Goal: Task Accomplishment & Management: Use online tool/utility

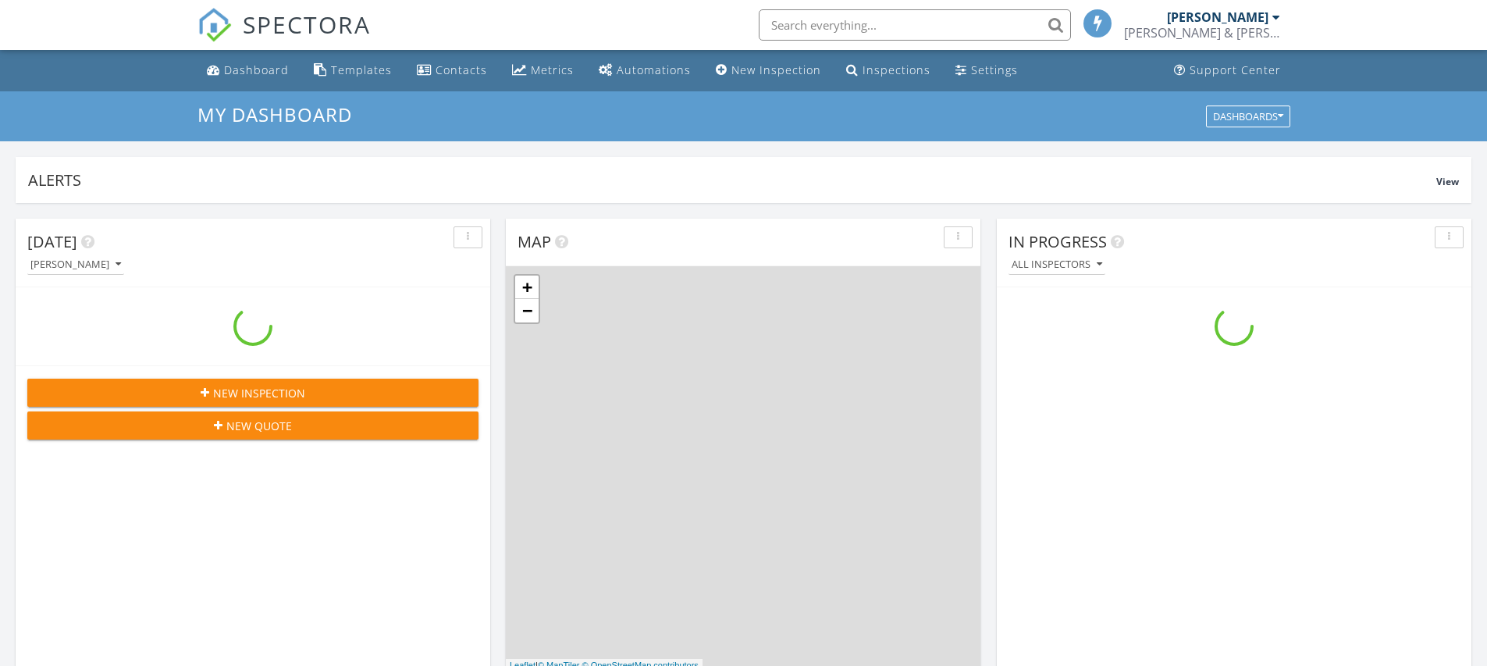
scroll to position [1444, 1511]
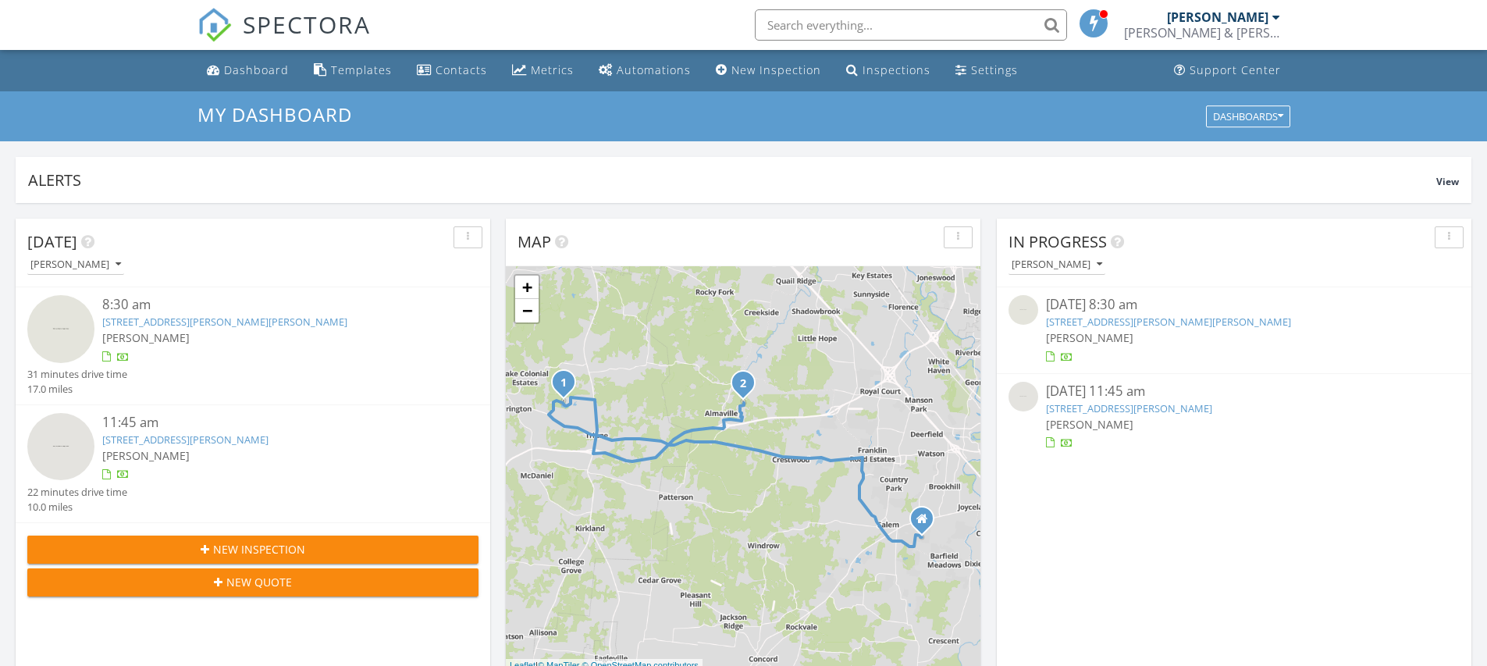
click at [136, 435] on link "[STREET_ADDRESS][PERSON_NAME]" at bounding box center [185, 439] width 166 height 14
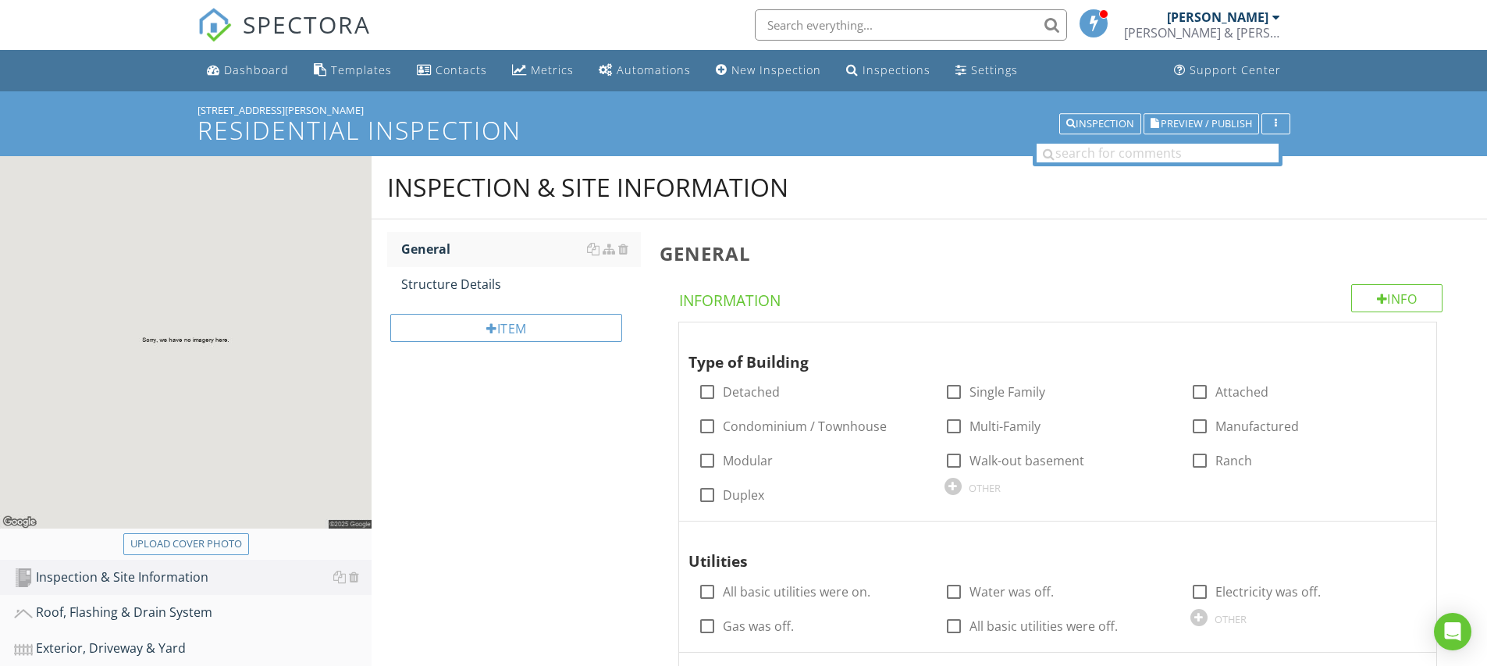
click at [219, 538] on div "Upload cover photo" at bounding box center [186, 544] width 112 height 16
type input "C:\fakepath\IMG_5240.JPG"
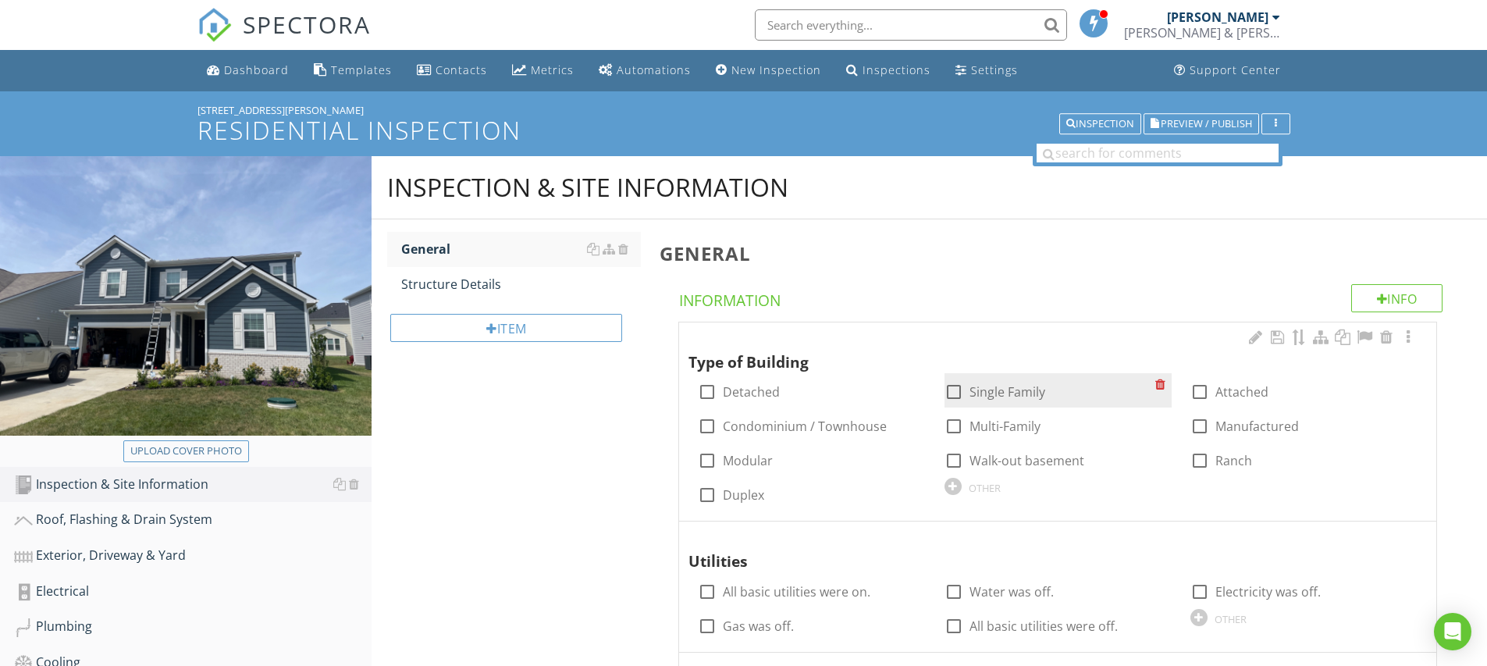
click at [951, 389] on div at bounding box center [953, 391] width 27 height 27
checkbox input "true"
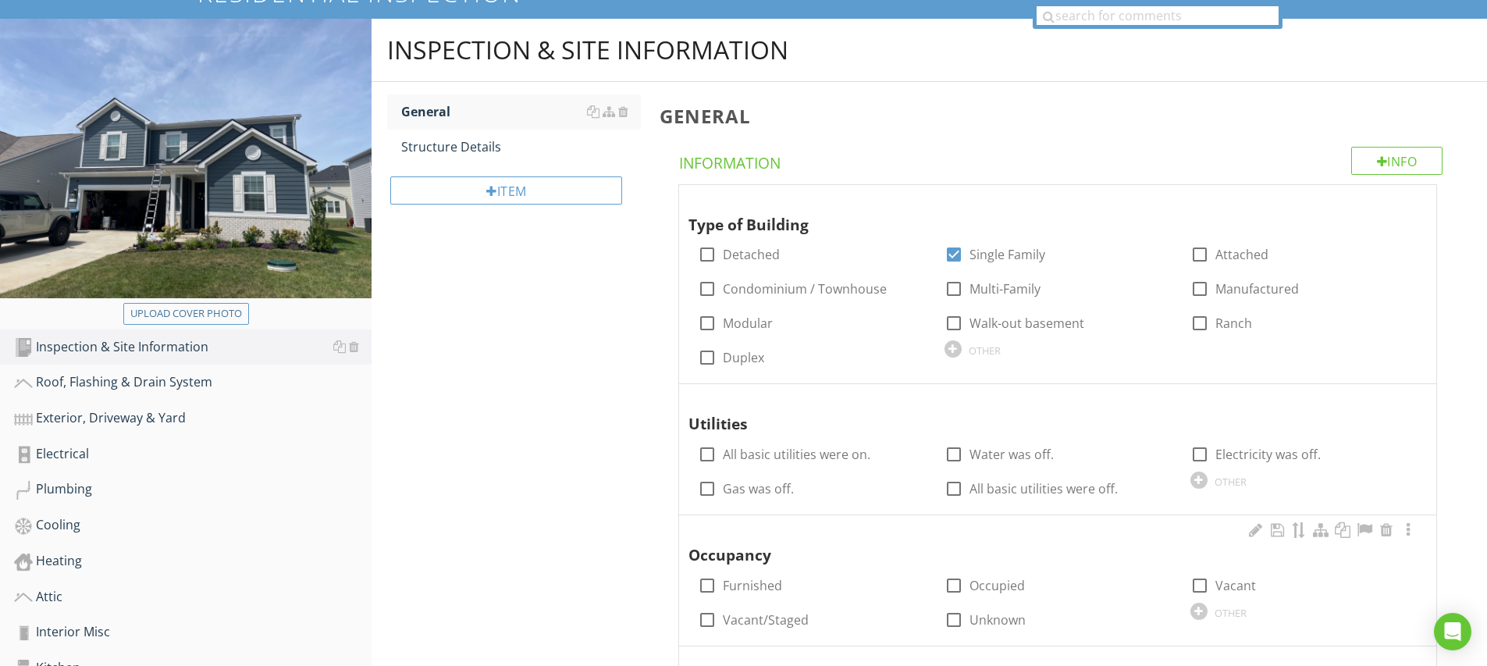
scroll to position [279, 0]
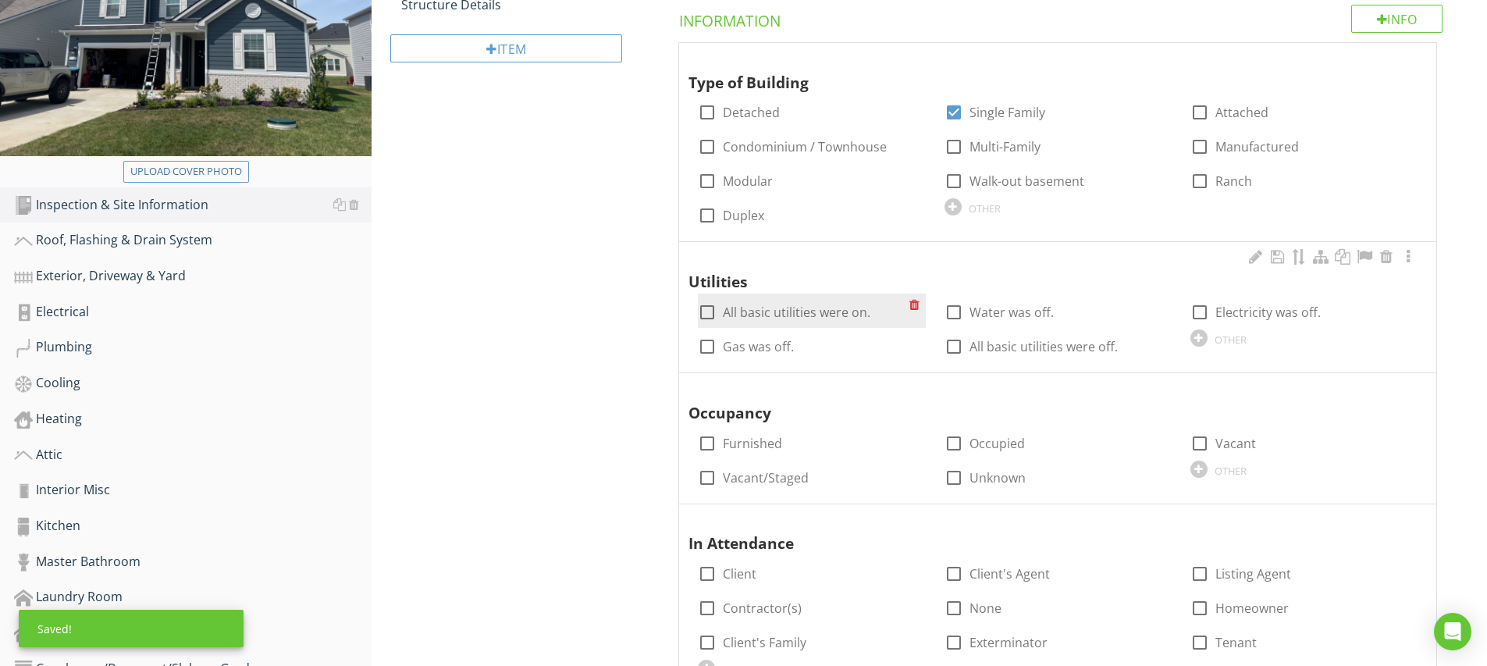
click at [711, 307] on div at bounding box center [707, 312] width 27 height 27
checkbox input "true"
click at [1388, 387] on div at bounding box center [1386, 388] width 19 height 16
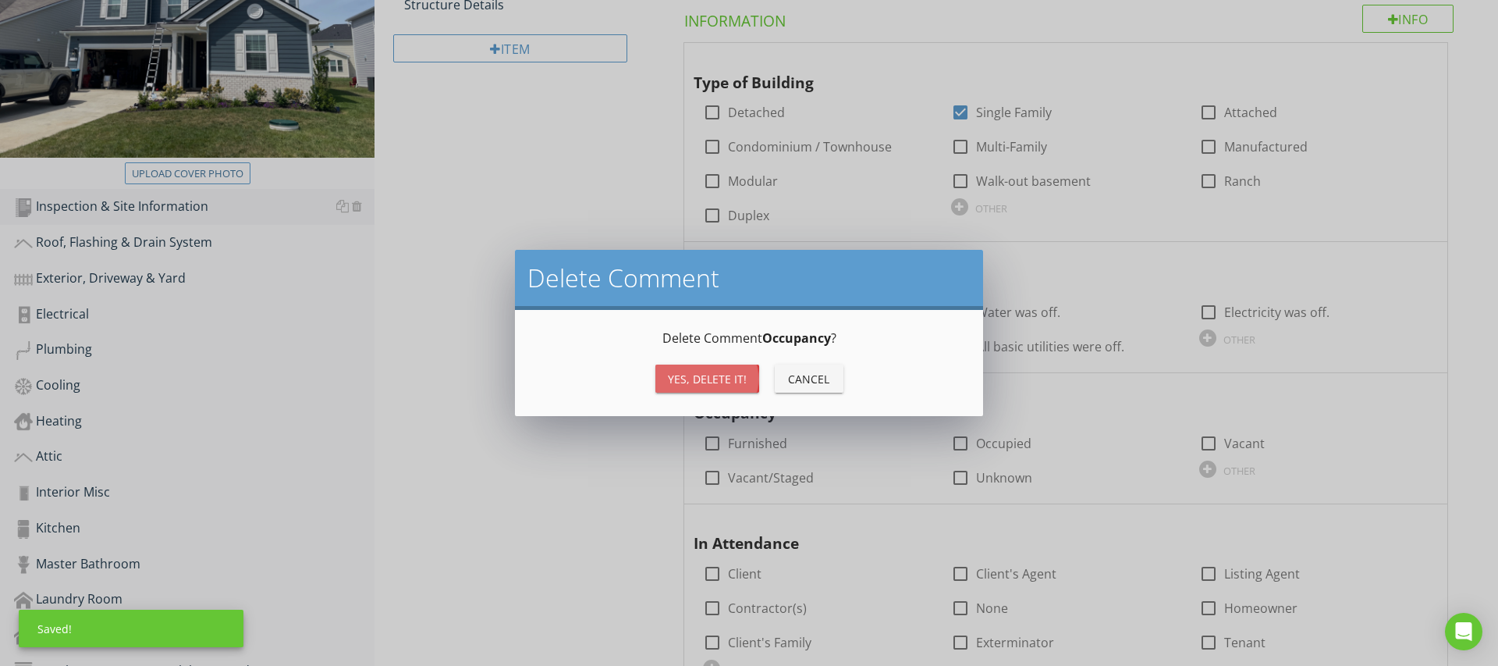
click at [749, 383] on button "Yes, Delete it!" at bounding box center [708, 378] width 104 height 28
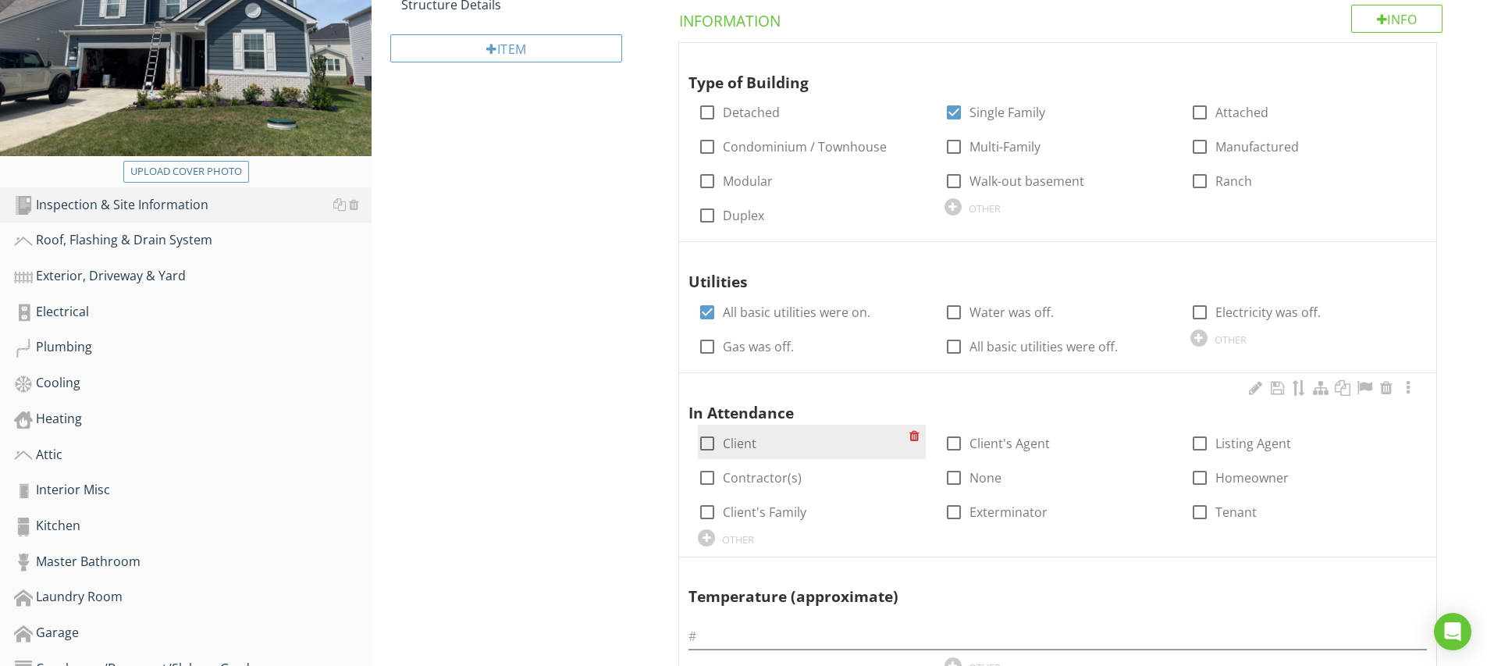
click at [709, 436] on div at bounding box center [707, 443] width 27 height 27
checkbox input "true"
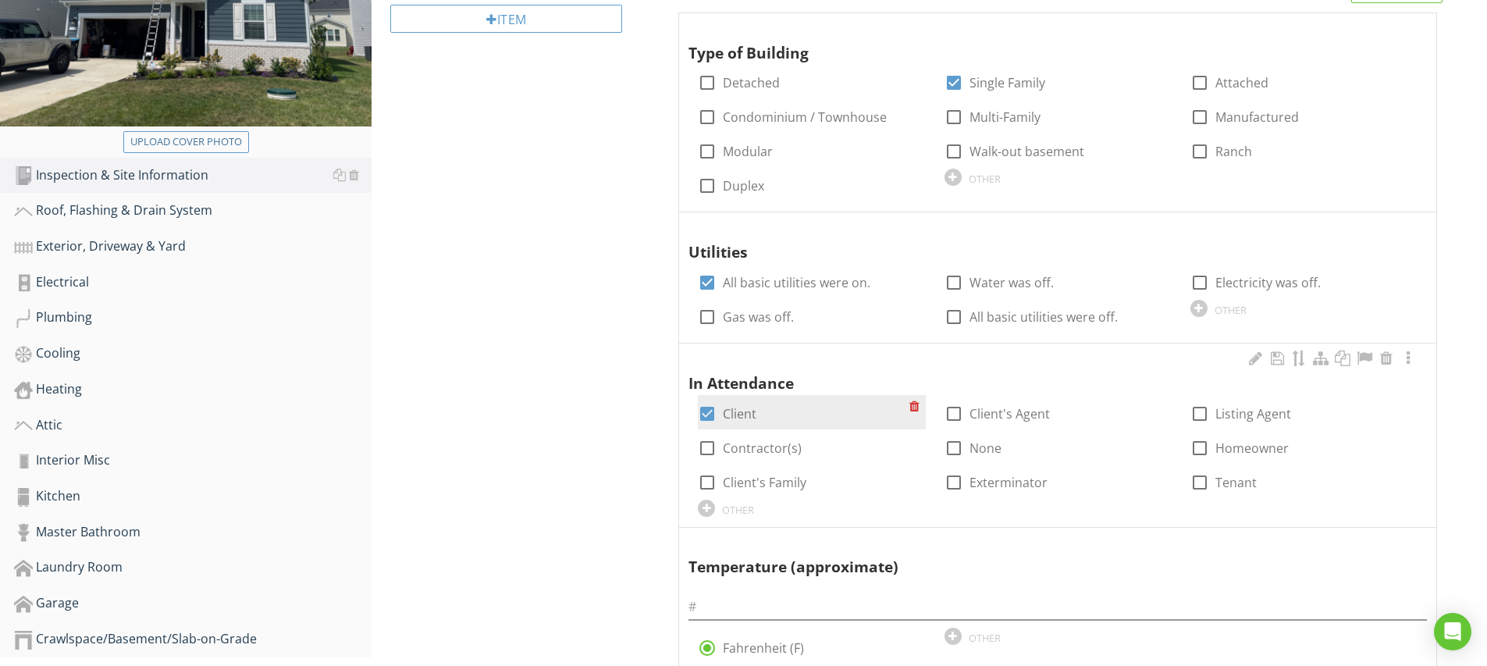
scroll to position [540, 0]
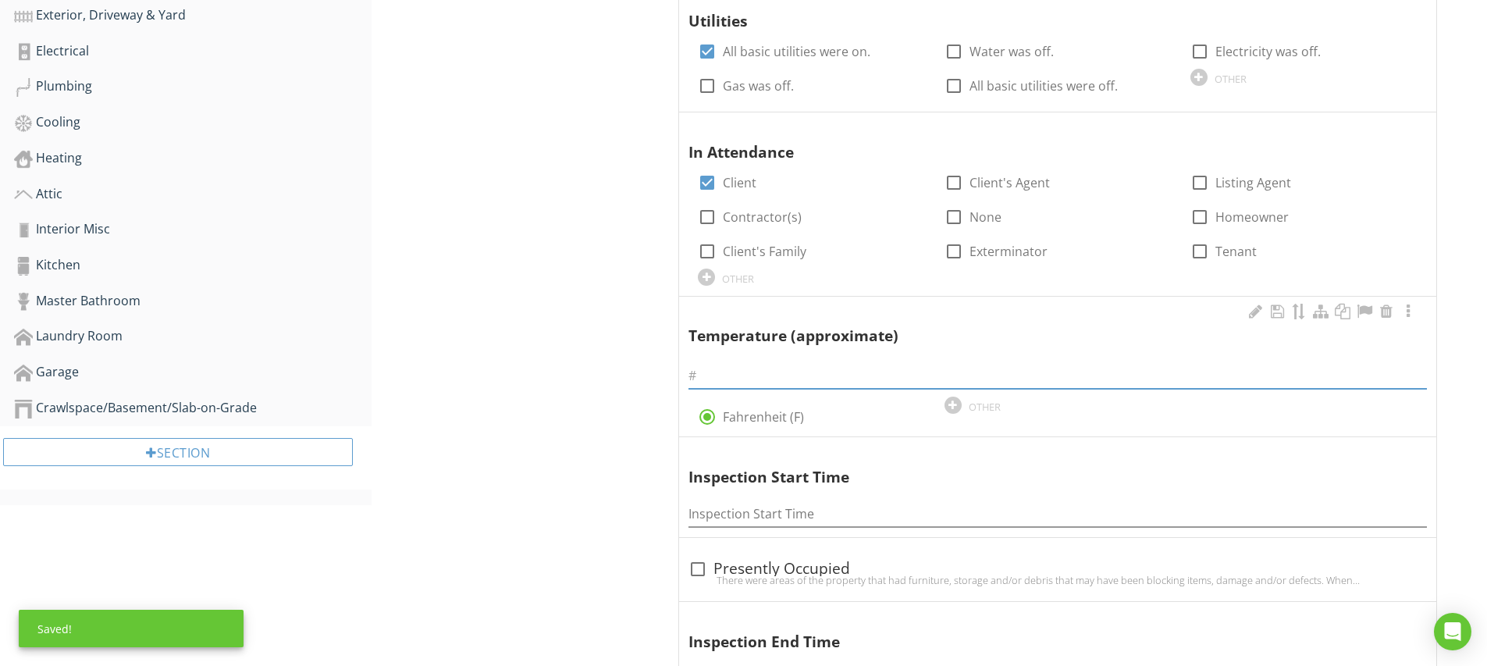
click at [734, 374] on input "text" at bounding box center [1057, 376] width 738 height 26
type input "80"
click at [727, 513] on input "Inspection Start Time" at bounding box center [1057, 514] width 738 height 26
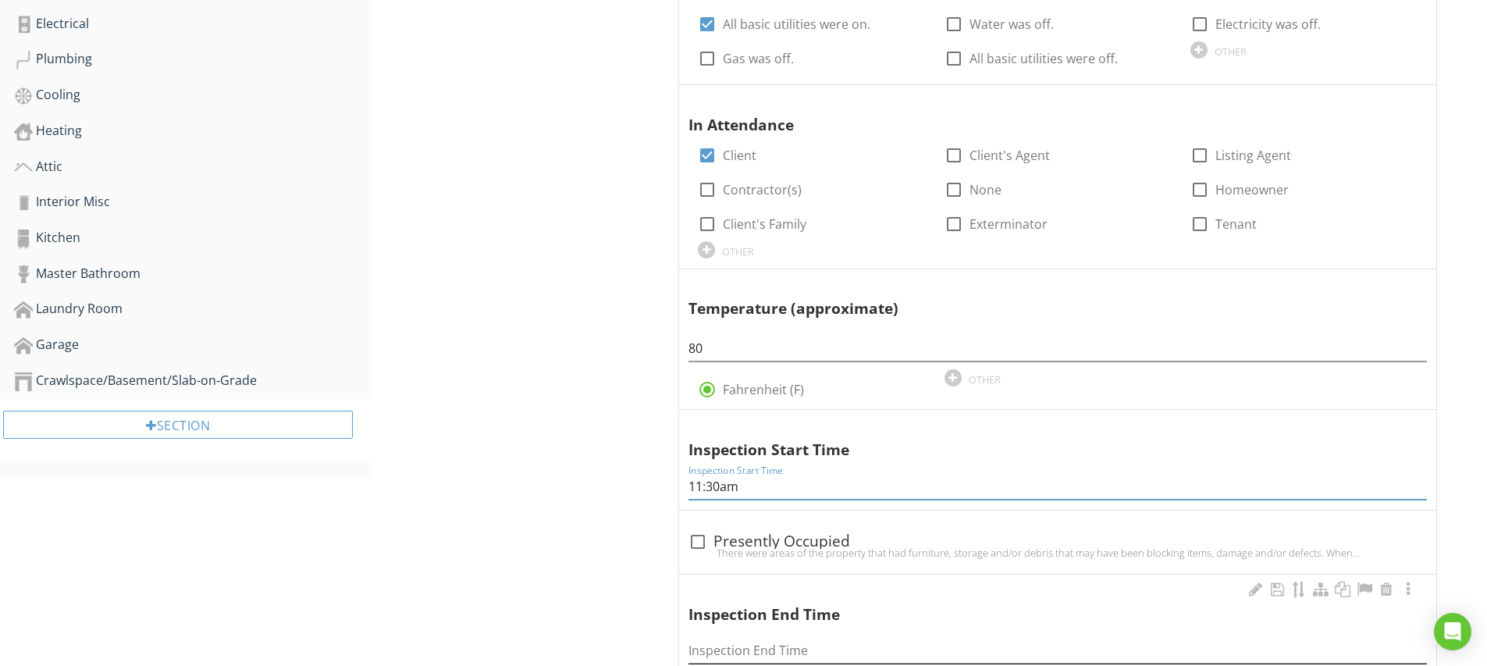
scroll to position [661, 0]
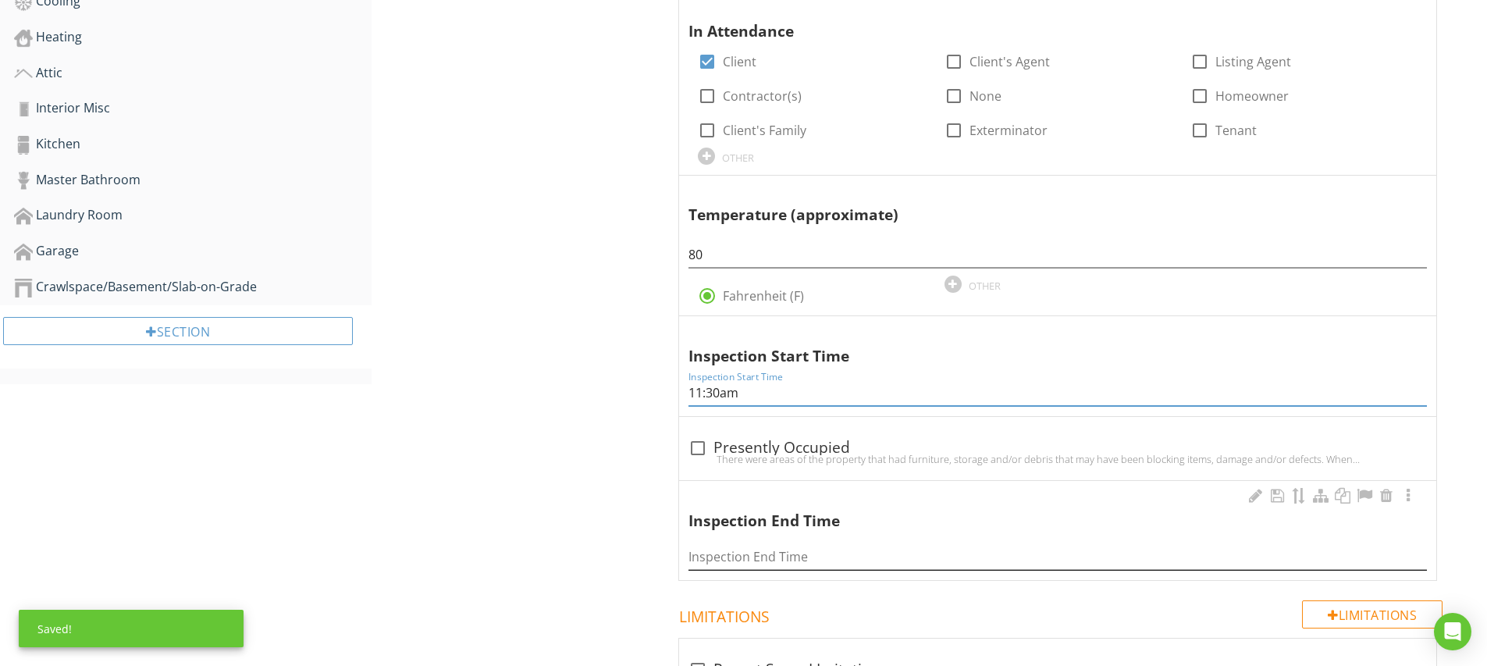
type input "11:30am"
click at [720, 554] on input "Inspection End Time" at bounding box center [1057, 557] width 738 height 26
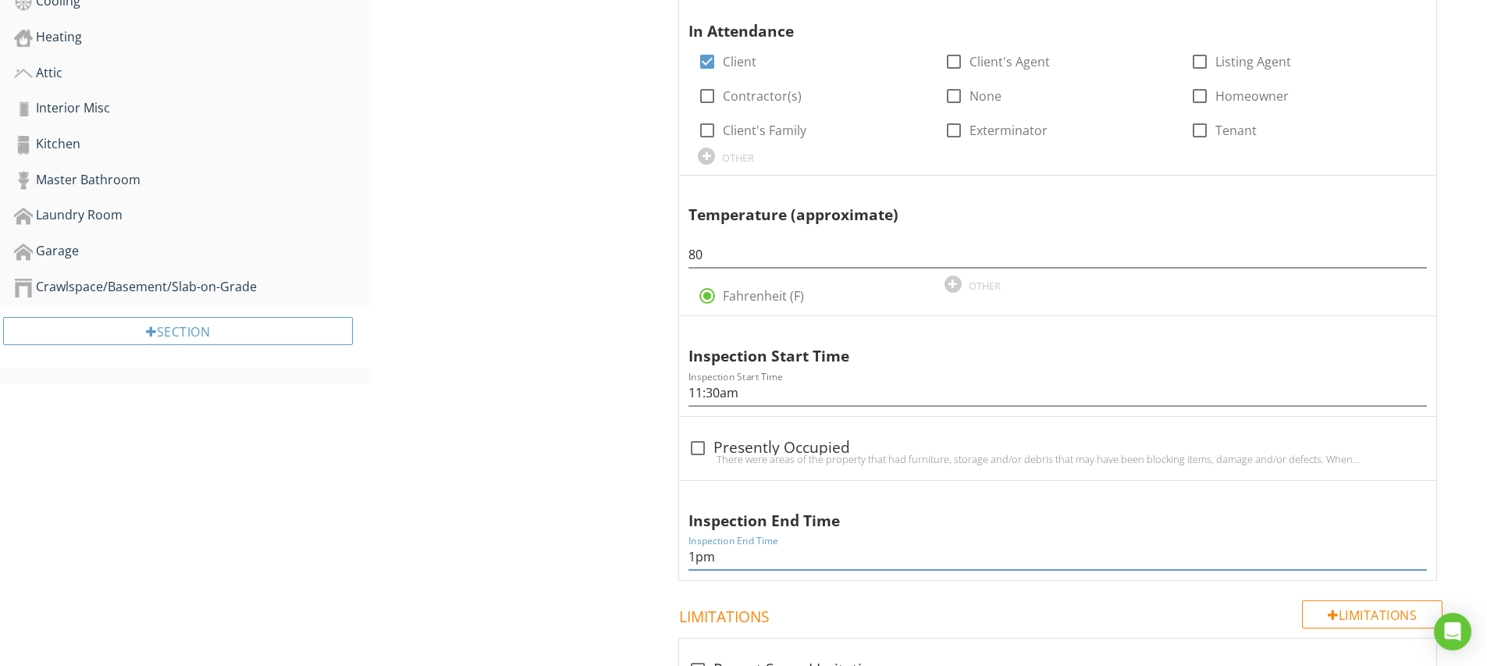
type input "1pm"
click at [661, 550] on span "Type of Building check_box_outline_blank Detached check_box Single Family check…" at bounding box center [1060, 121] width 802 height 921
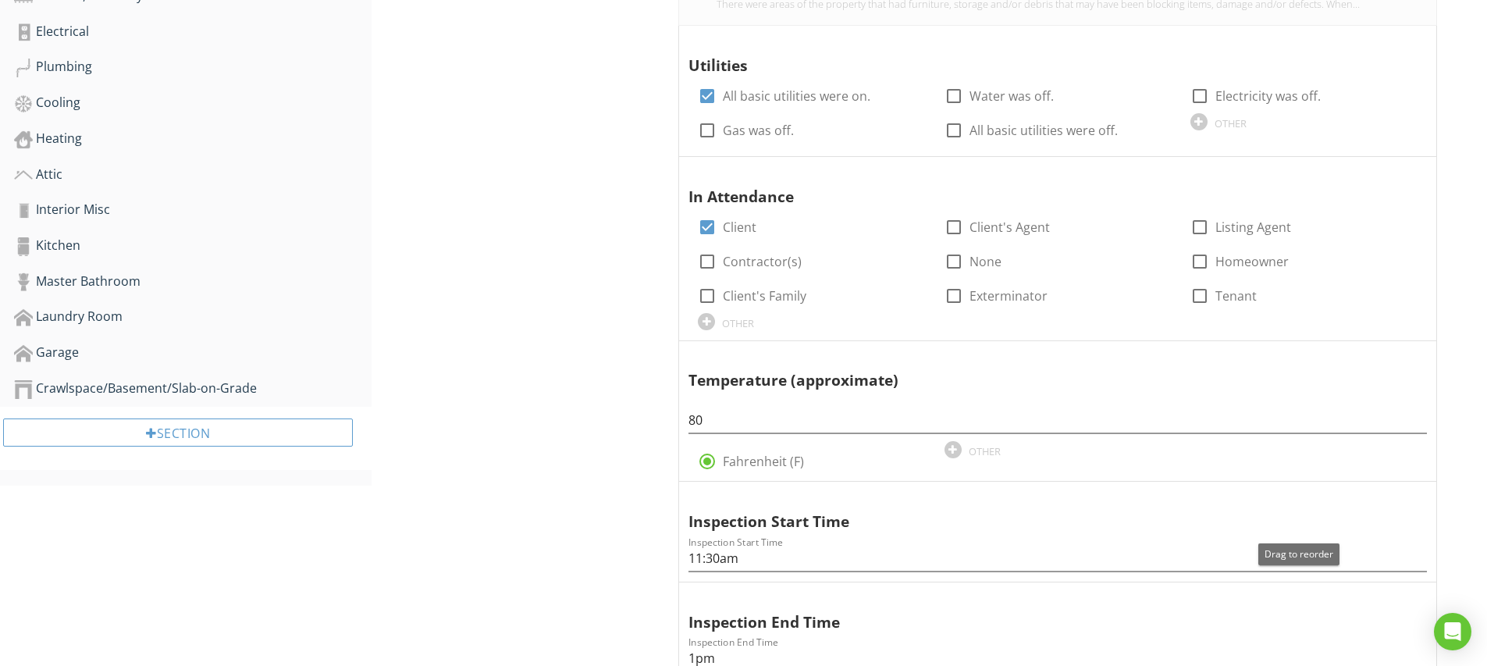
scroll to position [521, 0]
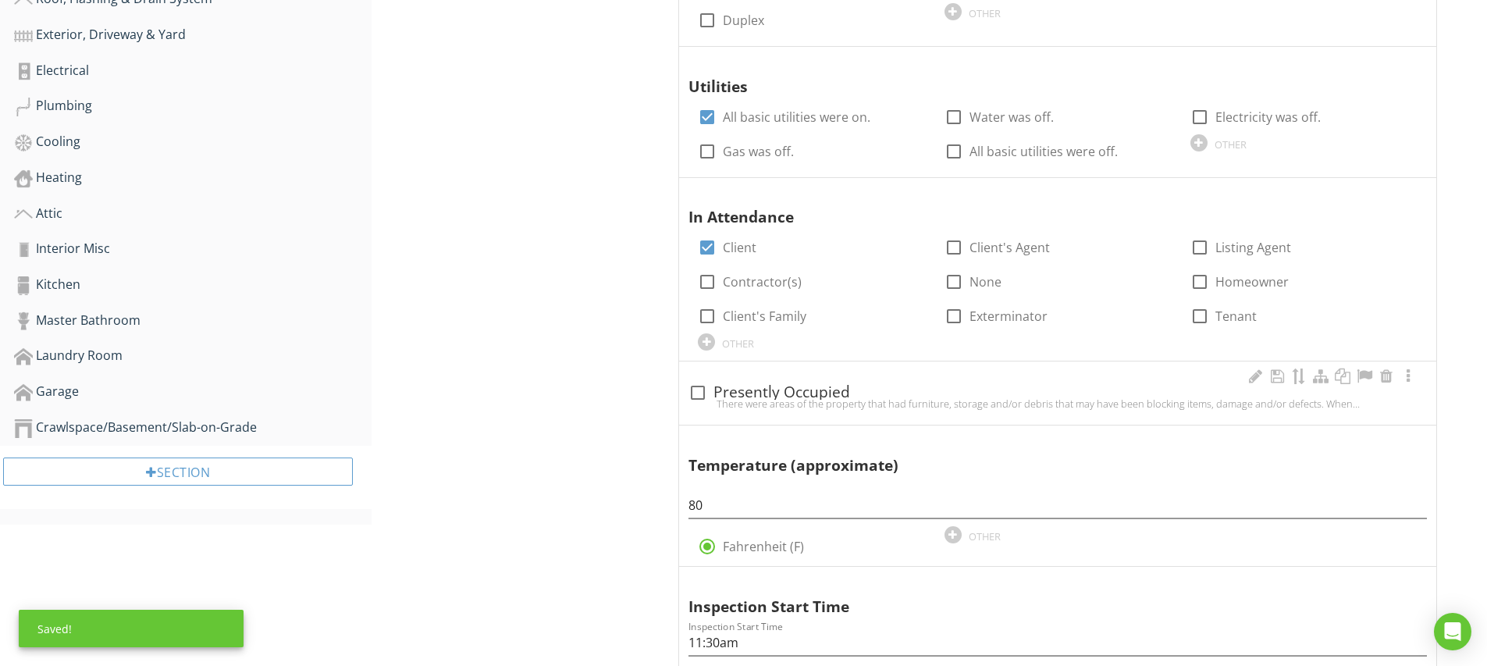
click at [702, 397] on div "There were areas of the property that had furniture, storage and/or debris that…" at bounding box center [1057, 403] width 738 height 12
checkbox input "true"
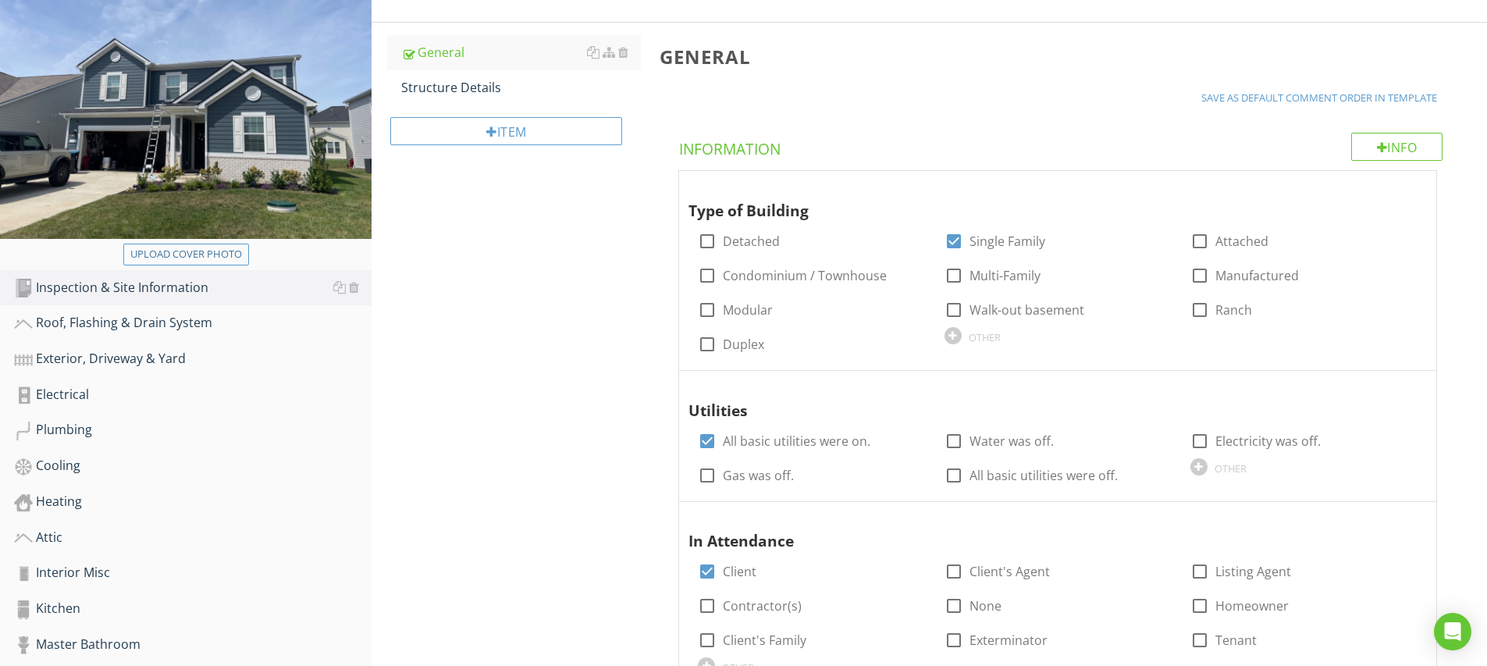
scroll to position [2, 0]
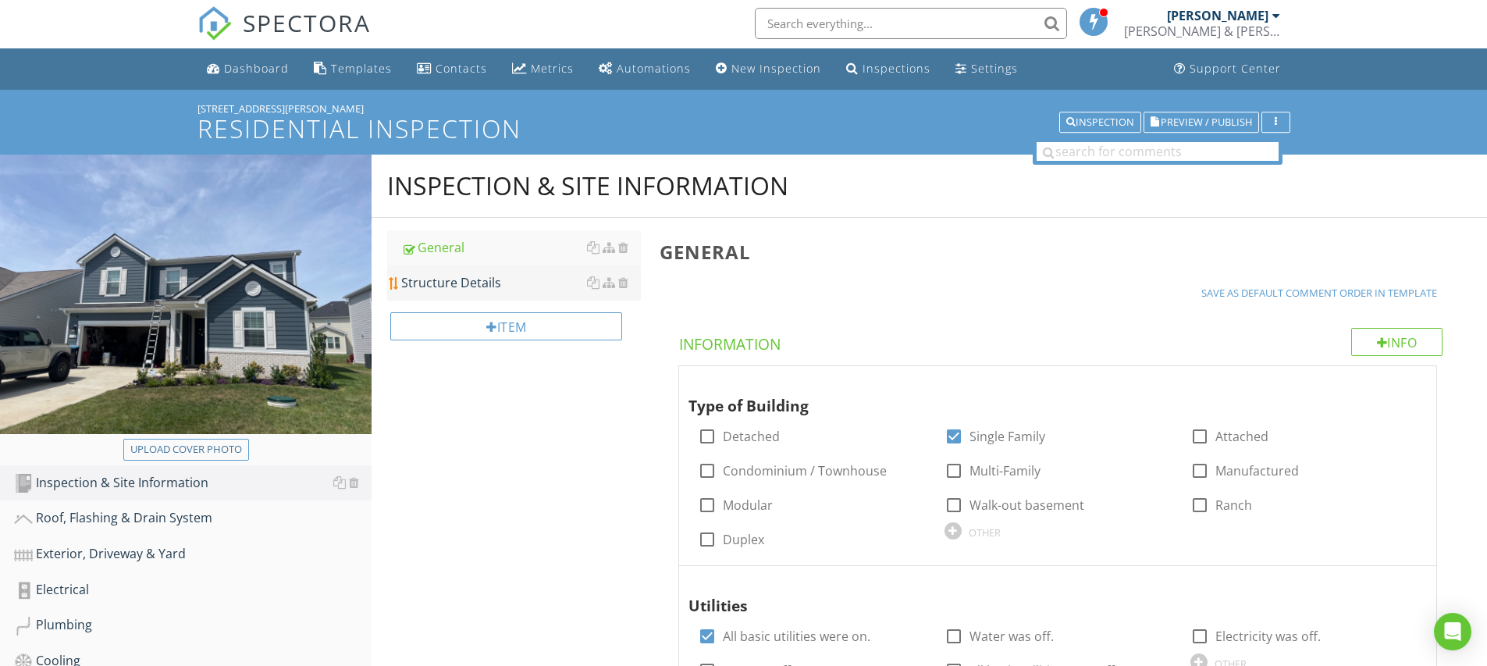
click at [485, 284] on div "Structure Details" at bounding box center [521, 282] width 240 height 19
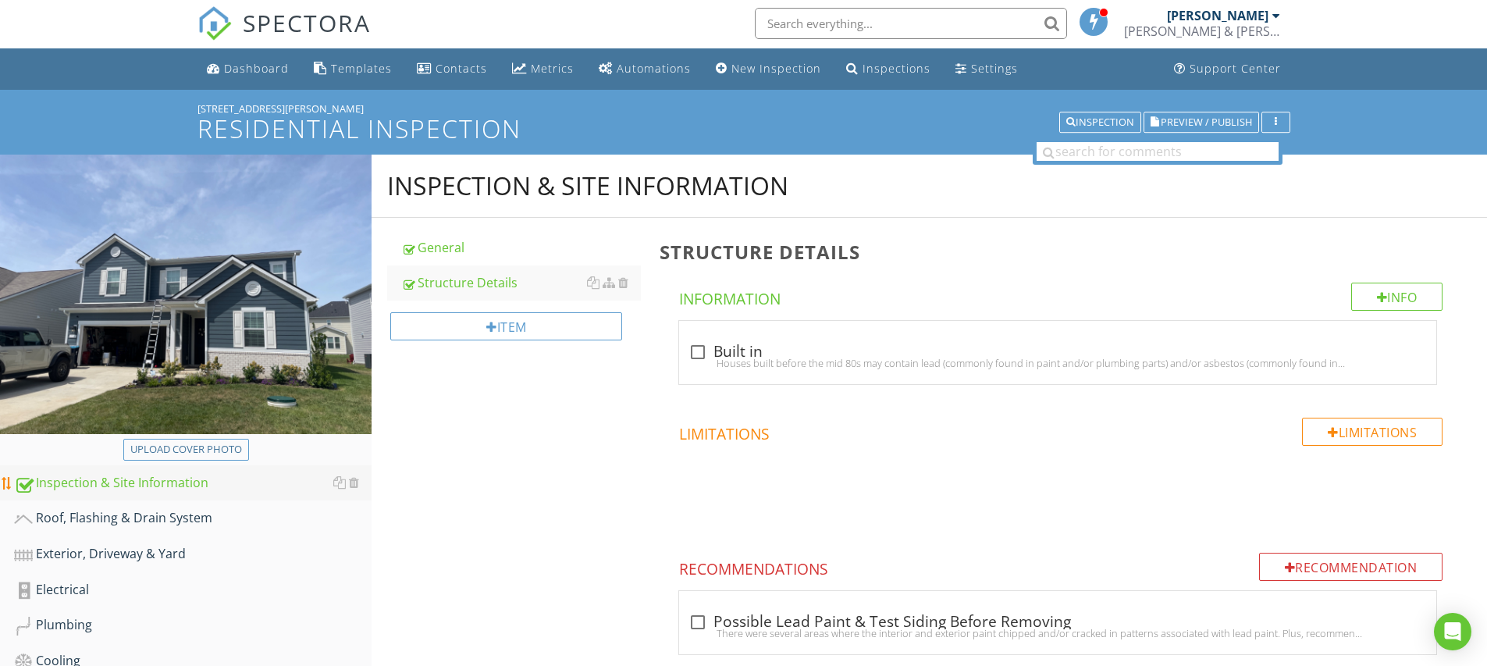
scroll to position [124, 0]
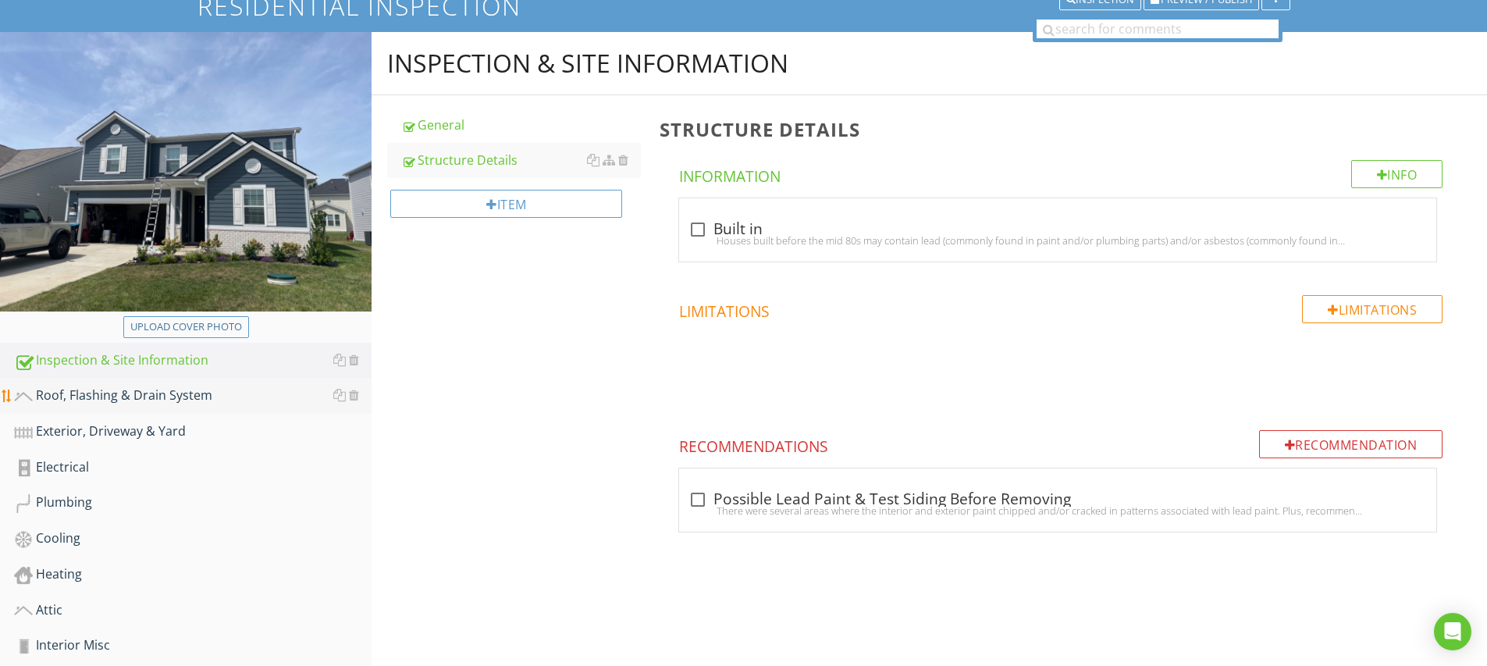
click at [124, 409] on link "Roof, Flashing & Drain System" at bounding box center [192, 396] width 357 height 36
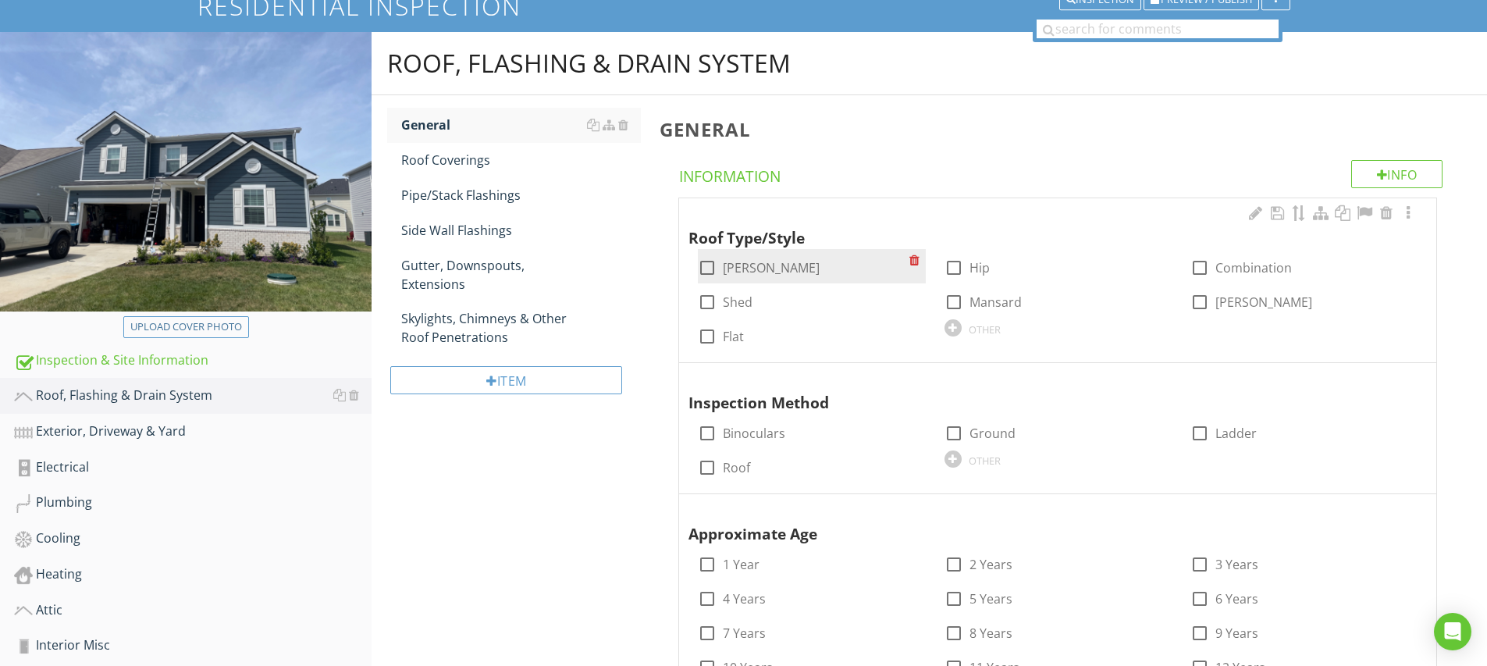
click at [710, 267] on div at bounding box center [707, 267] width 27 height 27
checkbox input "true"
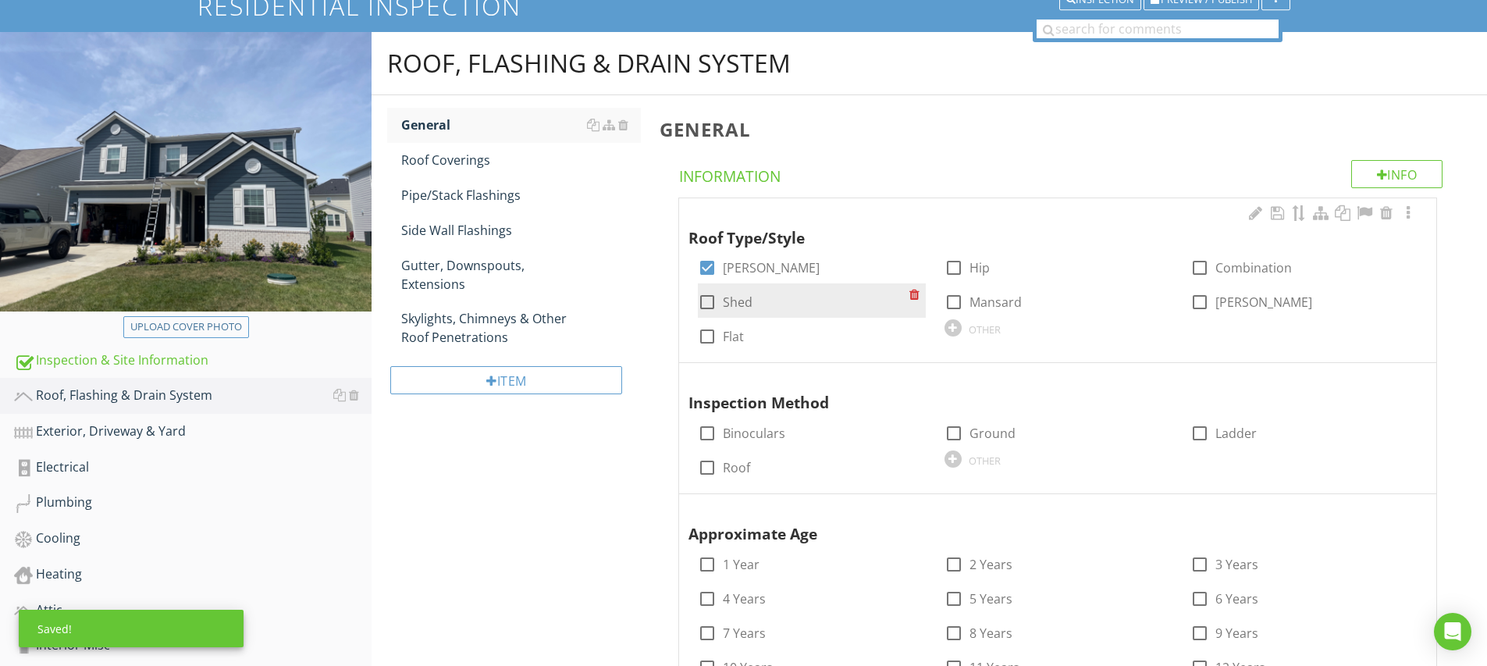
click at [712, 304] on div at bounding box center [707, 302] width 27 height 27
checkbox input "true"
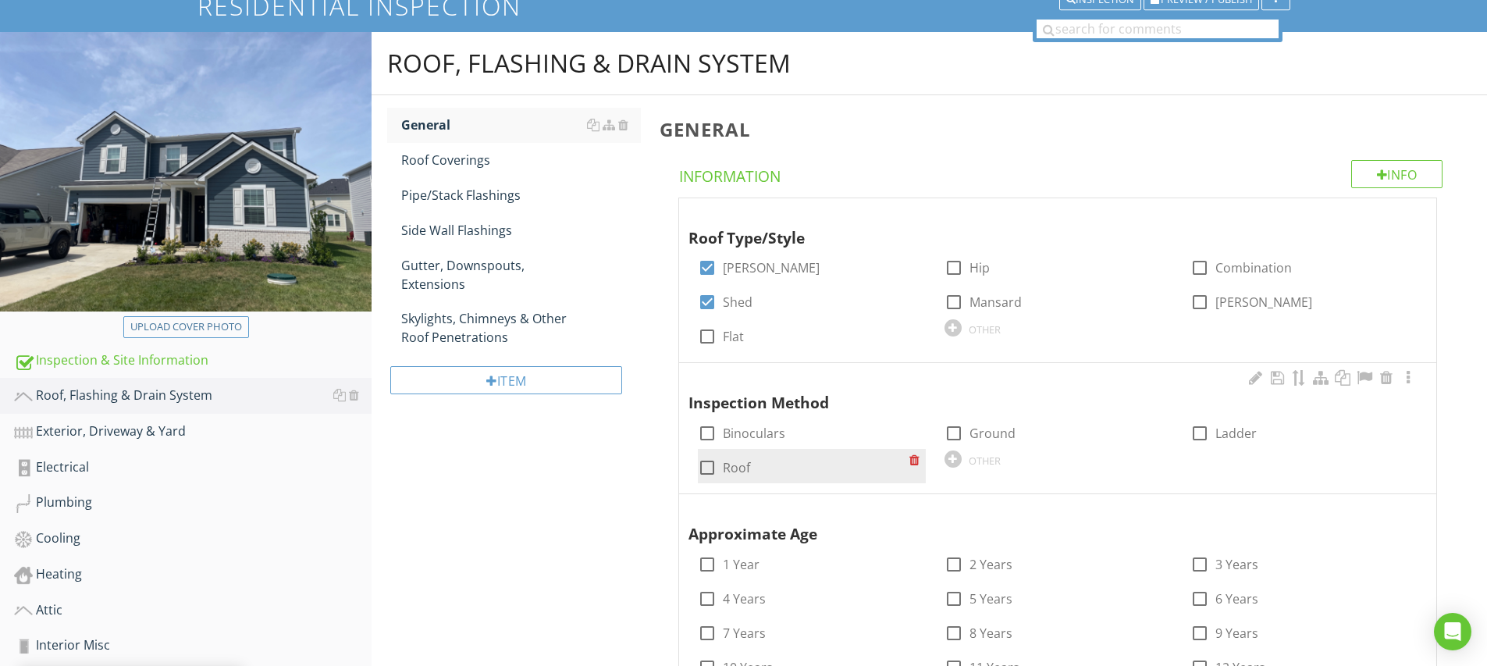
click at [709, 457] on div at bounding box center [707, 467] width 27 height 27
checkbox input "true"
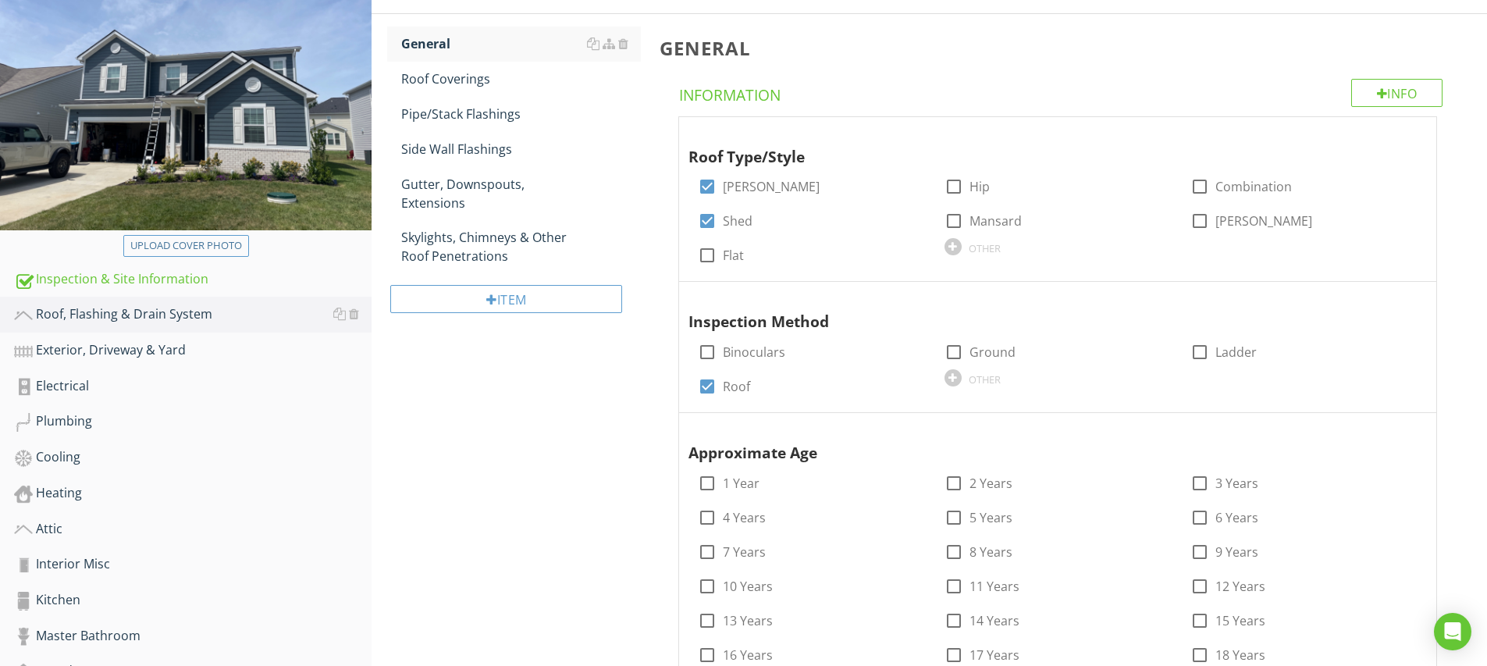
scroll to position [262, 0]
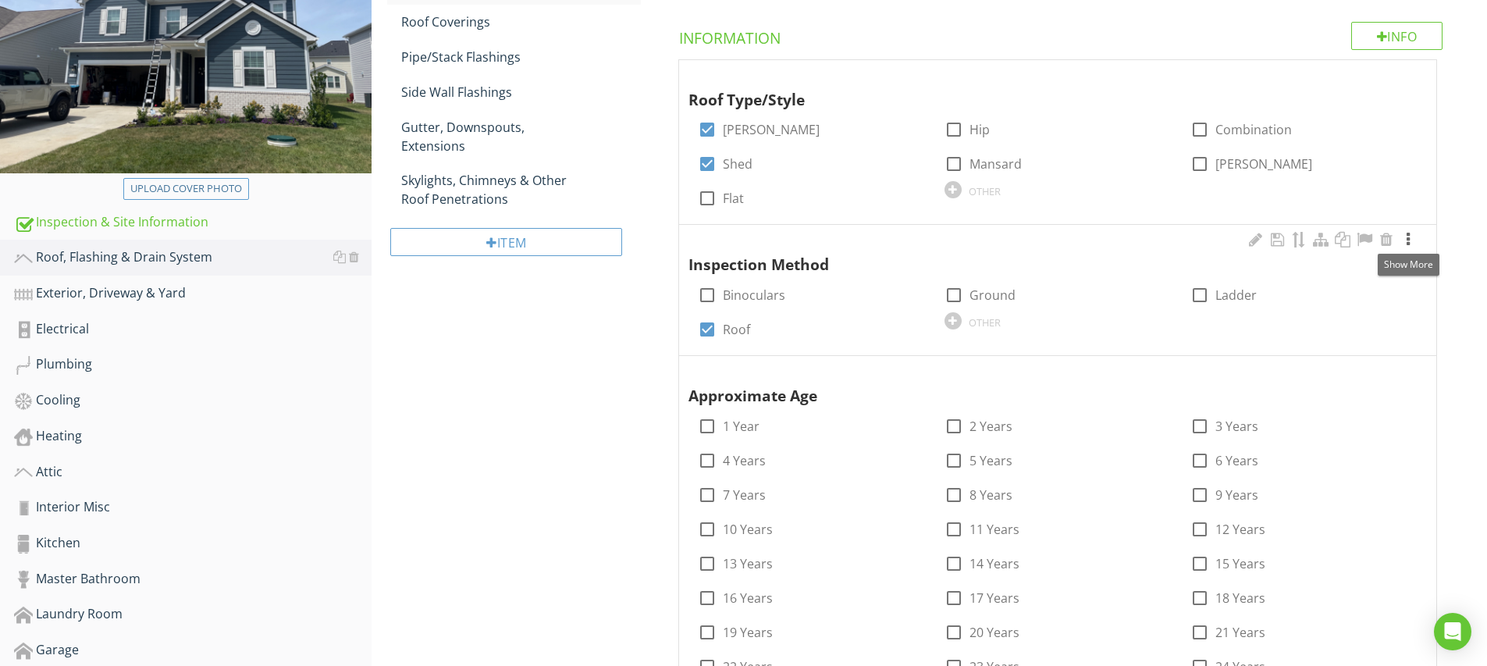
click at [1408, 238] on div at bounding box center [1407, 240] width 19 height 16
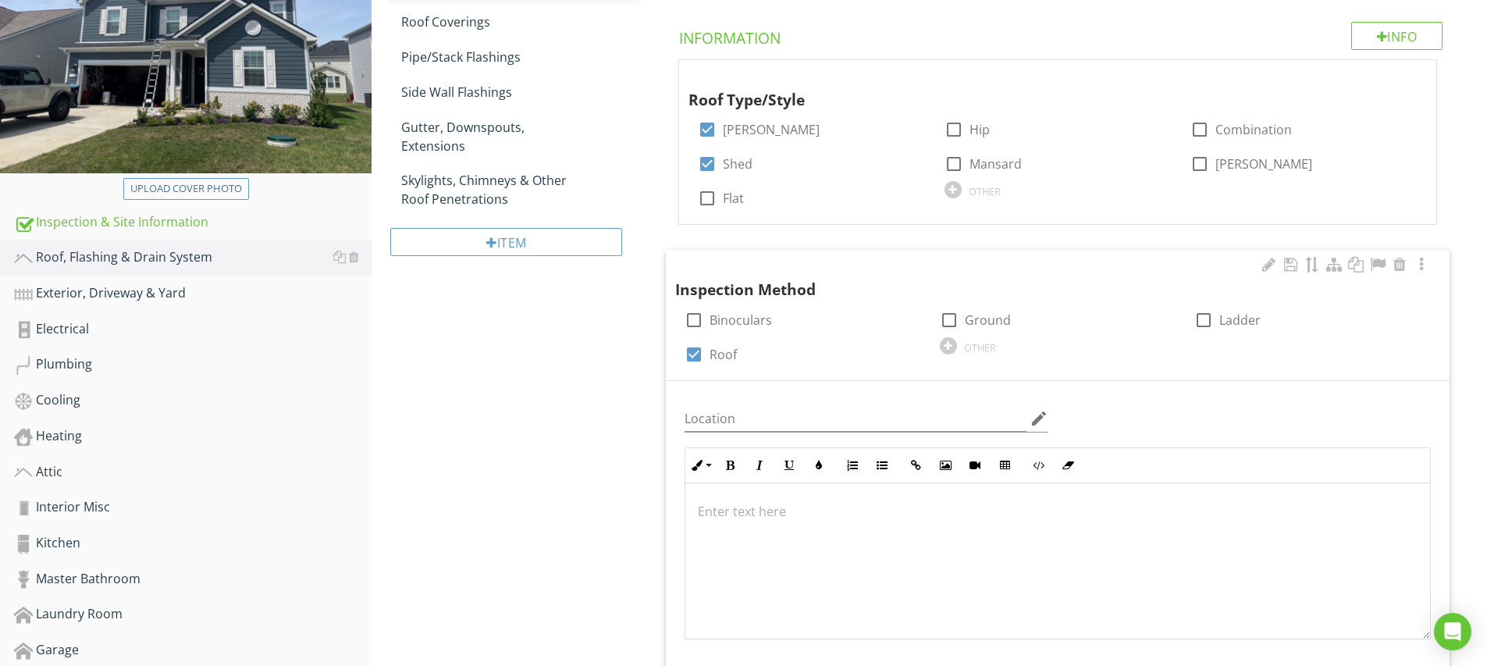
scroll to position [383, 0]
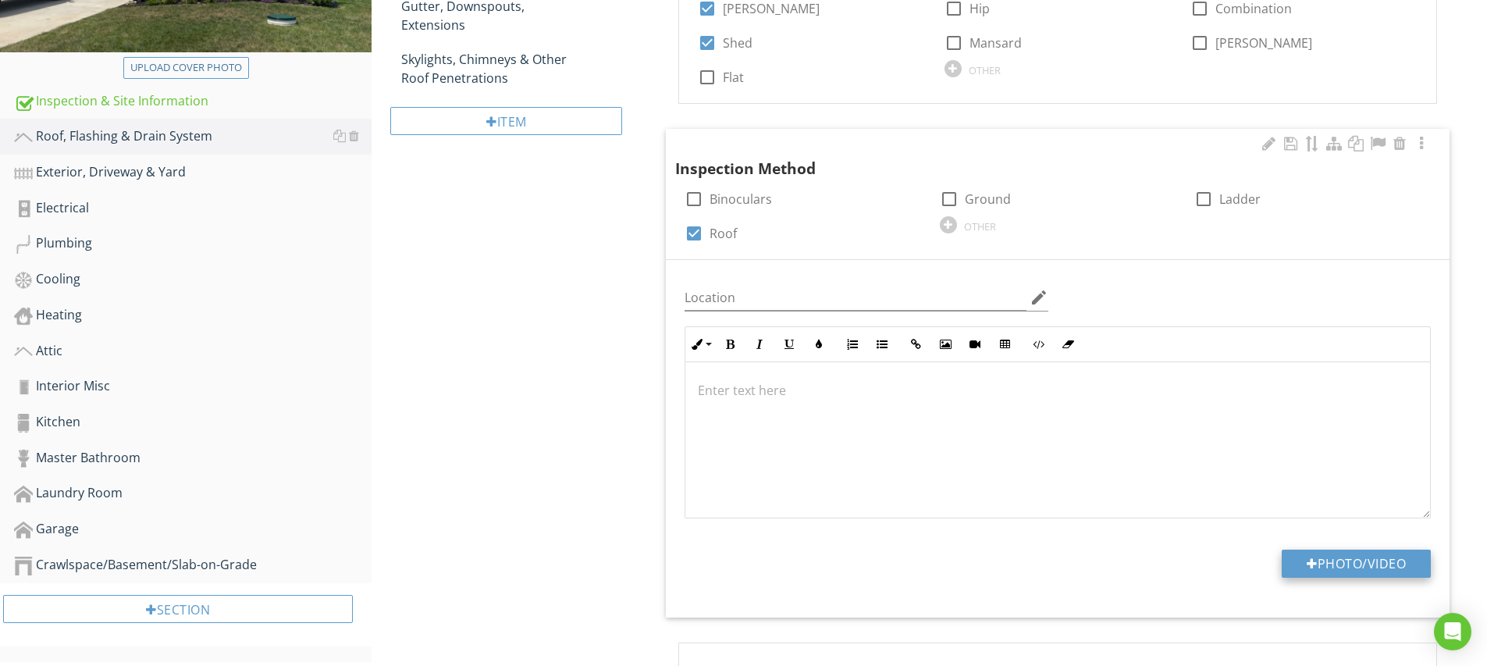
click at [1344, 570] on button "Photo/Video" at bounding box center [1355, 563] width 149 height 28
type input "C:\fakepath\IMG_5267.JPG"
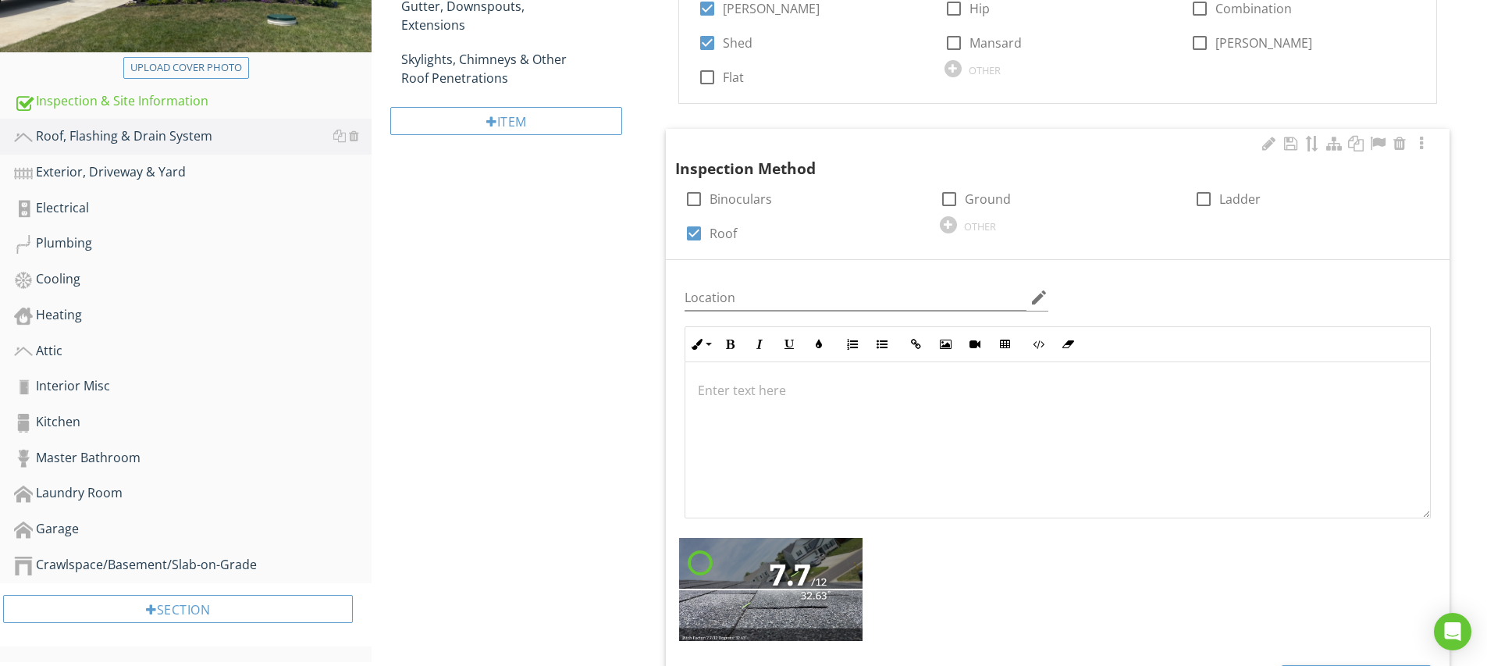
scroll to position [519, 0]
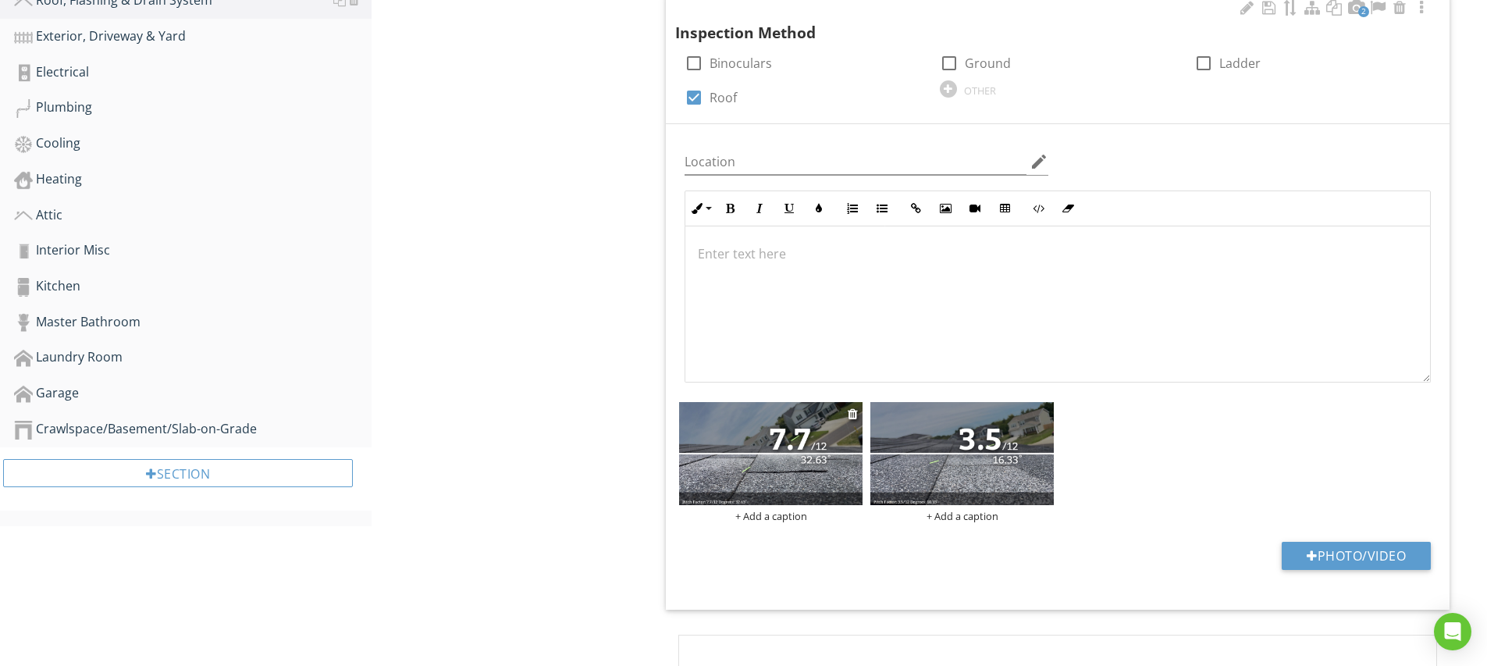
click at [784, 512] on div "+ Add a caption" at bounding box center [770, 516] width 183 height 12
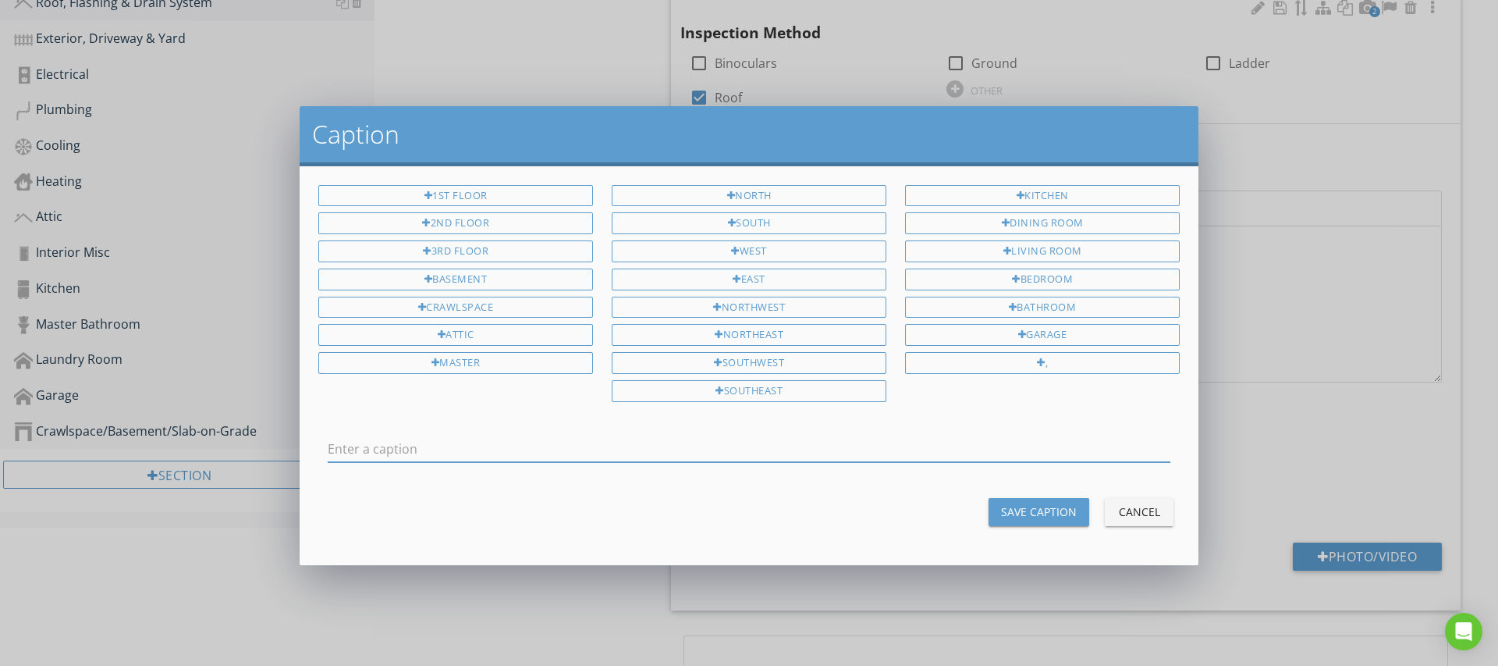
click at [543, 453] on input "text" at bounding box center [749, 449] width 843 height 26
type input "High Slope"
click at [1071, 505] on div "Save Caption" at bounding box center [1039, 511] width 76 height 16
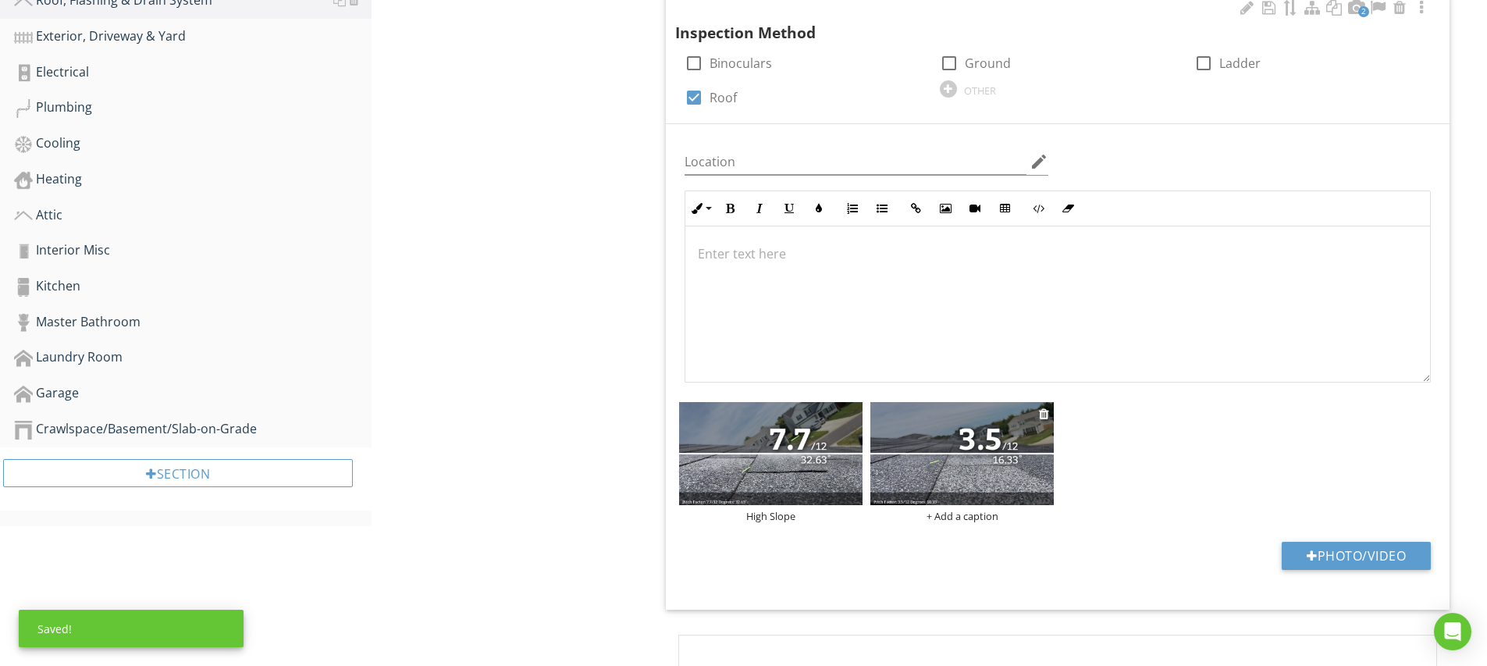
click at [970, 513] on div "+ Add a caption" at bounding box center [961, 516] width 183 height 12
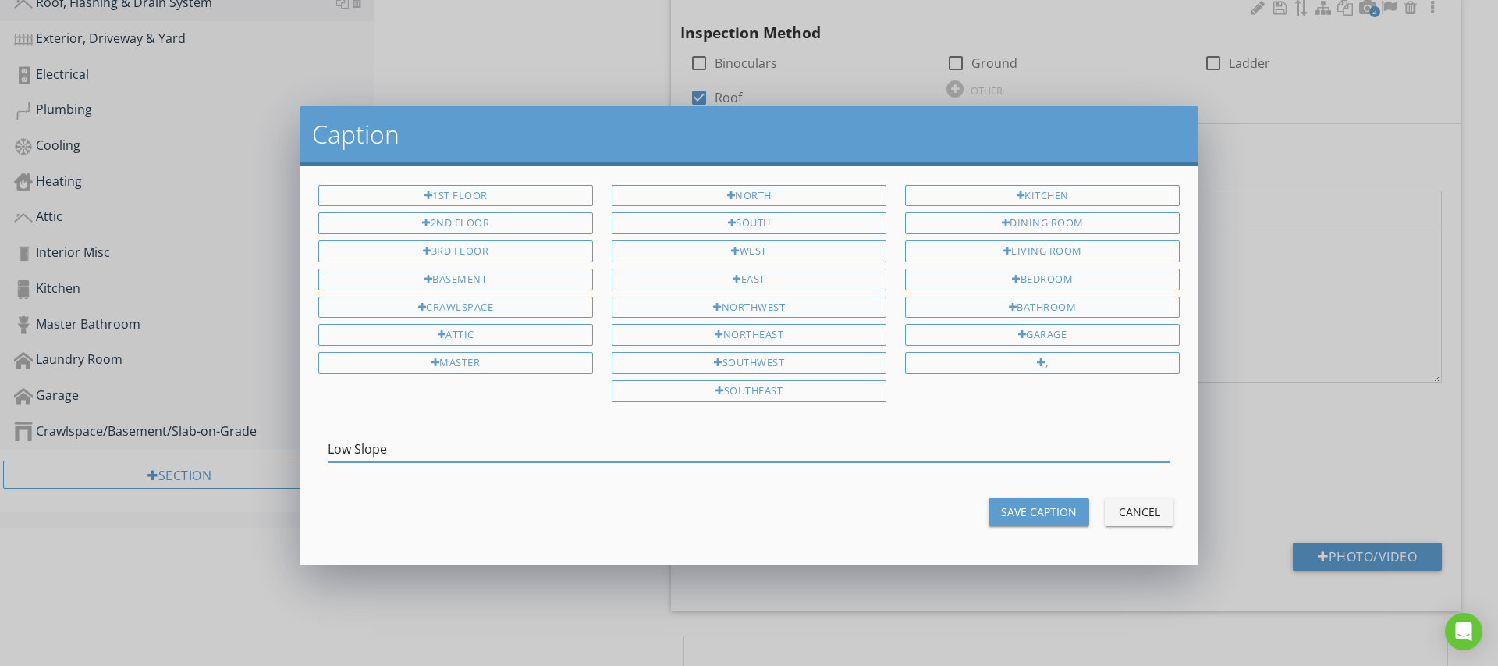
type input "Low Slope"
click at [1027, 507] on div "Save Caption" at bounding box center [1039, 511] width 76 height 16
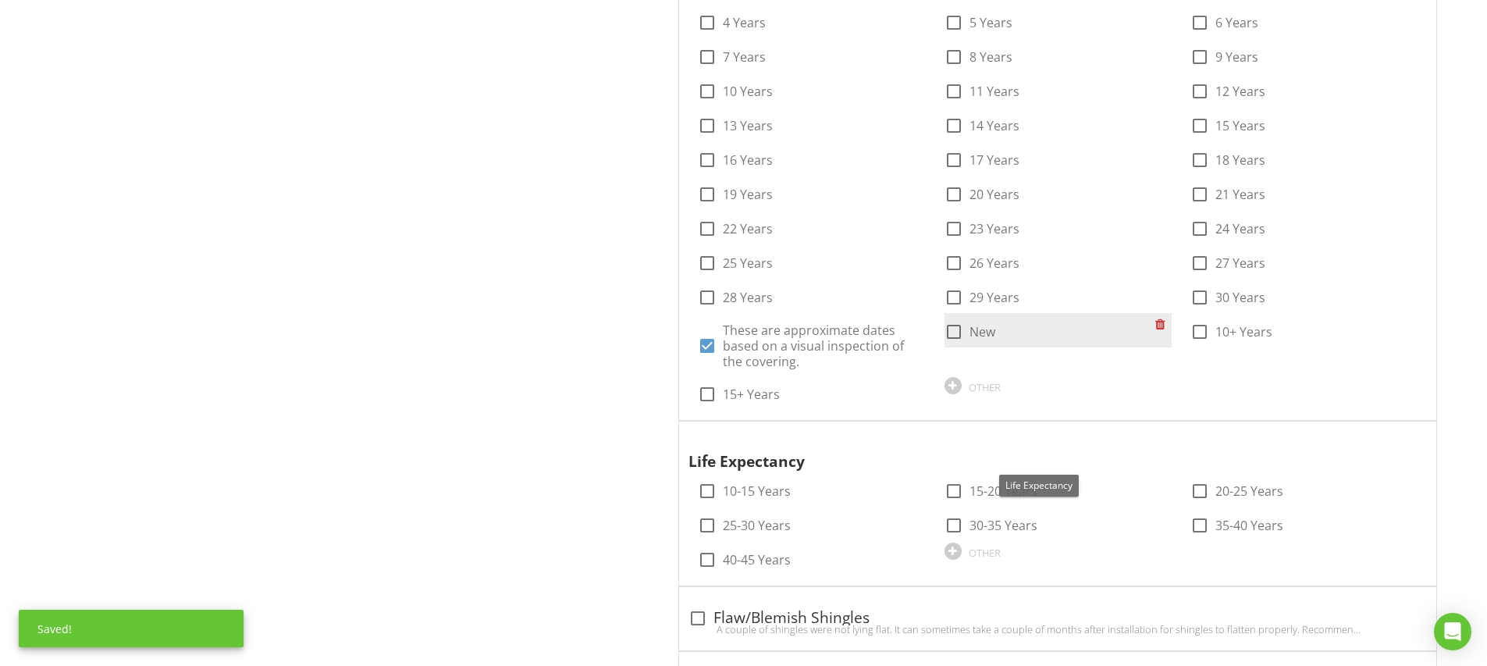
scroll to position [1093, 0]
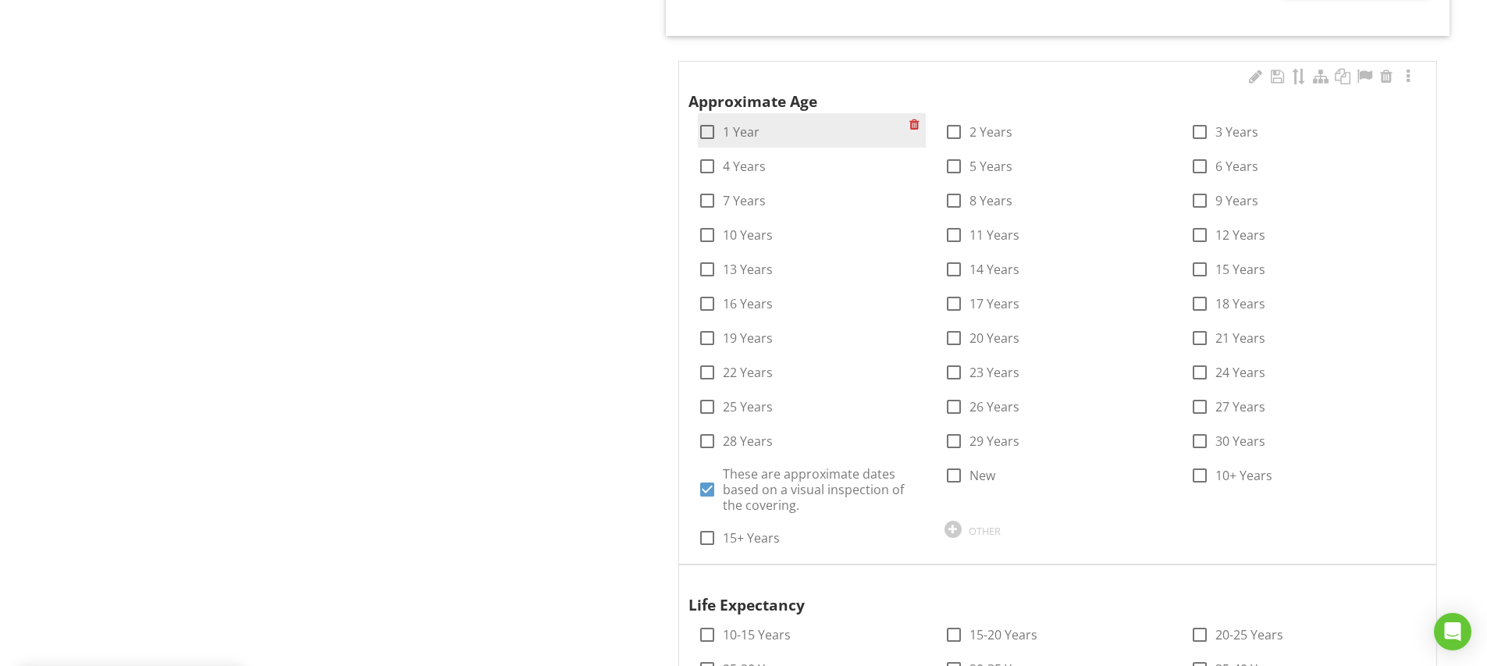
click at [707, 126] on div at bounding box center [707, 132] width 27 height 27
checkbox input "true"
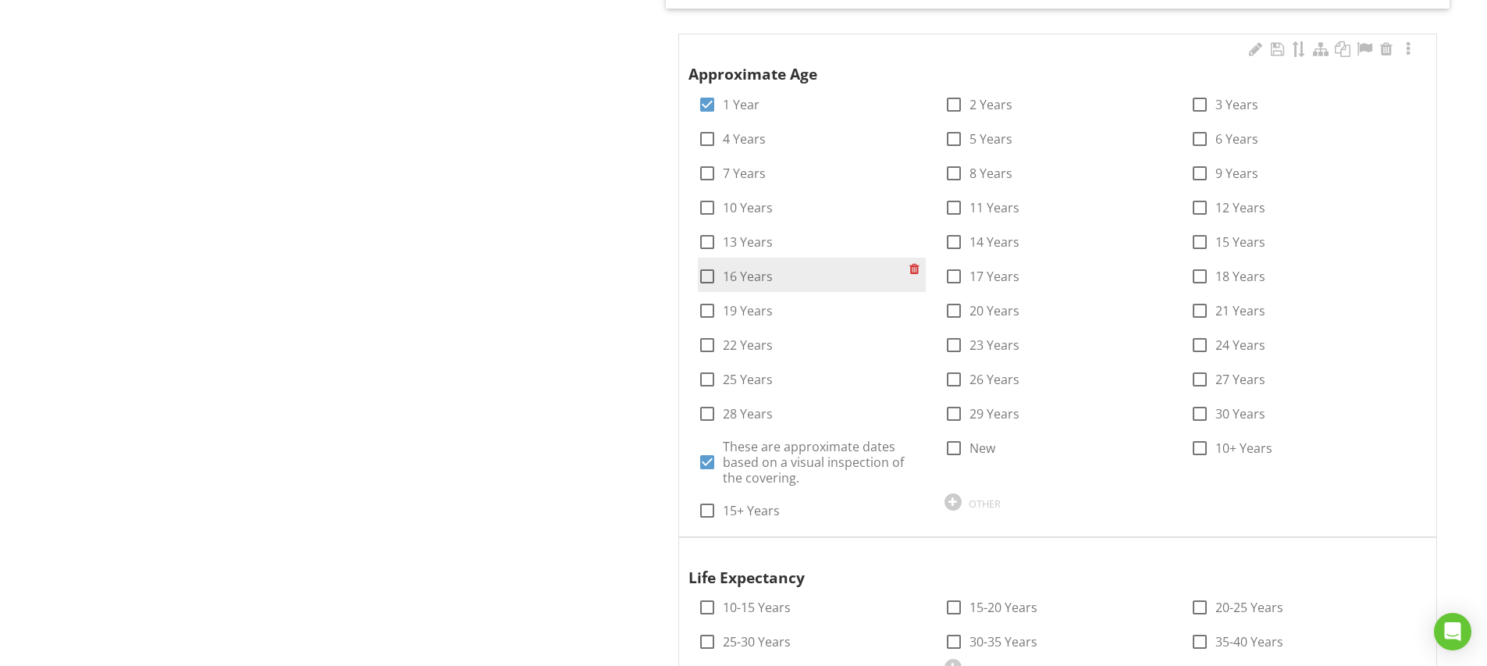
scroll to position [1207, 0]
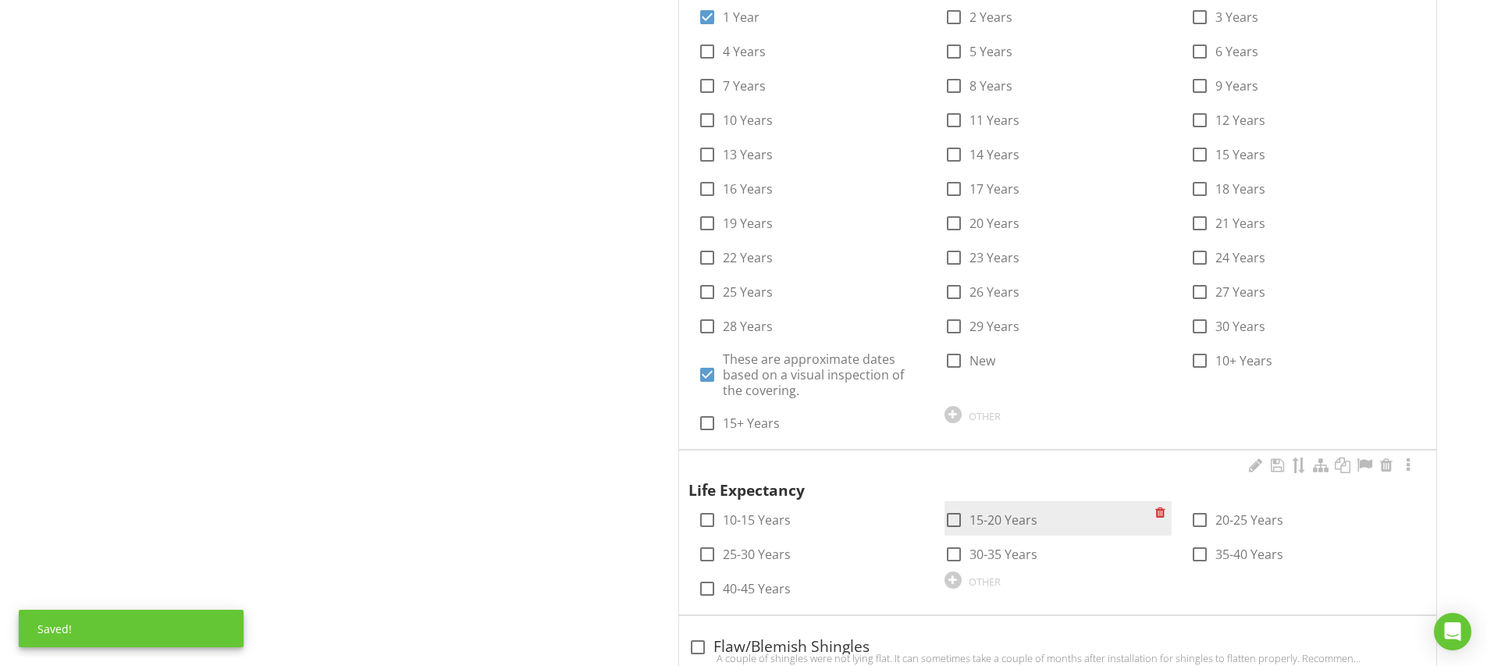
click at [957, 508] on div at bounding box center [953, 519] width 27 height 27
checkbox input "true"
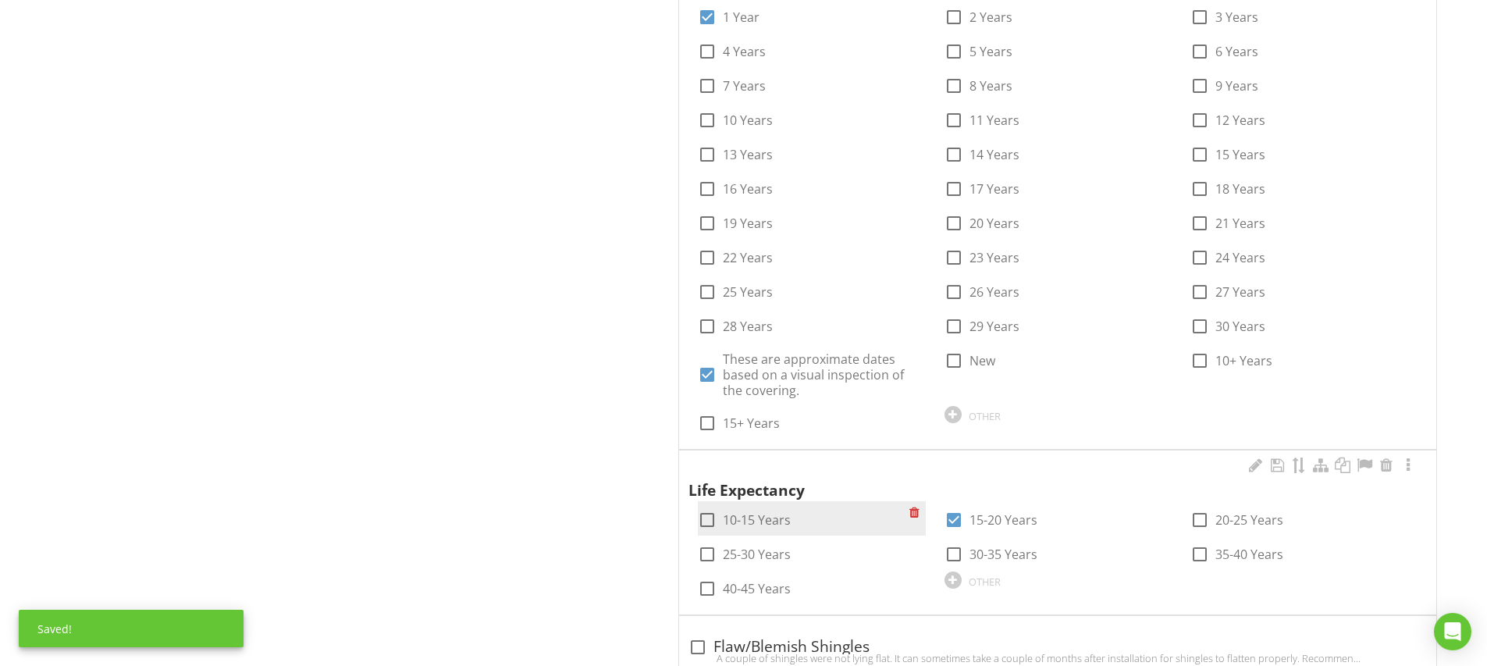
scroll to position [1515, 0]
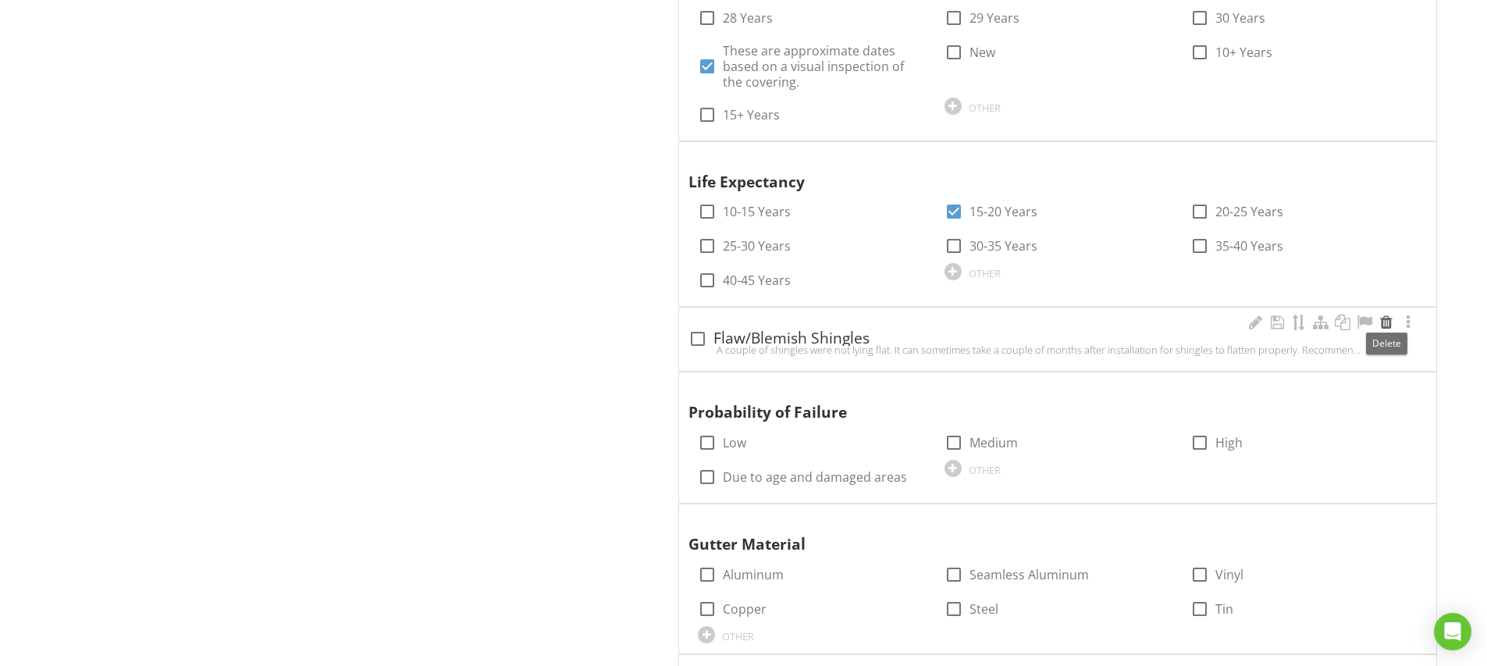
click at [1388, 318] on div at bounding box center [1386, 322] width 19 height 16
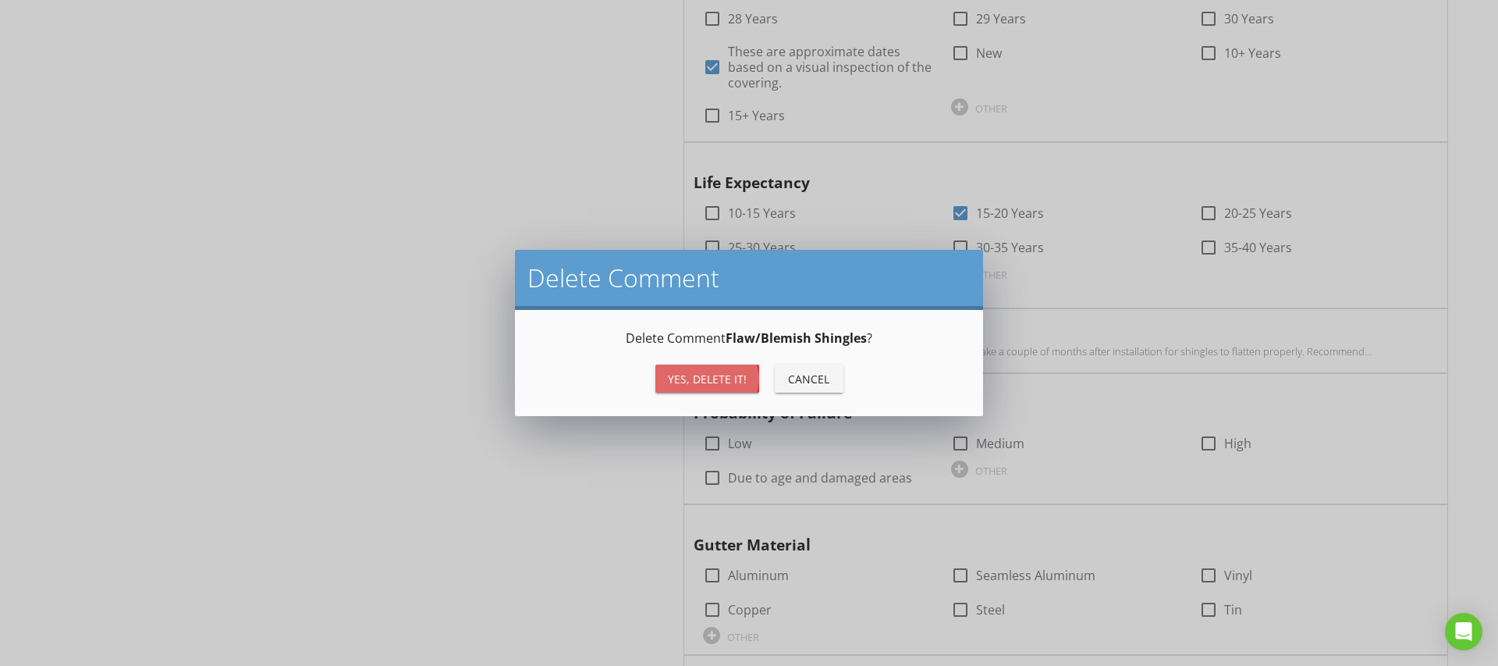
click at [711, 388] on button "Yes, Delete it!" at bounding box center [708, 378] width 104 height 28
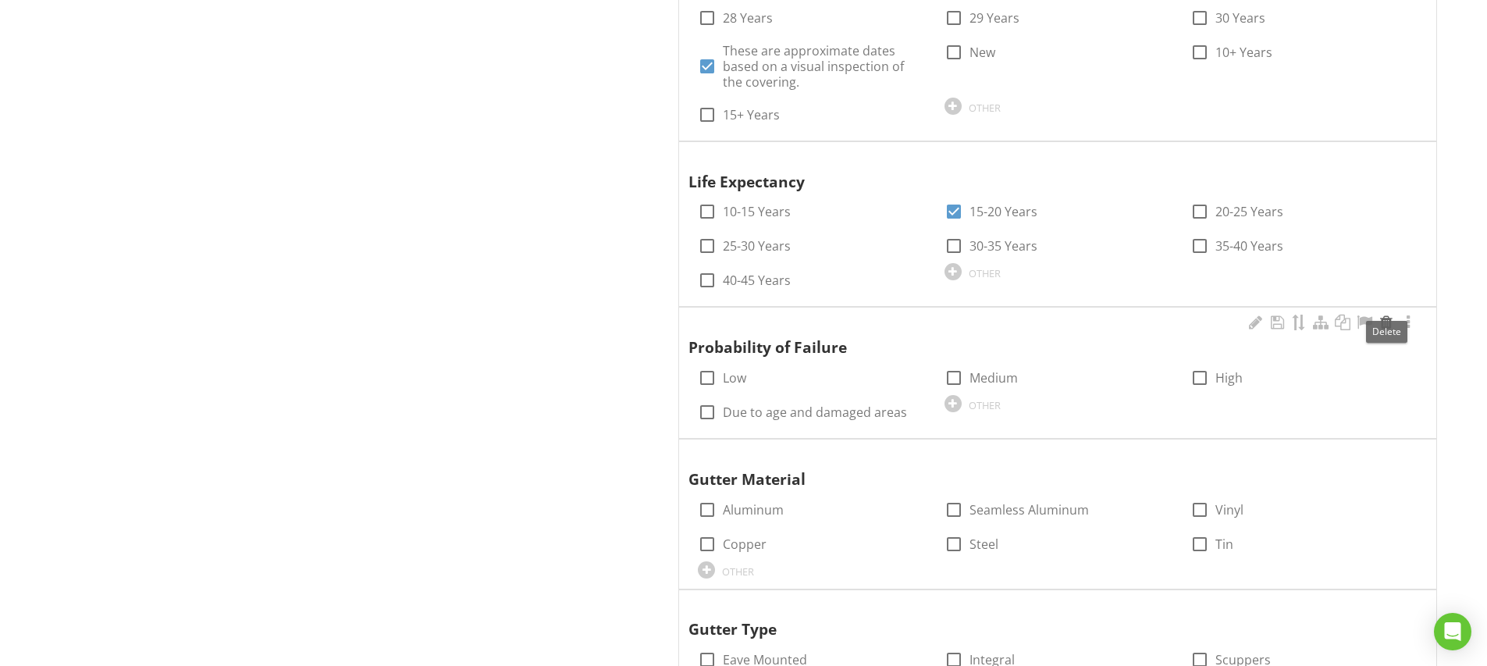
click at [1388, 318] on div at bounding box center [1386, 322] width 19 height 16
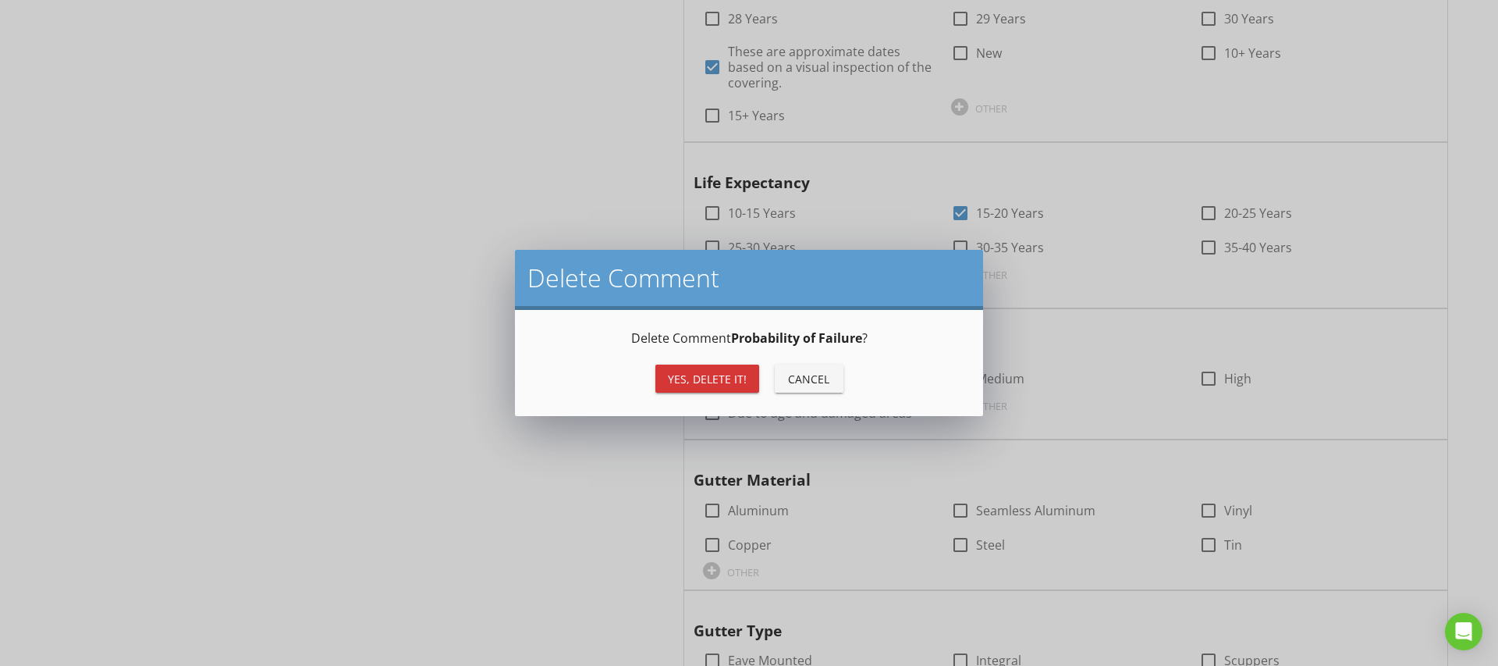
click at [729, 380] on div "Yes, Delete it!" at bounding box center [707, 379] width 79 height 16
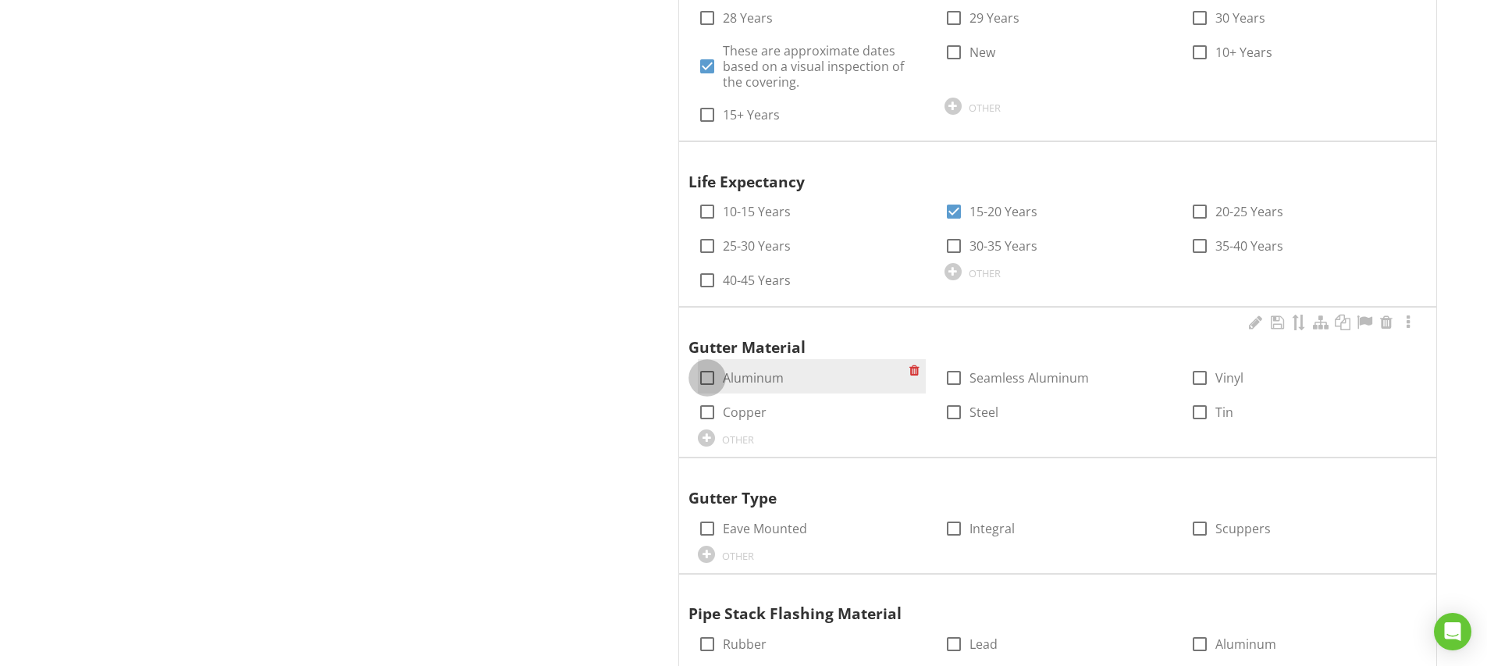
click at [706, 375] on div at bounding box center [707, 377] width 27 height 27
checkbox input "true"
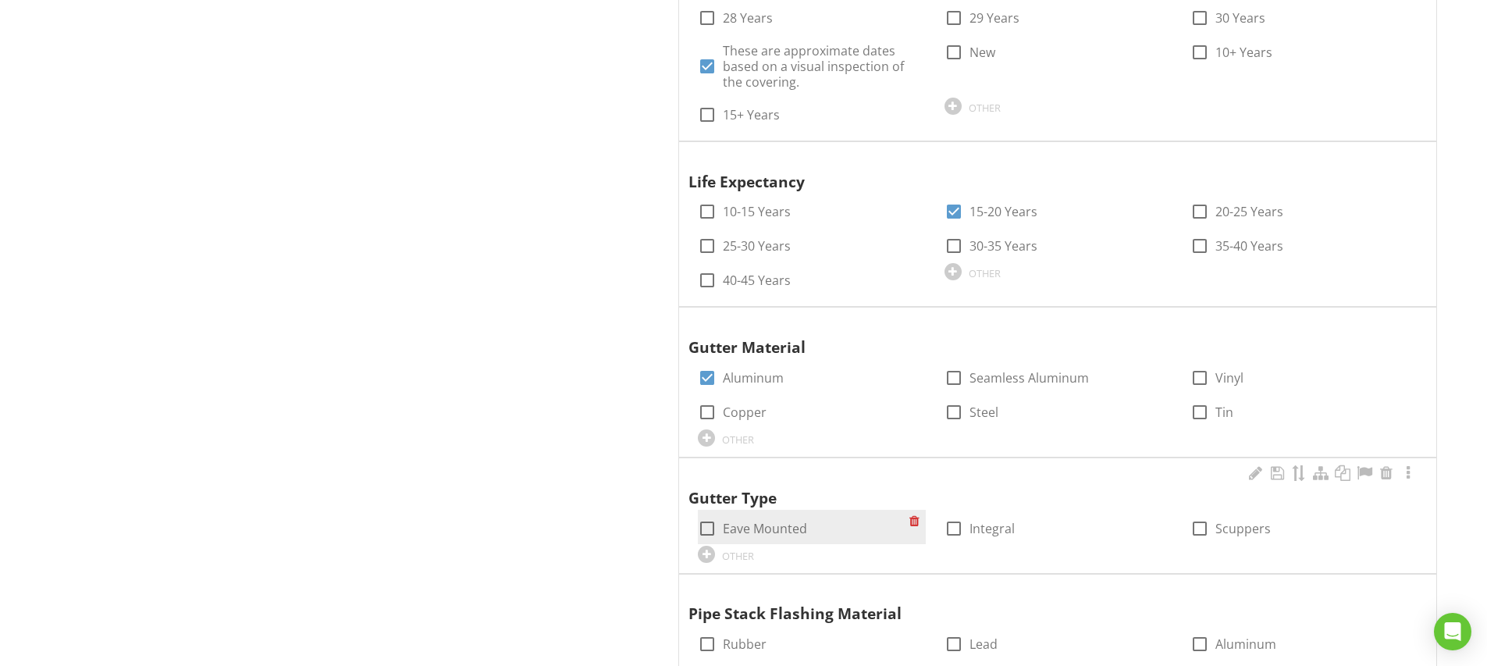
click at [705, 515] on div at bounding box center [707, 528] width 27 height 27
checkbox input "true"
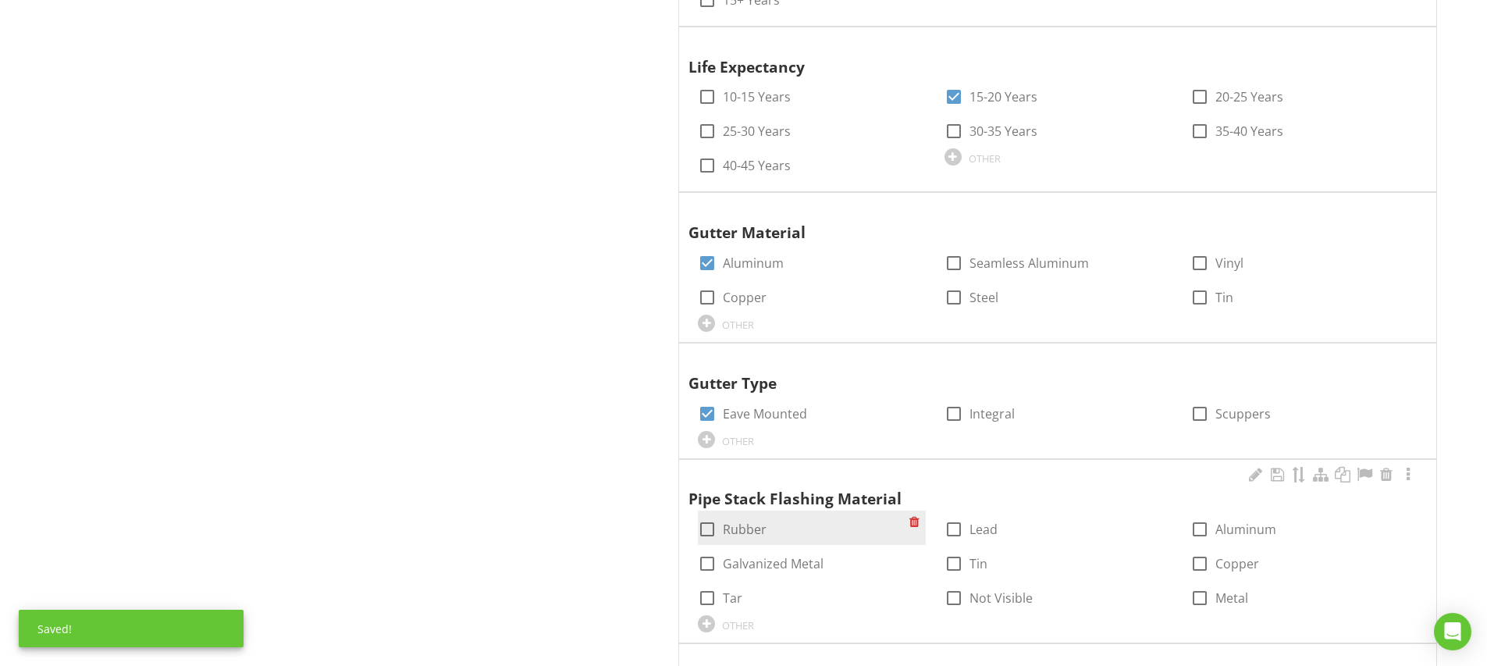
click at [710, 516] on div at bounding box center [707, 529] width 27 height 27
checkbox input "true"
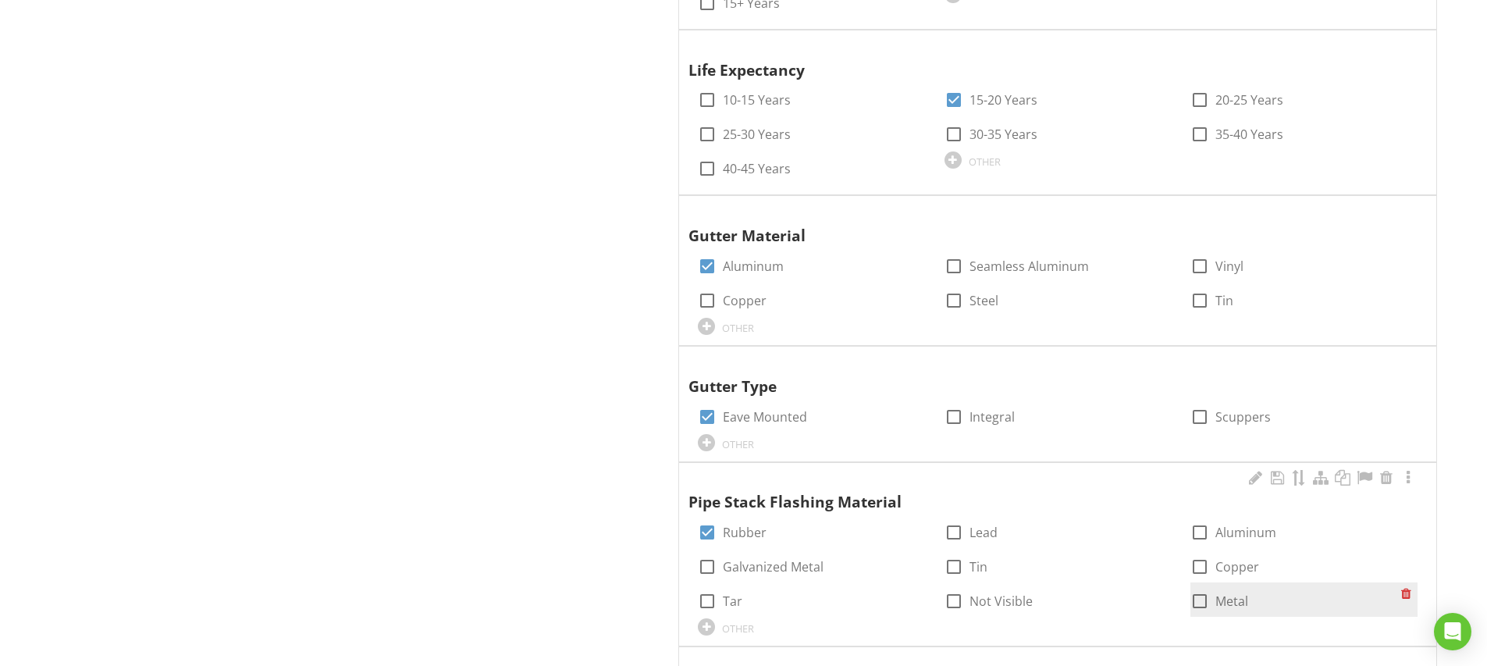
click at [1198, 592] on div at bounding box center [1199, 601] width 27 height 27
click at [1196, 592] on div at bounding box center [1199, 601] width 27 height 27
checkbox input "false"
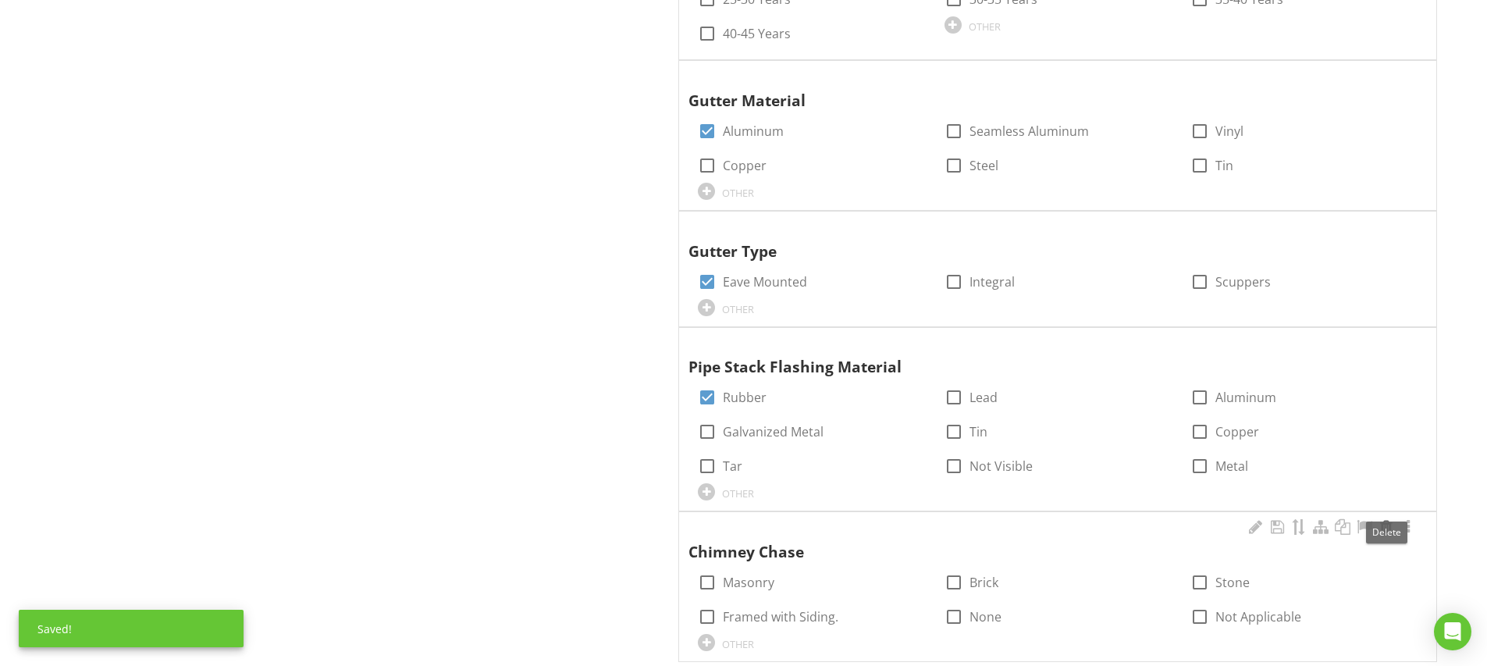
click at [1388, 519] on div at bounding box center [1386, 527] width 19 height 16
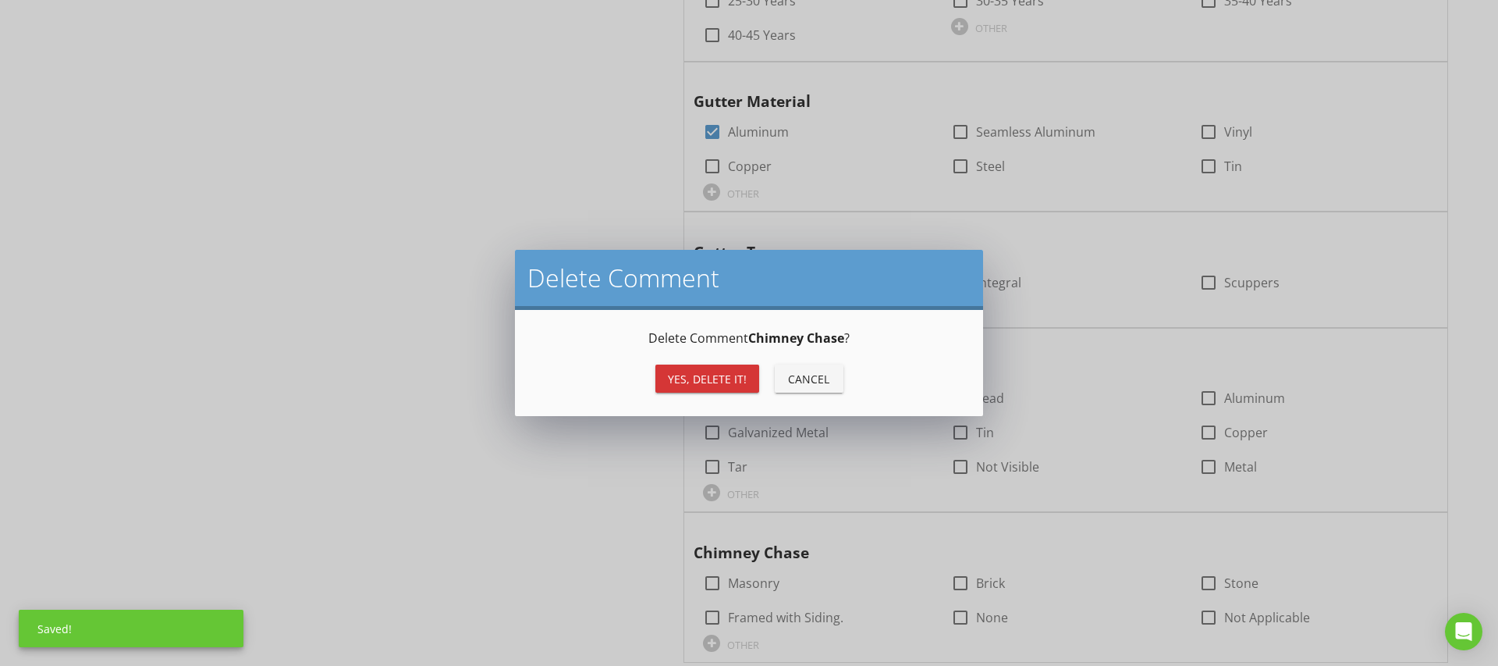
click at [738, 379] on div "Yes, Delete it!" at bounding box center [707, 379] width 79 height 16
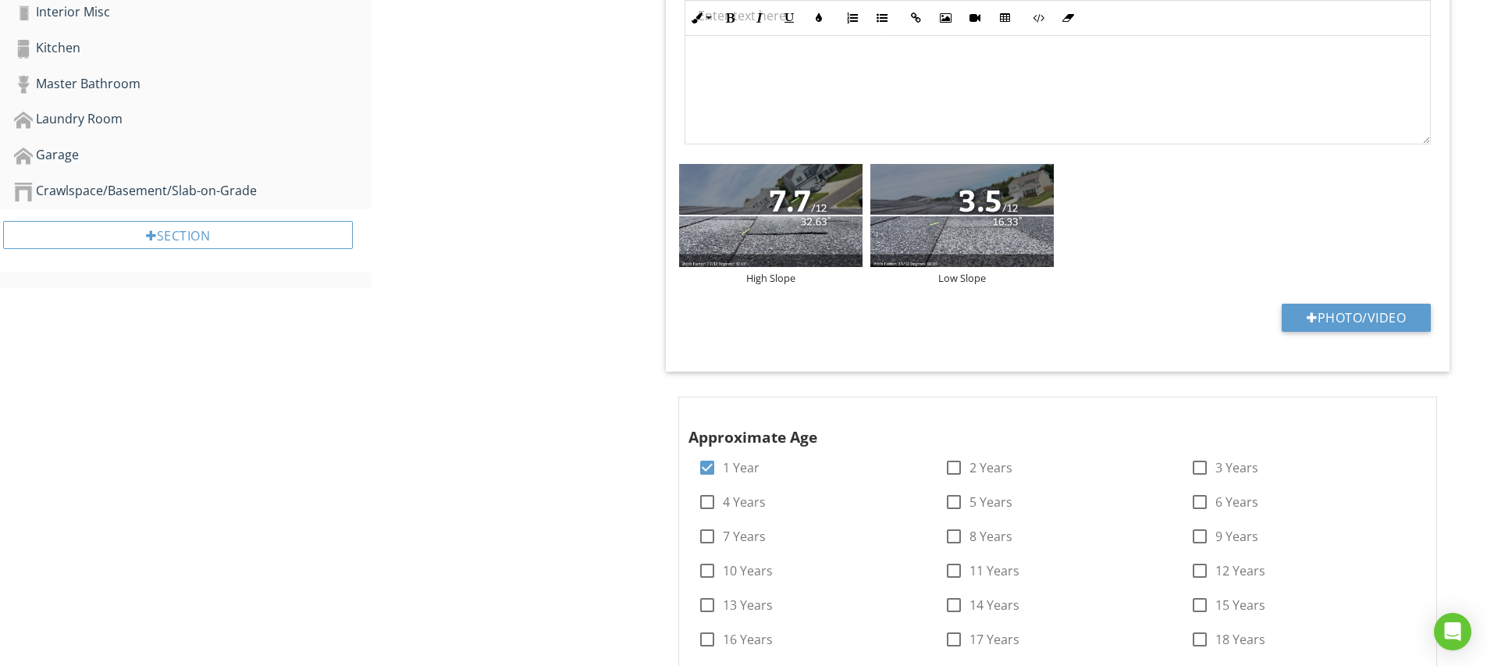
scroll to position [232, 0]
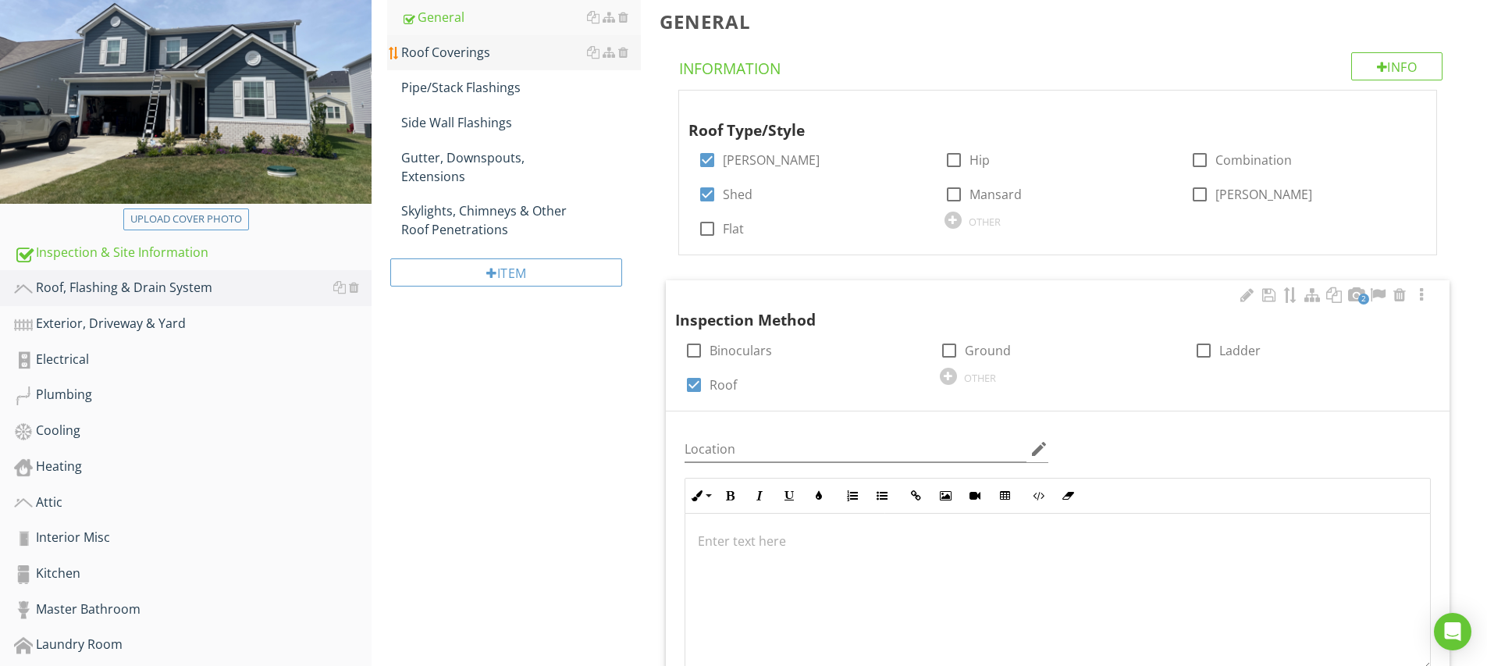
click at [426, 56] on div "Roof Coverings" at bounding box center [521, 52] width 240 height 19
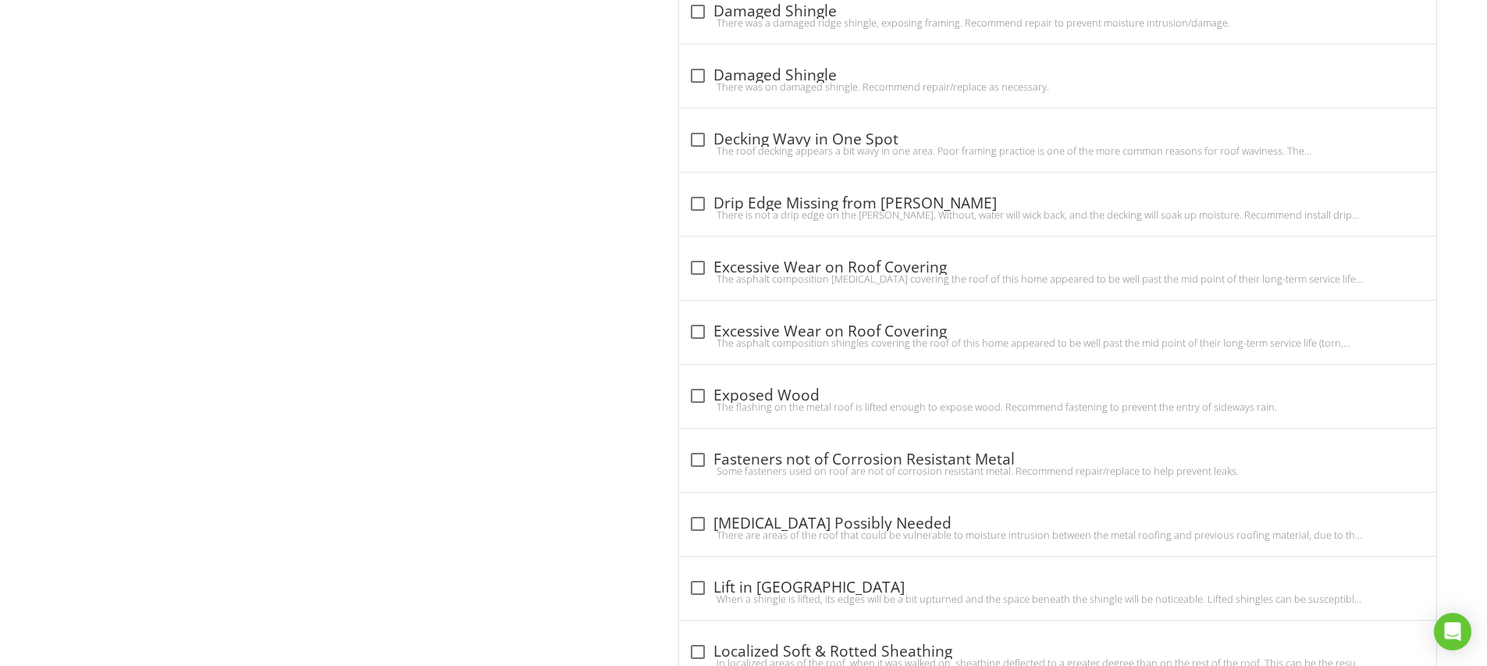
scroll to position [1491, 0]
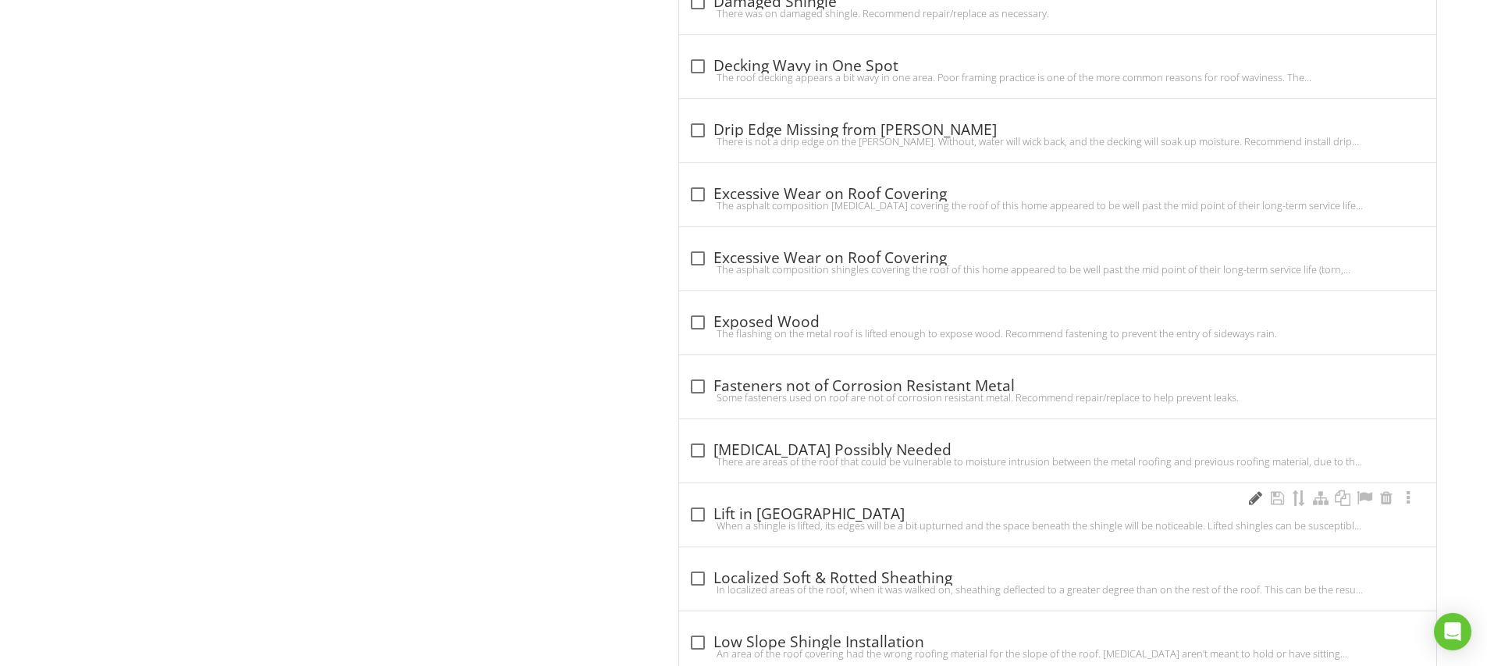
click at [1249, 495] on div at bounding box center [1254, 498] width 19 height 16
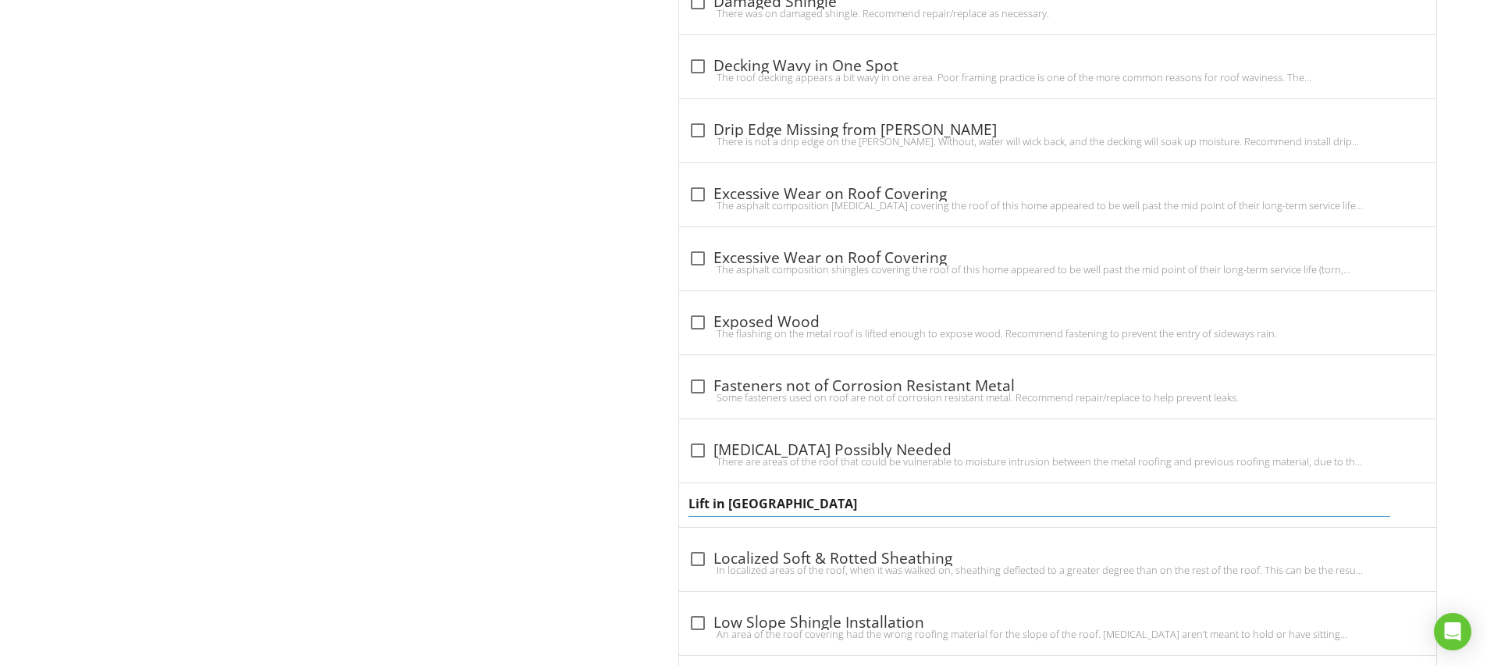
type input "Lift in Shingle"
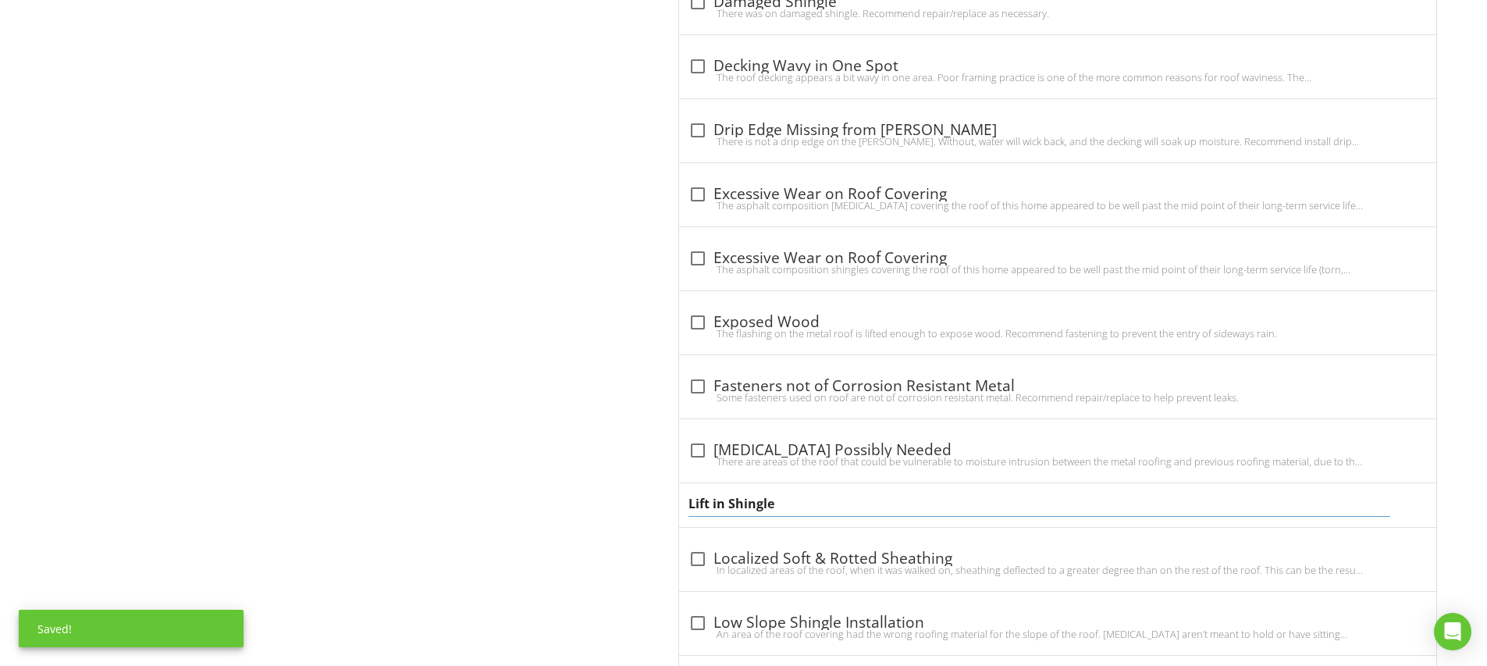
click at [684, 509] on div "Lift in Shingle" at bounding box center [1057, 505] width 757 height 44
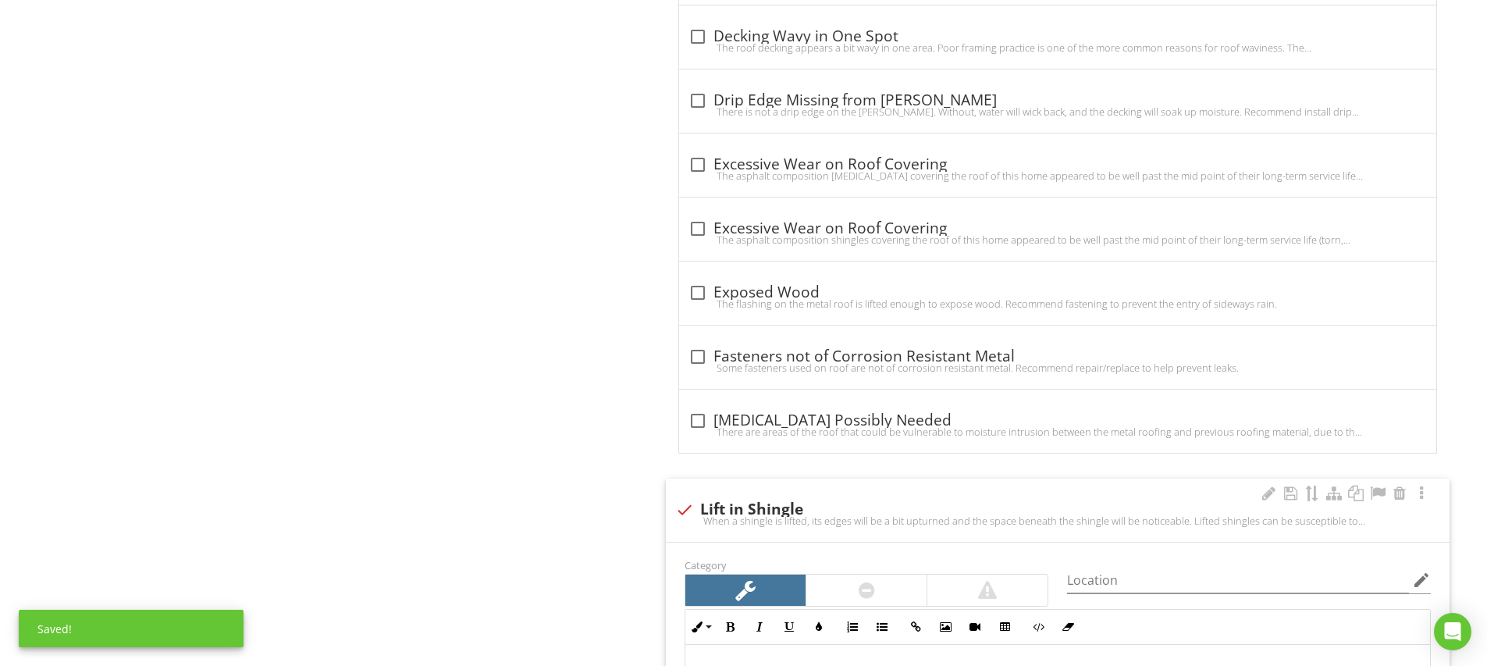
scroll to position [1618, 0]
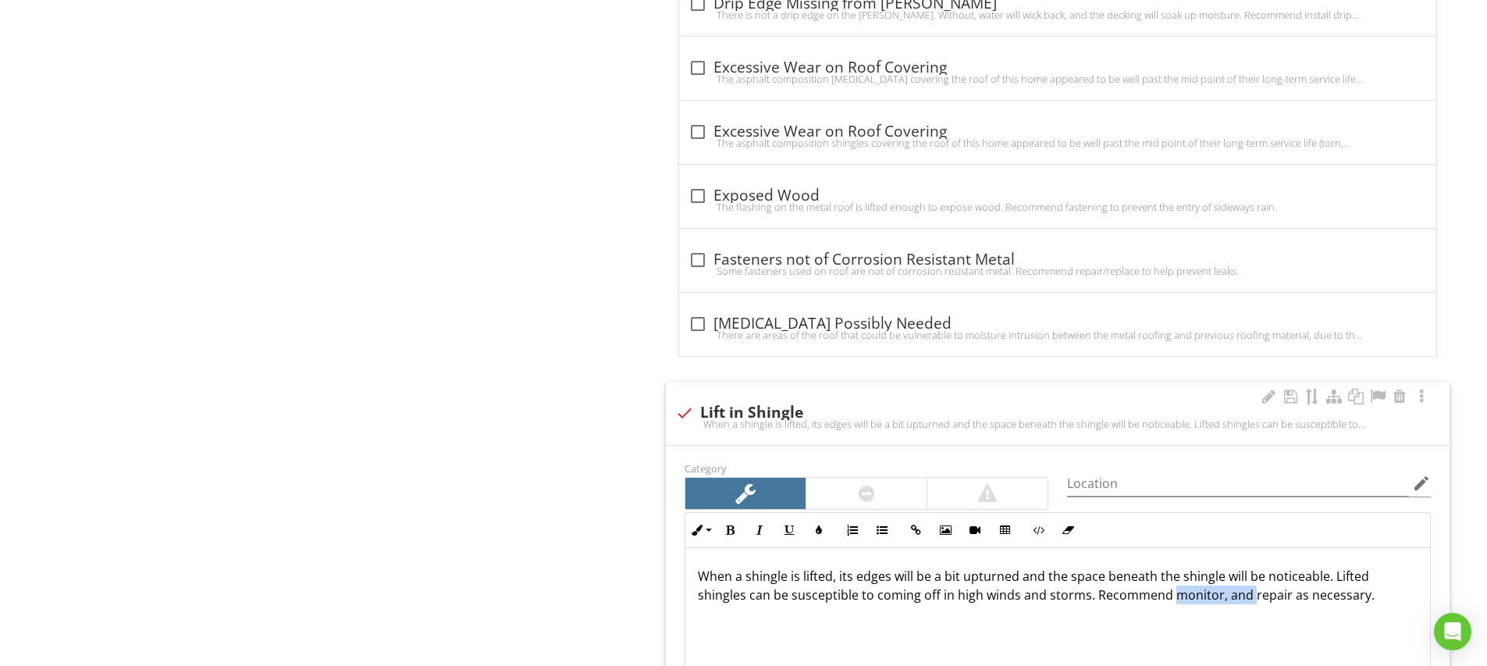
drag, startPoint x: 1249, startPoint y: 595, endPoint x: 1171, endPoint y: 599, distance: 78.2
click at [1170, 598] on p "When a shingle is lifted, its edges will be a bit upturned and the space beneat…" at bounding box center [1058, 585] width 720 height 37
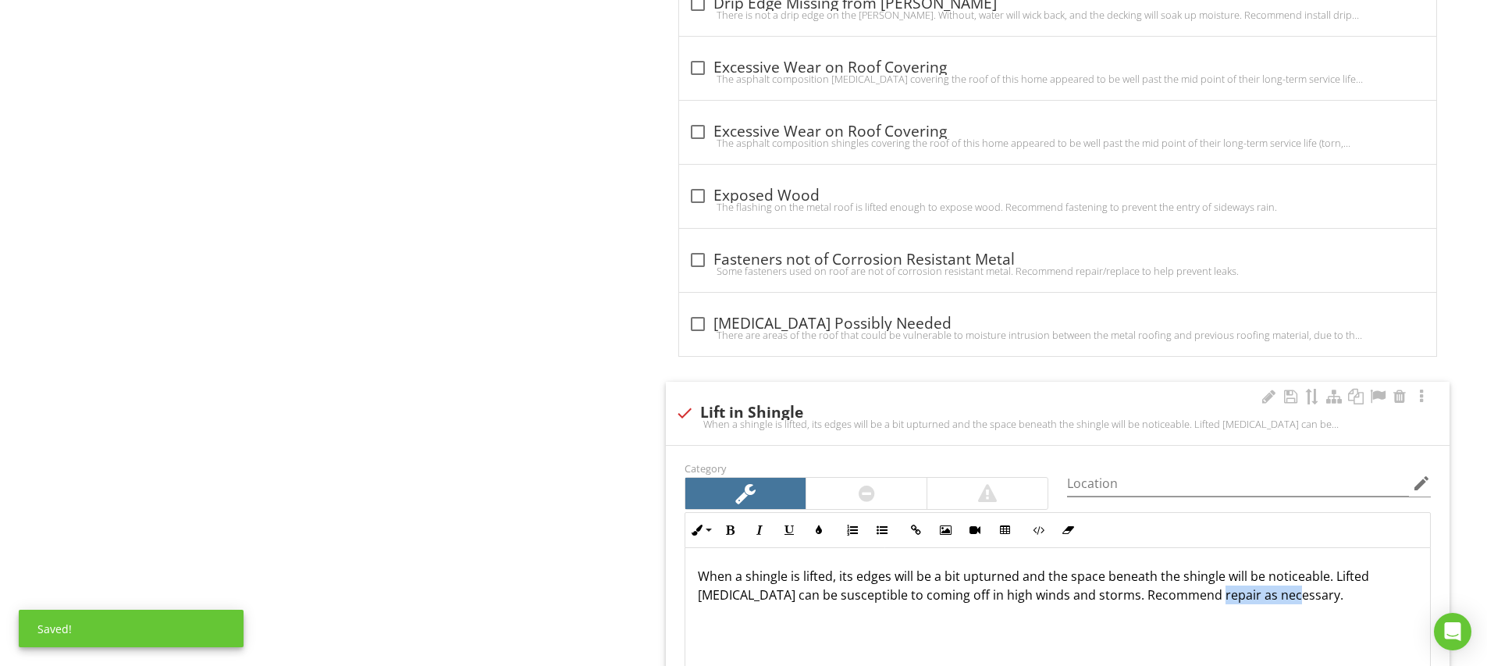
drag, startPoint x: 1203, startPoint y: 595, endPoint x: 1279, endPoint y: 595, distance: 75.7
click at [1279, 595] on p "When a shingle is lifted, its edges will be a bit upturned and the space beneat…" at bounding box center [1058, 585] width 720 height 37
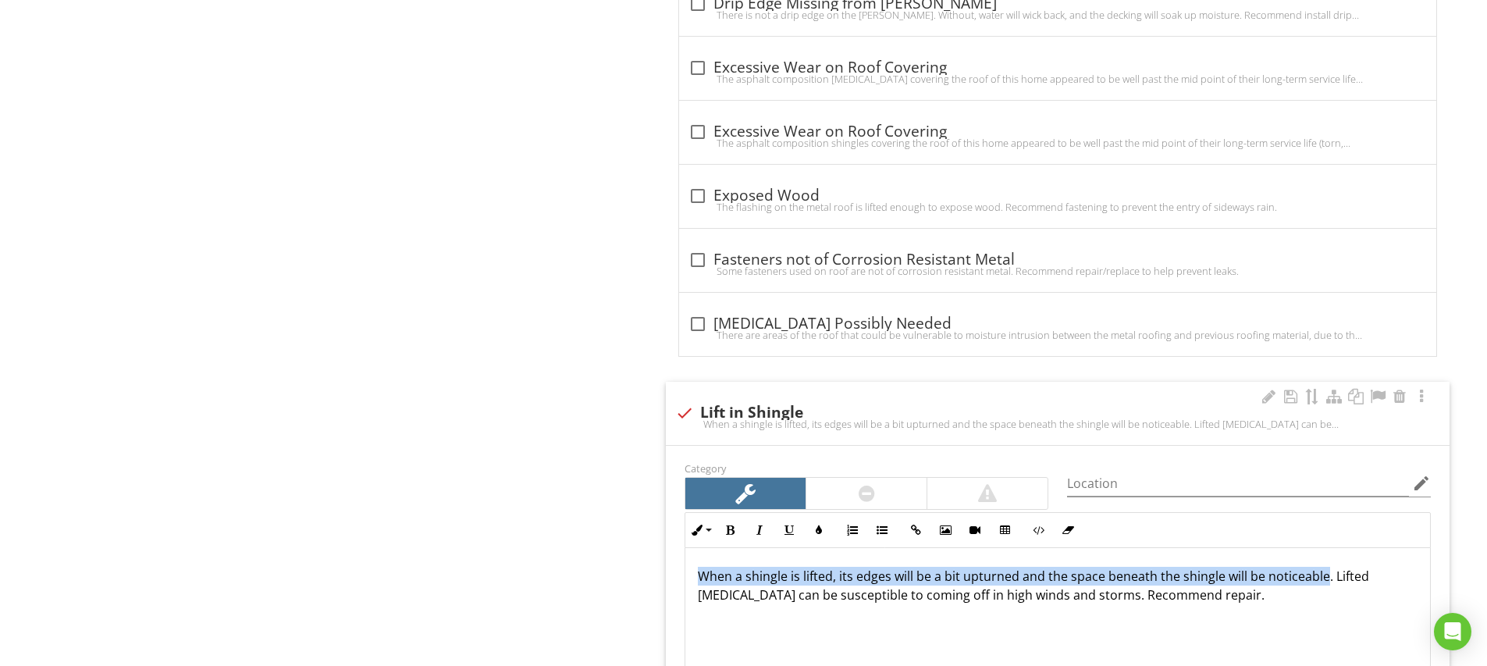
drag, startPoint x: 1324, startPoint y: 576, endPoint x: 683, endPoint y: 568, distance: 640.7
click at [683, 568] on div "Inline Style XLarge Large Normal Small Light Small/Light Bold Italic Underline …" at bounding box center [1057, 608] width 765 height 192
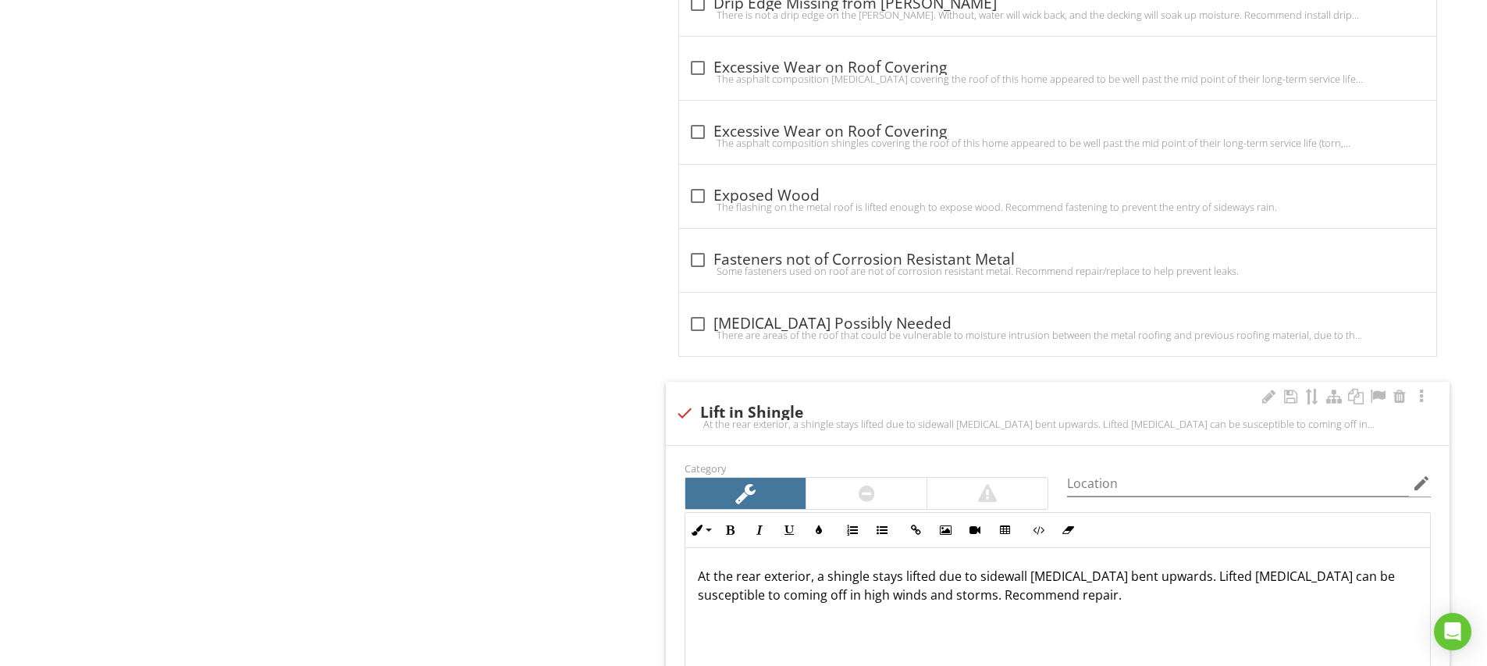
click at [1132, 606] on div "At the rear exterior, a shingle stays lifted due to sidewall [MEDICAL_DATA] ben…" at bounding box center [1057, 626] width 744 height 156
drag, startPoint x: 1164, startPoint y: 577, endPoint x: 912, endPoint y: 598, distance: 252.2
click at [912, 598] on p "At the rear exterior, a shingle stays lifted due to sidewall [MEDICAL_DATA] ben…" at bounding box center [1058, 585] width 720 height 37
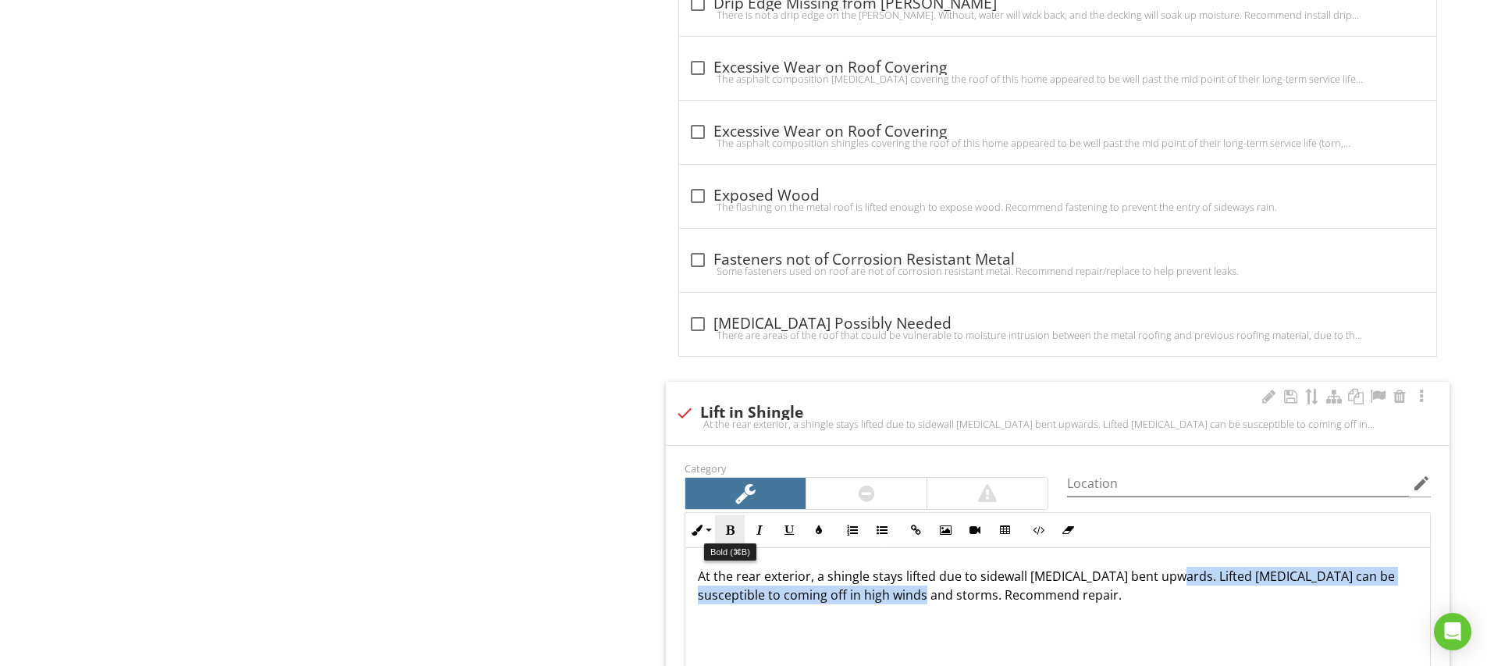
click at [732, 526] on icon "button" at bounding box center [729, 529] width 11 height 11
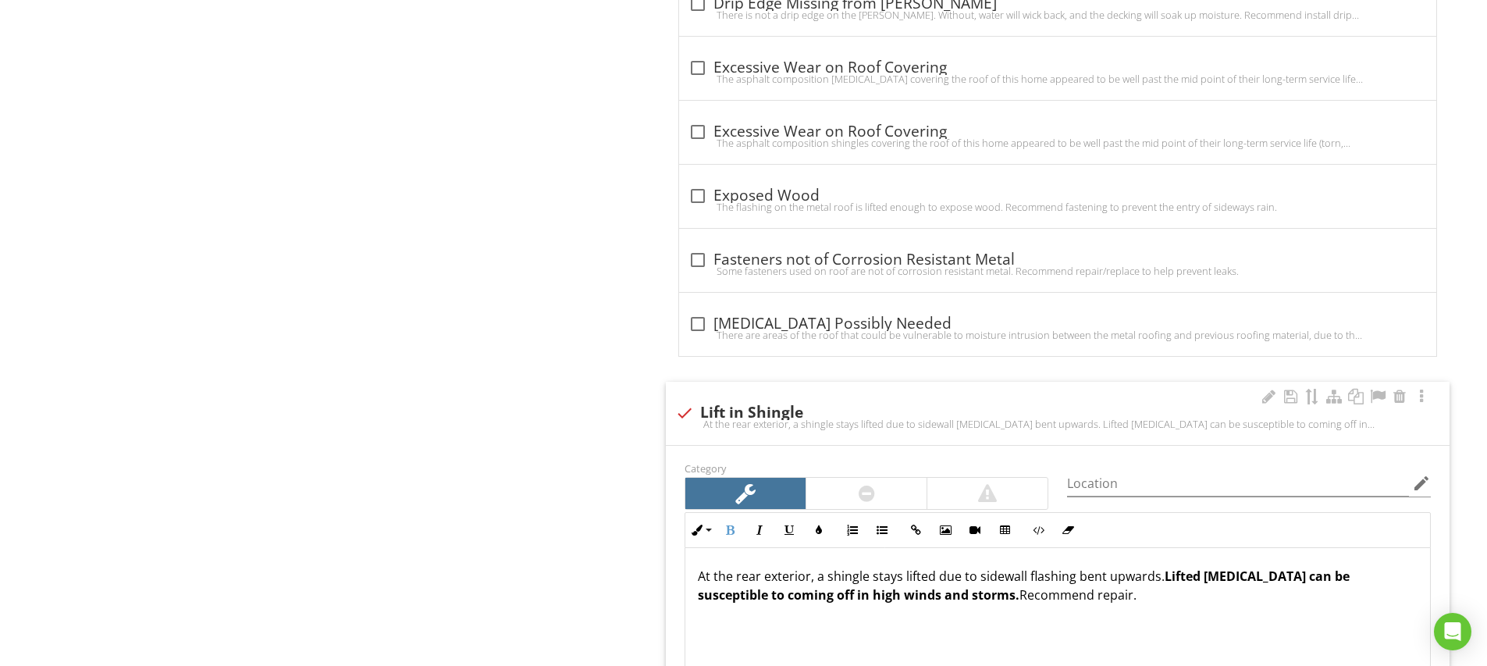
drag, startPoint x: 1188, startPoint y: 626, endPoint x: 1158, endPoint y: 545, distance: 86.4
click at [1187, 626] on div "At the rear exterior, a shingle stays lifted due to sidewall flashing bent upwa…" at bounding box center [1057, 626] width 744 height 156
click at [1110, 482] on input "Location" at bounding box center [1238, 484] width 342 height 26
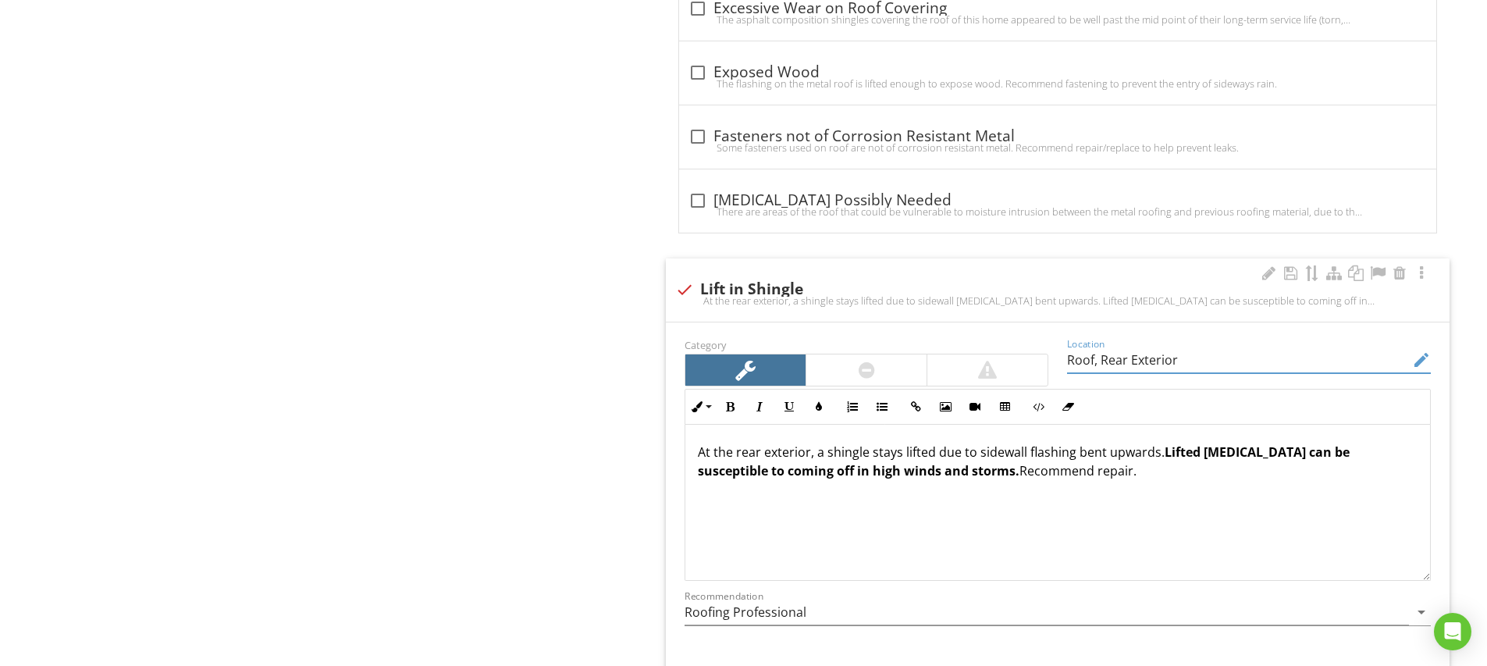
scroll to position [1857, 0]
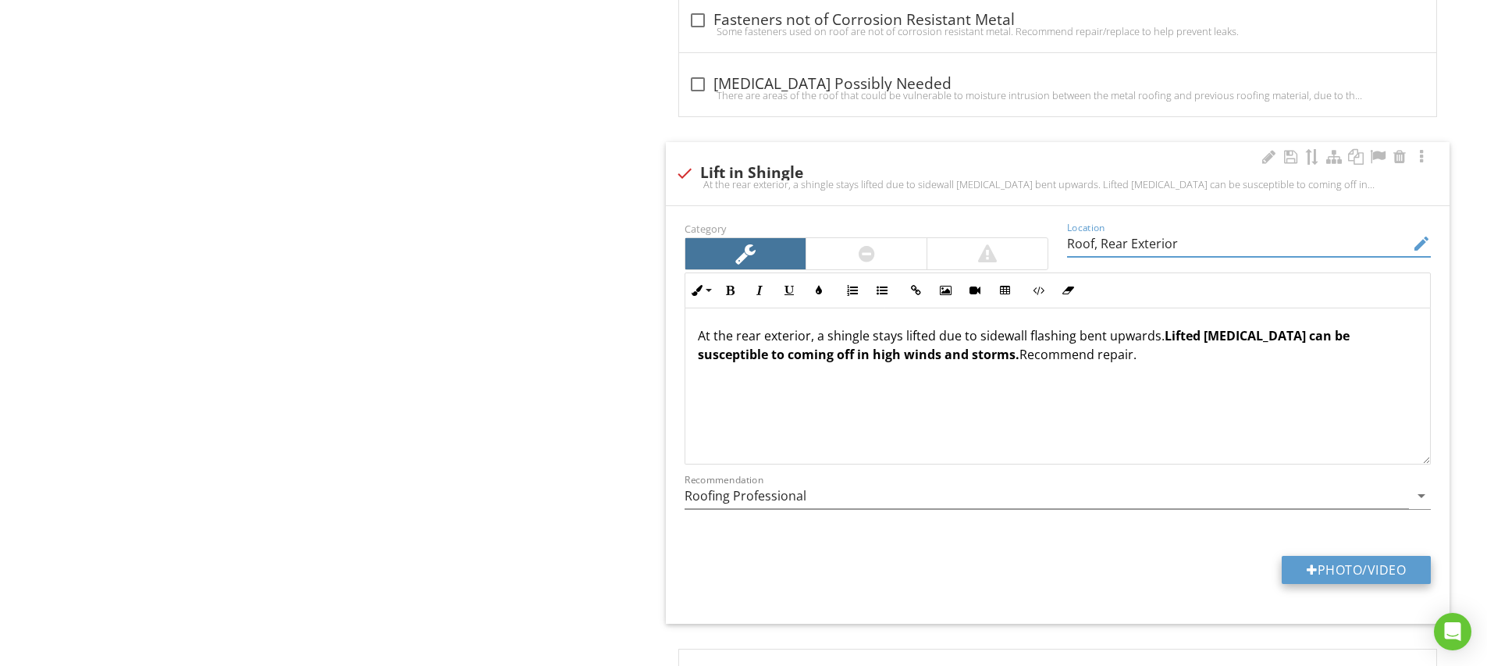
type input "Roof, Rear Exterior"
click at [1359, 566] on button "Photo/Video" at bounding box center [1355, 570] width 149 height 28
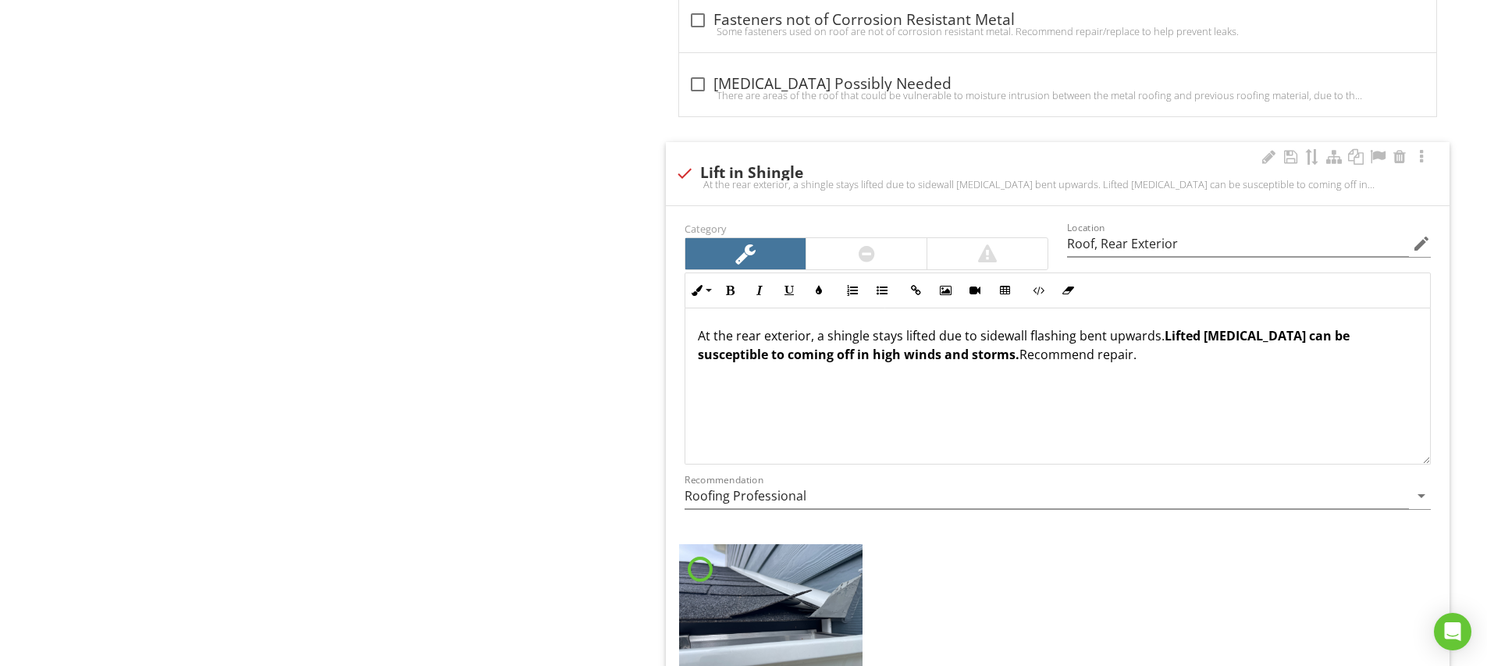
scroll to position [1998, 0]
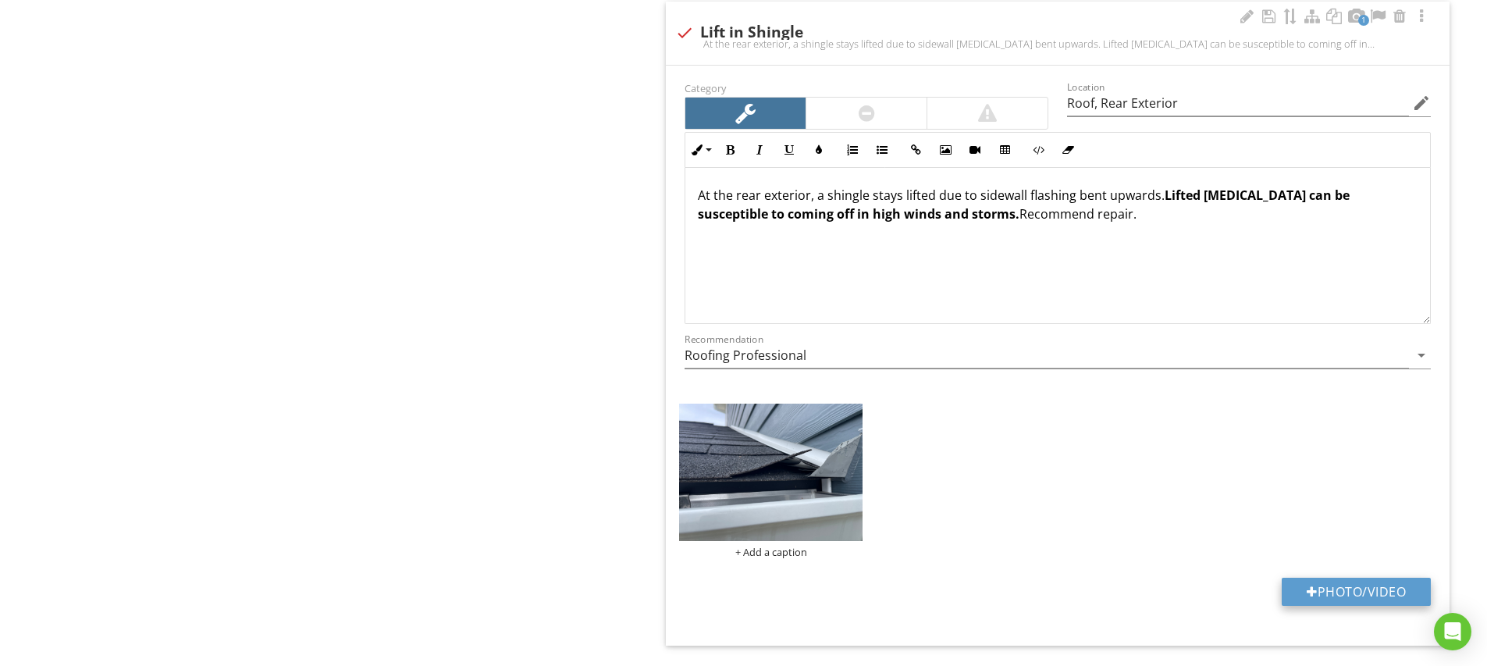
click at [1330, 588] on button "Photo/Video" at bounding box center [1355, 591] width 149 height 28
type input "C:\fakepath\IMG_5246.JPG"
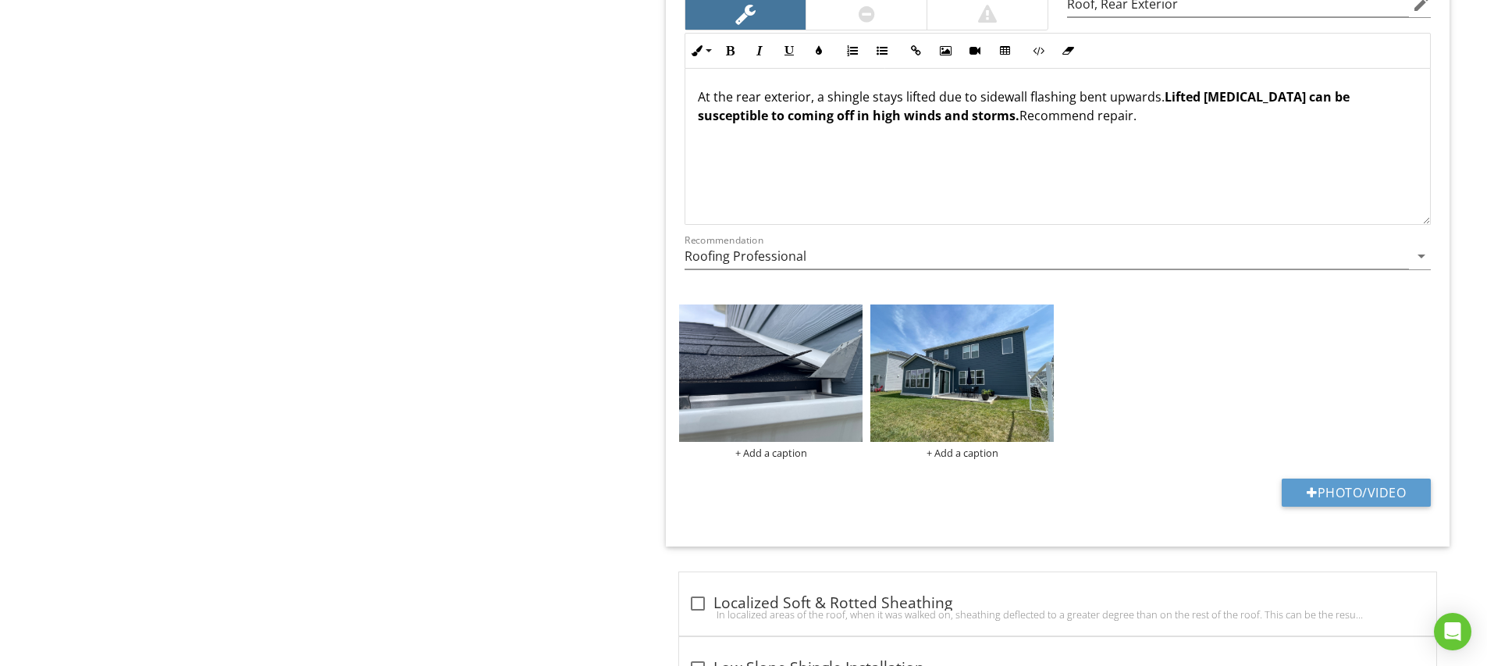
scroll to position [1967, 0]
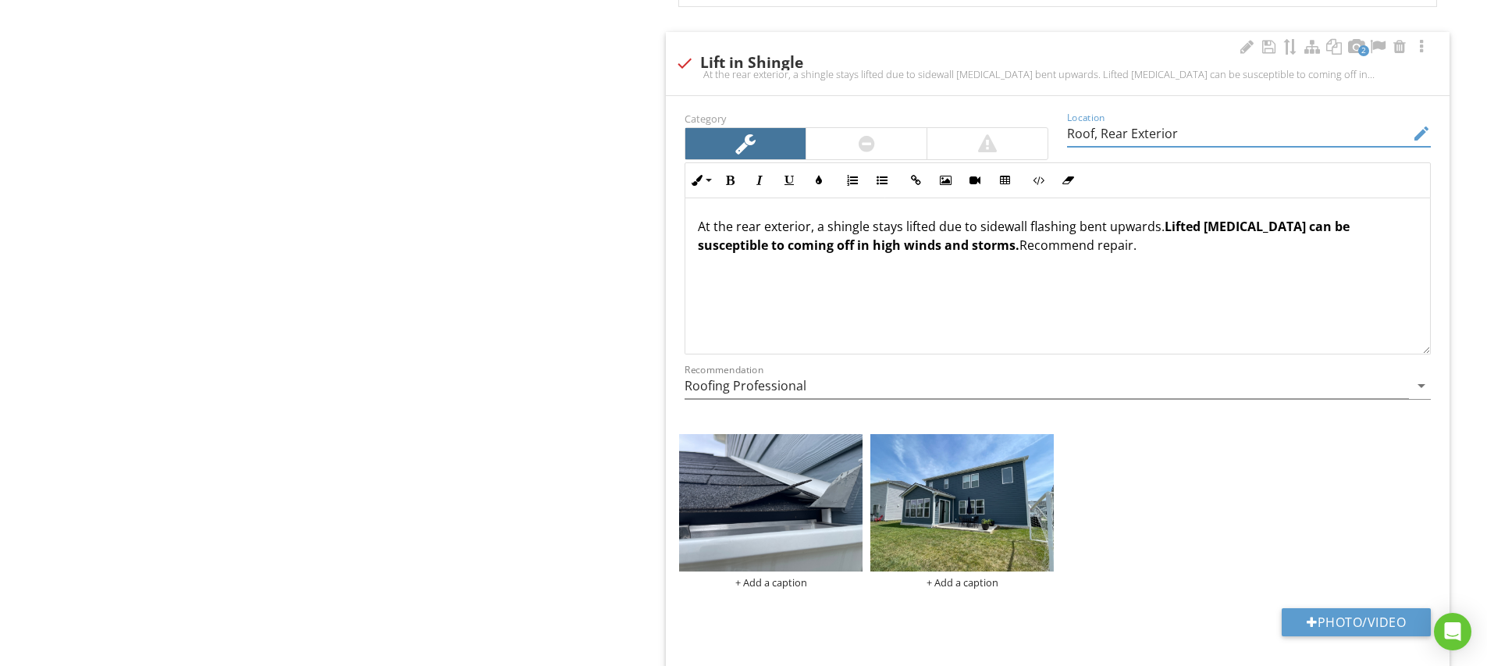
click at [1126, 134] on input "Roof, Rear Exterior" at bounding box center [1238, 134] width 342 height 26
click at [790, 583] on div "+ Add a caption" at bounding box center [770, 582] width 183 height 12
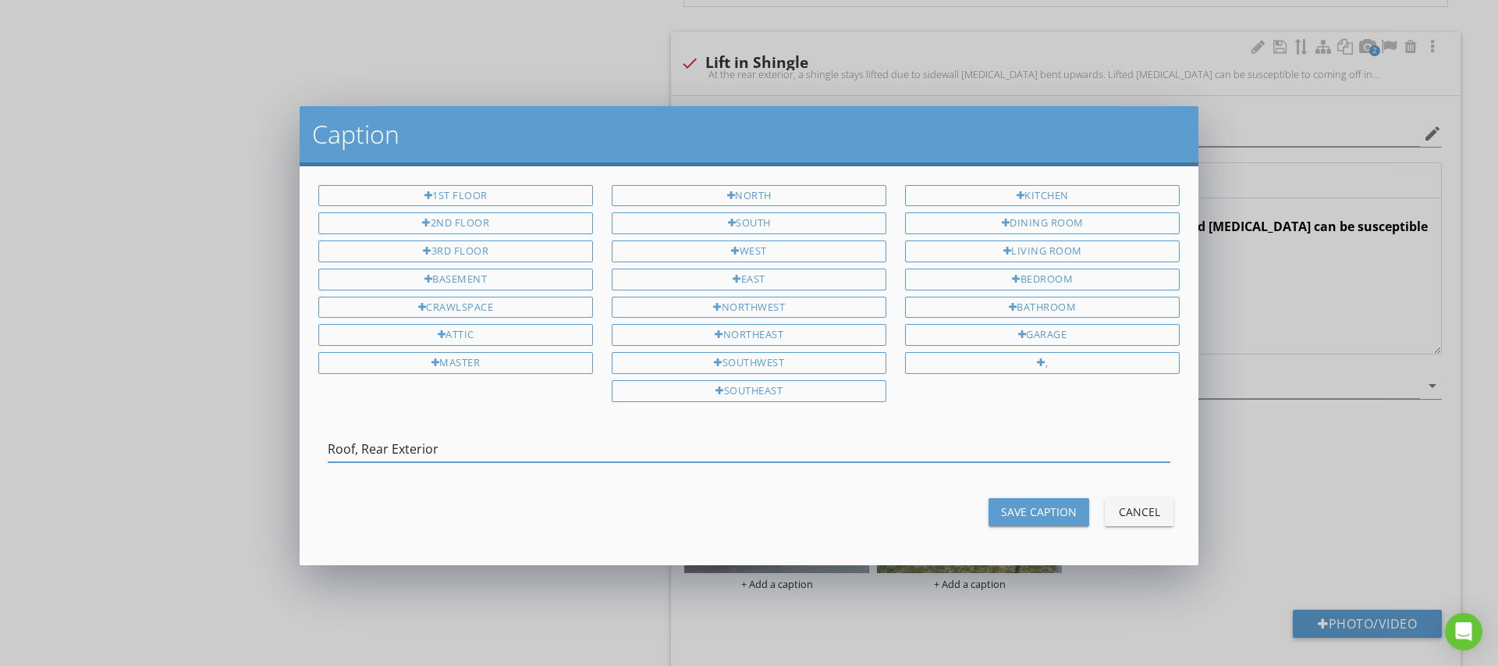
type input "Roof, Rear Exterior"
click at [1027, 503] on div "Save Caption" at bounding box center [1039, 511] width 76 height 16
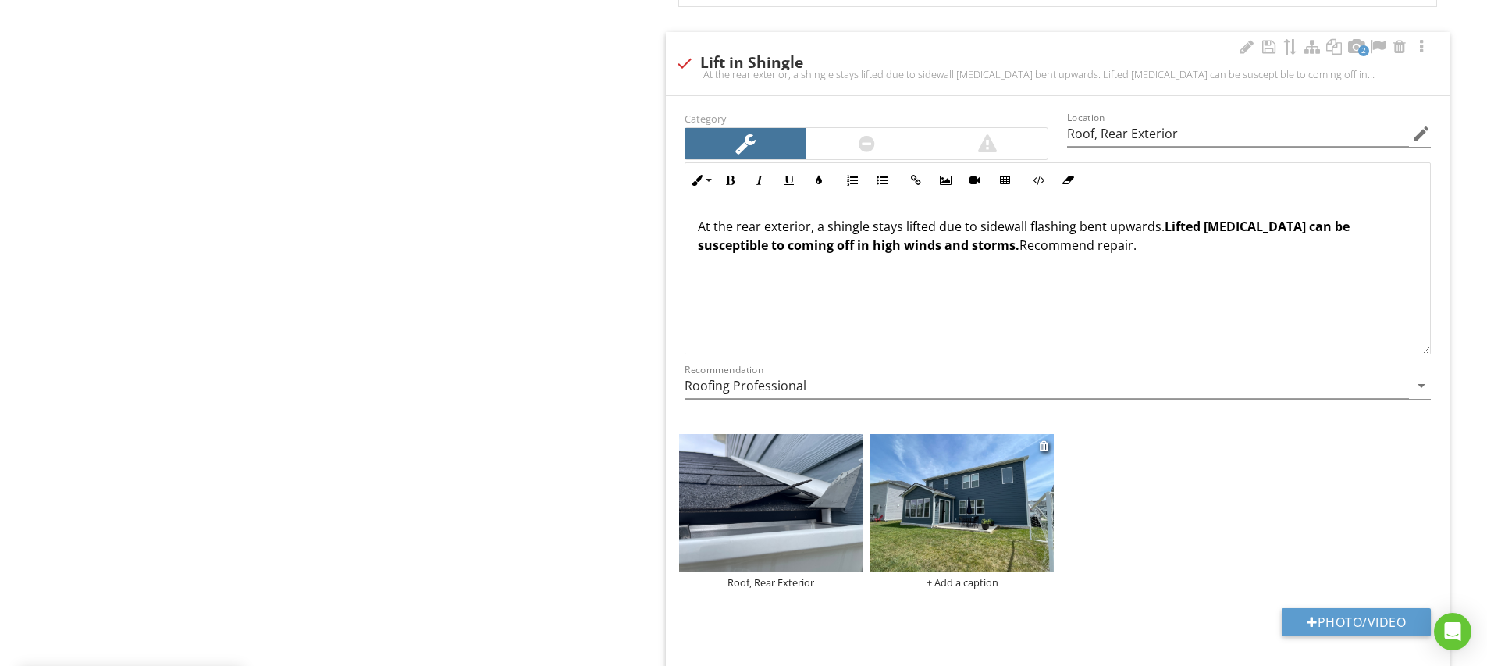
click at [973, 518] on img at bounding box center [961, 502] width 183 height 137
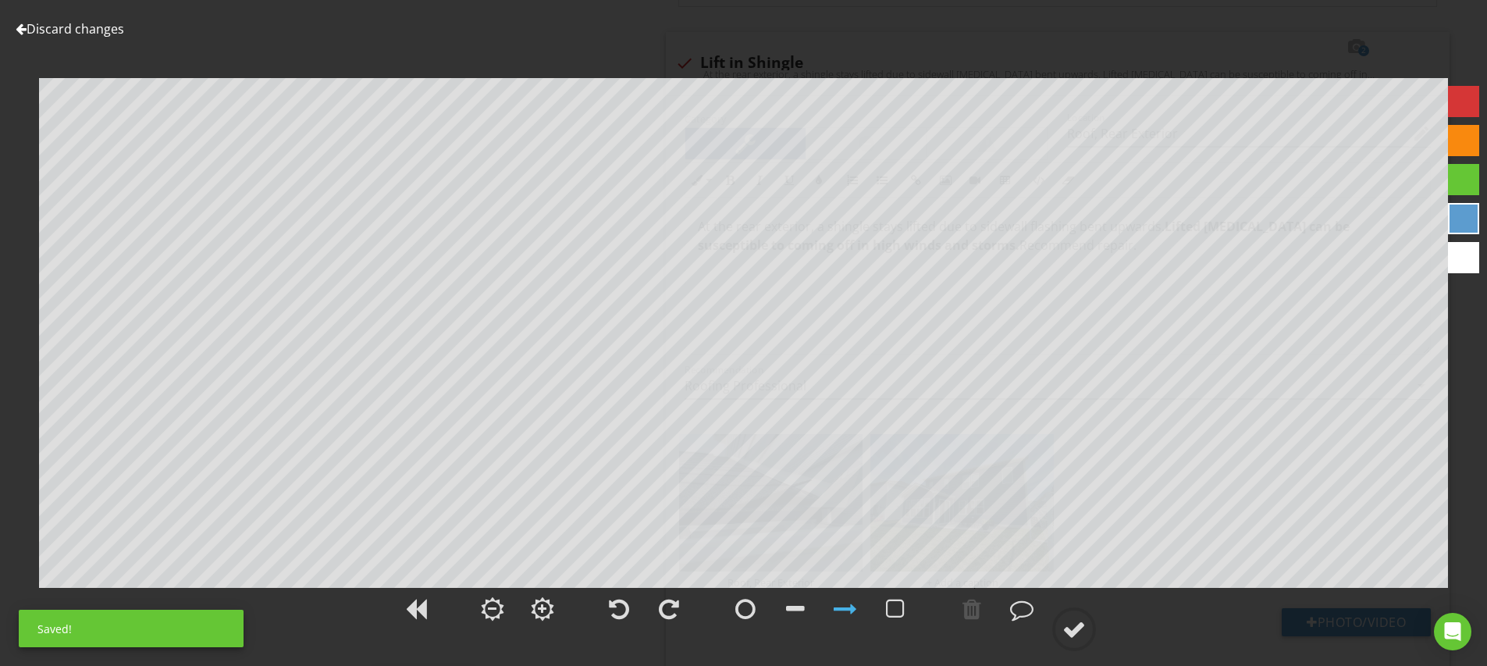
drag, startPoint x: 1478, startPoint y: 106, endPoint x: 1466, endPoint y: 120, distance: 18.8
click at [1478, 106] on div at bounding box center [1463, 101] width 31 height 31
click at [746, 609] on div at bounding box center [745, 608] width 20 height 23
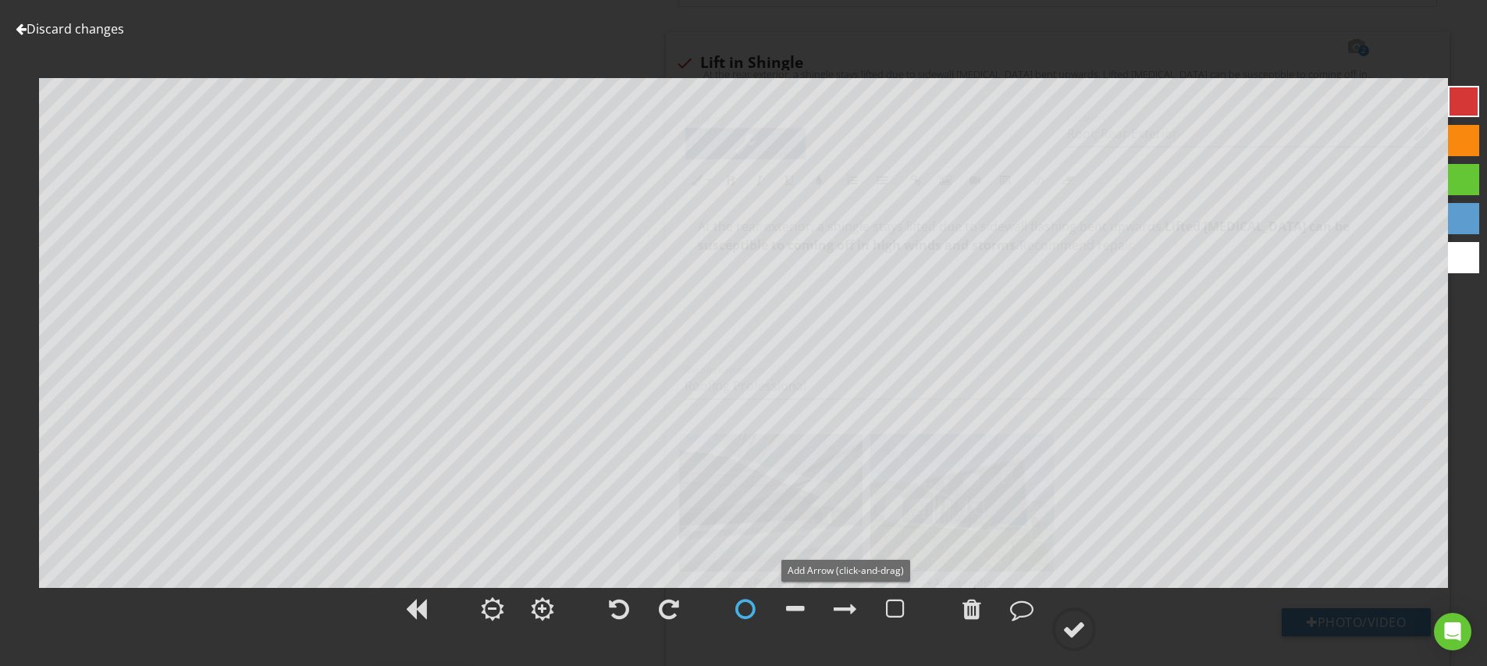
drag, startPoint x: 854, startPoint y: 609, endPoint x: 852, endPoint y: 581, distance: 28.1
click at [854, 609] on div at bounding box center [844, 608] width 23 height 23
click at [1067, 623] on div at bounding box center [1073, 628] width 23 height 23
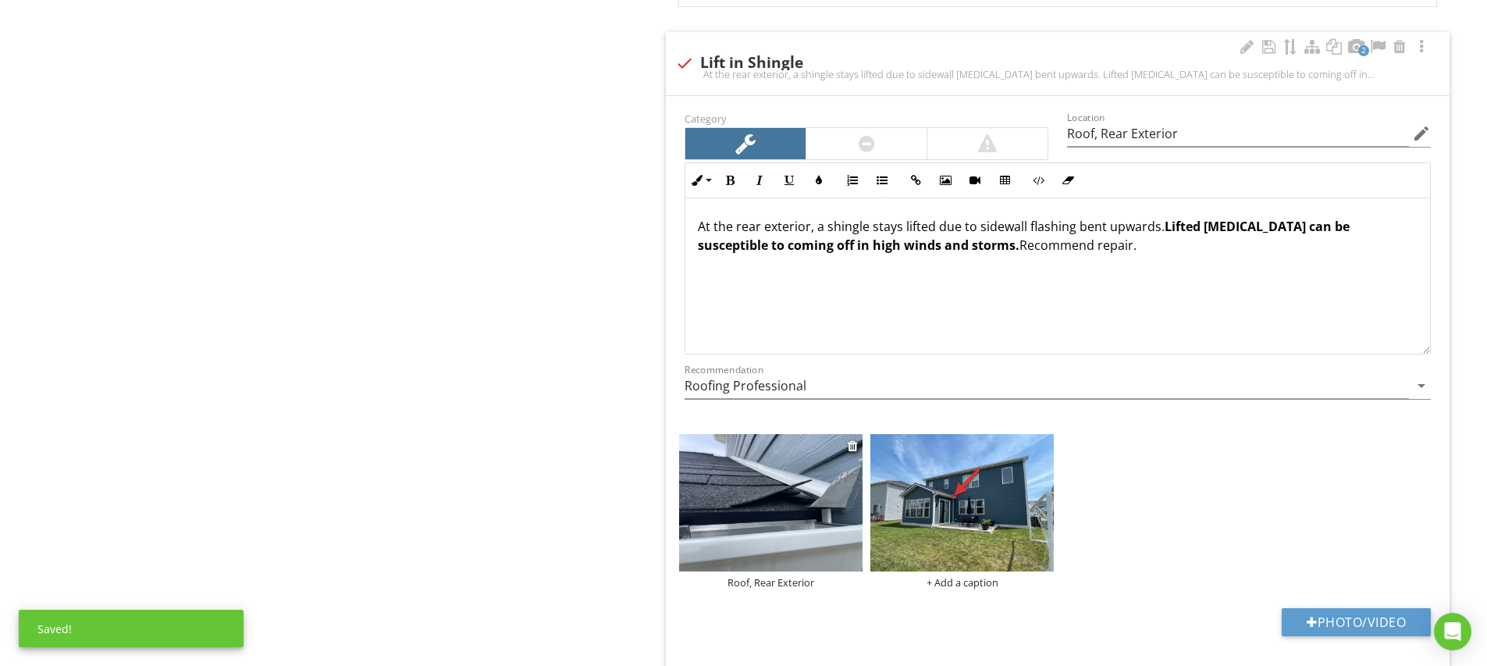
click at [769, 506] on img at bounding box center [770, 502] width 183 height 137
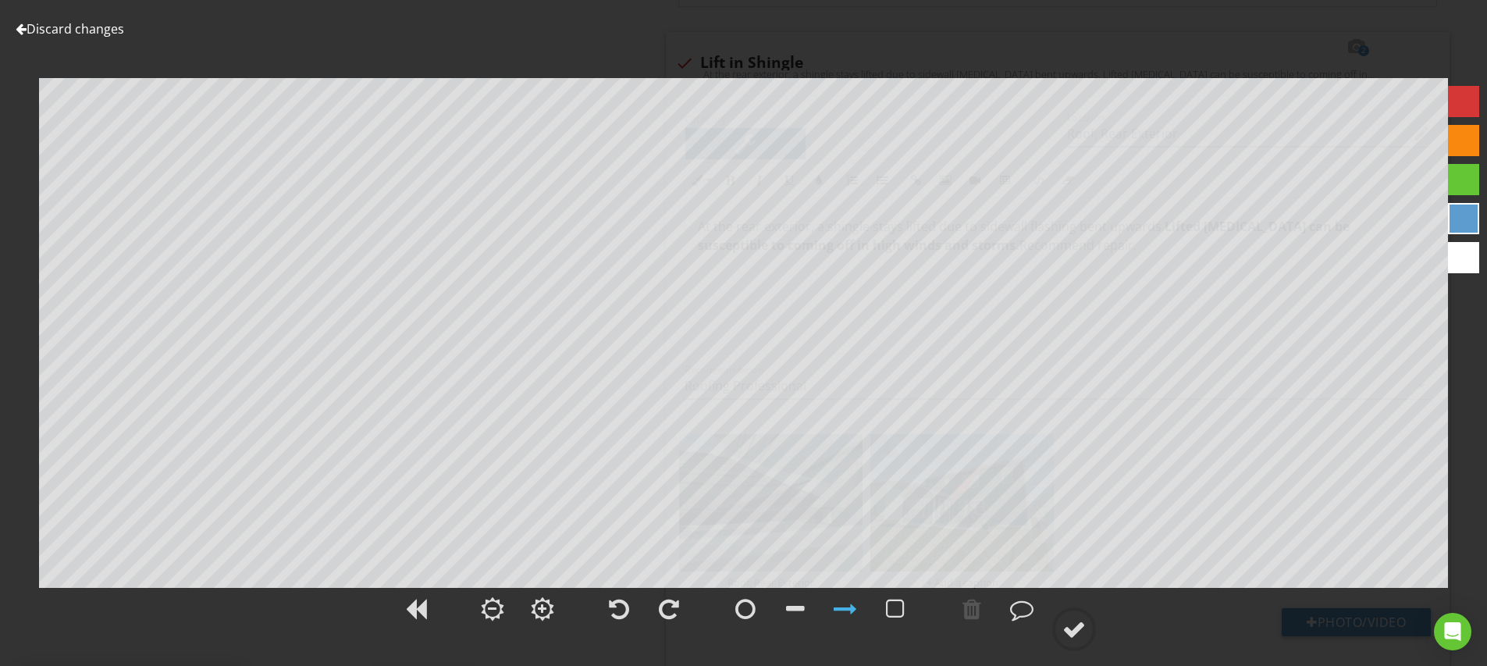
click at [1469, 100] on div at bounding box center [1463, 101] width 31 height 31
click at [742, 609] on div at bounding box center [745, 608] width 20 height 23
click at [846, 612] on div at bounding box center [844, 608] width 23 height 23
drag, startPoint x: 744, startPoint y: 606, endPoint x: 765, endPoint y: 565, distance: 46.4
click at [744, 606] on div at bounding box center [745, 608] width 20 height 23
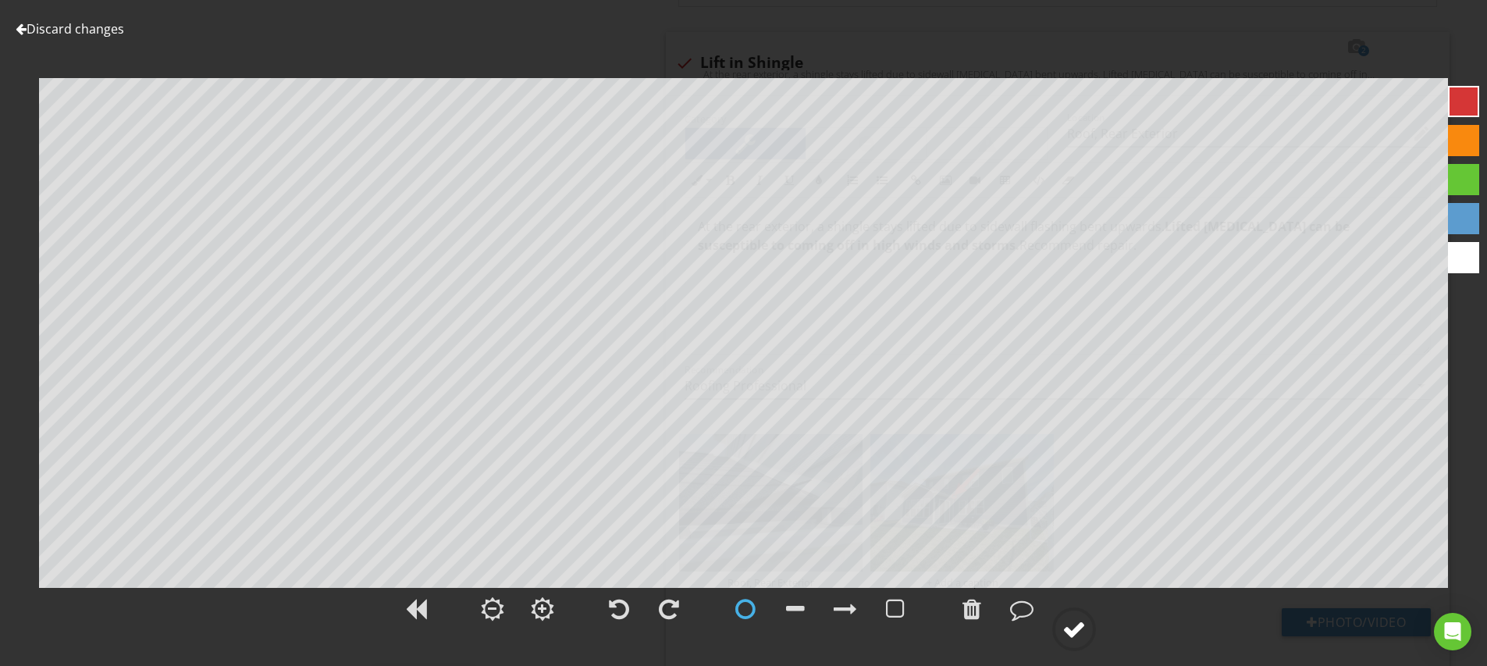
click at [1069, 625] on div at bounding box center [1073, 628] width 23 height 23
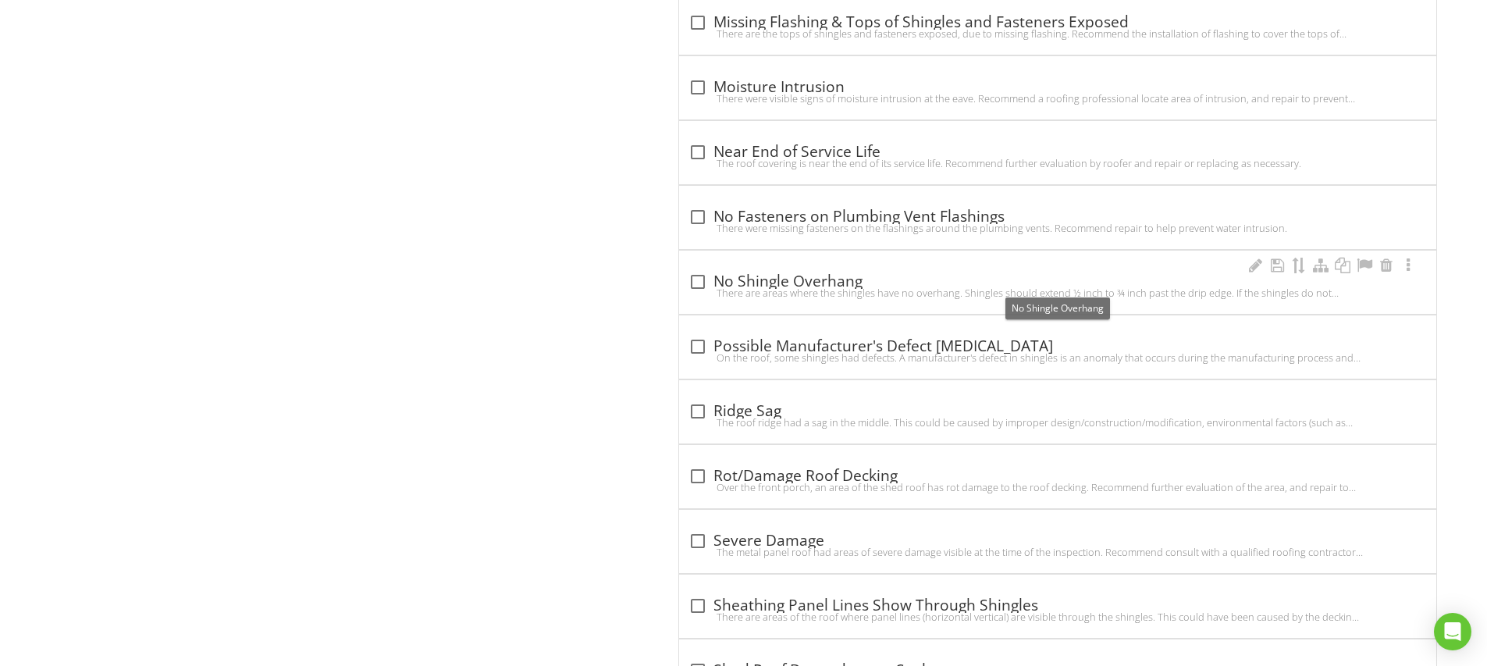
scroll to position [3242, 0]
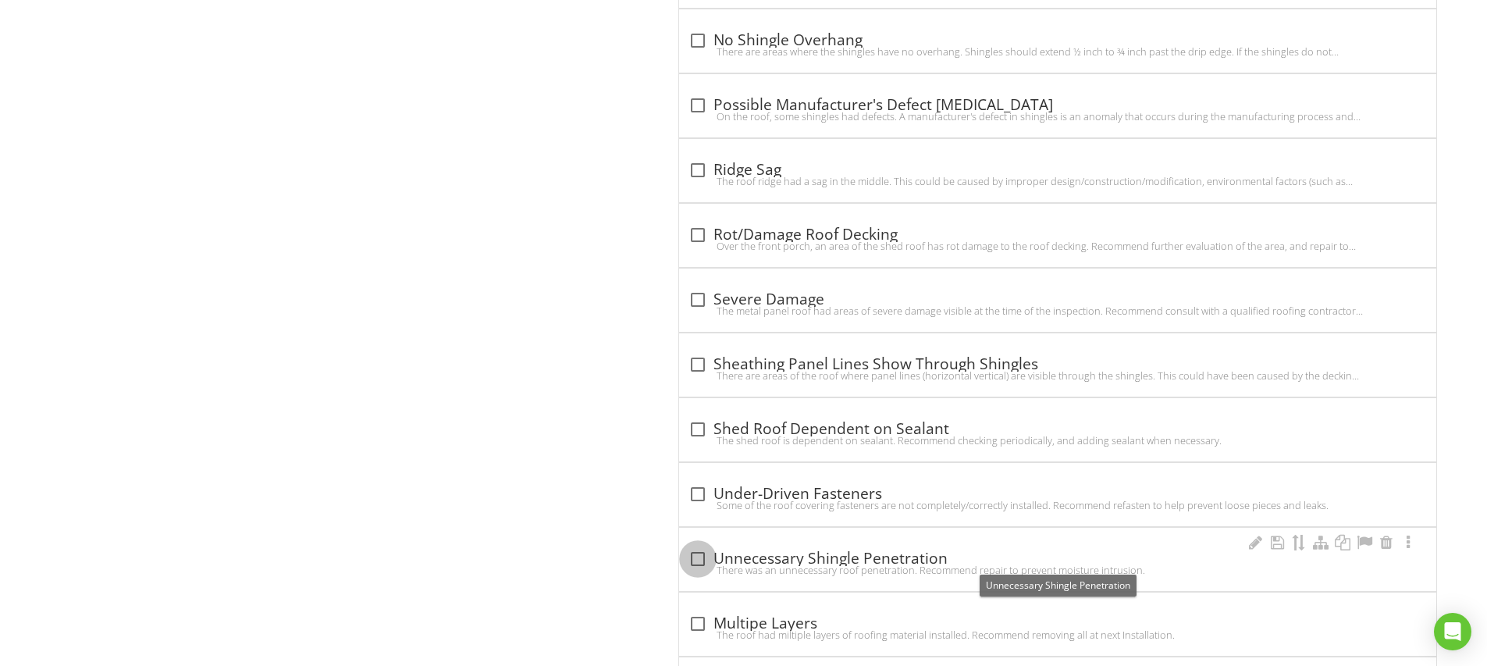
click at [702, 556] on div at bounding box center [697, 558] width 27 height 27
checkbox input "true"
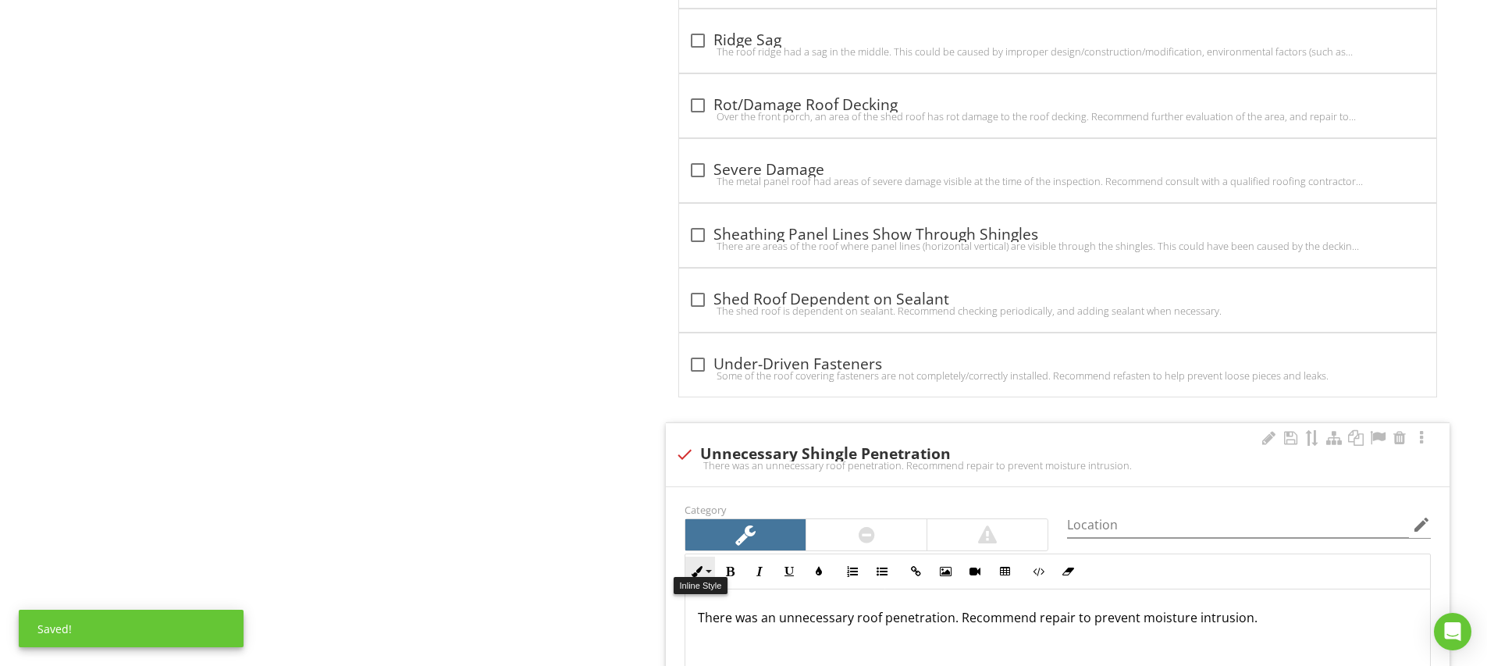
scroll to position [3495, 0]
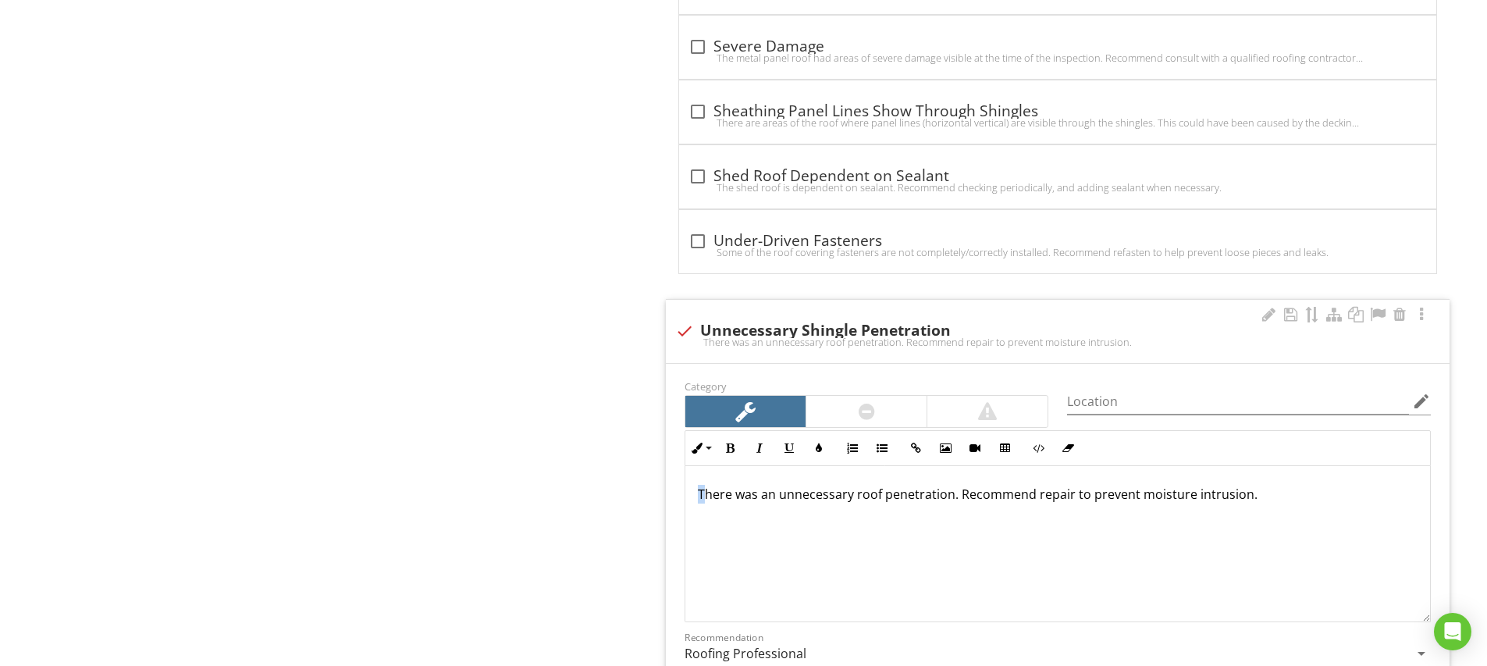
drag, startPoint x: 704, startPoint y: 493, endPoint x: 684, endPoint y: 498, distance: 20.8
click at [684, 498] on div "Inline Style XLarge Large Normal Small Light Small/Light Bold Italic Underline …" at bounding box center [1057, 526] width 765 height 192
click at [1093, 394] on input "Location" at bounding box center [1238, 402] width 342 height 26
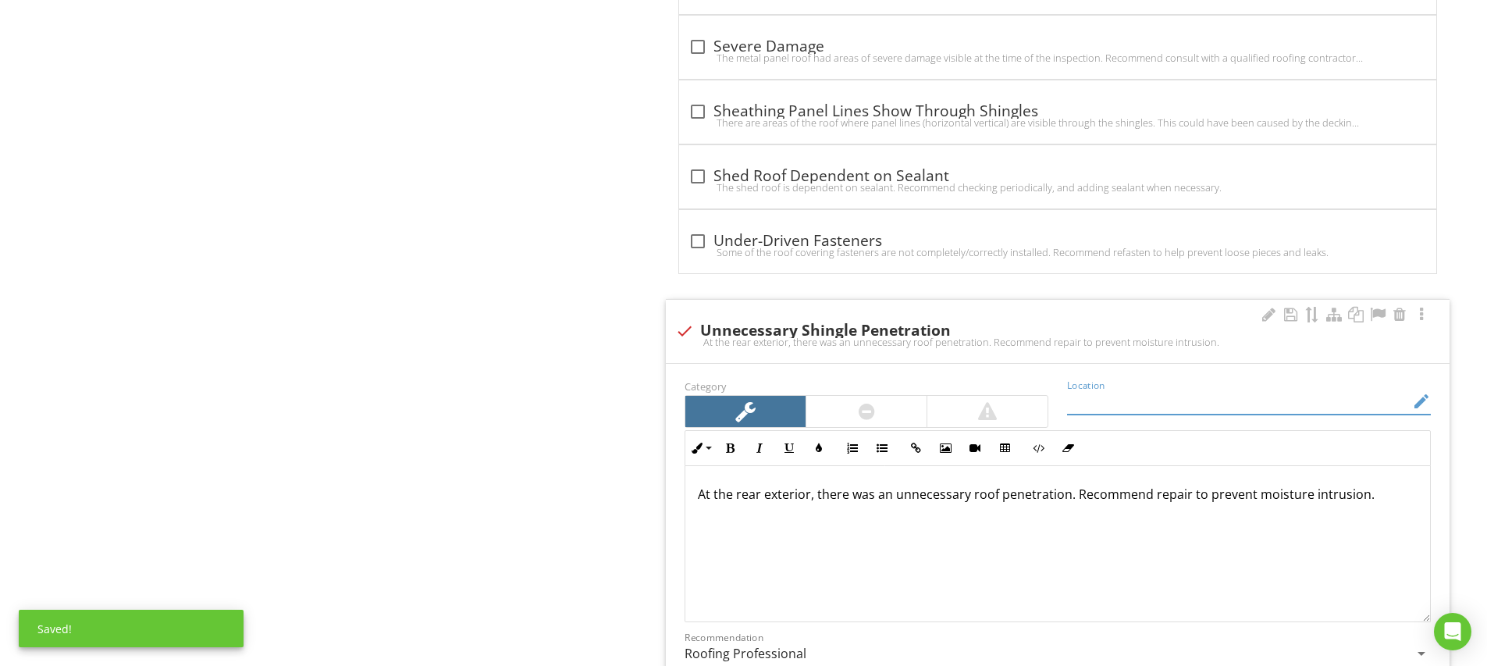
type input "R"
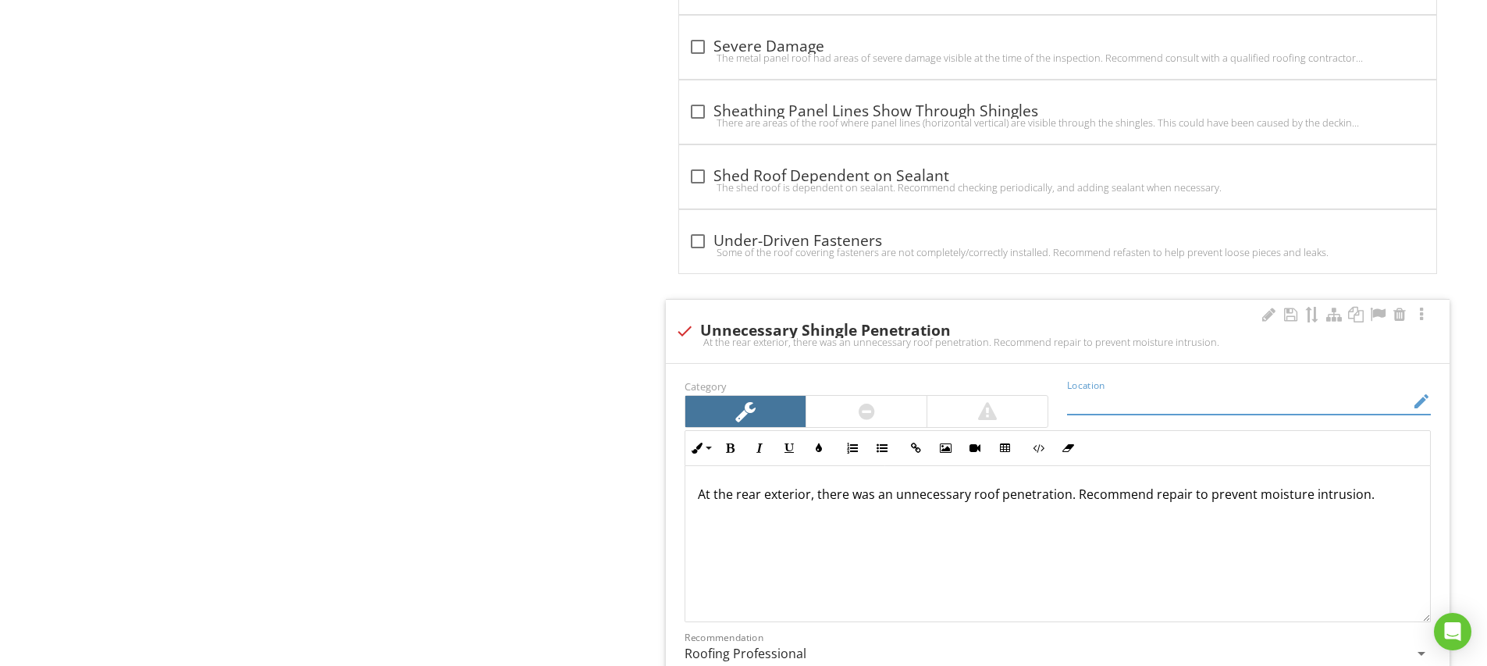
paste input "Roof, Rear Exterior"
type input "Roof, Rear Exterior"
click at [961, 550] on div "At the rear exterior, there was an unnecessary roof penetration. Recommend repa…" at bounding box center [1057, 544] width 744 height 156
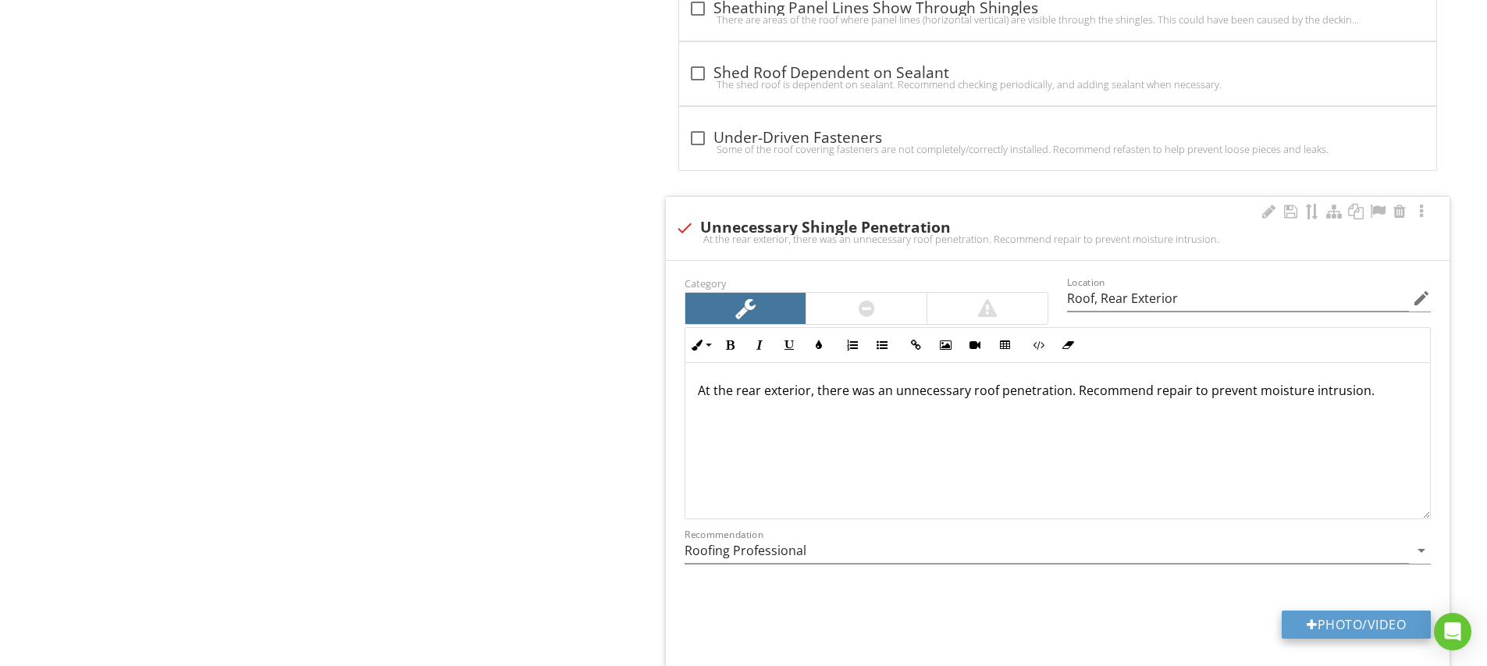
click at [1341, 622] on button "Photo/Video" at bounding box center [1355, 624] width 149 height 28
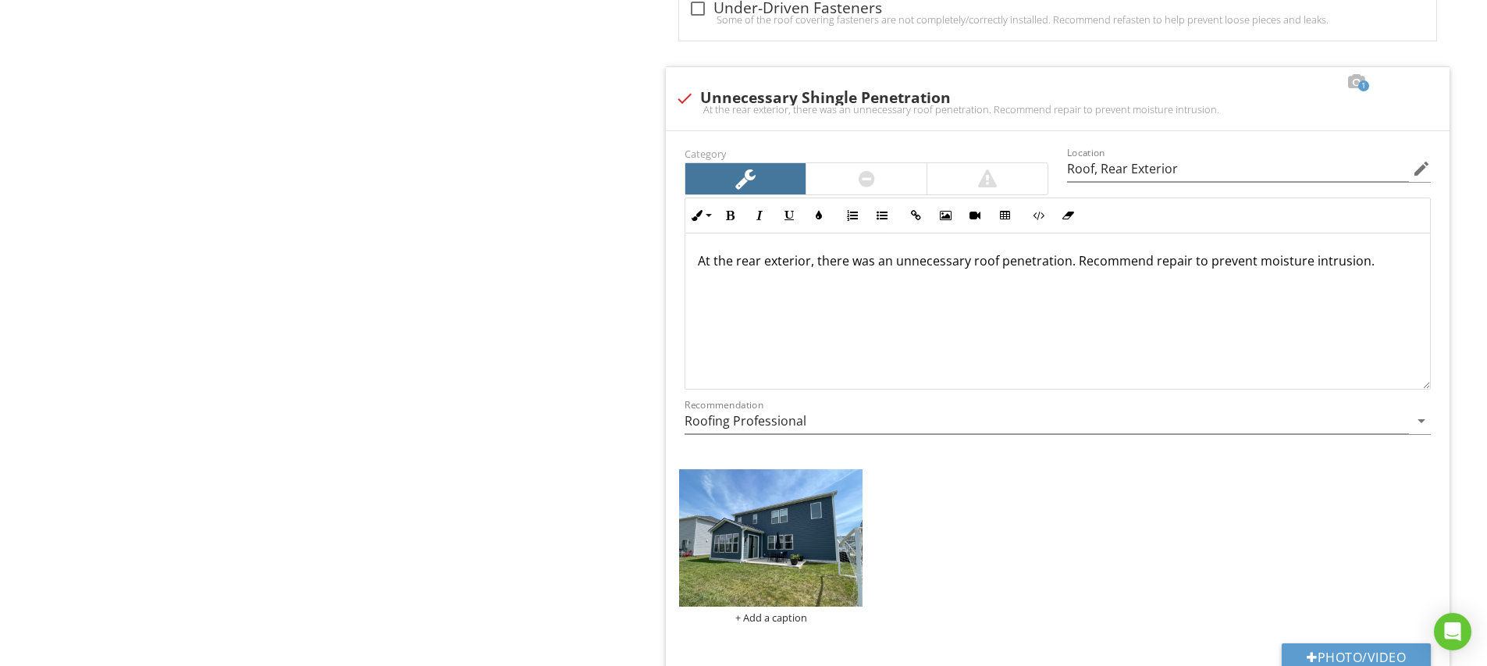
scroll to position [3862, 0]
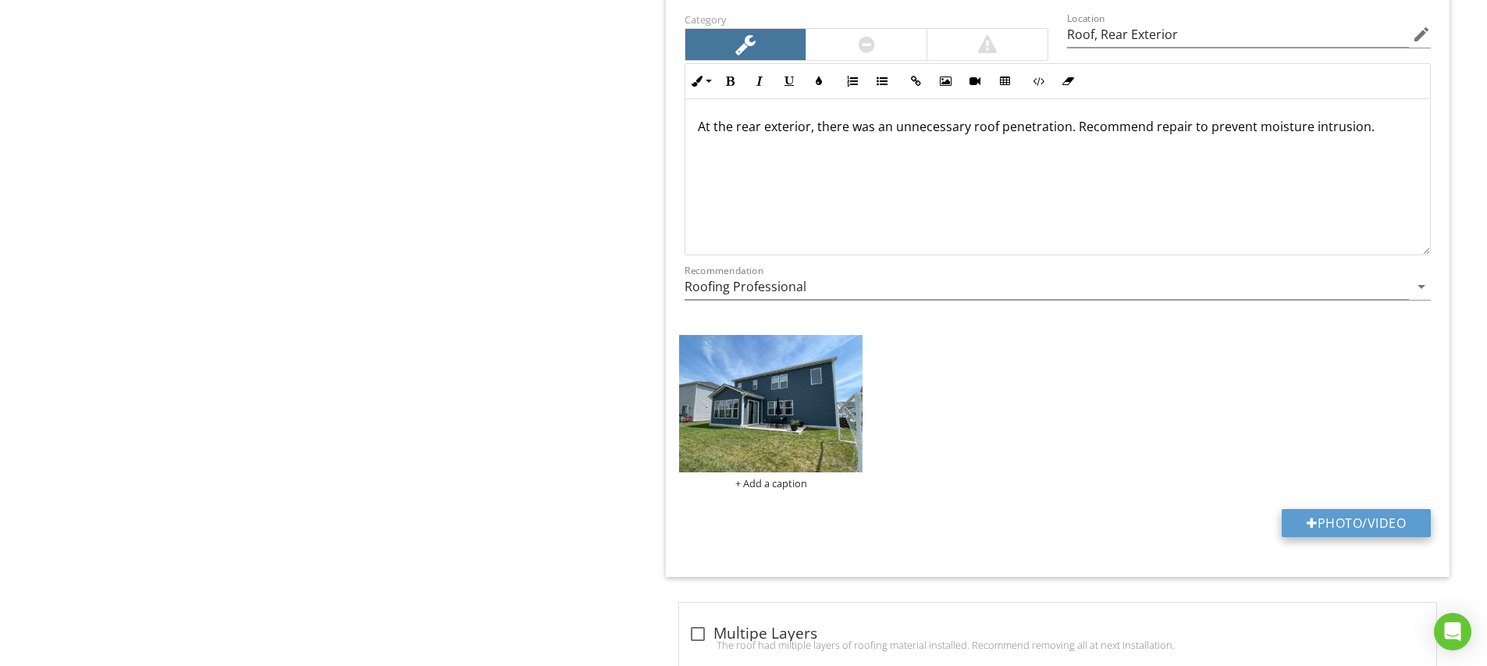
click at [1353, 526] on button "Photo/Video" at bounding box center [1355, 523] width 149 height 28
type input "C:\fakepath\IMG_5272.JPG"
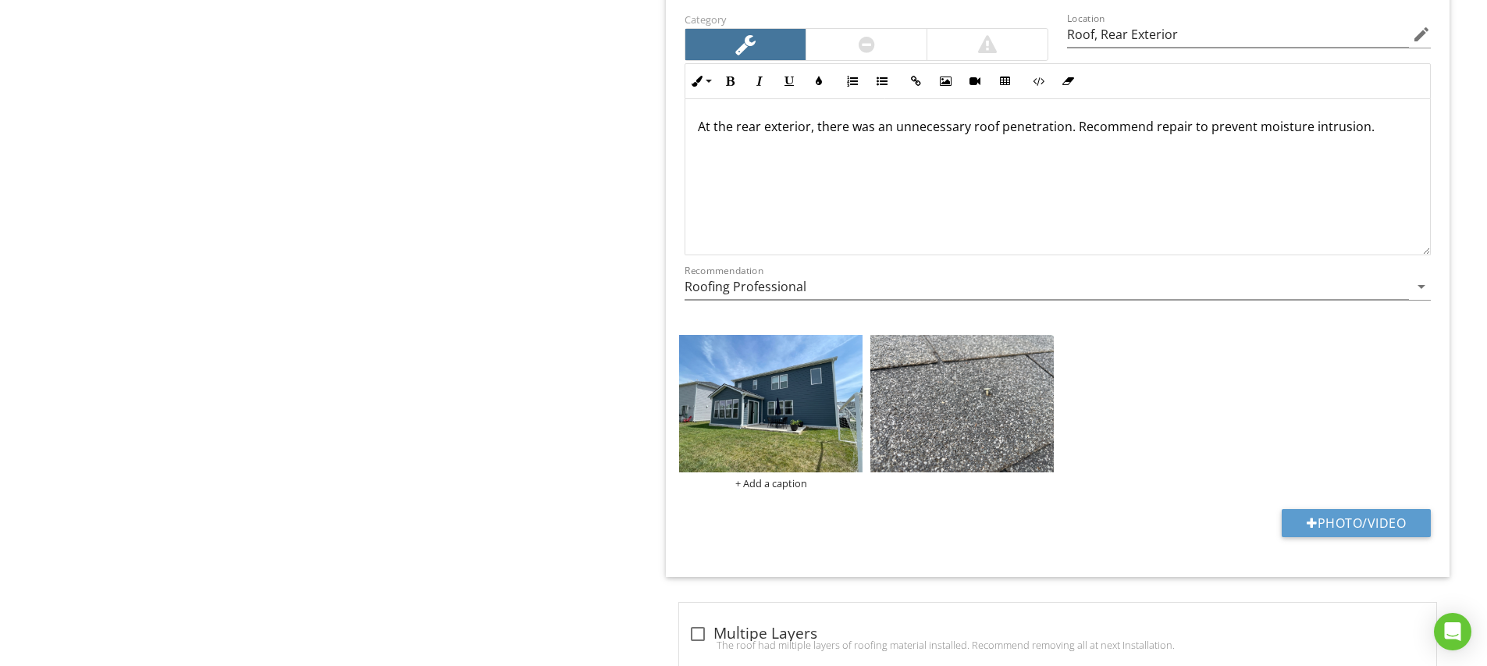
scroll to position [3994, 0]
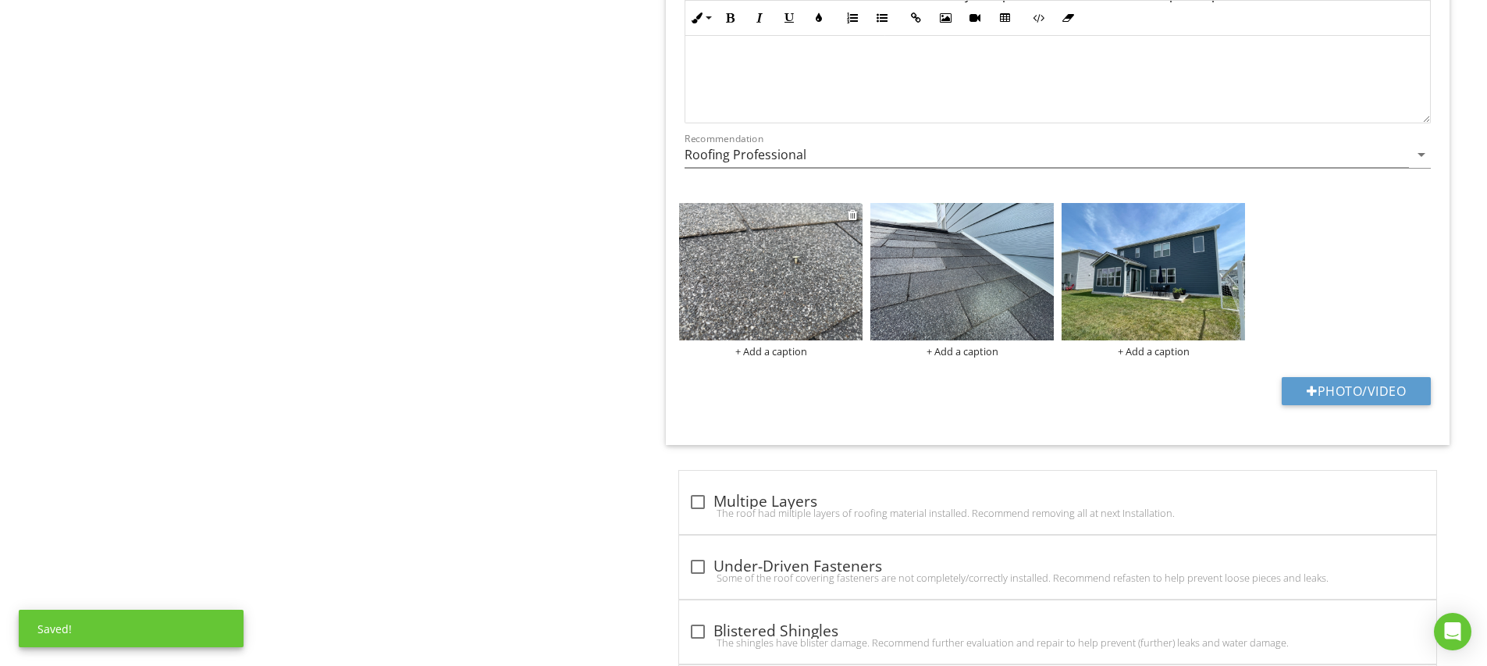
click at [852, 289] on img at bounding box center [770, 271] width 183 height 137
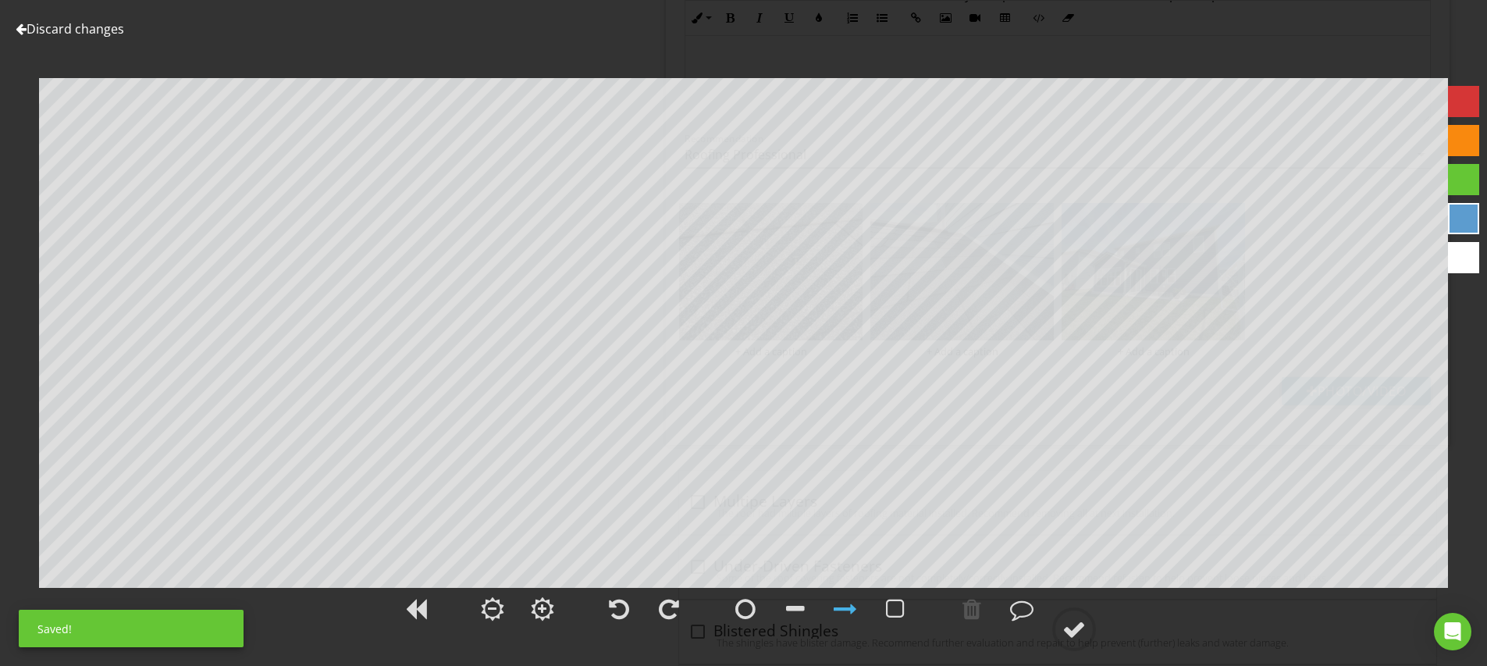
click at [1468, 93] on div at bounding box center [1463, 101] width 31 height 31
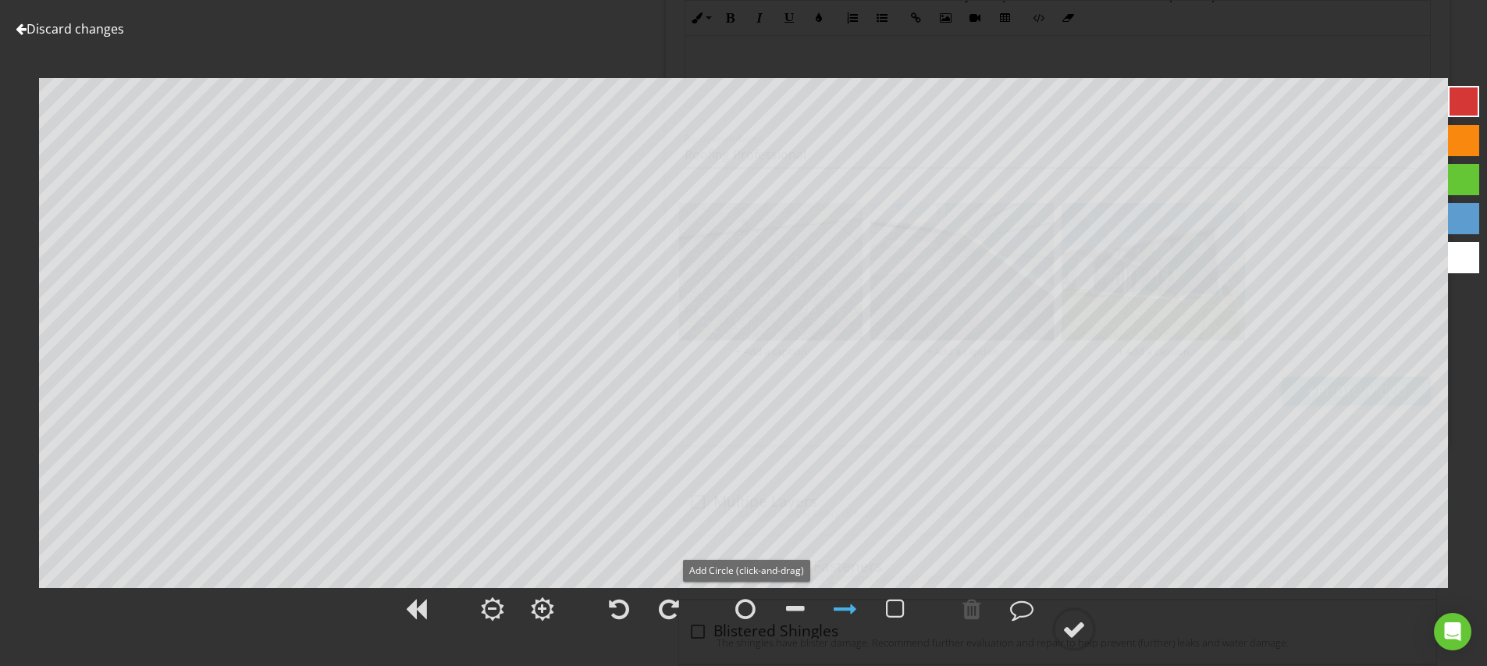
drag, startPoint x: 741, startPoint y: 605, endPoint x: 759, endPoint y: 561, distance: 47.2
click at [741, 602] on div at bounding box center [745, 608] width 20 height 23
click at [844, 606] on div at bounding box center [844, 608] width 23 height 23
click at [1077, 637] on div at bounding box center [1073, 628] width 23 height 23
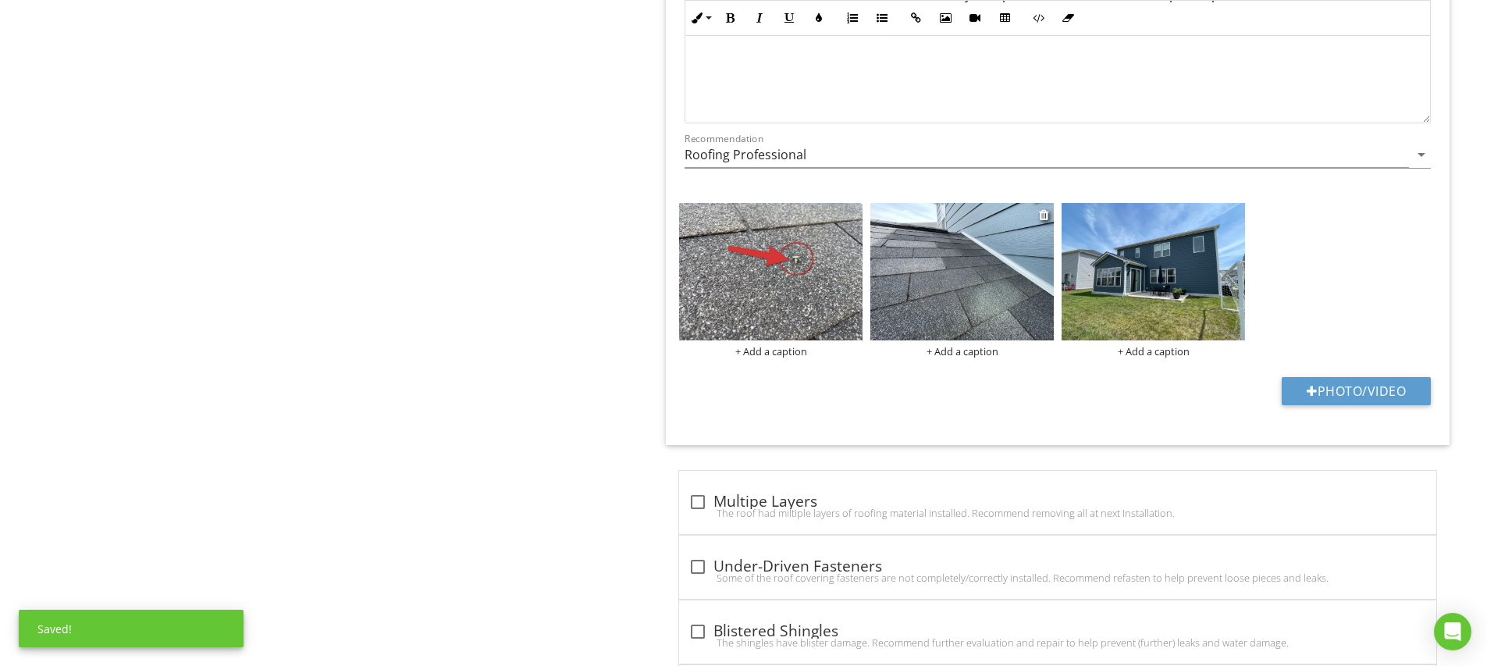
click at [1014, 313] on img at bounding box center [961, 271] width 183 height 137
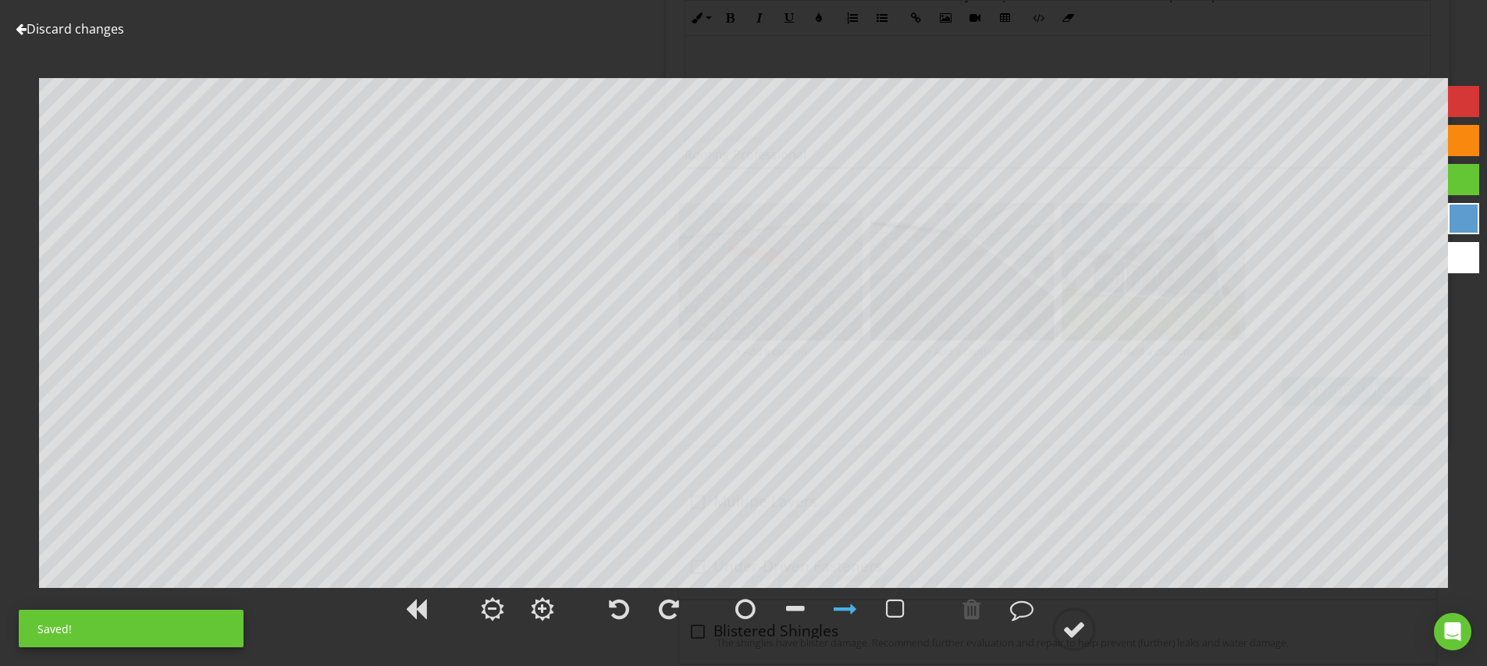
click at [1472, 103] on div at bounding box center [1463, 101] width 31 height 31
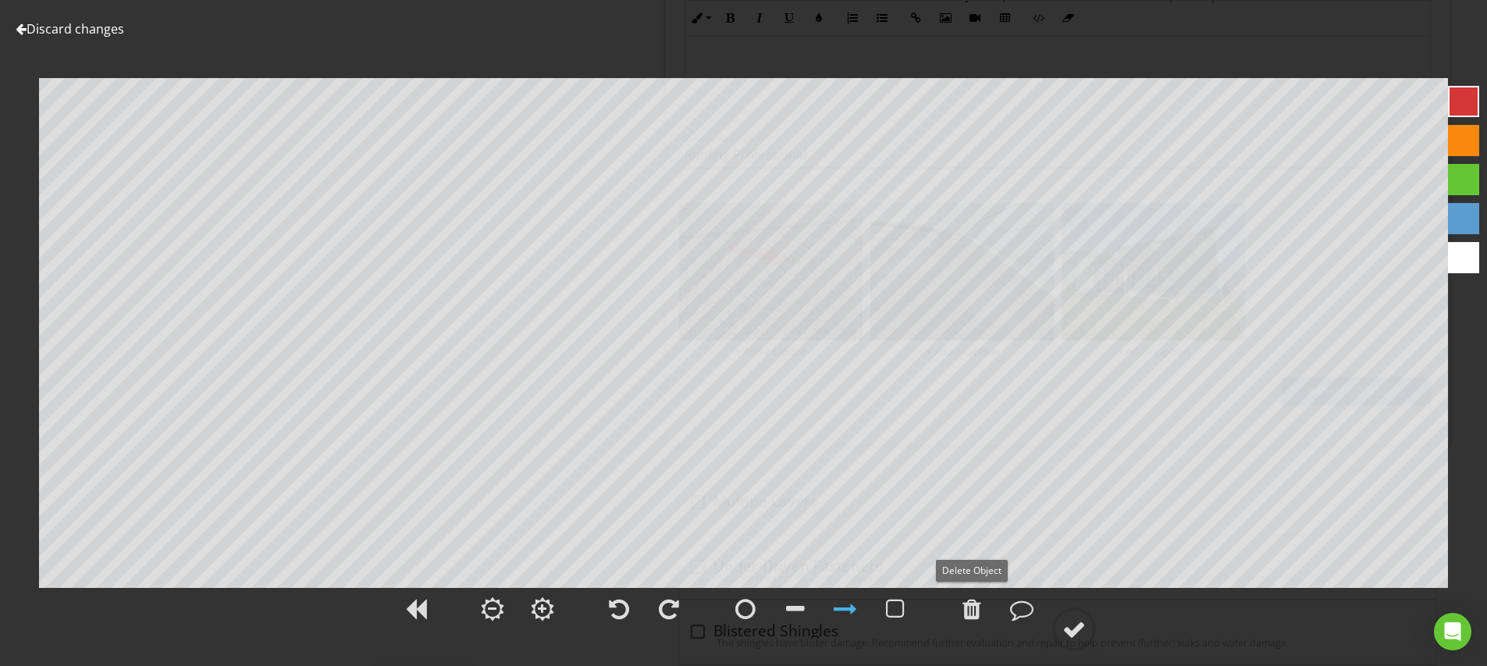
drag, startPoint x: 982, startPoint y: 614, endPoint x: 939, endPoint y: 612, distance: 43.8
click at [982, 614] on div at bounding box center [971, 608] width 39 height 39
click at [746, 610] on div at bounding box center [745, 608] width 20 height 23
click at [855, 605] on div at bounding box center [844, 608] width 23 height 23
click at [1074, 636] on div at bounding box center [1073, 628] width 23 height 23
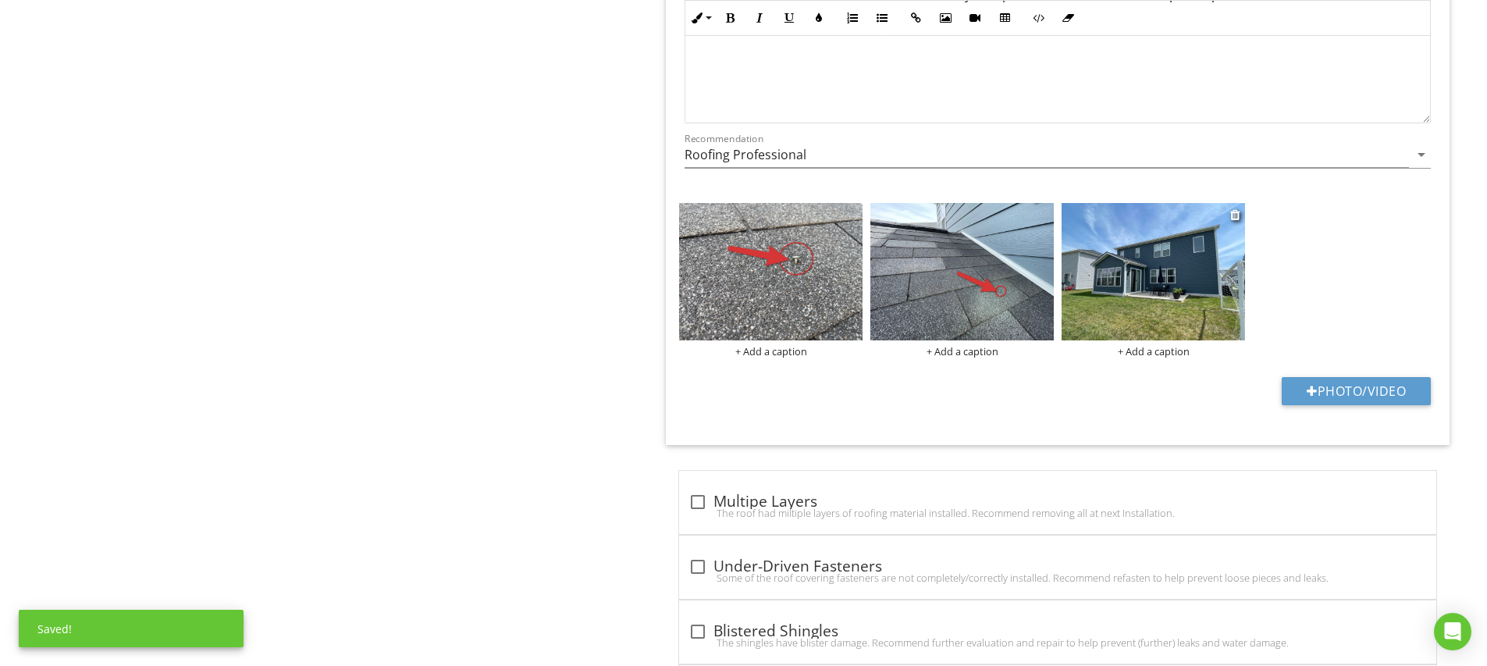
click at [1120, 275] on img at bounding box center [1152, 271] width 183 height 137
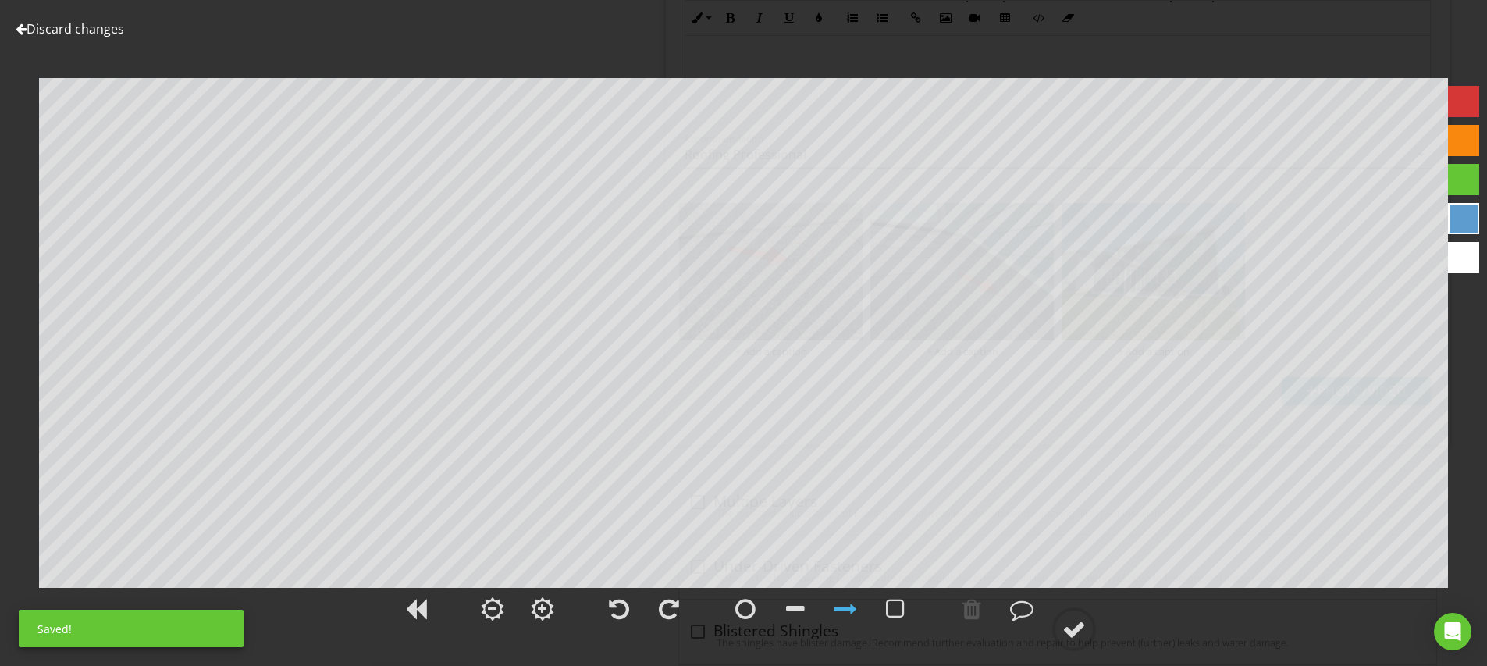
click at [1466, 106] on div at bounding box center [1463, 101] width 31 height 31
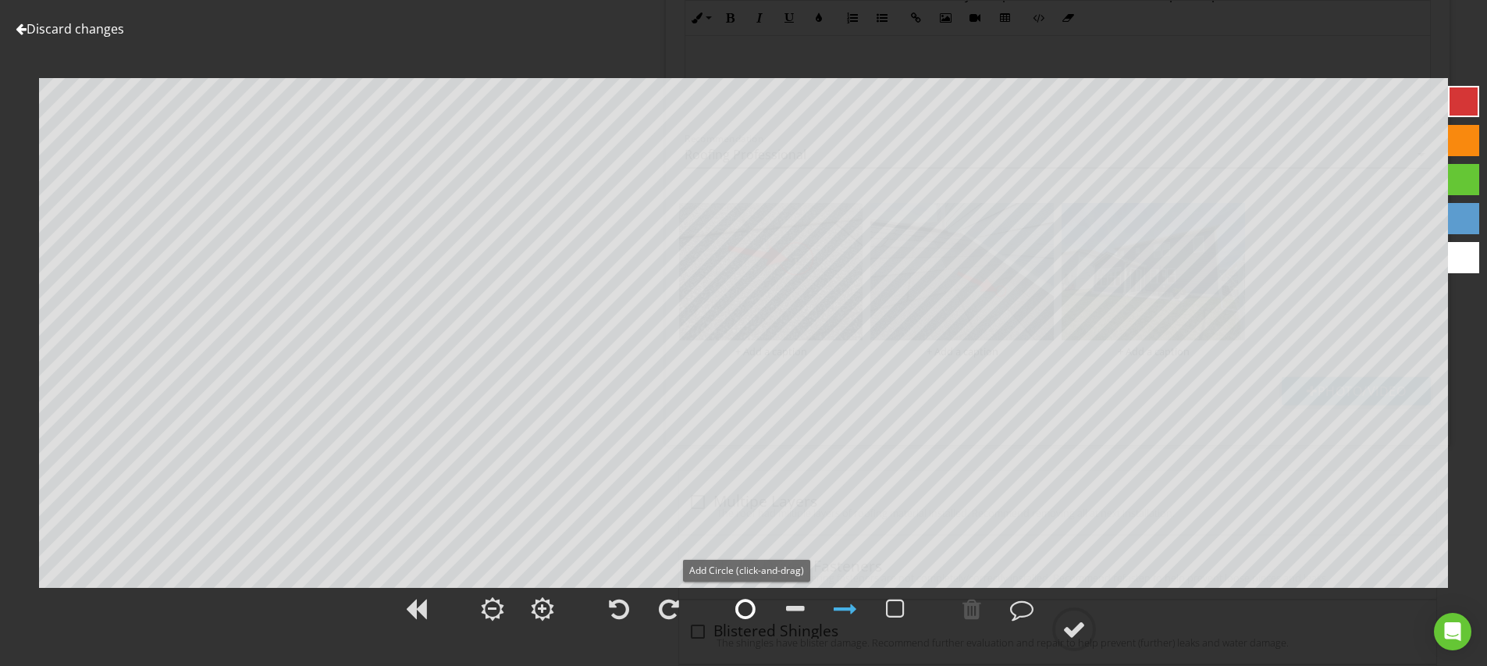
click at [751, 609] on div at bounding box center [745, 608] width 20 height 23
drag, startPoint x: 847, startPoint y: 606, endPoint x: 847, endPoint y: 592, distance: 13.3
click at [847, 606] on div at bounding box center [844, 608] width 23 height 23
click at [1064, 619] on div at bounding box center [1073, 628] width 23 height 23
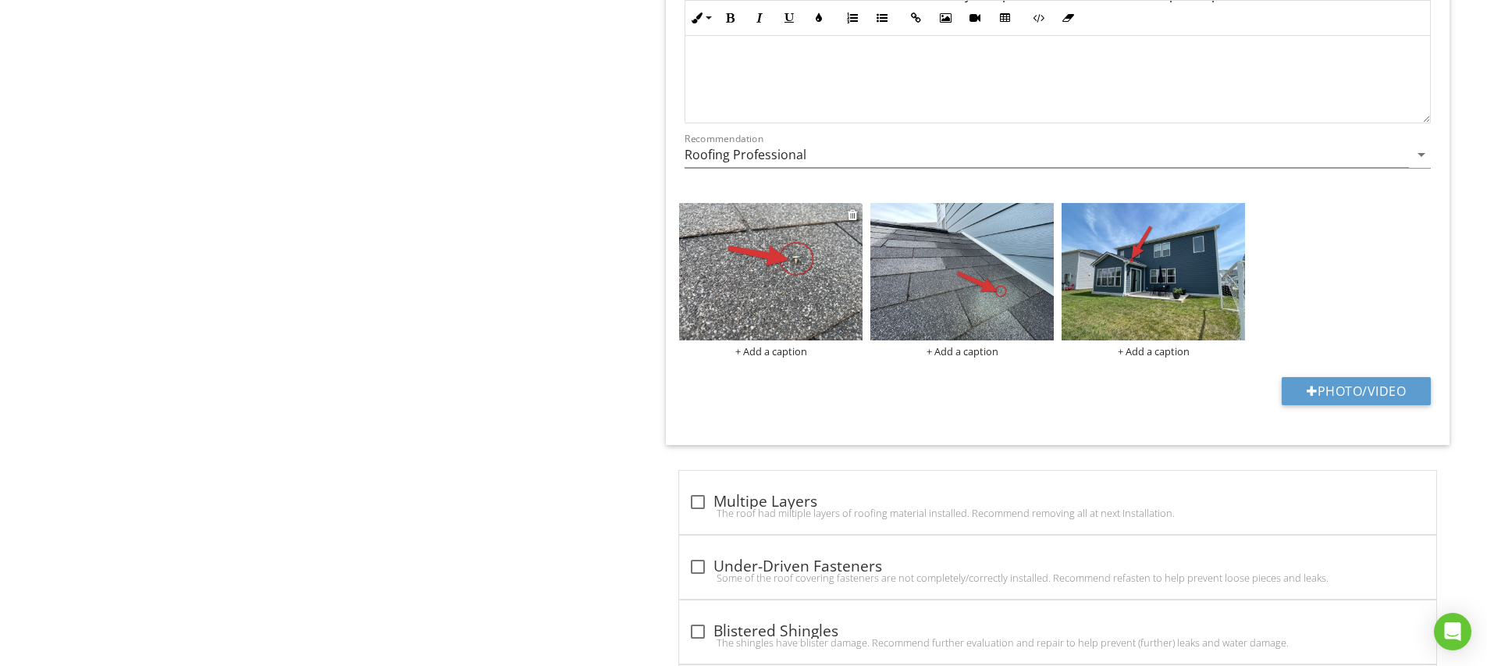
click at [799, 353] on div "+ Add a caption" at bounding box center [770, 351] width 183 height 12
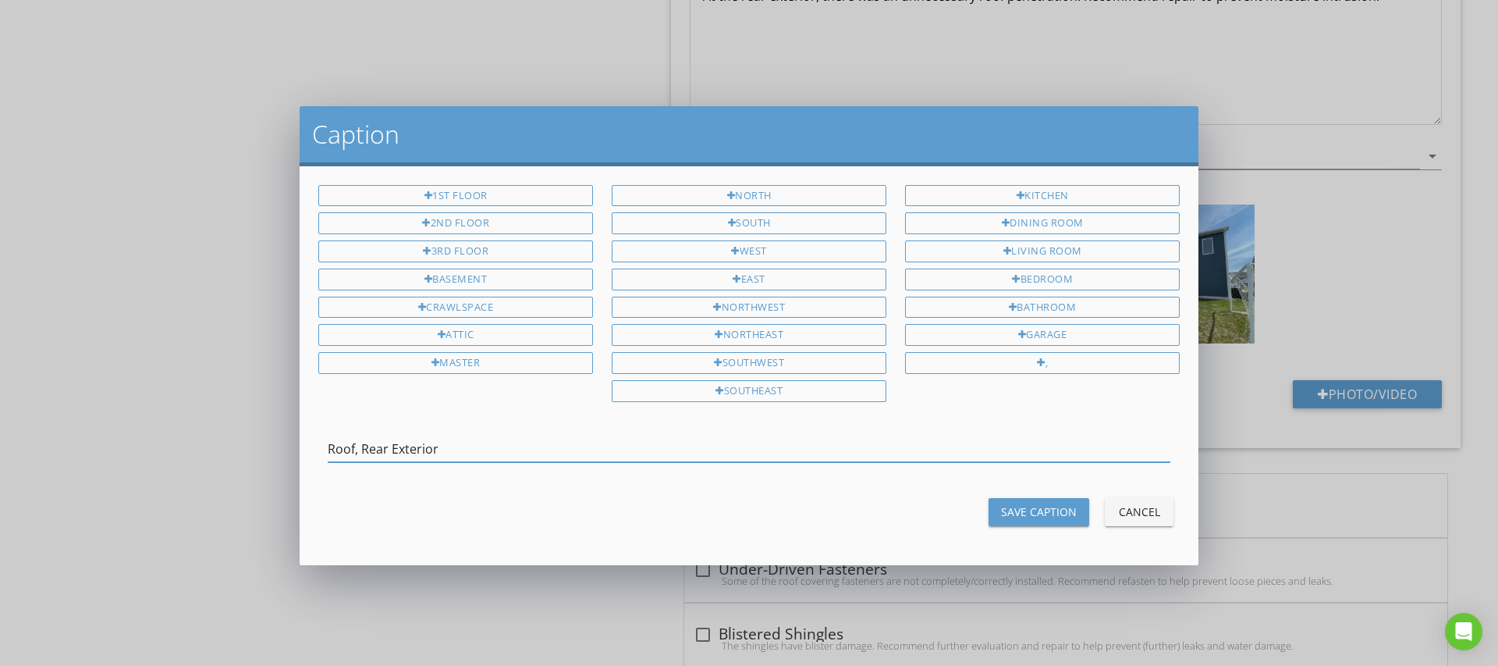
type input "Roof, Rear Exterior"
click at [1002, 503] on div "Save Caption" at bounding box center [1039, 511] width 76 height 16
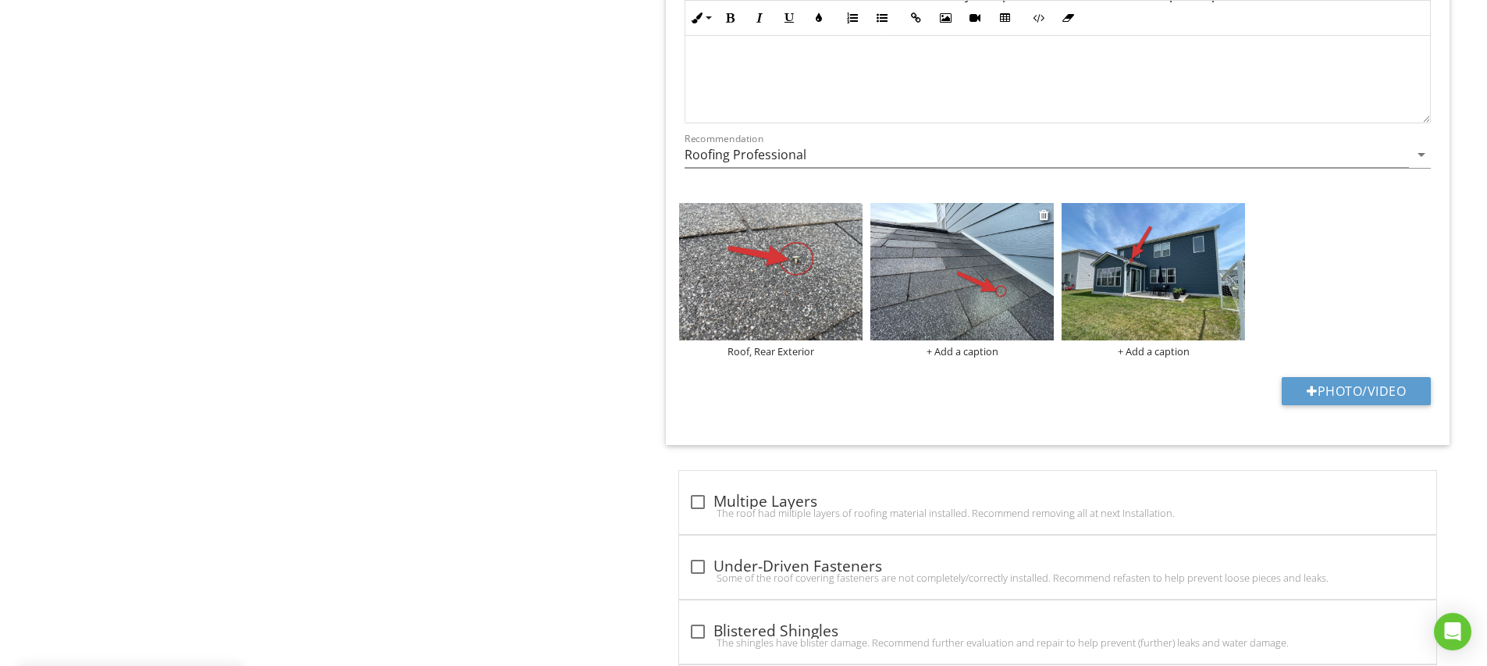
click at [946, 345] on div "+ Add a caption" at bounding box center [961, 351] width 183 height 12
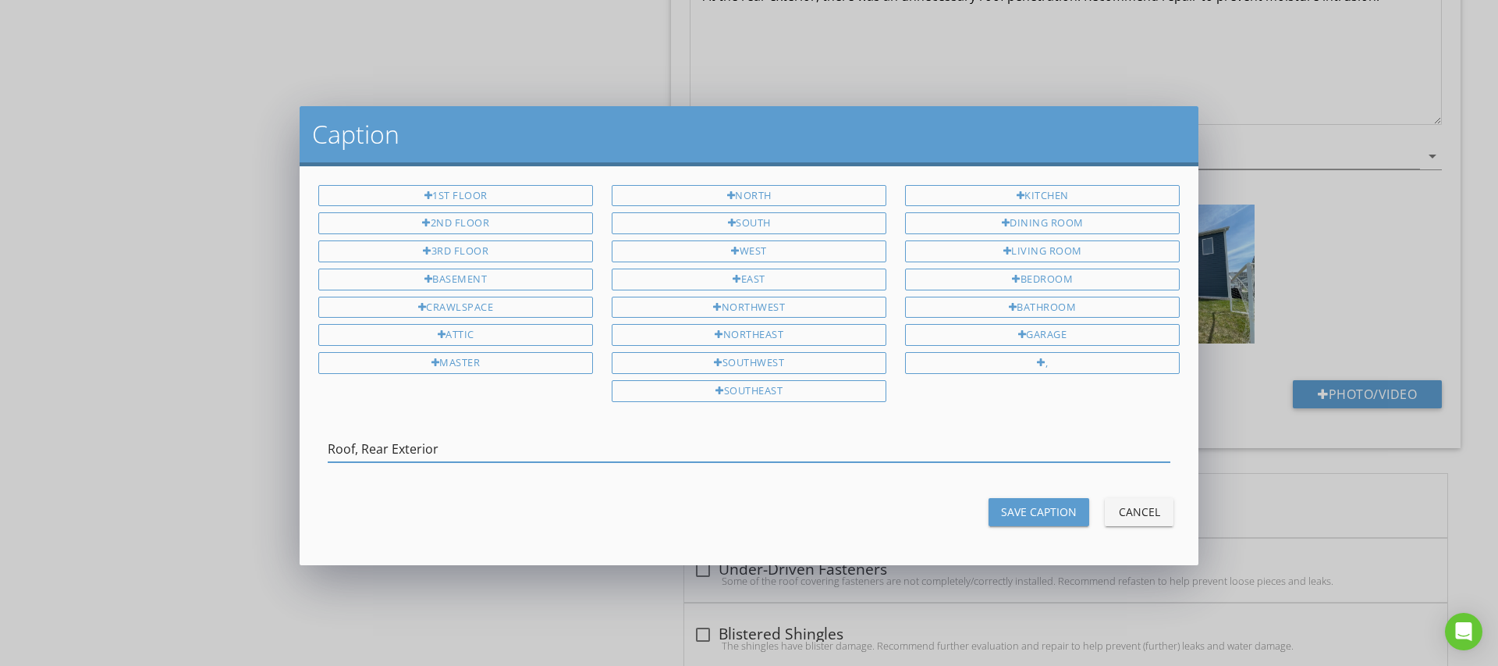
type input "Roof, Rear Exterior"
click at [1056, 506] on div "Save Caption" at bounding box center [1039, 511] width 76 height 16
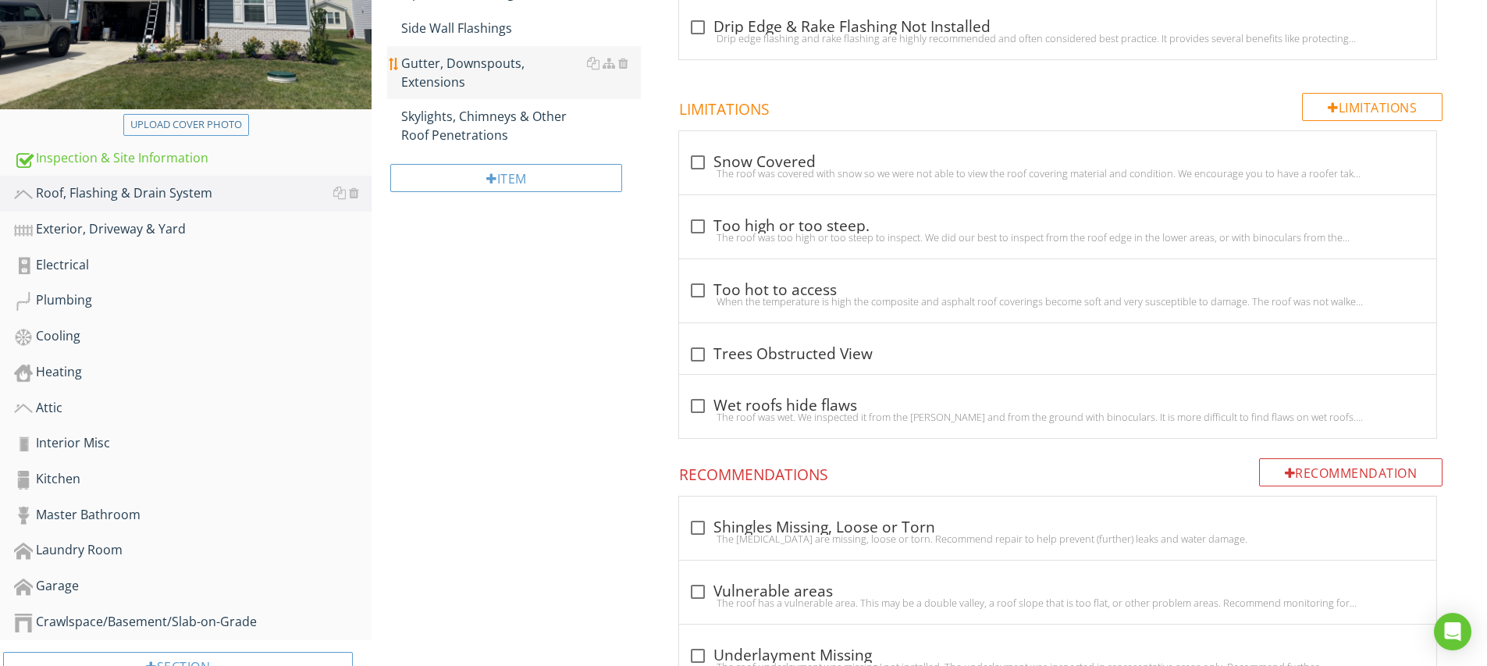
scroll to position [9, 0]
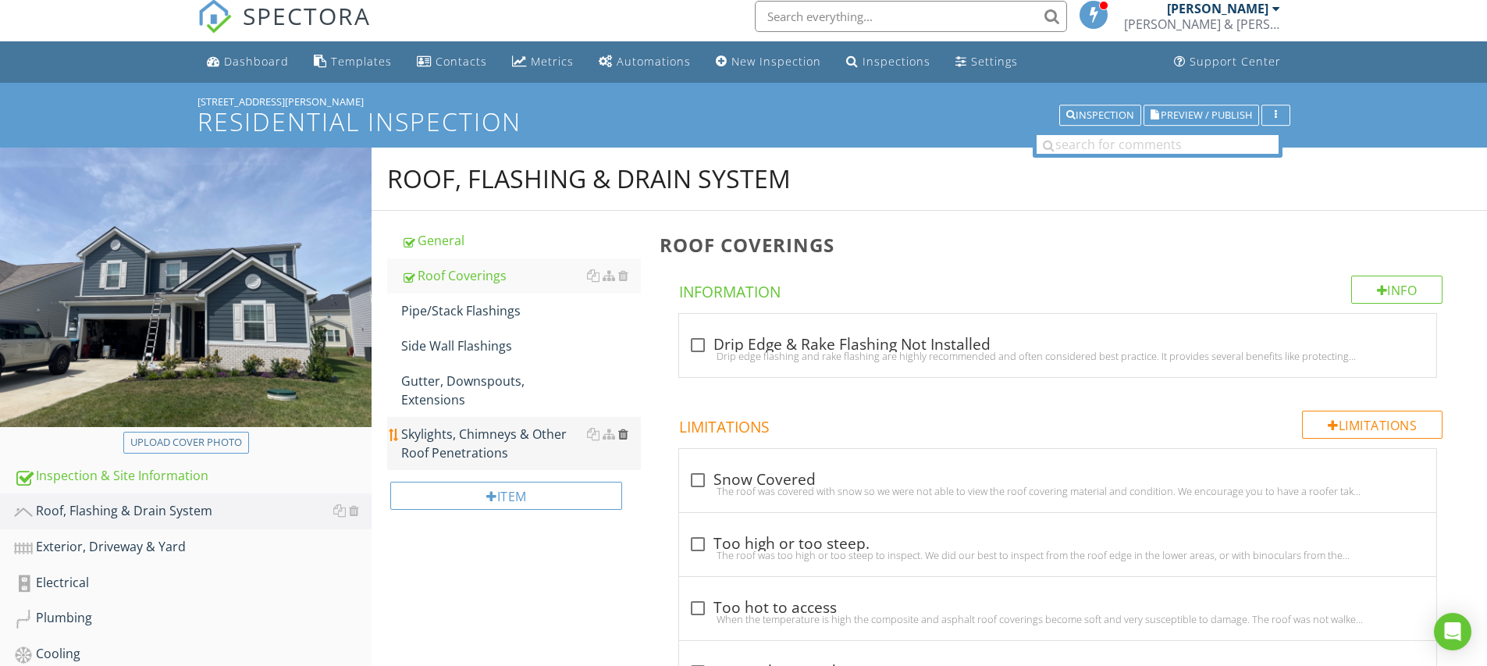
click at [624, 432] on div at bounding box center [623, 434] width 10 height 12
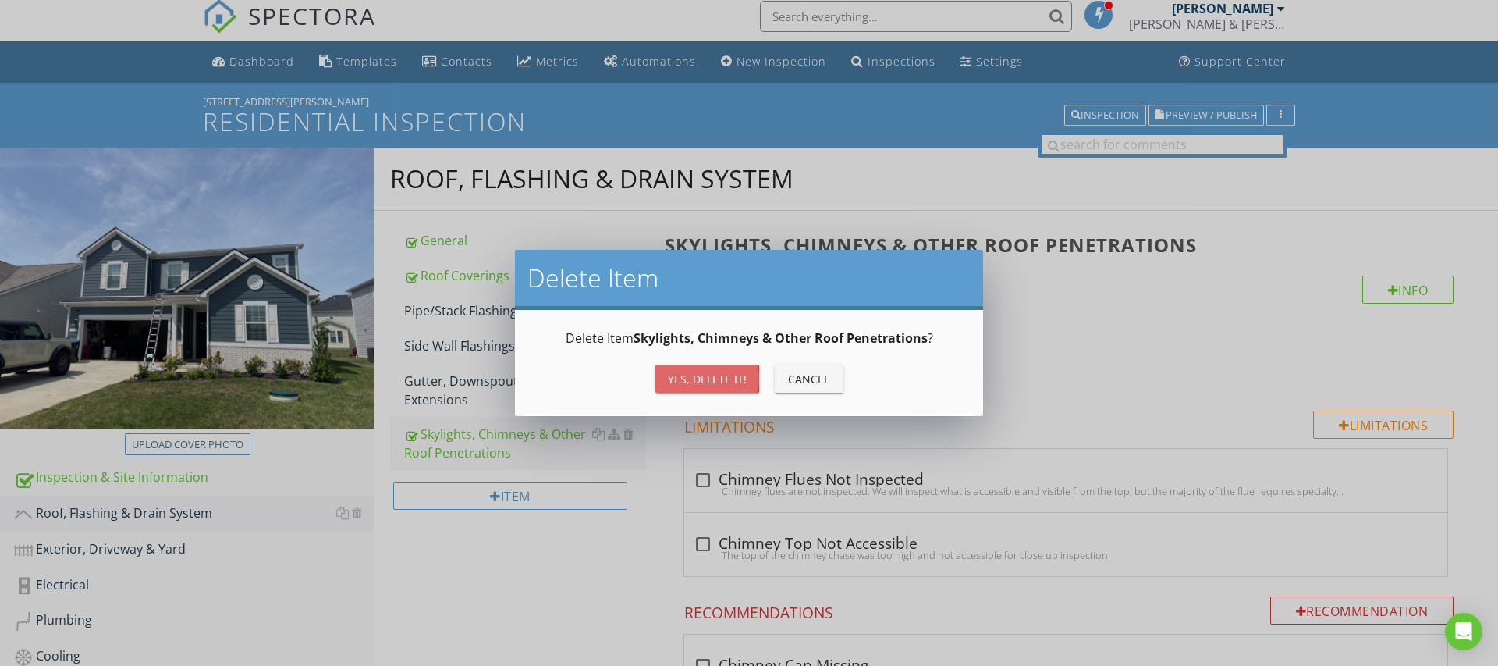
click at [737, 379] on div "Yes, Delete it!" at bounding box center [707, 379] width 79 height 16
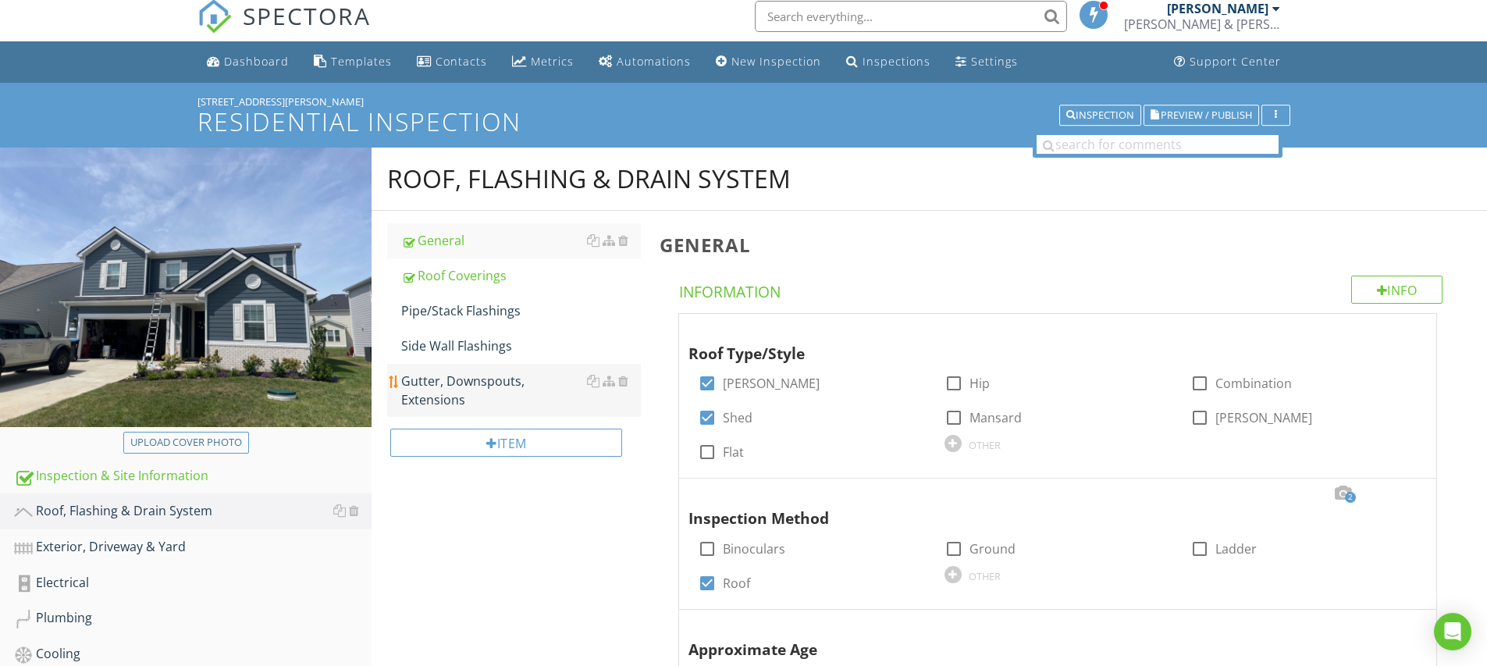
click at [474, 378] on div "Gutter, Downspouts, Extensions" at bounding box center [521, 389] width 240 height 37
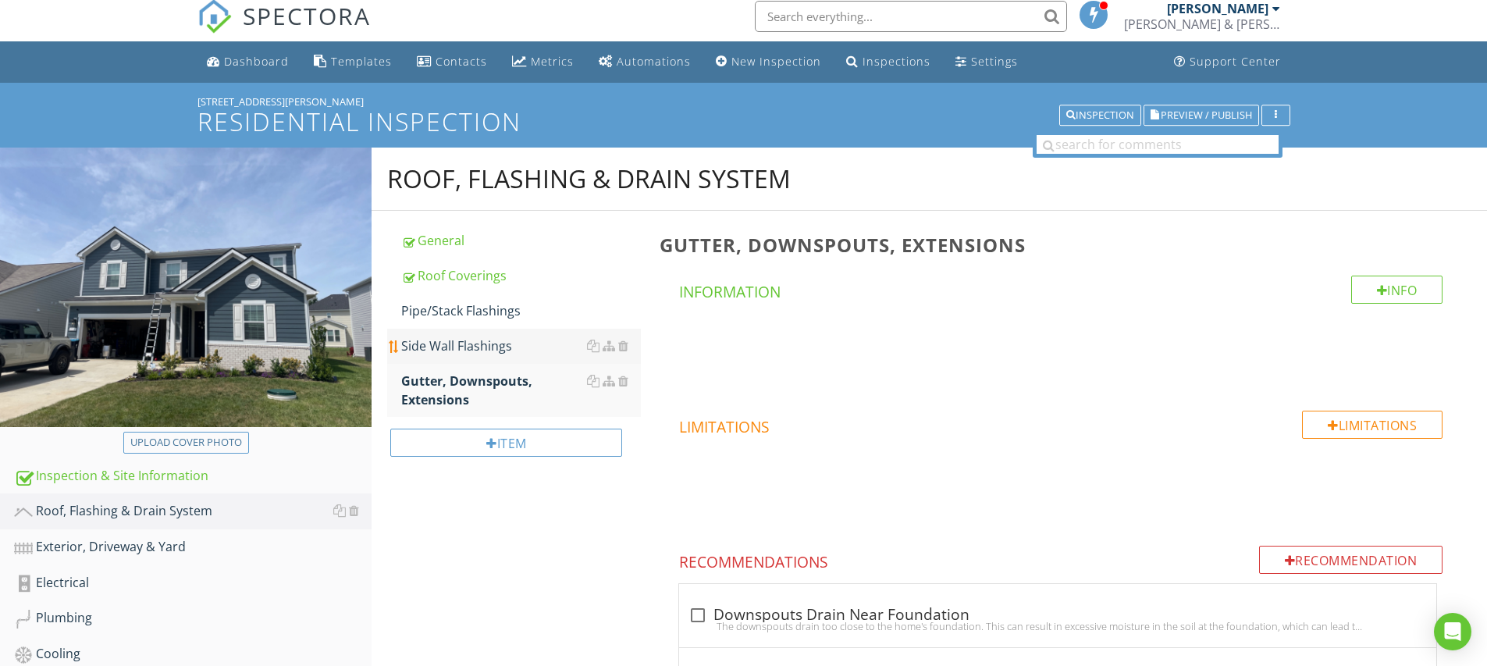
click at [457, 350] on div "Side Wall Flashings" at bounding box center [521, 345] width 240 height 19
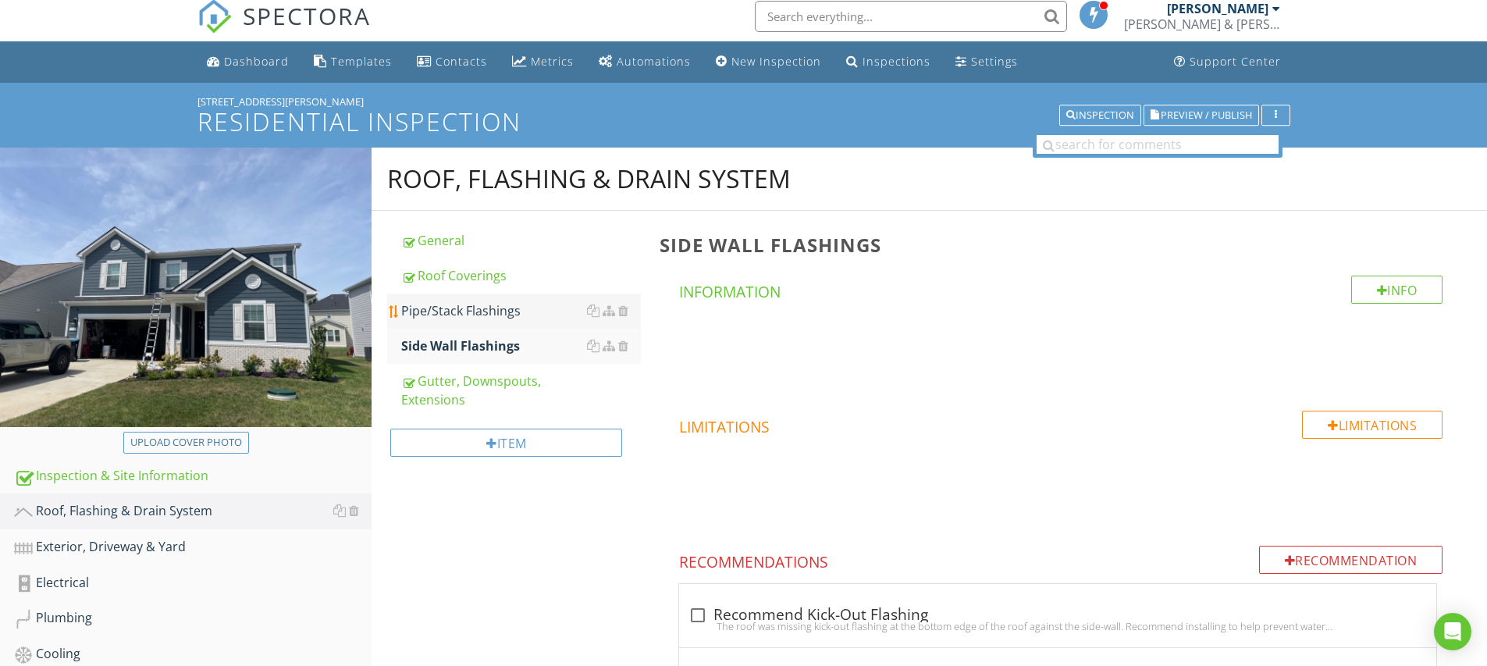
click at [445, 313] on div "Pipe/Stack Flashings" at bounding box center [521, 310] width 240 height 19
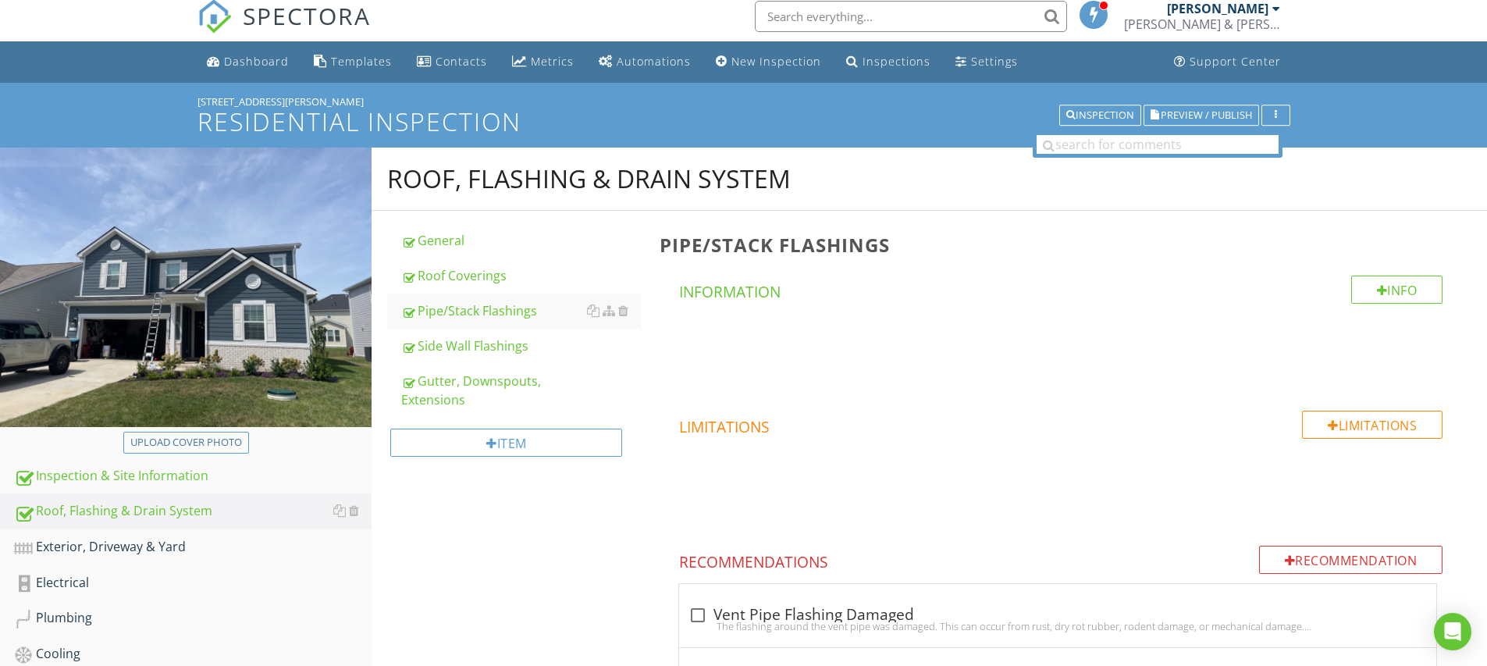
scroll to position [335, 0]
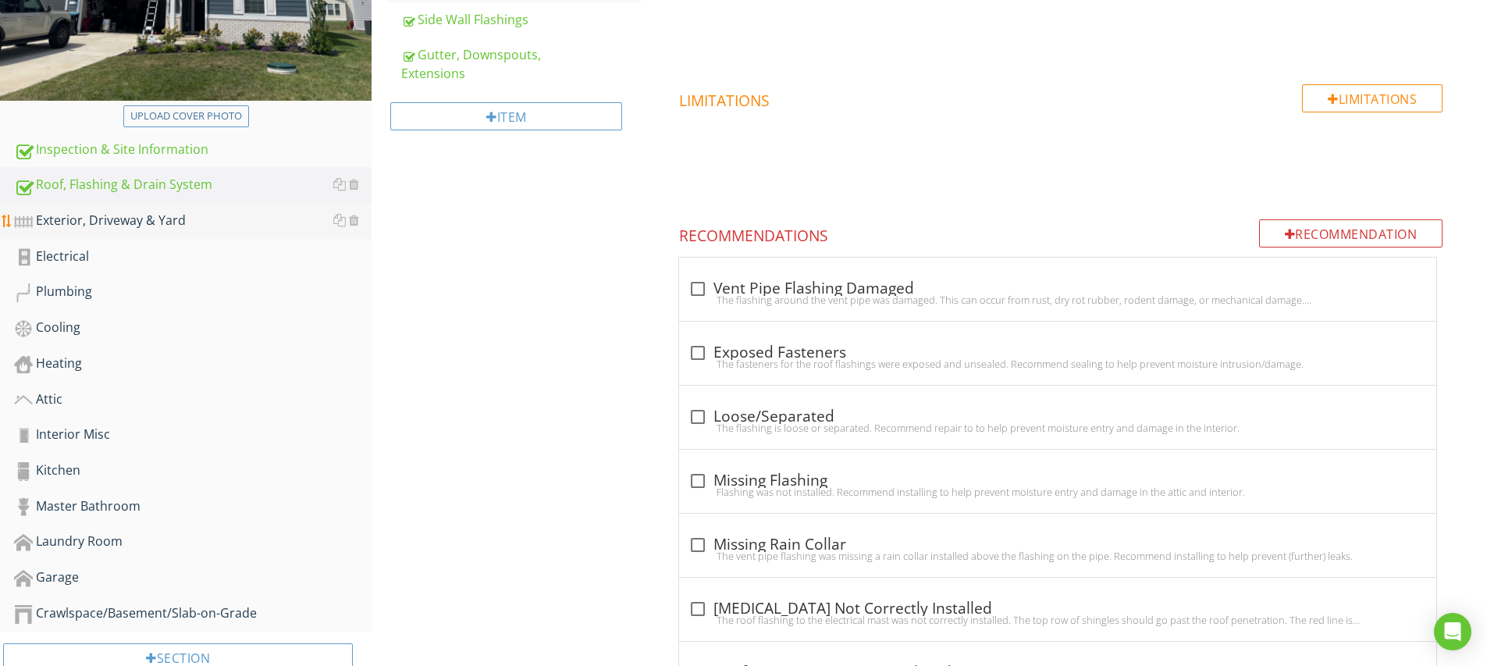
click at [118, 223] on div "Exterior, Driveway & Yard" at bounding box center [192, 221] width 357 height 20
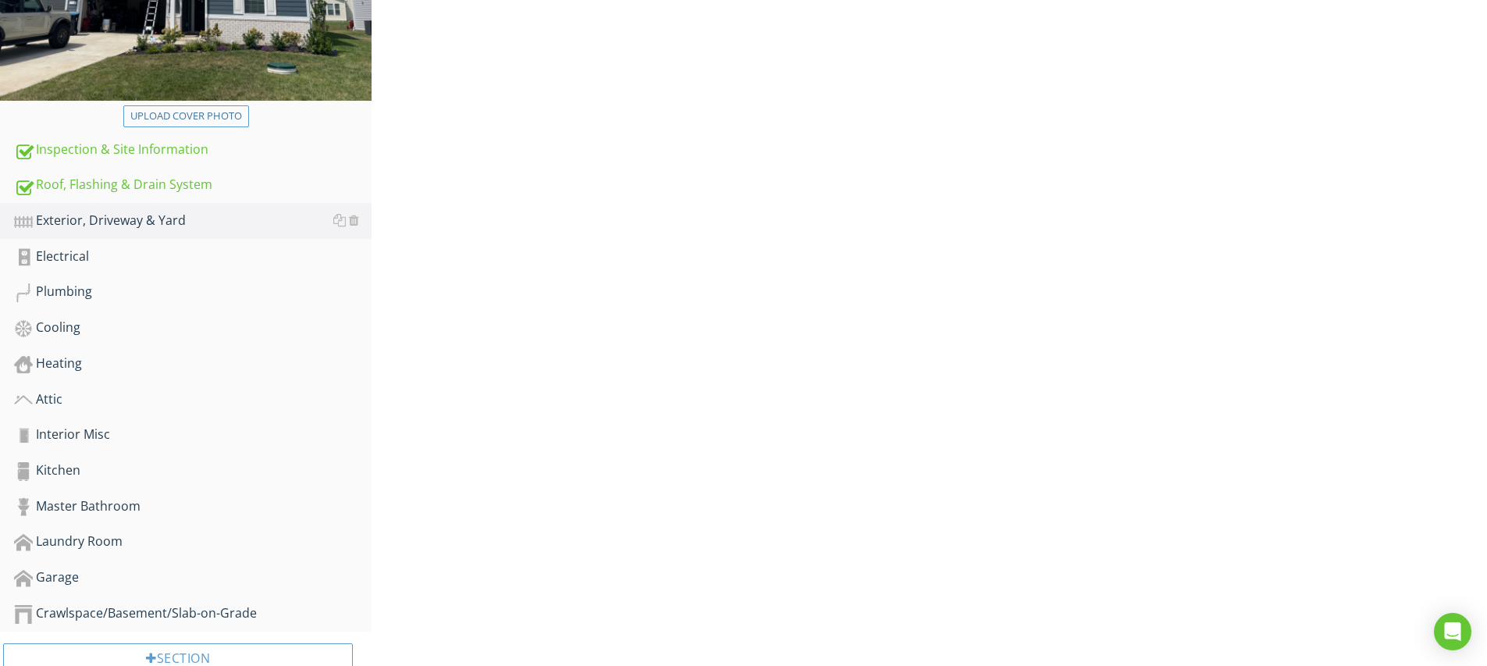
scroll to position [34, 0]
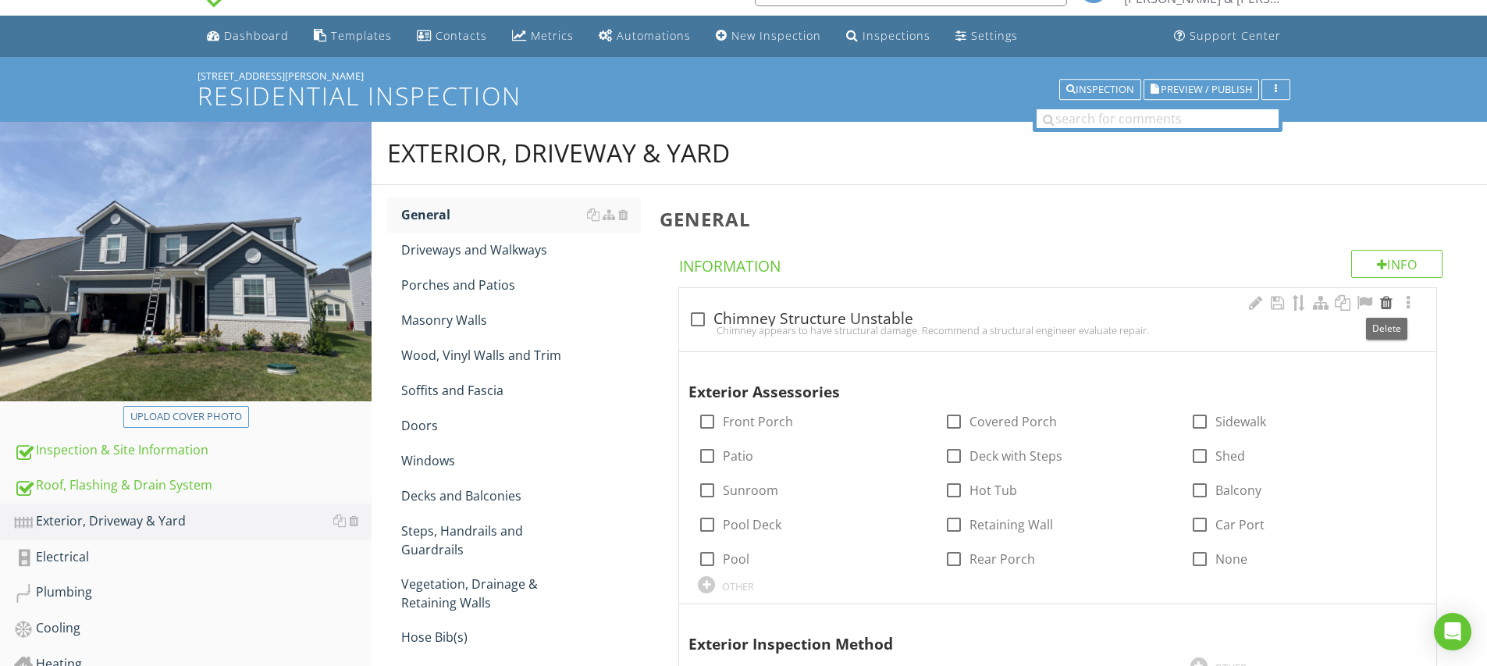
click at [1385, 303] on div at bounding box center [1386, 303] width 19 height 16
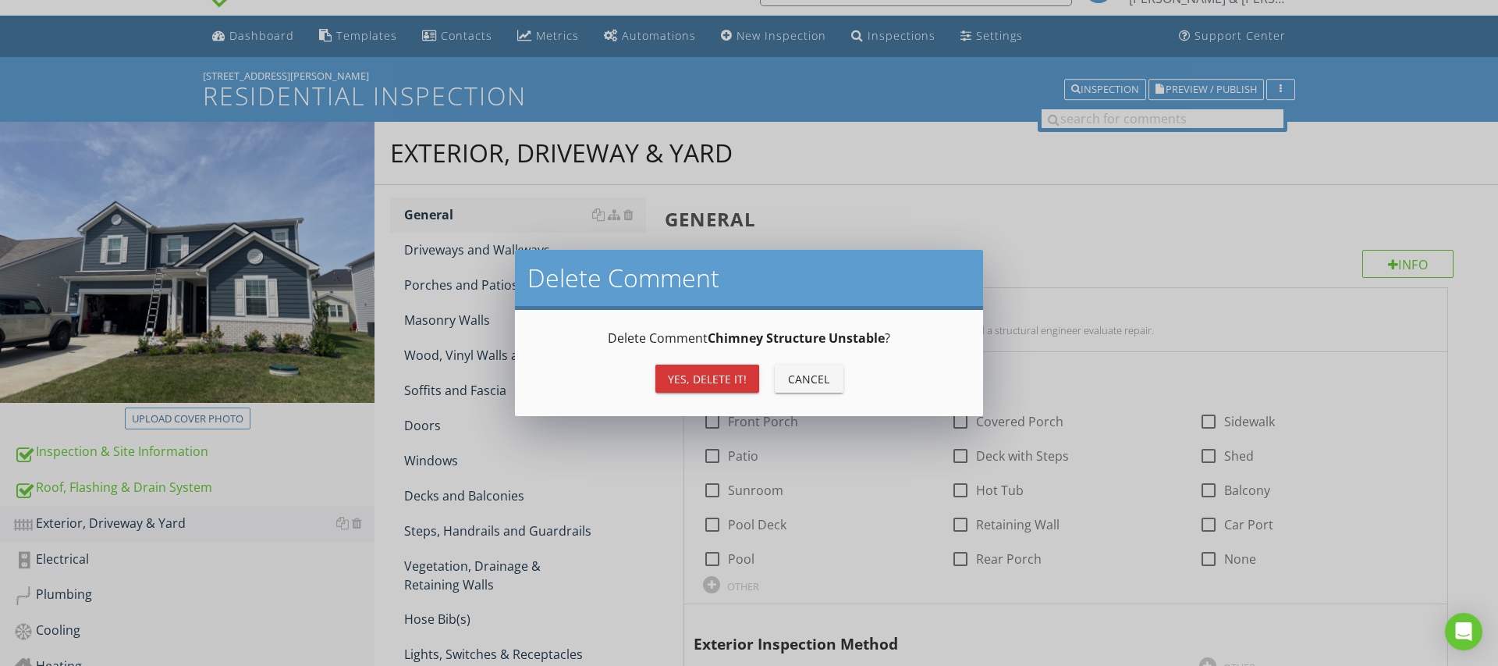
click at [734, 369] on button "Yes, Delete it!" at bounding box center [708, 378] width 104 height 28
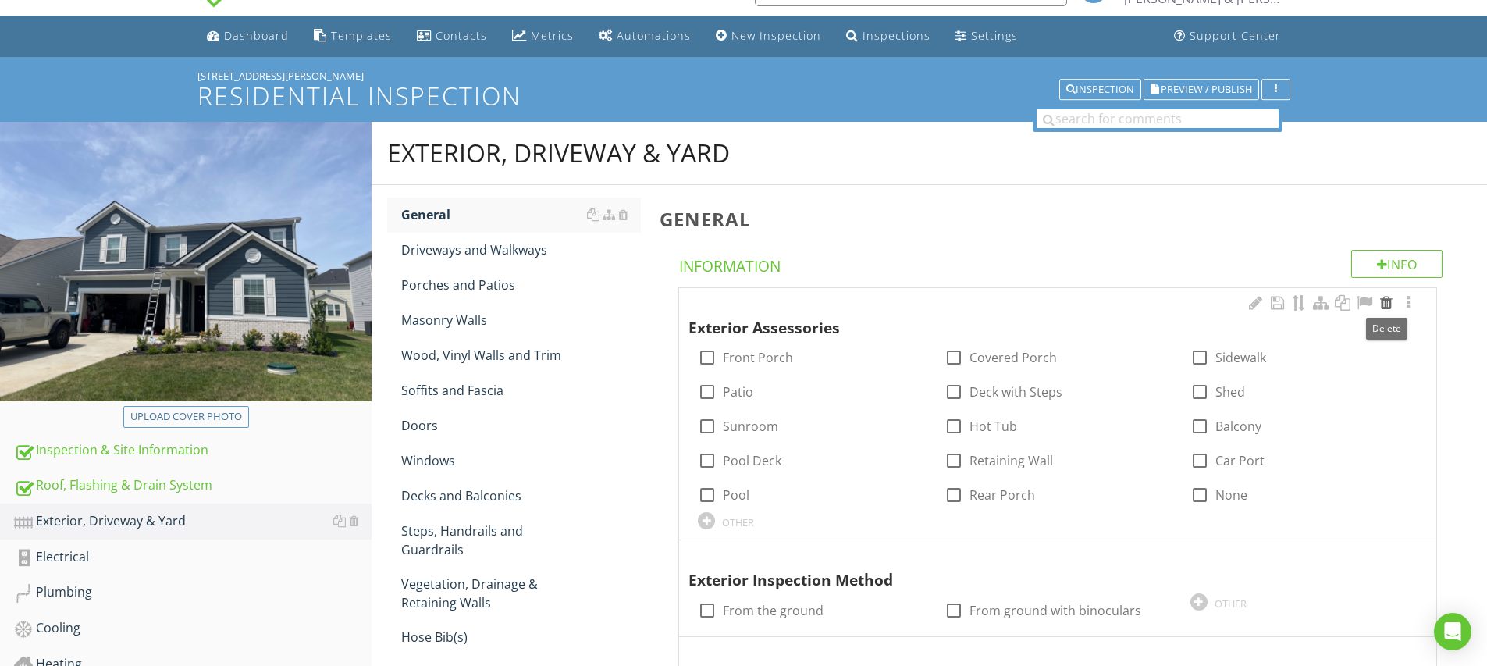
click at [1388, 304] on div at bounding box center [1386, 303] width 19 height 16
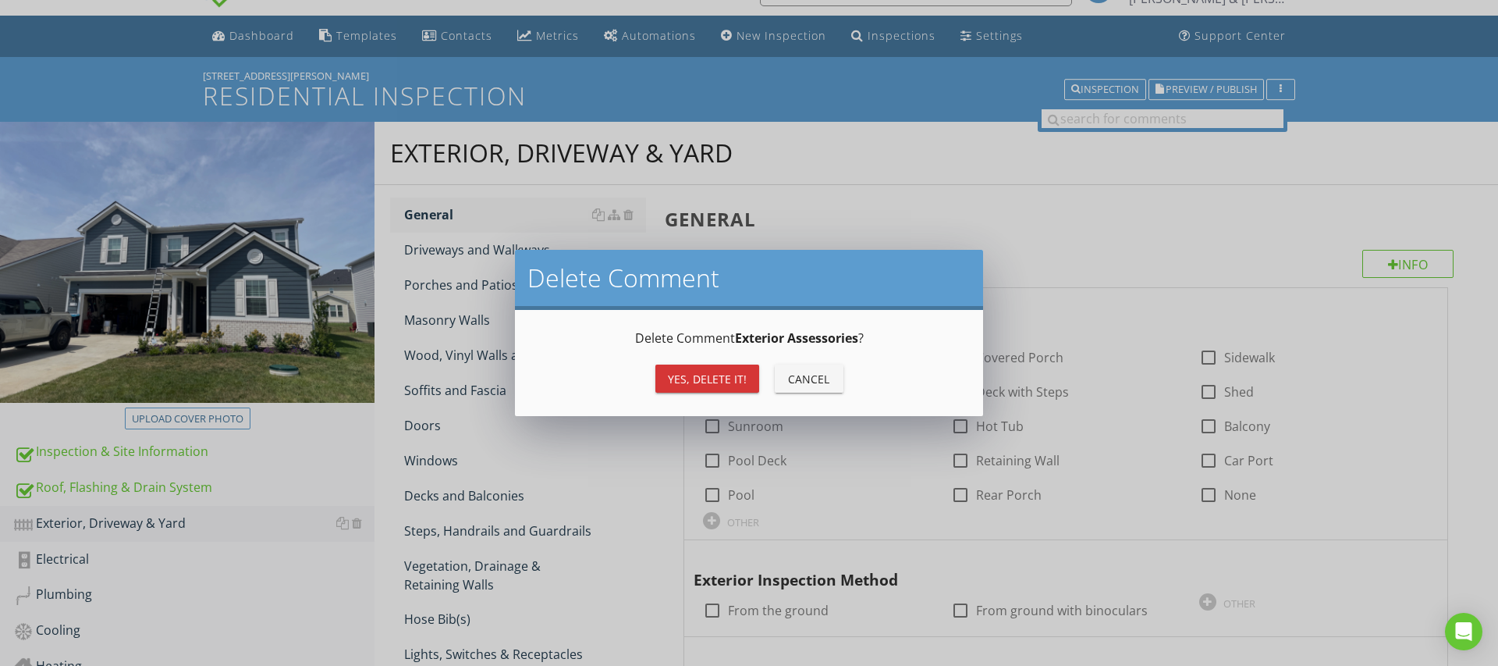
click at [716, 381] on div "Yes, Delete it!" at bounding box center [707, 379] width 79 height 16
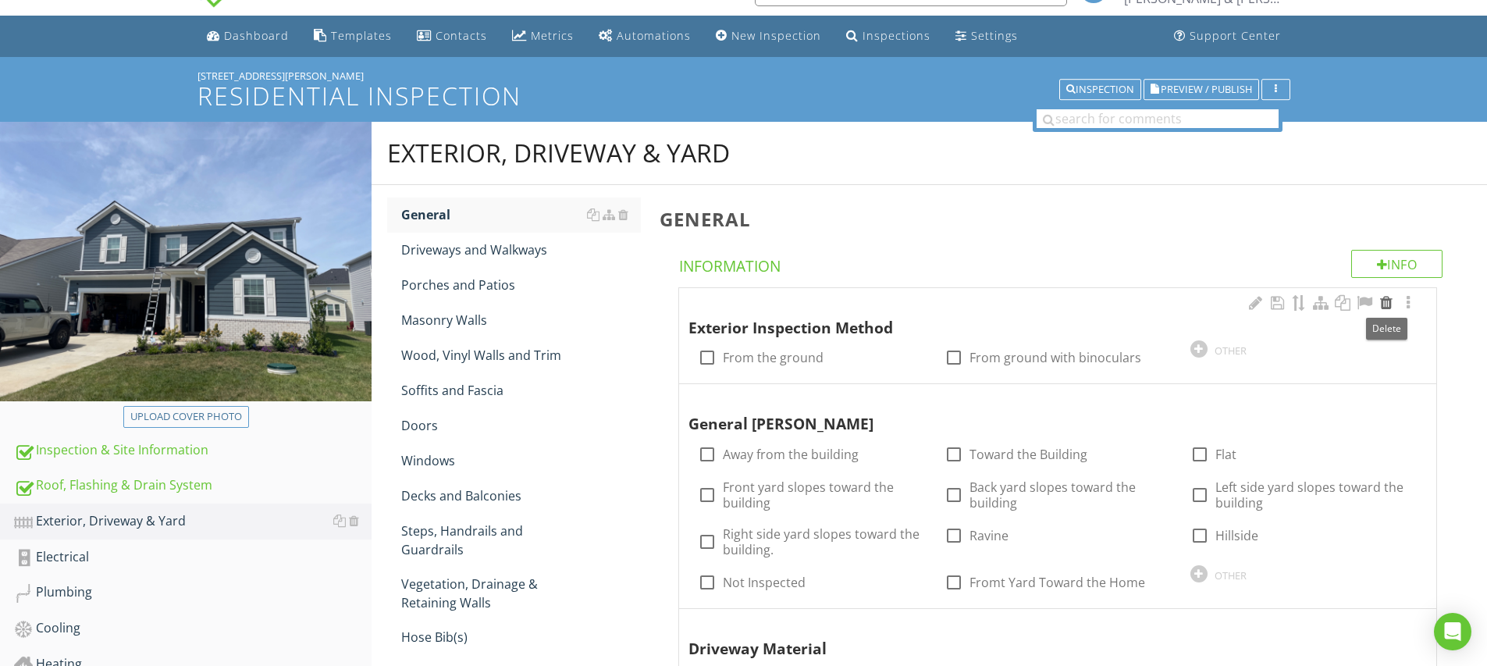
click at [1385, 304] on div at bounding box center [1386, 303] width 19 height 16
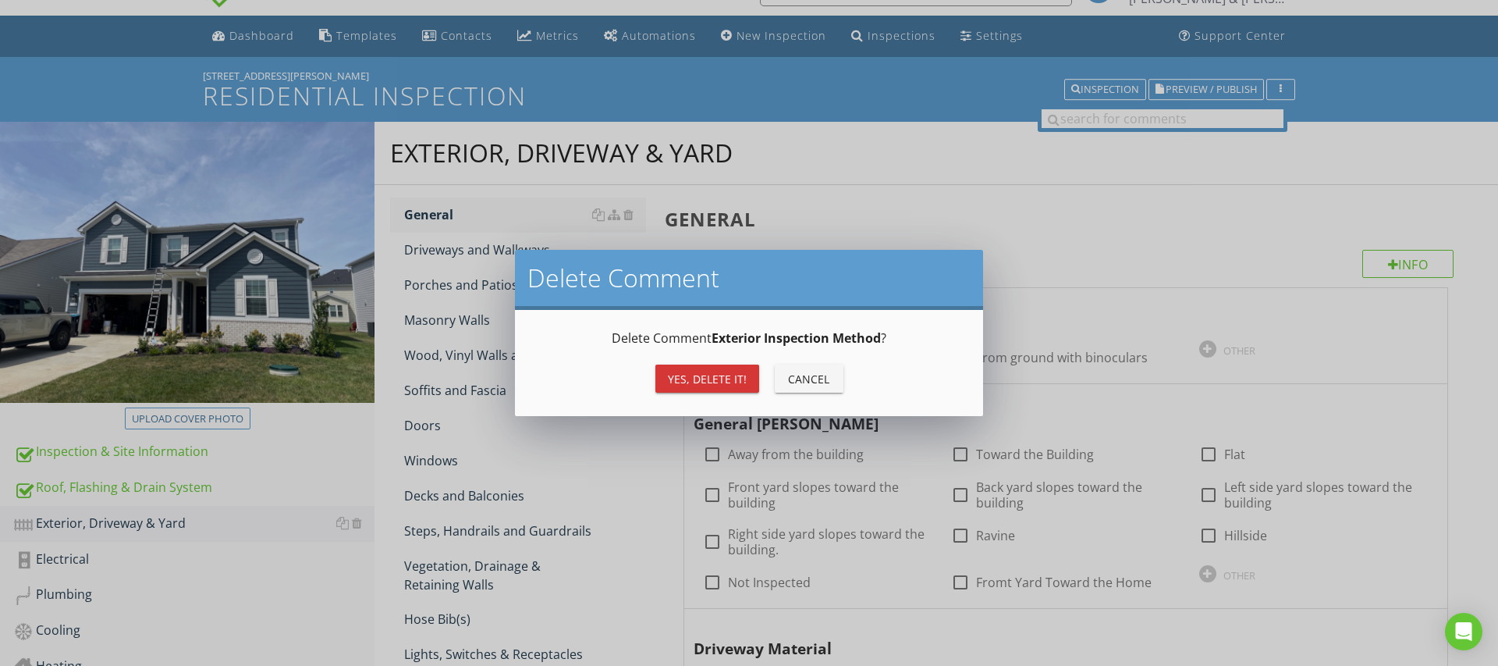
click at [709, 377] on div "Yes, Delete it!" at bounding box center [707, 379] width 79 height 16
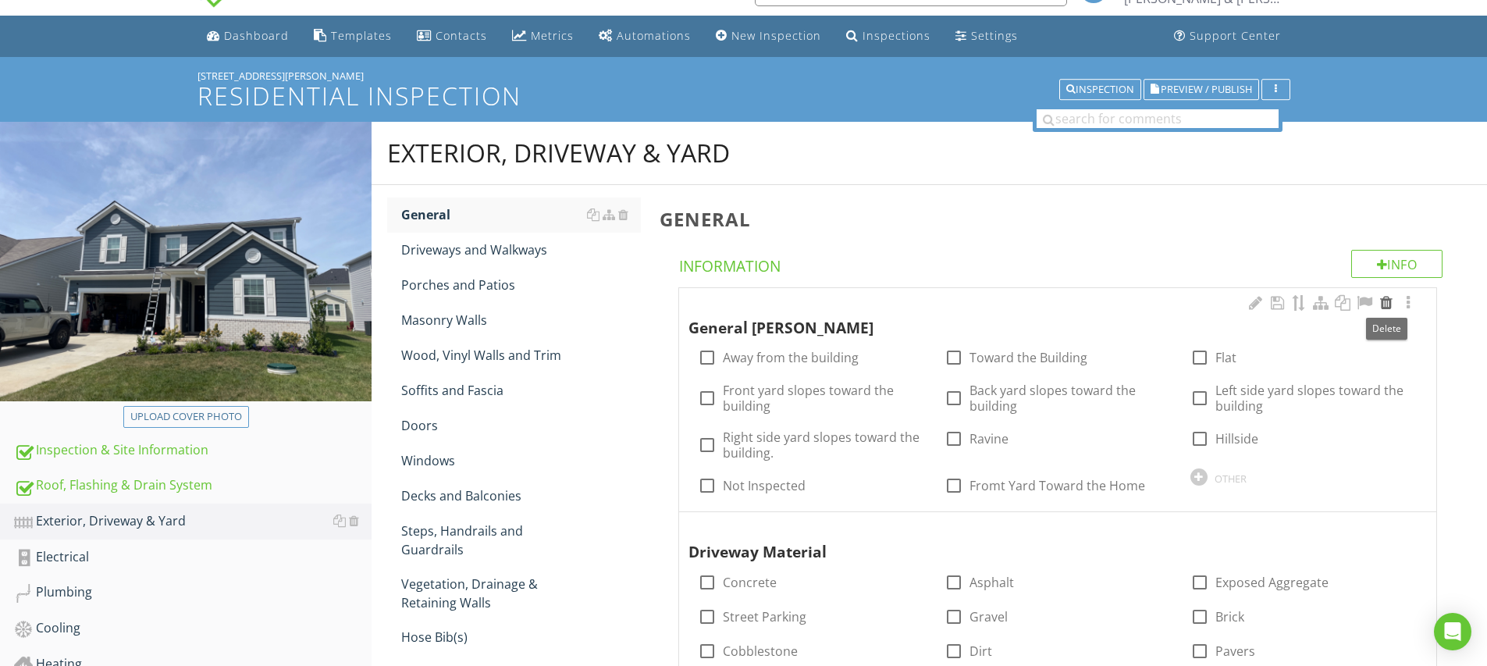
click at [1391, 304] on div at bounding box center [1386, 303] width 19 height 16
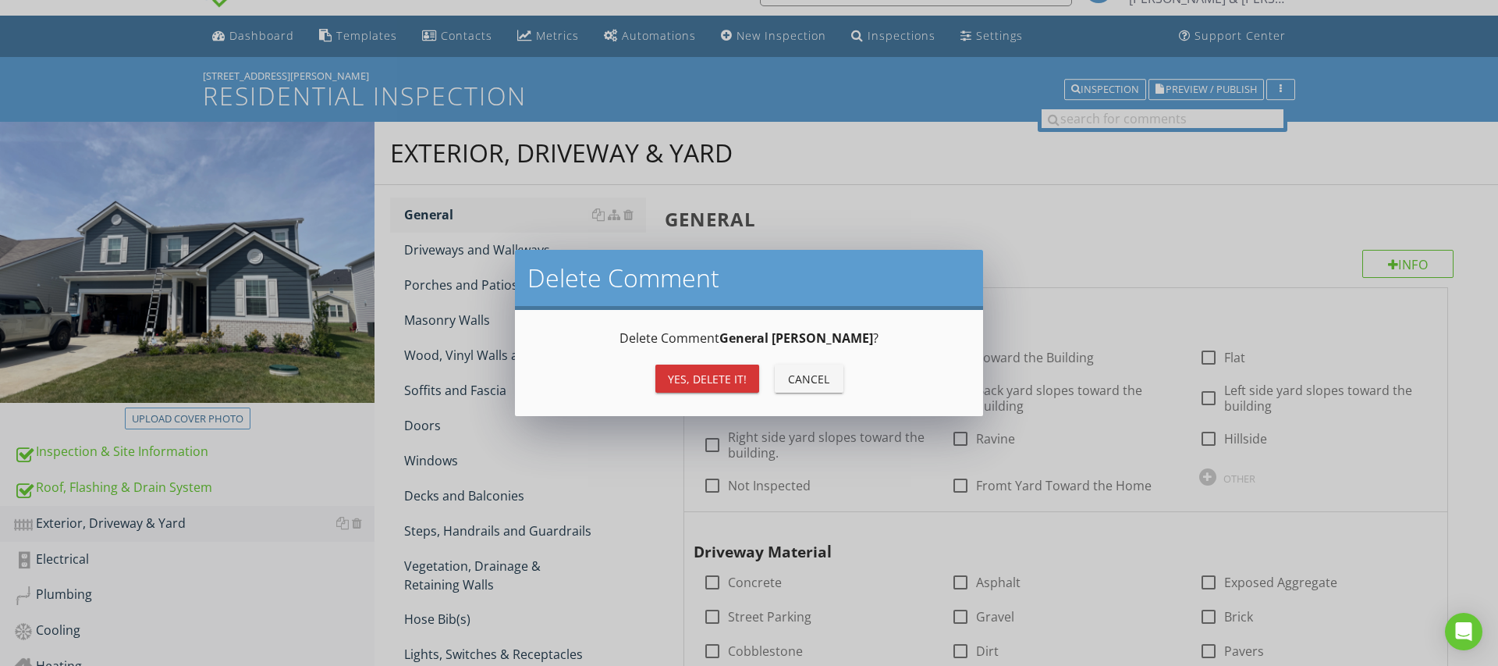
click at [710, 374] on div "Yes, Delete it!" at bounding box center [707, 379] width 79 height 16
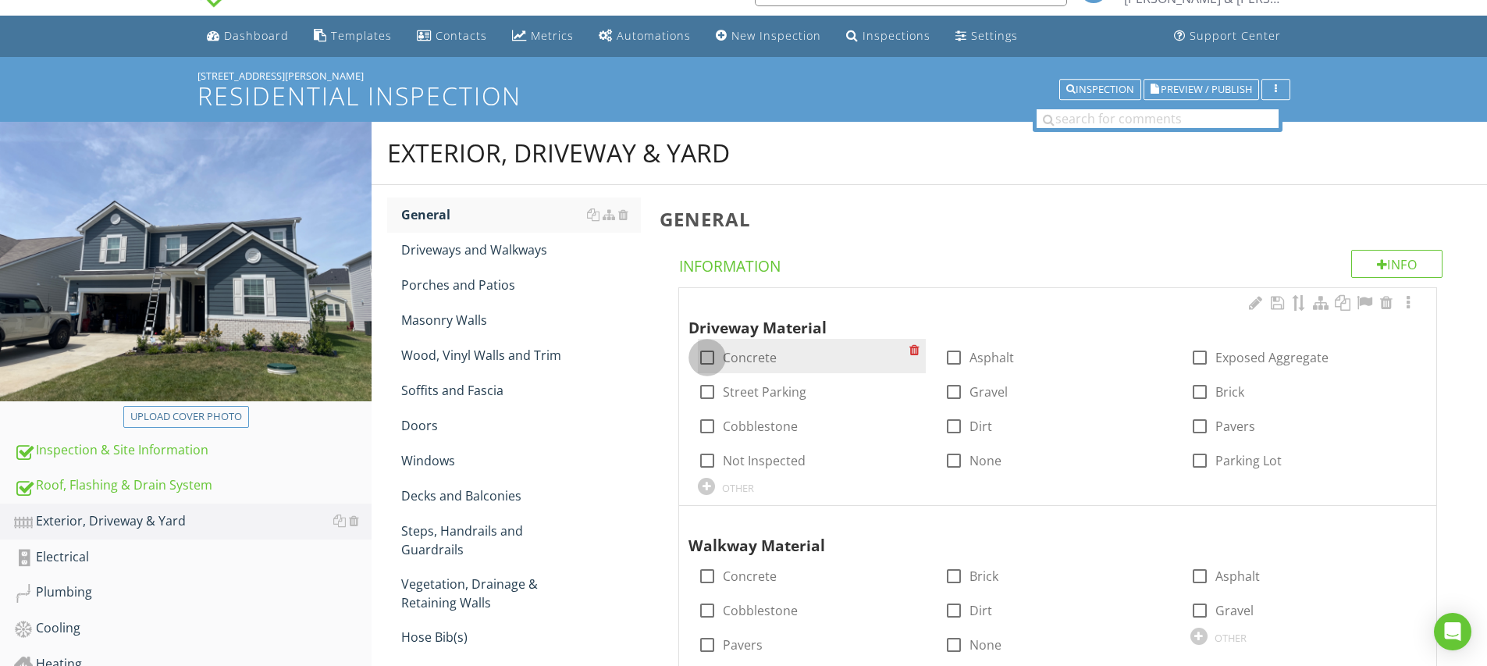
click at [712, 359] on div at bounding box center [707, 357] width 27 height 27
checkbox input "true"
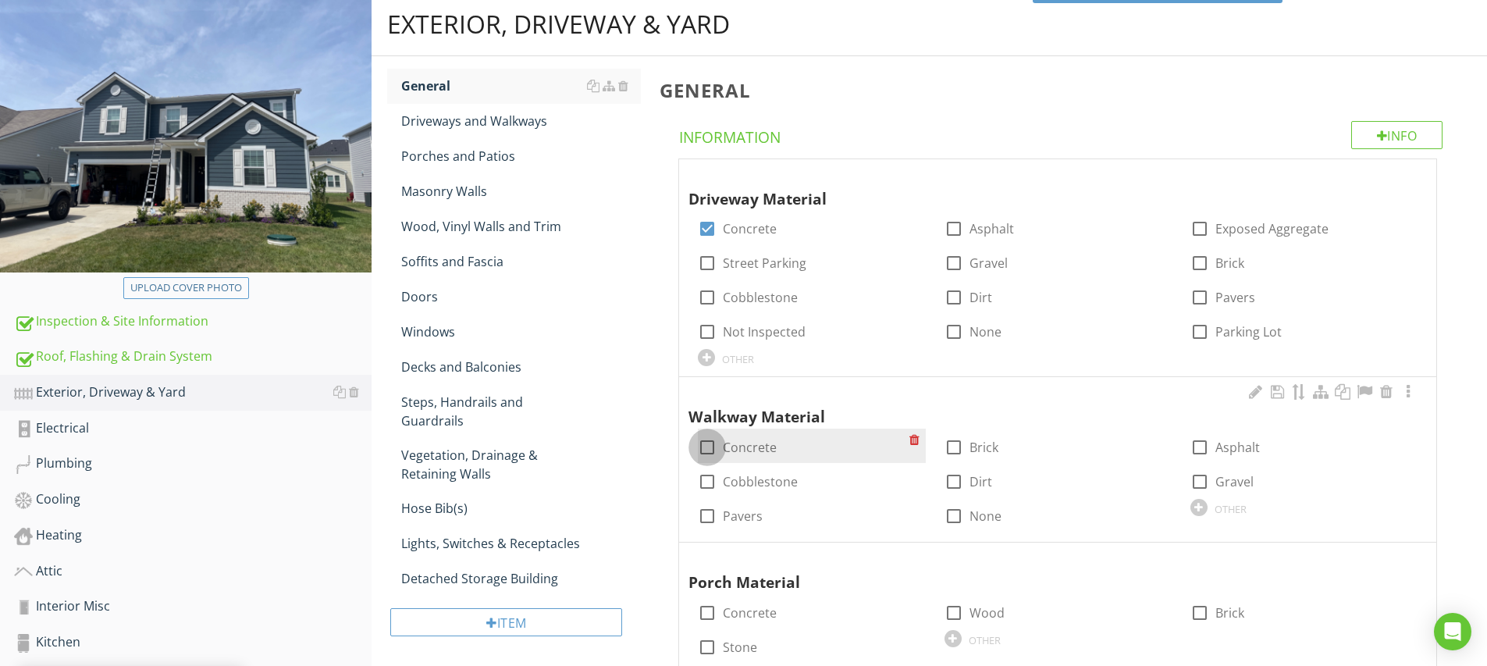
drag, startPoint x: 705, startPoint y: 445, endPoint x: 773, endPoint y: 449, distance: 68.0
click at [705, 445] on div at bounding box center [707, 447] width 27 height 27
checkbox input "true"
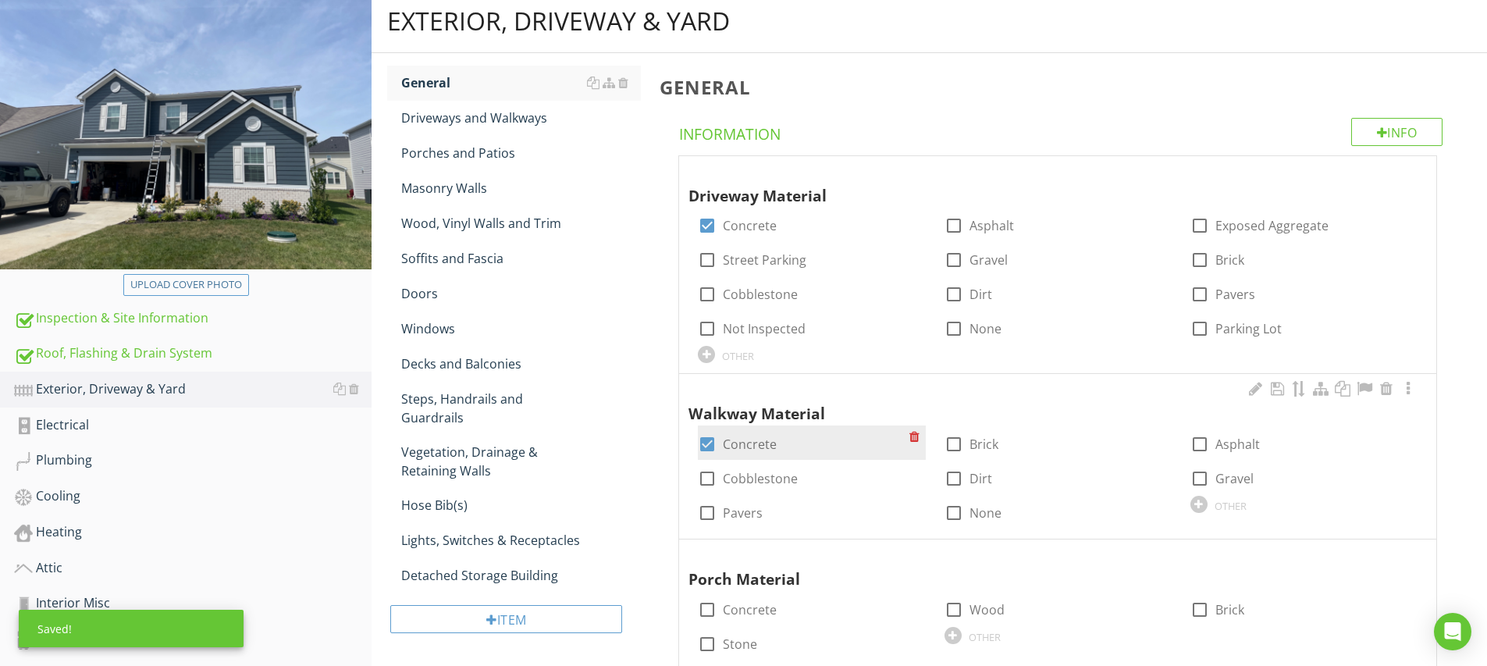
scroll to position [186, 0]
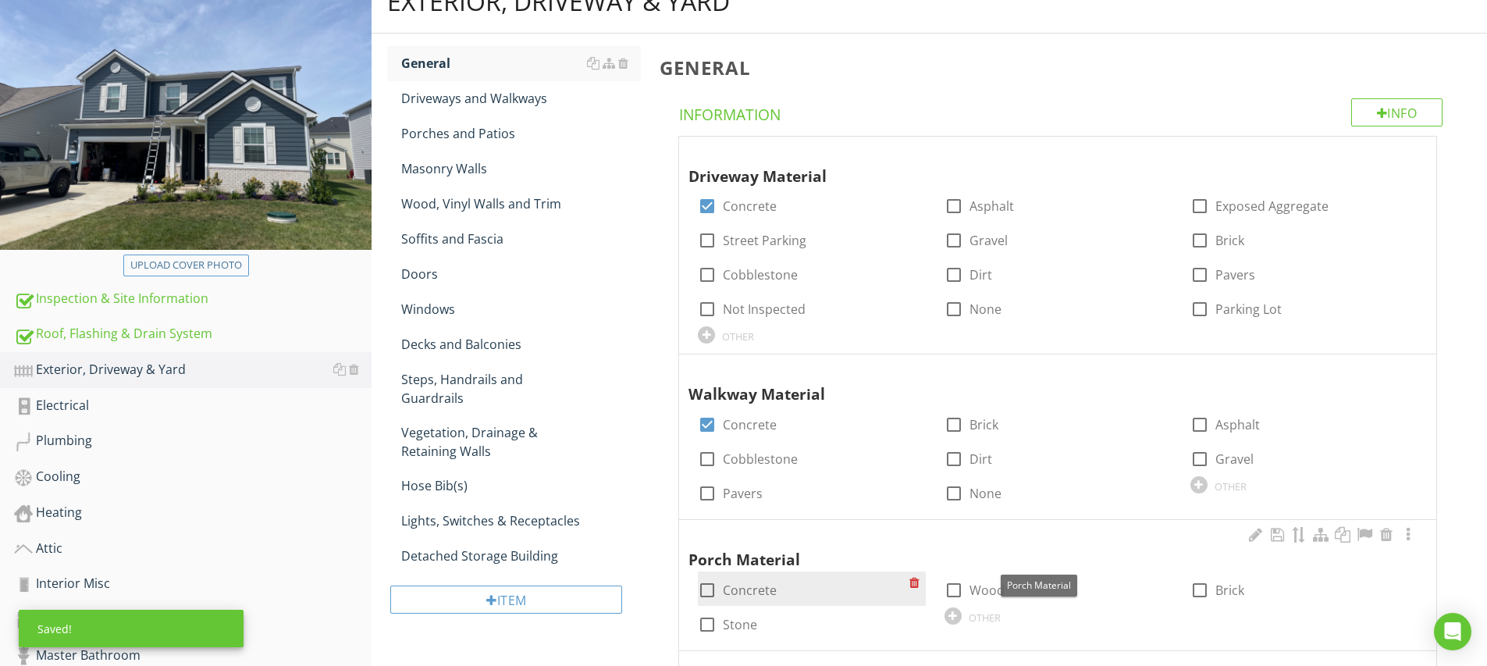
click at [711, 577] on div at bounding box center [707, 590] width 27 height 27
checkbox input "true"
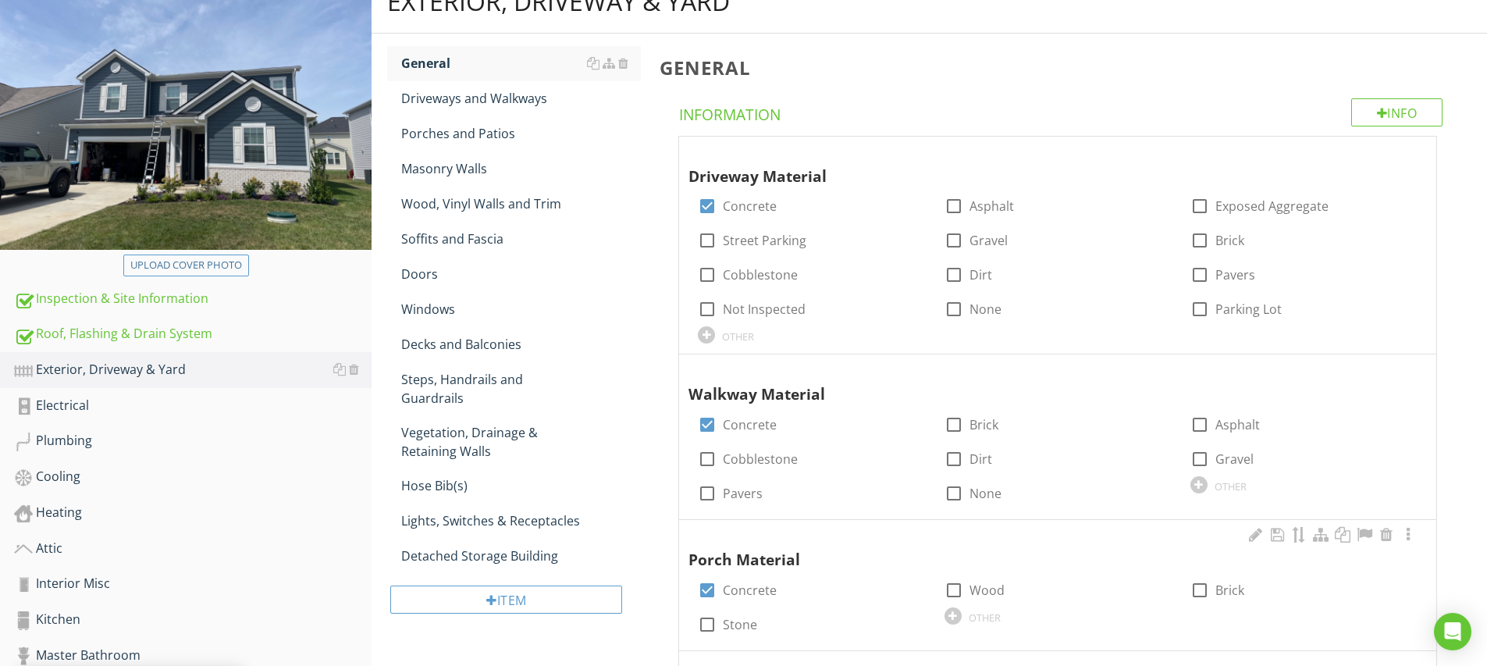
scroll to position [474, 0]
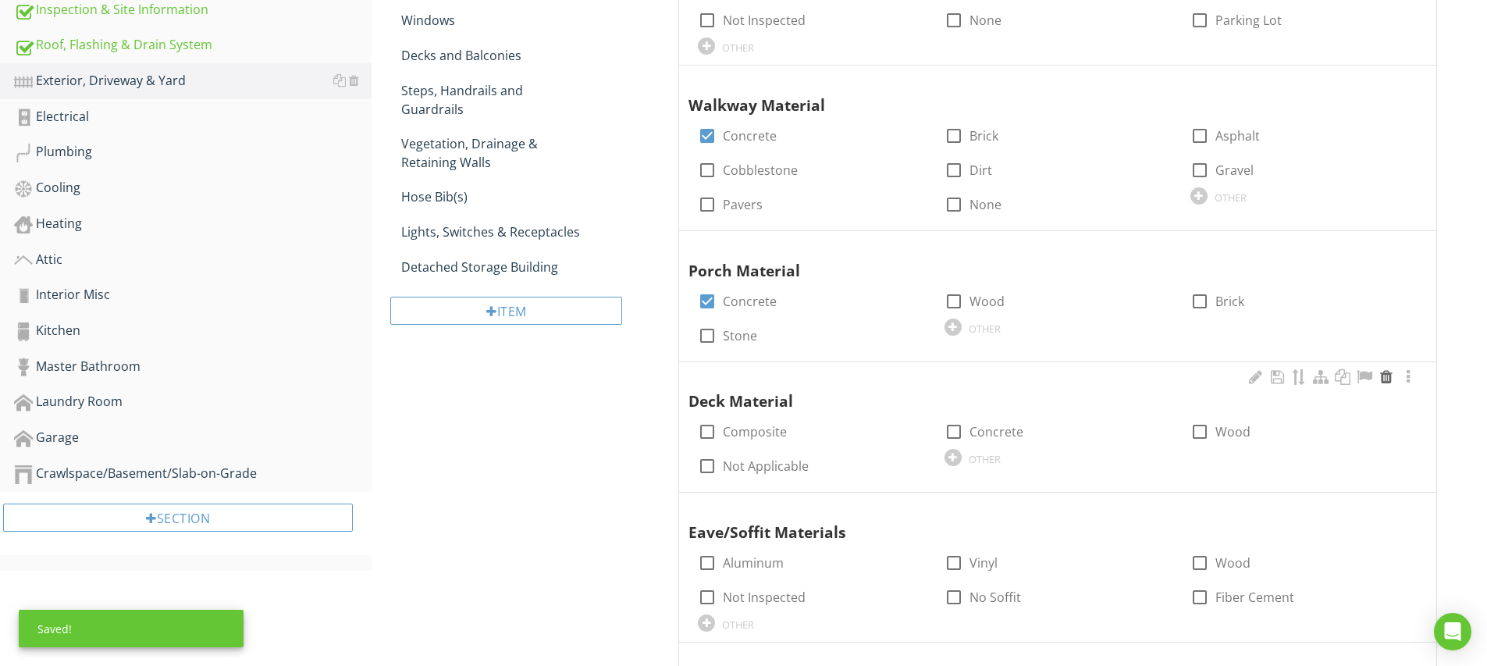
click at [1384, 371] on div at bounding box center [1386, 377] width 19 height 16
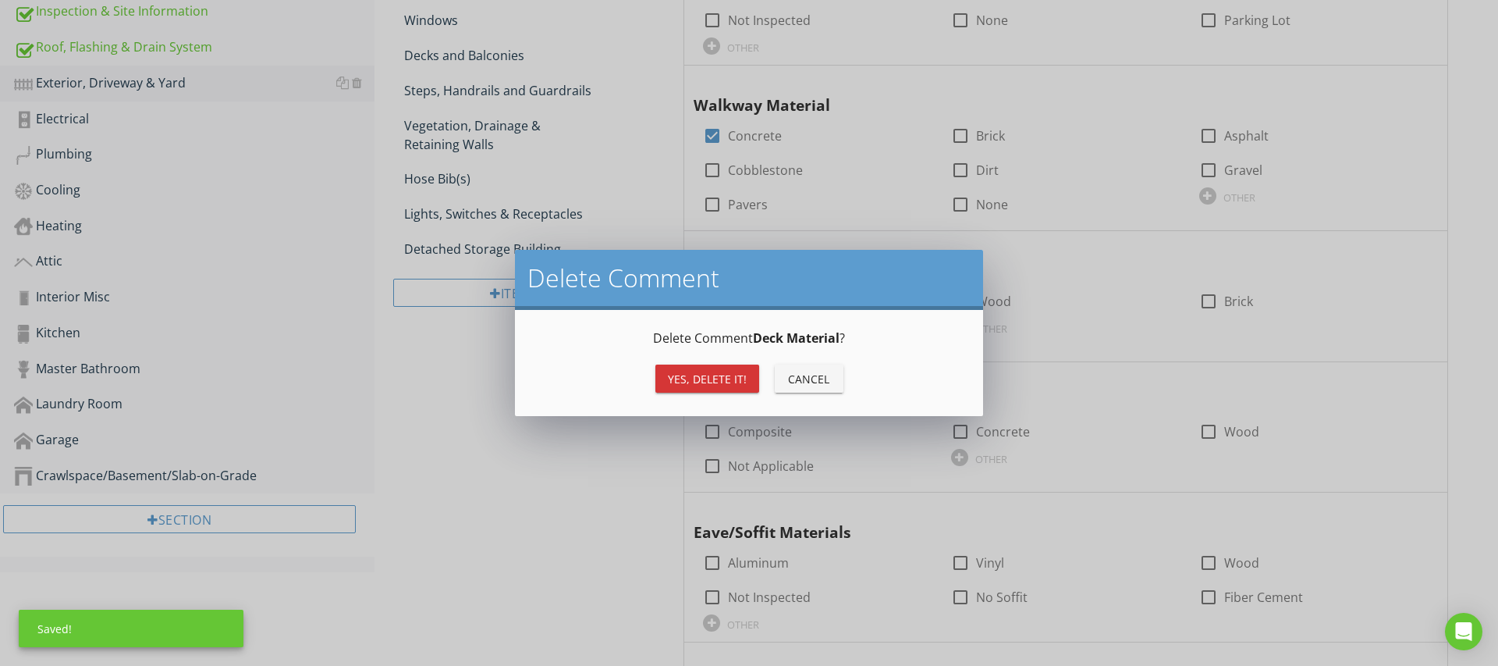
click at [721, 382] on div "Yes, Delete it!" at bounding box center [707, 379] width 79 height 16
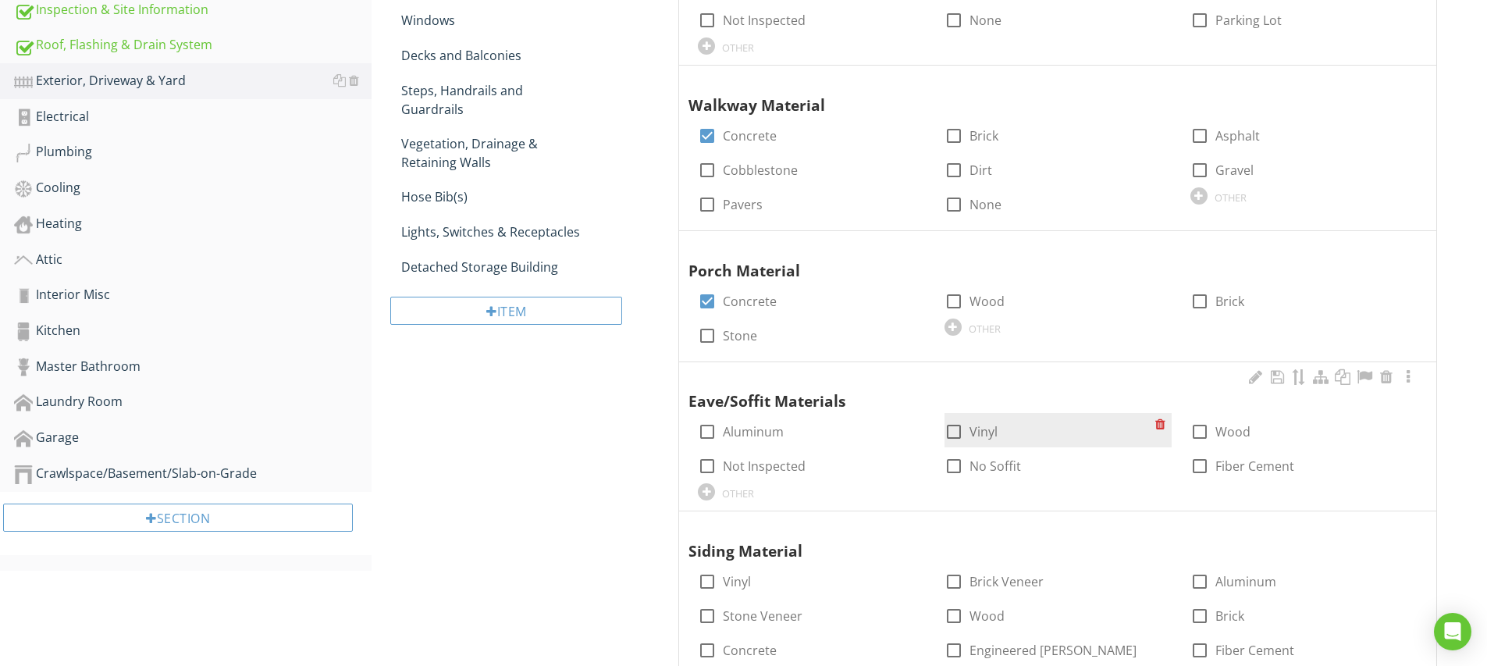
click at [960, 423] on div at bounding box center [953, 431] width 27 height 27
checkbox input "true"
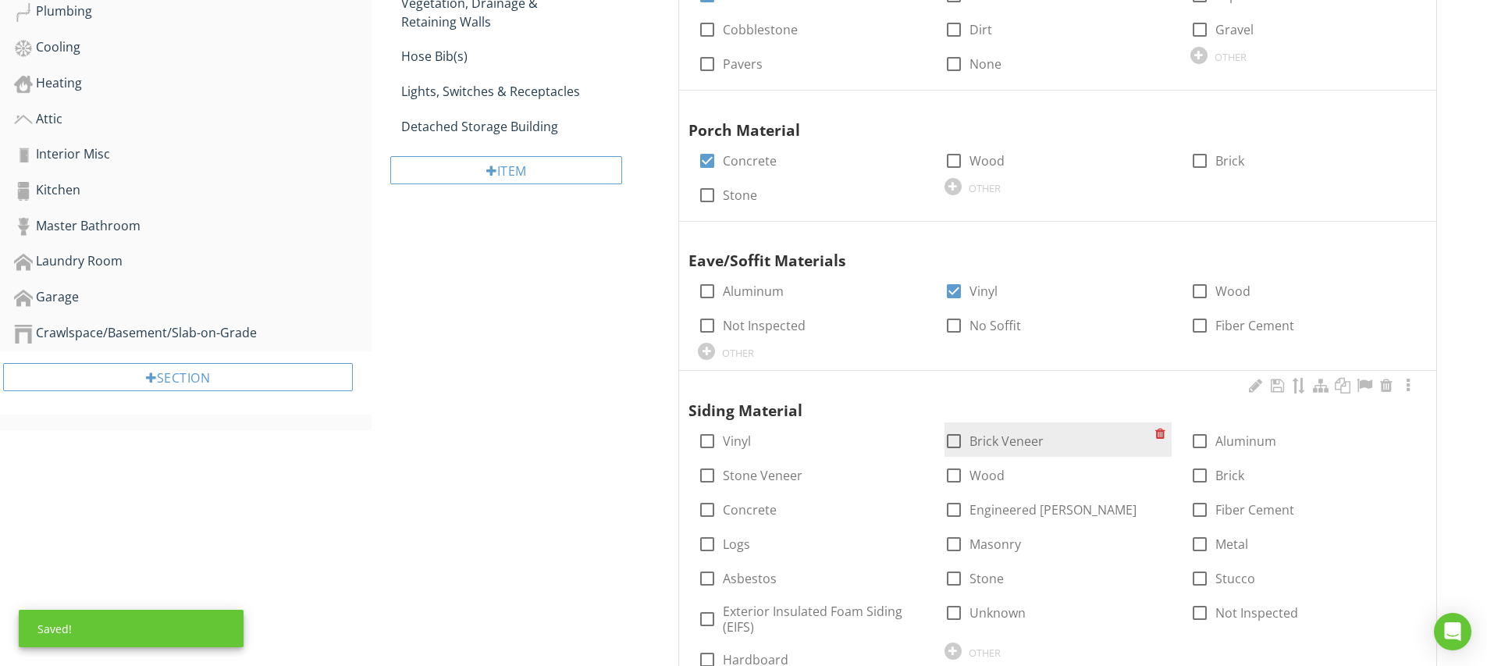
click at [958, 438] on div at bounding box center [953, 441] width 27 height 27
checkbox input "true"
drag, startPoint x: 1201, startPoint y: 504, endPoint x: 1182, endPoint y: 508, distance: 19.1
click at [1201, 504] on div at bounding box center [1199, 509] width 27 height 27
checkbox input "true"
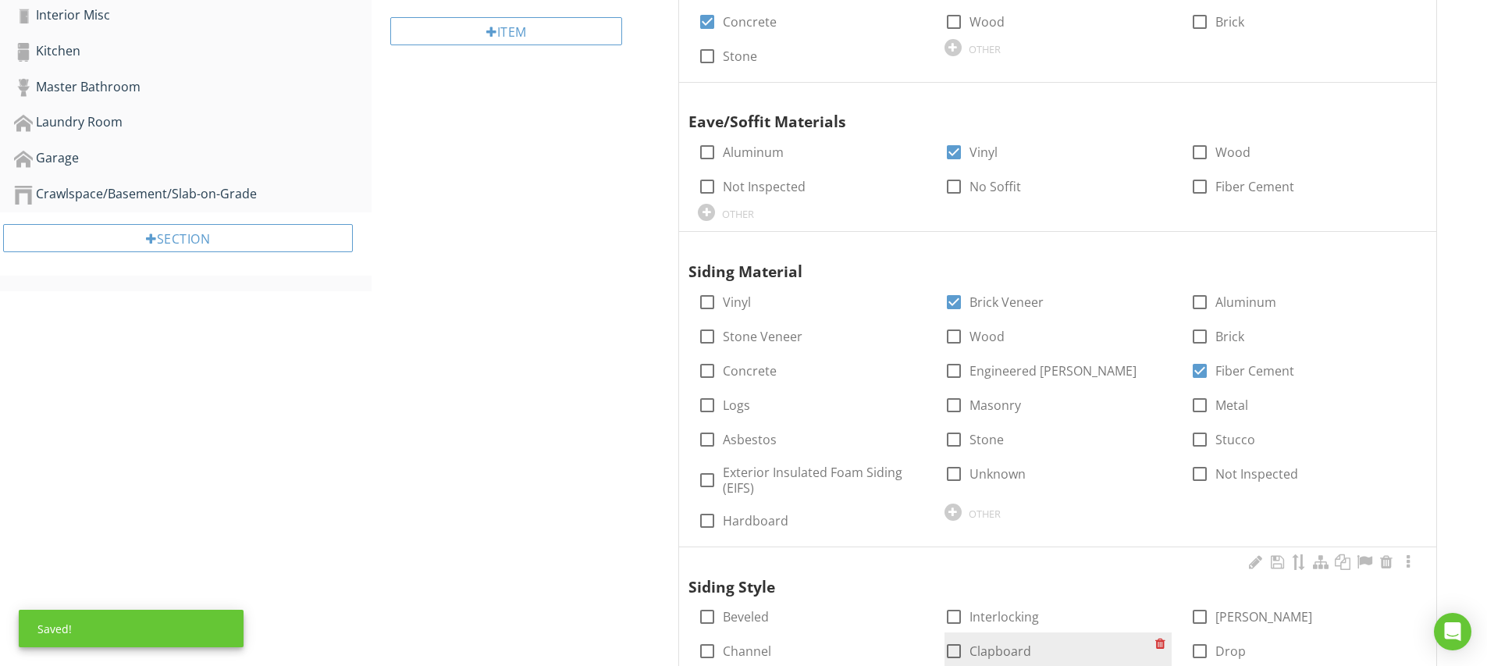
scroll to position [904, 0]
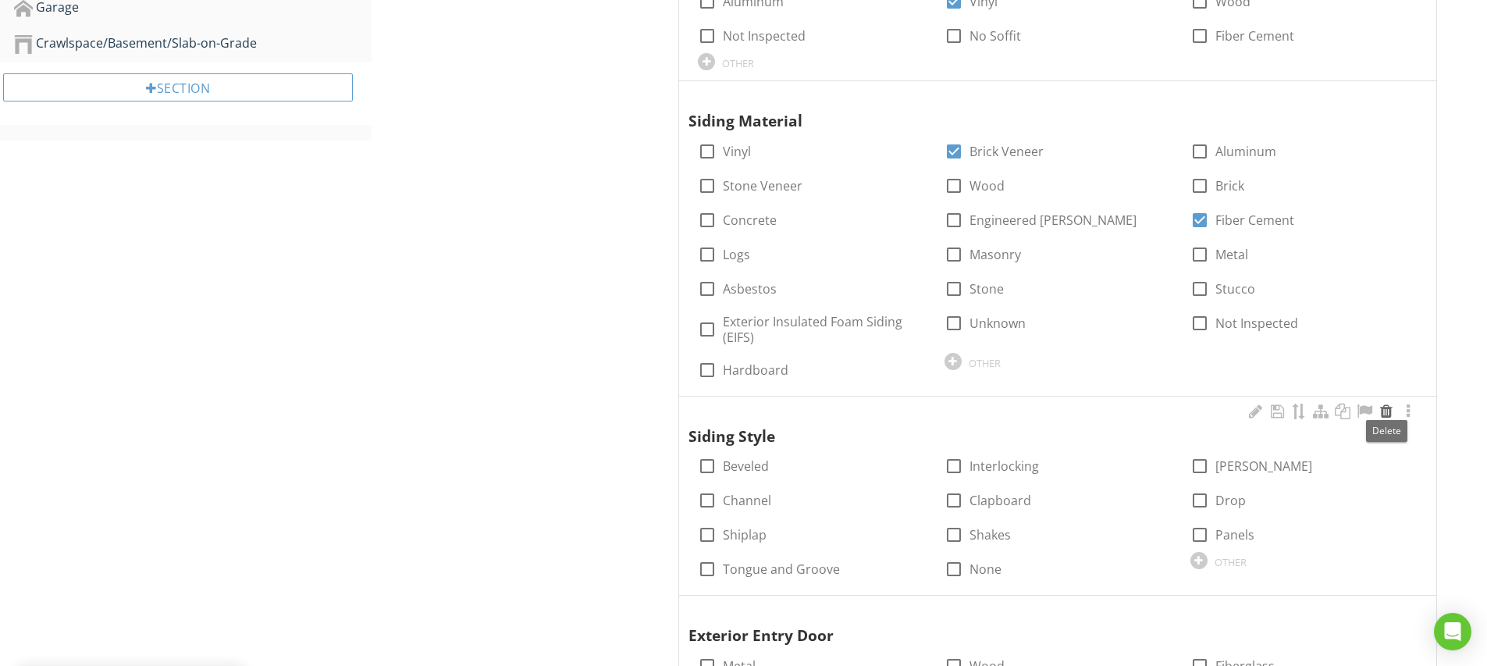
click at [1388, 405] on div at bounding box center [1386, 411] width 19 height 16
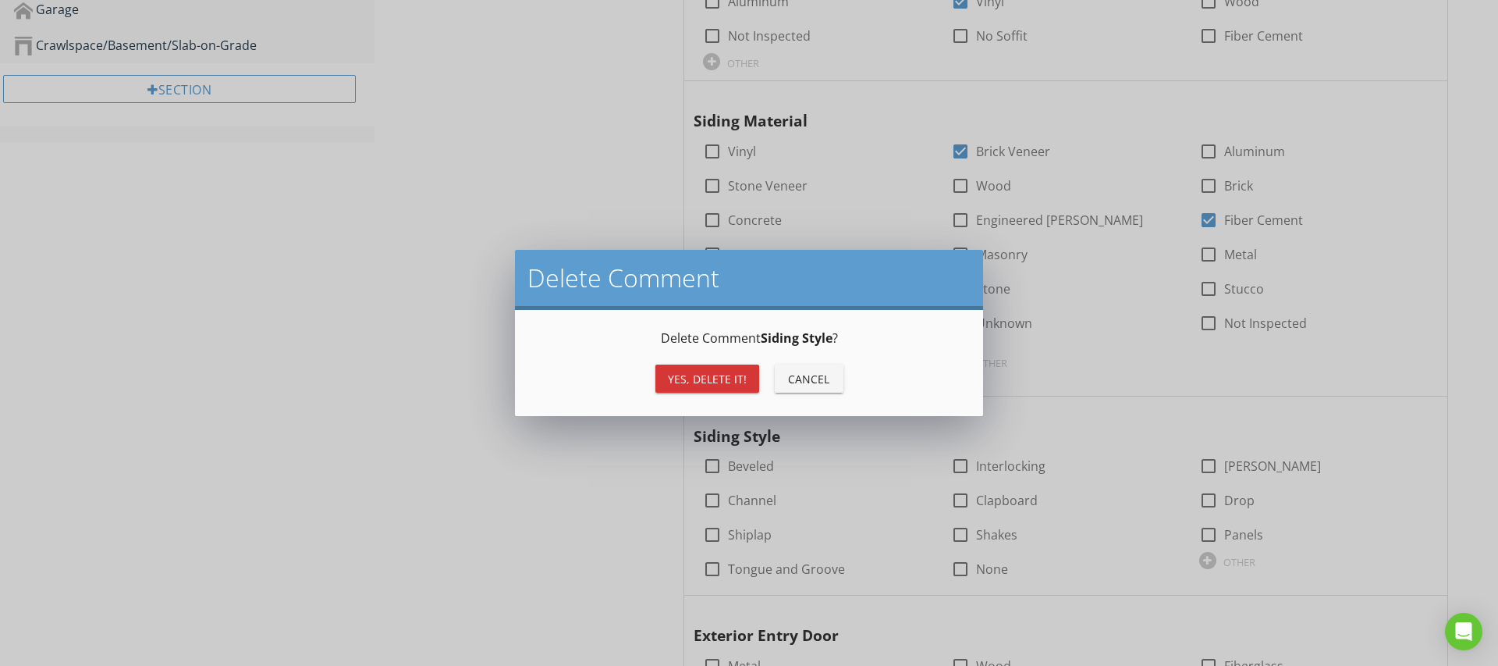
click at [735, 371] on div "Yes, Delete it!" at bounding box center [707, 379] width 79 height 16
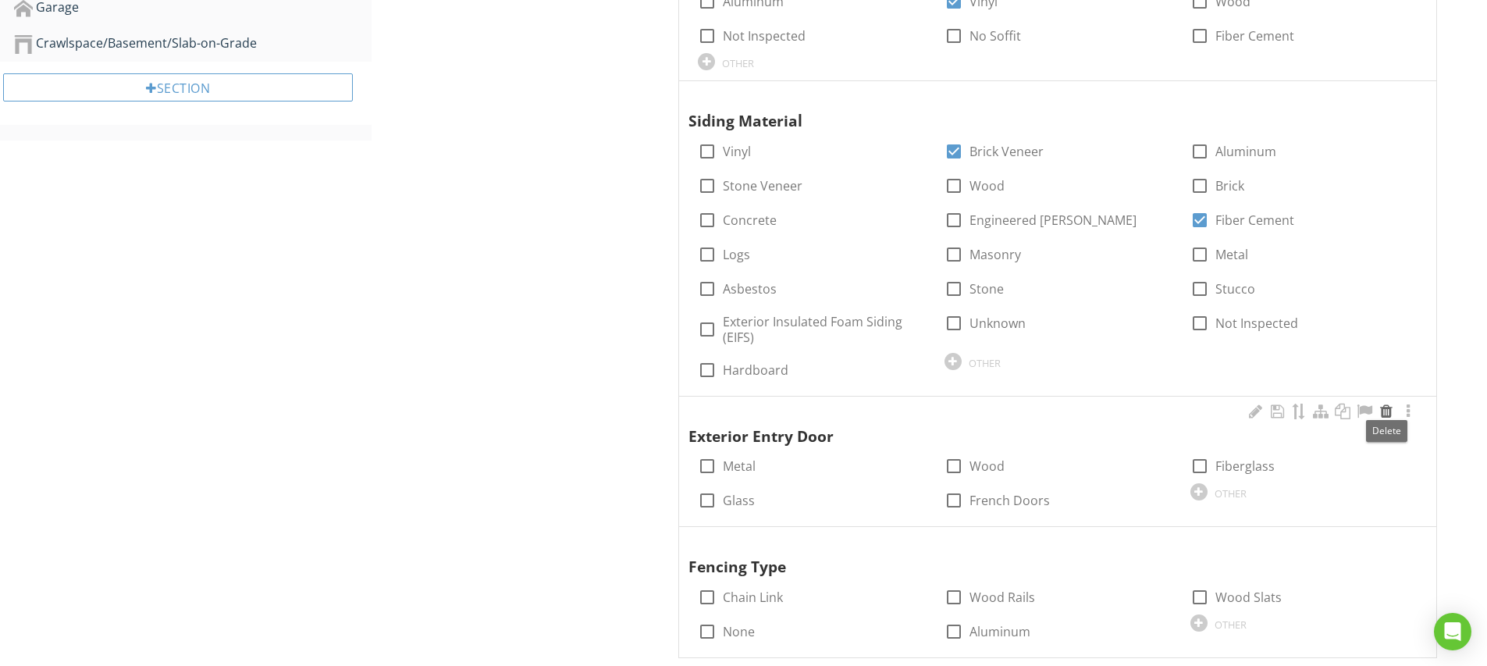
click at [1388, 403] on div at bounding box center [1386, 411] width 19 height 16
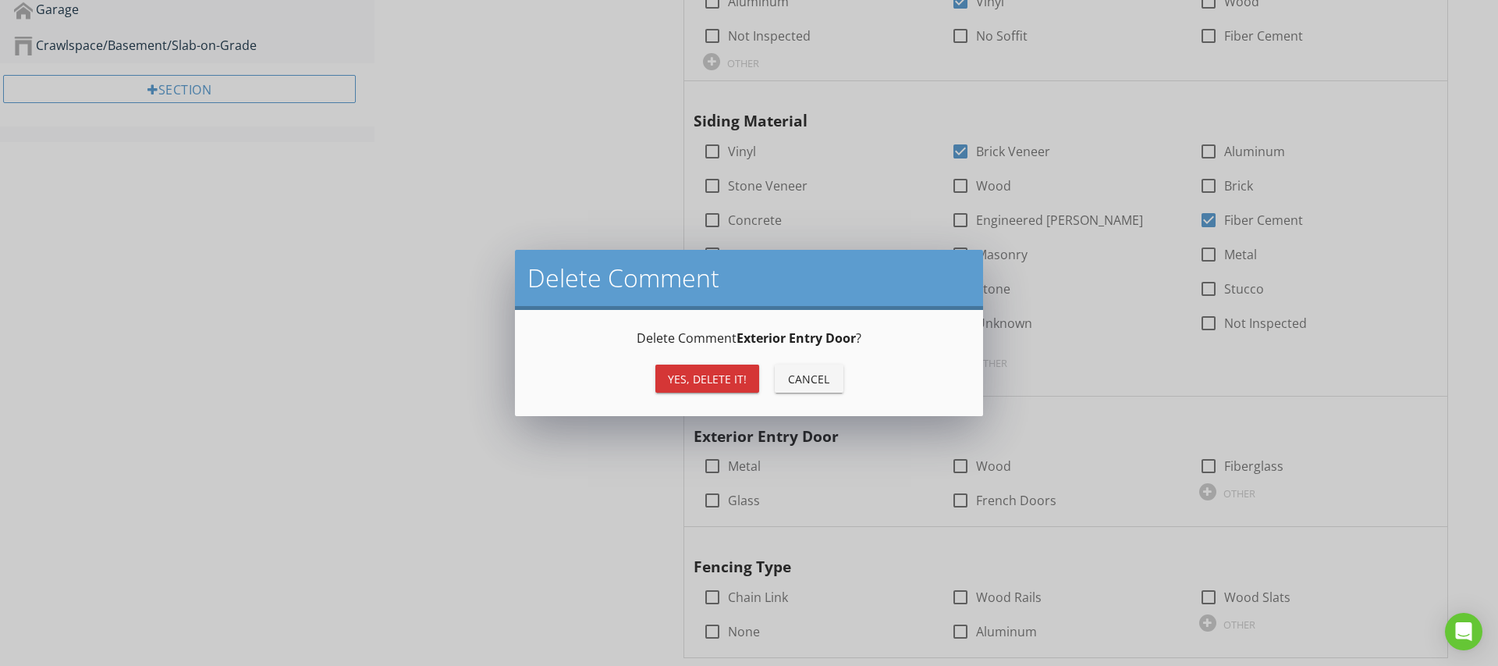
click at [704, 374] on div "Yes, Delete it!" at bounding box center [707, 379] width 79 height 16
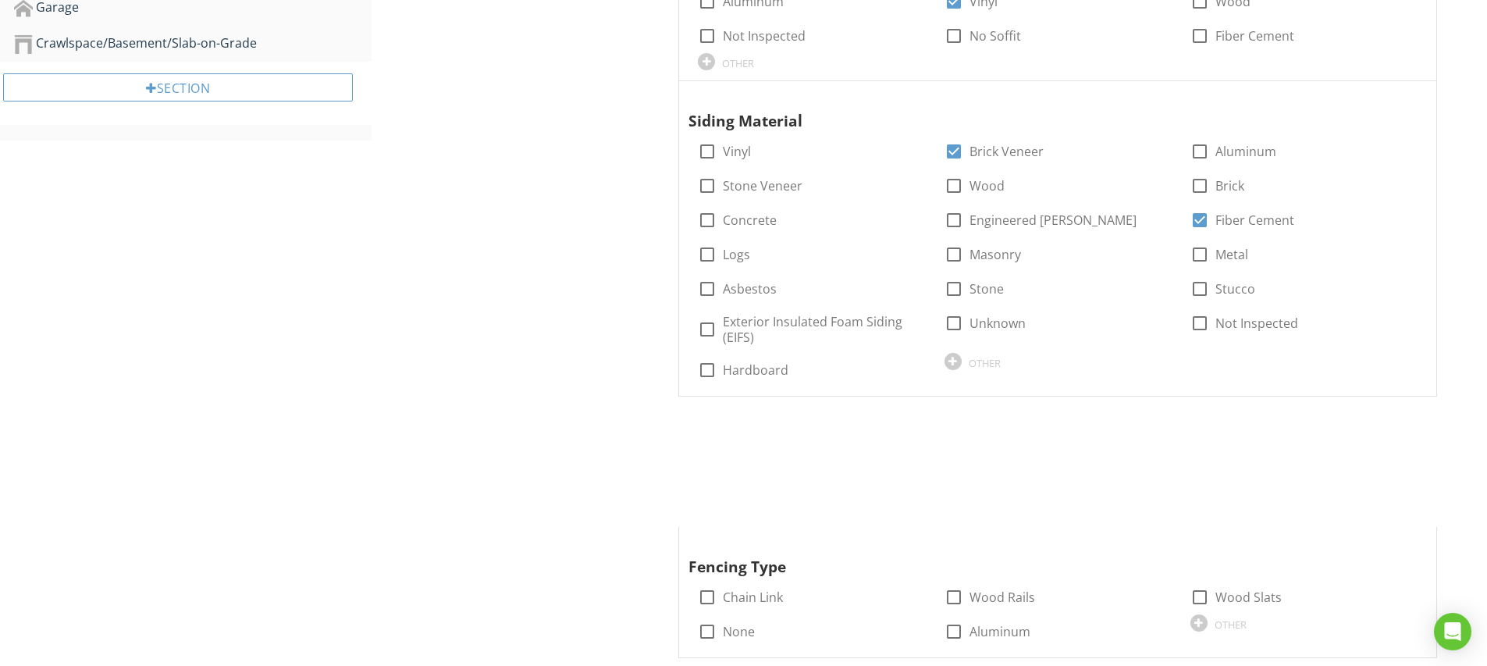
scroll to position [1028, 0]
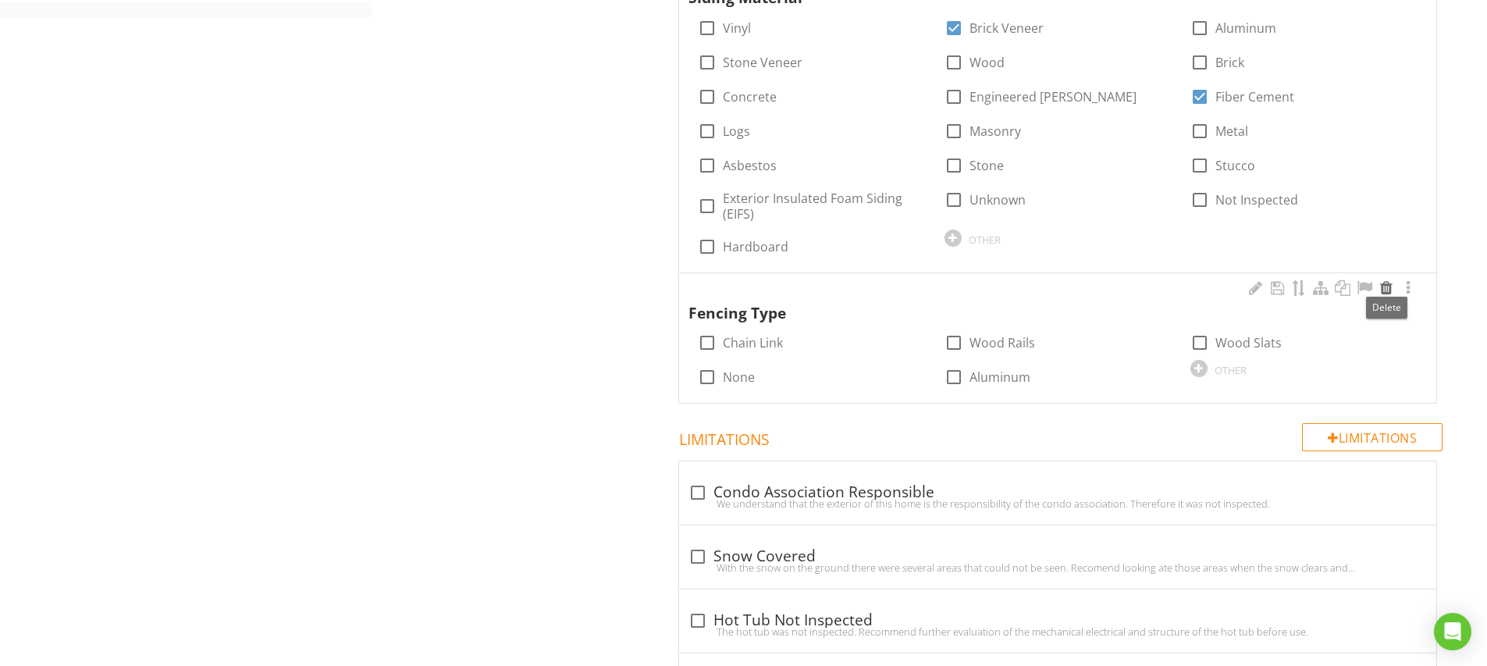
click at [1386, 282] on div at bounding box center [1386, 288] width 19 height 16
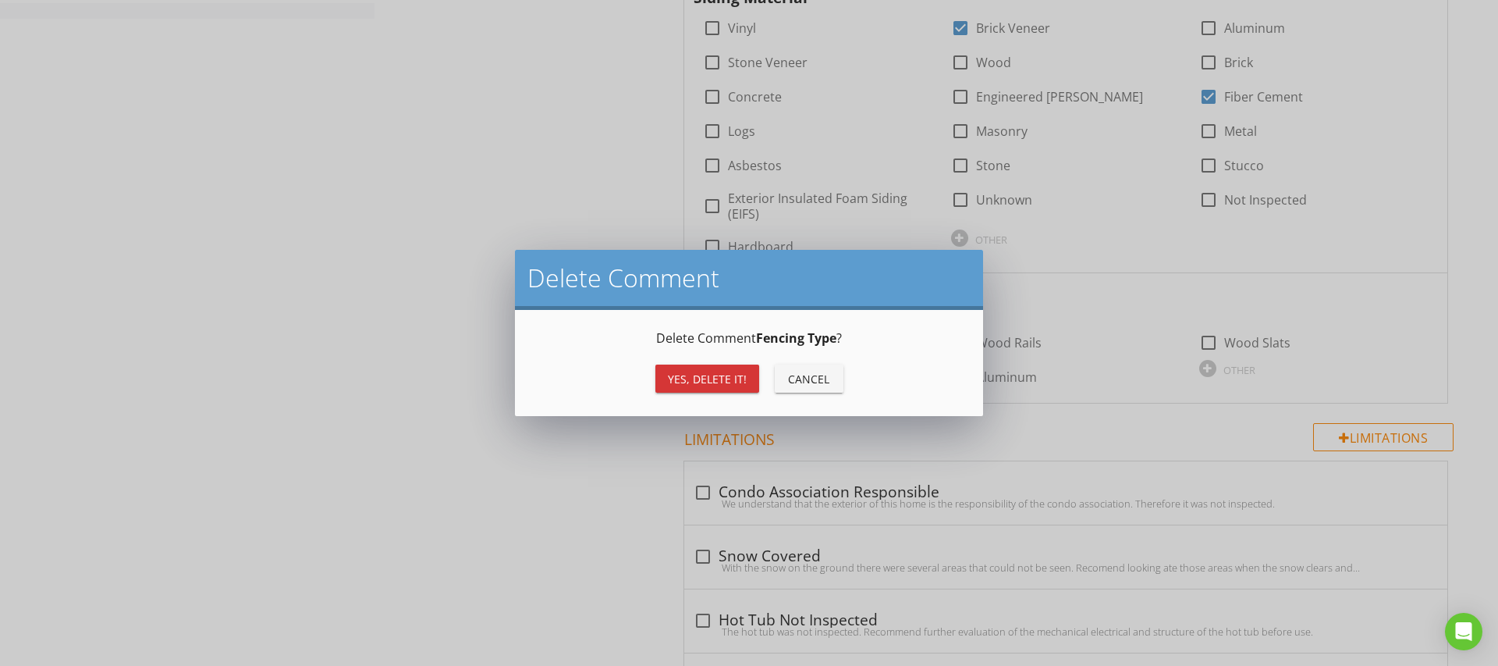
click at [737, 371] on div "Yes, Delete it!" at bounding box center [707, 379] width 79 height 16
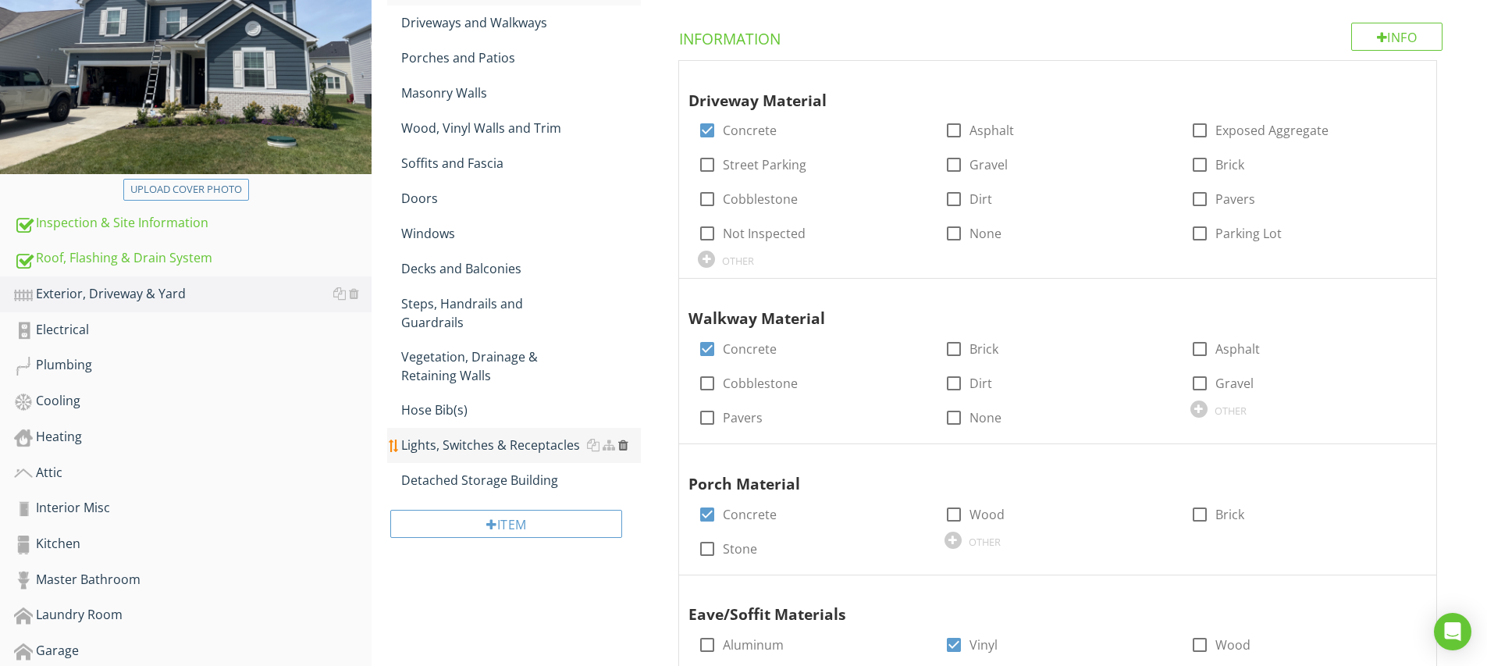
scroll to position [236, 0]
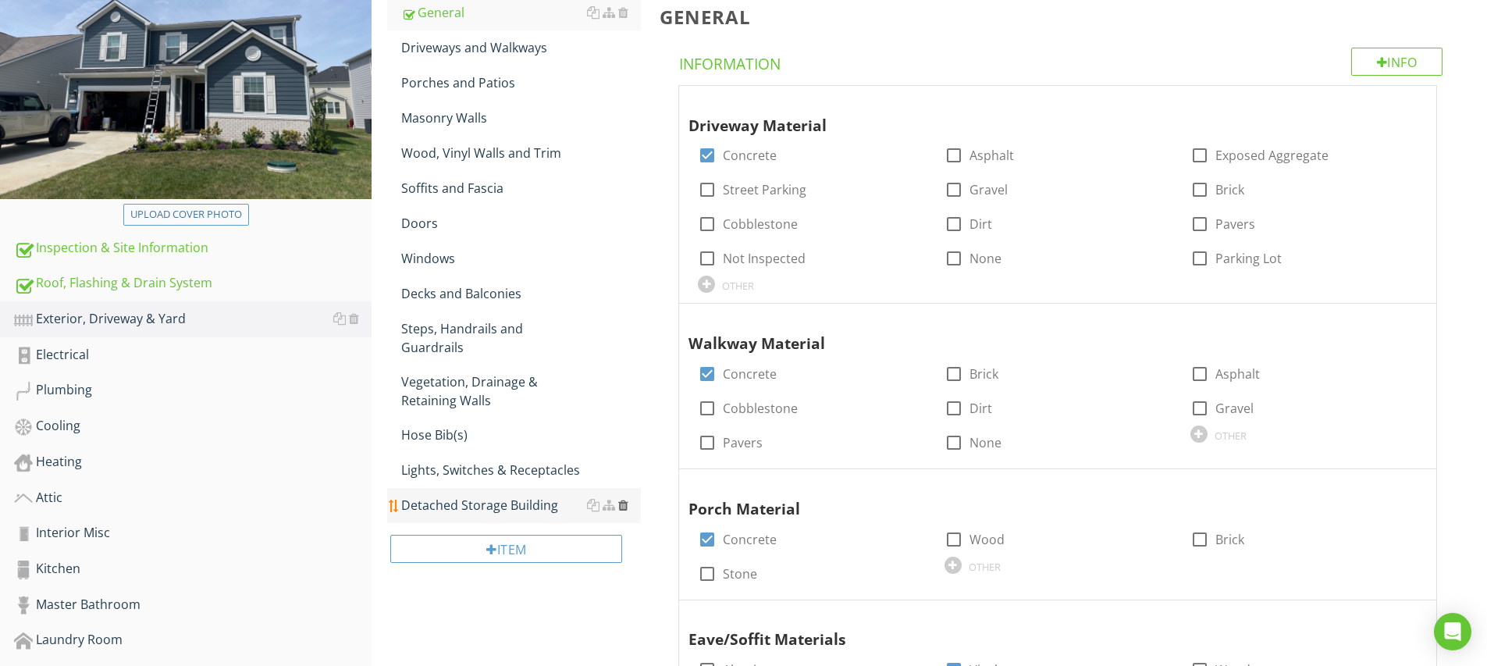
click at [624, 499] on div at bounding box center [623, 505] width 10 height 12
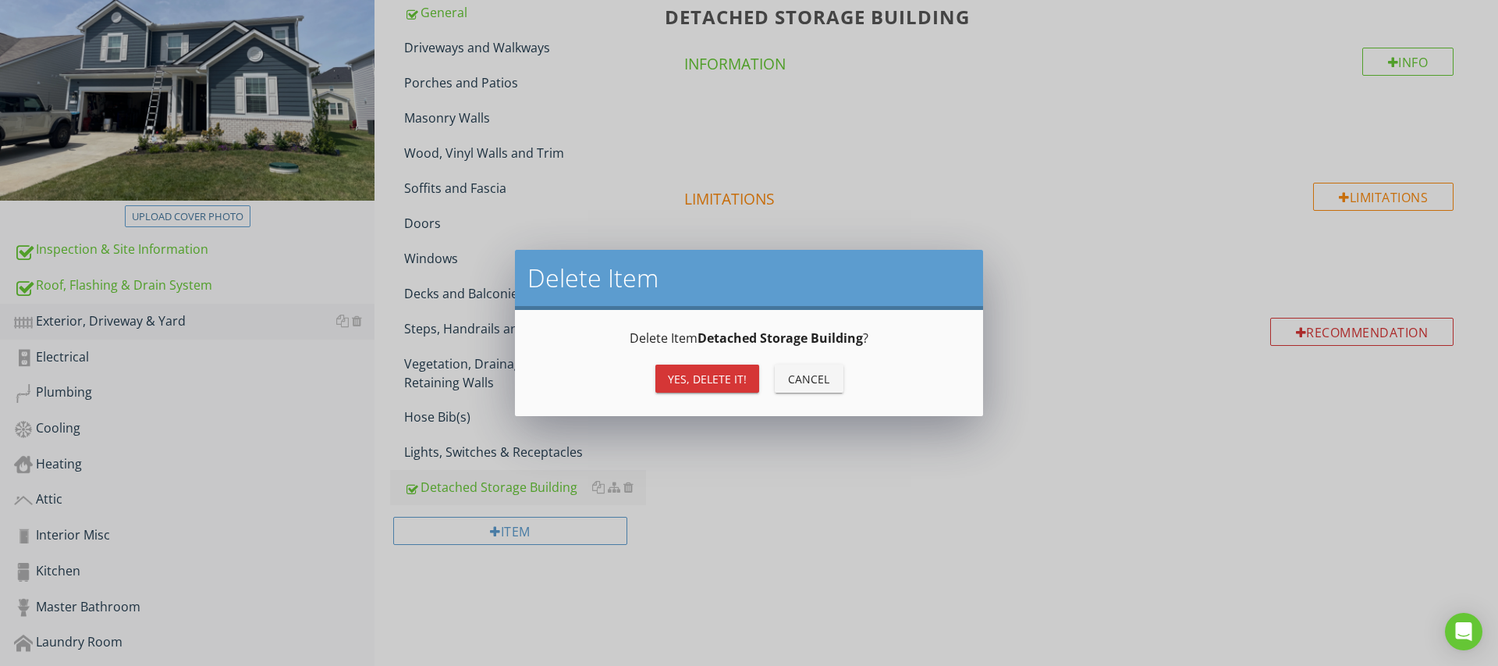
click at [720, 375] on div "Yes, Delete it!" at bounding box center [707, 379] width 79 height 16
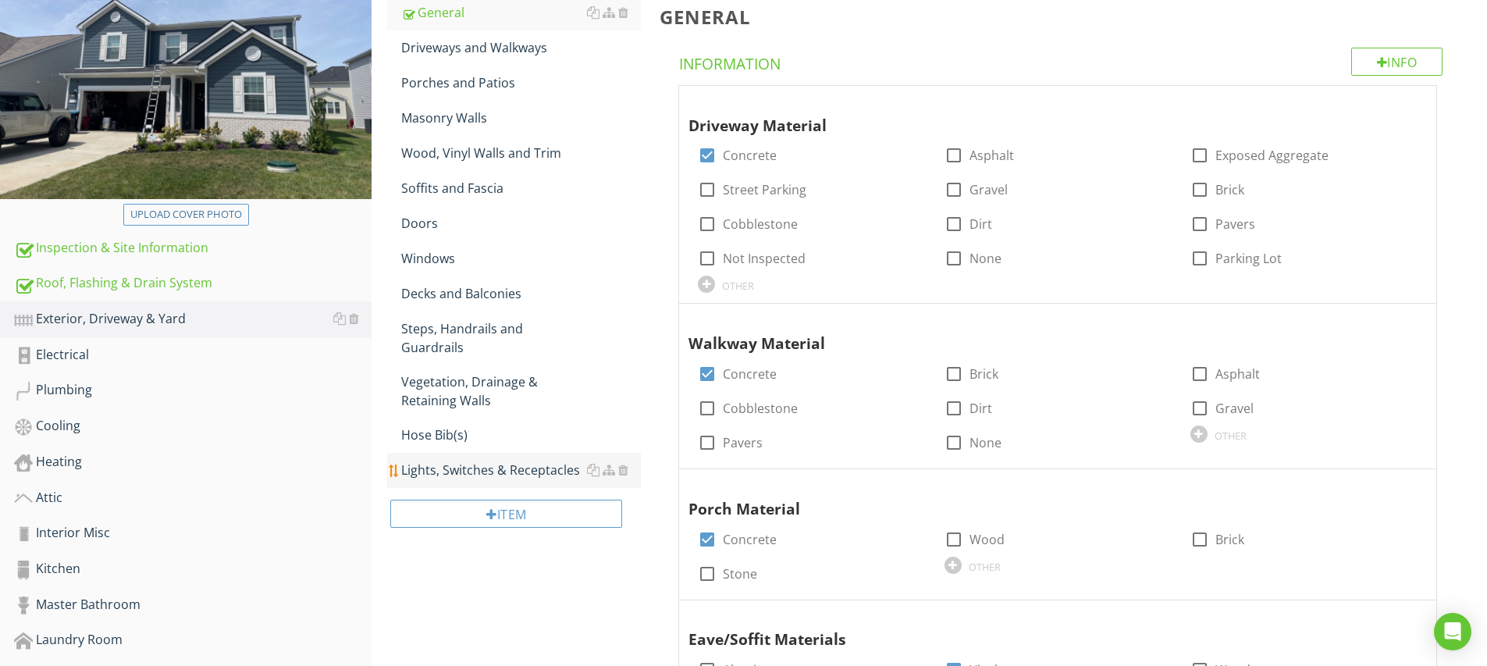
click at [534, 460] on div "Lights, Switches & Receptacles" at bounding box center [521, 469] width 240 height 19
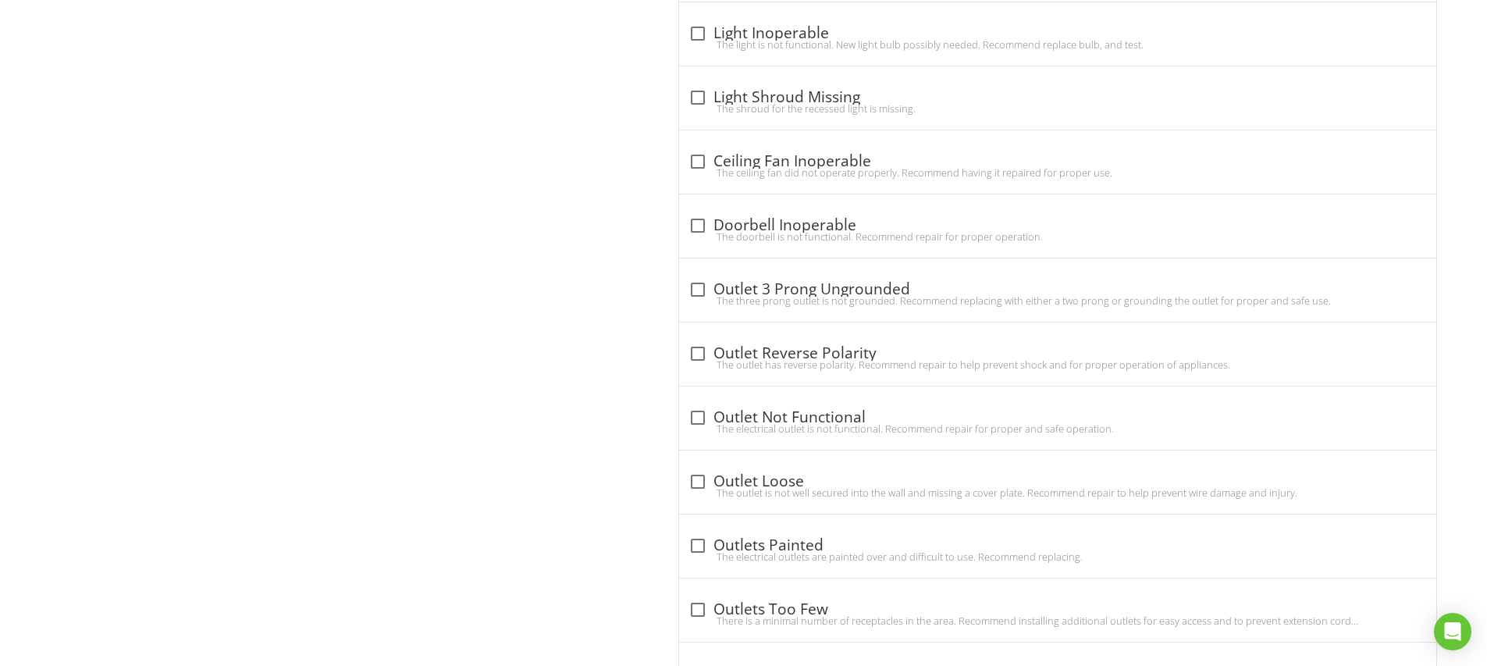
scroll to position [1960, 0]
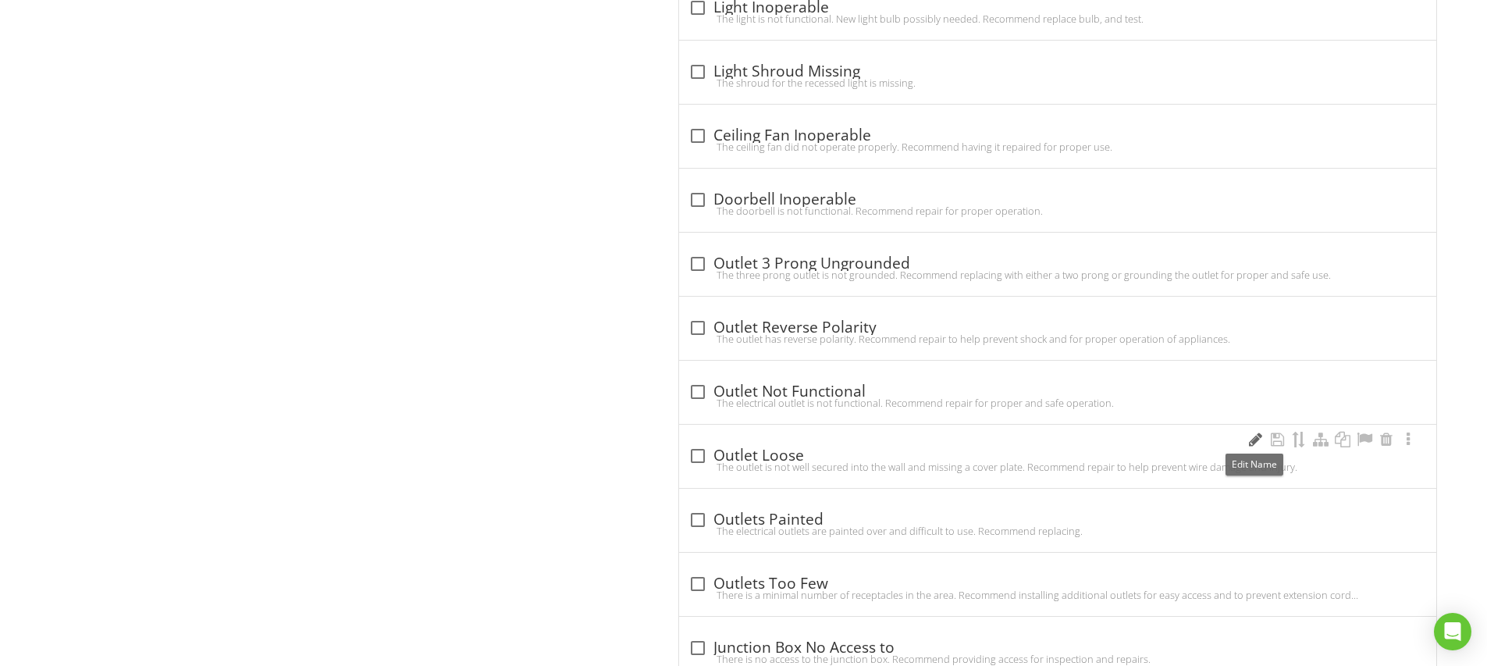
click at [1259, 435] on div at bounding box center [1254, 440] width 19 height 16
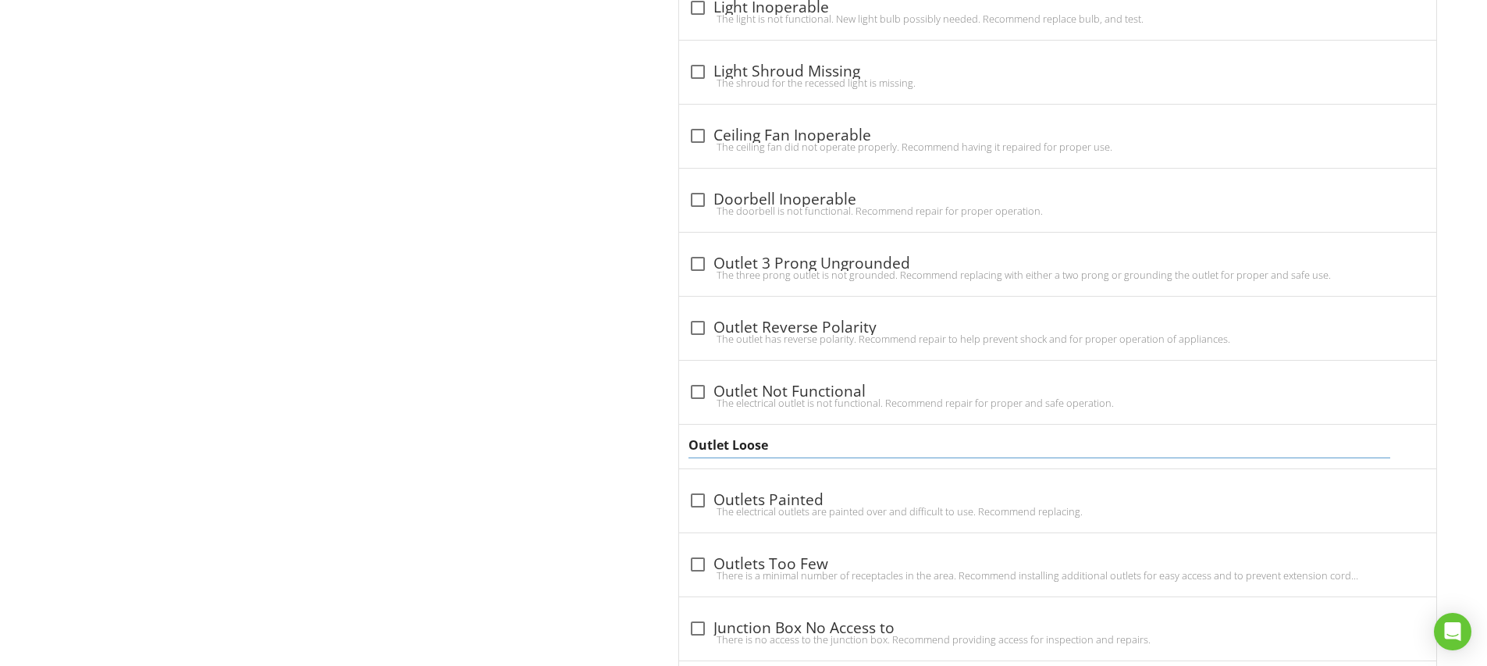
click at [727, 445] on input "Outlet Loose" at bounding box center [1038, 445] width 701 height 26
click at [775, 446] on input "Outlets Loose" at bounding box center [1038, 445] width 701 height 26
type input "Outlets Loose, Defective and/or Set Improperly"
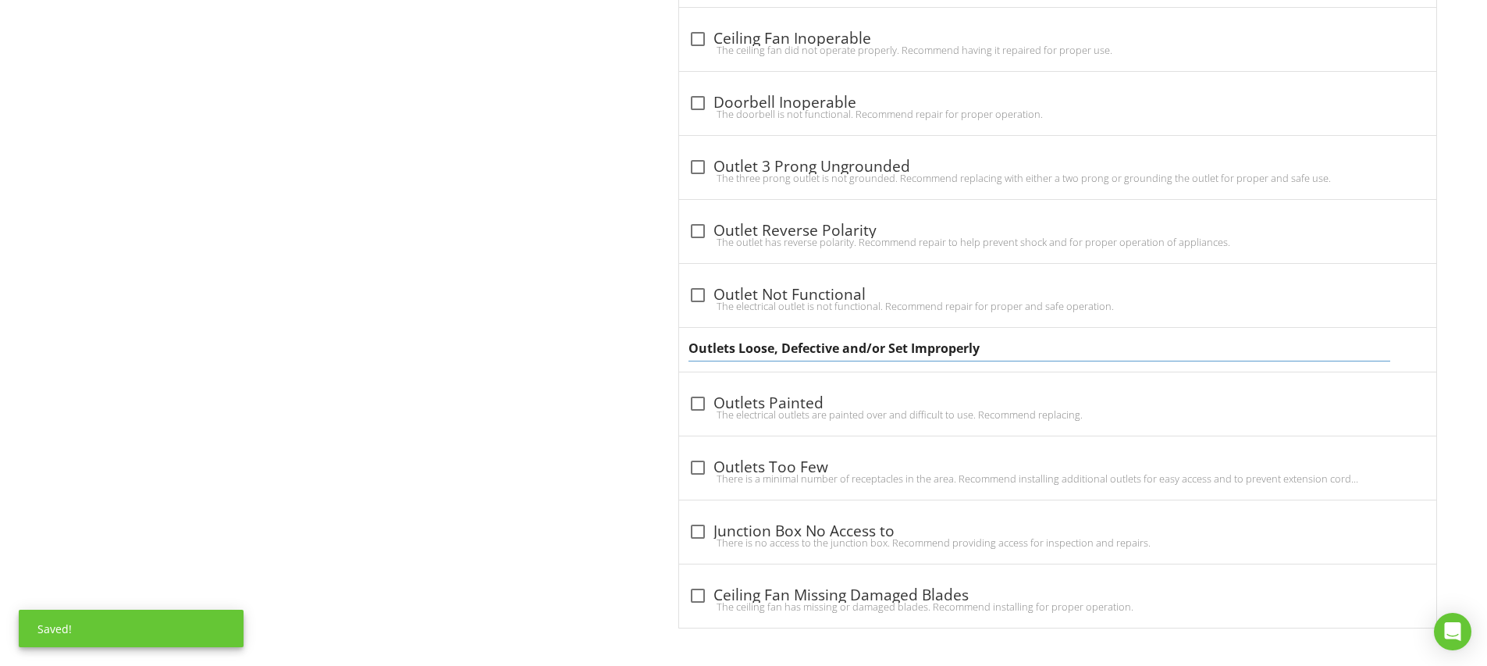
click at [684, 357] on div "Outlets Loose, Defective and/or Set Improperly" at bounding box center [1057, 350] width 757 height 44
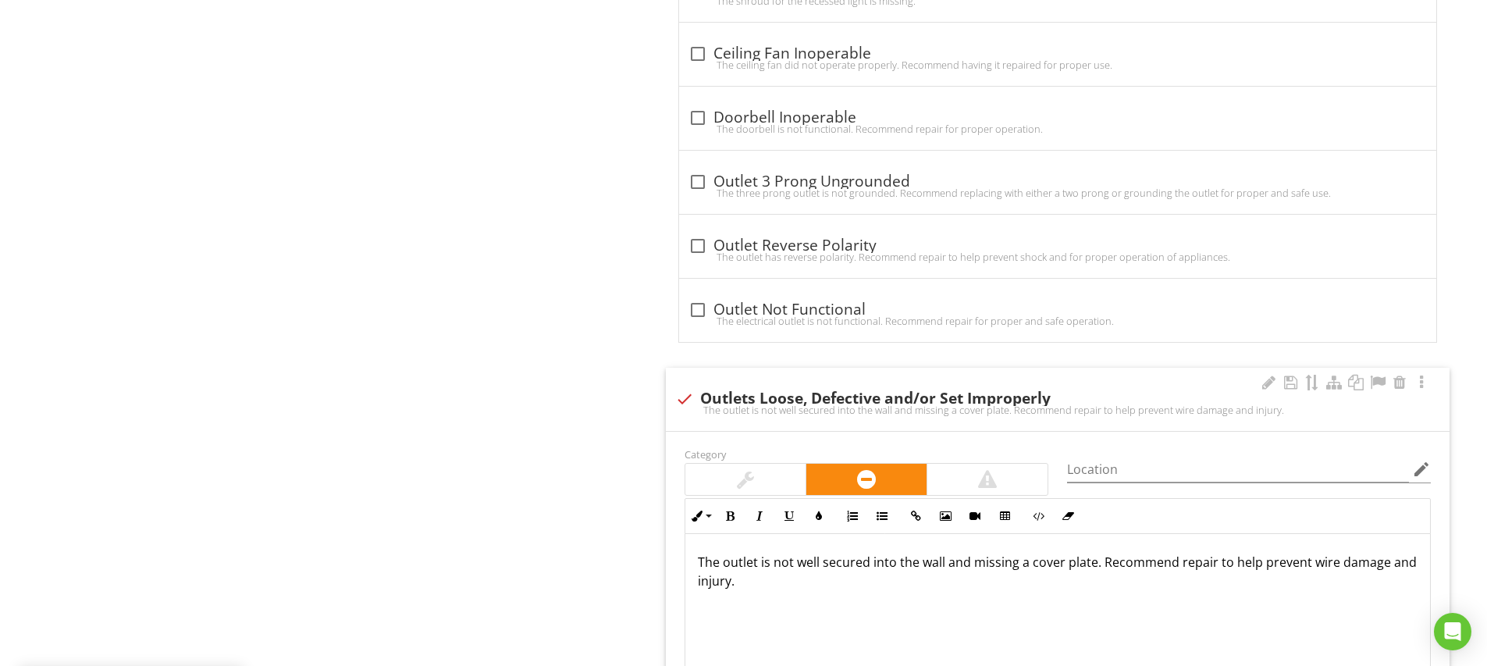
scroll to position [2134, 0]
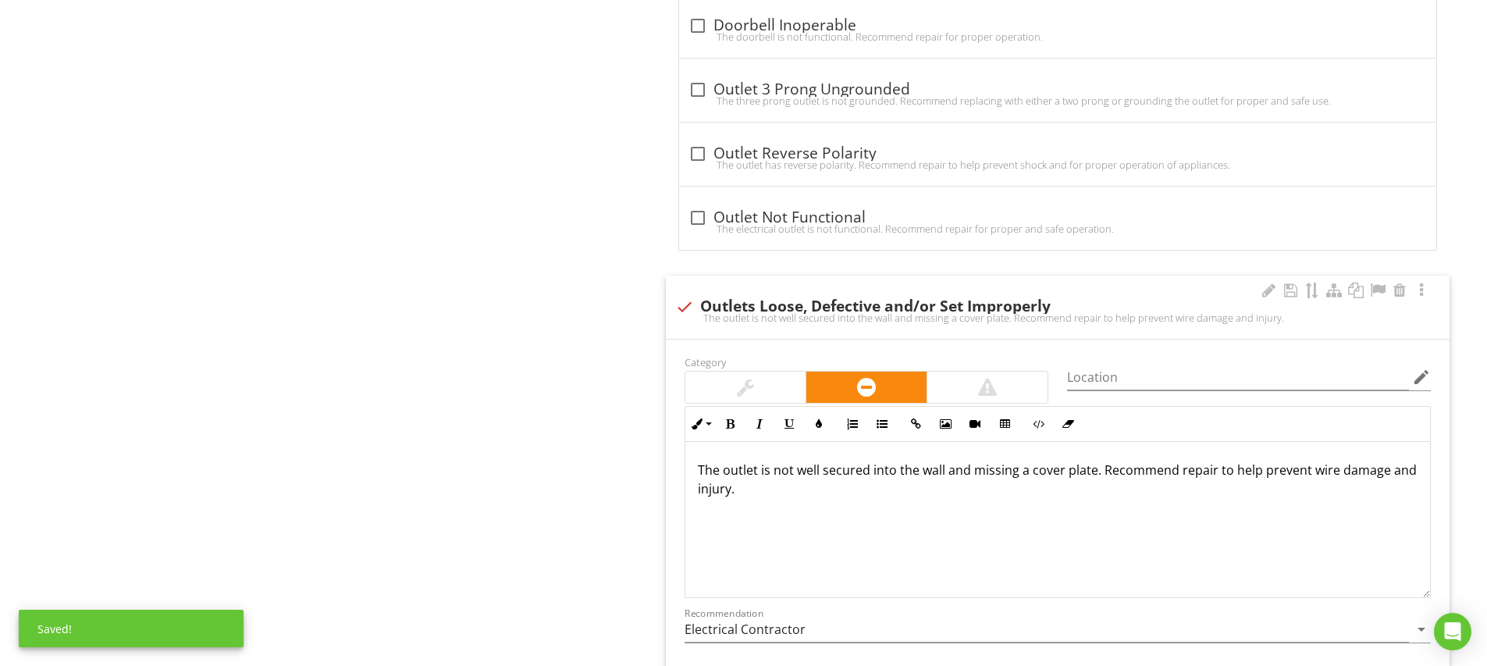
click at [753, 378] on div at bounding box center [745, 387] width 17 height 19
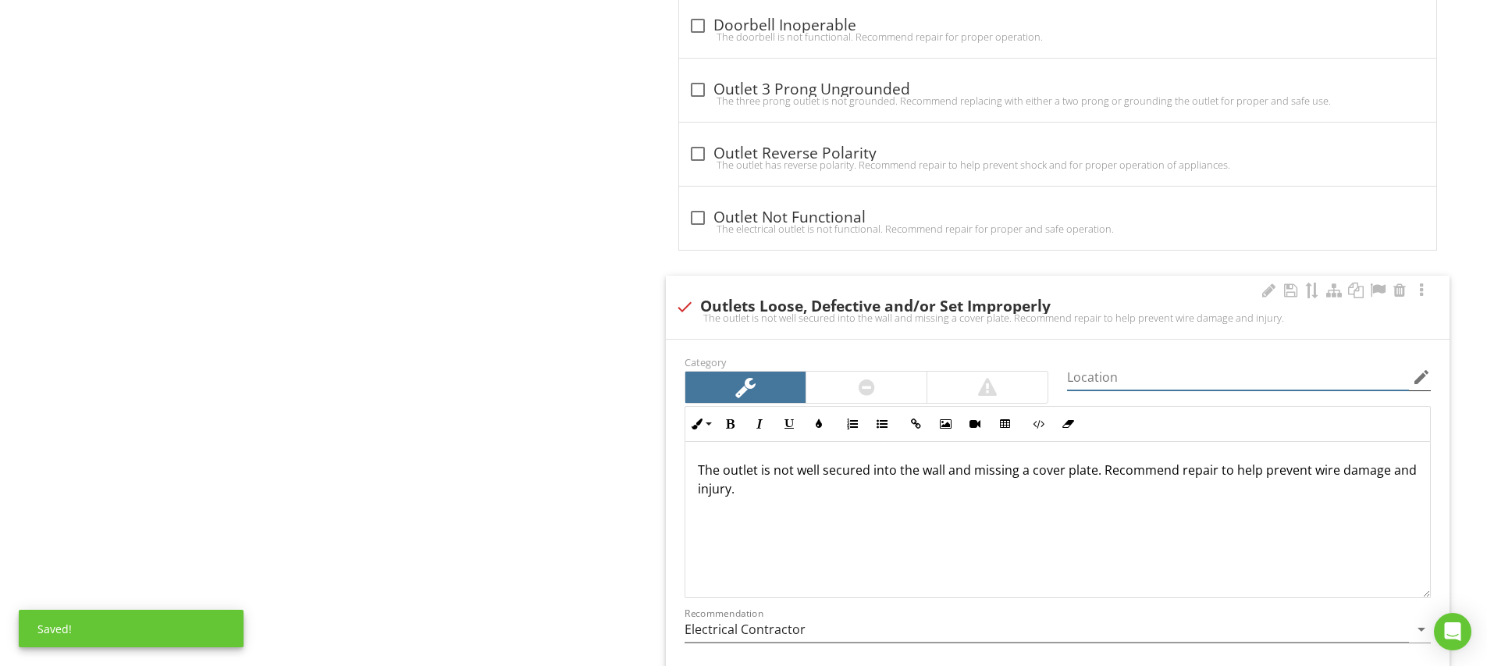
click at [1082, 378] on input "Location" at bounding box center [1238, 377] width 342 height 26
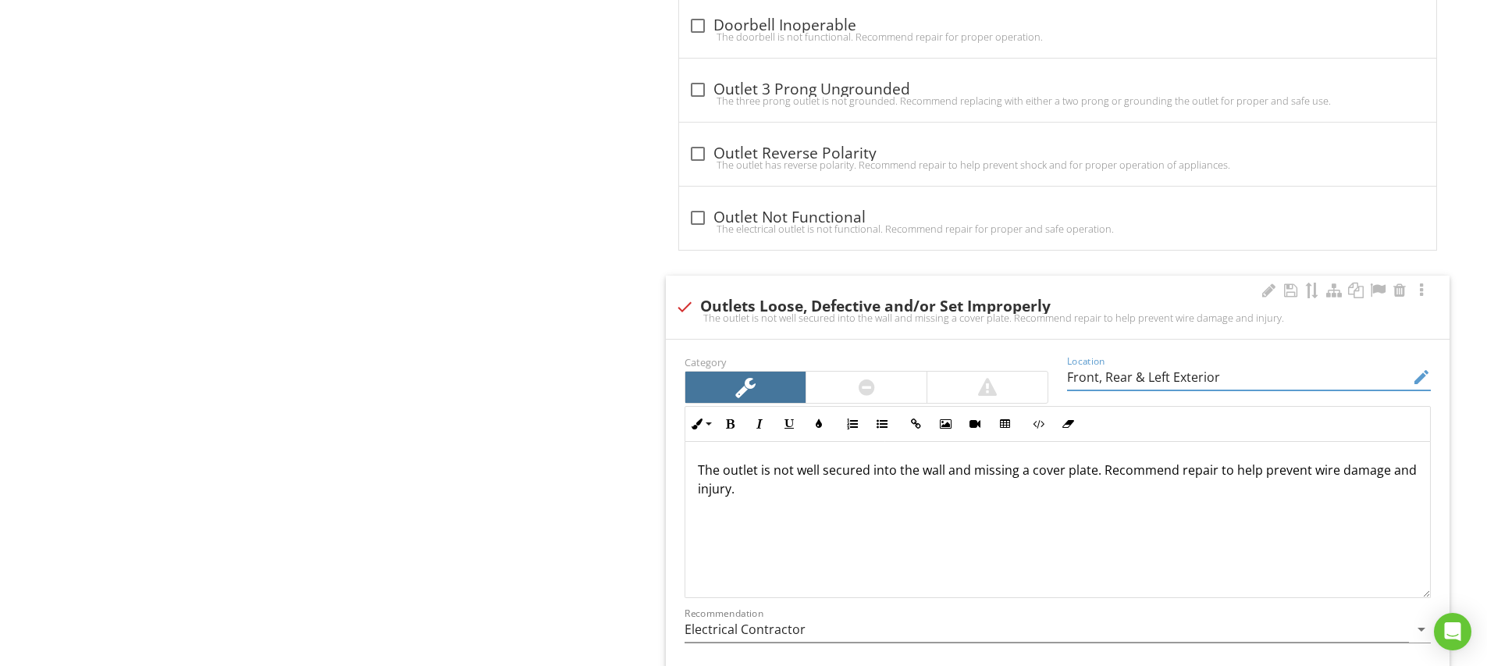
type input "Front, Rear & Left Exterior"
click at [723, 472] on p "The outlet is not well secured into the wall and missing a cover plate. Recomme…" at bounding box center [1058, 478] width 720 height 37
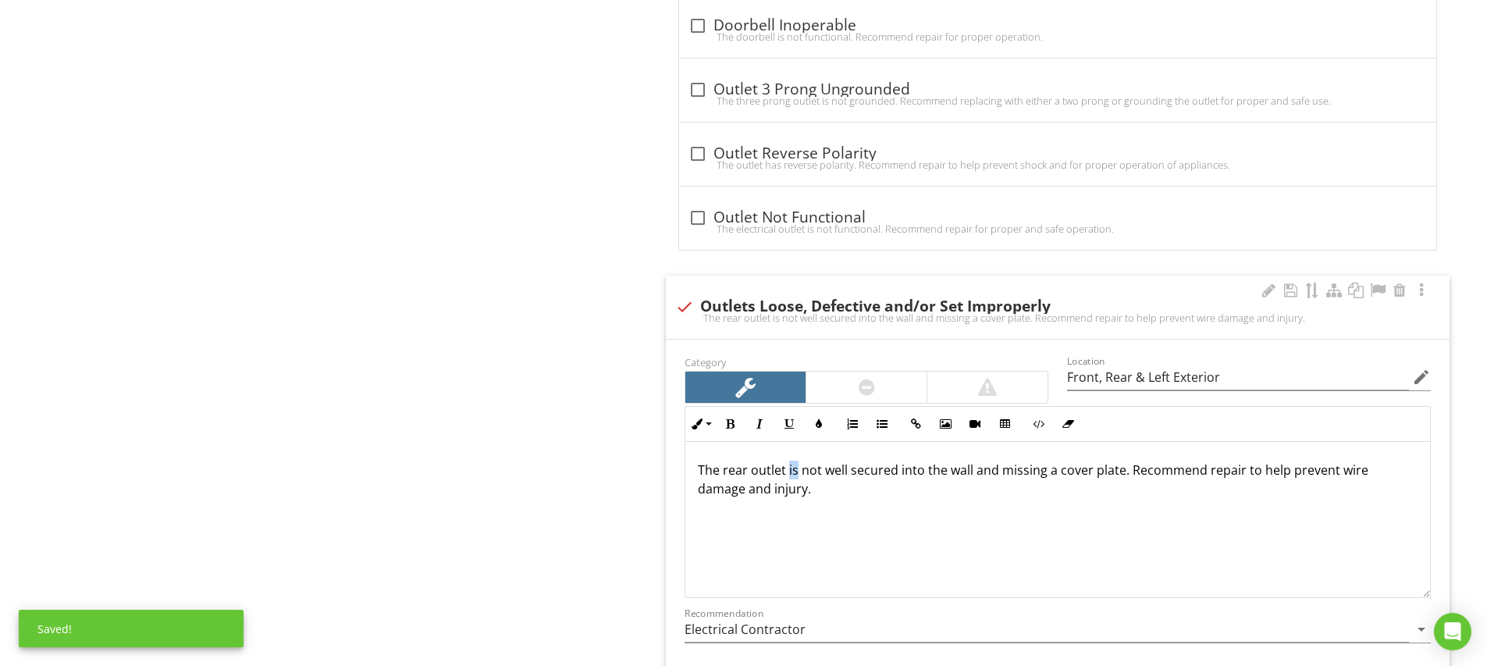
drag, startPoint x: 798, startPoint y: 472, endPoint x: 788, endPoint y: 472, distance: 9.4
click at [788, 472] on p "The rear outlet is not well secured into the wall and missing a cover plate. Re…" at bounding box center [1058, 478] width 720 height 37
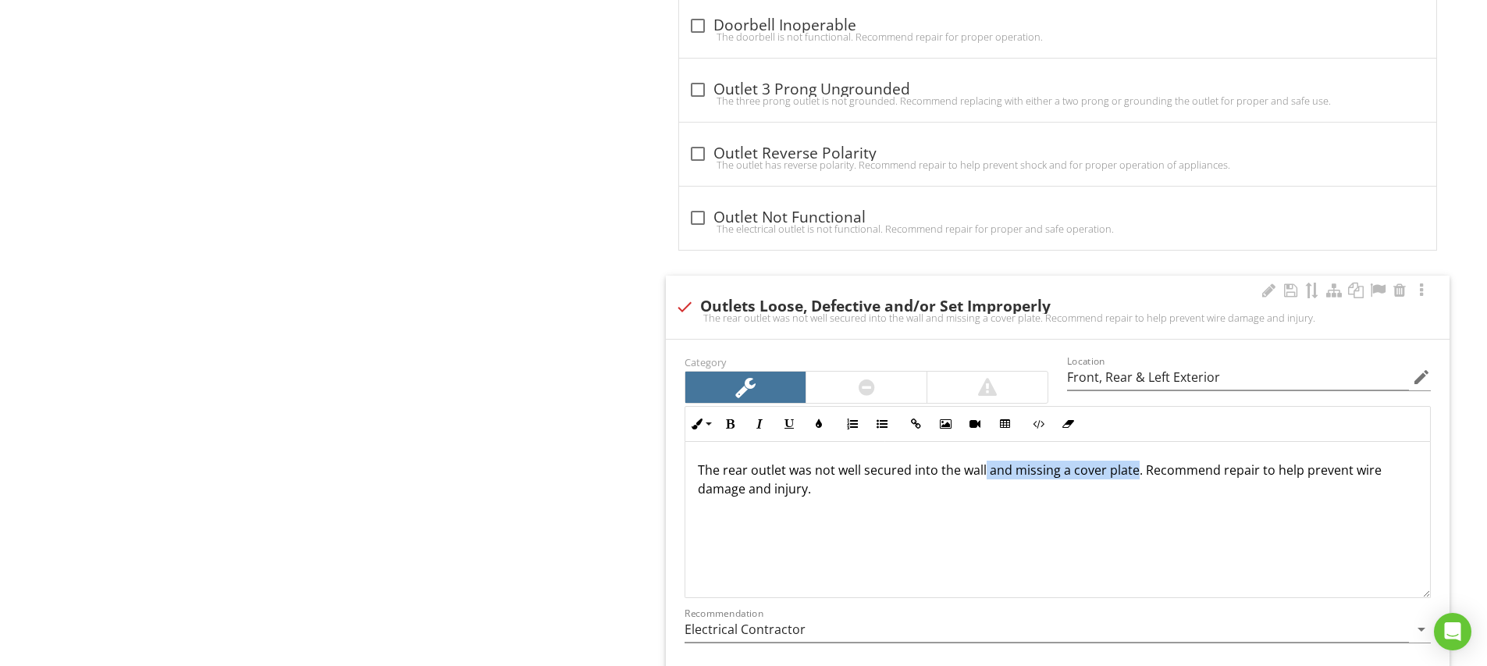
drag, startPoint x: 983, startPoint y: 472, endPoint x: 1132, endPoint y: 471, distance: 149.1
click at [1132, 471] on p "The rear outlet was not well secured into the wall and missing a cover plate. R…" at bounding box center [1058, 478] width 720 height 37
click at [1084, 472] on p "The rear outlet was not well secured into the wall. The front outlet was defect…" at bounding box center [1058, 478] width 720 height 37
drag, startPoint x: 1081, startPoint y: 472, endPoint x: 1160, endPoint y: 471, distance: 78.8
click at [1160, 471] on p "The rear outlet was not well secured into the wall. The front outlet was defect…" at bounding box center [1058, 478] width 720 height 37
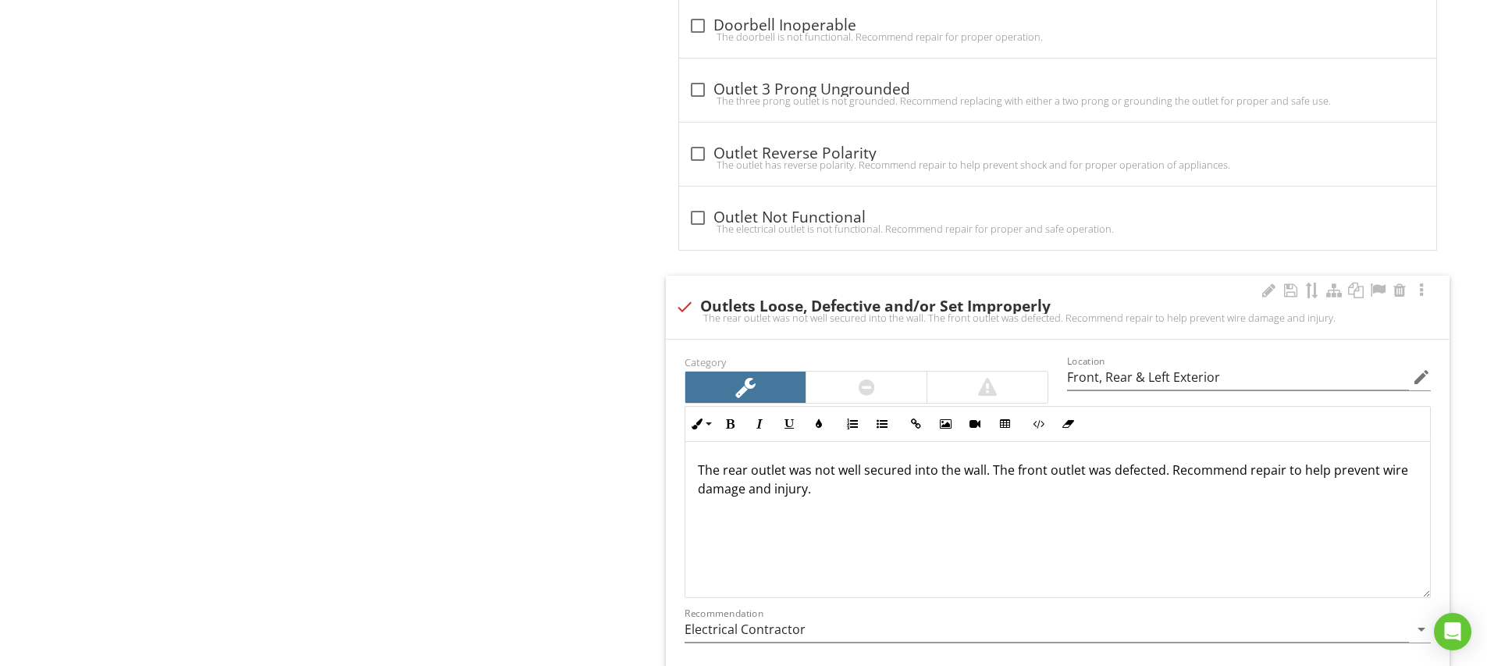
click at [1088, 489] on p "The rear outlet was not well secured into the wall. The front outlet was defect…" at bounding box center [1058, 478] width 720 height 37
drag, startPoint x: 1082, startPoint y: 472, endPoint x: 1096, endPoint y: 473, distance: 13.3
click at [1096, 473] on p "The rear outlet was not well secured into the wall. The front outlet was defect…" at bounding box center [1058, 478] width 720 height 37
click at [1103, 503] on div "The rear outlet was not well secured into the wall. The front outlet was defect…" at bounding box center [1057, 520] width 744 height 156
drag, startPoint x: 1147, startPoint y: 474, endPoint x: 1159, endPoint y: 474, distance: 11.7
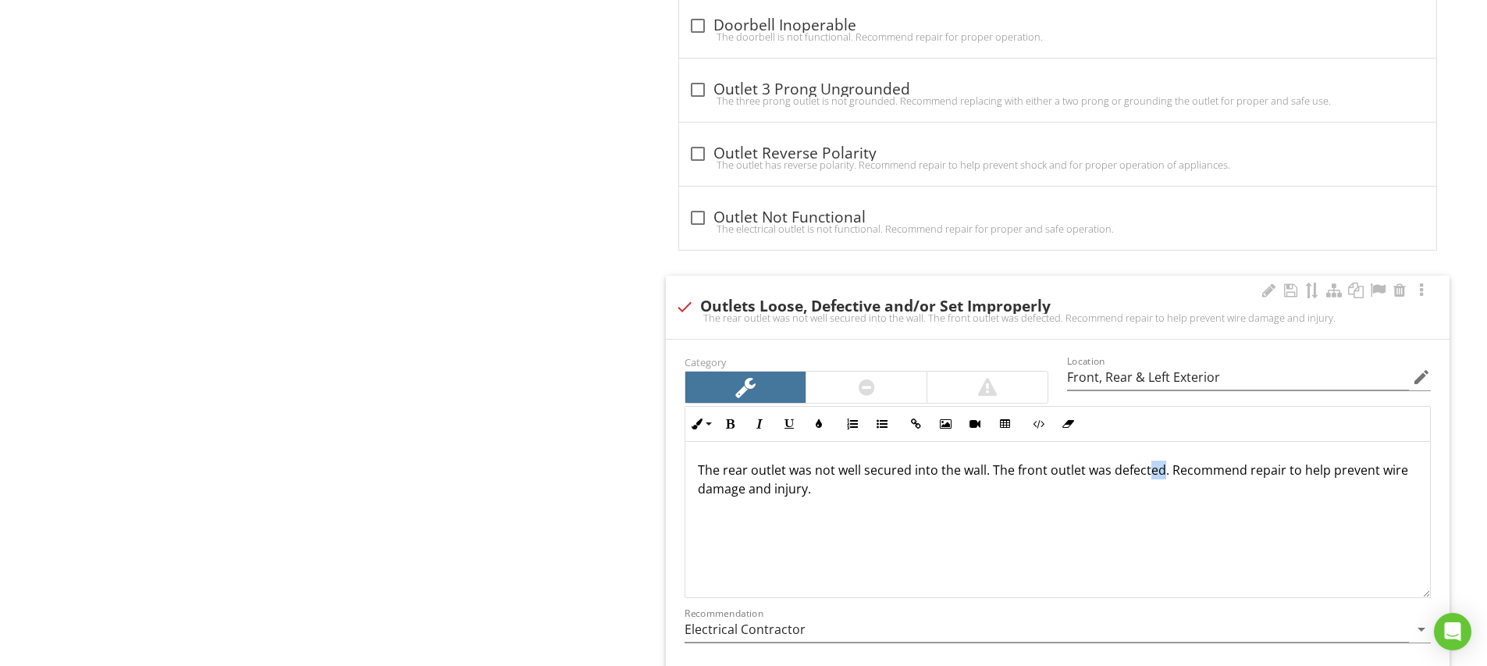
click at [1159, 474] on p "The rear outlet was not well secured into the wall. The front outlet was defect…" at bounding box center [1058, 478] width 720 height 37
drag, startPoint x: 1085, startPoint y: 472, endPoint x: 1249, endPoint y: 471, distance: 163.9
click at [1249, 471] on p "The rear outlet was not well secured into the wall. The front outlet was defect…" at bounding box center [1058, 478] width 720 height 37
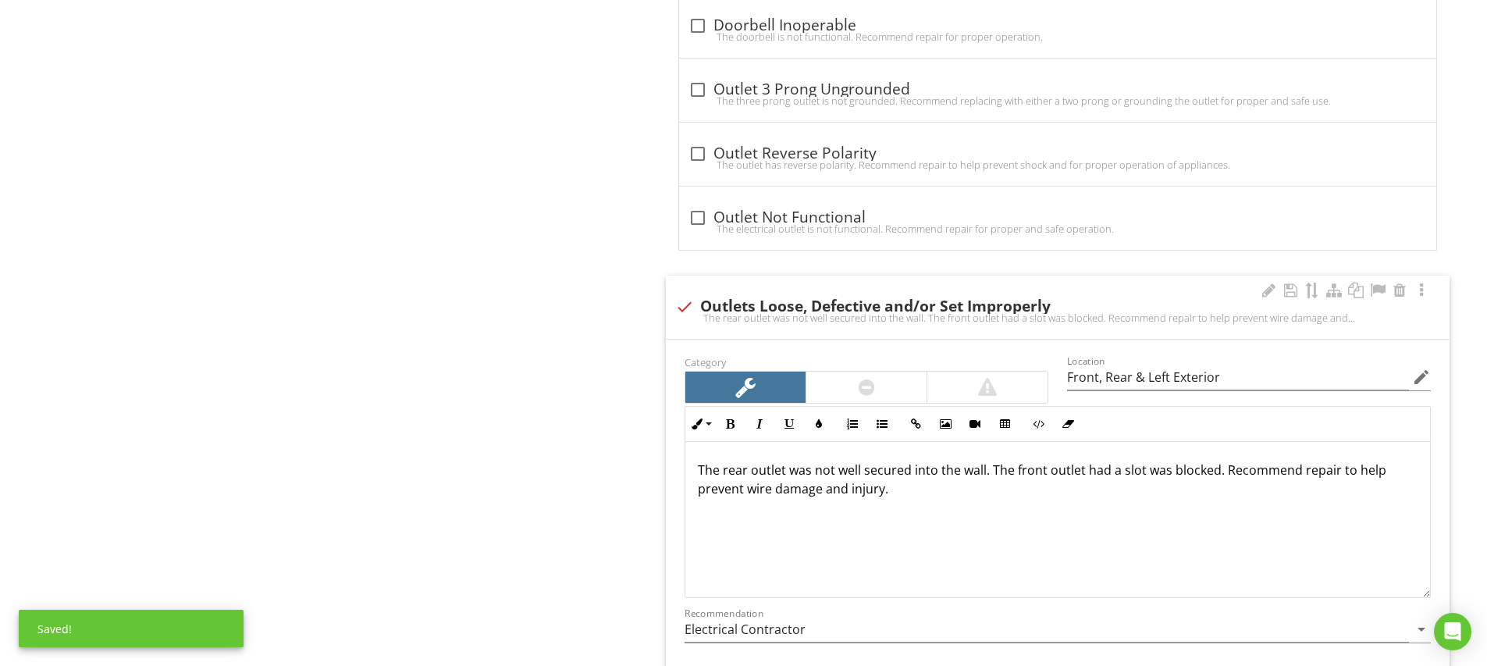
click at [1147, 471] on p "The rear outlet was not well secured into the wall. The front outlet had a slot…" at bounding box center [1058, 478] width 720 height 37
click at [1243, 474] on p "The rear outlet was not well secured into the wall. The front outlet had a slot…" at bounding box center [1058, 478] width 720 height 37
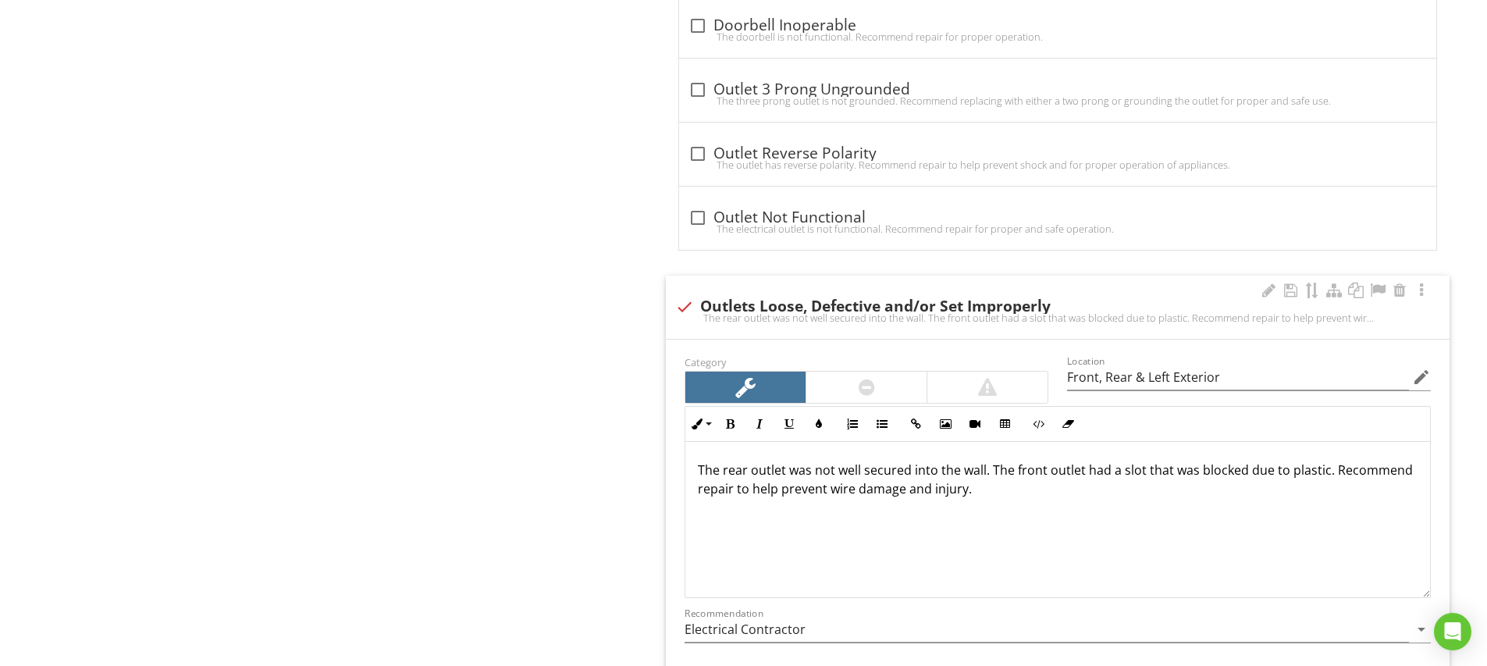
click at [1332, 473] on p "The rear outlet was not well secured into the wall. The front outlet had a slot…" at bounding box center [1058, 478] width 720 height 37
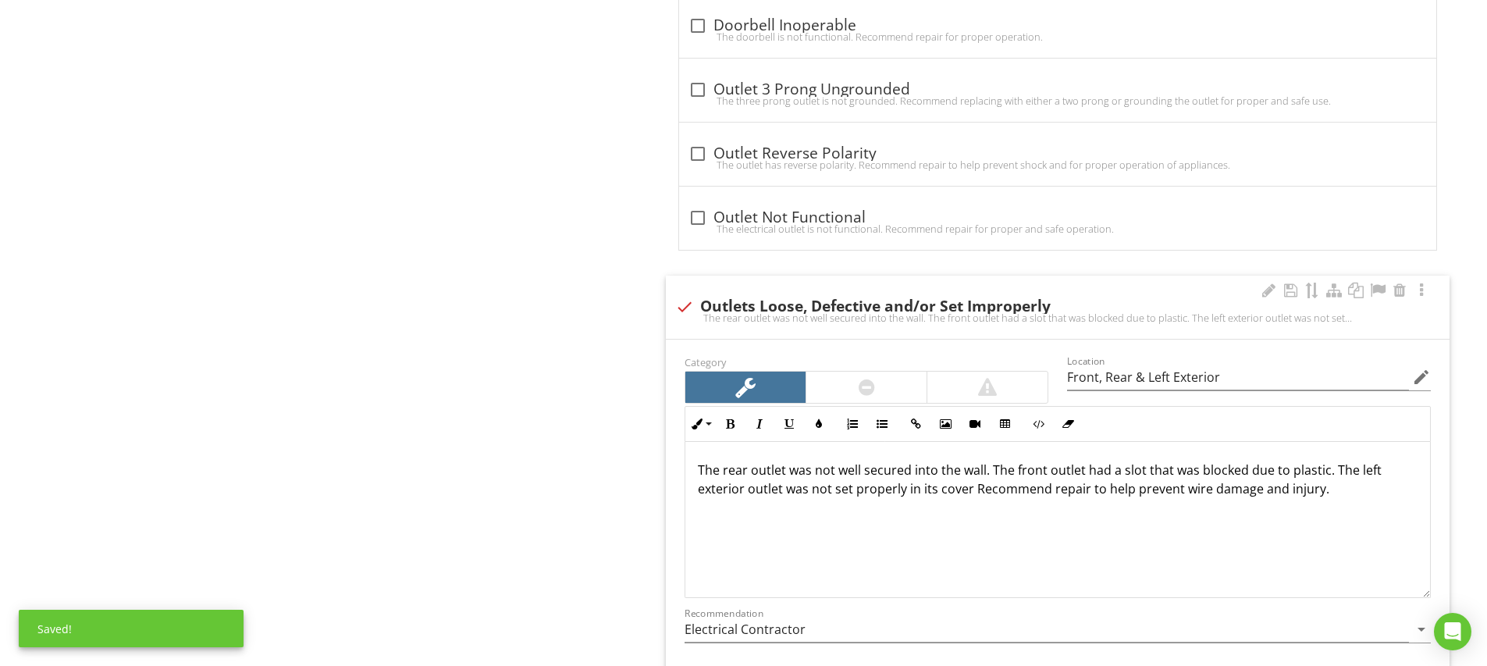
click at [970, 490] on p "The rear outlet was not well secured into the wall. The front outlet had a slot…" at bounding box center [1058, 478] width 720 height 37
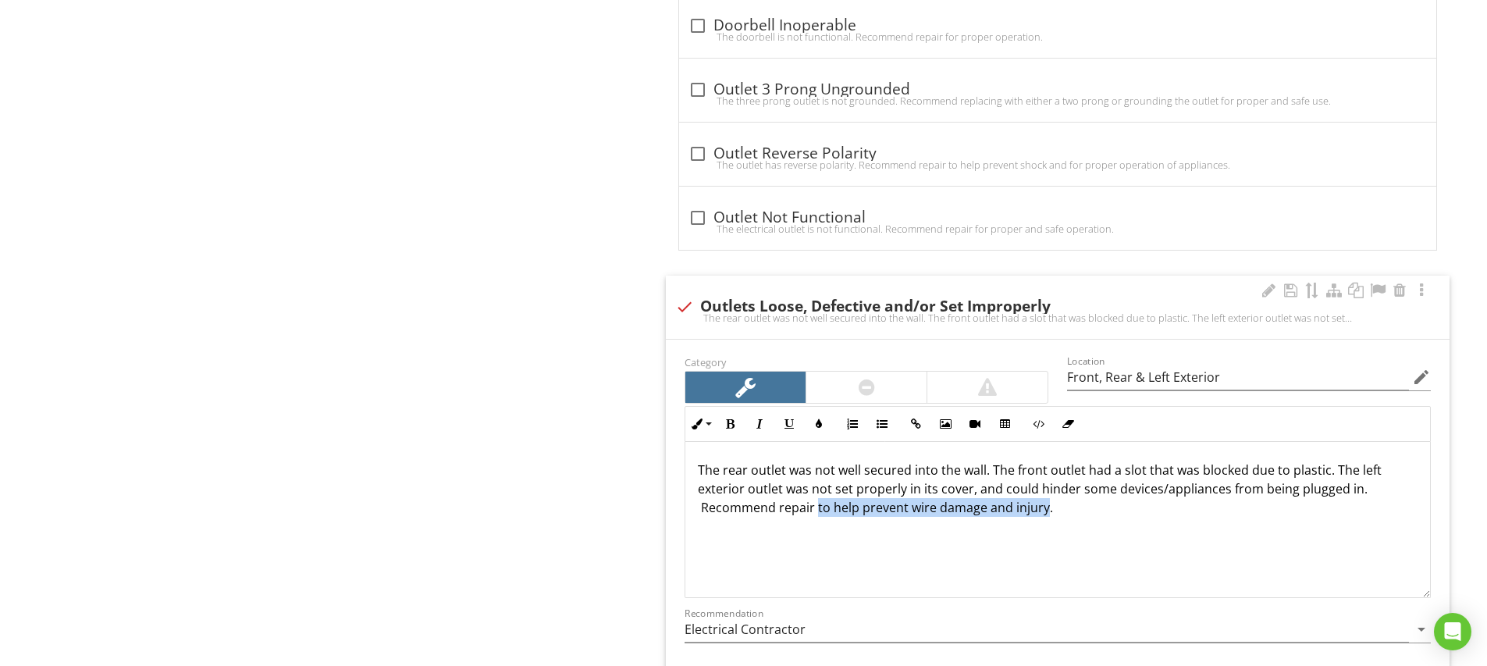
drag, startPoint x: 812, startPoint y: 508, endPoint x: 1039, endPoint y: 511, distance: 227.1
click at [1039, 511] on p "The rear outlet was not well secured into the wall. The front outlet had a slot…" at bounding box center [1058, 488] width 720 height 56
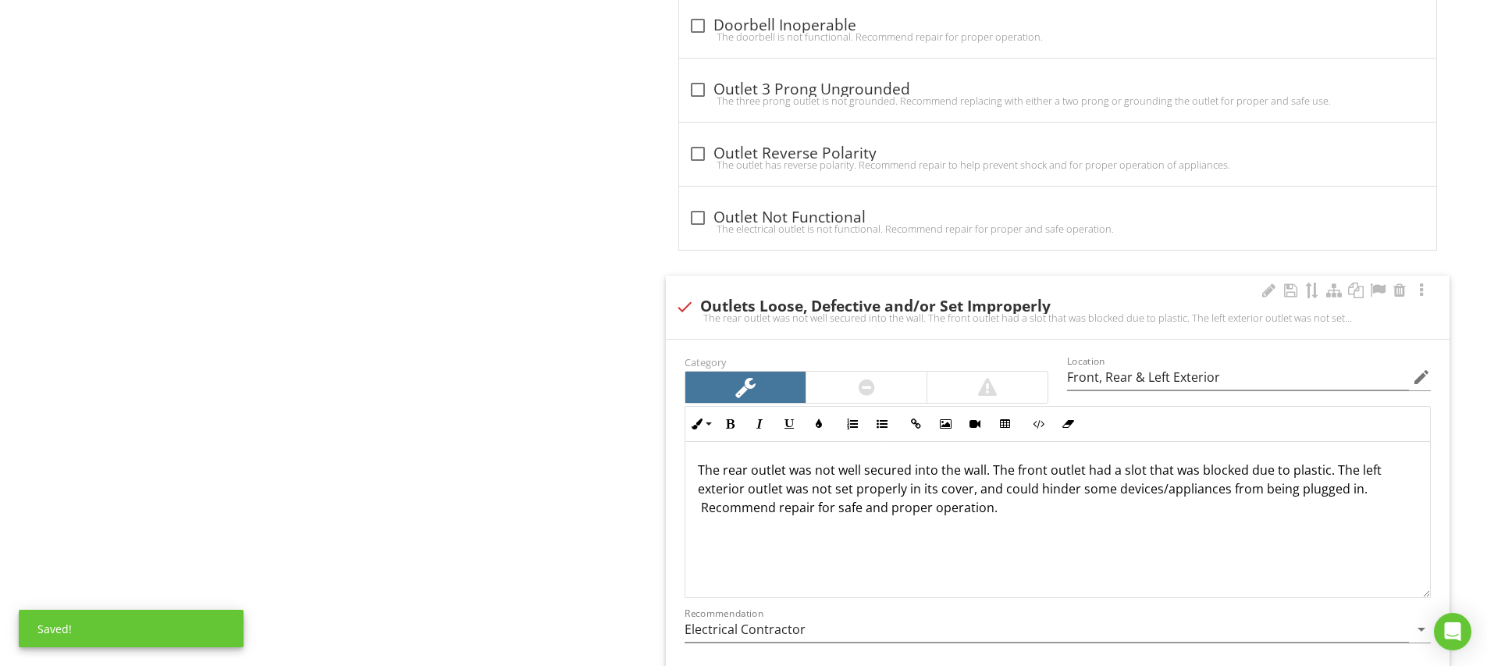
click at [1000, 541] on div "The rear outlet was not well secured into the wall. The front outlet had a slot…" at bounding box center [1057, 520] width 744 height 156
click at [751, 471] on p "The rear outlet was not well secured into the wall. The front outlet had a slot…" at bounding box center [1058, 488] width 720 height 56
click at [1097, 471] on p "The rear exterior outlet was not well secured into the wall. The front outlet h…" at bounding box center [1058, 488] width 720 height 56
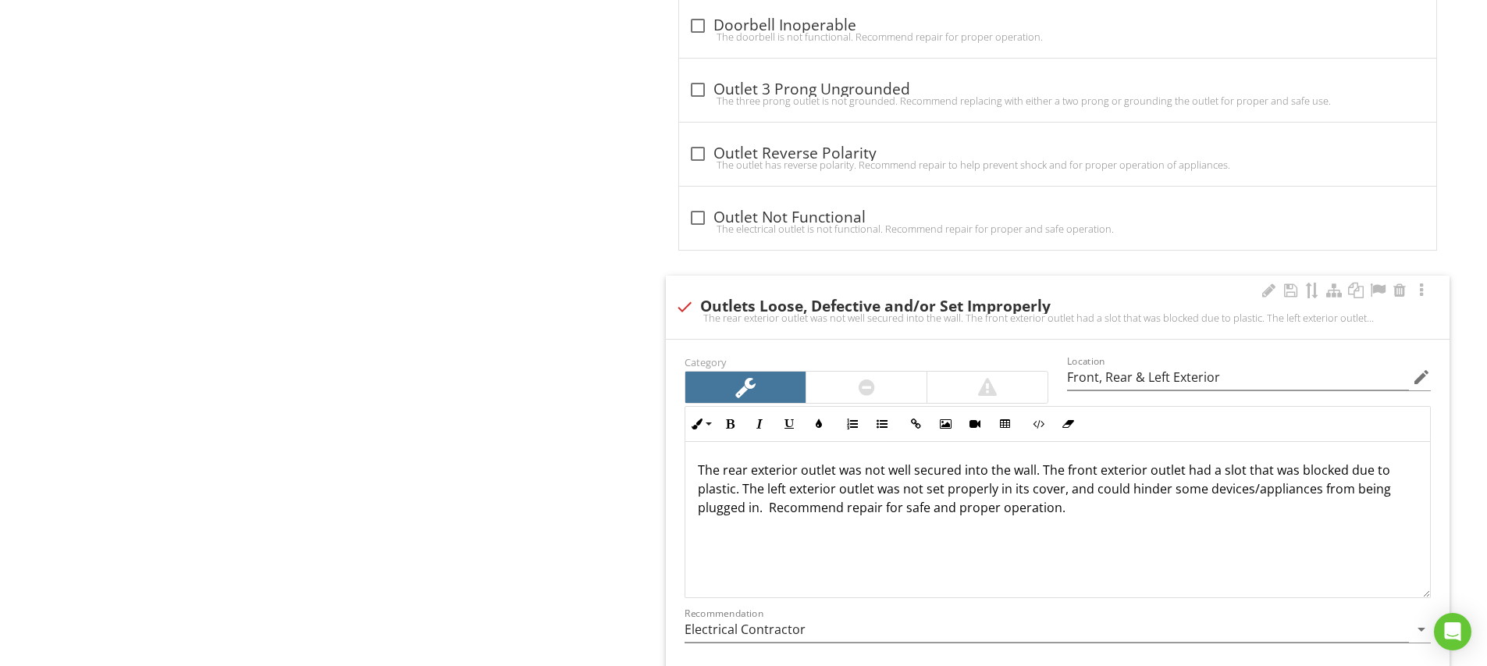
click at [1099, 552] on div "The rear exterior outlet was not well secured into the wall. The front exterior…" at bounding box center [1057, 520] width 744 height 156
click at [769, 510] on p "The rear exterior outlet was not well secured into the wall. The front exterior…" at bounding box center [1058, 488] width 720 height 56
click at [765, 531] on div "The rear exterior outlet was not well secured into the wall. The front exterior…" at bounding box center [1057, 520] width 744 height 156
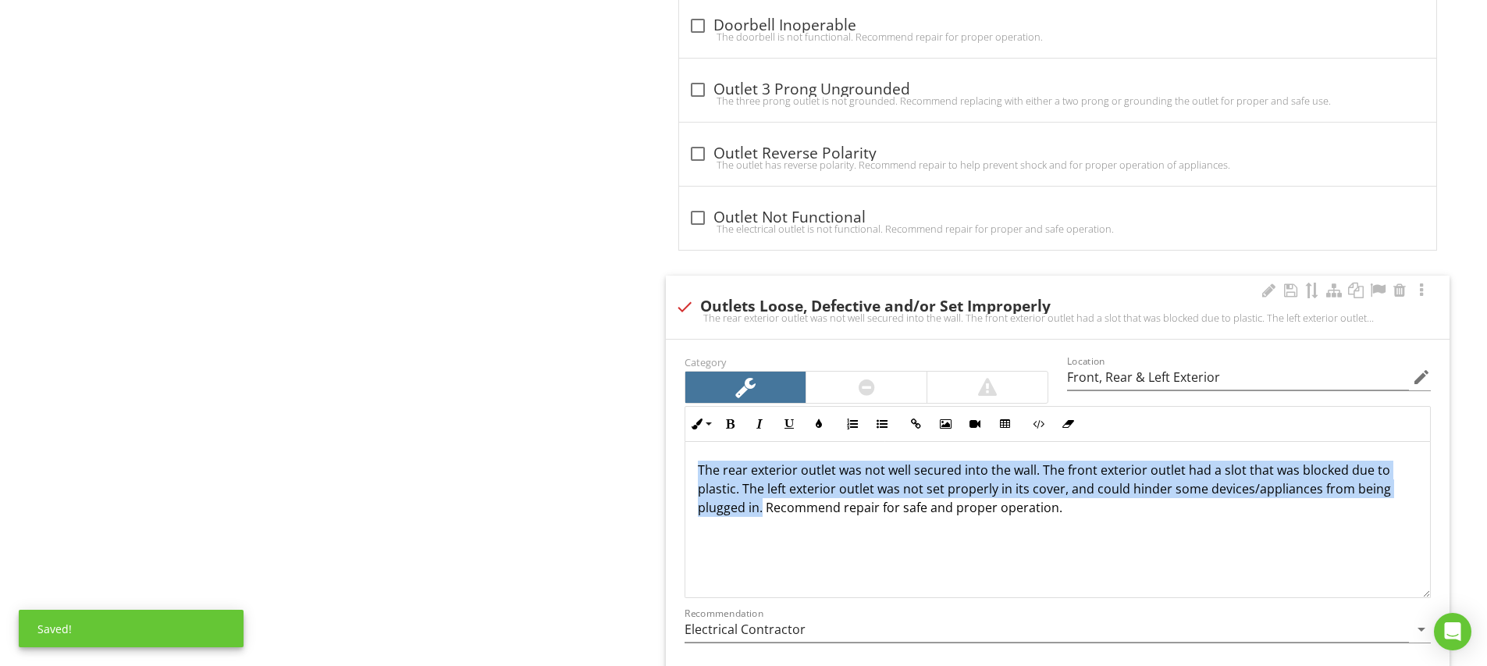
drag, startPoint x: 763, startPoint y: 510, endPoint x: 685, endPoint y: 451, distance: 97.5
click at [685, 451] on div "The rear exterior outlet was not well secured into the wall. The front exterior…" at bounding box center [1057, 520] width 744 height 156
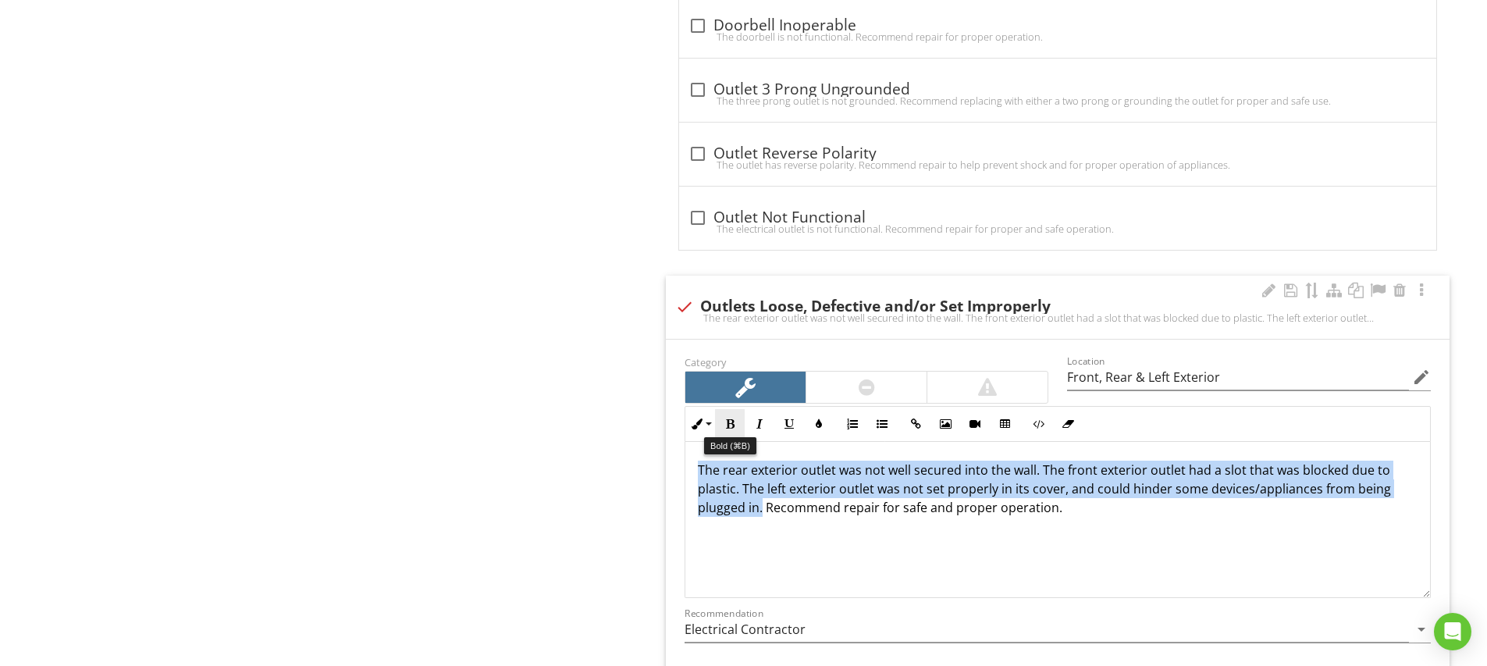
click at [730, 421] on icon "button" at bounding box center [729, 423] width 11 height 11
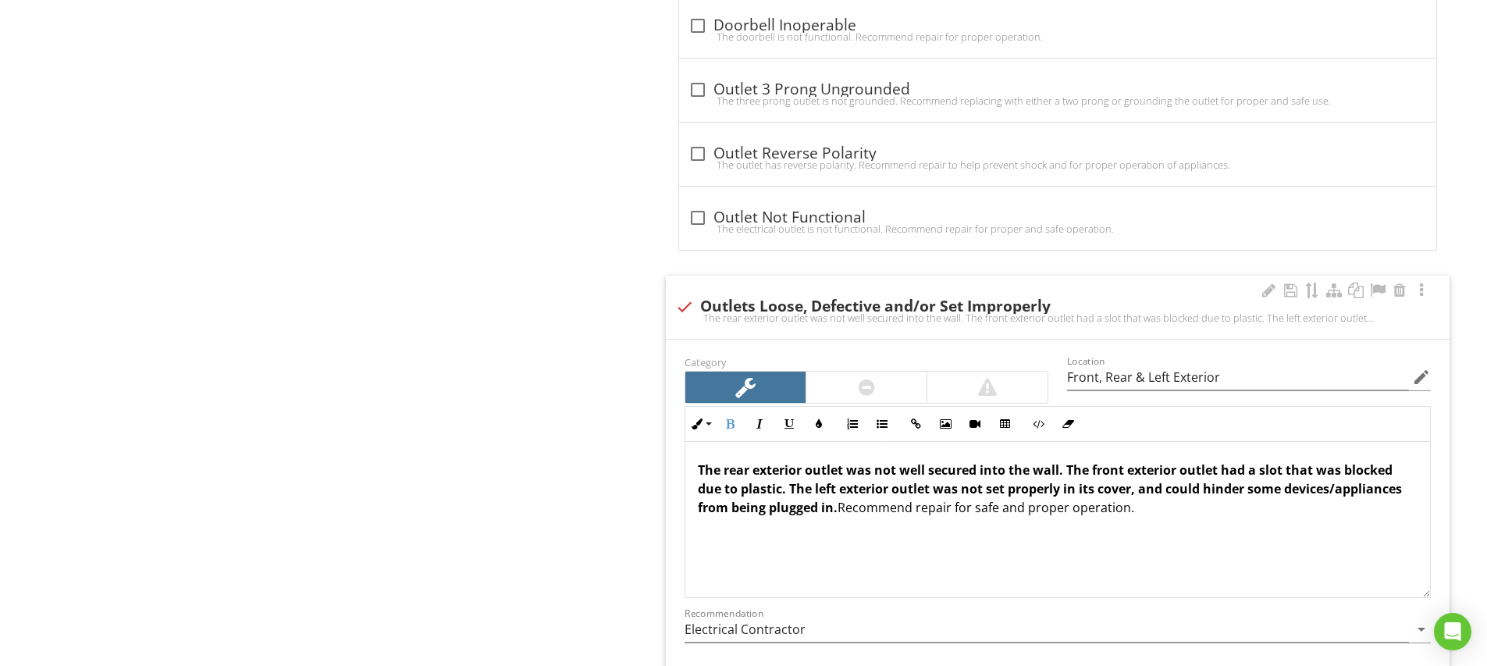
click at [807, 553] on div "The rear exterior outlet was not well secured into the wall. The front exterior…" at bounding box center [1057, 520] width 744 height 156
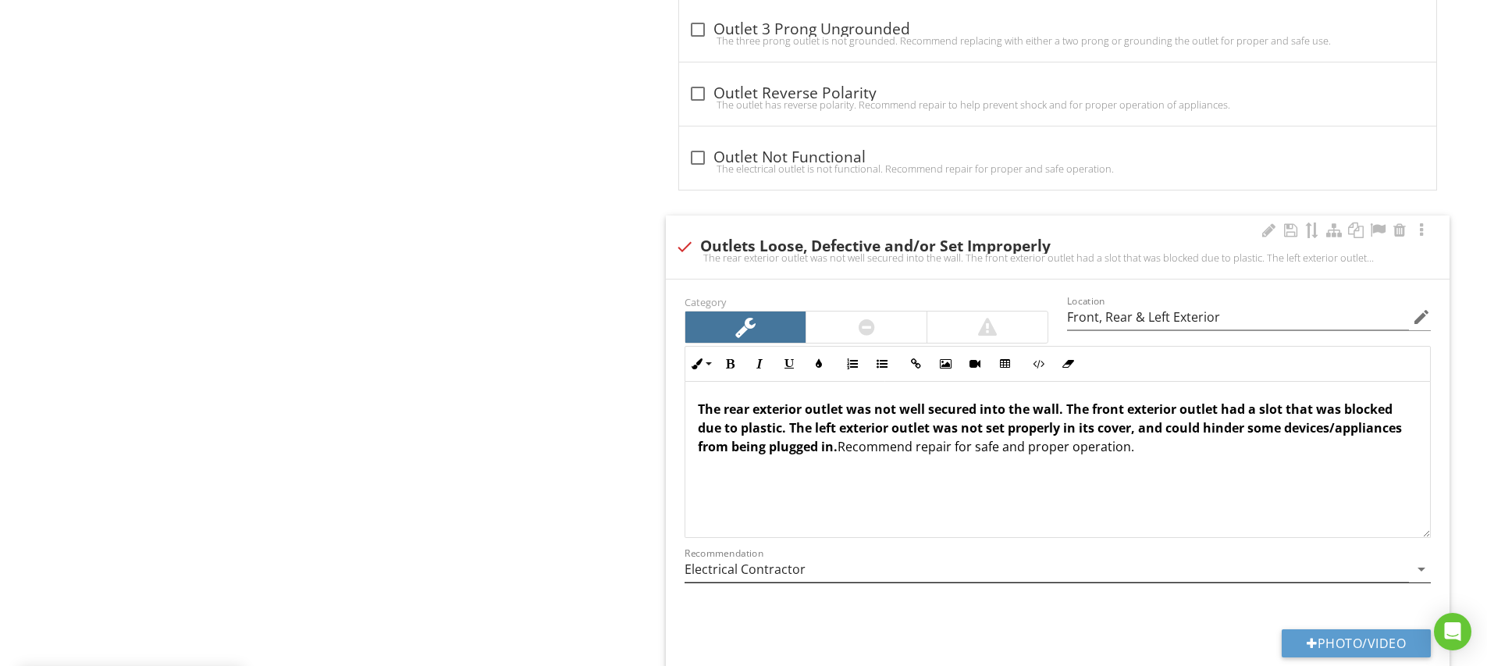
scroll to position [2223, 0]
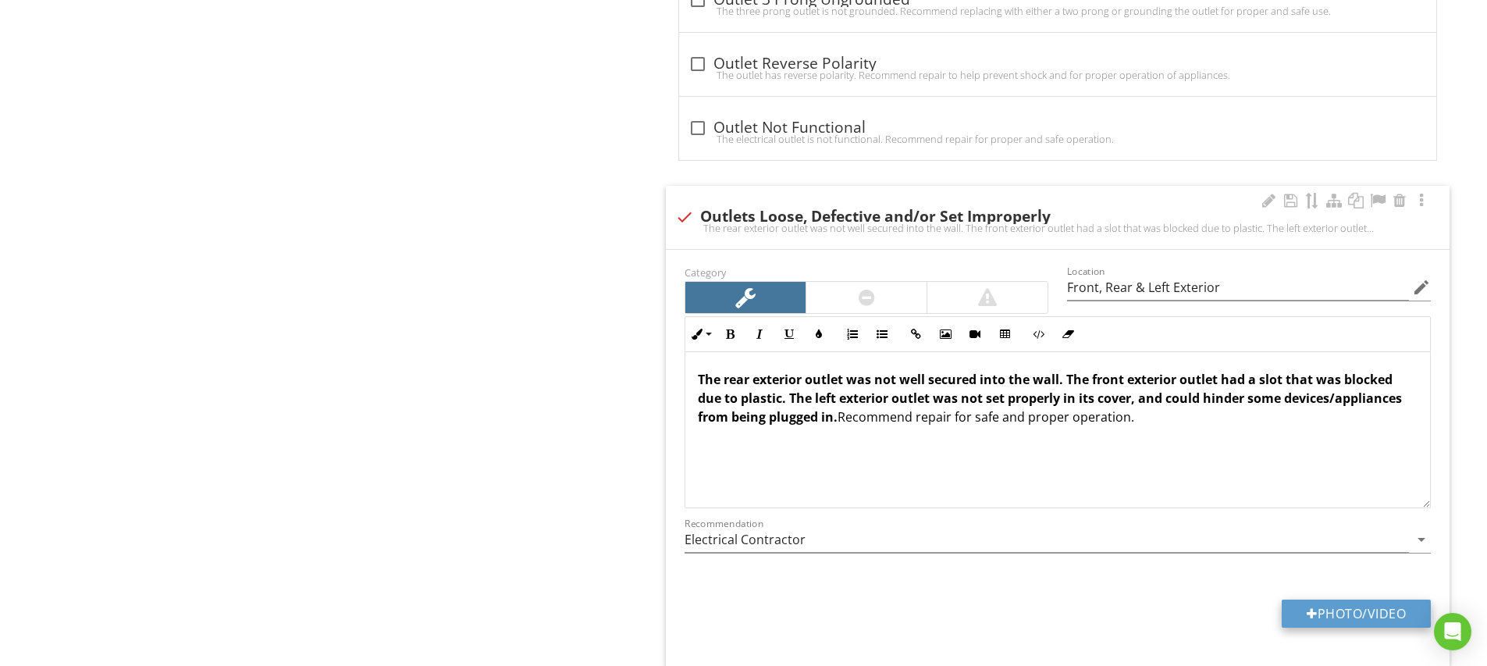
click at [1320, 602] on button "Photo/Video" at bounding box center [1355, 613] width 149 height 28
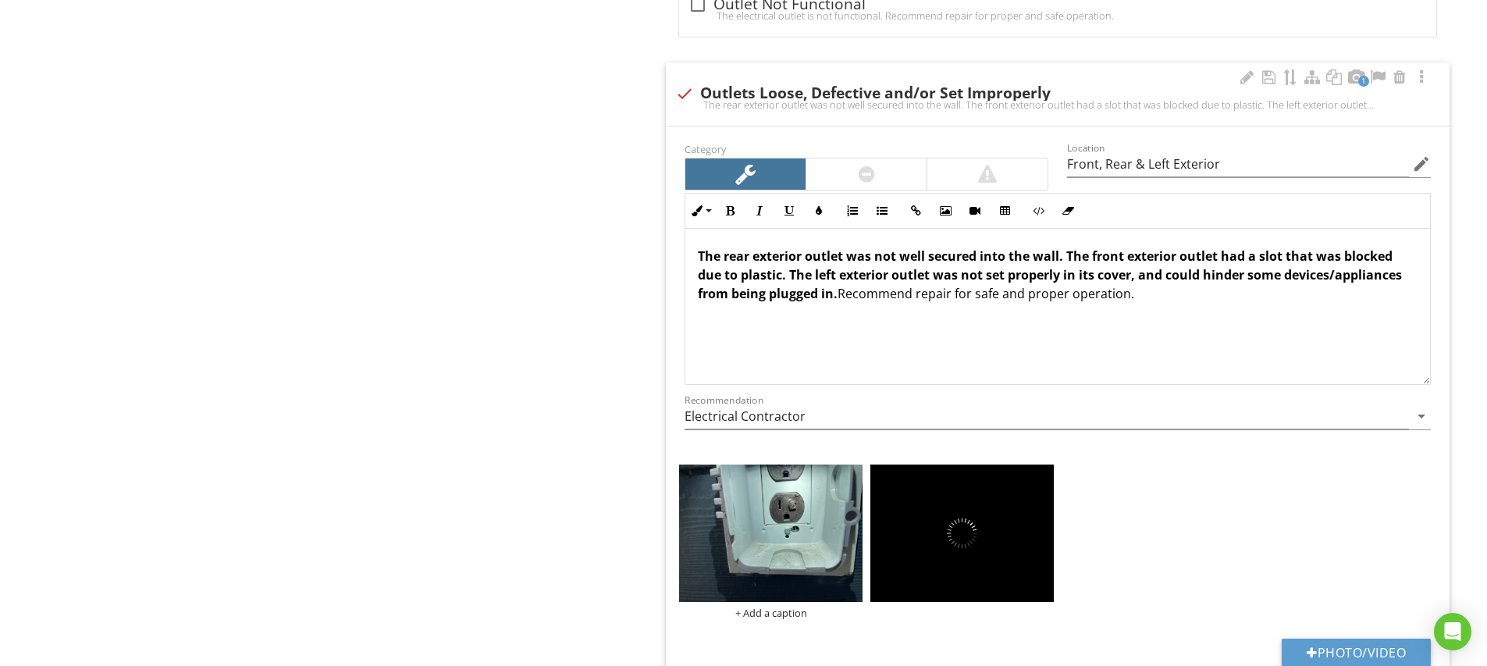
scroll to position [2376, 0]
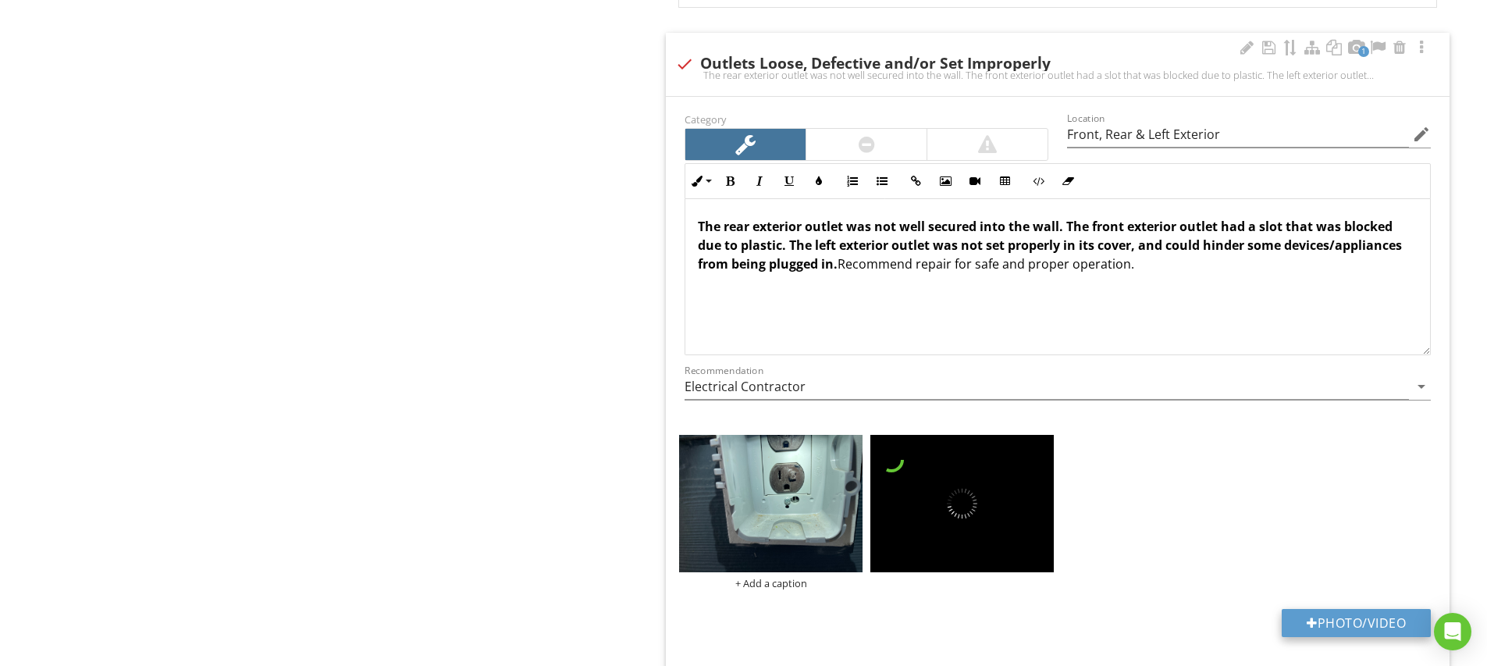
click at [1327, 613] on button "Photo/Video" at bounding box center [1355, 623] width 149 height 28
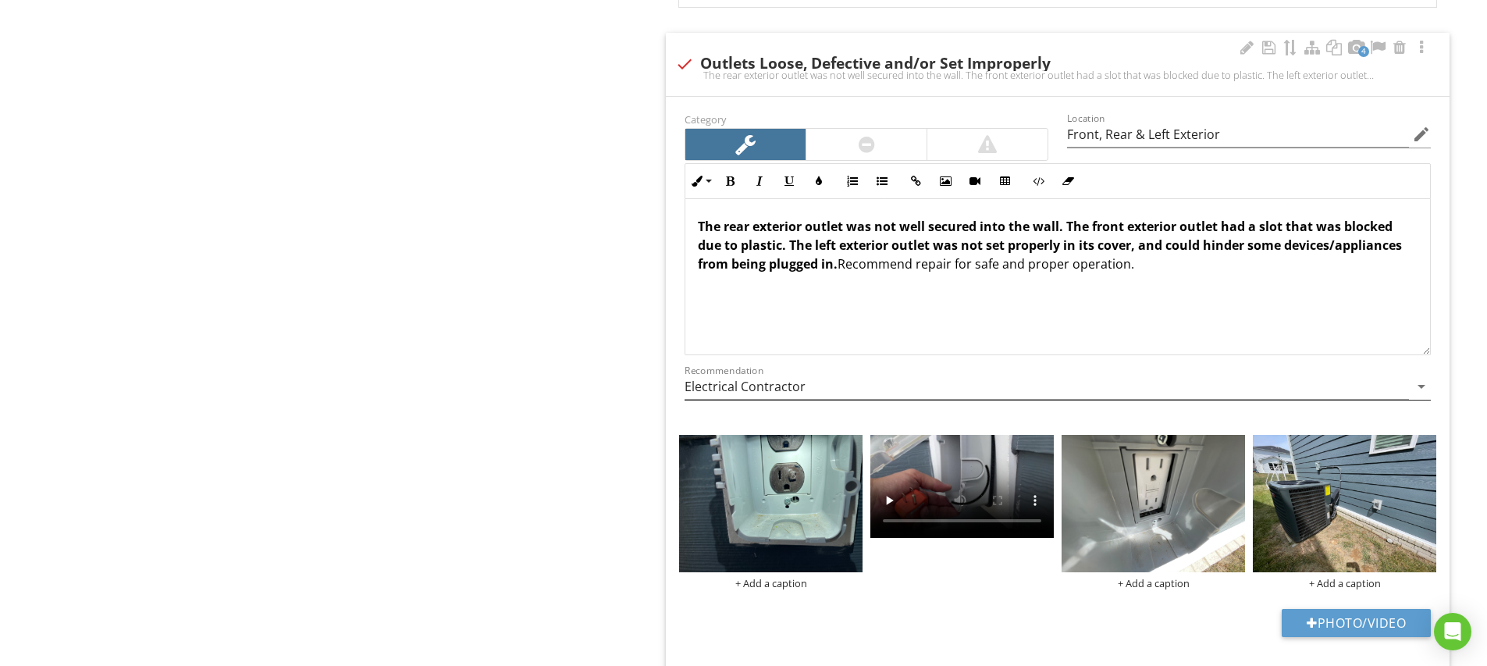
type input "C:\fakepath\IMG_5240.JPG"
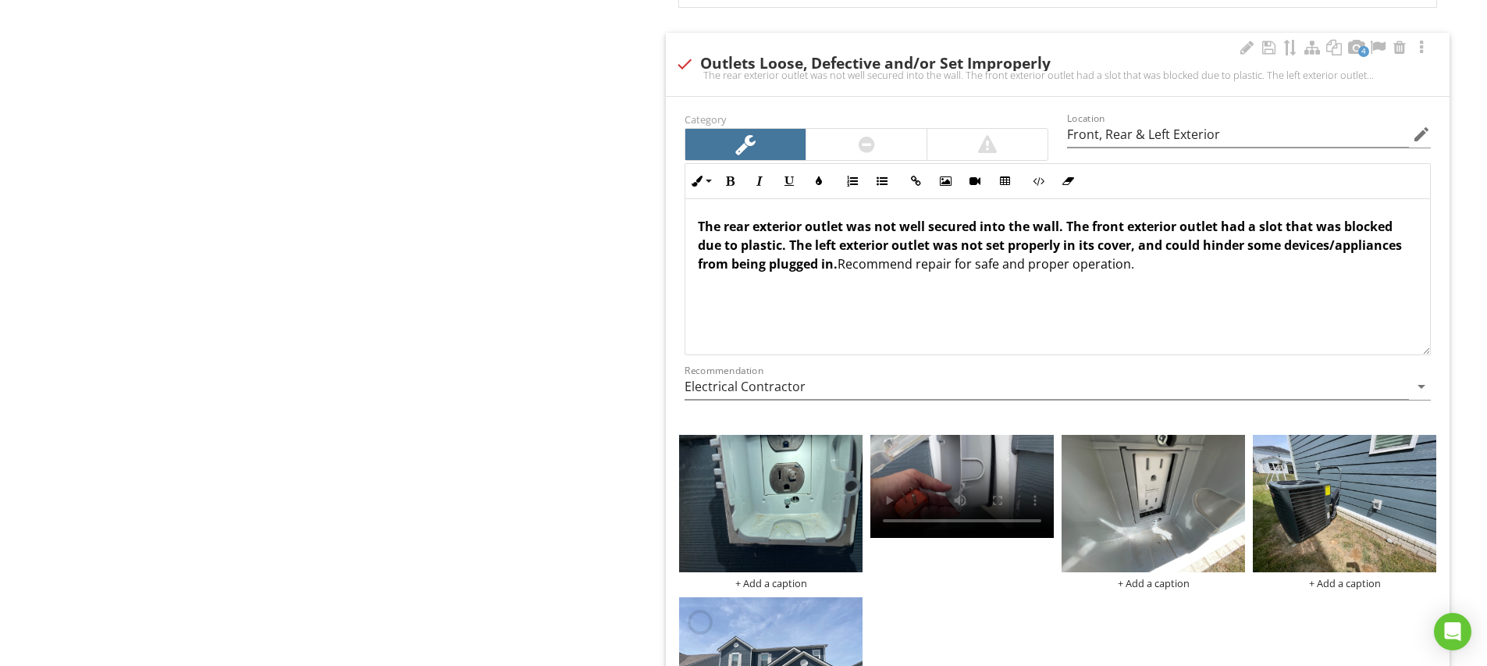
scroll to position [2620, 0]
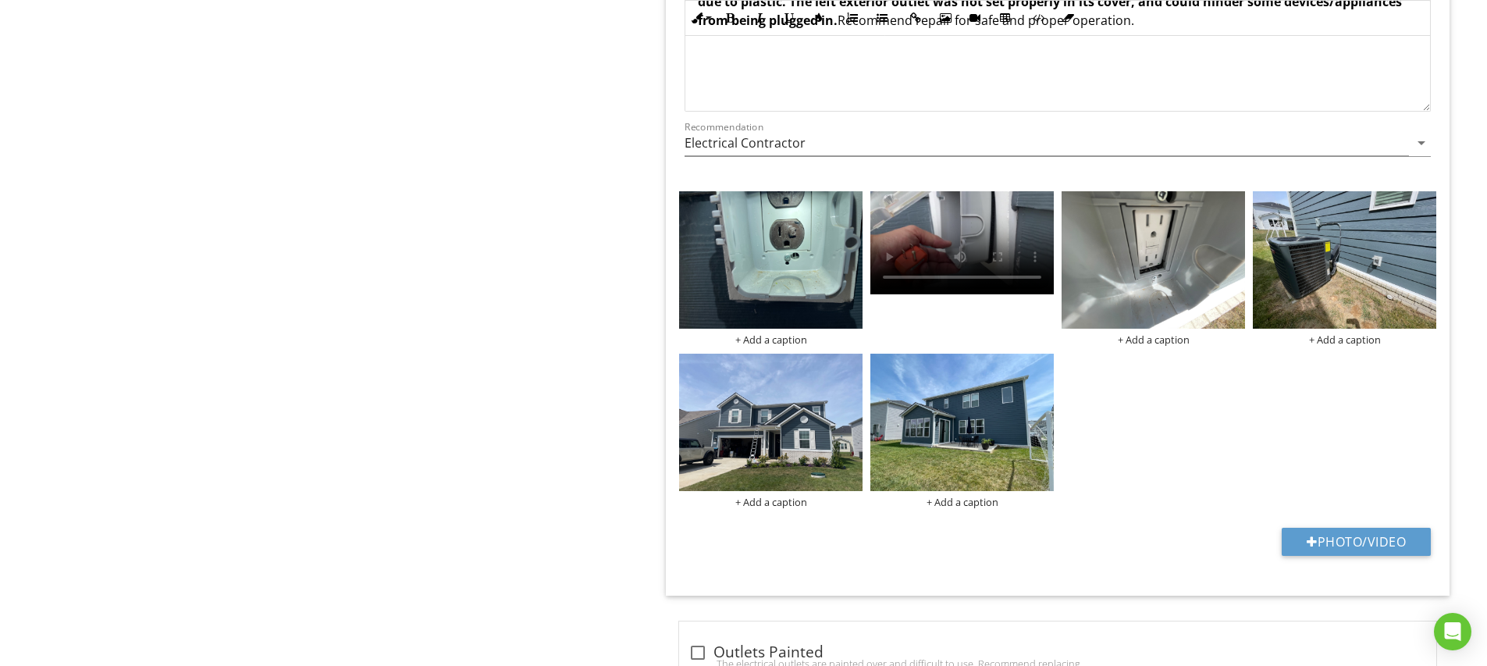
click at [1149, 470] on div "+ Add a caption + Add a caption + Add a caption + Add a caption + Add a caption" at bounding box center [1057, 349] width 765 height 325
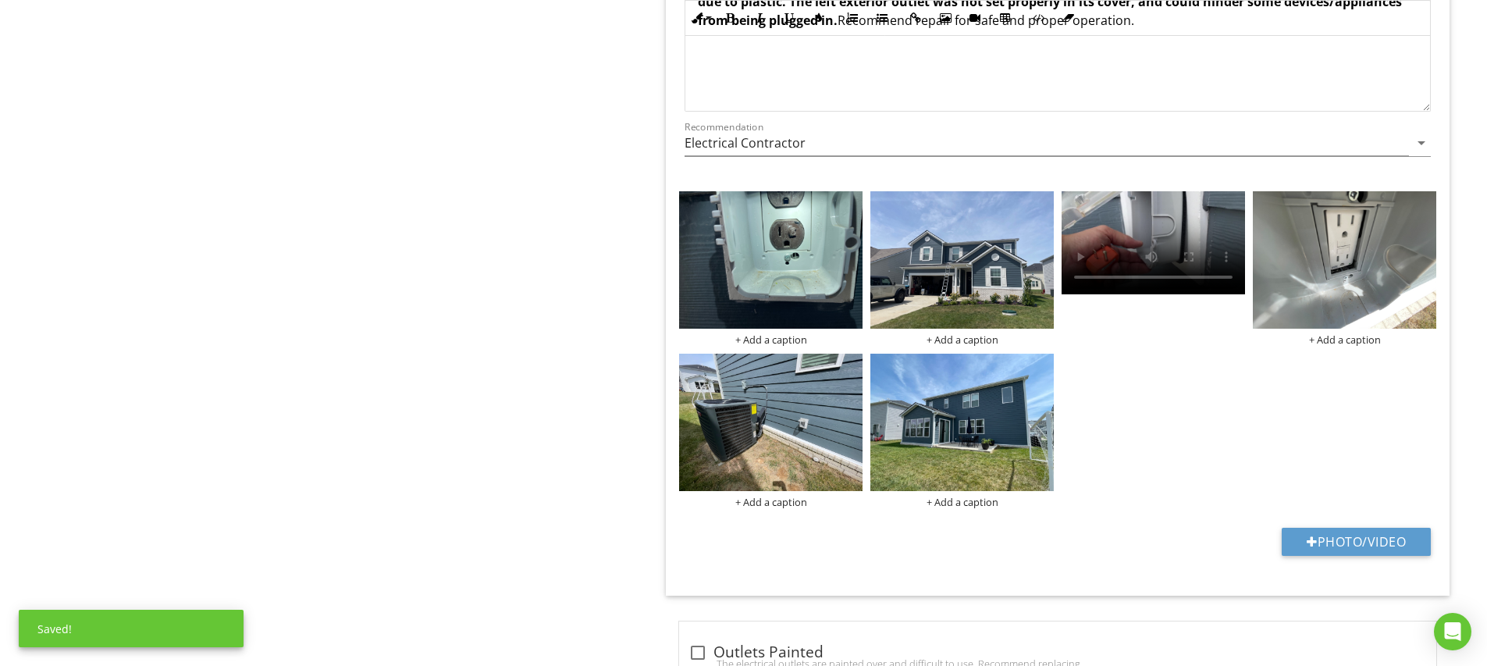
click at [1146, 380] on div "+ Add a caption + Add a caption + Add a caption + Add a caption + Add a caption" at bounding box center [1057, 349] width 765 height 325
click at [778, 251] on img at bounding box center [770, 259] width 183 height 137
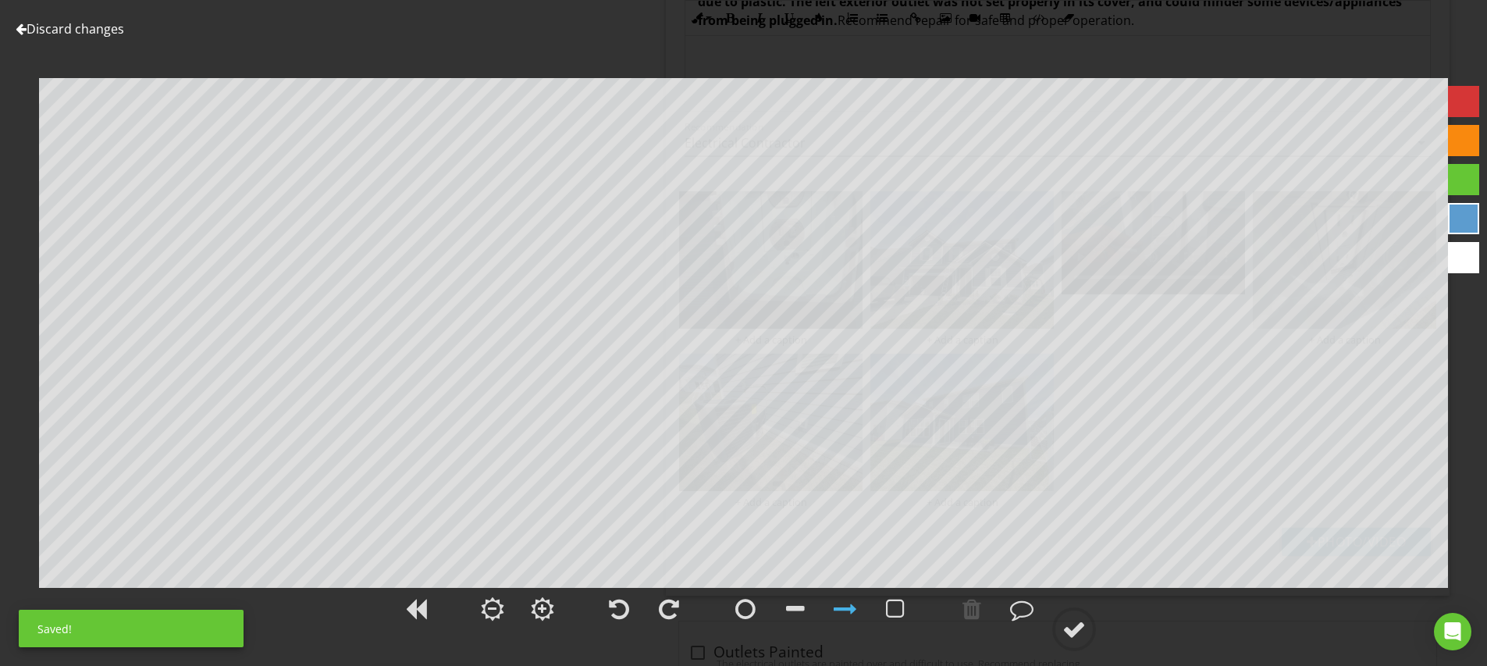
click at [1463, 104] on div at bounding box center [1463, 101] width 31 height 31
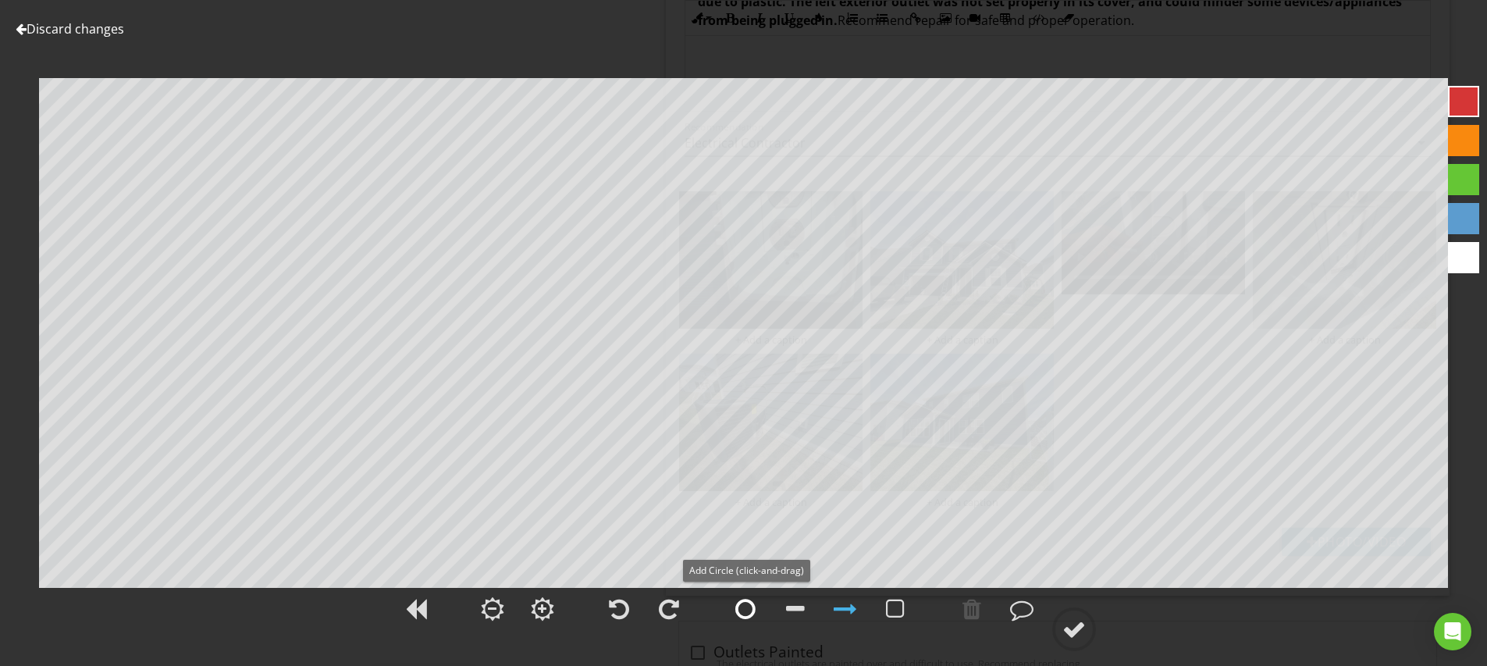
click at [743, 610] on div at bounding box center [745, 608] width 20 height 23
click at [840, 608] on div at bounding box center [844, 608] width 23 height 23
click at [1077, 628] on div at bounding box center [1073, 628] width 23 height 23
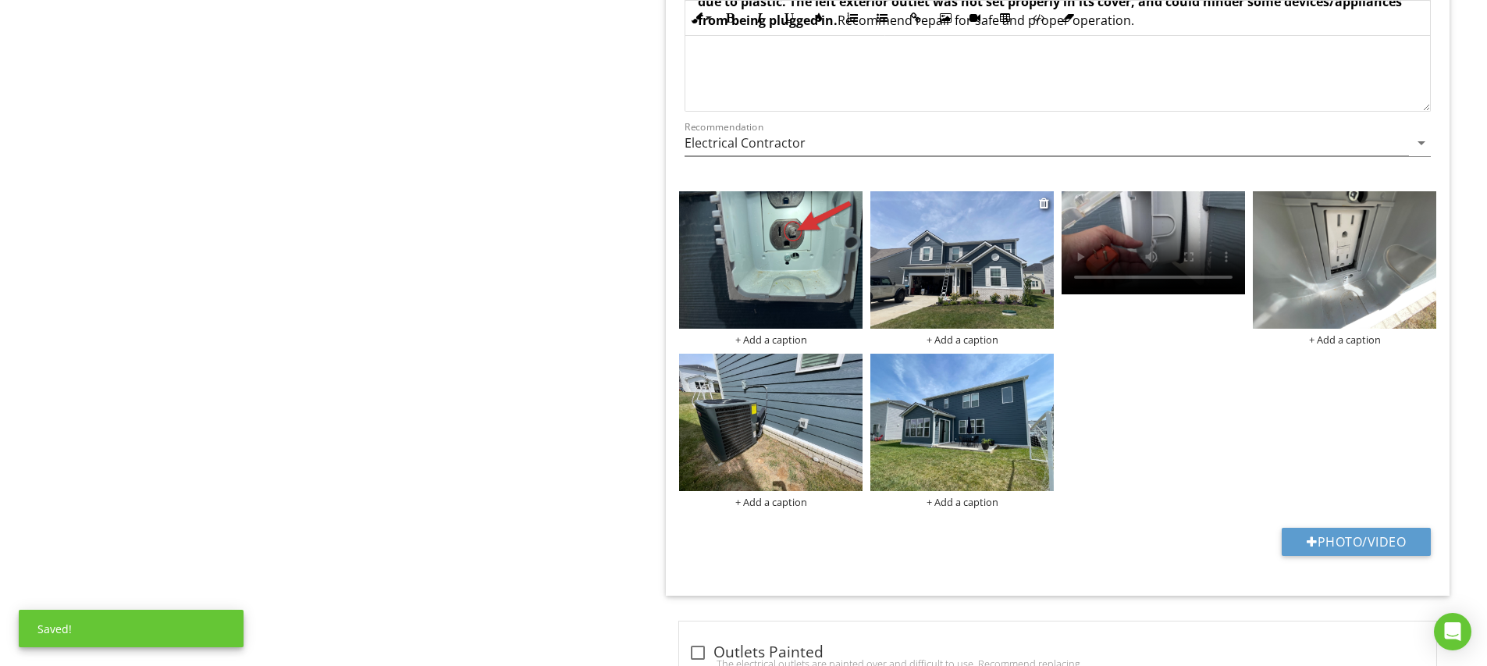
click at [968, 277] on img at bounding box center [961, 259] width 183 height 137
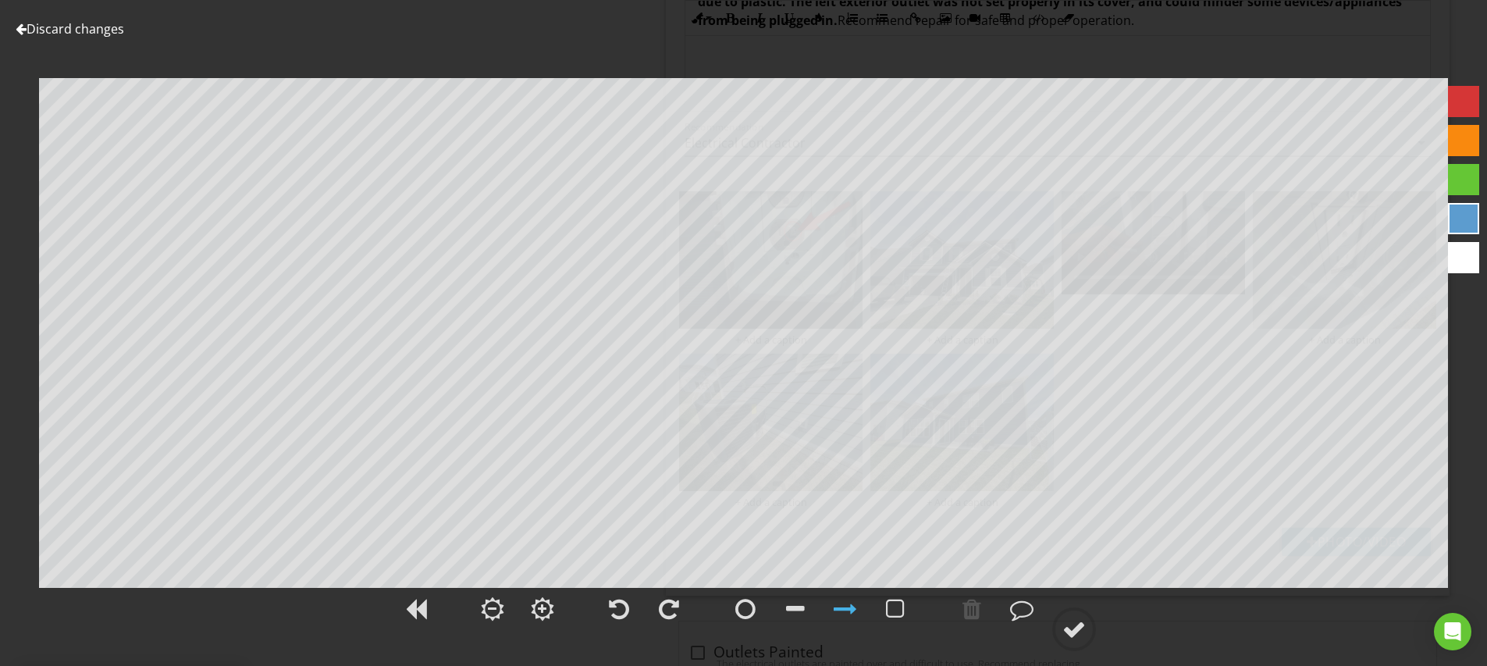
drag, startPoint x: 1462, startPoint y: 105, endPoint x: 1451, endPoint y: 112, distance: 12.6
click at [1462, 105] on div at bounding box center [1463, 101] width 31 height 31
click at [902, 606] on div at bounding box center [895, 608] width 19 height 23
drag, startPoint x: 972, startPoint y: 613, endPoint x: 935, endPoint y: 586, distance: 45.9
click at [972, 612] on div at bounding box center [971, 608] width 19 height 23
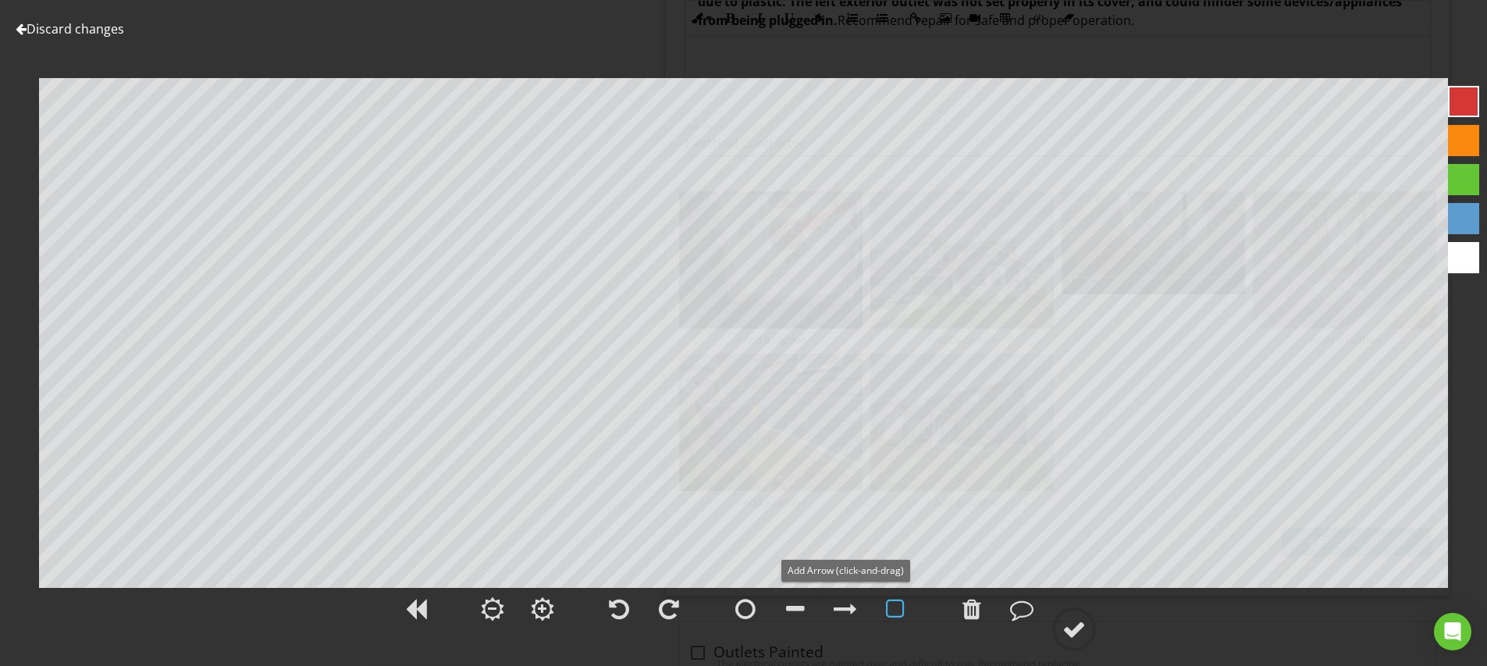
drag, startPoint x: 848, startPoint y: 605, endPoint x: 848, endPoint y: 580, distance: 25.0
click at [848, 604] on div at bounding box center [844, 608] width 23 height 23
click at [1072, 628] on div at bounding box center [1073, 628] width 23 height 23
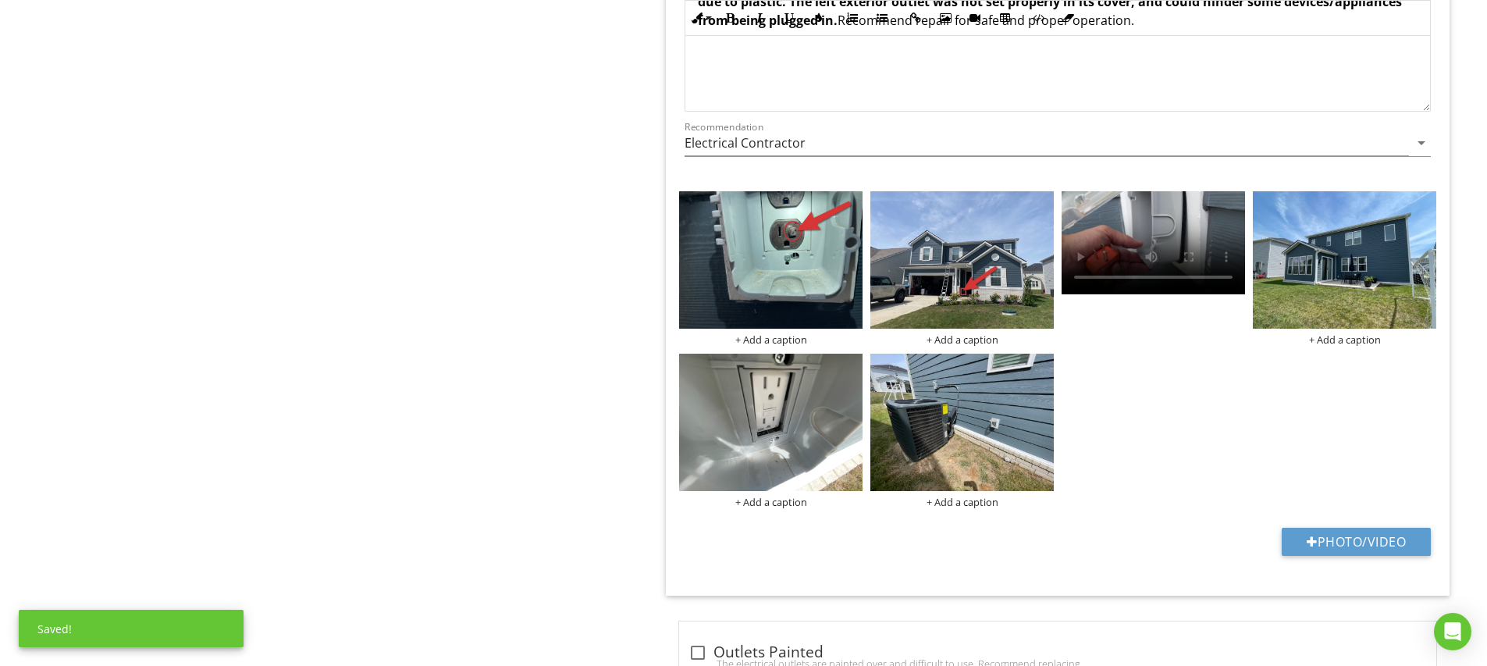
click at [1246, 387] on div "+ Add a caption + Add a caption + Add a caption + Add a caption + Add a caption" at bounding box center [1057, 349] width 765 height 325
click at [1359, 291] on img at bounding box center [1343, 259] width 183 height 137
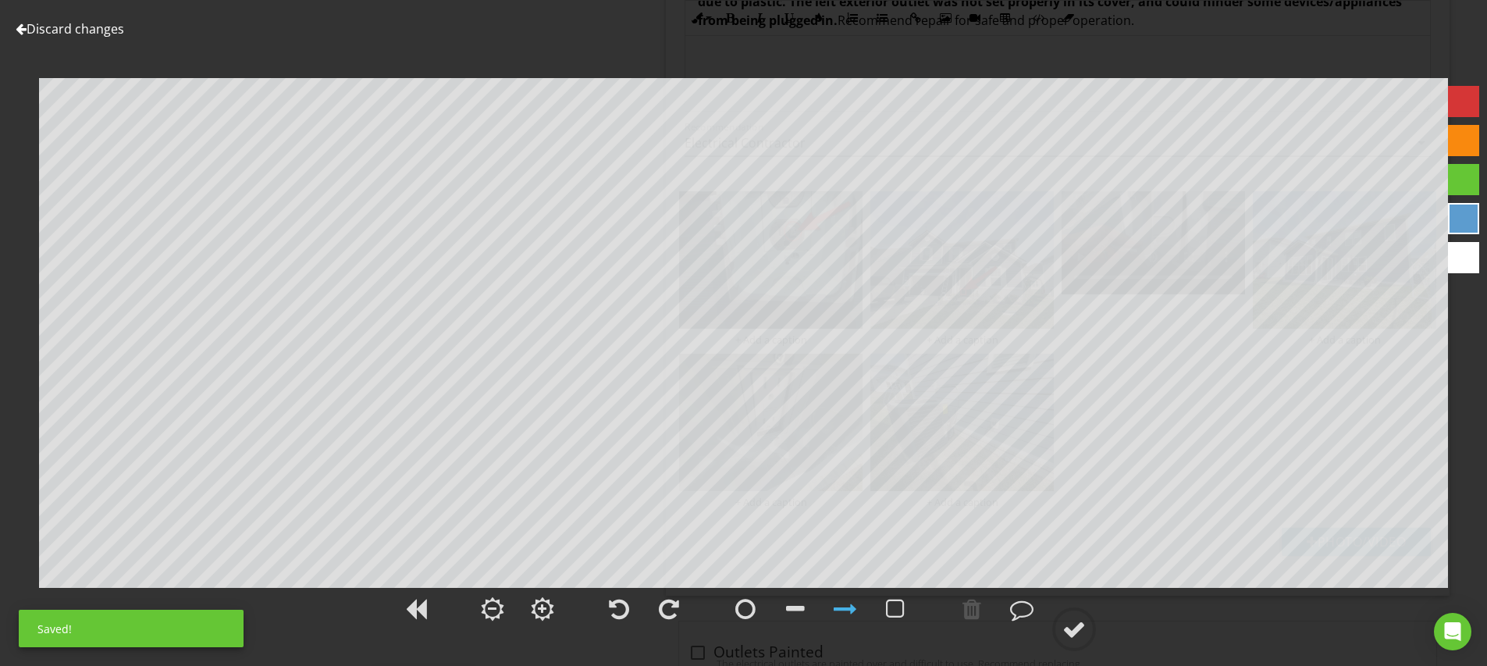
click at [1467, 104] on div at bounding box center [1463, 101] width 31 height 31
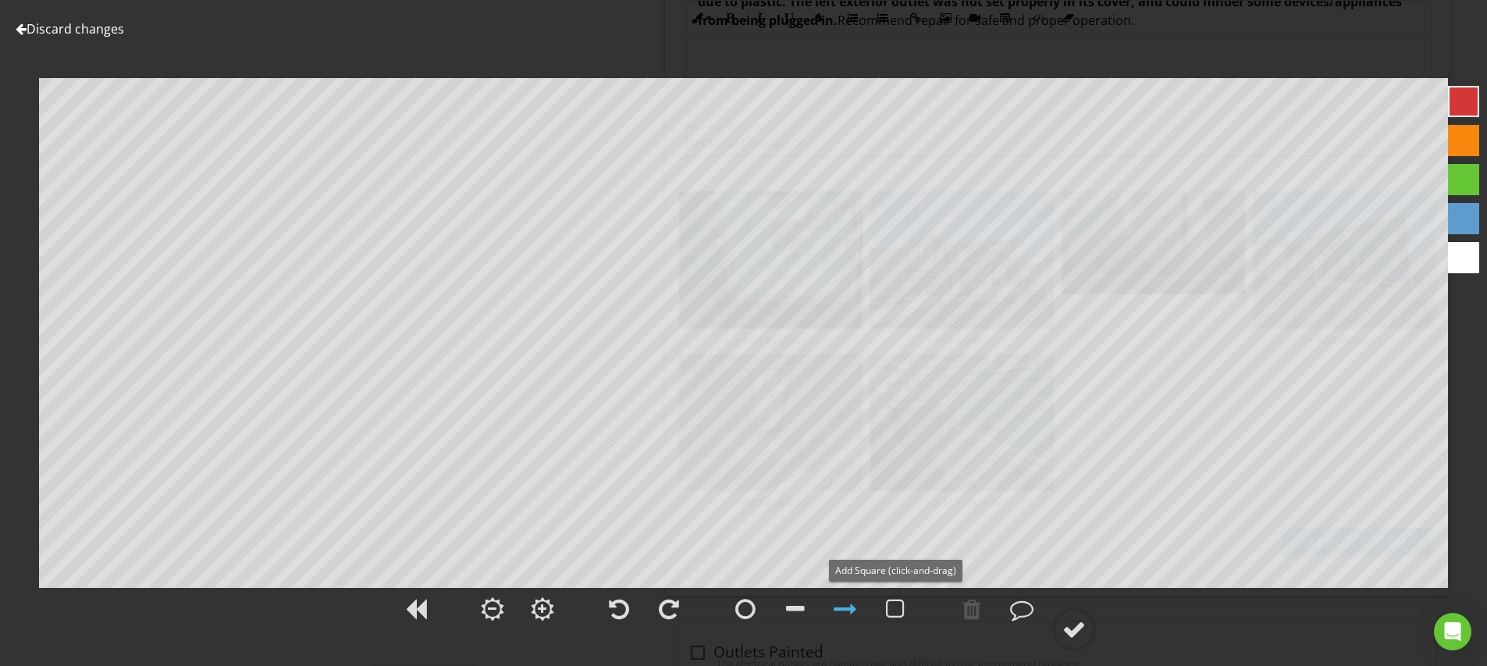
drag, startPoint x: 894, startPoint y: 607, endPoint x: 864, endPoint y: 565, distance: 51.5
click at [894, 607] on div at bounding box center [895, 608] width 19 height 23
drag, startPoint x: 843, startPoint y: 603, endPoint x: 838, endPoint y: 572, distance: 31.6
click at [843, 602] on div at bounding box center [844, 608] width 23 height 23
click at [1060, 631] on circle at bounding box center [1074, 629] width 41 height 41
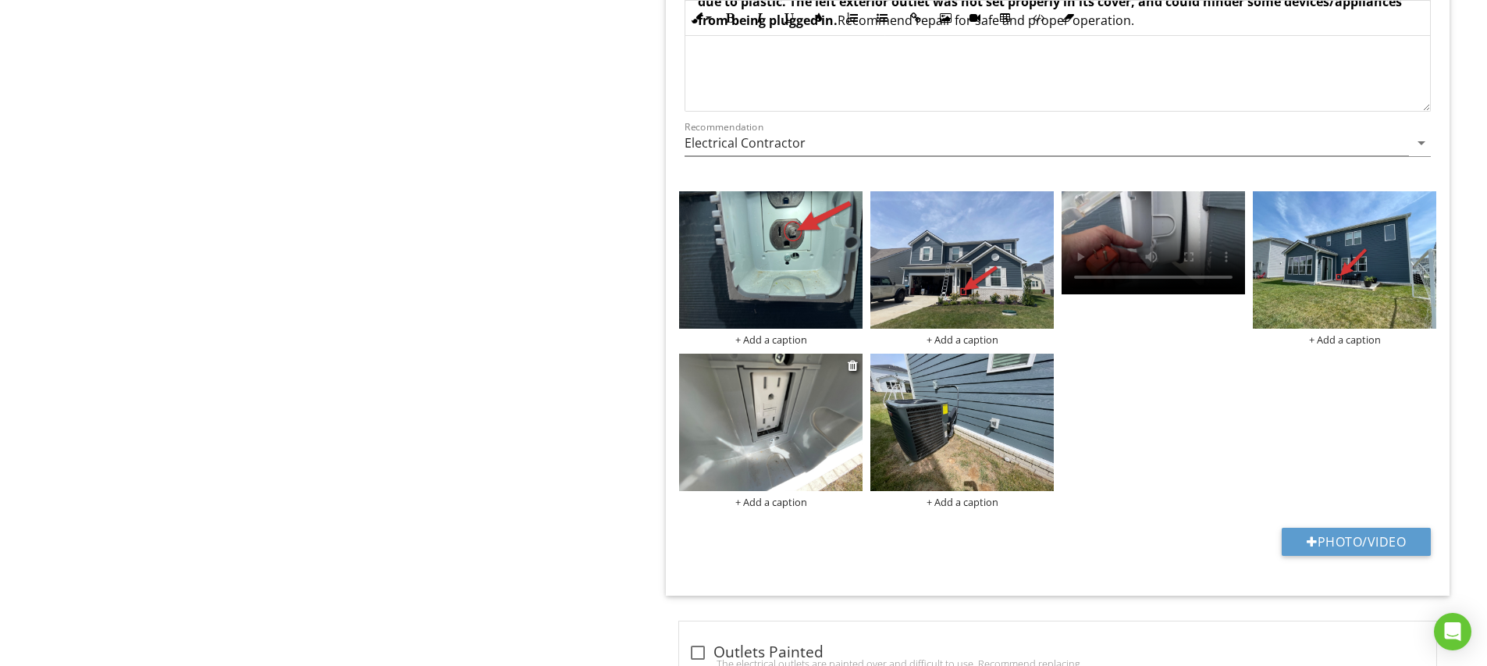
click at [841, 446] on img at bounding box center [770, 422] width 183 height 137
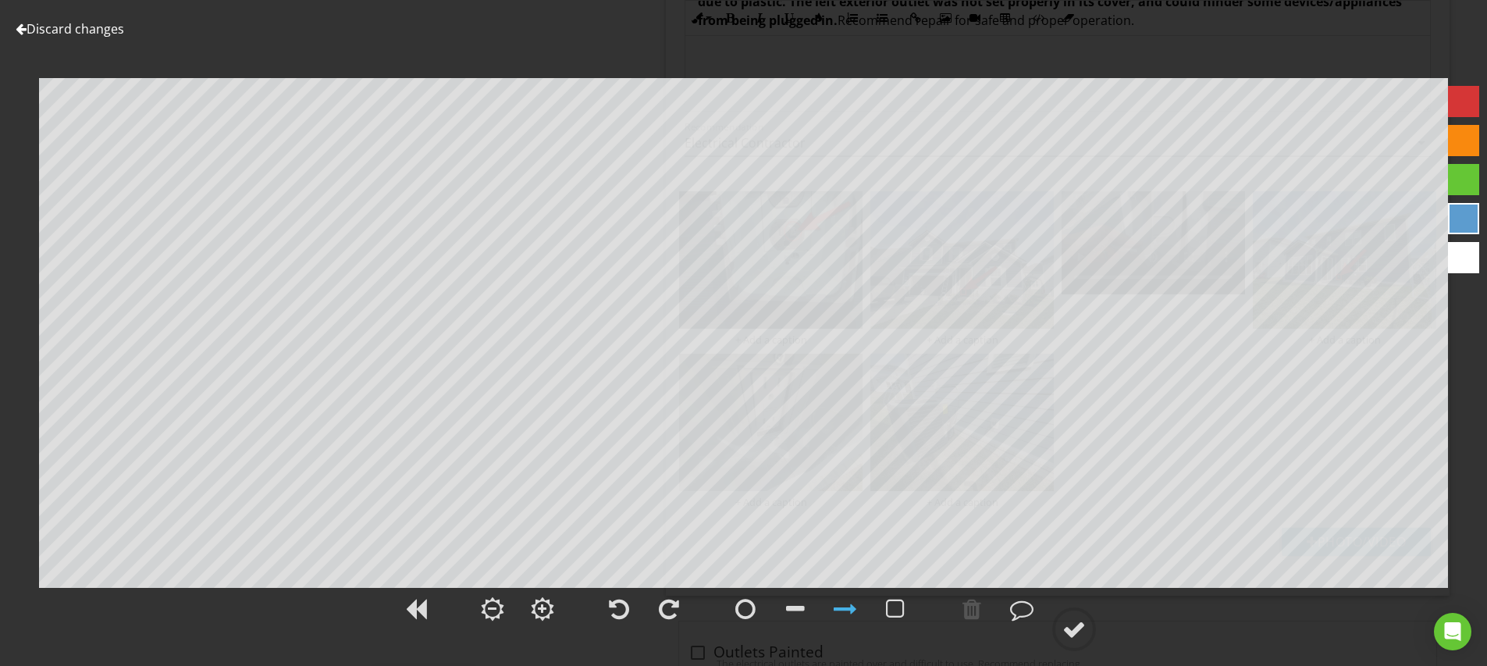
click at [1460, 106] on div at bounding box center [1463, 101] width 31 height 31
click at [800, 609] on div at bounding box center [795, 608] width 19 height 23
click at [844, 606] on div at bounding box center [844, 608] width 23 height 23
click at [1075, 626] on div at bounding box center [1073, 628] width 23 height 23
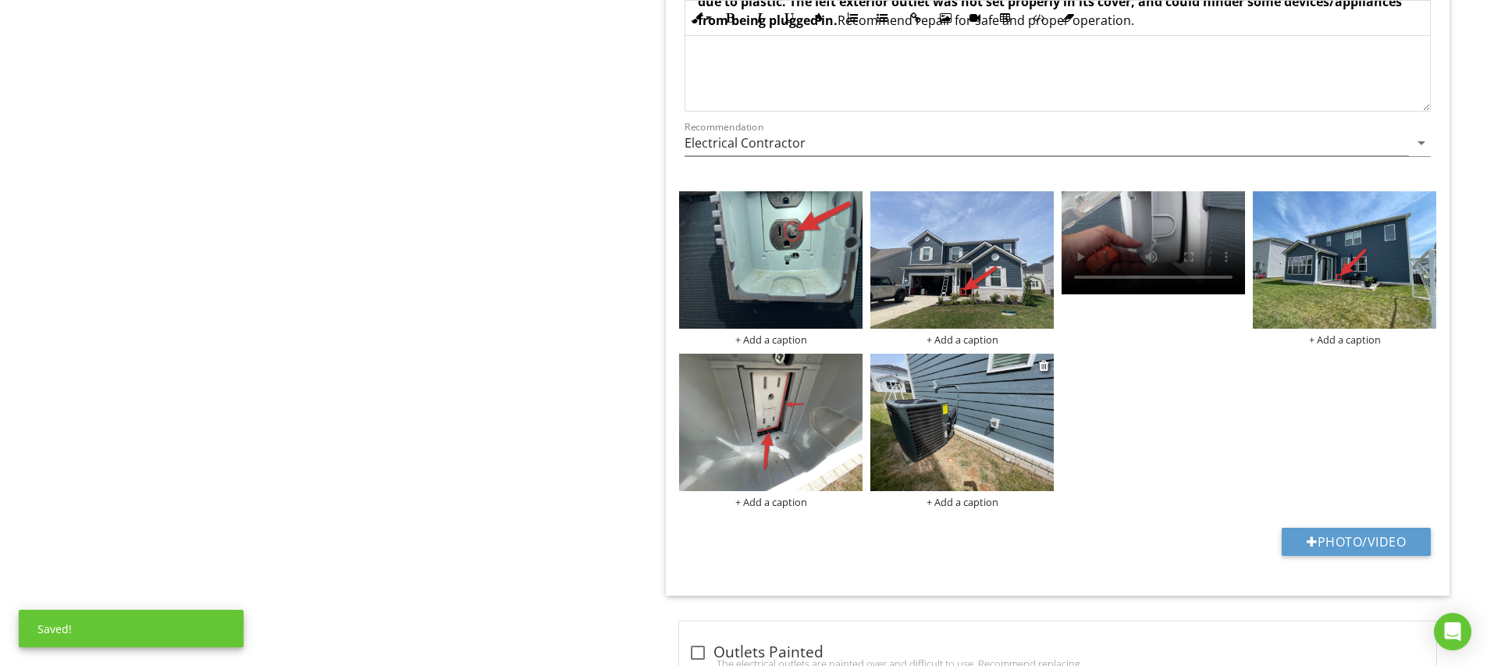
click at [992, 442] on img at bounding box center [961, 422] width 183 height 137
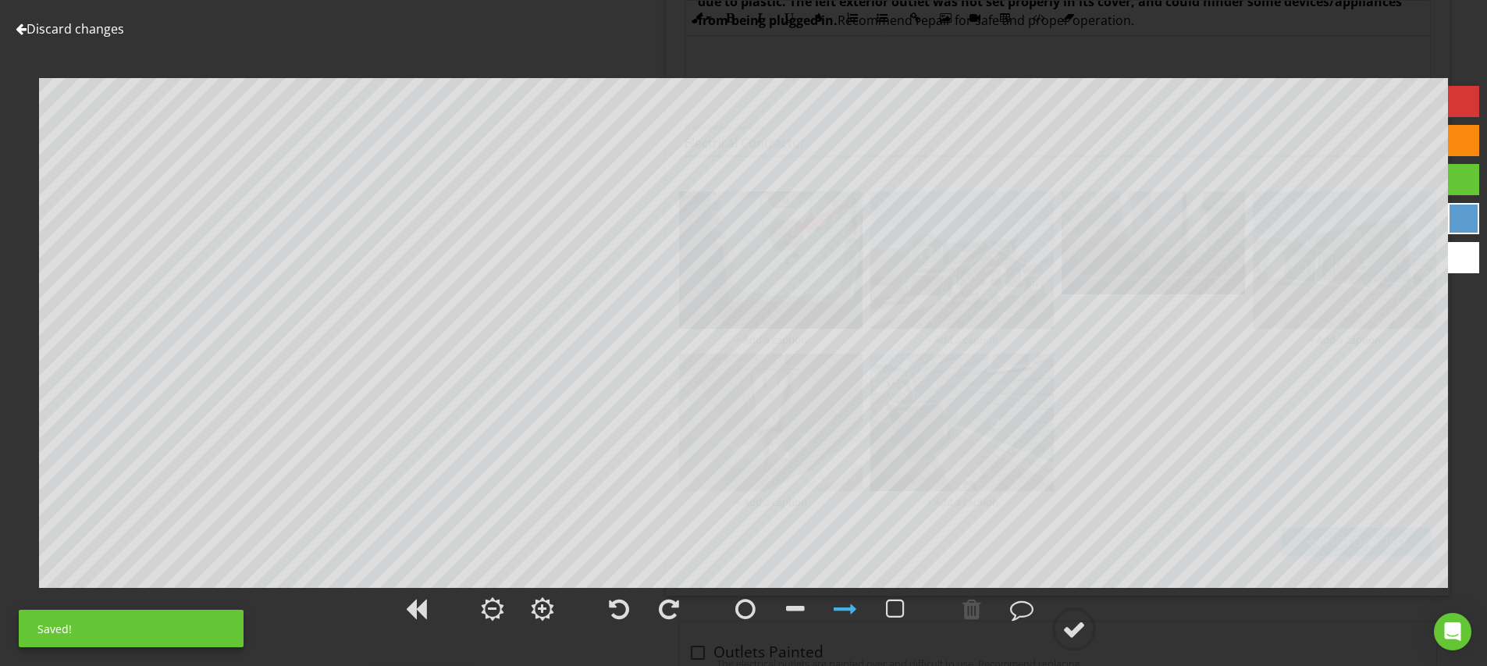
click at [1468, 100] on div at bounding box center [1463, 101] width 31 height 31
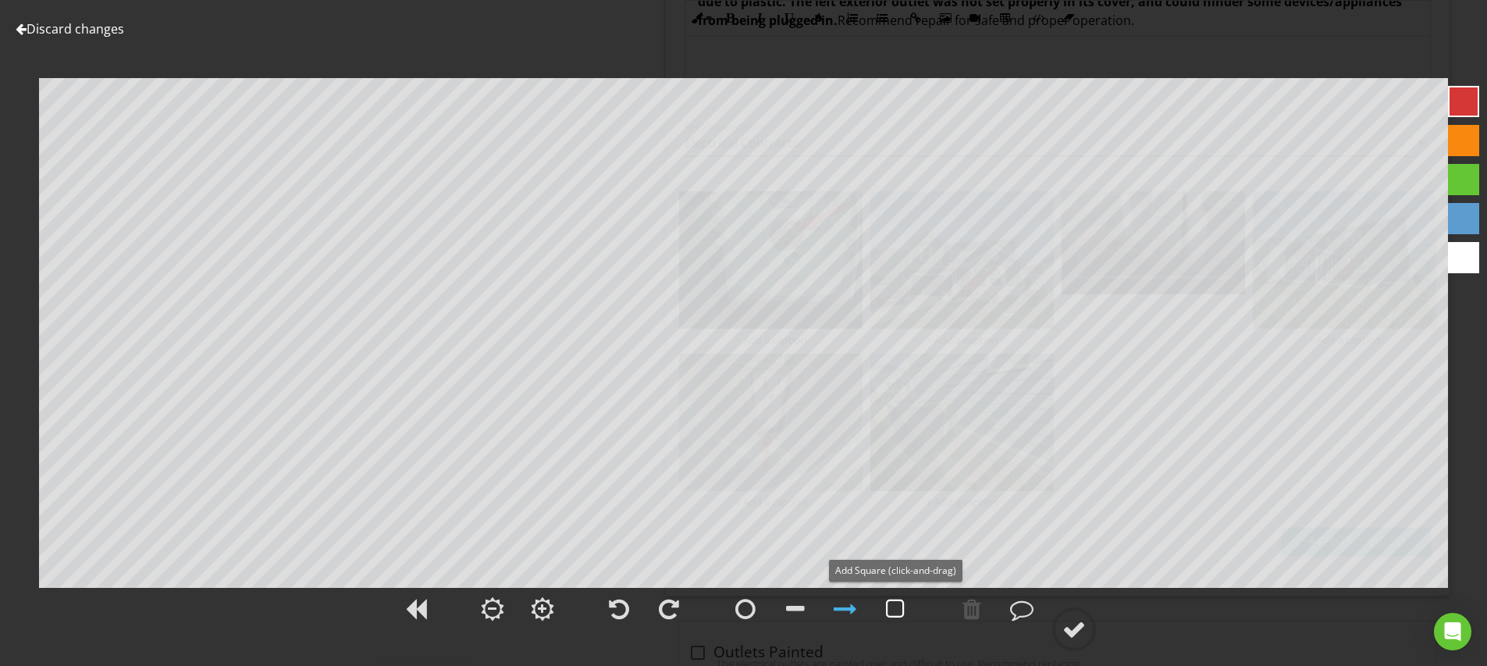
click at [904, 603] on div at bounding box center [895, 608] width 19 height 23
click at [852, 604] on div at bounding box center [844, 608] width 23 height 23
click at [1081, 628] on div at bounding box center [1073, 628] width 23 height 23
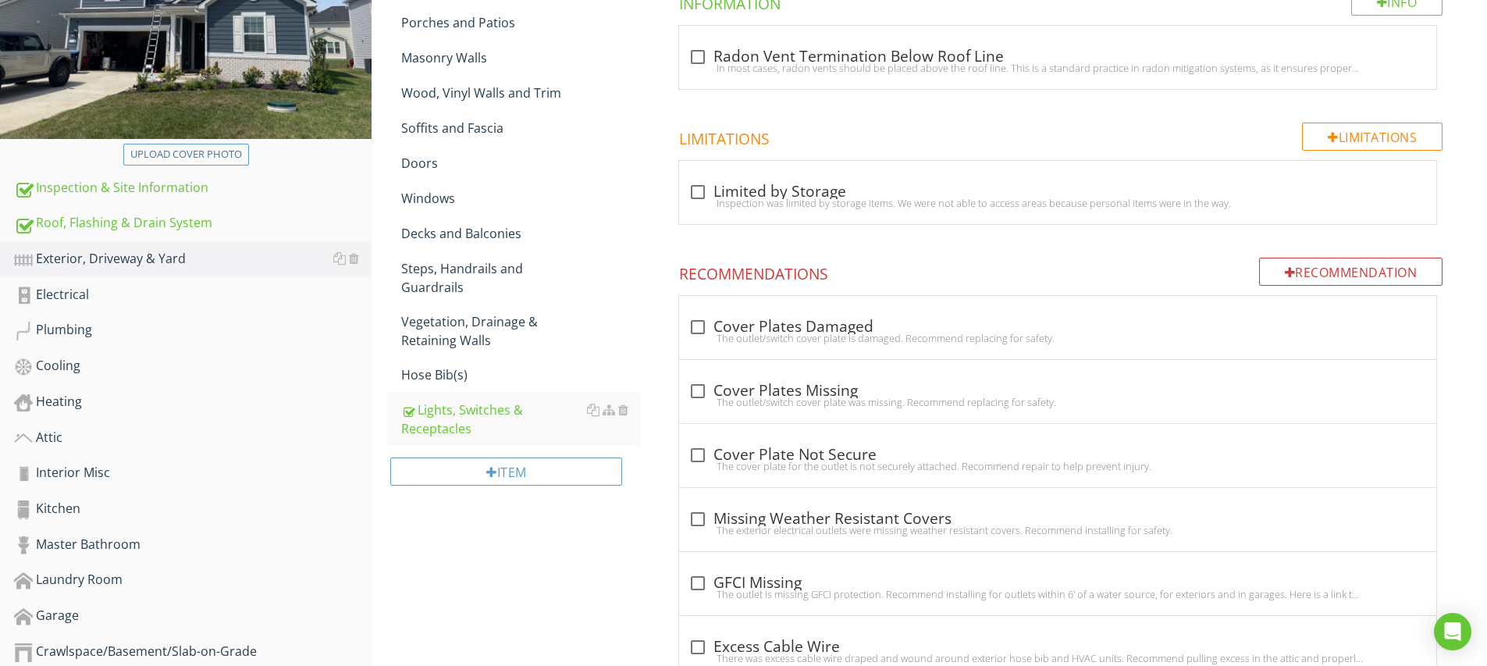
scroll to position [105, 0]
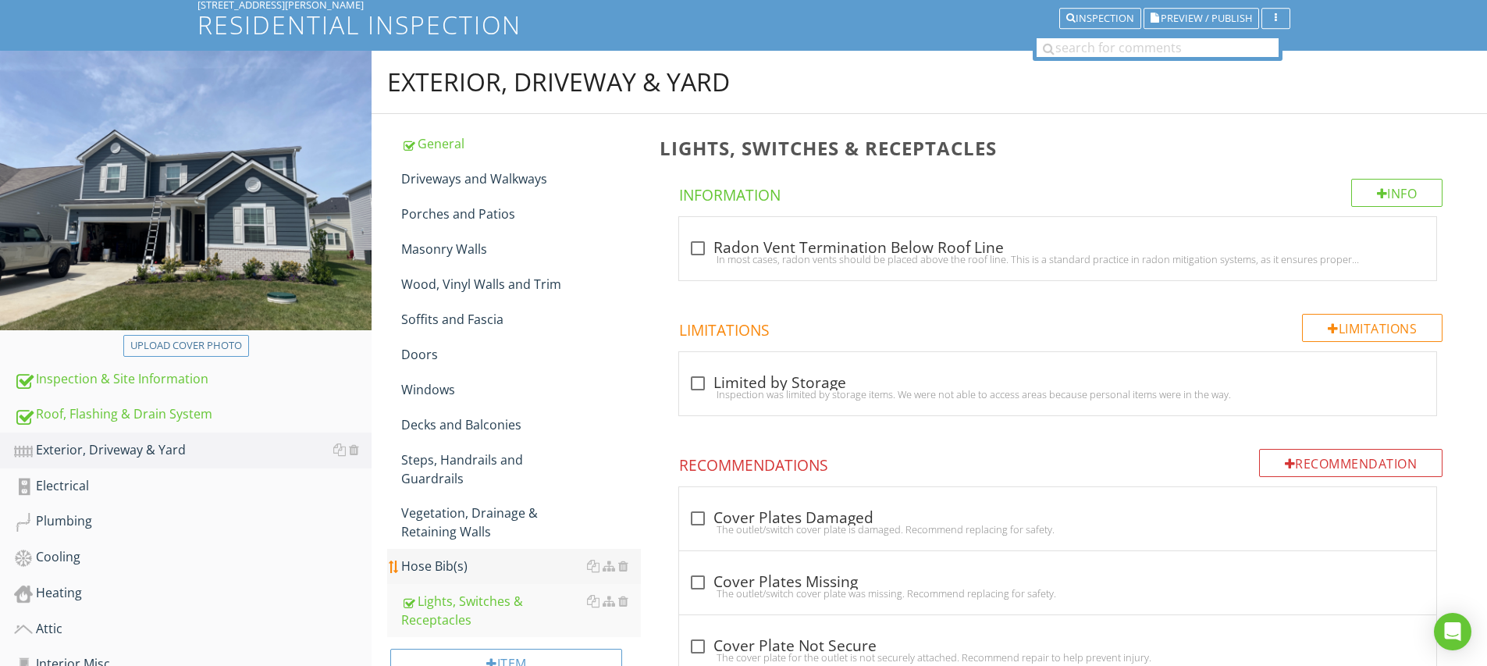
click at [439, 556] on div "Hose Bib(s)" at bounding box center [521, 565] width 240 height 19
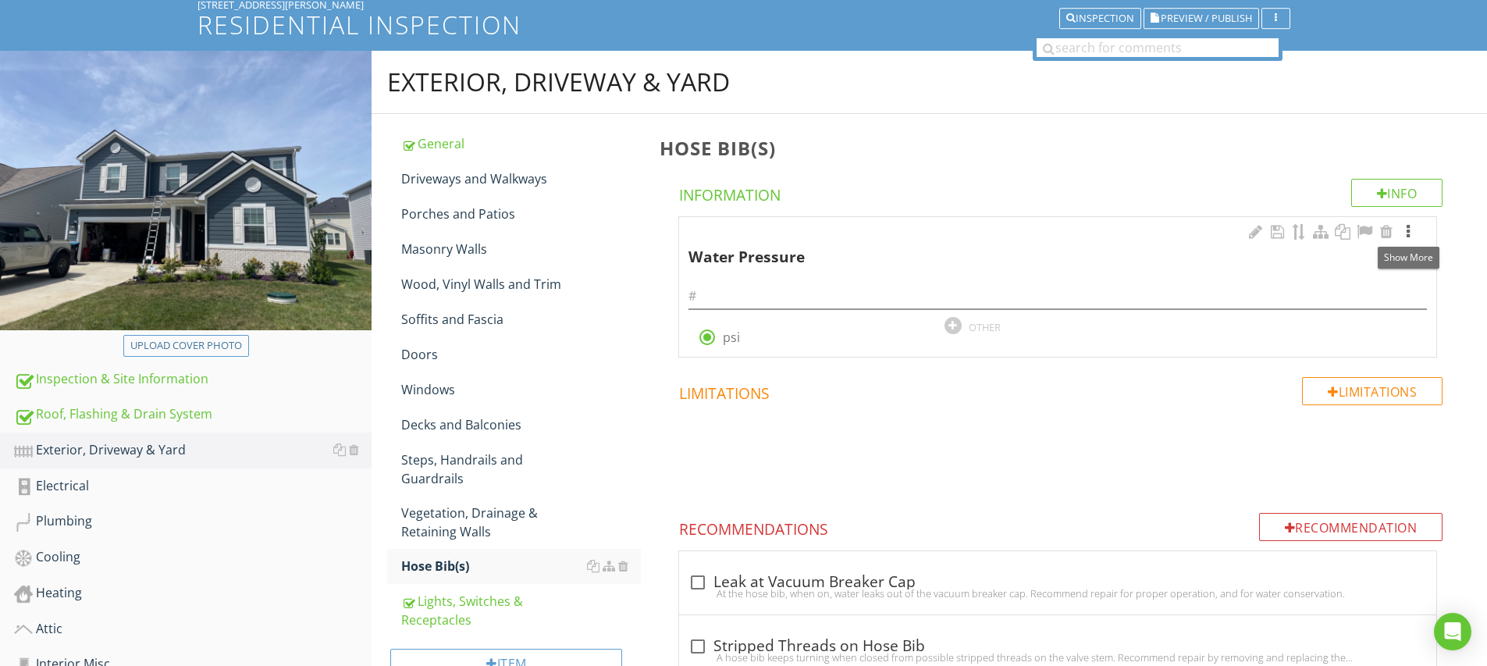
click at [1410, 230] on div at bounding box center [1407, 232] width 19 height 16
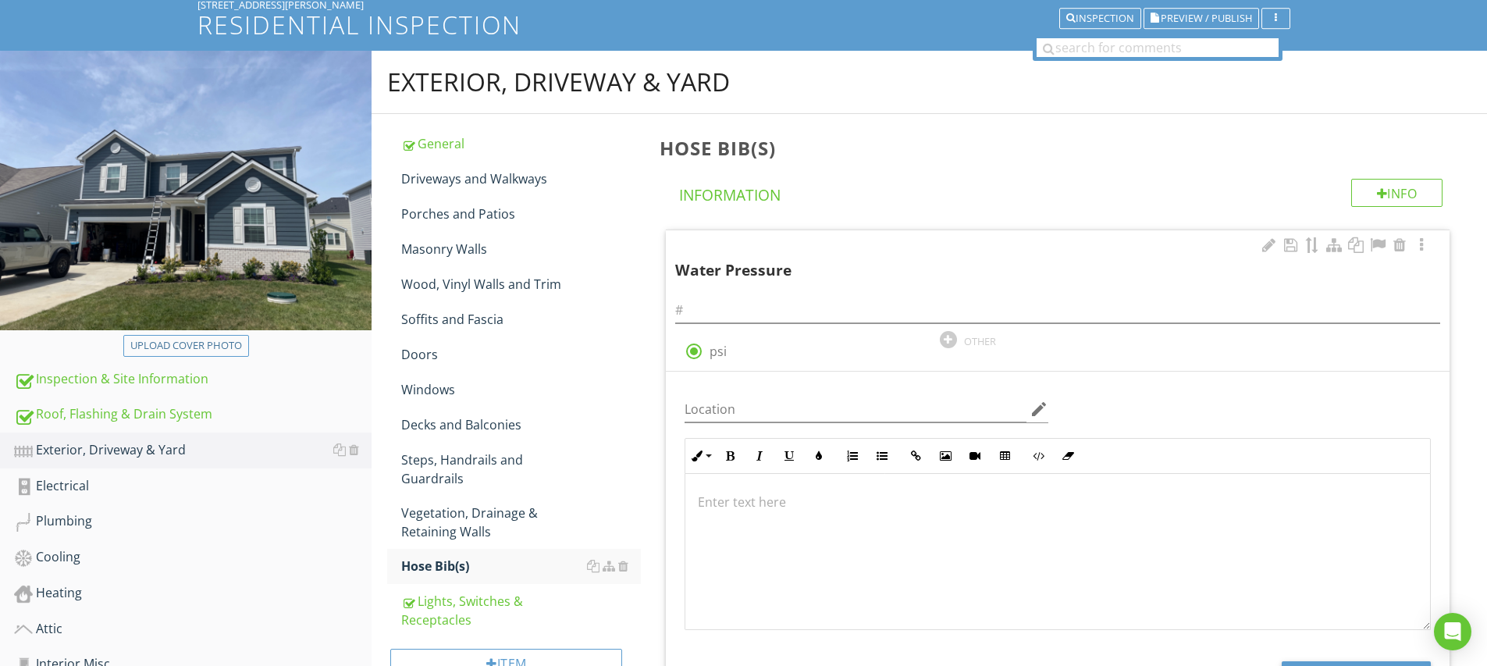
scroll to position [402, 0]
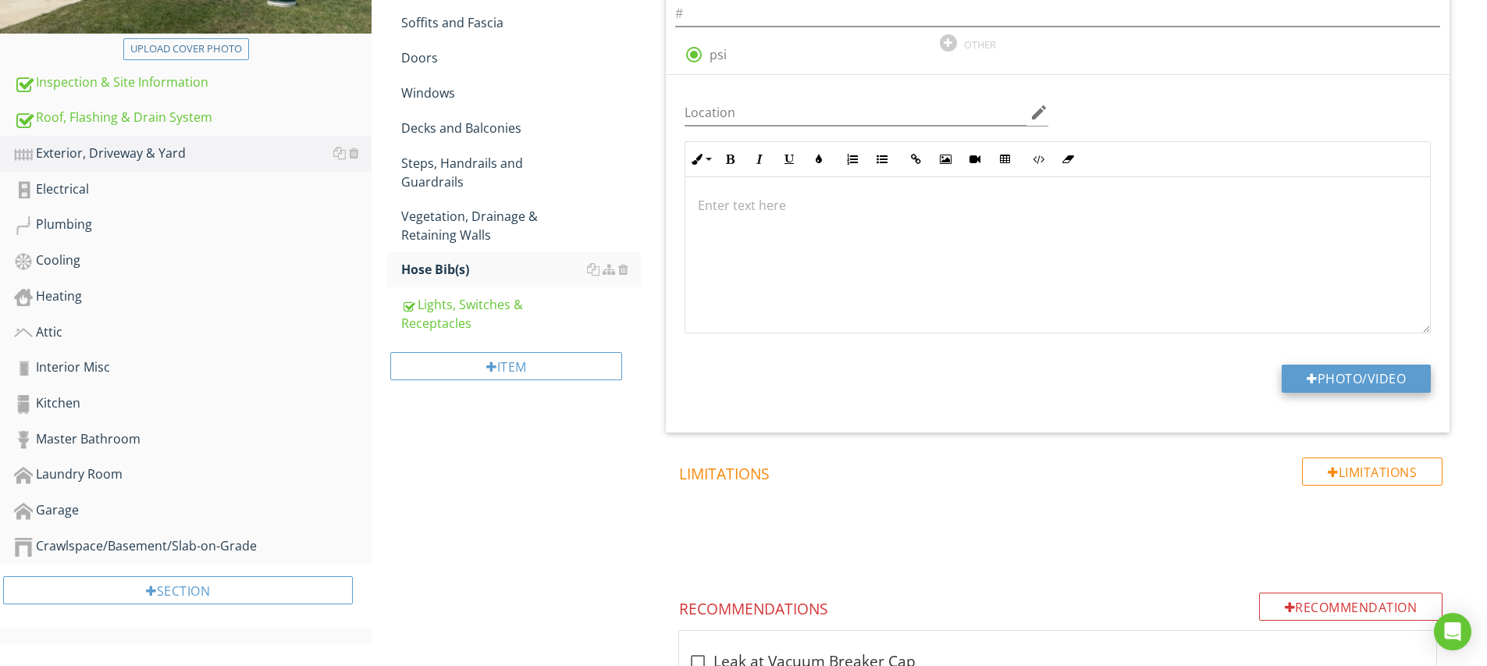
click at [1331, 374] on button "Photo/Video" at bounding box center [1355, 378] width 149 height 28
type input "C:\fakepath\IMG_5244.JPG"
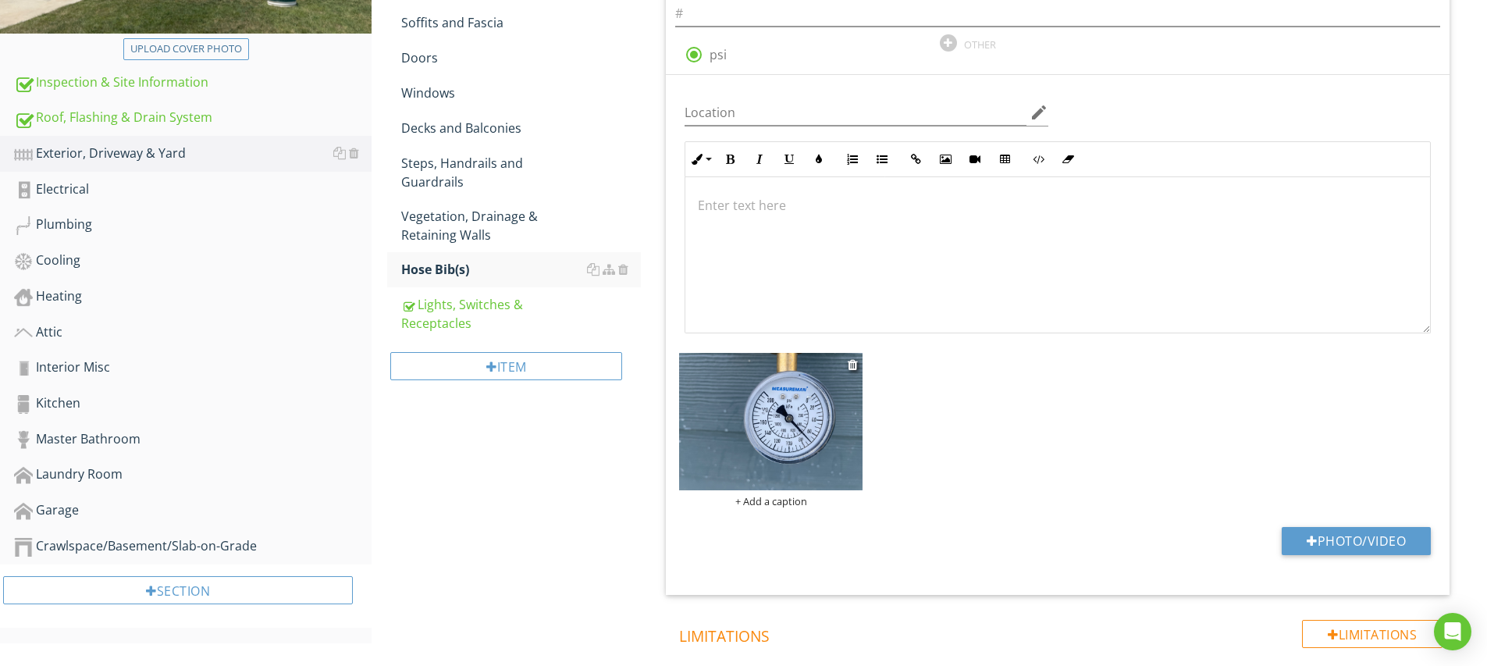
click at [804, 452] on img at bounding box center [770, 421] width 183 height 137
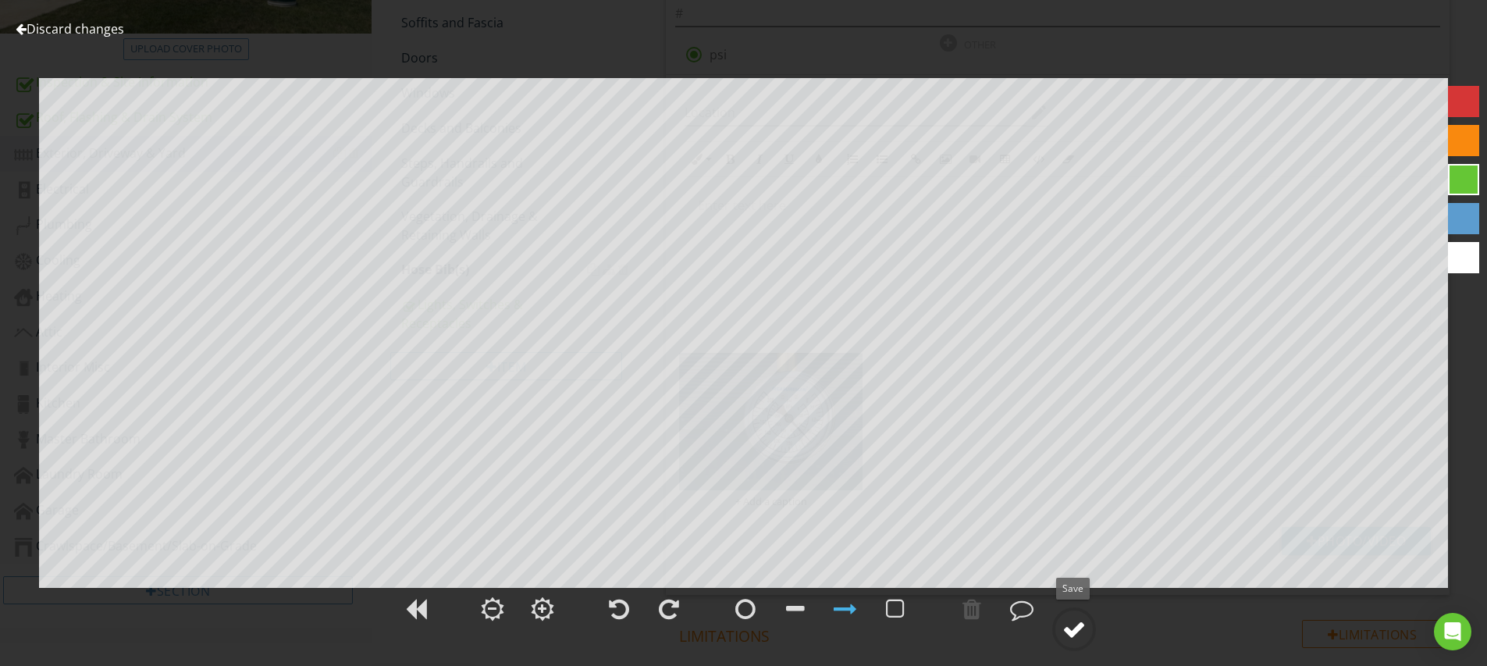
click at [1074, 624] on div at bounding box center [1073, 628] width 23 height 23
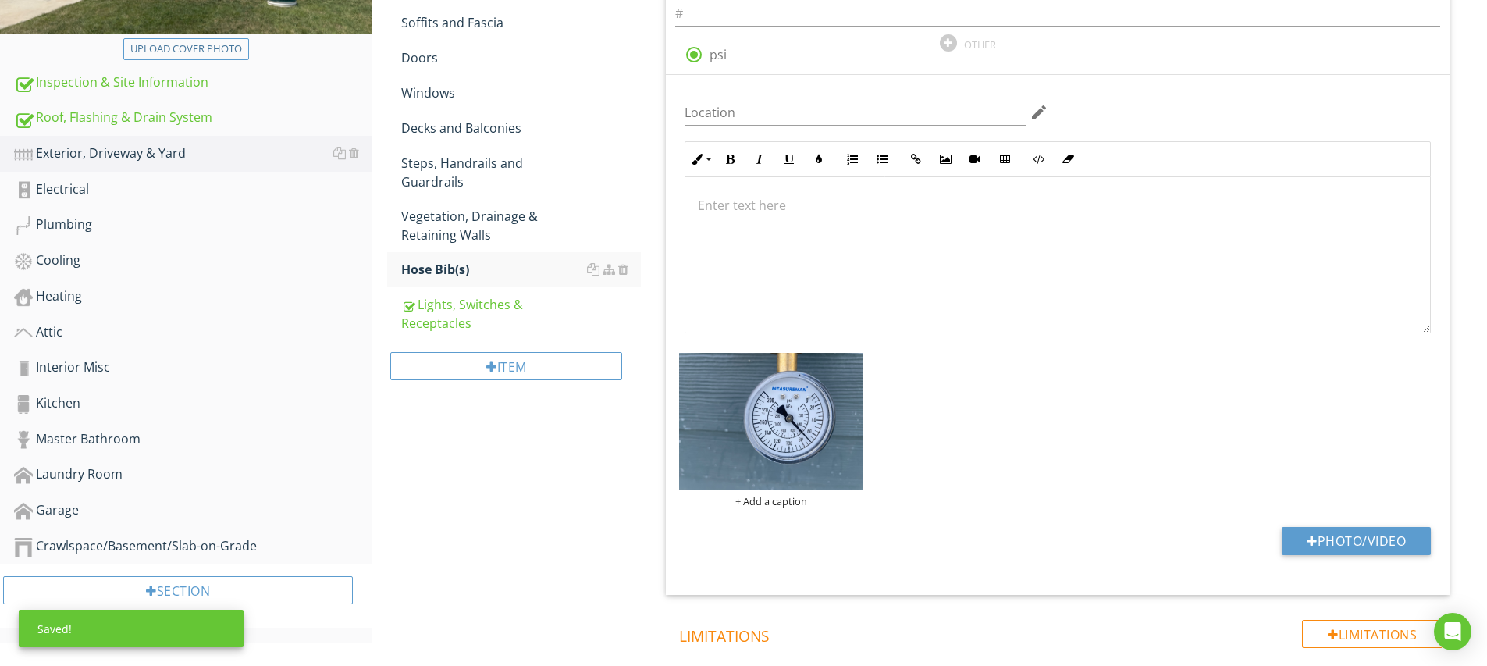
scroll to position [0, 0]
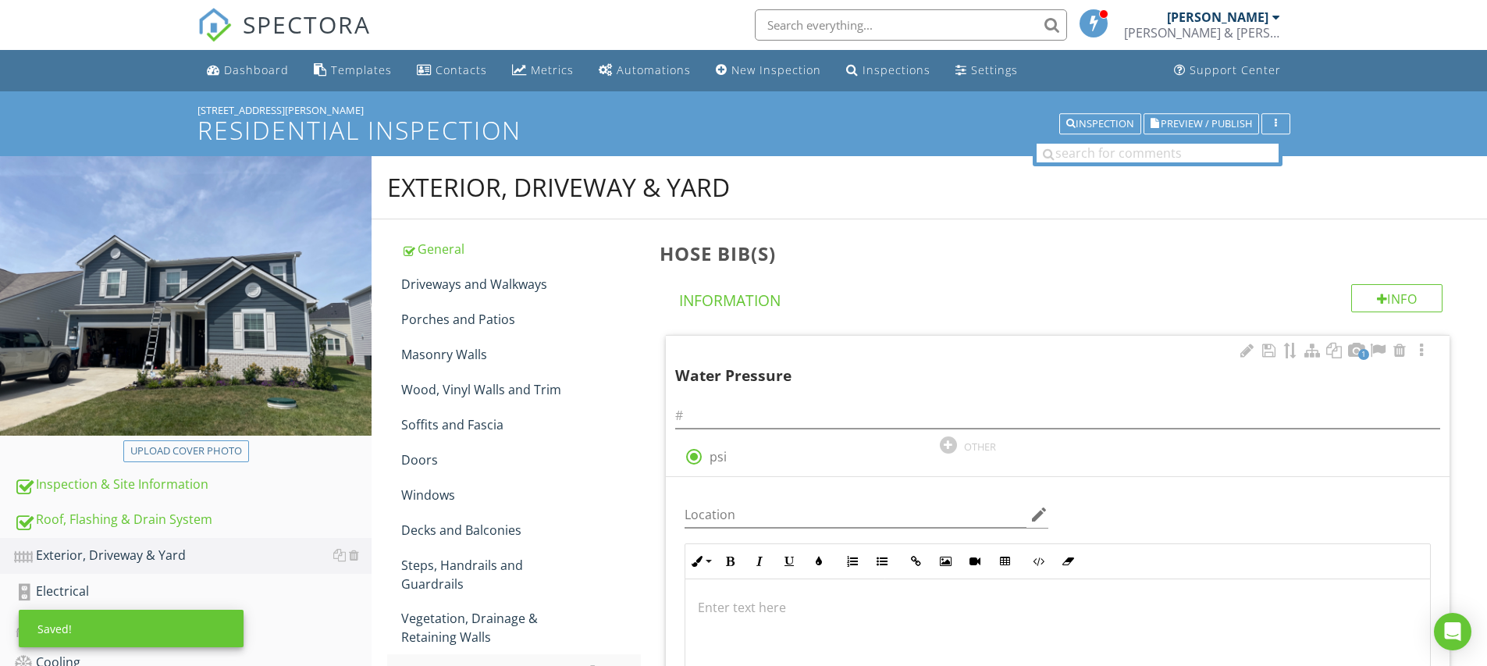
click at [811, 399] on div at bounding box center [1057, 410] width 765 height 35
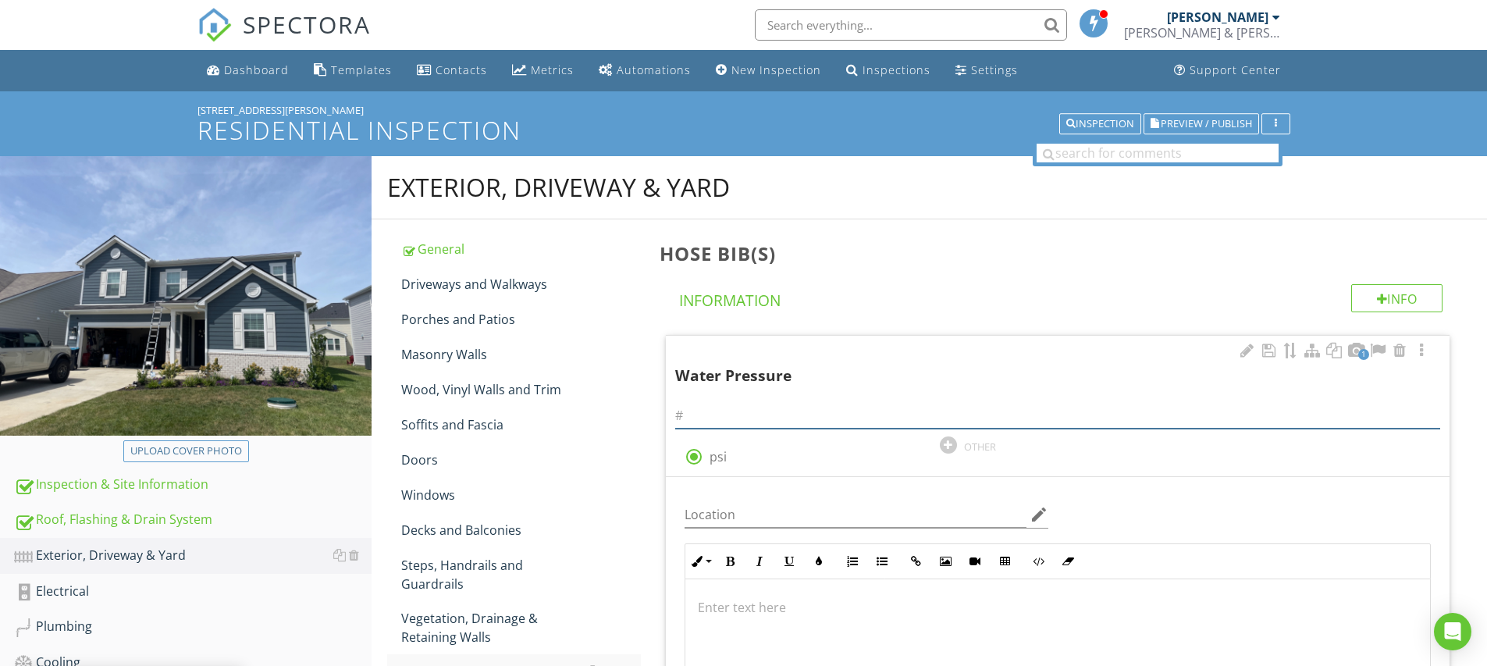
click at [785, 414] on input "text" at bounding box center [1057, 416] width 765 height 26
type input "70"
click at [832, 285] on h4 "Information" at bounding box center [1060, 297] width 763 height 27
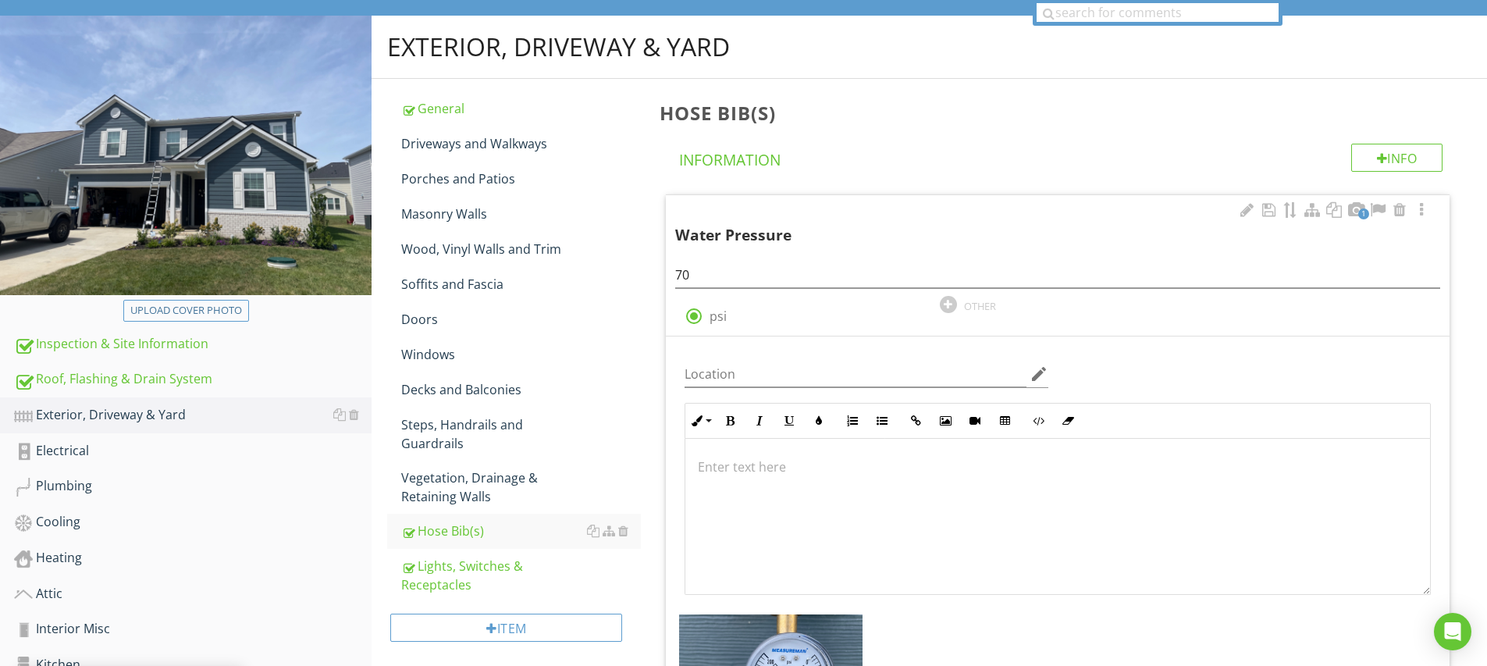
scroll to position [1, 0]
click at [455, 468] on div "Vegetation, Drainage & Retaining Walls" at bounding box center [521, 486] width 240 height 37
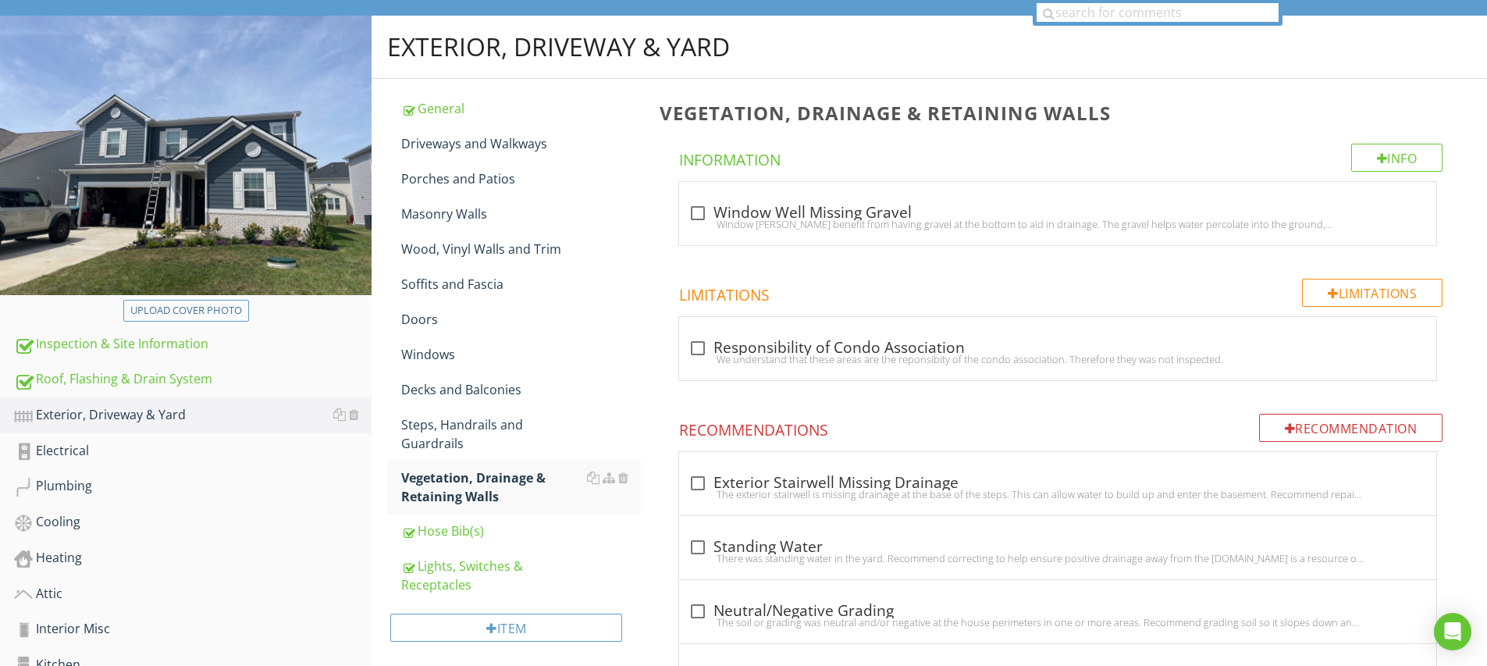
scroll to position [427, 0]
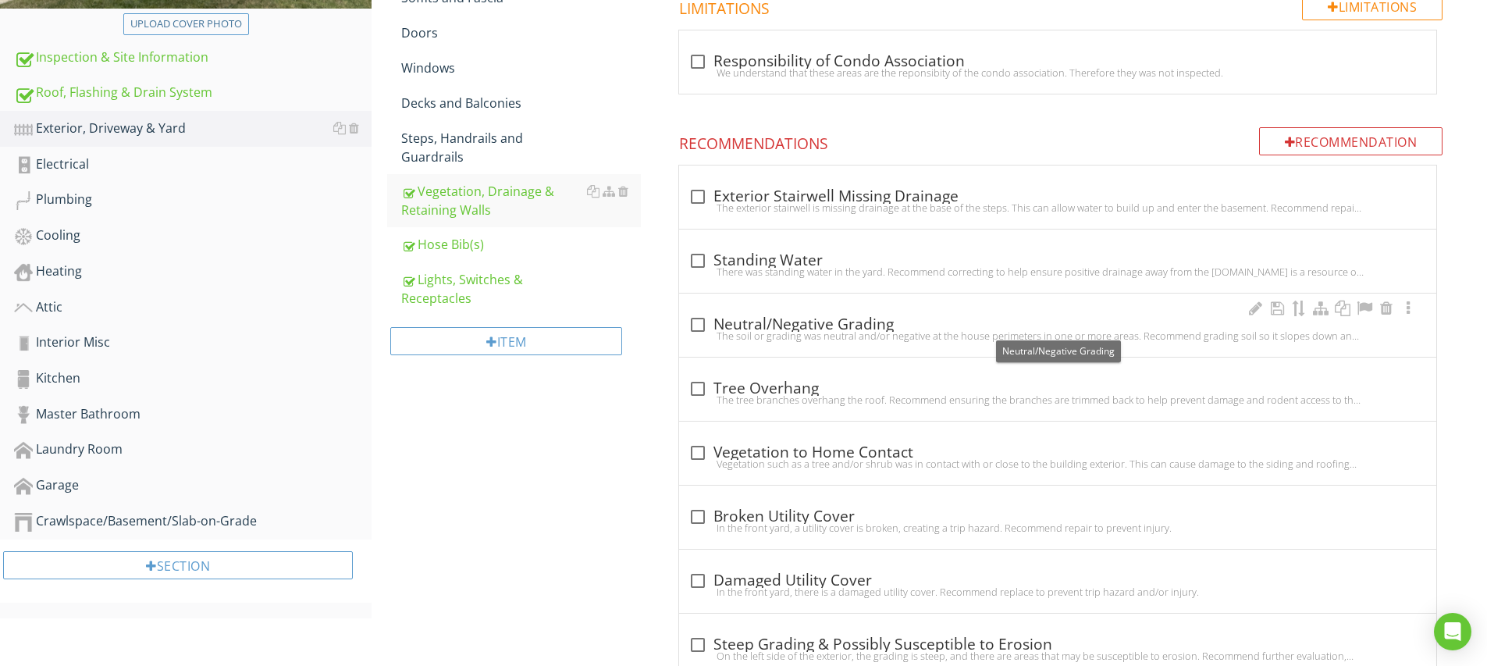
drag, startPoint x: 695, startPoint y: 325, endPoint x: 684, endPoint y: 328, distance: 10.6
click at [695, 325] on div at bounding box center [697, 324] width 27 height 27
checkbox input "true"
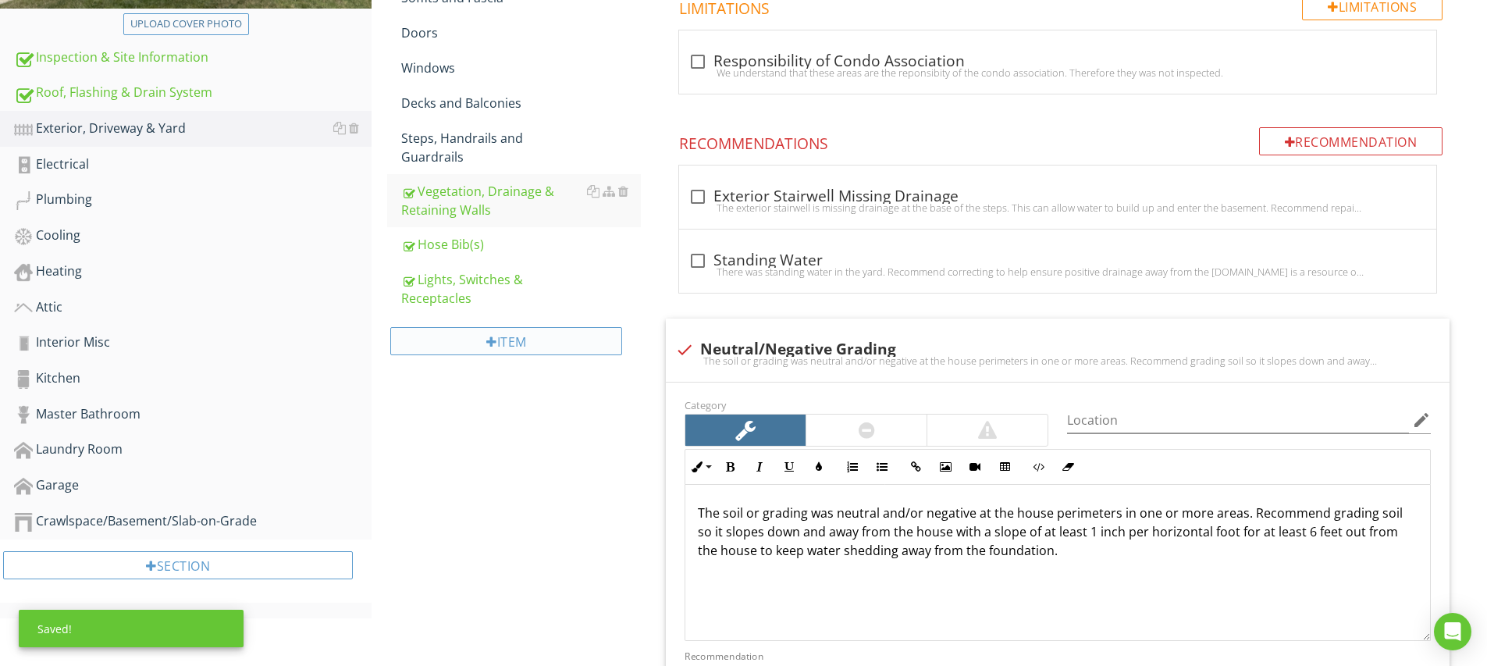
scroll to position [130, 0]
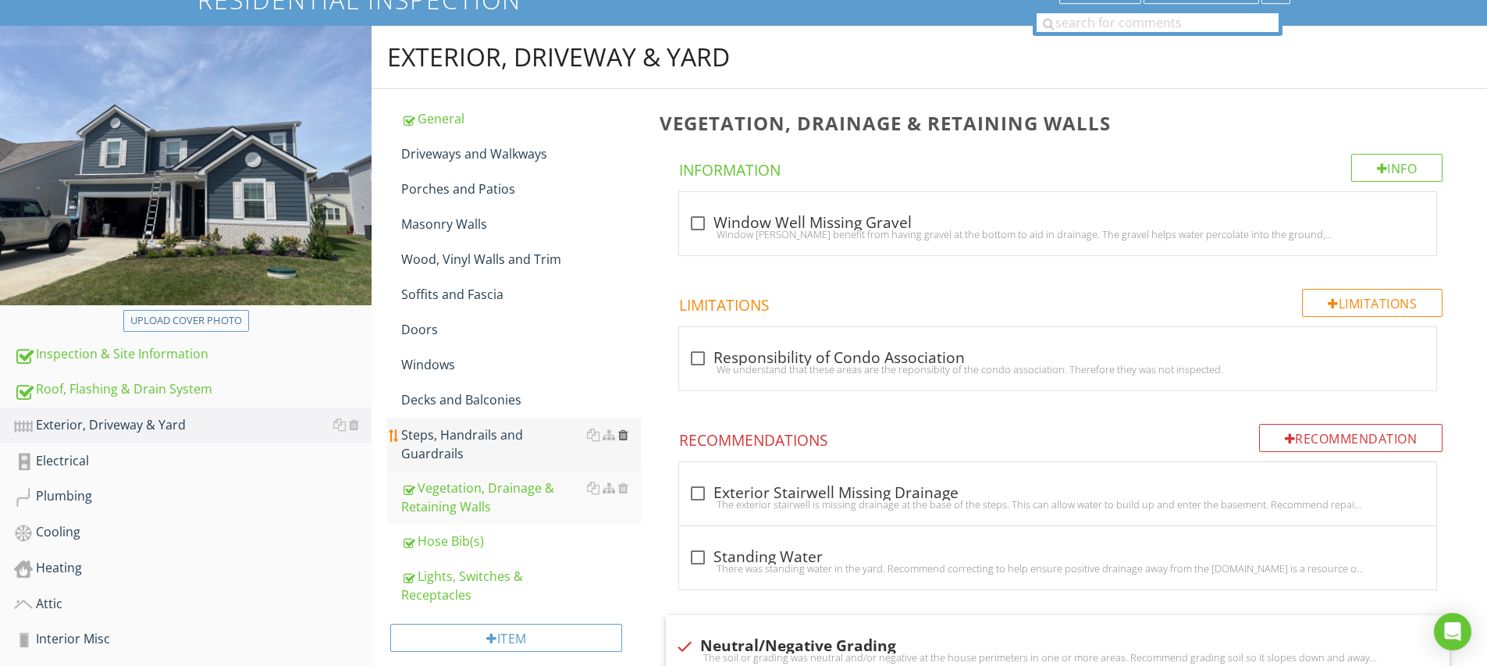
click at [624, 434] on div at bounding box center [623, 434] width 10 height 12
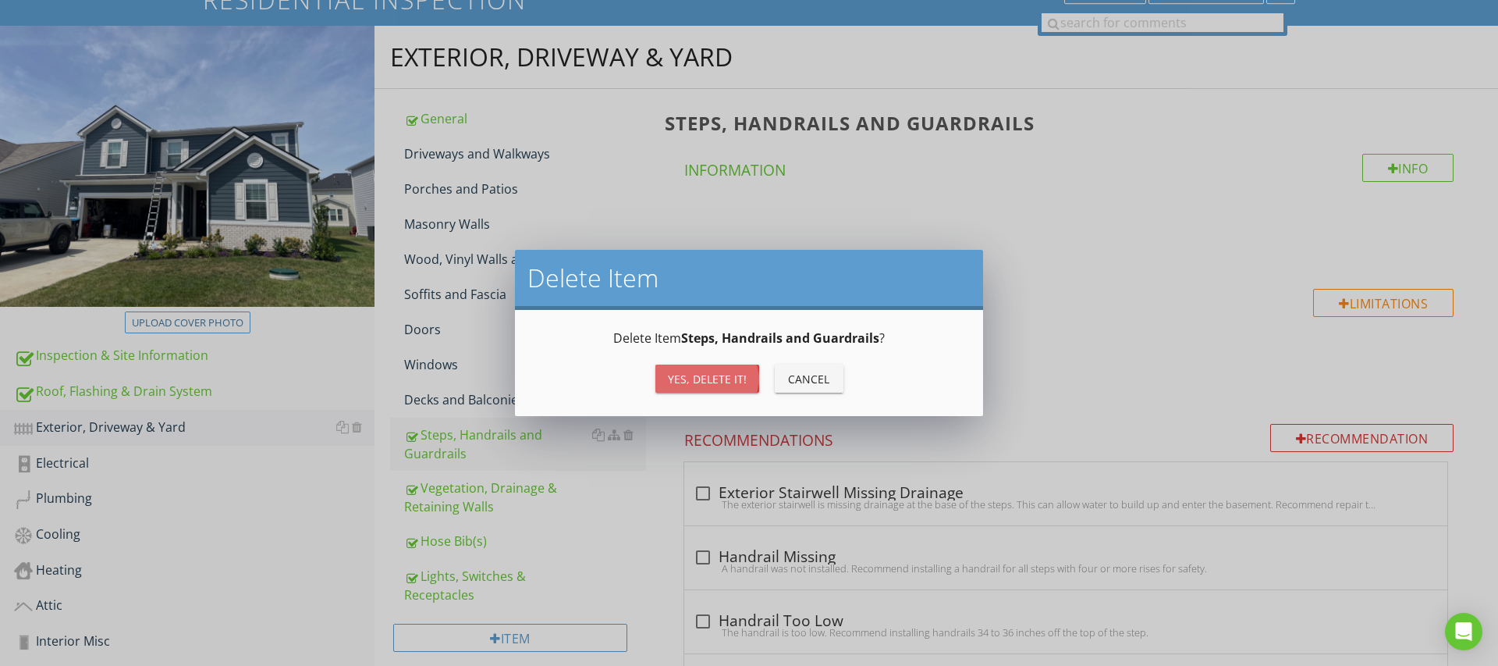
click at [710, 384] on div "Yes, Delete it!" at bounding box center [707, 379] width 79 height 16
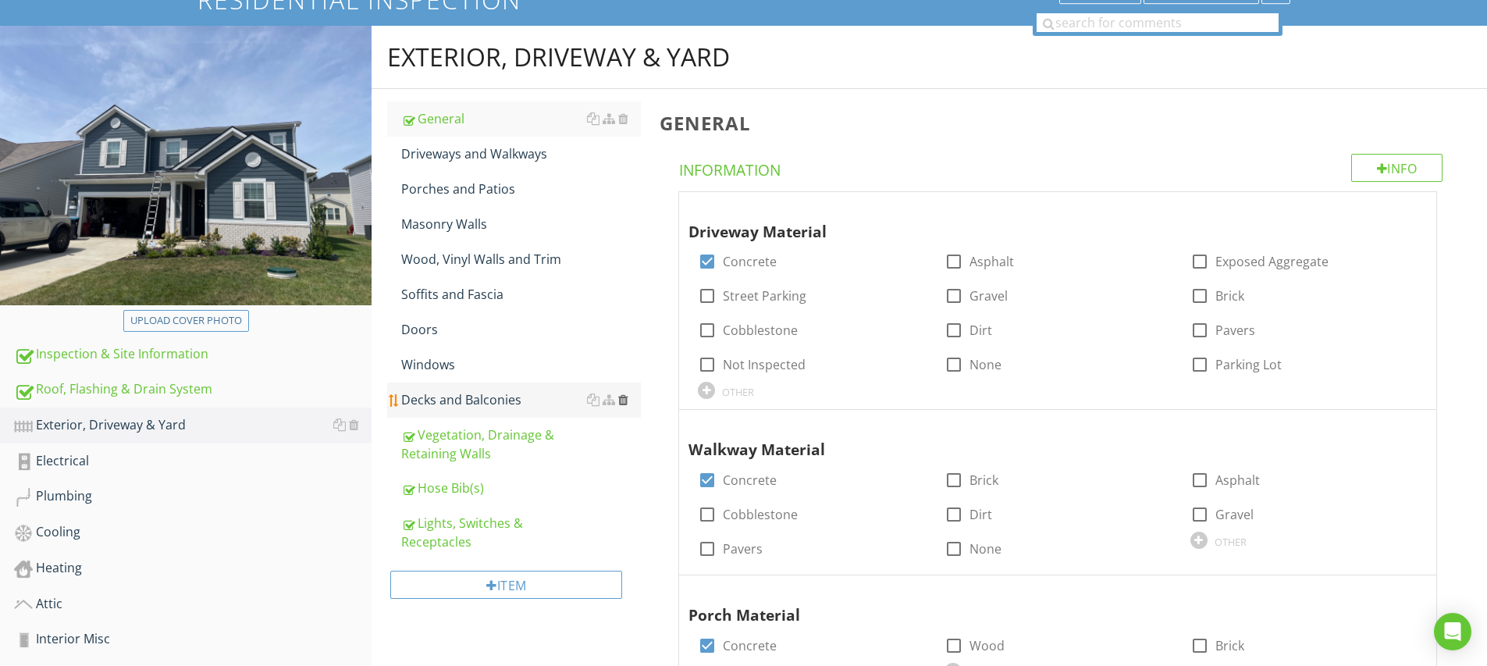
click at [626, 401] on div at bounding box center [623, 399] width 10 height 12
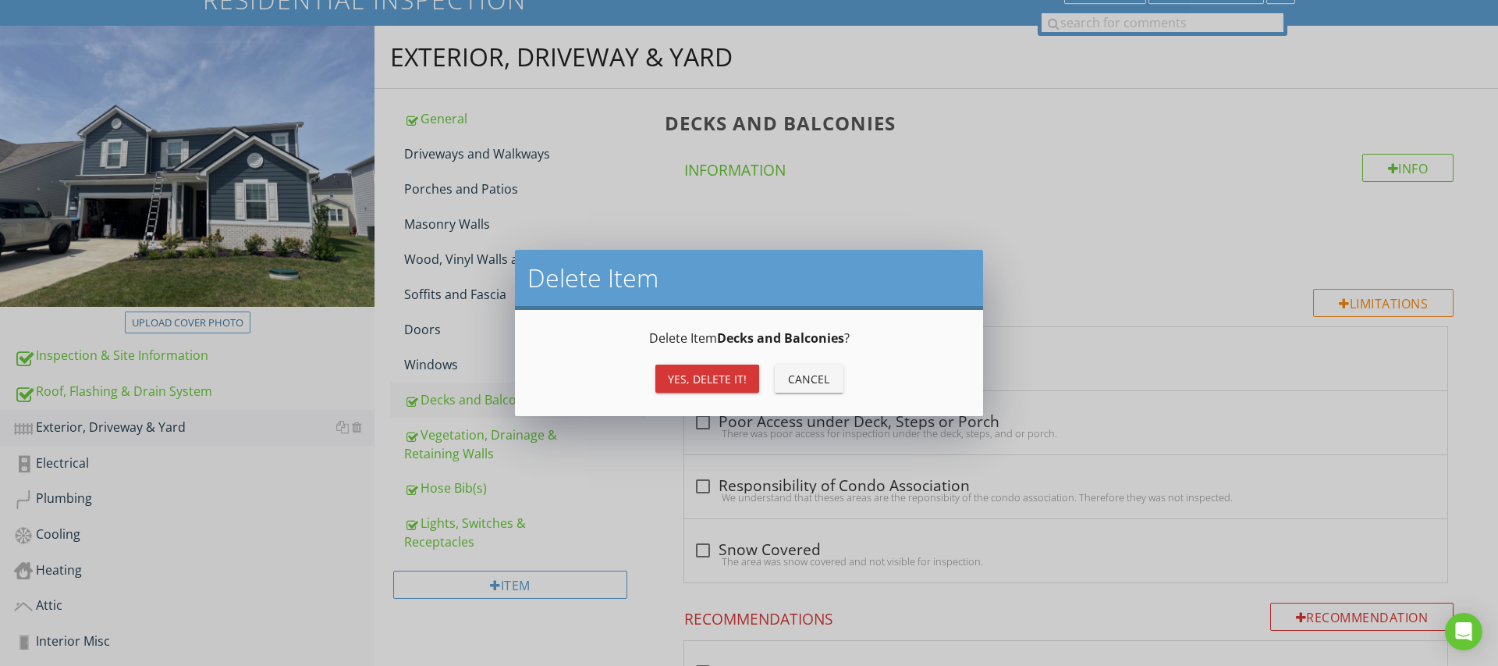
click at [740, 378] on div "Yes, Delete it!" at bounding box center [707, 379] width 79 height 16
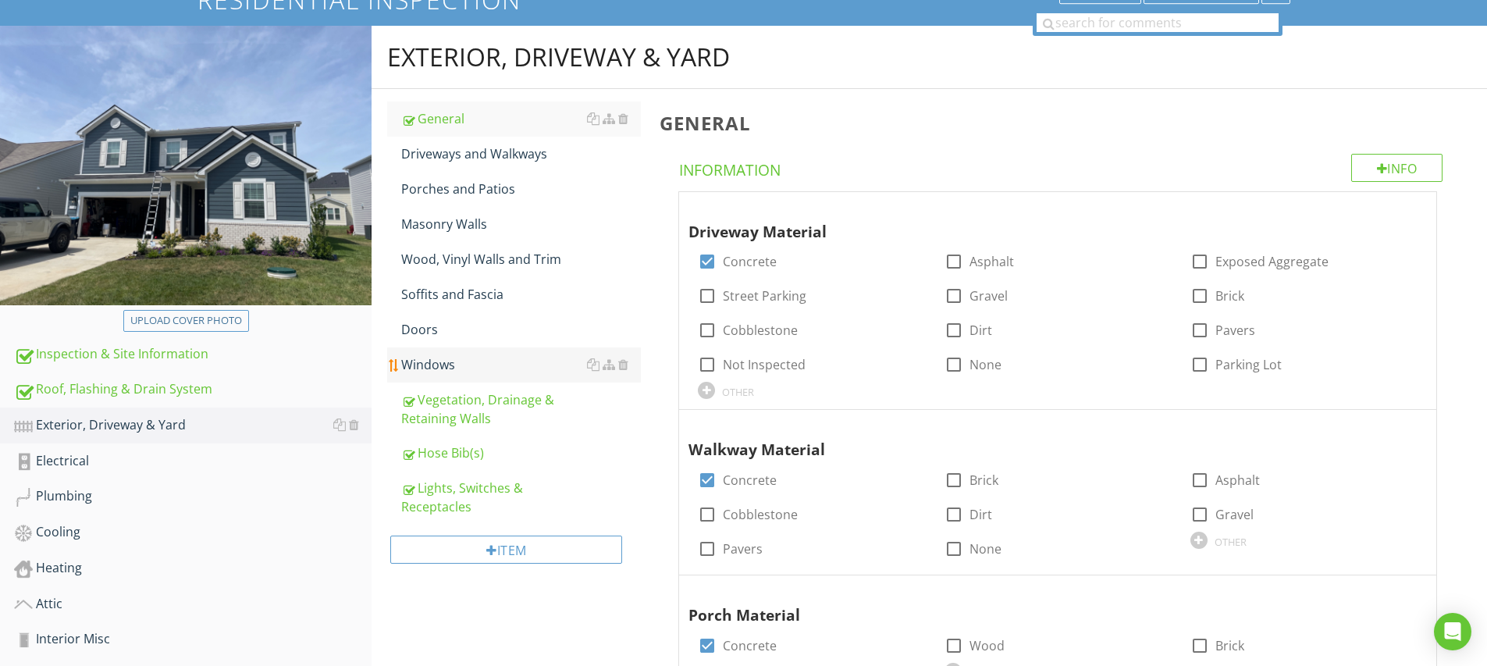
click at [439, 356] on div "Windows" at bounding box center [521, 364] width 240 height 19
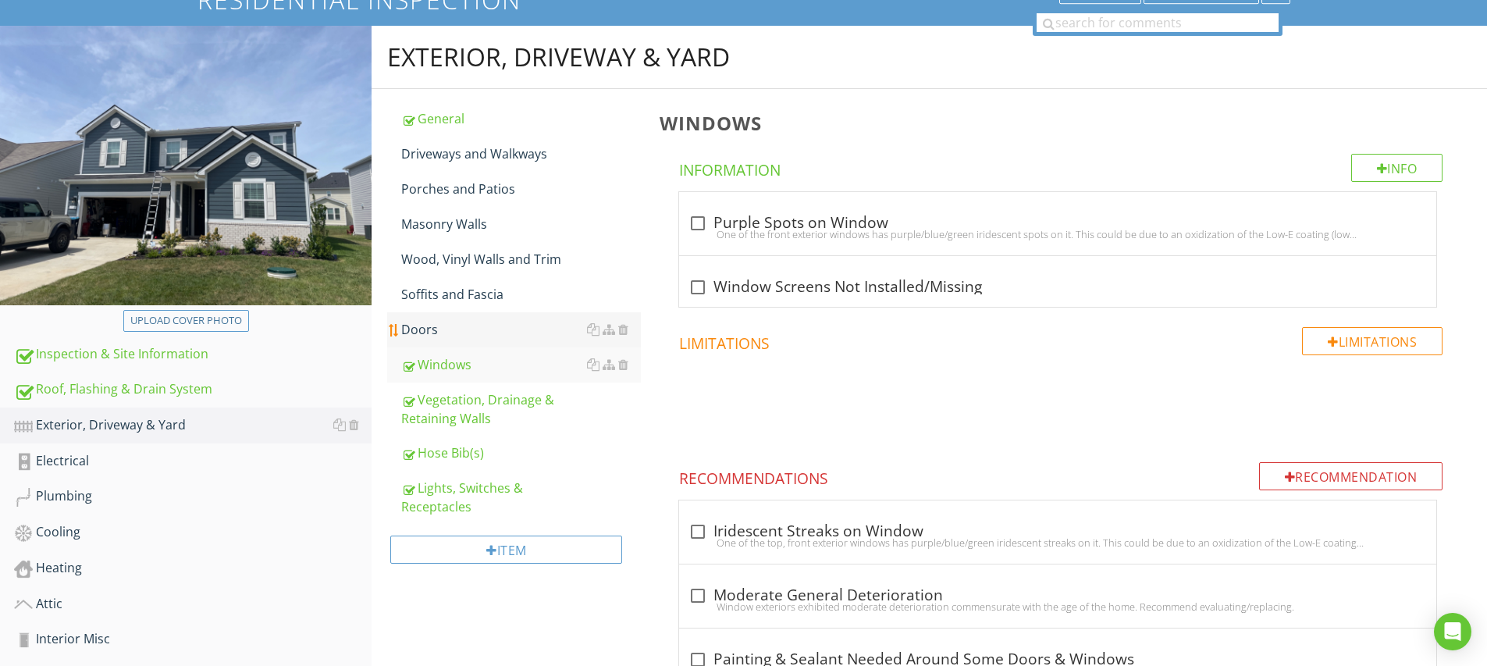
click at [428, 329] on div "Doors" at bounding box center [521, 329] width 240 height 19
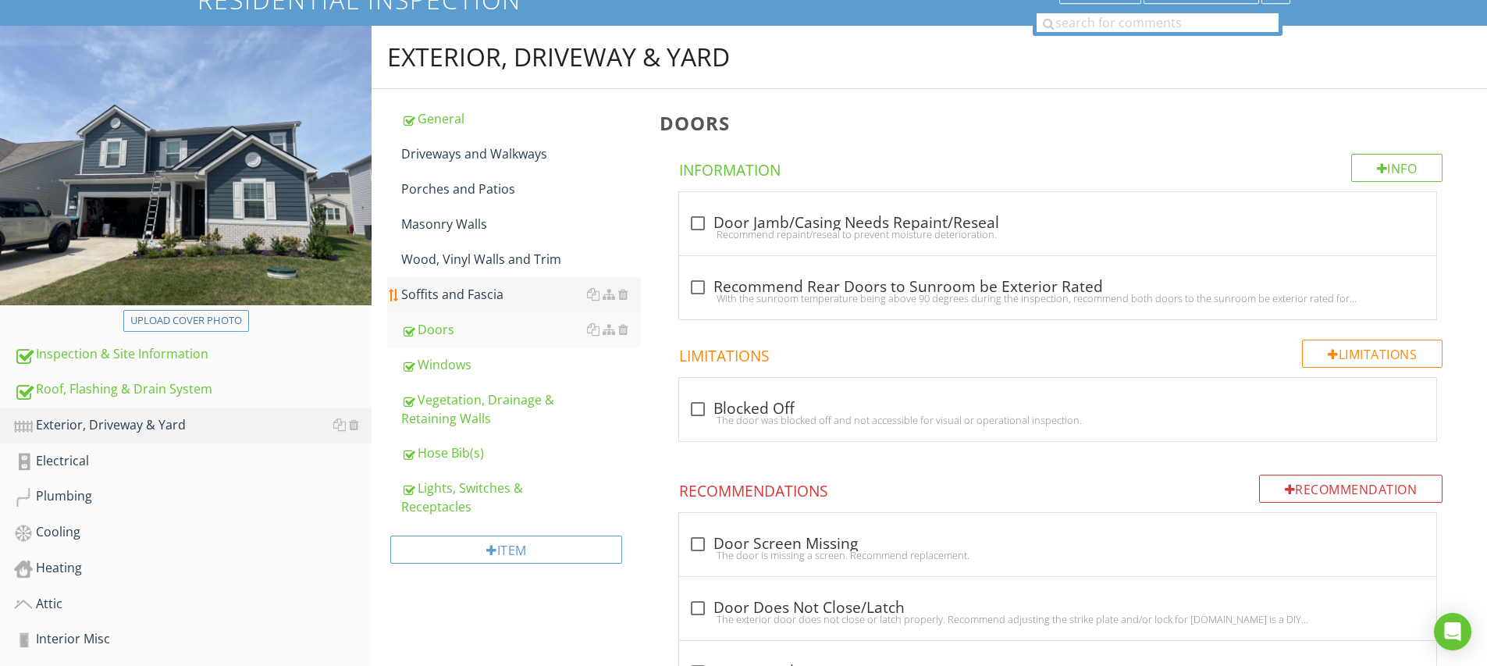
click at [479, 287] on div "Soffits and Fascia" at bounding box center [521, 294] width 240 height 19
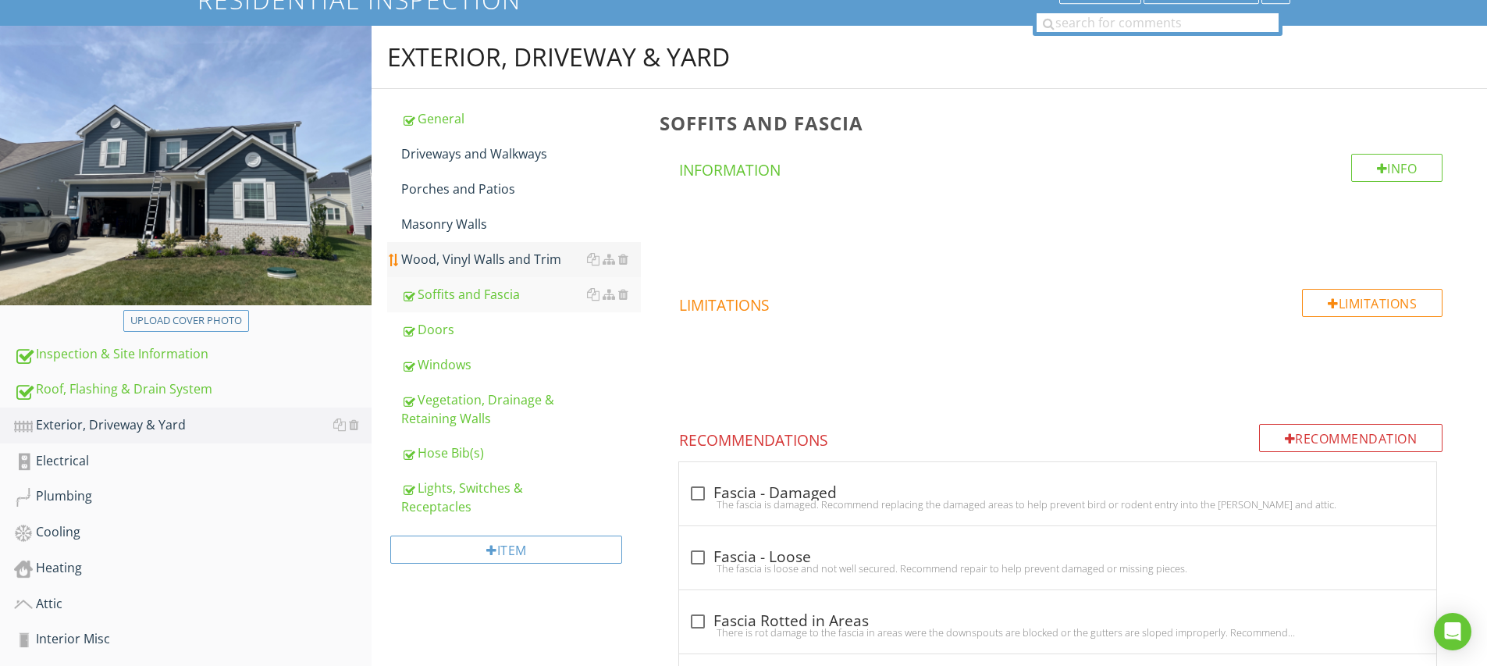
click at [478, 264] on div "Wood, Vinyl Walls and Trim" at bounding box center [521, 259] width 240 height 19
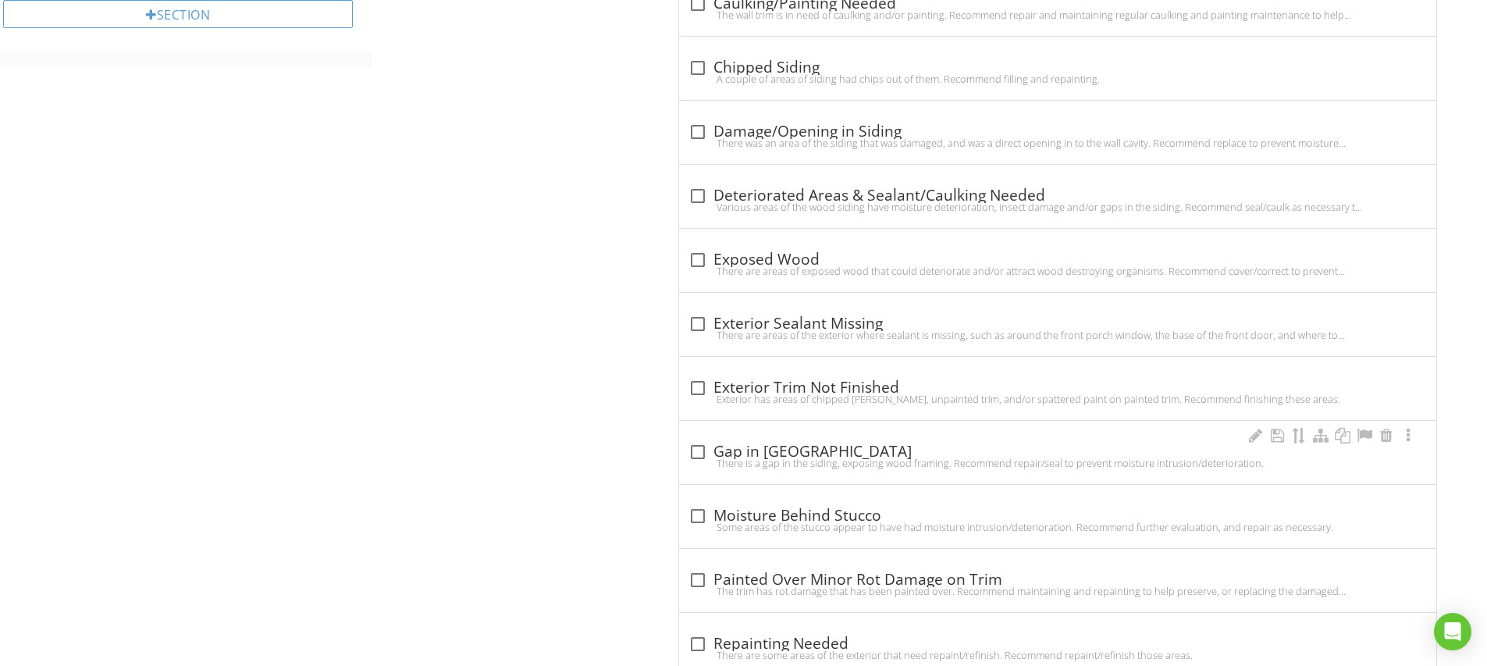
scroll to position [1128, 0]
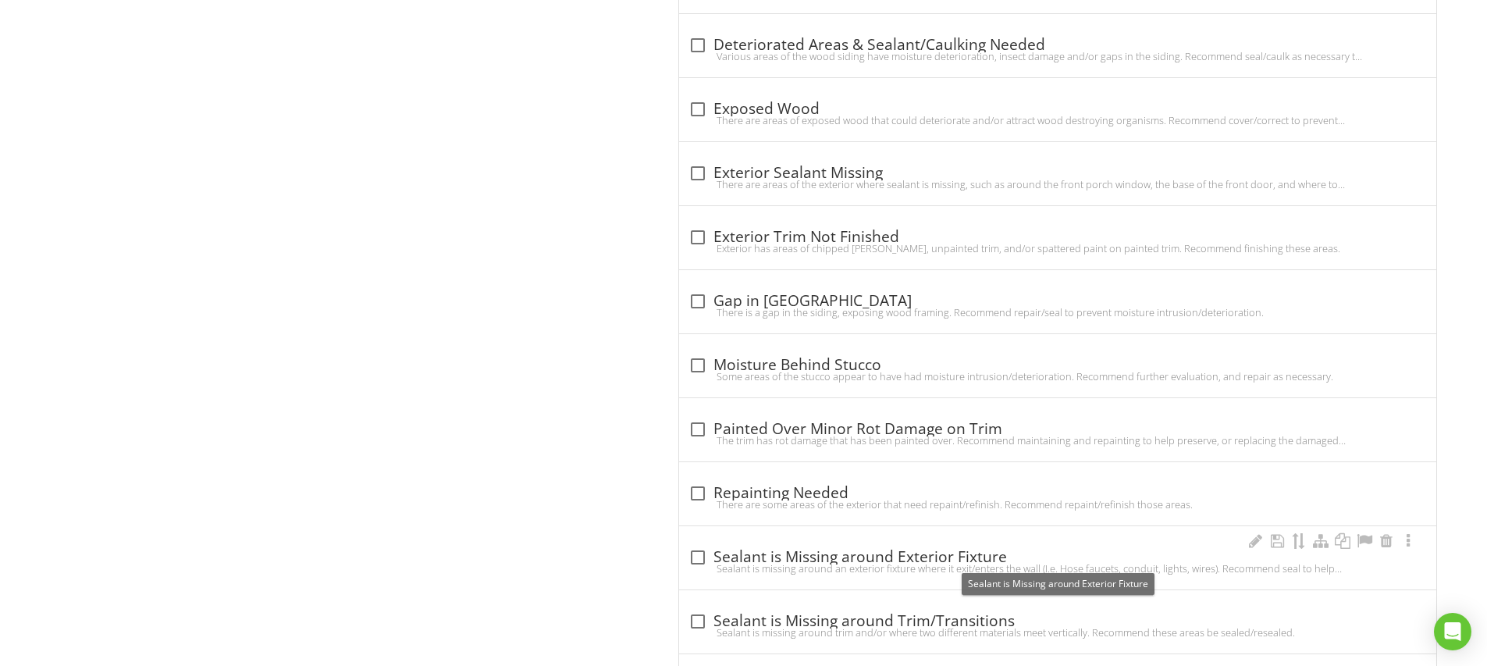
click at [696, 555] on div at bounding box center [697, 557] width 27 height 27
checkbox input "true"
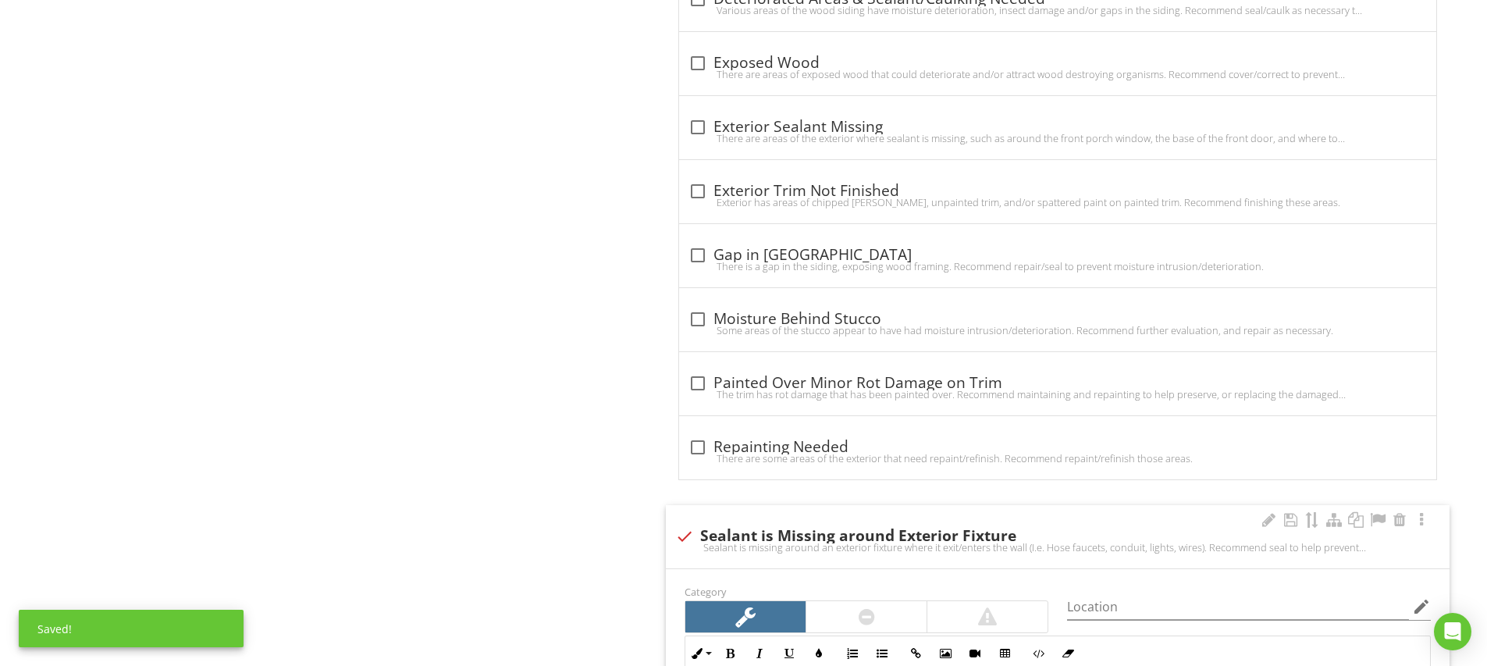
scroll to position [1316, 0]
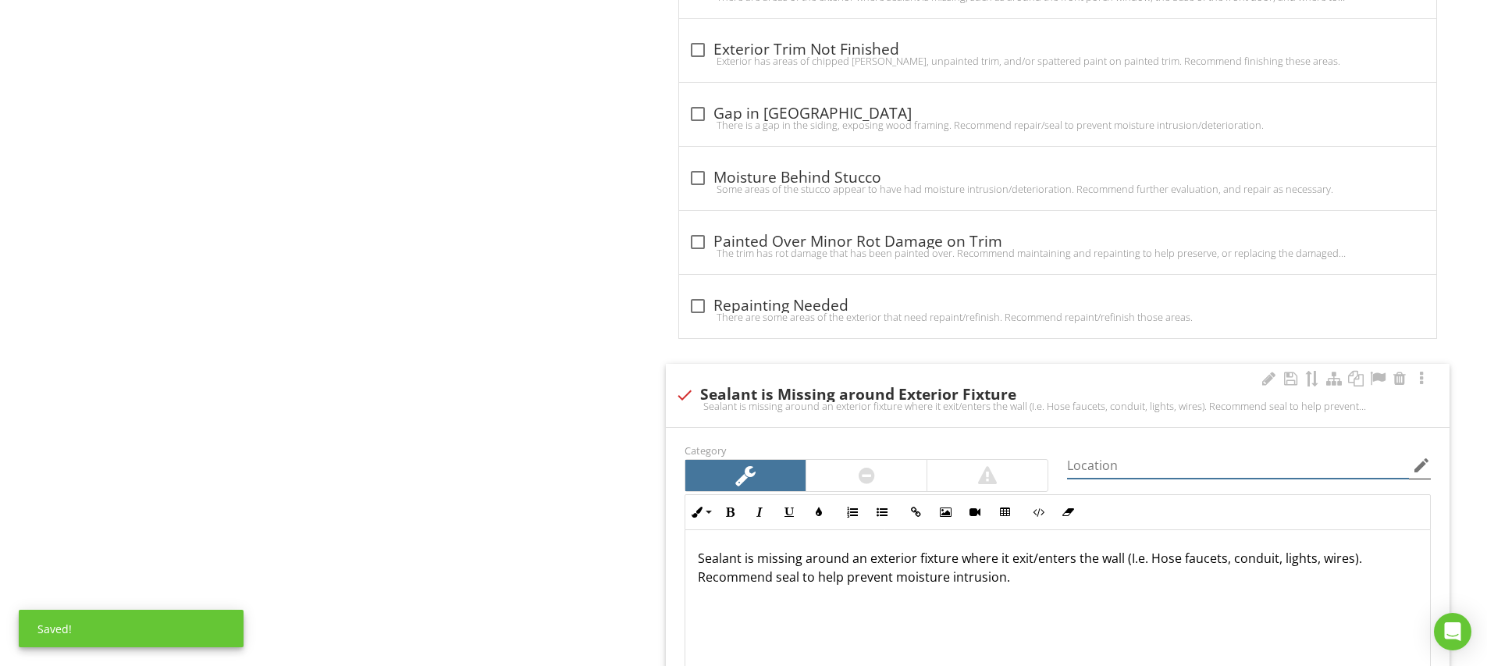
click at [1117, 460] on input "Location" at bounding box center [1238, 466] width 342 height 26
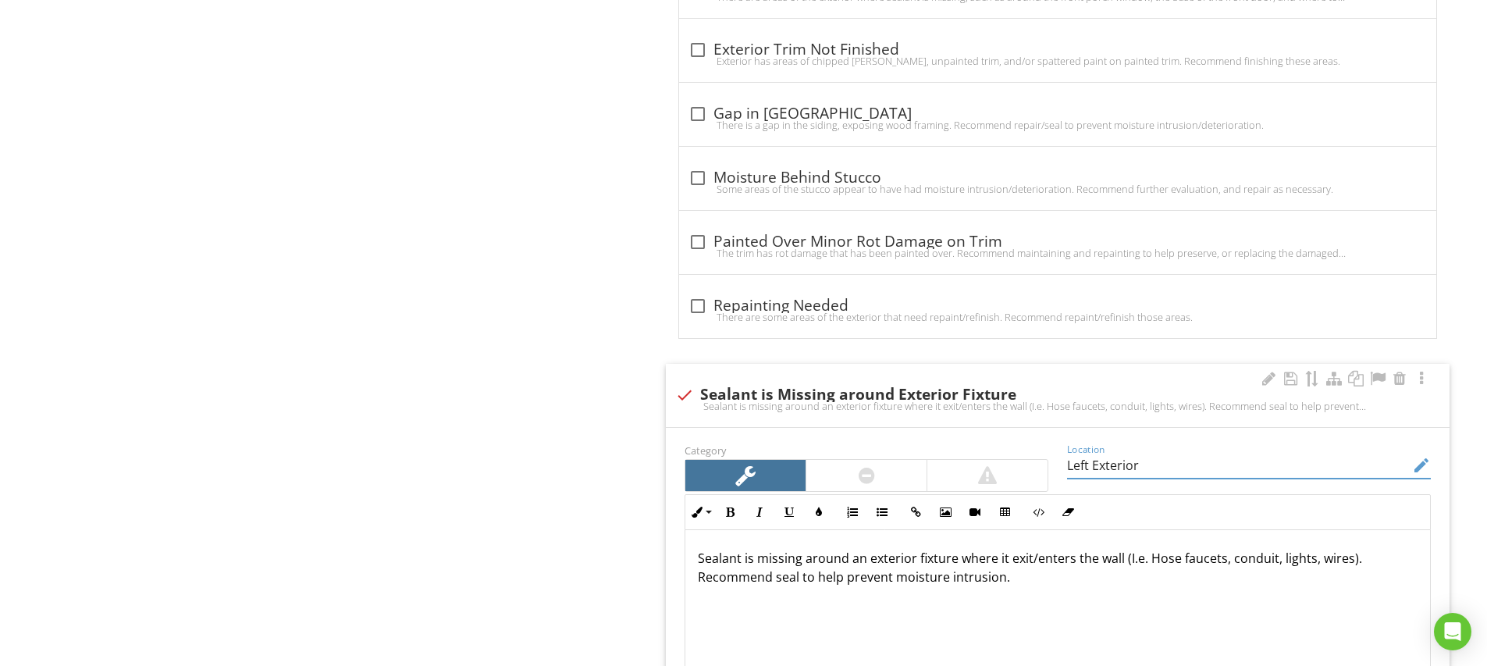
click at [1123, 464] on input "Left Exterior" at bounding box center [1238, 466] width 342 height 26
type input "Left Exterior"
click at [1077, 613] on div "Sealant is missing around an exterior fixture where it exit/enters the wall (I.…" at bounding box center [1057, 608] width 744 height 156
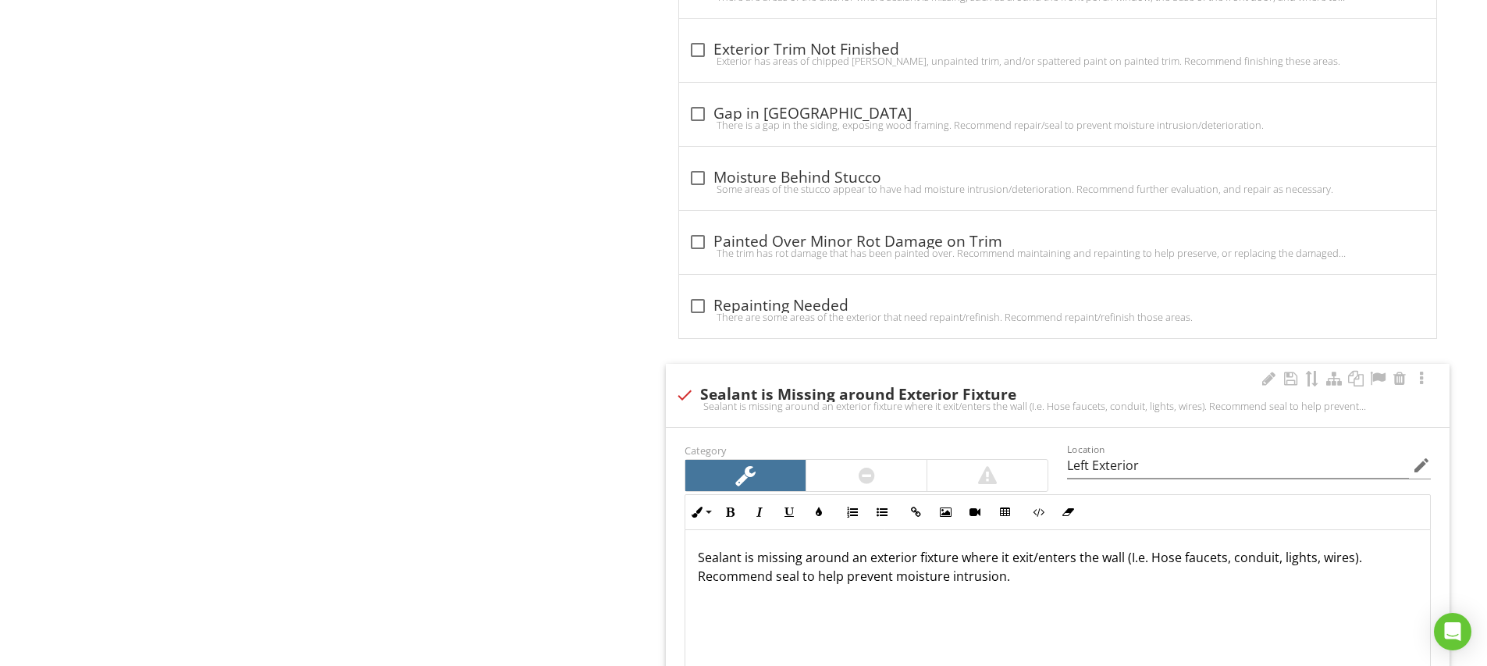
scroll to position [1442, 0]
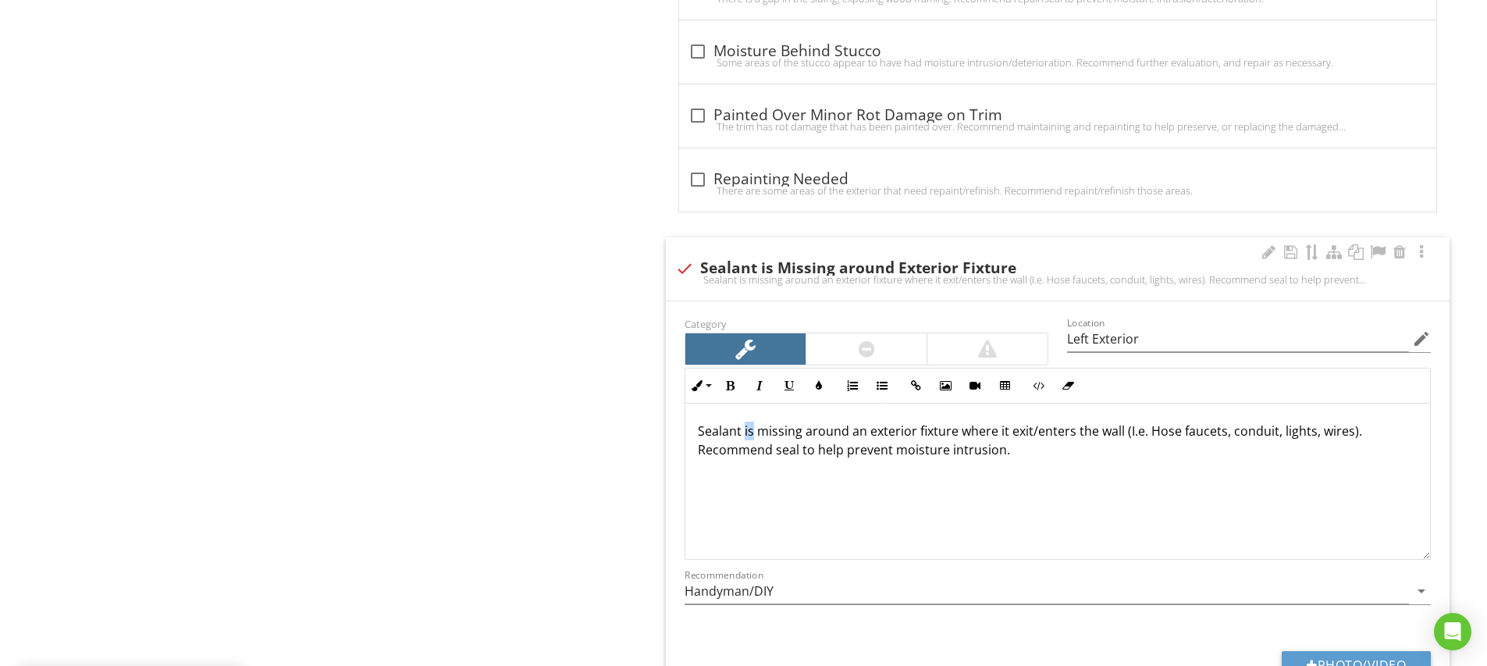
click at [751, 431] on p "Sealant is missing around an exterior fixture where it exit/enters the wall (I.…" at bounding box center [1058, 439] width 720 height 37
click at [847, 517] on div "Sealant was missing around an exterior fixture where it exit/enters the wall (I…" at bounding box center [1057, 481] width 744 height 156
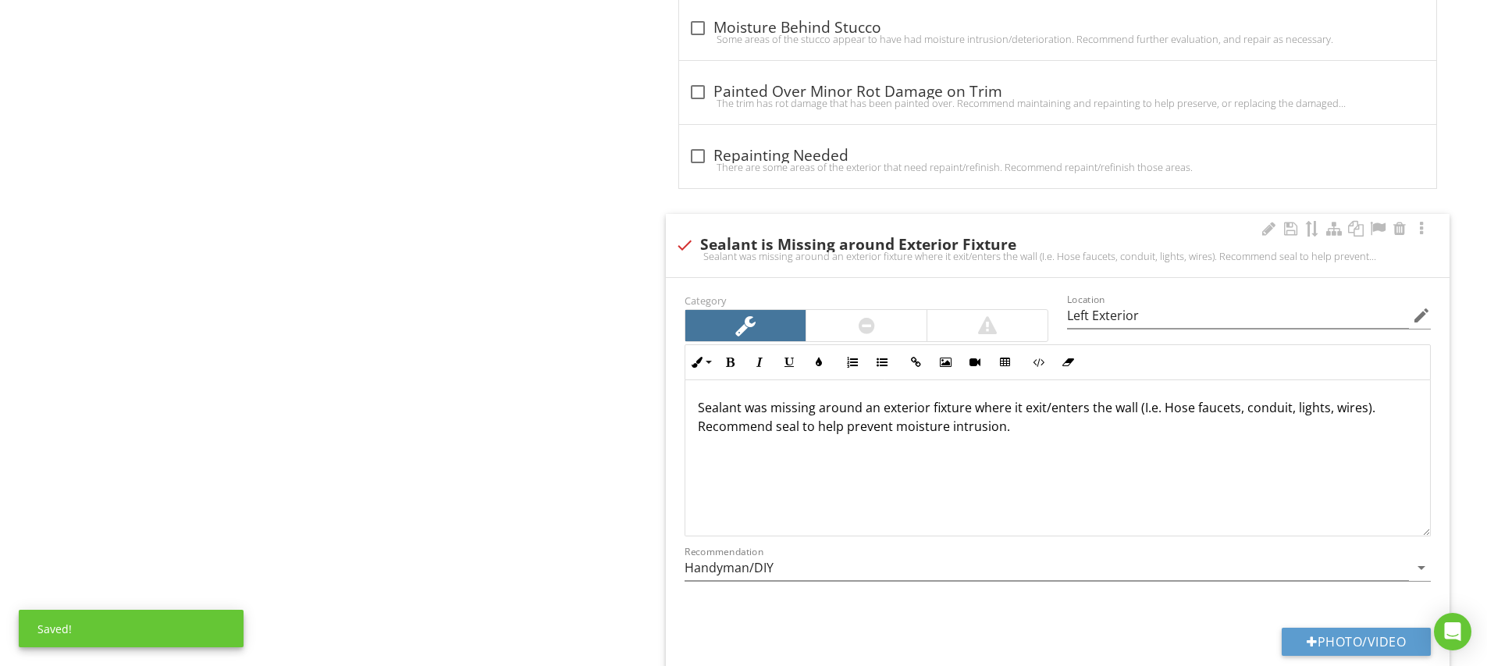
scroll to position [1527, 0]
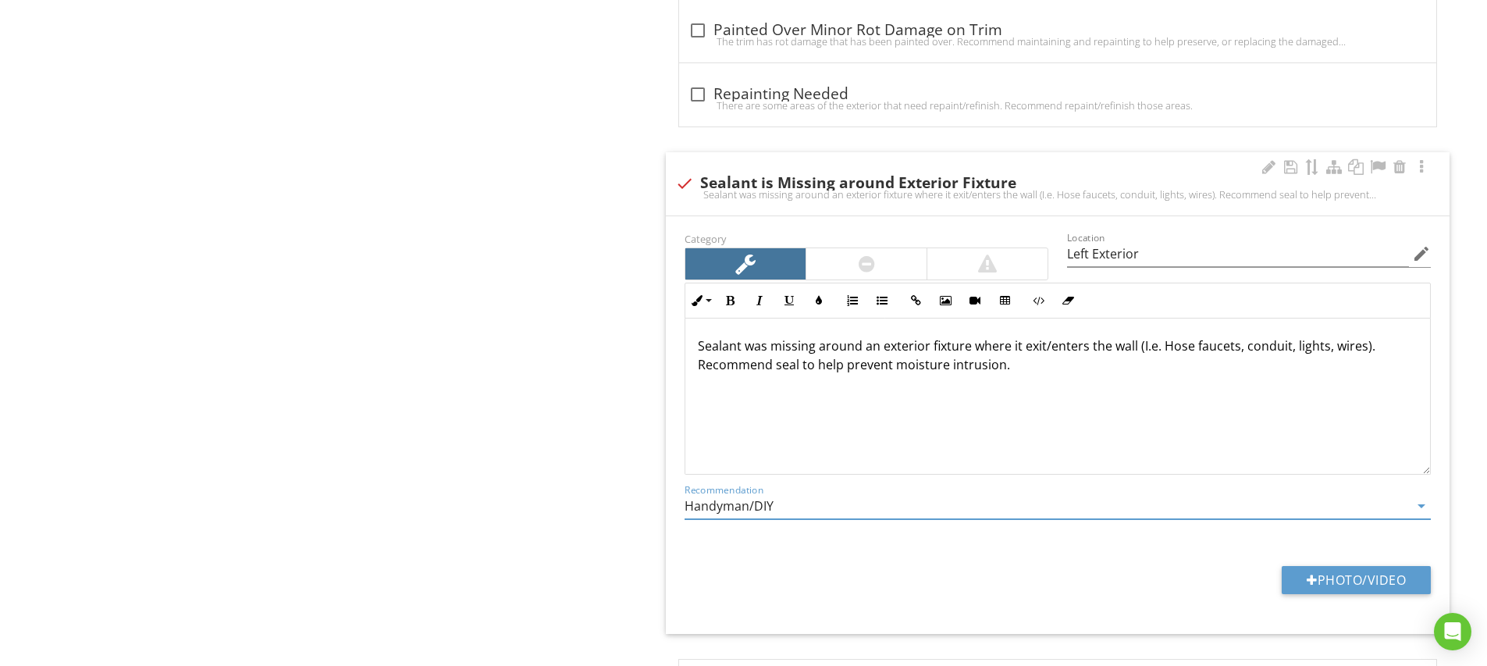
click at [779, 503] on input "Handyman/DIY" at bounding box center [1046, 506] width 724 height 26
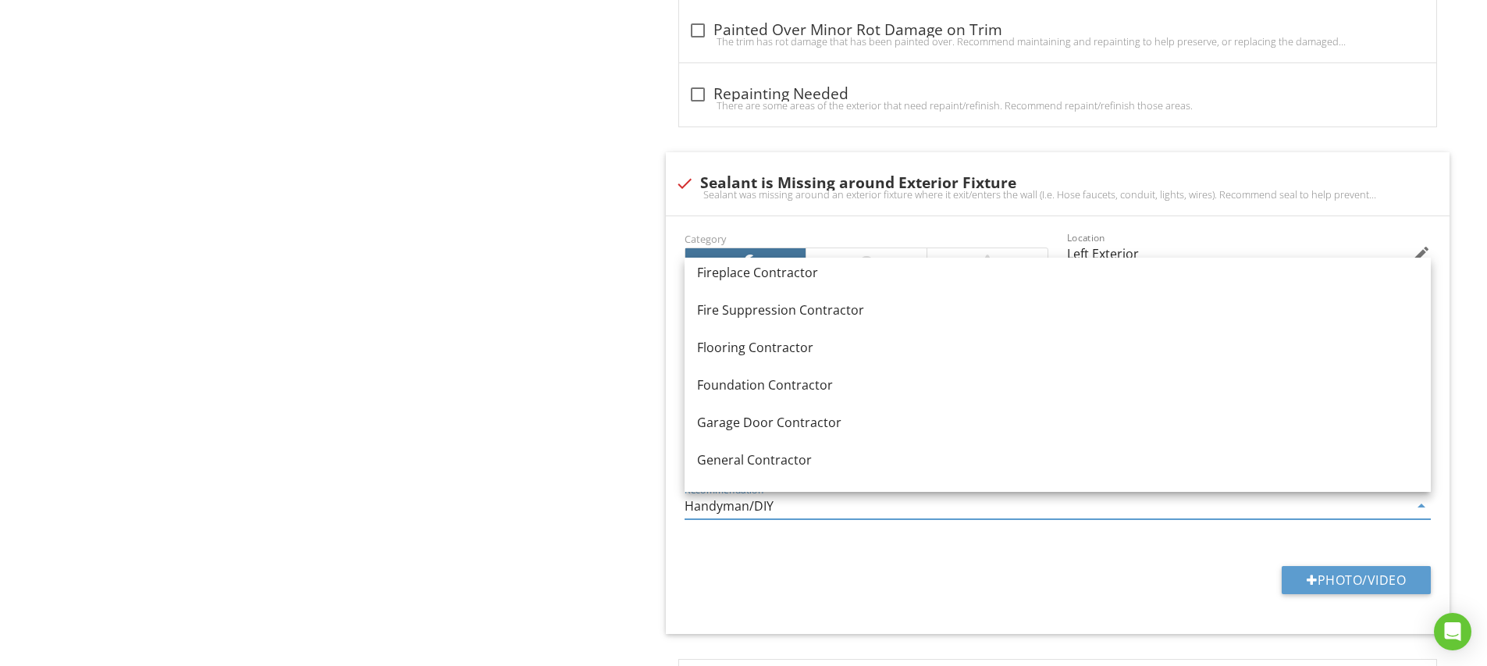
scroll to position [865, 0]
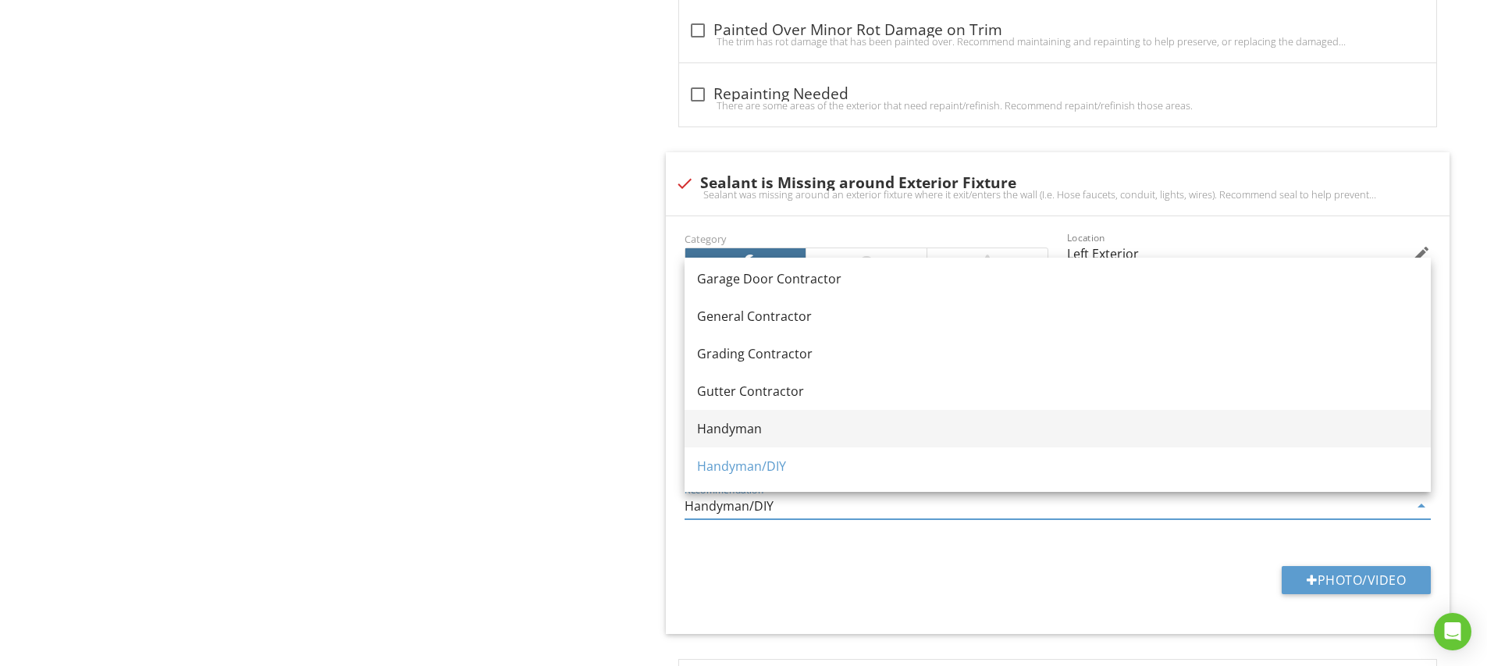
click at [741, 428] on div "Handyman" at bounding box center [1057, 428] width 721 height 19
type input "Handyman"
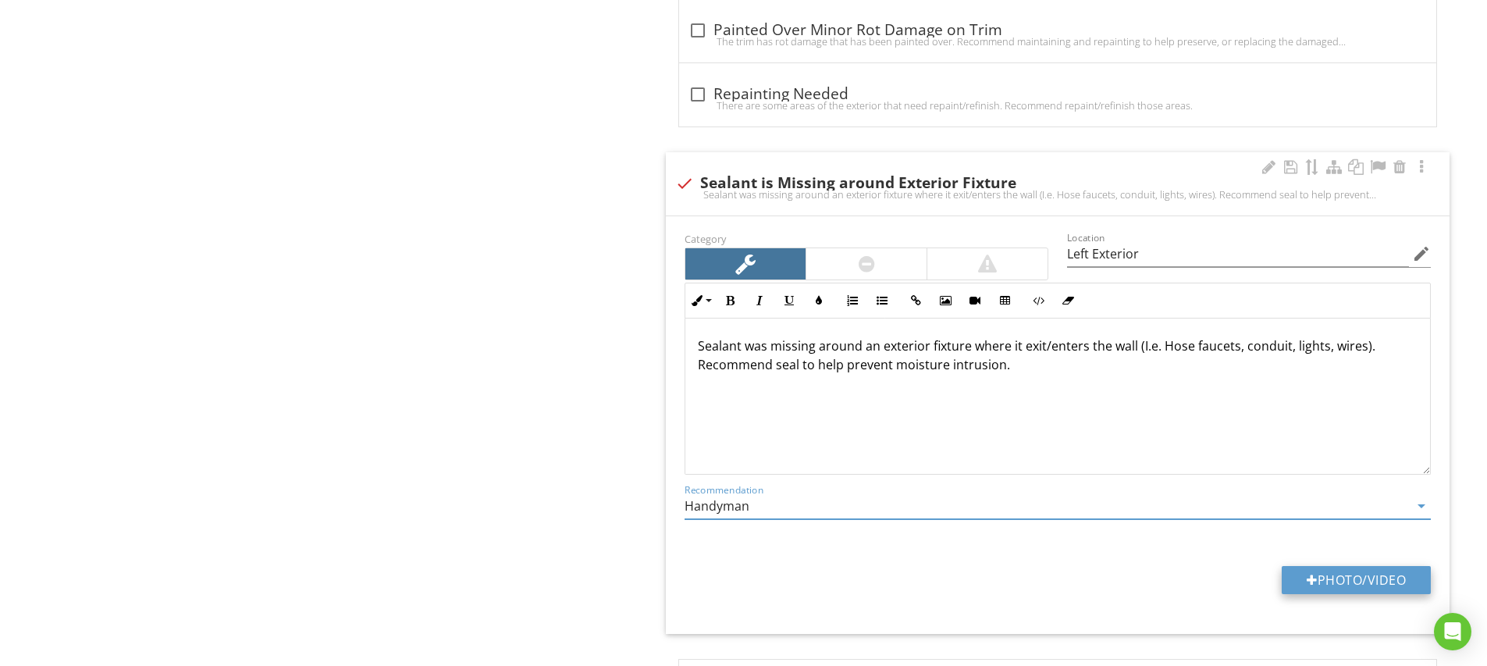
click at [1359, 578] on button "Photo/Video" at bounding box center [1355, 580] width 149 height 28
type input "C:\fakepath\IMG_5251.JPG"
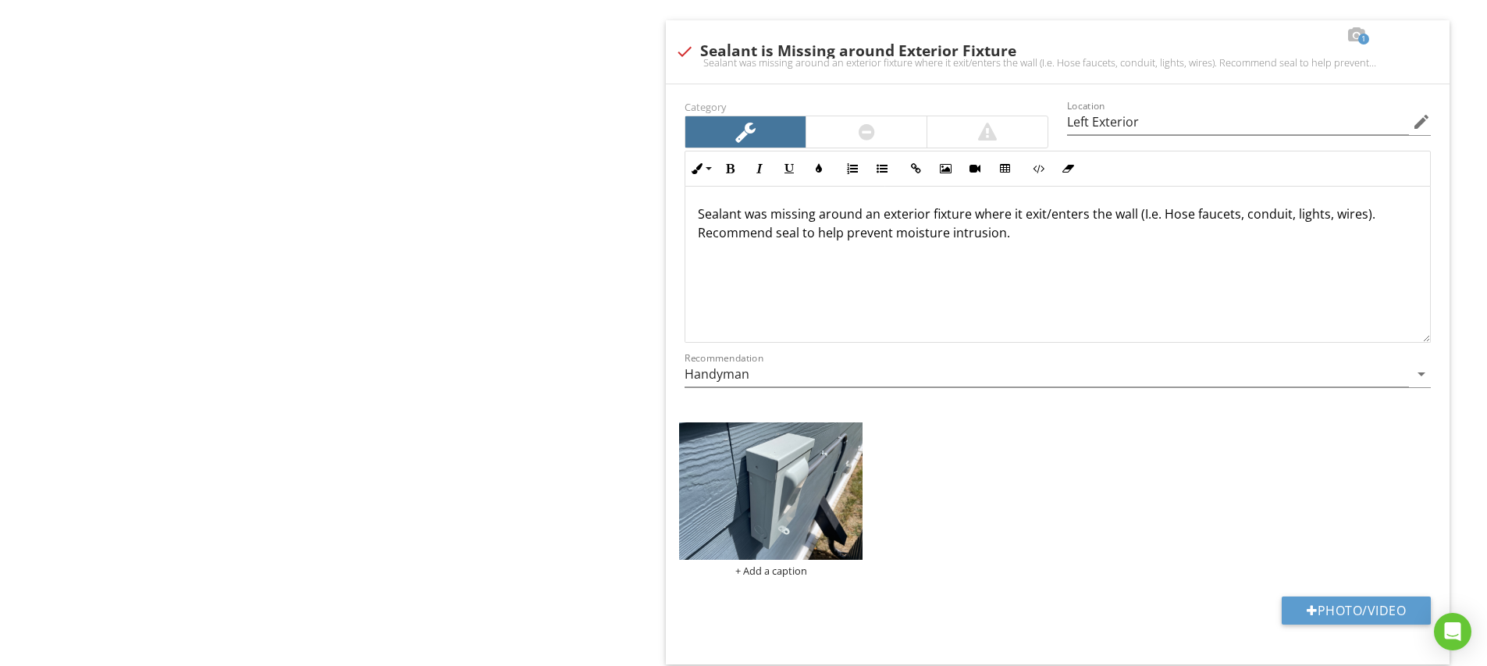
scroll to position [1788, 0]
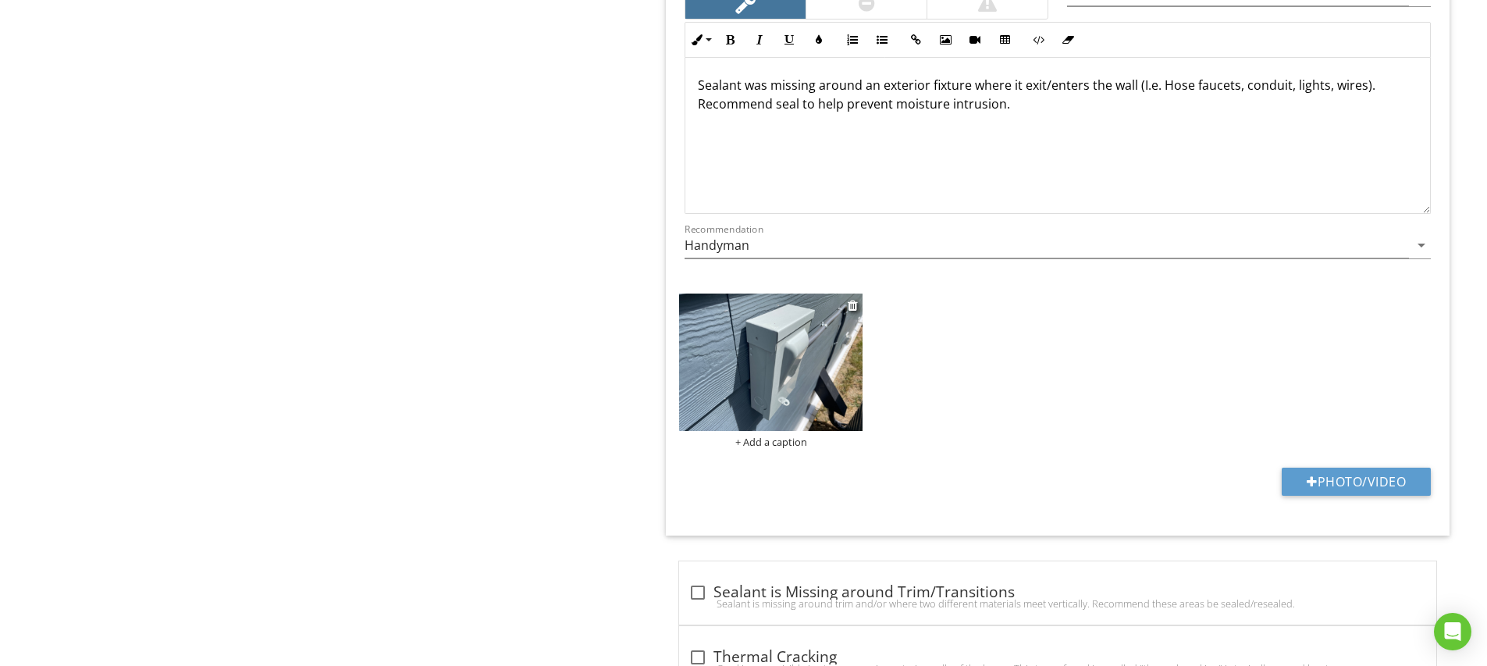
click at [850, 370] on img at bounding box center [770, 361] width 183 height 137
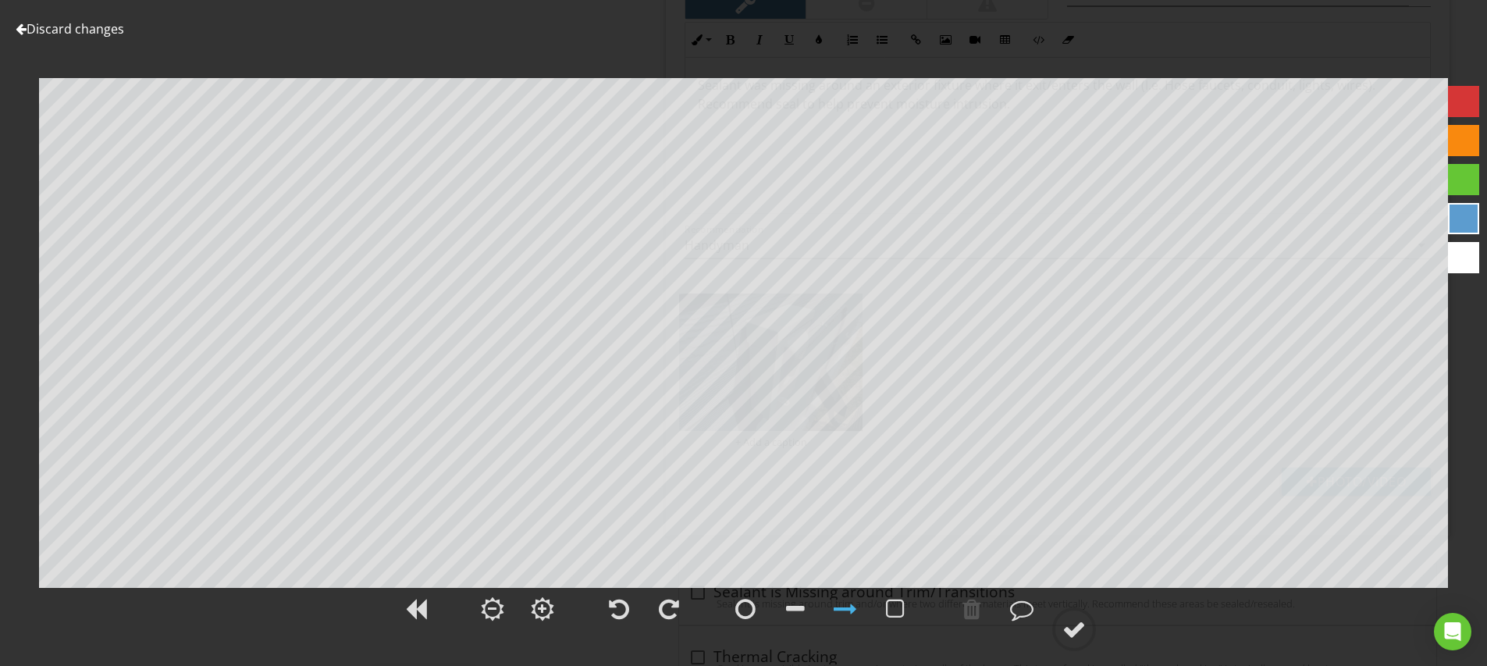
click at [1465, 87] on div at bounding box center [1463, 101] width 31 height 31
click at [806, 605] on div at bounding box center [795, 608] width 39 height 39
click at [854, 610] on div at bounding box center [844, 608] width 23 height 23
click at [1075, 619] on div at bounding box center [1073, 628] width 23 height 23
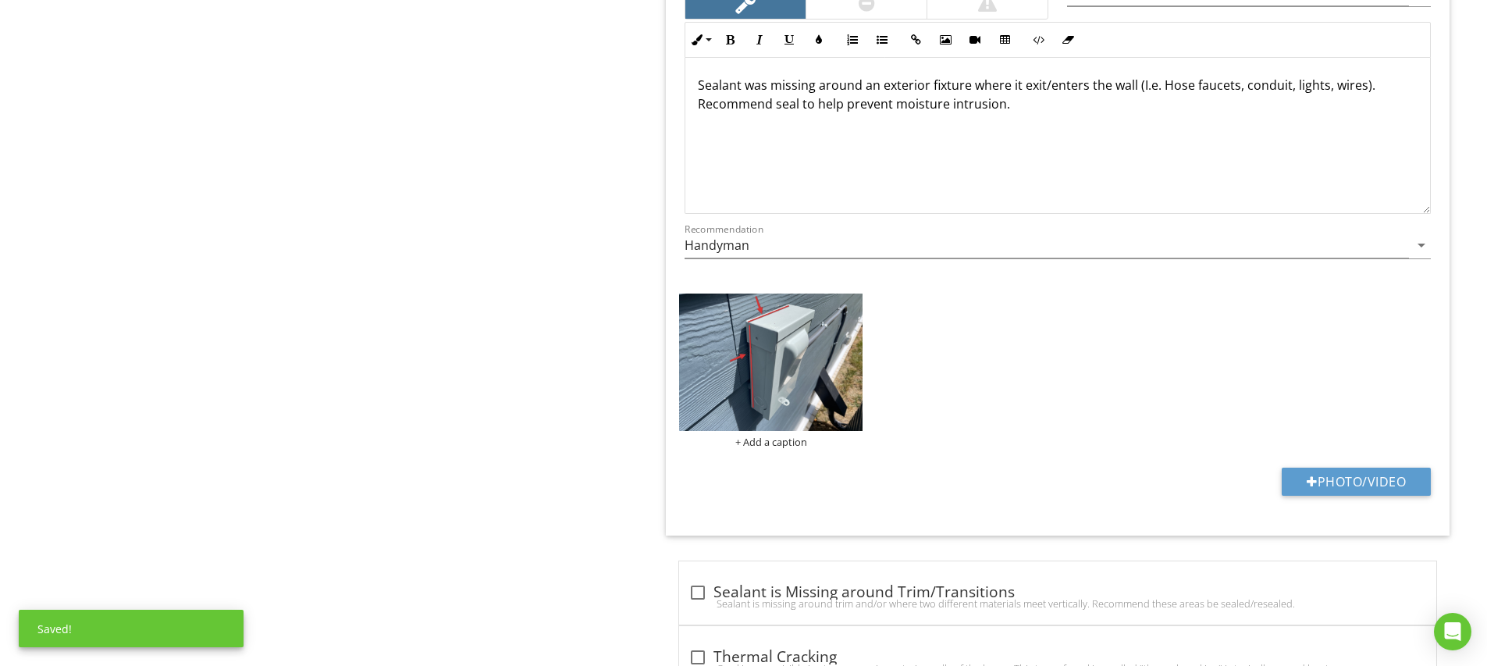
scroll to position [0, 0]
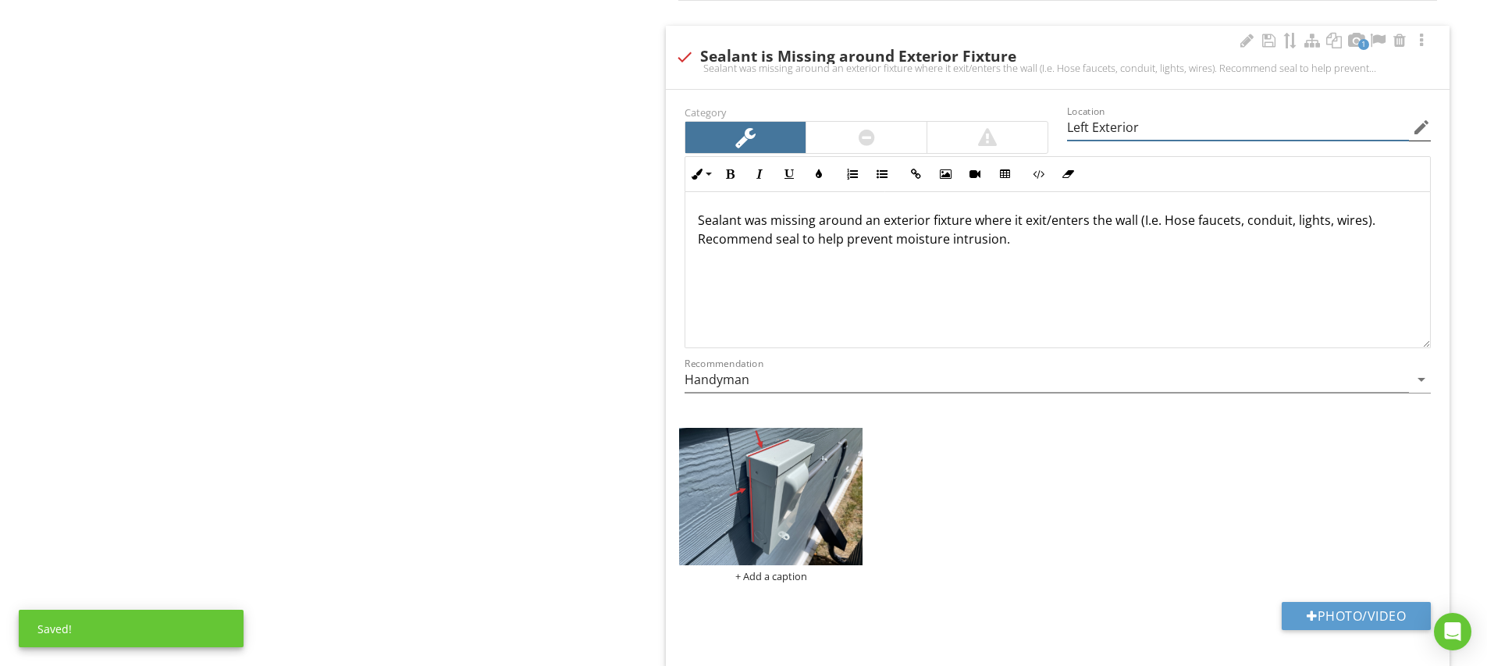
click at [1118, 128] on input "Left Exterior" at bounding box center [1238, 128] width 342 height 26
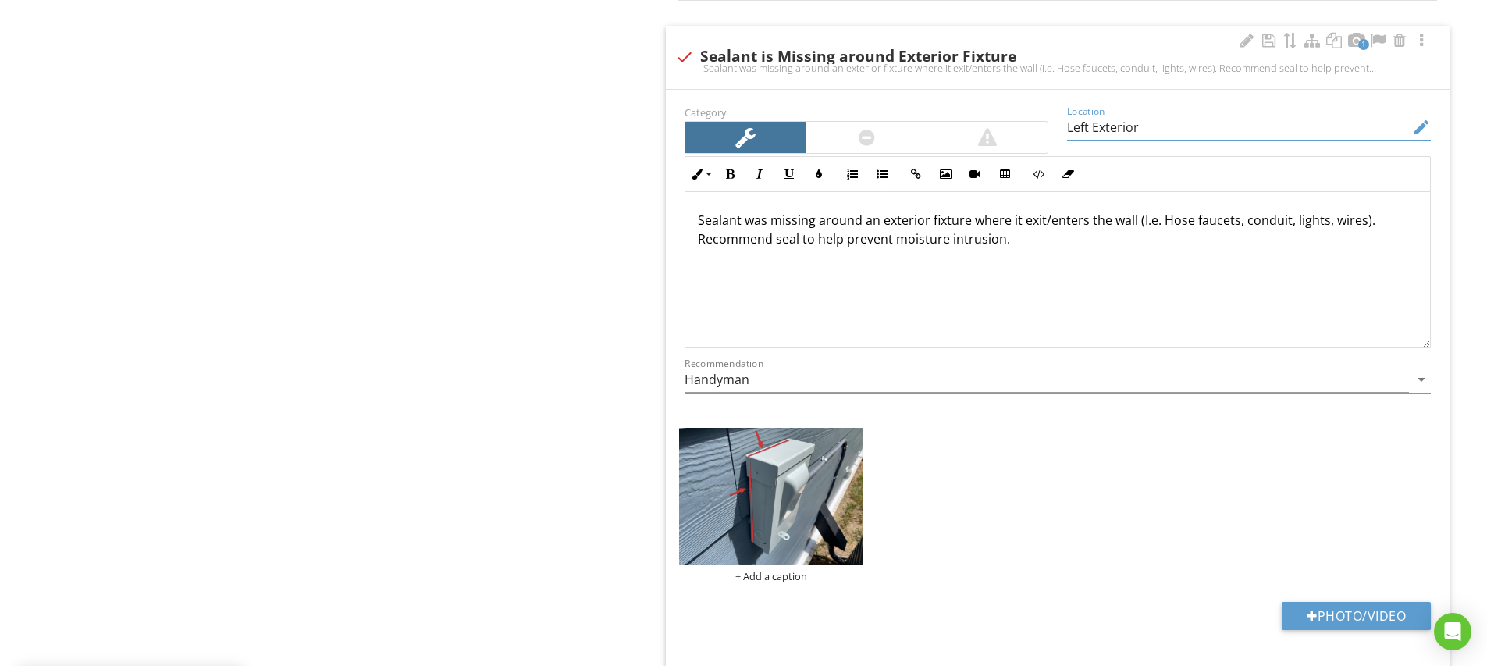
click at [1118, 128] on input "Left Exterior" at bounding box center [1238, 128] width 342 height 26
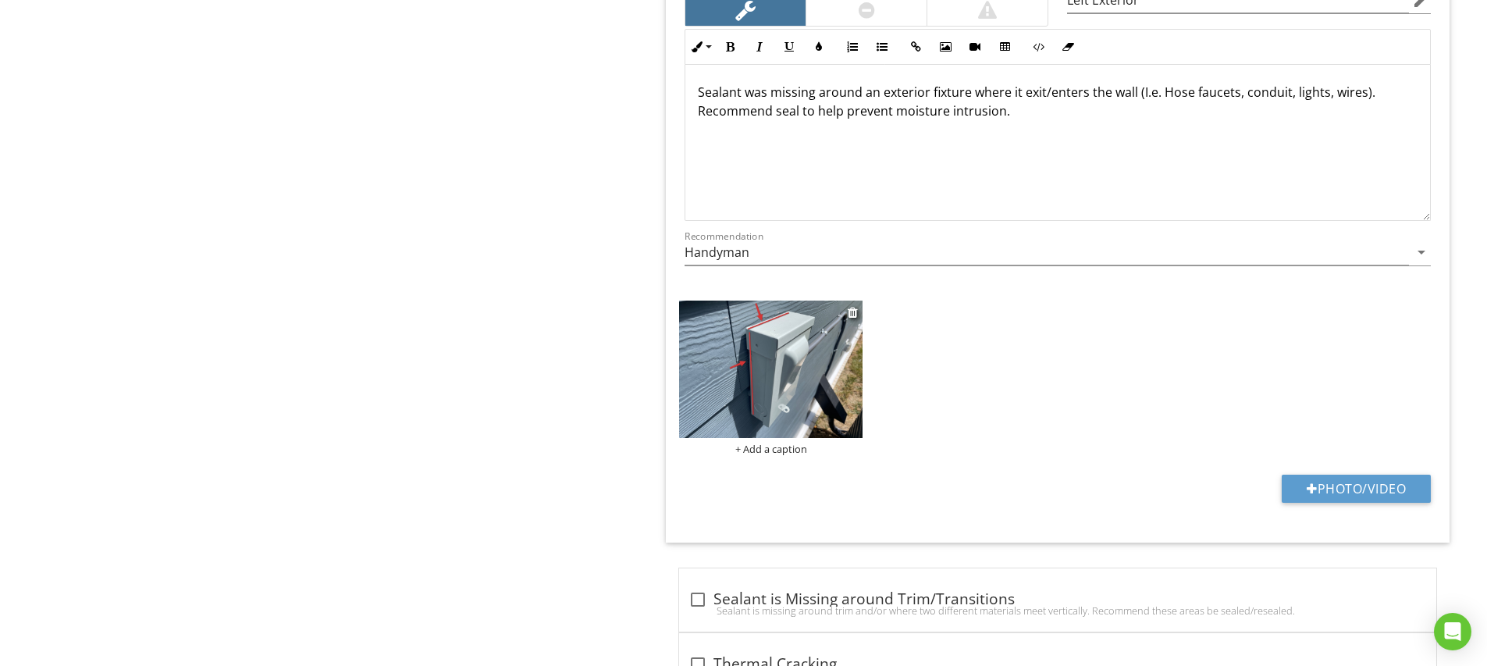
click at [783, 449] on div "+ Add a caption" at bounding box center [770, 448] width 183 height 12
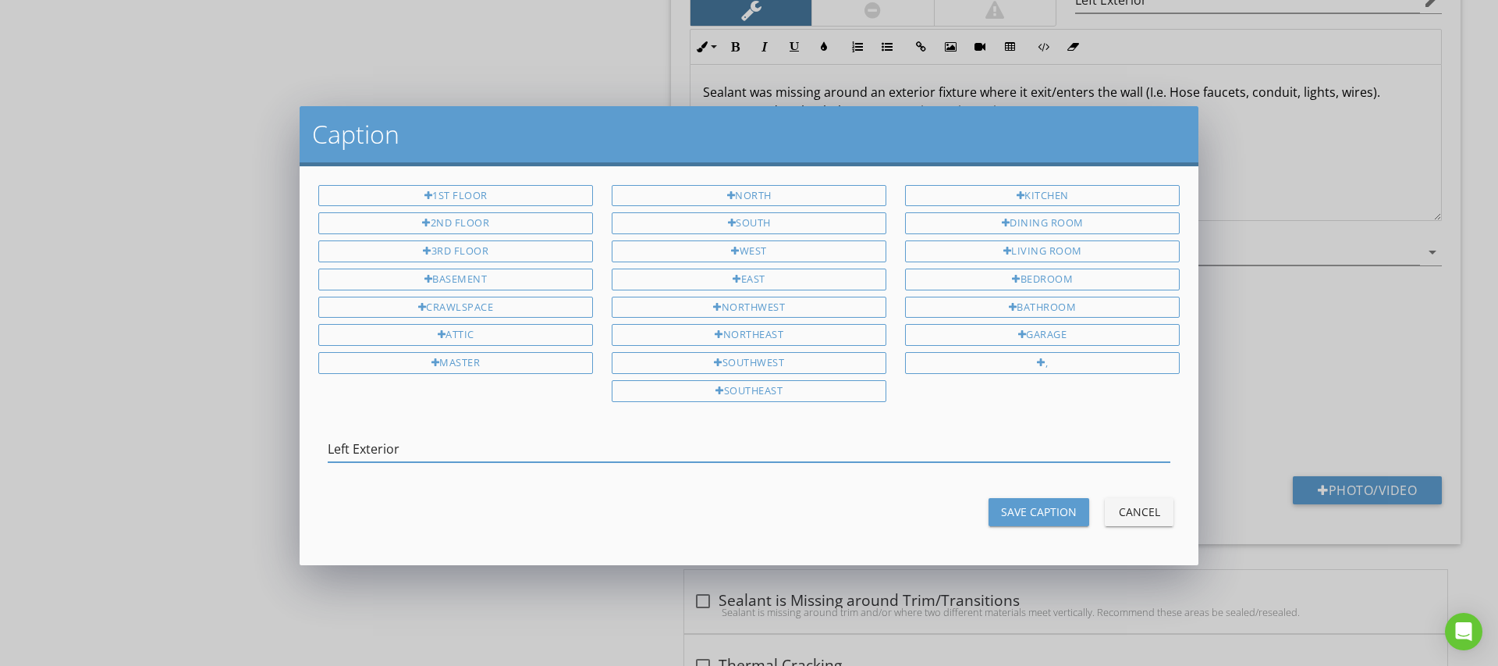
type input "Left Exterior"
click at [1061, 507] on div "Save Caption" at bounding box center [1039, 511] width 76 height 16
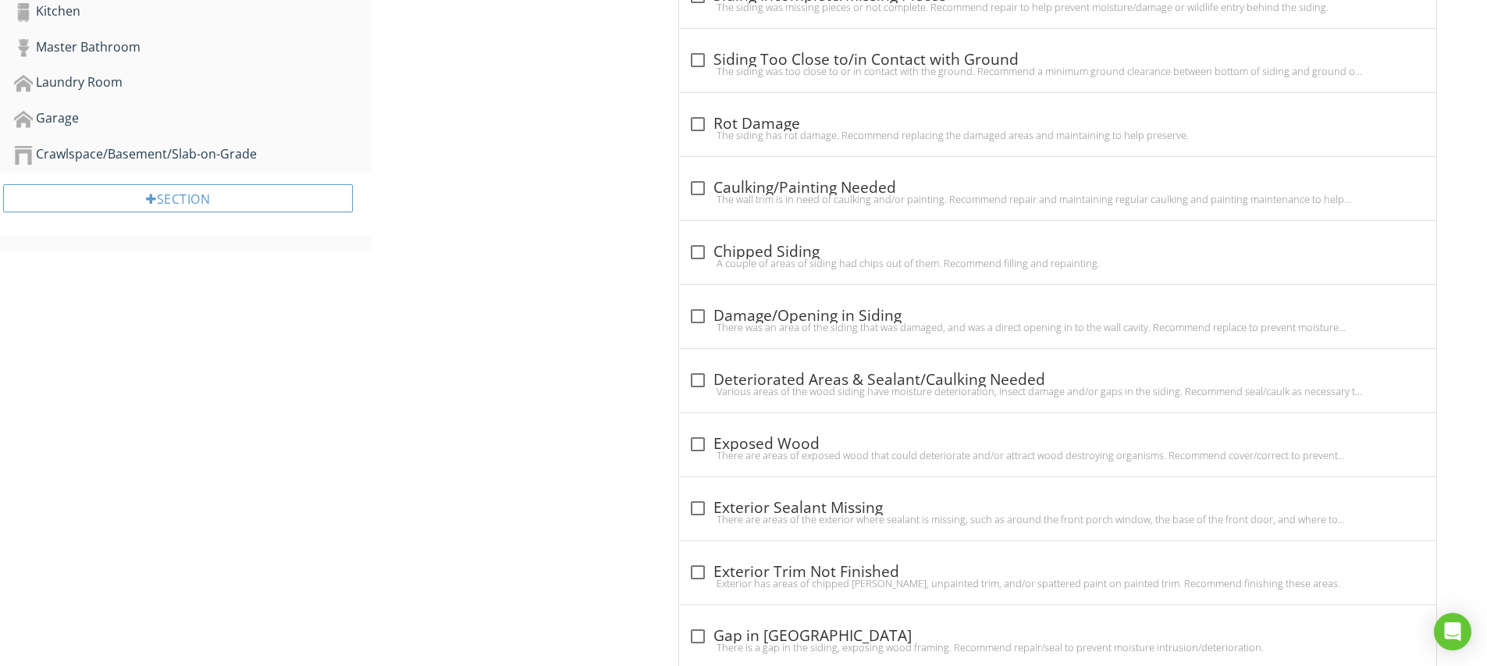
scroll to position [0, 0]
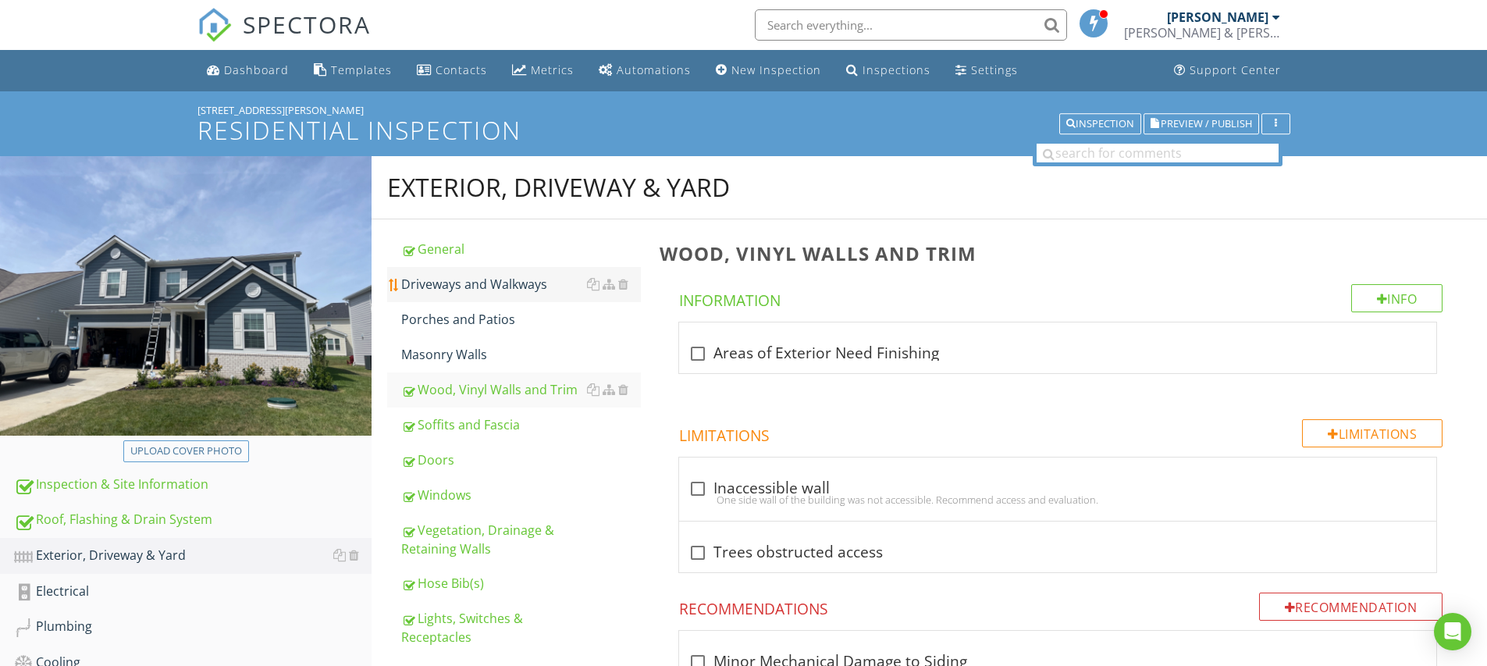
click at [454, 290] on div "Driveways and Walkways" at bounding box center [521, 284] width 240 height 19
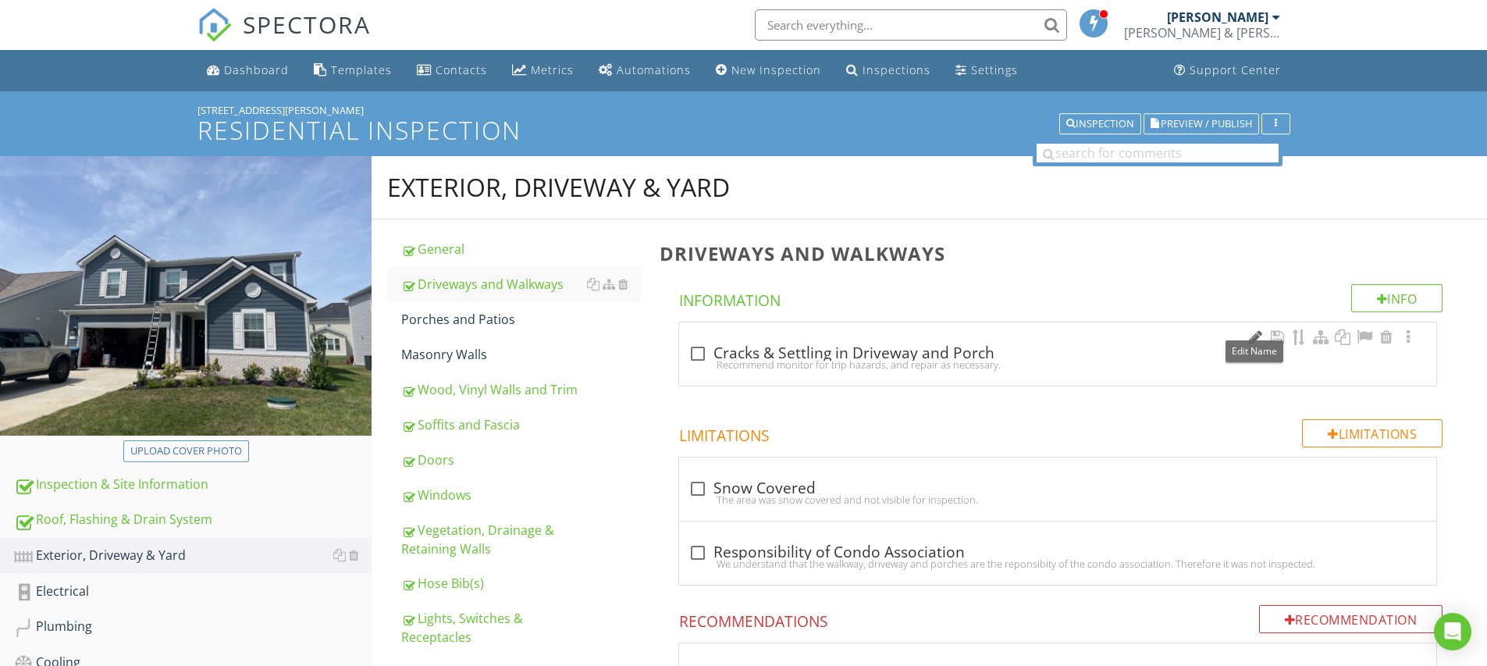
click at [1246, 336] on div at bounding box center [1254, 337] width 19 height 16
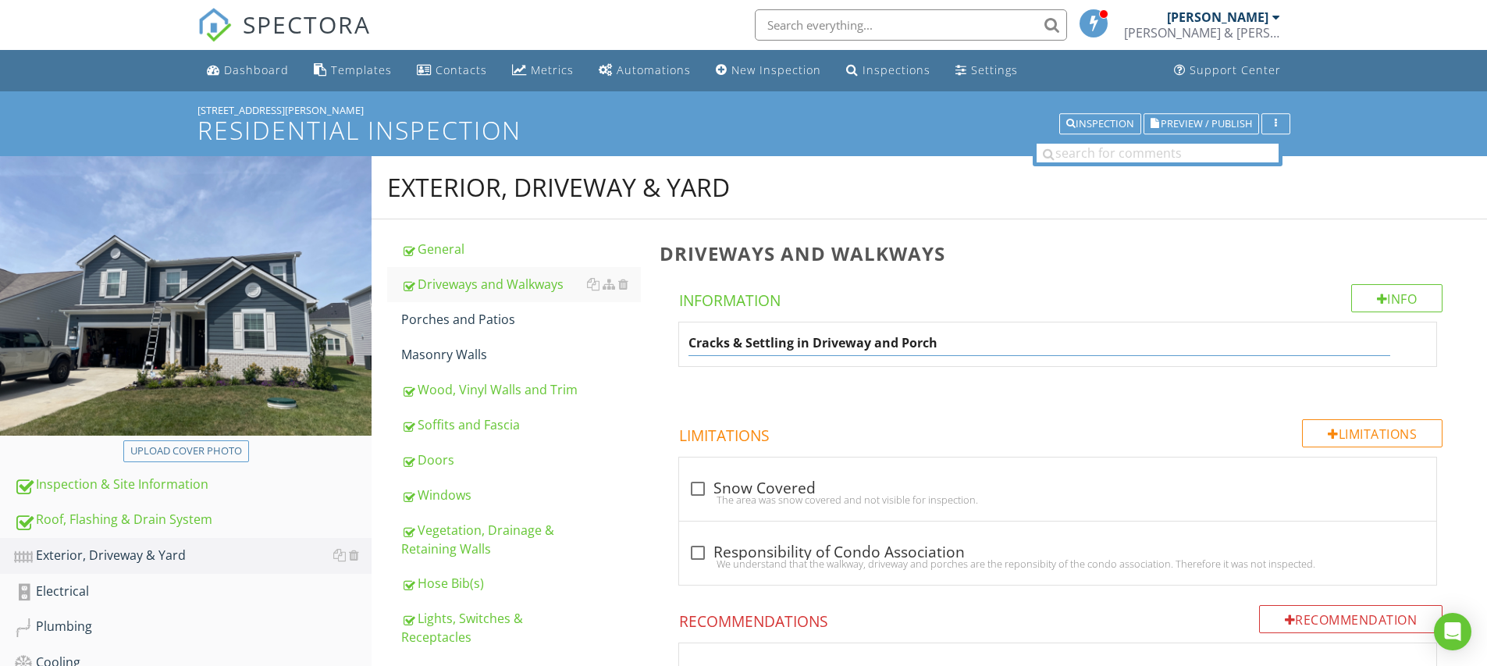
drag, startPoint x: 872, startPoint y: 342, endPoint x: 972, endPoint y: 346, distance: 100.7
click at [972, 346] on input "Cracks & Settling in Driveway and Porch" at bounding box center [1038, 343] width 701 height 26
type input "Cracks & Settling in Driveway"
click at [680, 359] on div "Cracks & Settling in Driveway" at bounding box center [1057, 344] width 757 height 44
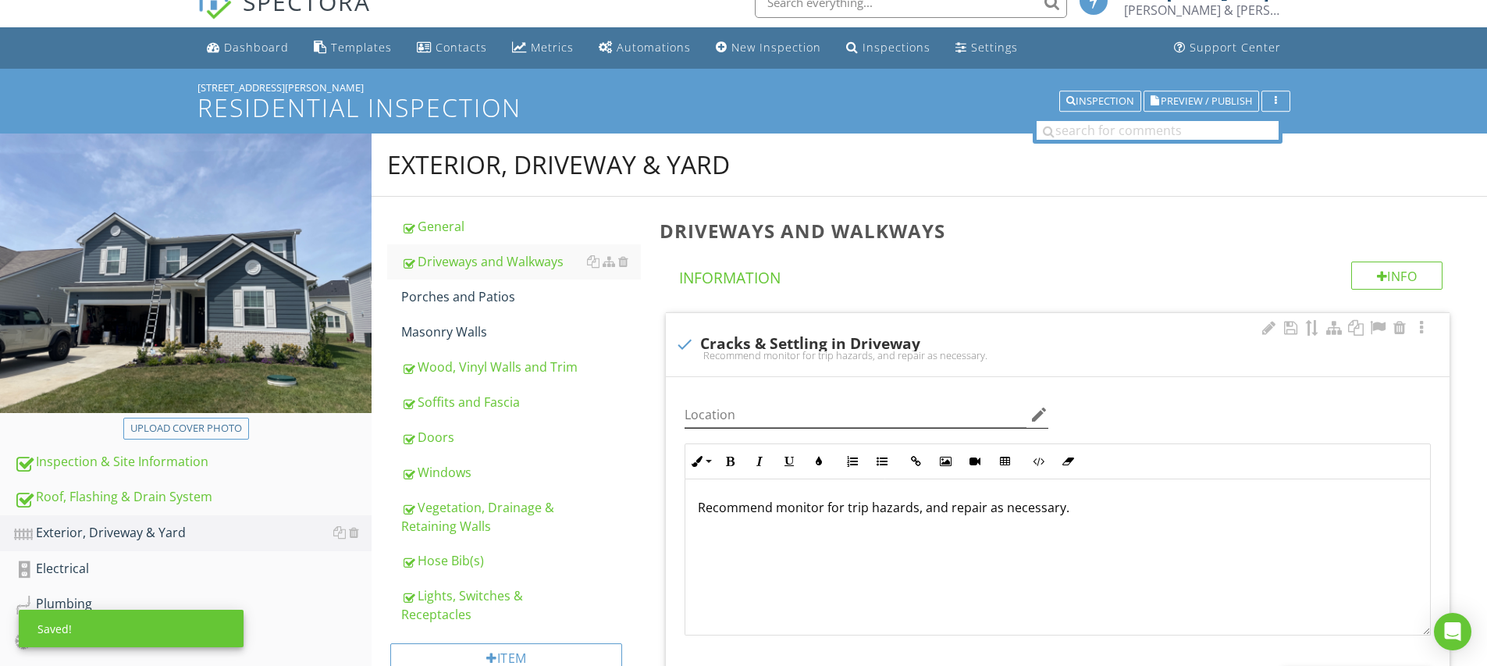
scroll to position [76, 0]
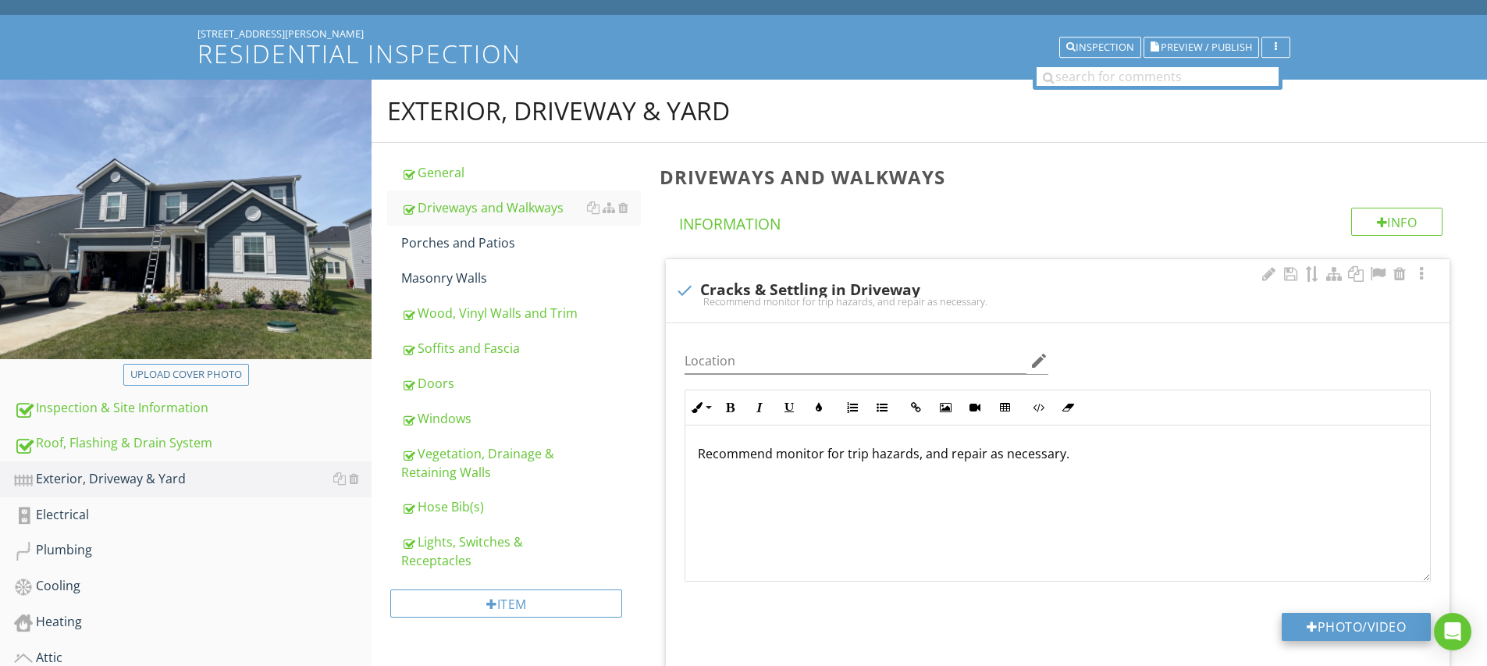
click at [1323, 628] on button "Photo/Video" at bounding box center [1355, 627] width 149 height 28
type input "C:\fakepath\IMG_5239.JPG"
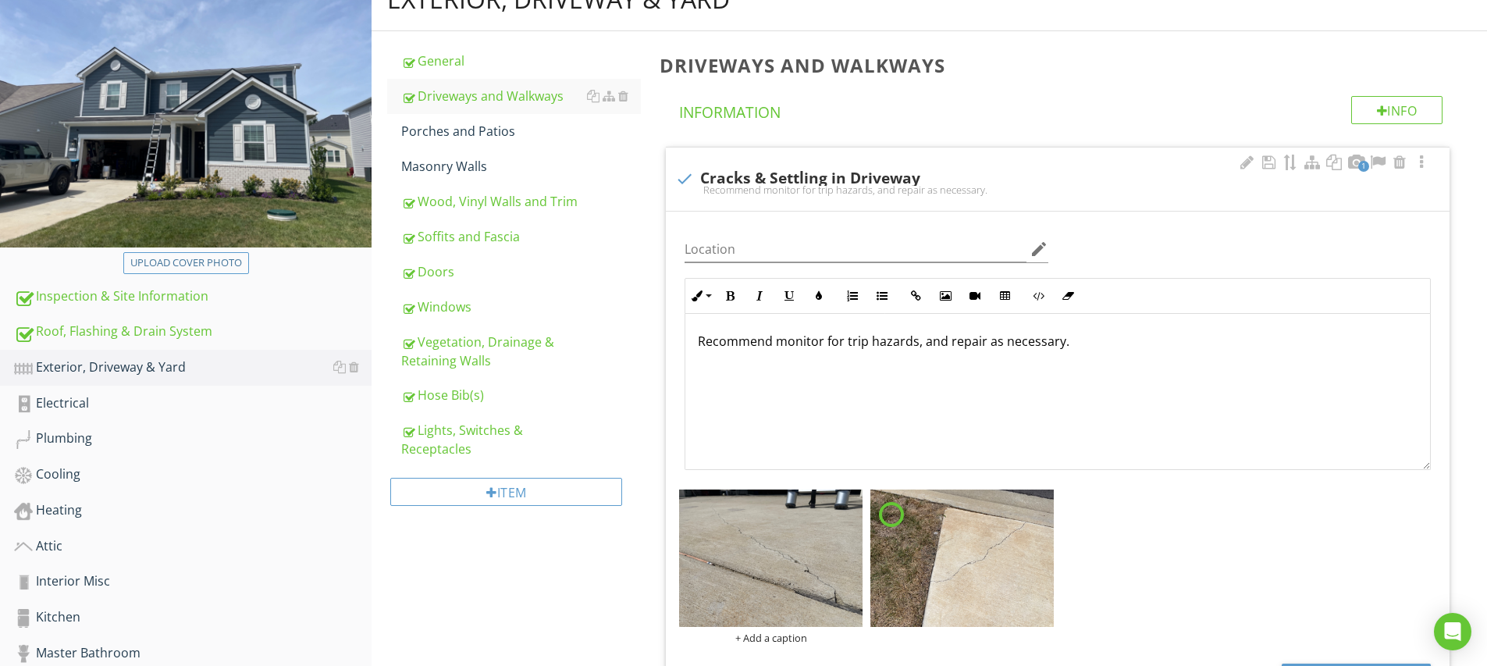
scroll to position [222, 0]
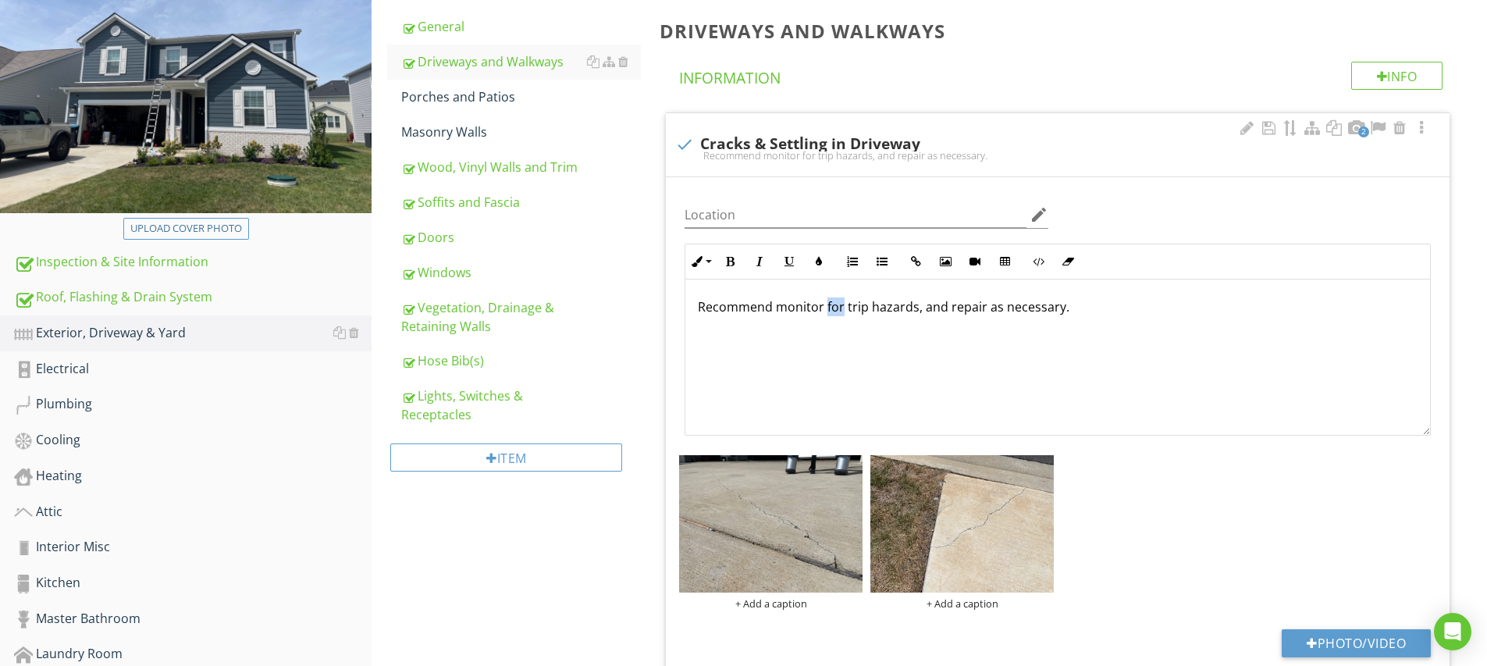
drag, startPoint x: 841, startPoint y: 307, endPoint x: 827, endPoint y: 307, distance: 14.0
click at [826, 307] on p "Recommend monitor for trip hazards, and repair as necessary." at bounding box center [1058, 306] width 720 height 19
click at [844, 311] on p "Recommend monitor for trip hazards, and repair as necessary." at bounding box center [1058, 306] width 720 height 19
click at [1160, 524] on div "+ Add a caption + Add a caption" at bounding box center [1057, 532] width 765 height 162
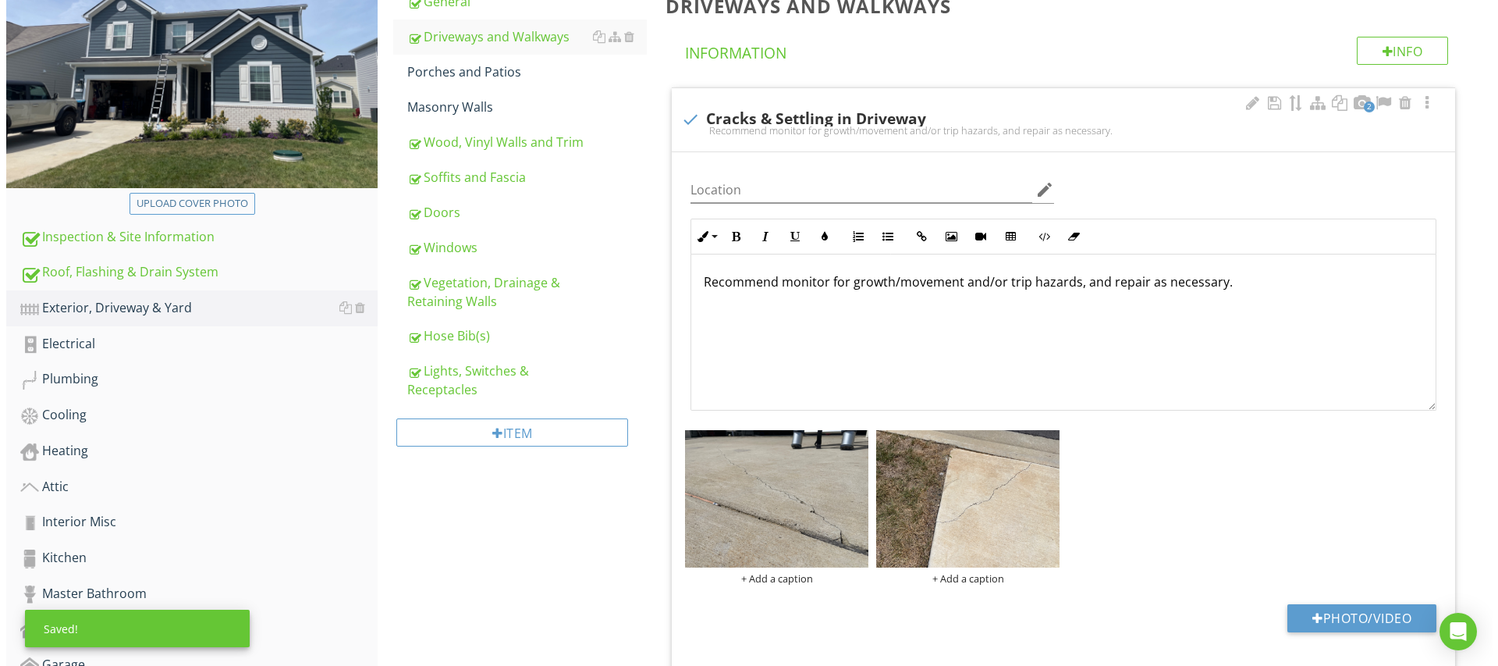
scroll to position [275, 0]
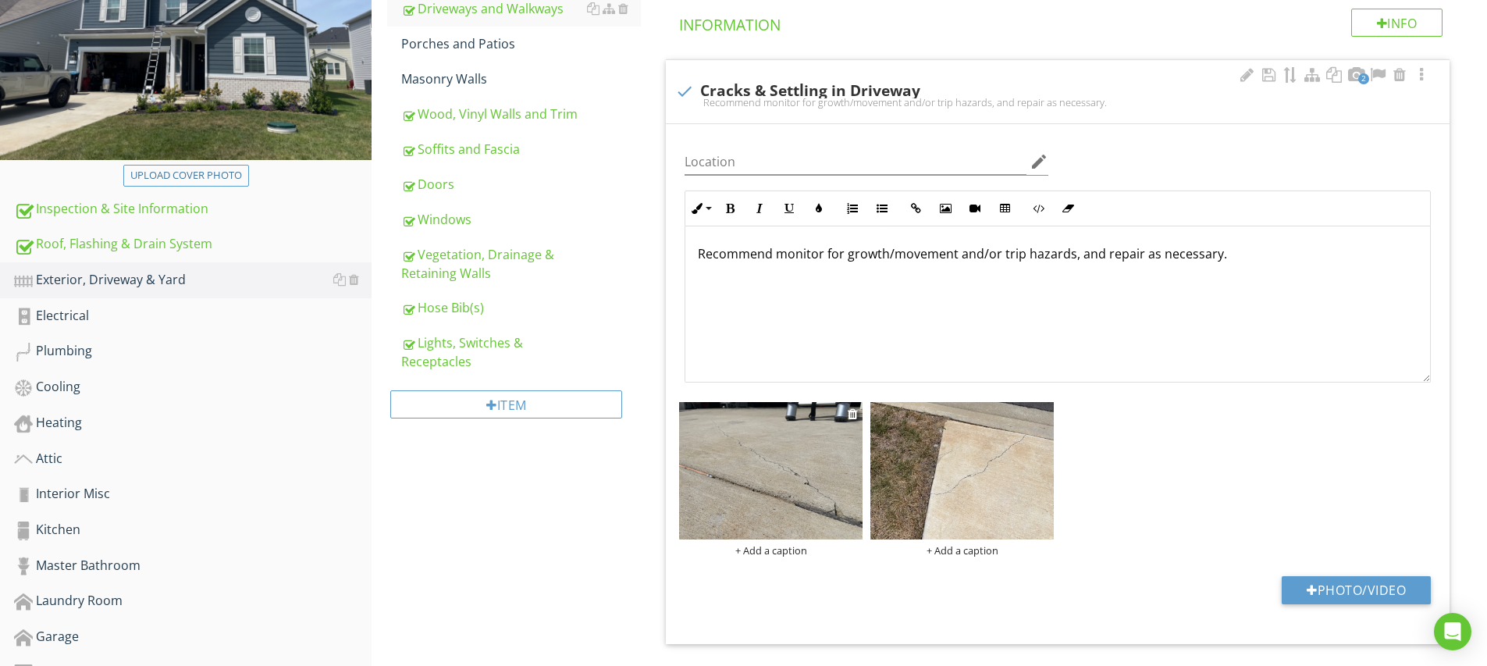
click at [759, 549] on div "+ Add a caption" at bounding box center [770, 550] width 183 height 12
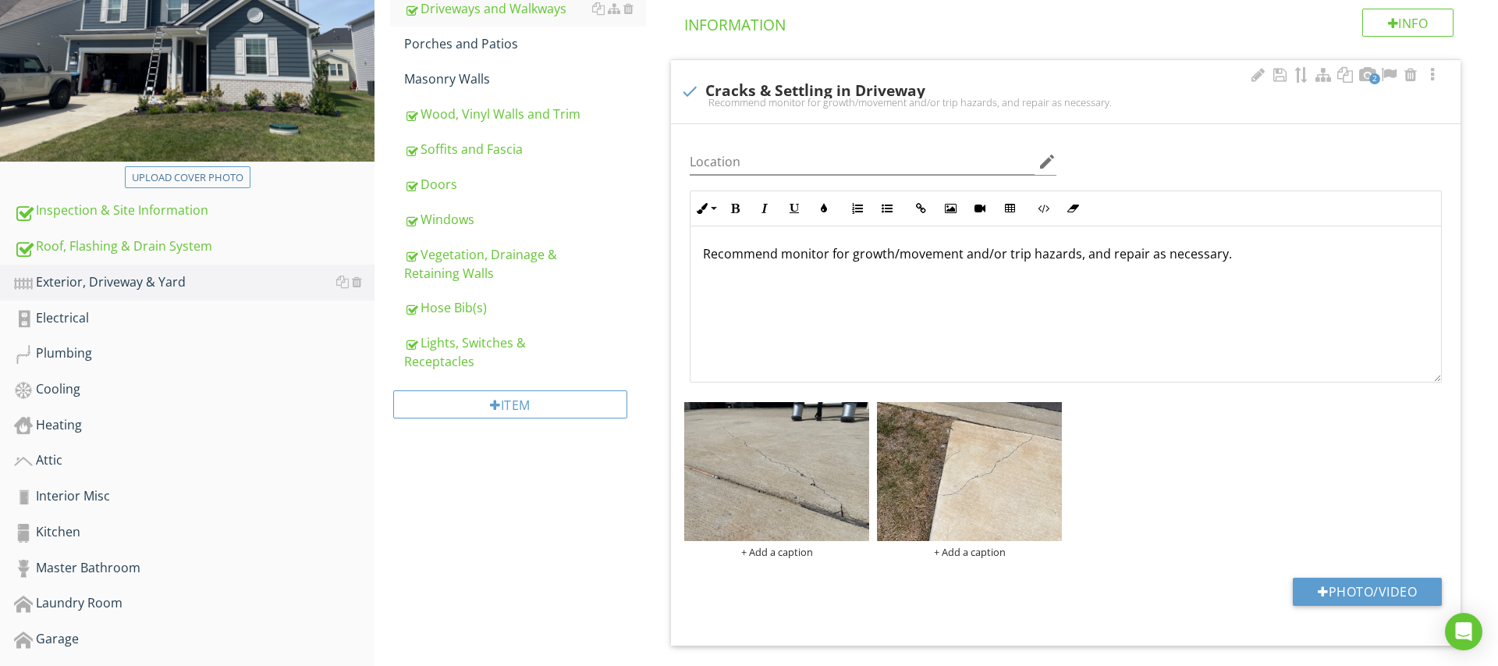
scroll to position [0, 0]
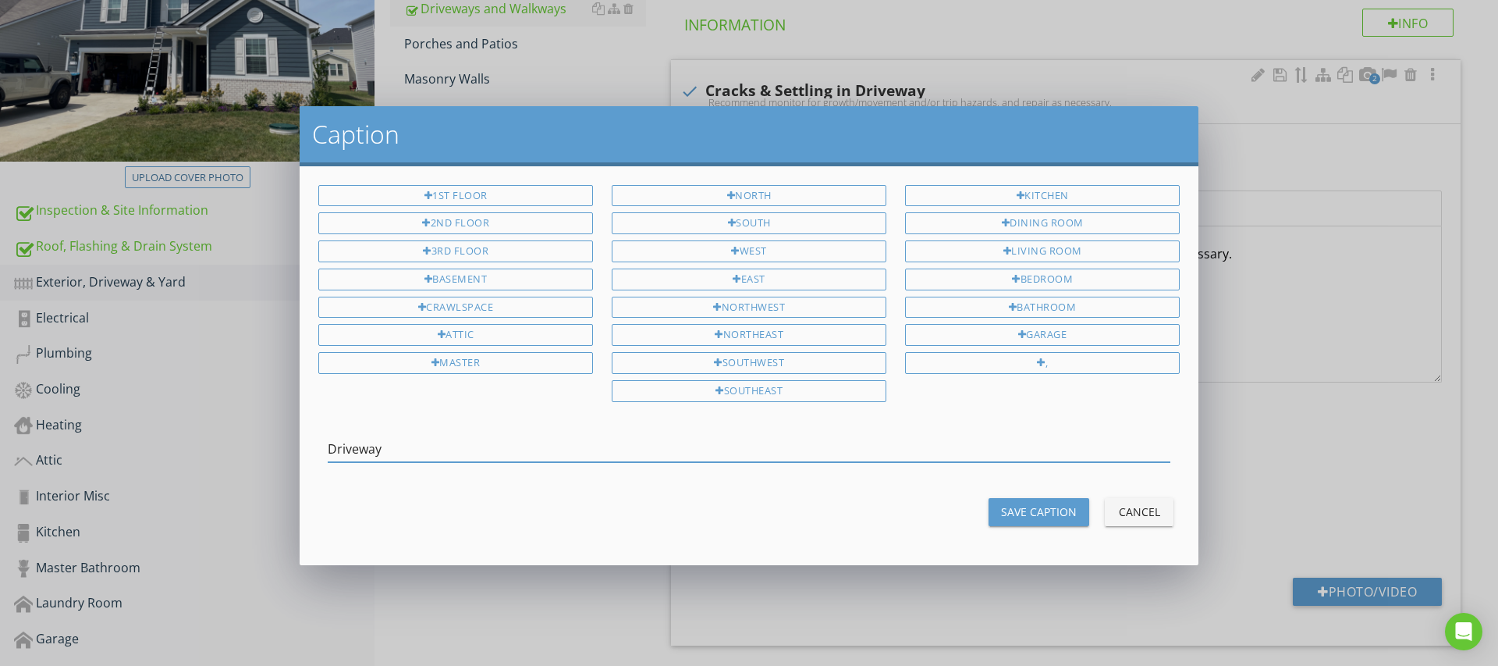
click at [364, 442] on input "Driveway" at bounding box center [749, 449] width 843 height 26
type input "Driveway"
click at [1017, 510] on div "Save Caption" at bounding box center [1039, 511] width 76 height 16
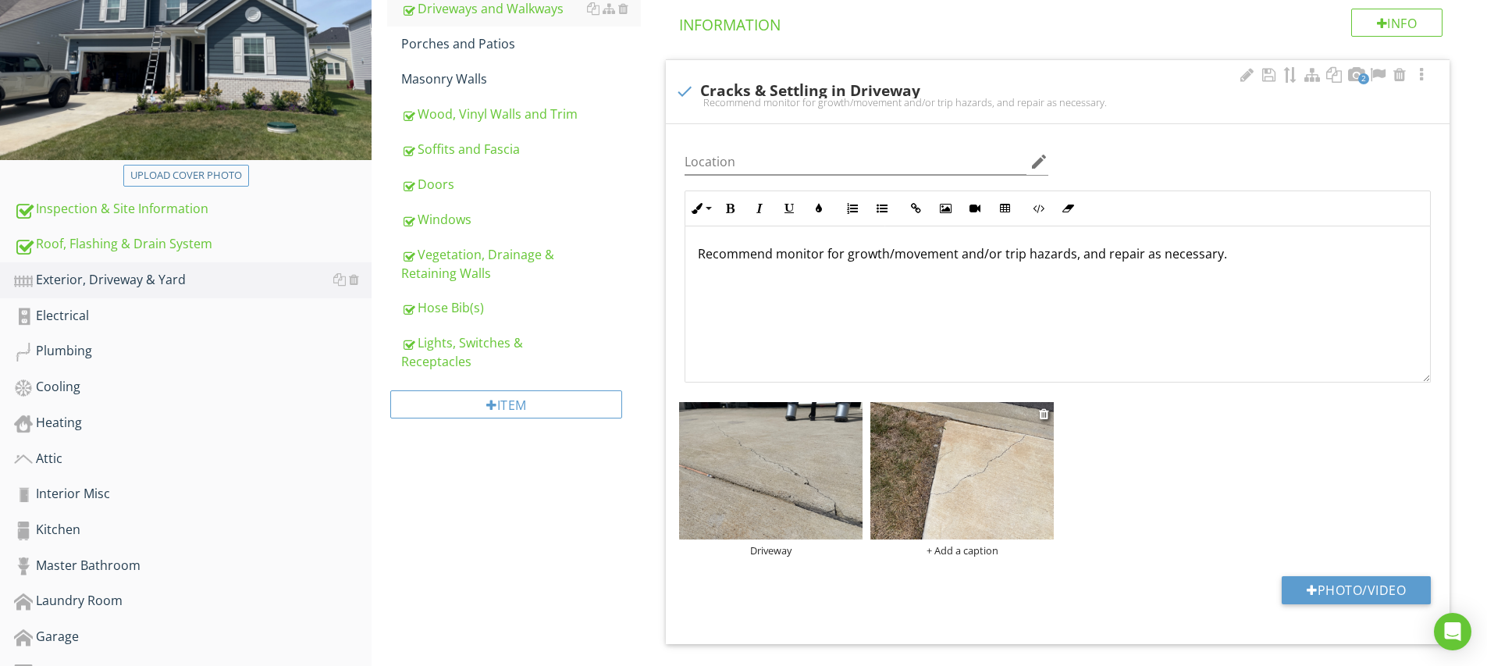
click at [940, 549] on div "+ Add a caption" at bounding box center [961, 550] width 183 height 12
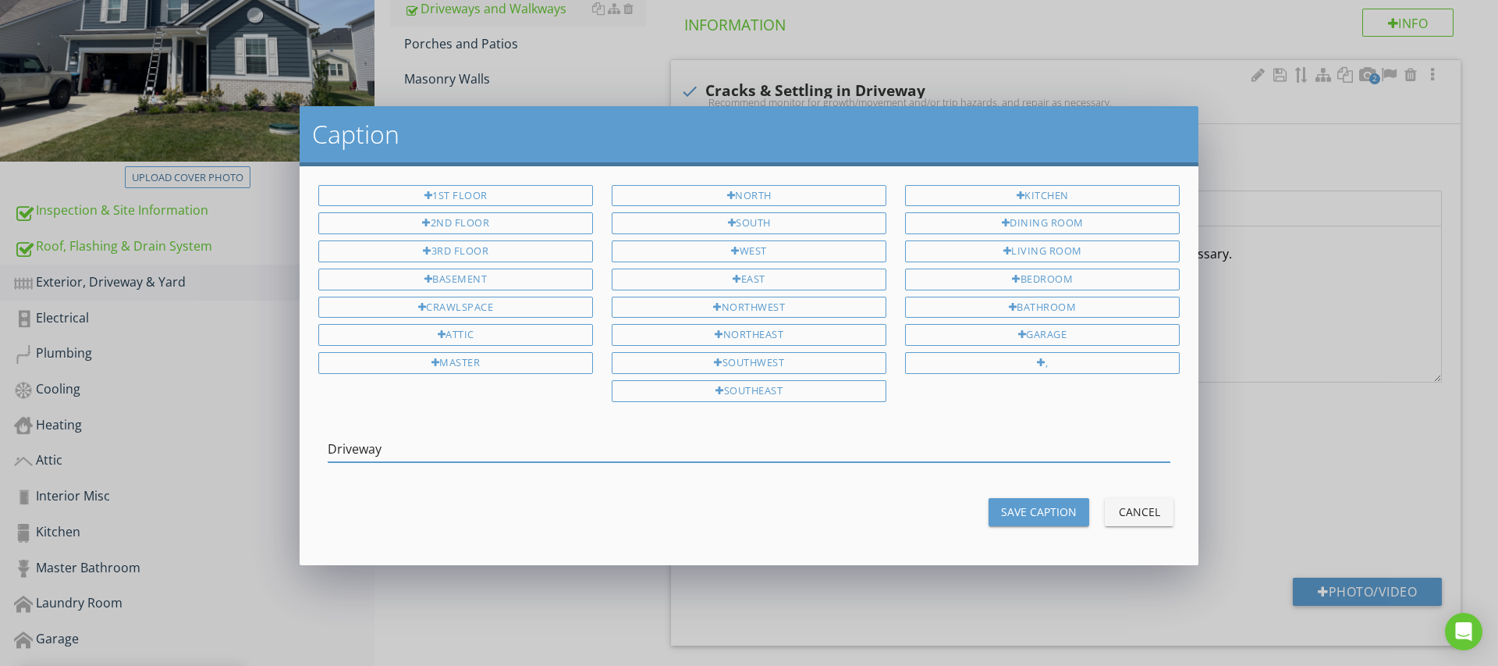
type input "Driveway"
click at [1046, 503] on div "Save Caption" at bounding box center [1039, 511] width 76 height 16
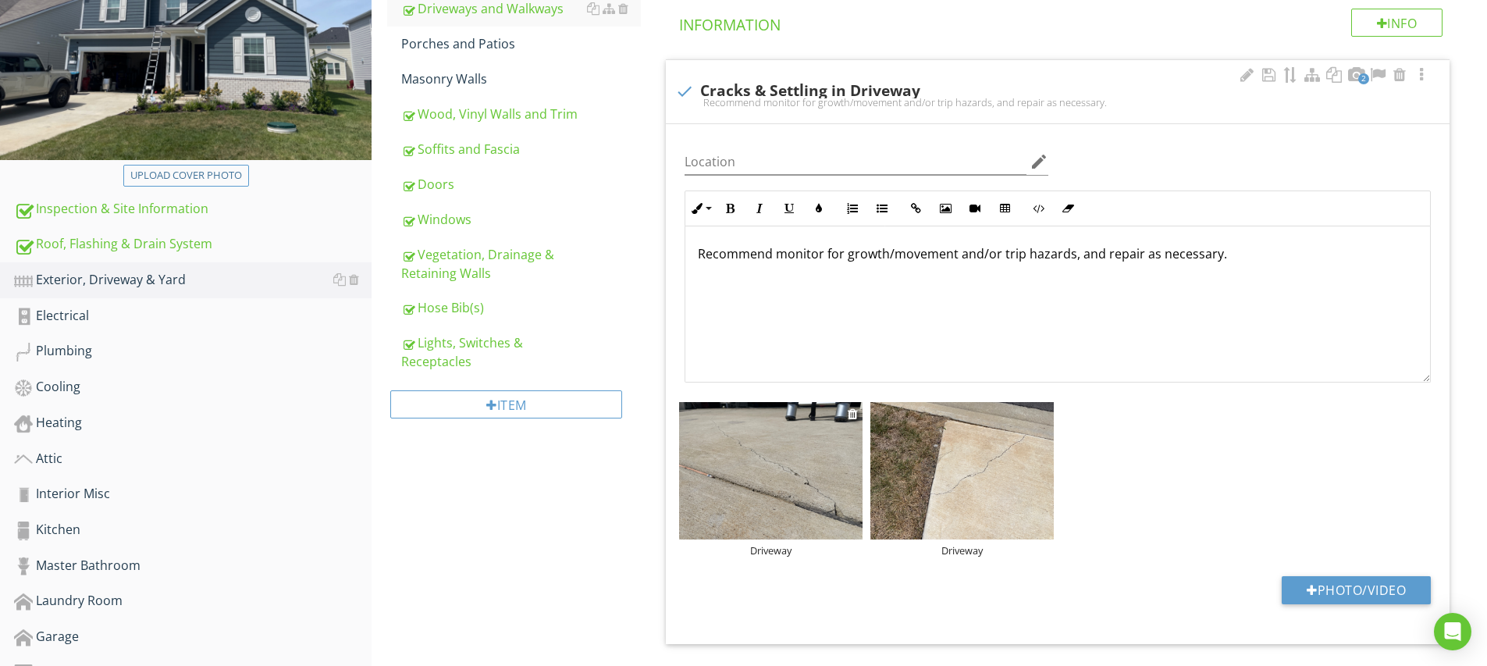
click at [784, 449] on img at bounding box center [770, 470] width 183 height 137
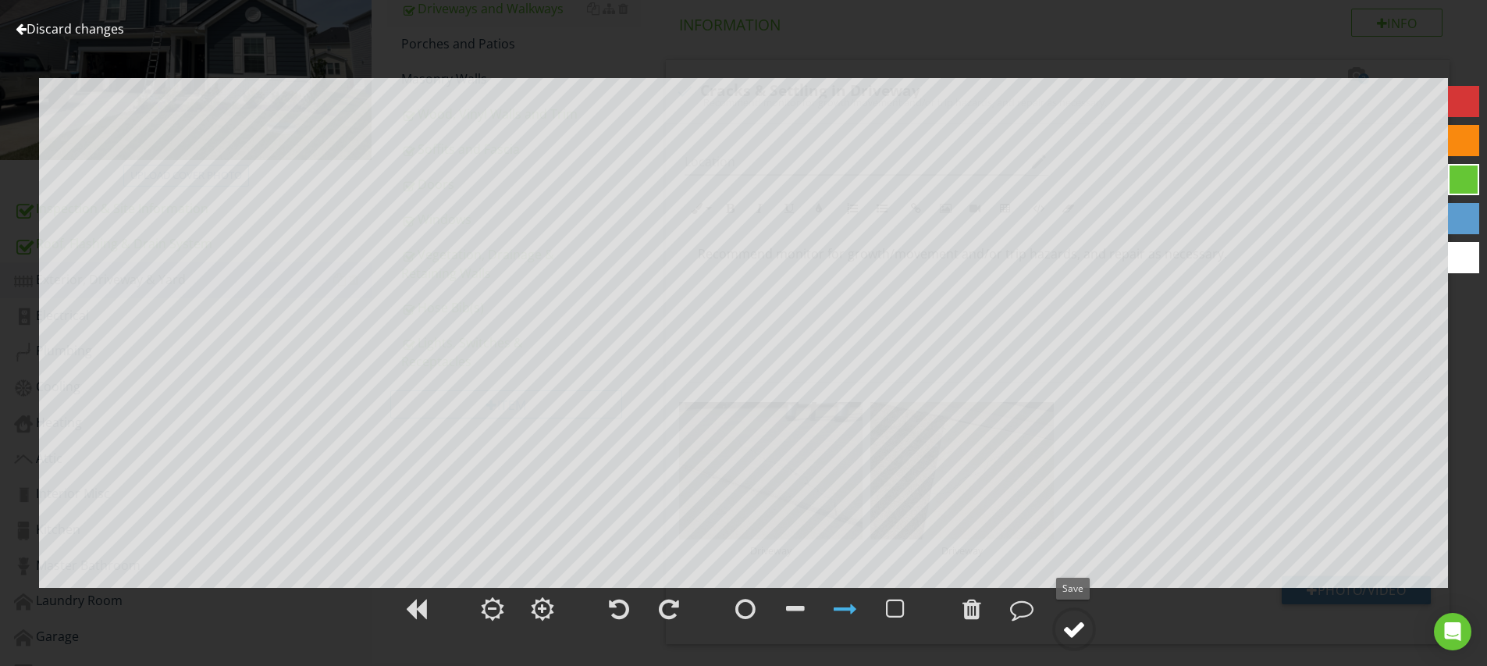
click at [1072, 636] on div at bounding box center [1073, 628] width 23 height 23
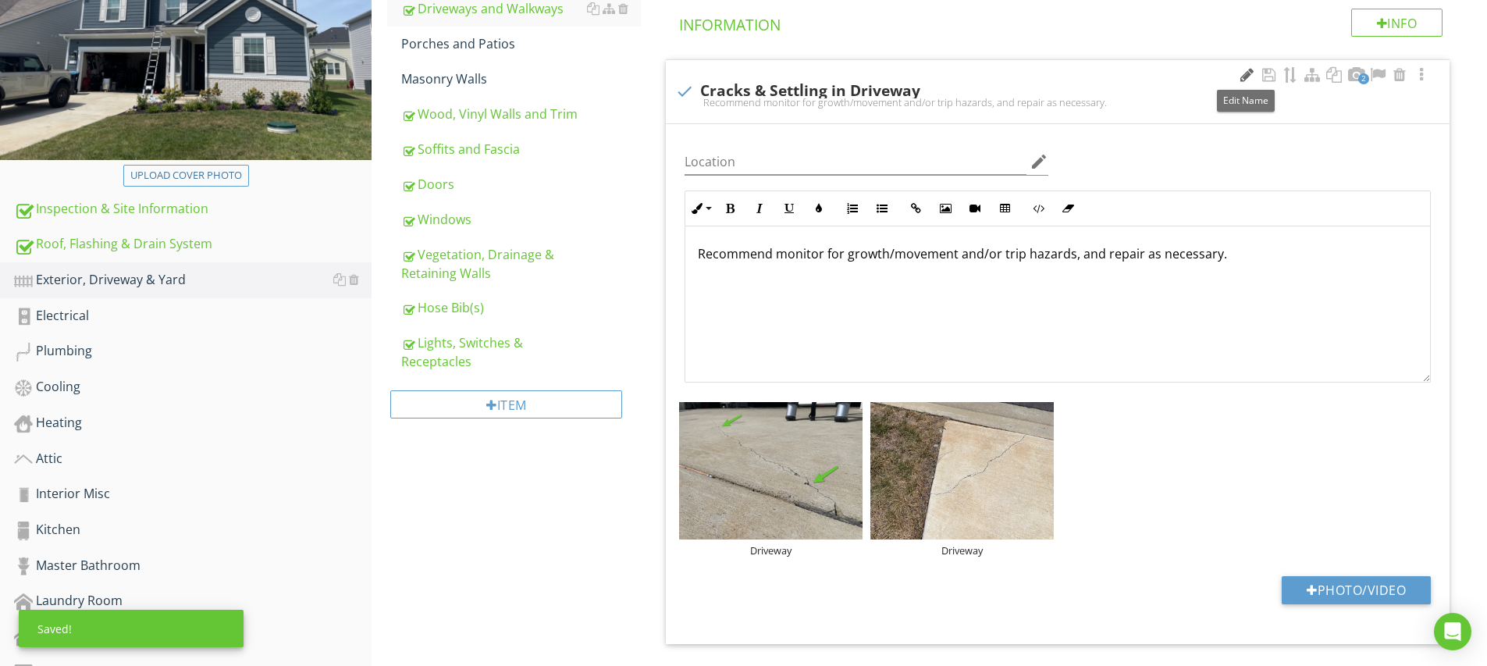
click at [1246, 72] on div at bounding box center [1246, 75] width 19 height 16
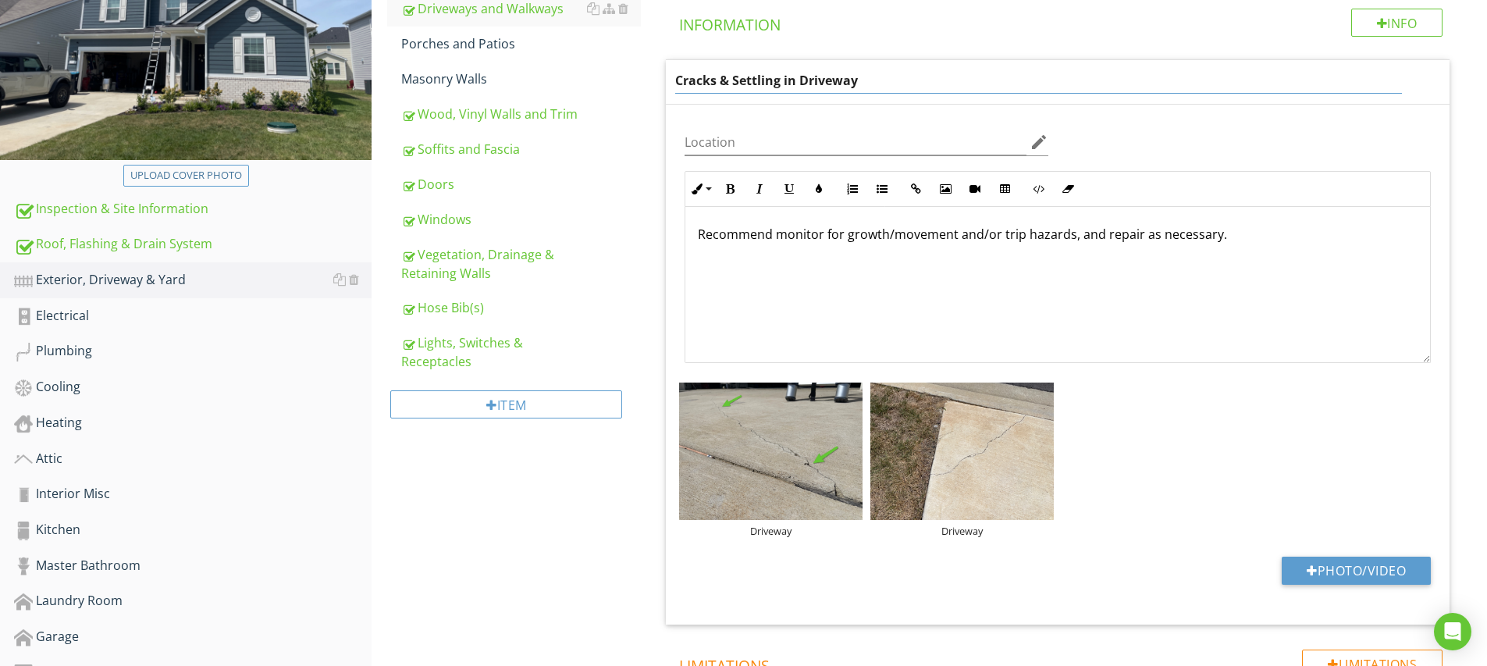
click at [727, 81] on input "Cracks & Settling in Driveway" at bounding box center [1038, 81] width 727 height 26
type input "Cracks and/or Settling in Driveway"
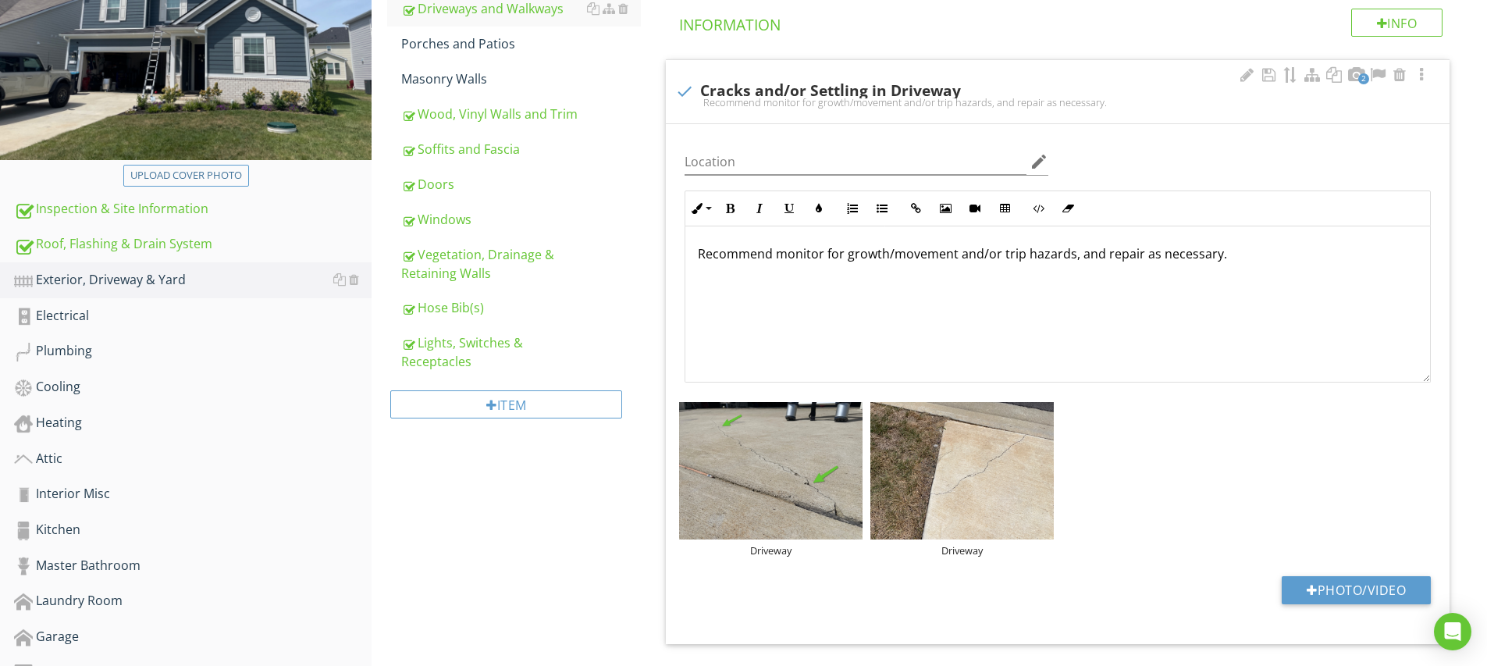
click at [1213, 285] on div "Recommend monitor for growth/movement and/or trip hazards, and repair as necess…" at bounding box center [1057, 304] width 744 height 156
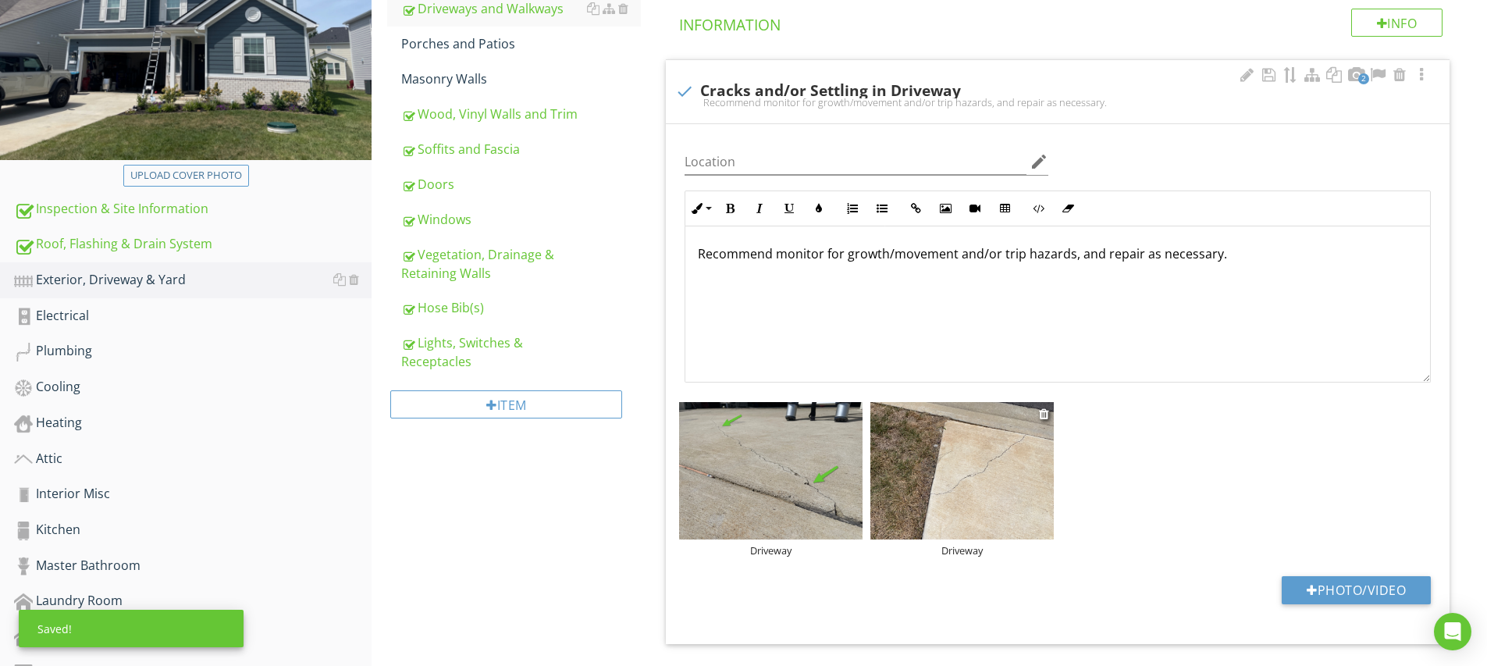
click at [999, 499] on img at bounding box center [961, 470] width 183 height 137
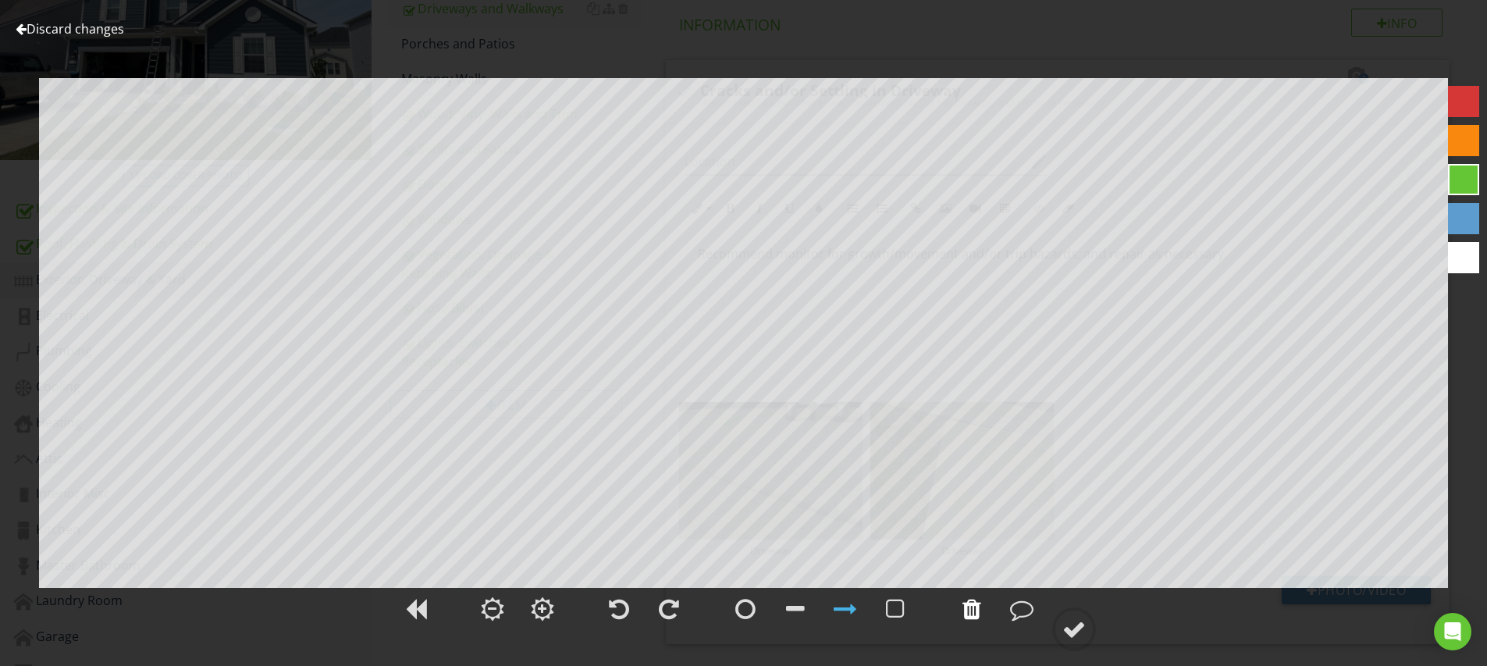
click at [977, 606] on div at bounding box center [971, 608] width 19 height 23
click at [1068, 620] on div at bounding box center [1073, 628] width 23 height 23
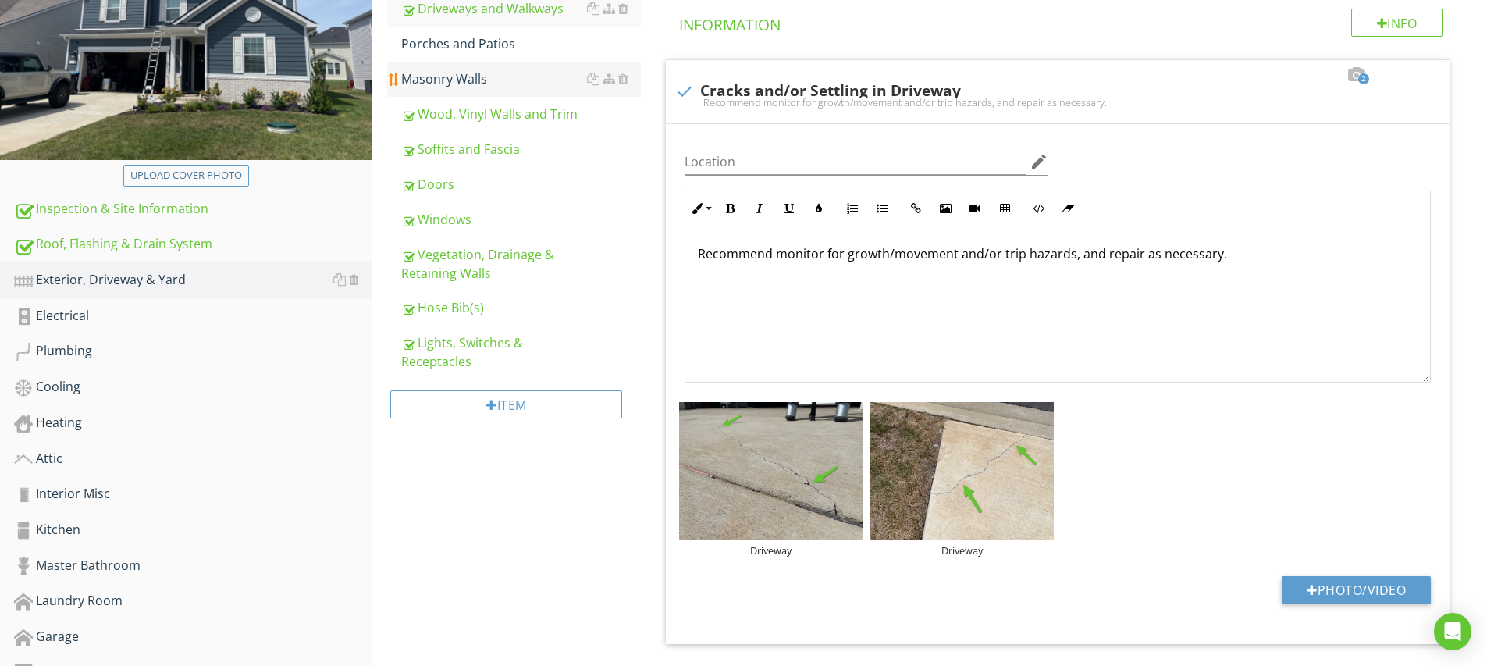
click at [464, 82] on div "Masonry Walls" at bounding box center [521, 78] width 240 height 19
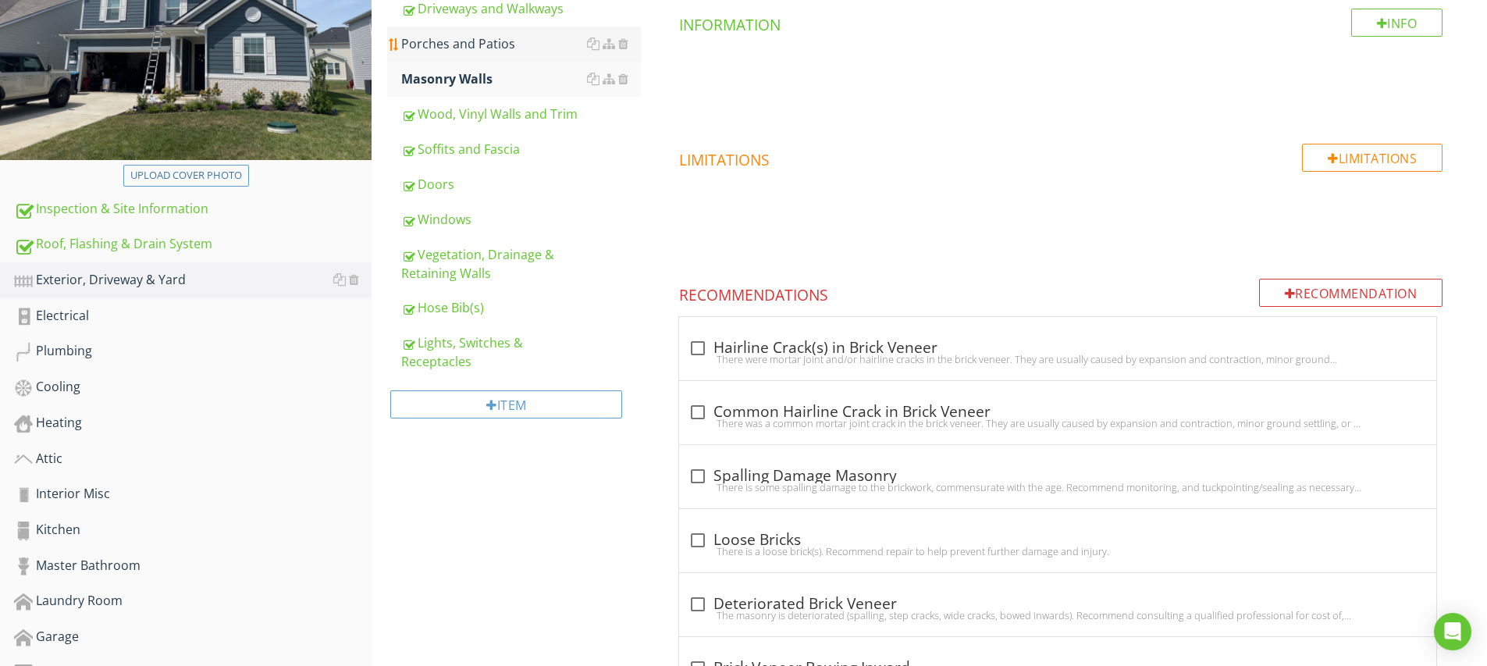
click at [460, 54] on link "Porches and Patios" at bounding box center [521, 44] width 240 height 34
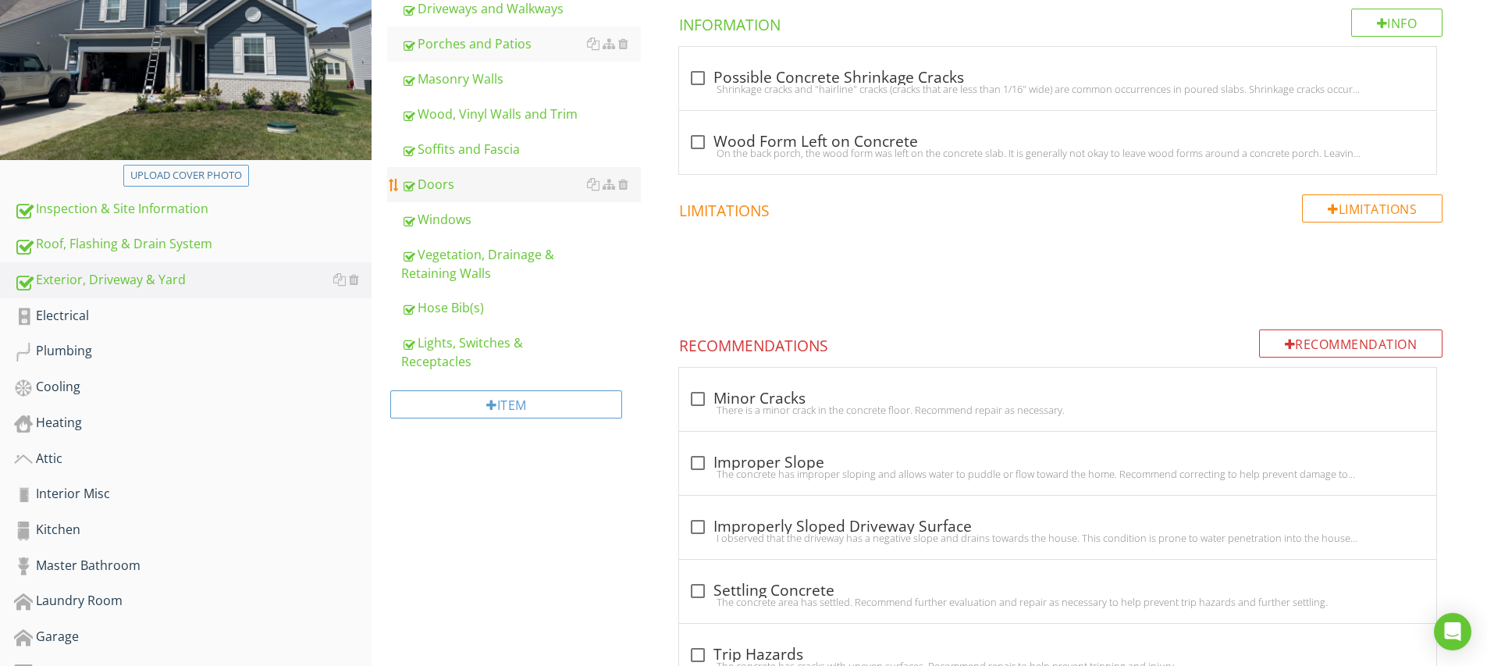
click at [442, 183] on div "Doors" at bounding box center [521, 184] width 240 height 19
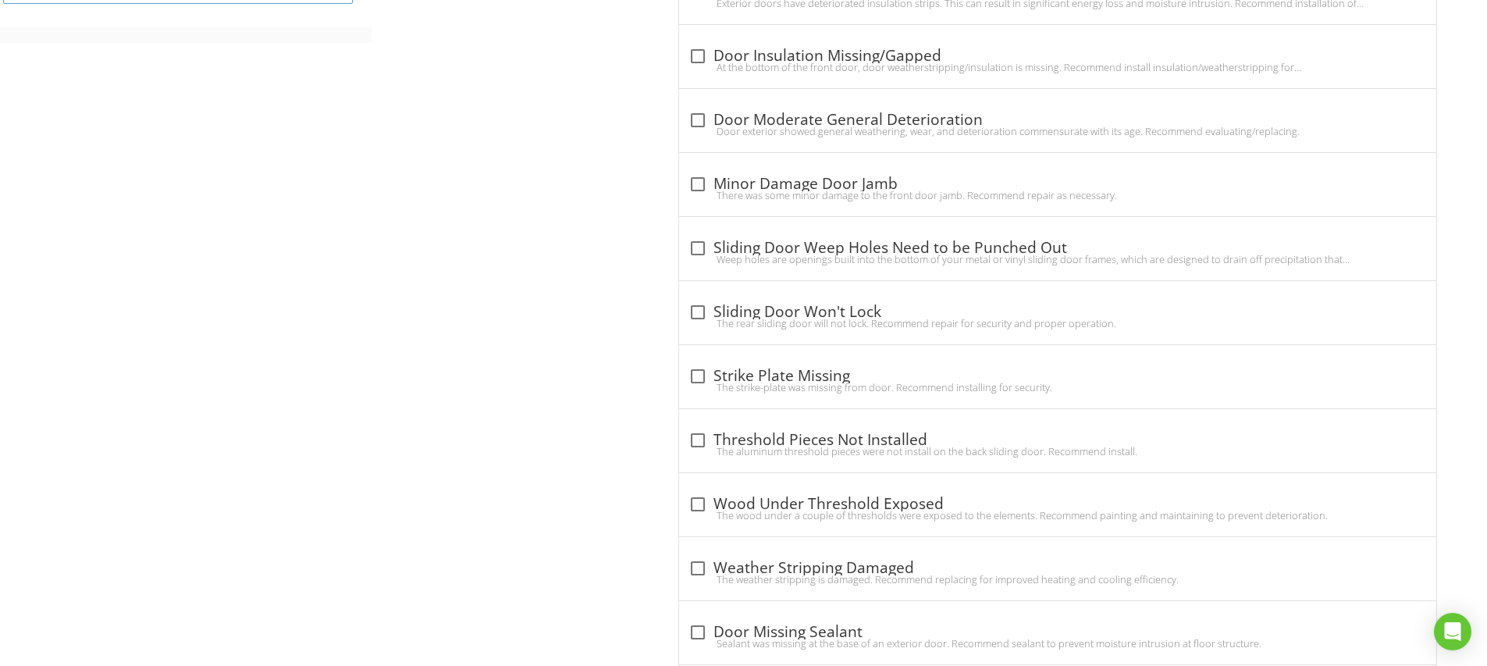
scroll to position [1099, 0]
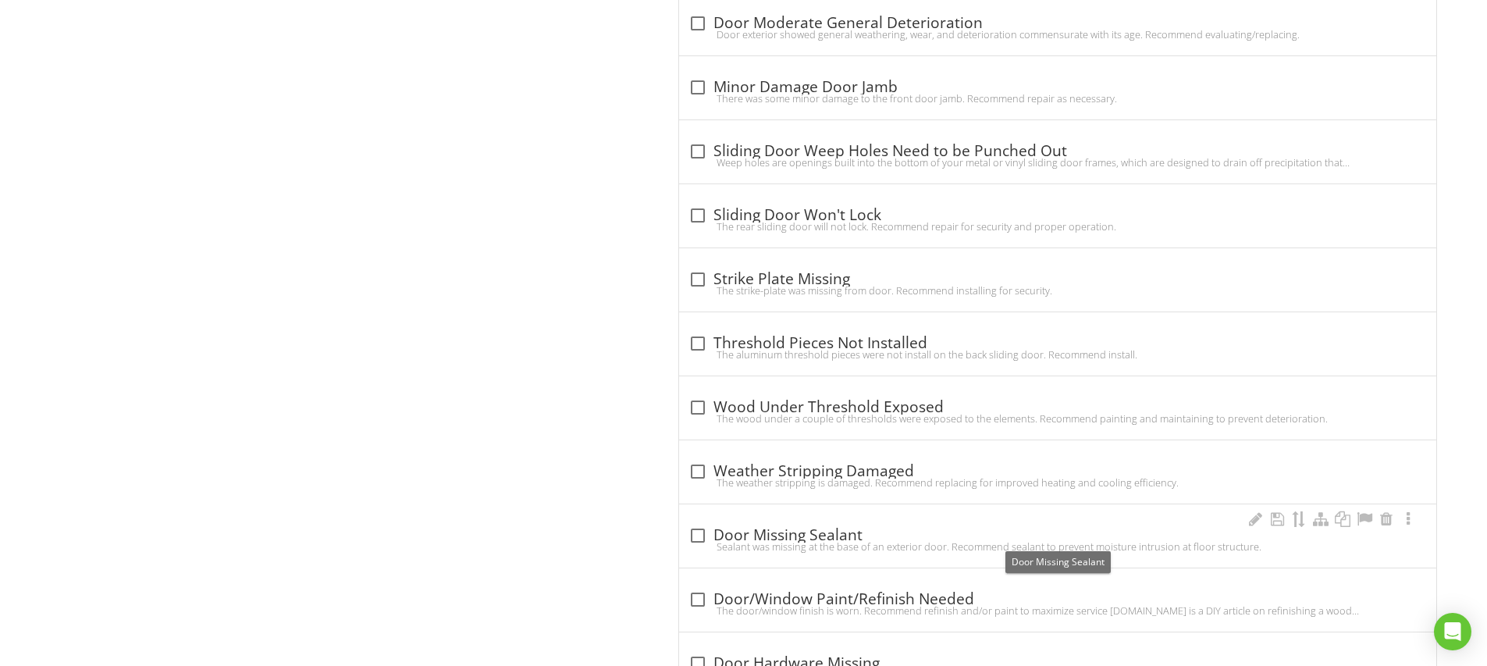
click at [699, 536] on div at bounding box center [697, 535] width 27 height 27
checkbox input "true"
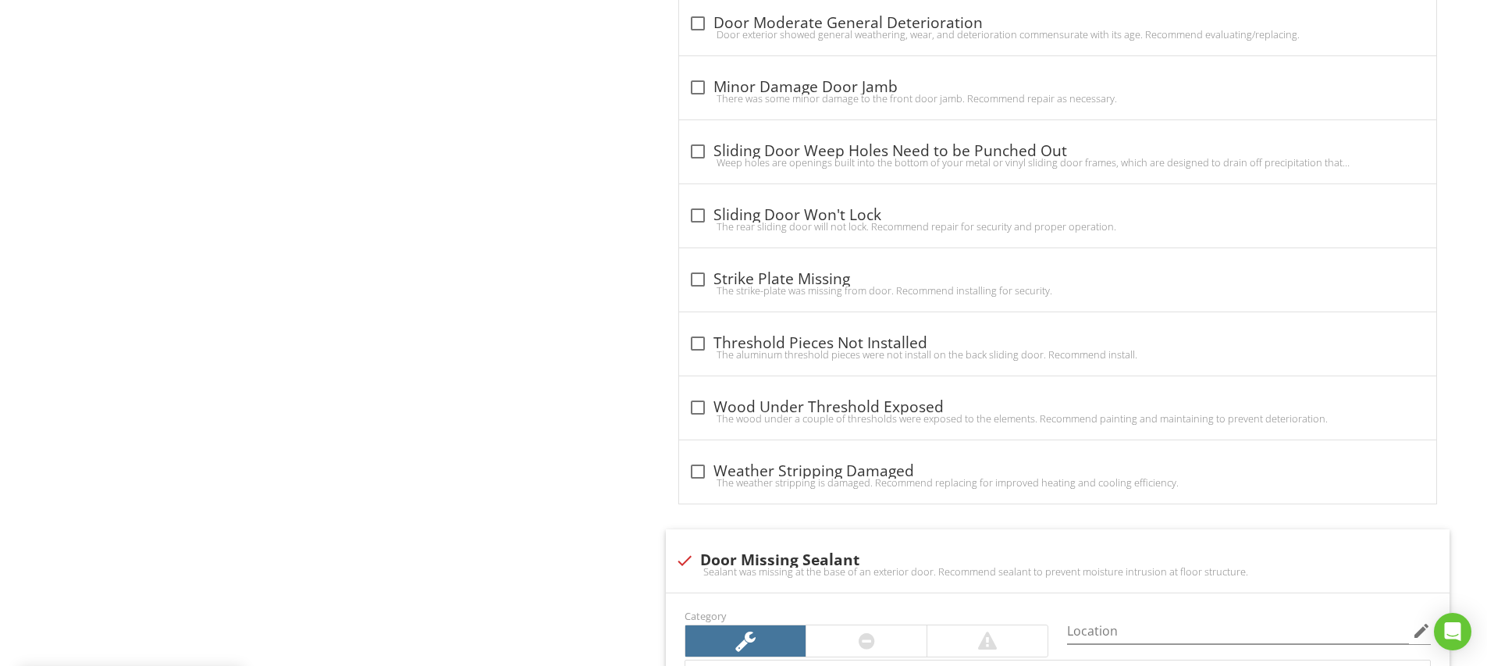
scroll to position [1192, 0]
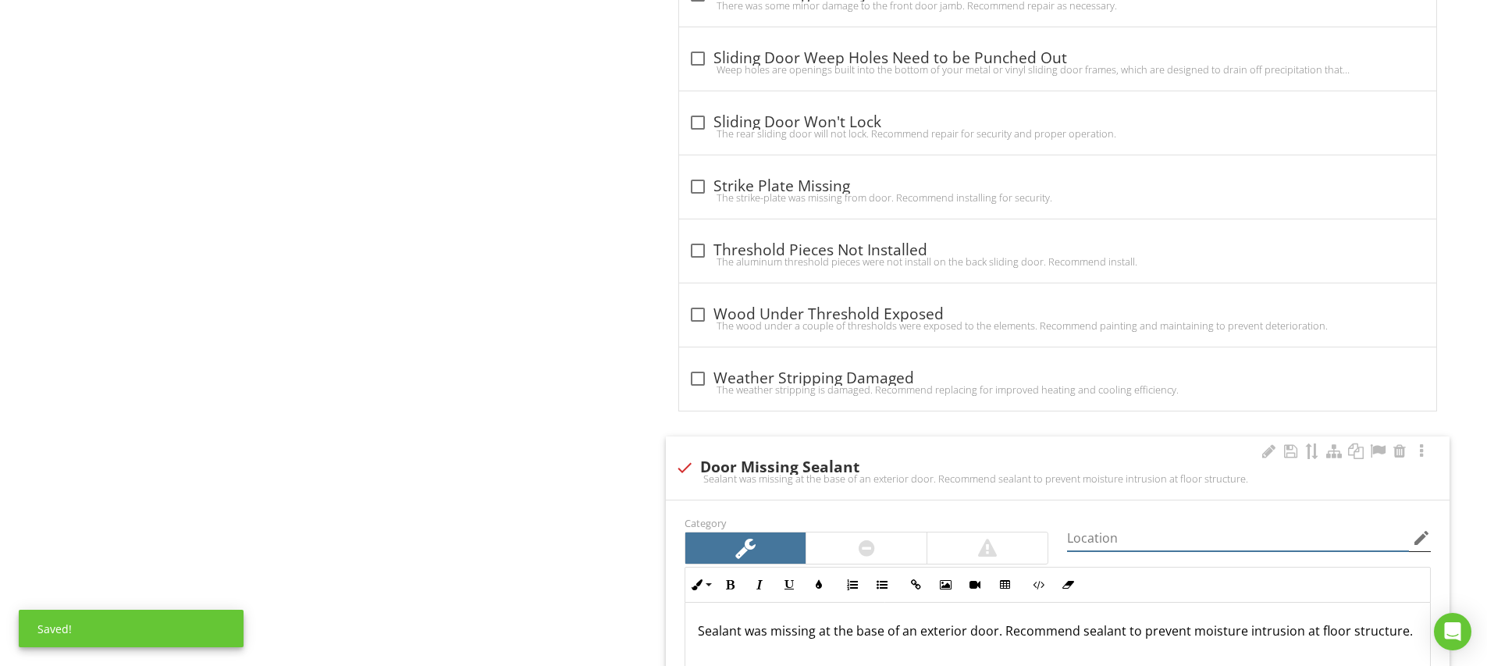
click at [1111, 539] on input "Location" at bounding box center [1238, 538] width 342 height 26
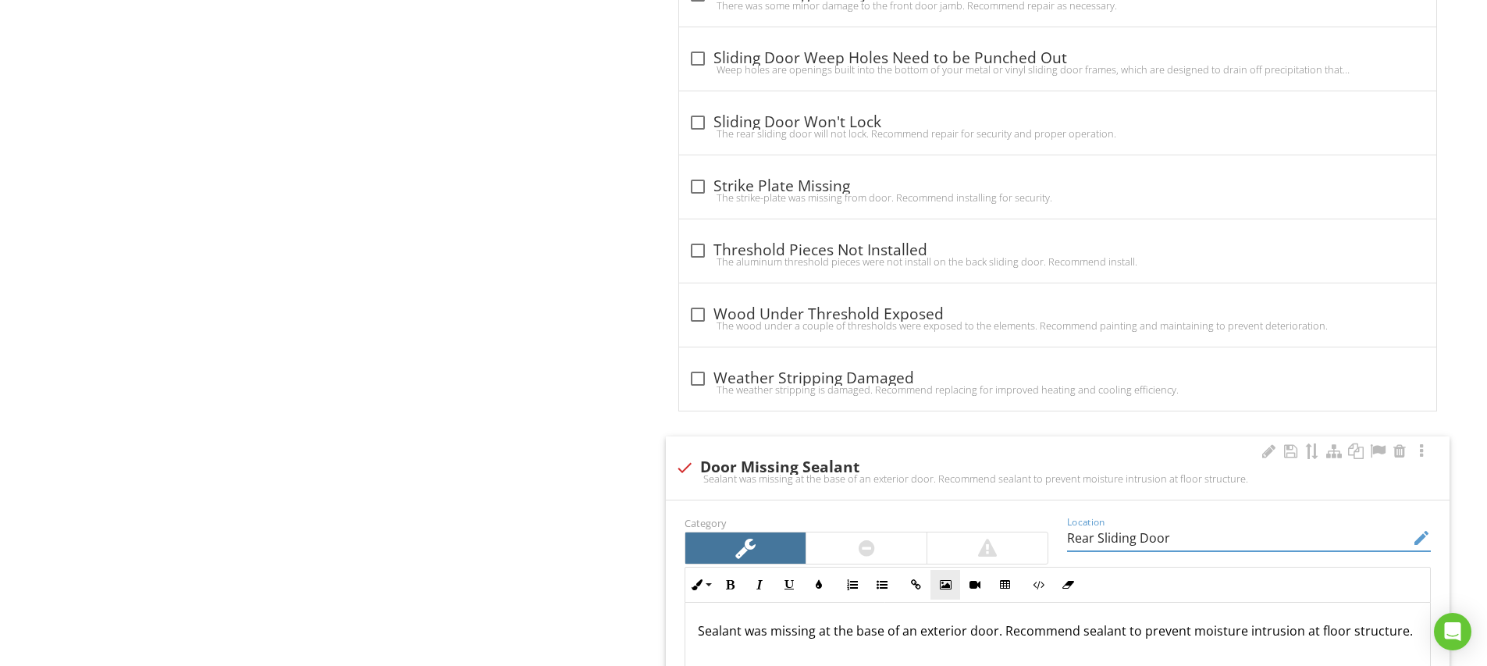
scroll to position [1219, 0]
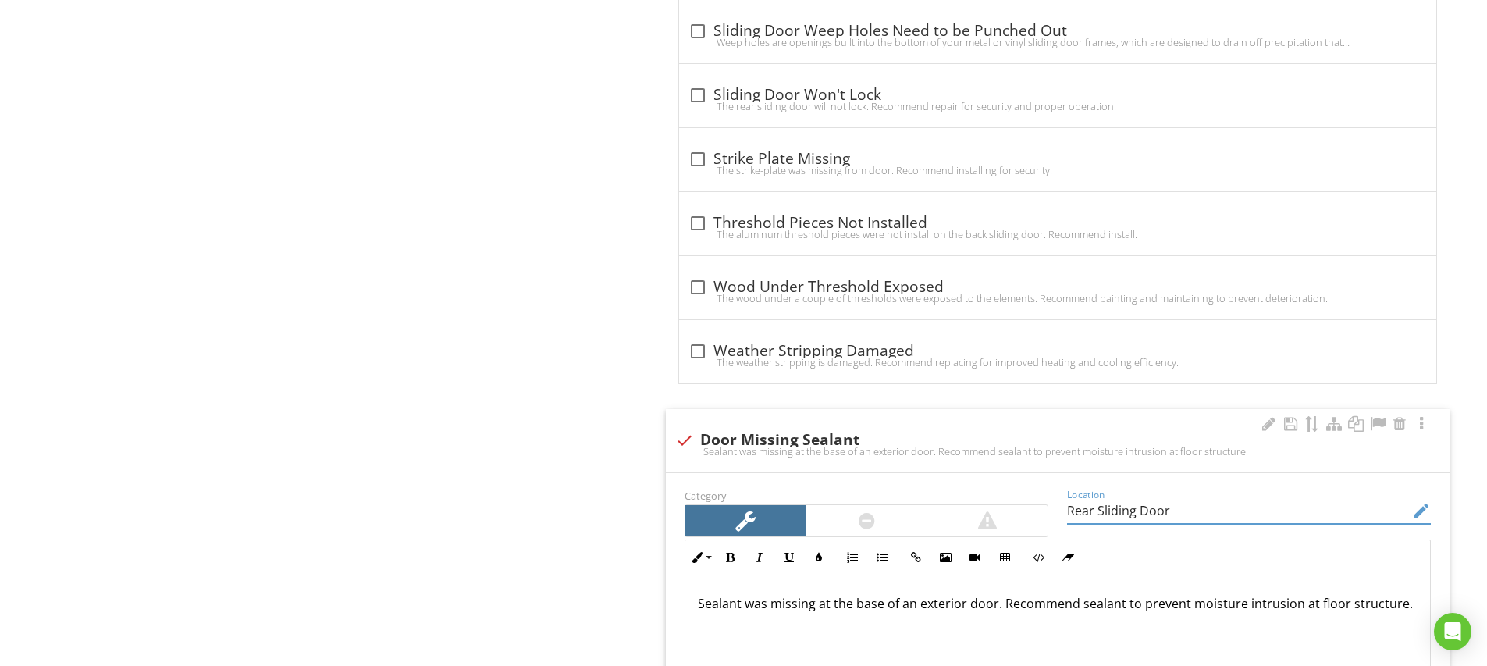
type input "Rear Sliding Door"
drag, startPoint x: 901, startPoint y: 607, endPoint x: 911, endPoint y: 607, distance: 10.1
click at [911, 607] on p "Sealant was missing at the base of an exterior door. Recommend sealant to preve…" at bounding box center [1058, 603] width 720 height 19
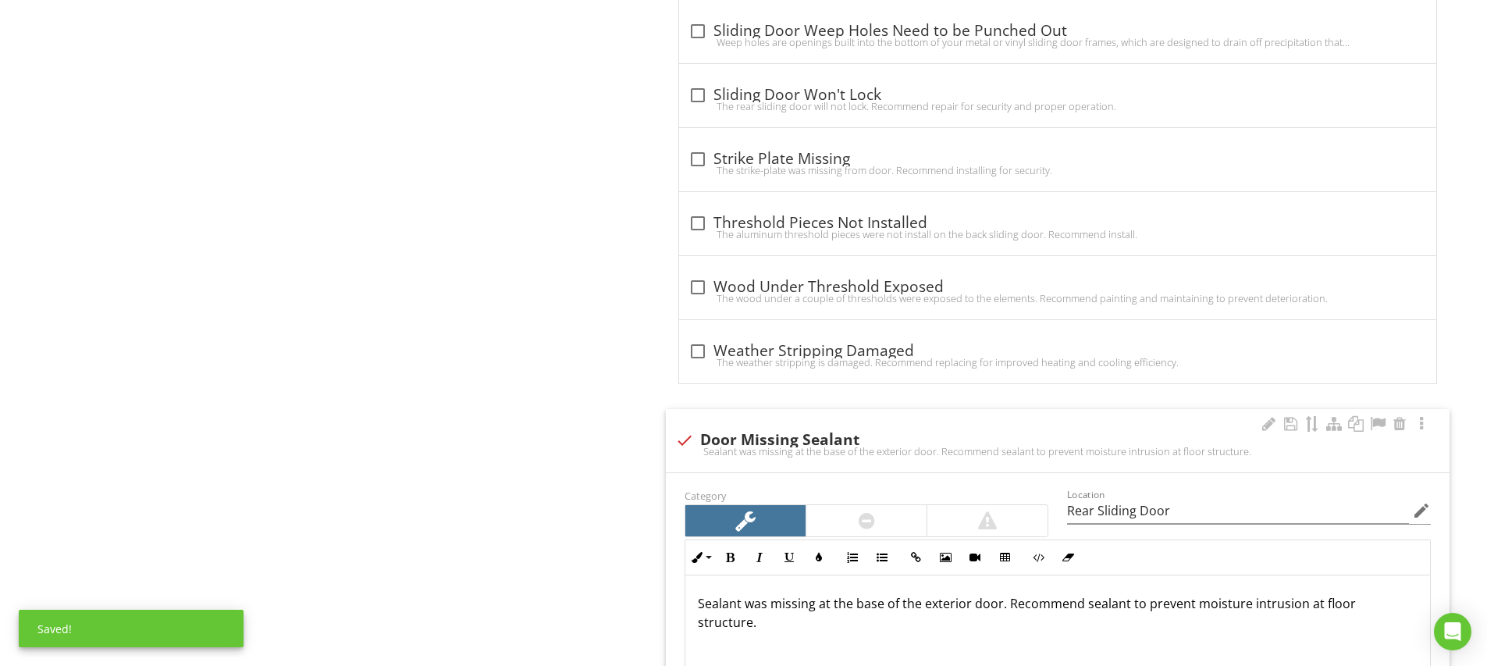
click at [925, 604] on p "Sealant was missing at the base of the exterior door. Recommend sealant to prev…" at bounding box center [1058, 612] width 720 height 37
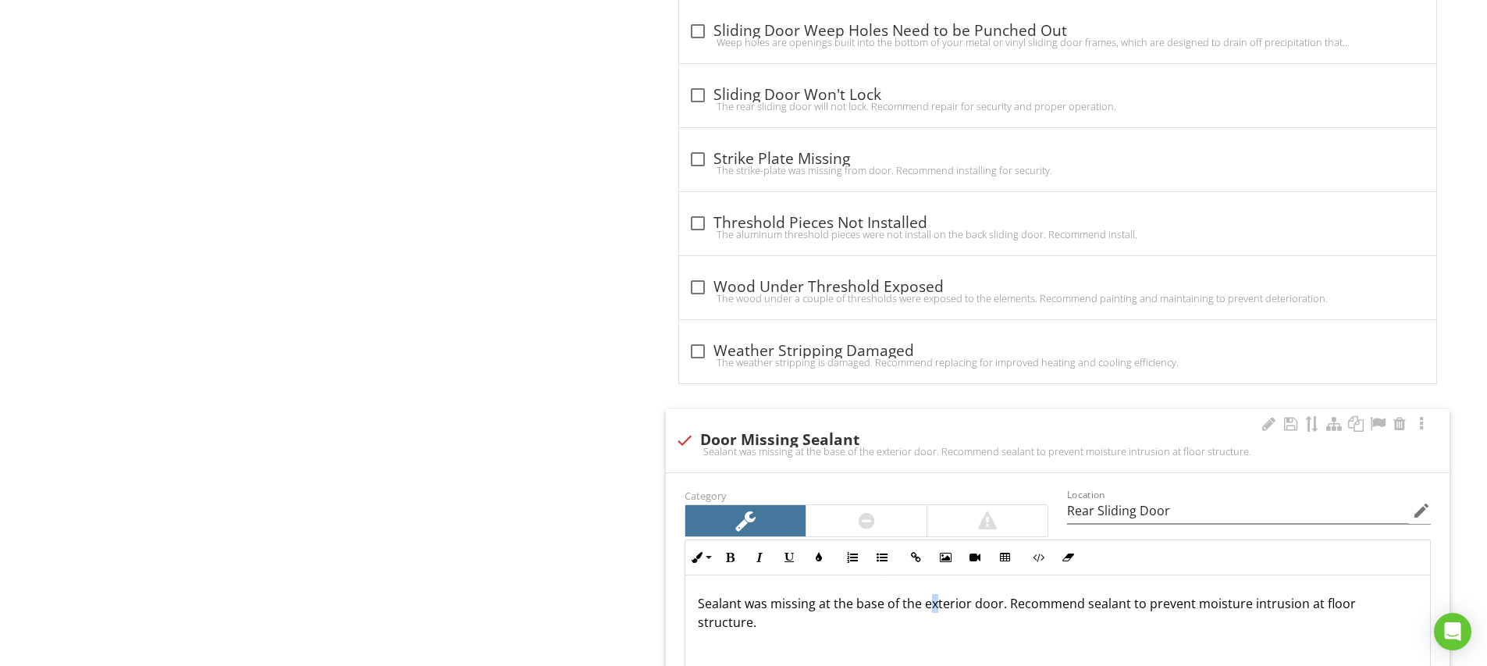
drag, startPoint x: 926, startPoint y: 604, endPoint x: 935, endPoint y: 603, distance: 8.6
click at [935, 603] on p "Sealant was missing at the base of the exterior door. Recommend sealant to prev…" at bounding box center [1058, 612] width 720 height 37
drag, startPoint x: 922, startPoint y: 604, endPoint x: 966, endPoint y: 604, distance: 43.7
click at [966, 604] on p "Sealant was missing at the base of the exterior door. Recommend sealant to prev…" at bounding box center [1058, 612] width 720 height 37
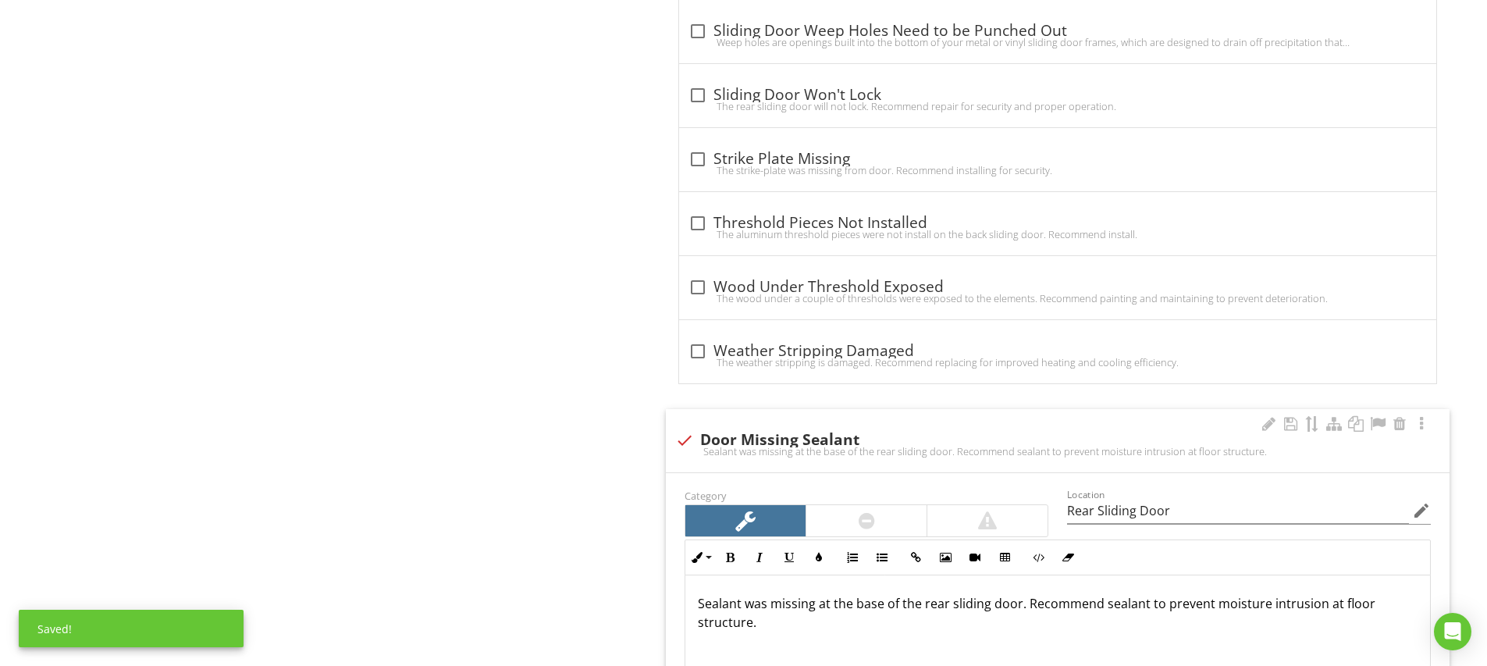
click at [1068, 622] on p "Sealant was missing at the base of the rear sliding door. Recommend sealant to …" at bounding box center [1058, 612] width 720 height 37
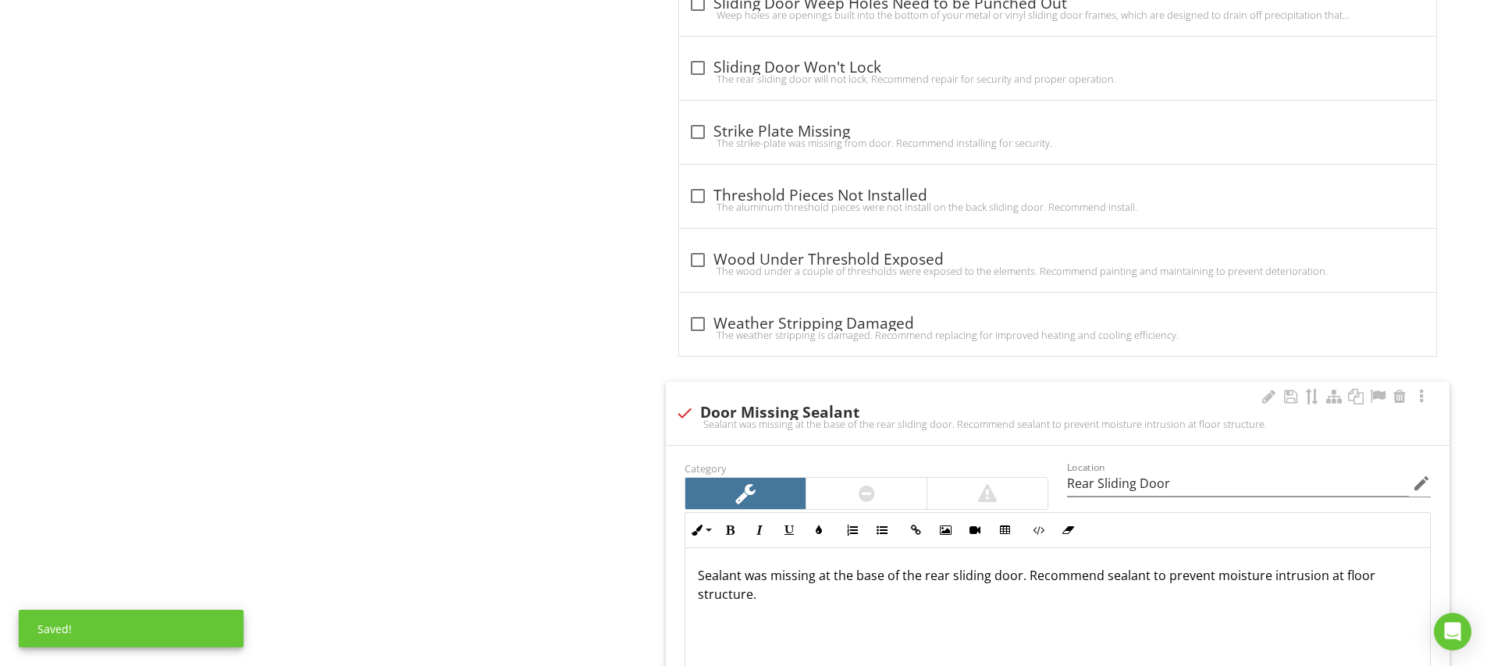
scroll to position [1260, 0]
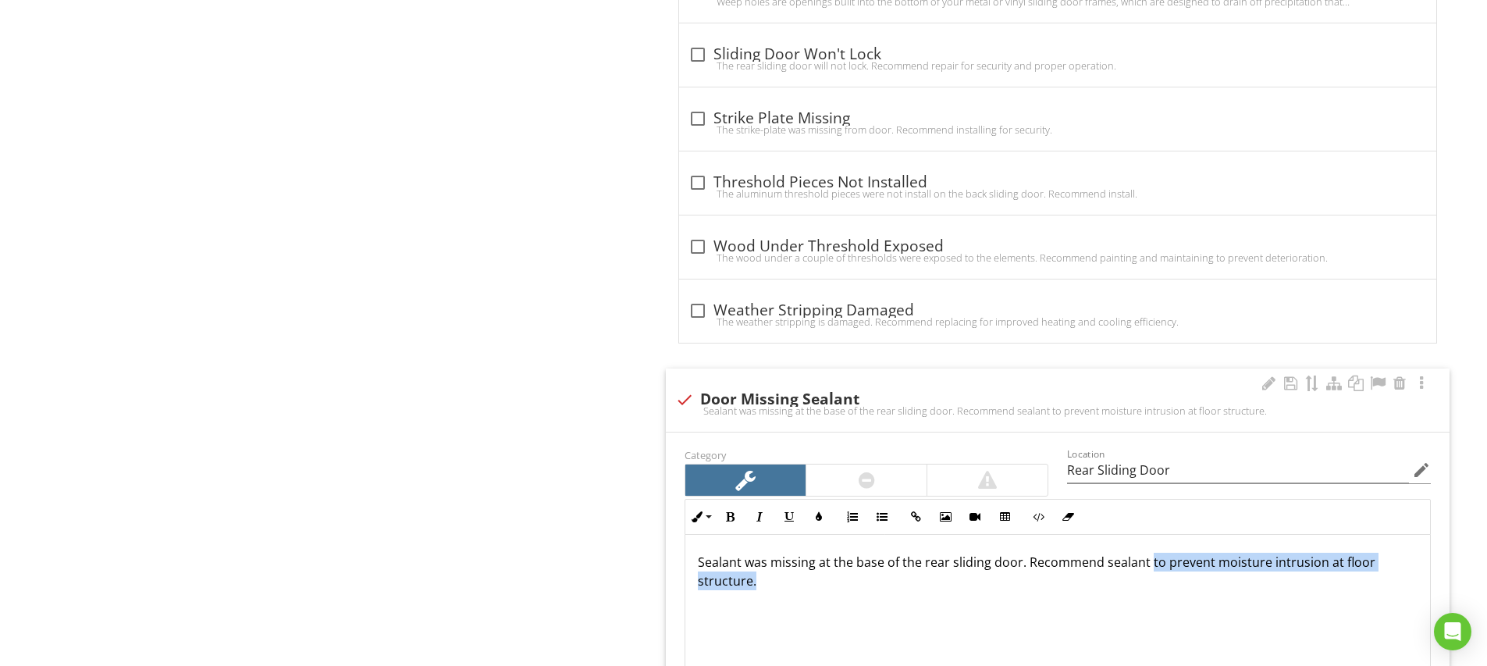
drag, startPoint x: 1147, startPoint y: 563, endPoint x: 1153, endPoint y: 574, distance: 12.9
click at [1153, 574] on p "Sealant was missing at the base of the rear sliding door. Recommend sealant to …" at bounding box center [1058, 571] width 720 height 37
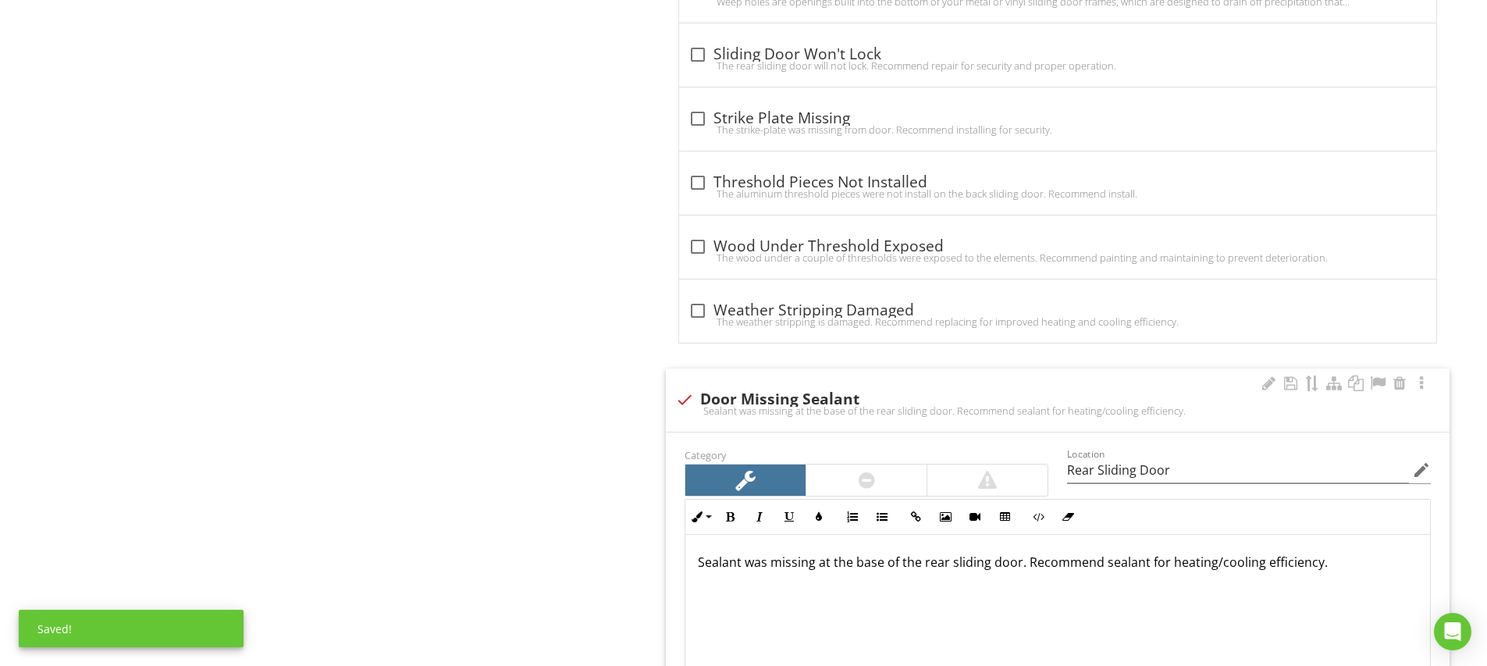
click at [1064, 617] on div "Sealant was missing at the base of the rear sliding door. Recommend sealant for…" at bounding box center [1057, 612] width 744 height 156
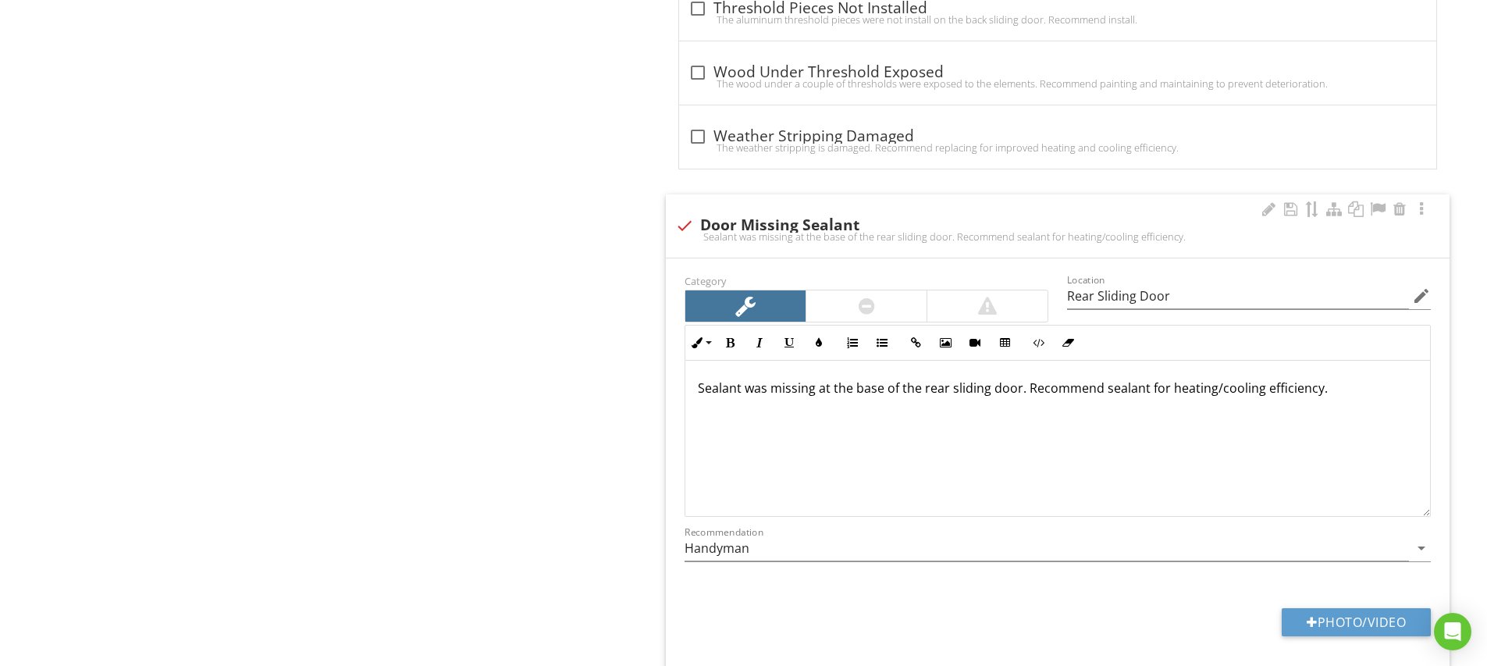
scroll to position [1462, 0]
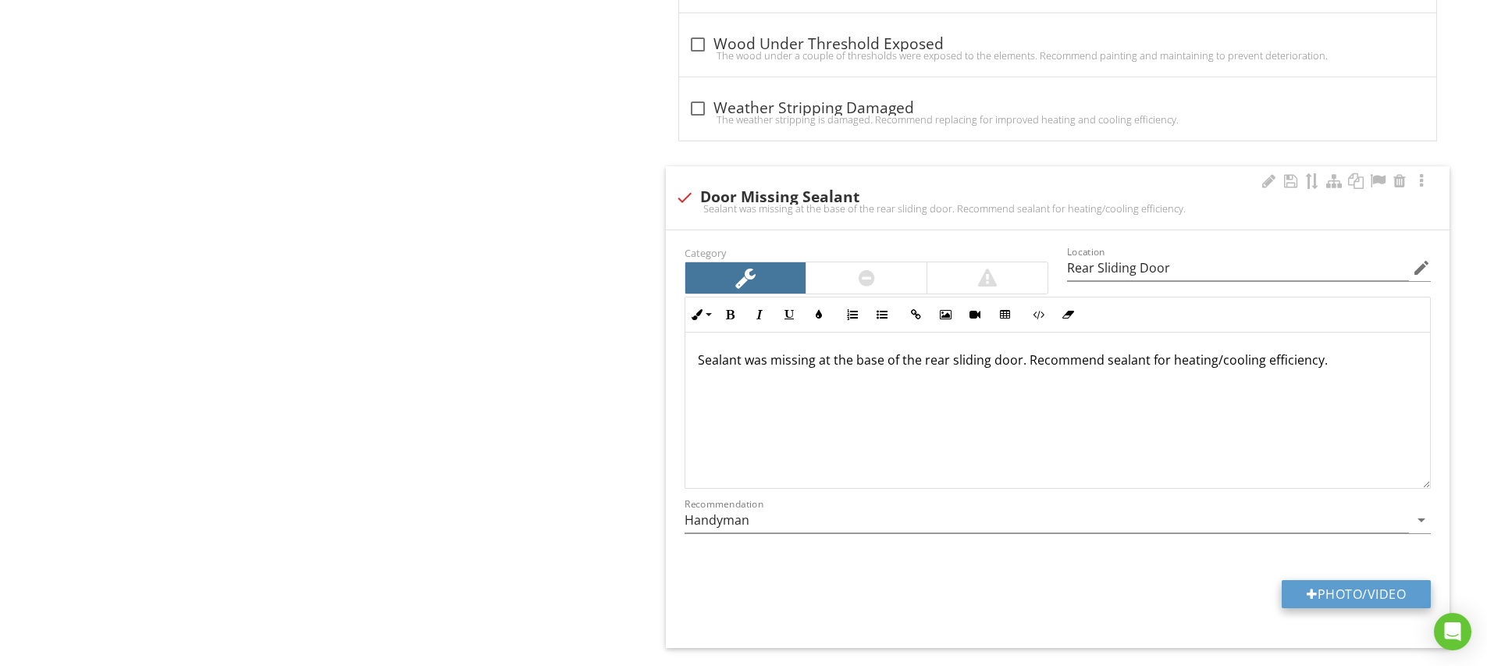
click at [1357, 595] on button "Photo/Video" at bounding box center [1355, 594] width 149 height 28
type input "C:\fakepath\IMG_5247.JPG"
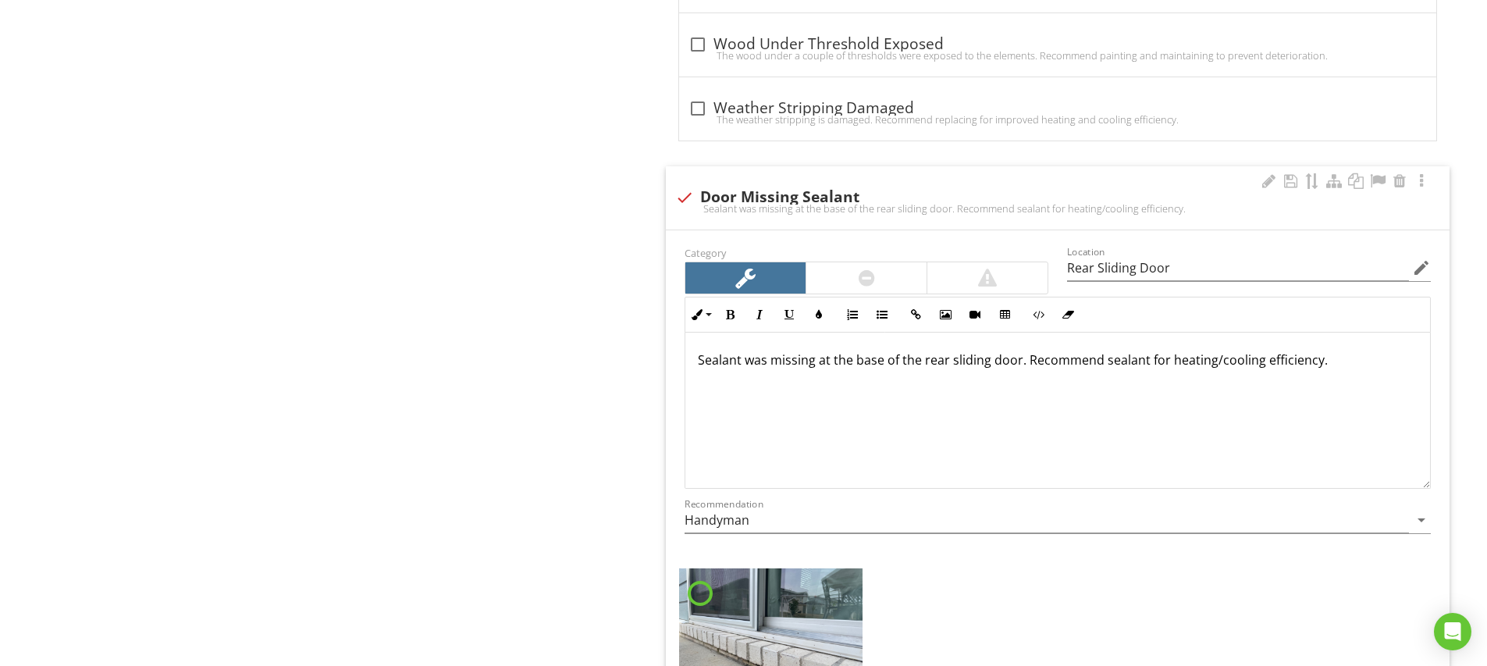
scroll to position [1597, 0]
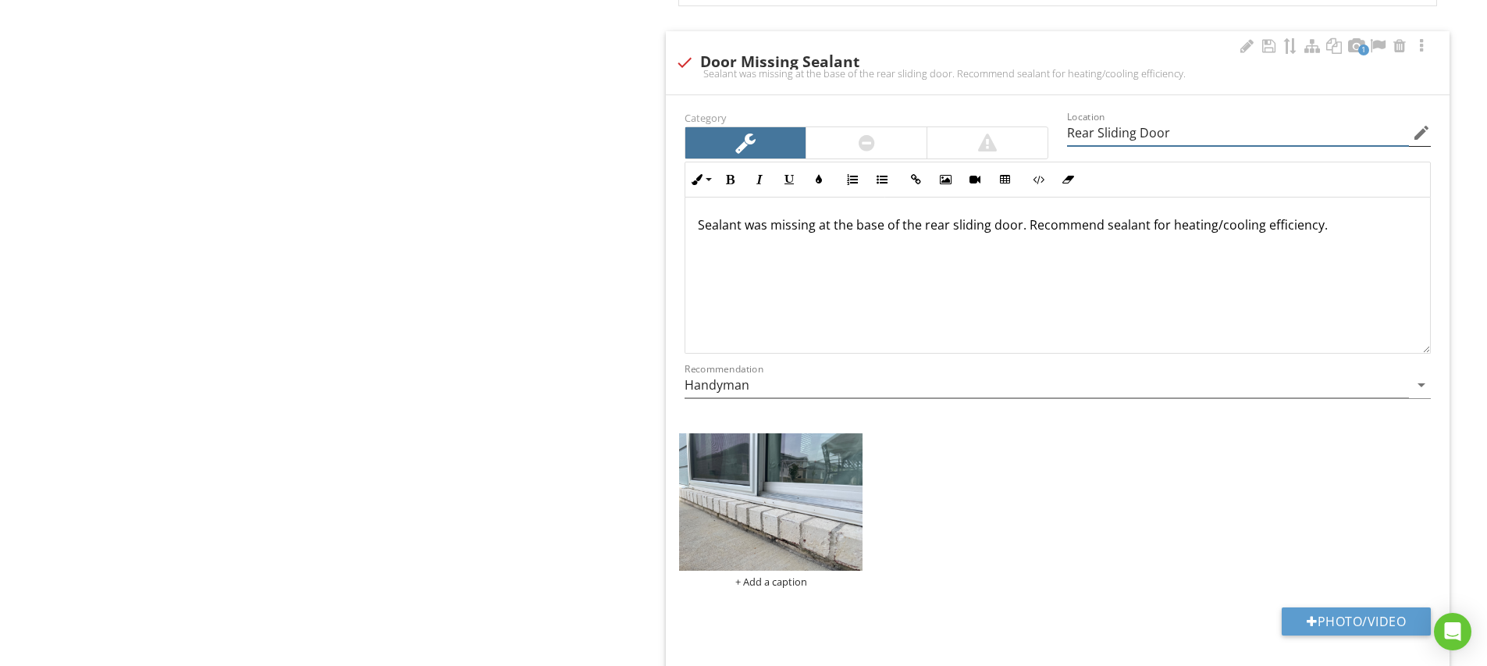
click at [1133, 136] on input "Rear Sliding Door" at bounding box center [1238, 133] width 342 height 26
click at [793, 577] on div "+ Add a caption" at bounding box center [770, 581] width 183 height 12
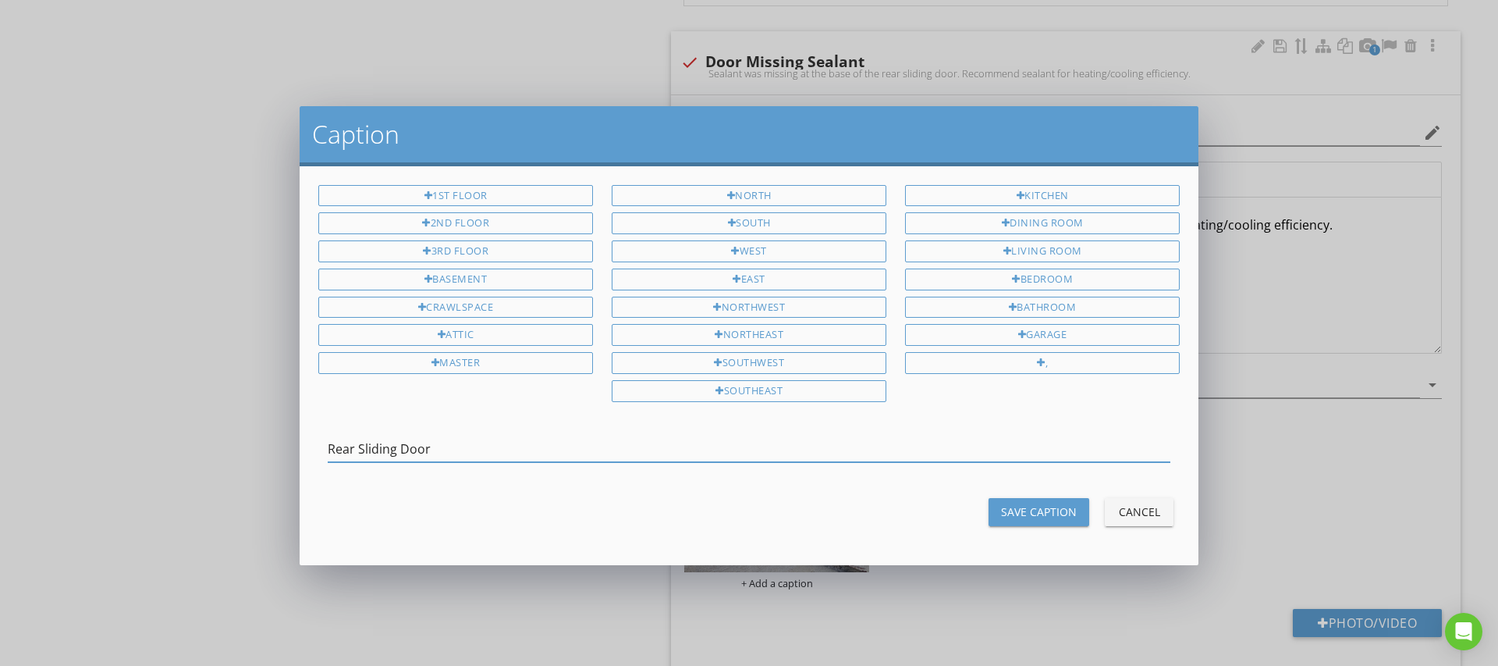
type input "Rear Sliding Door"
click at [1029, 504] on div "Save Caption" at bounding box center [1039, 511] width 76 height 16
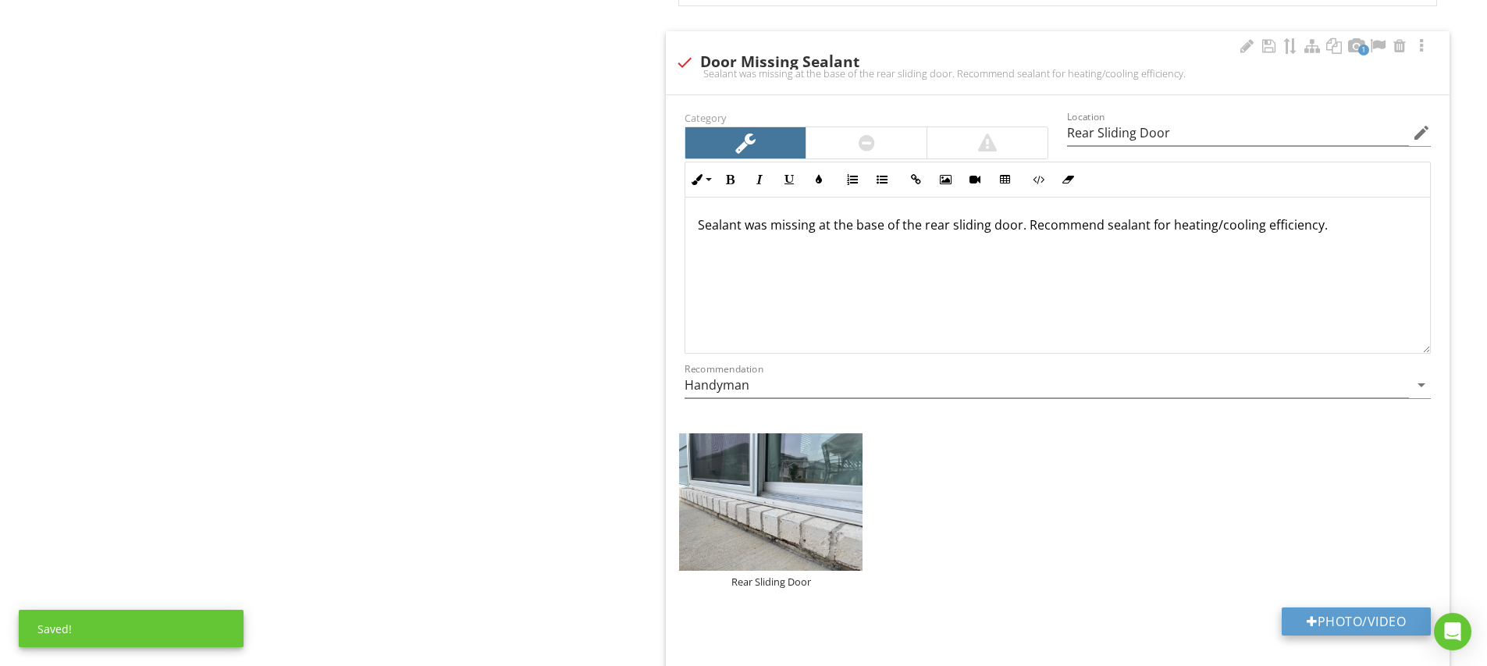
click at [1347, 621] on button "Photo/Video" at bounding box center [1355, 621] width 149 height 28
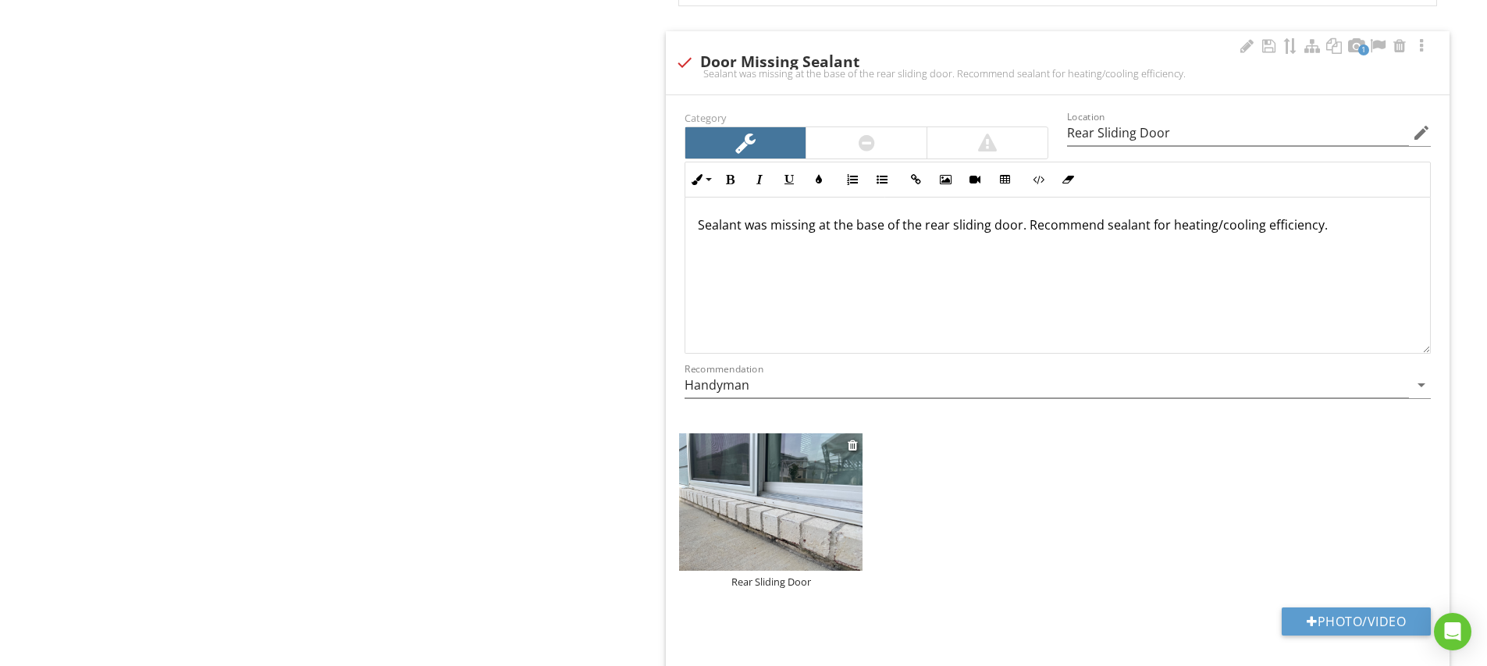
click at [836, 508] on img at bounding box center [770, 501] width 183 height 137
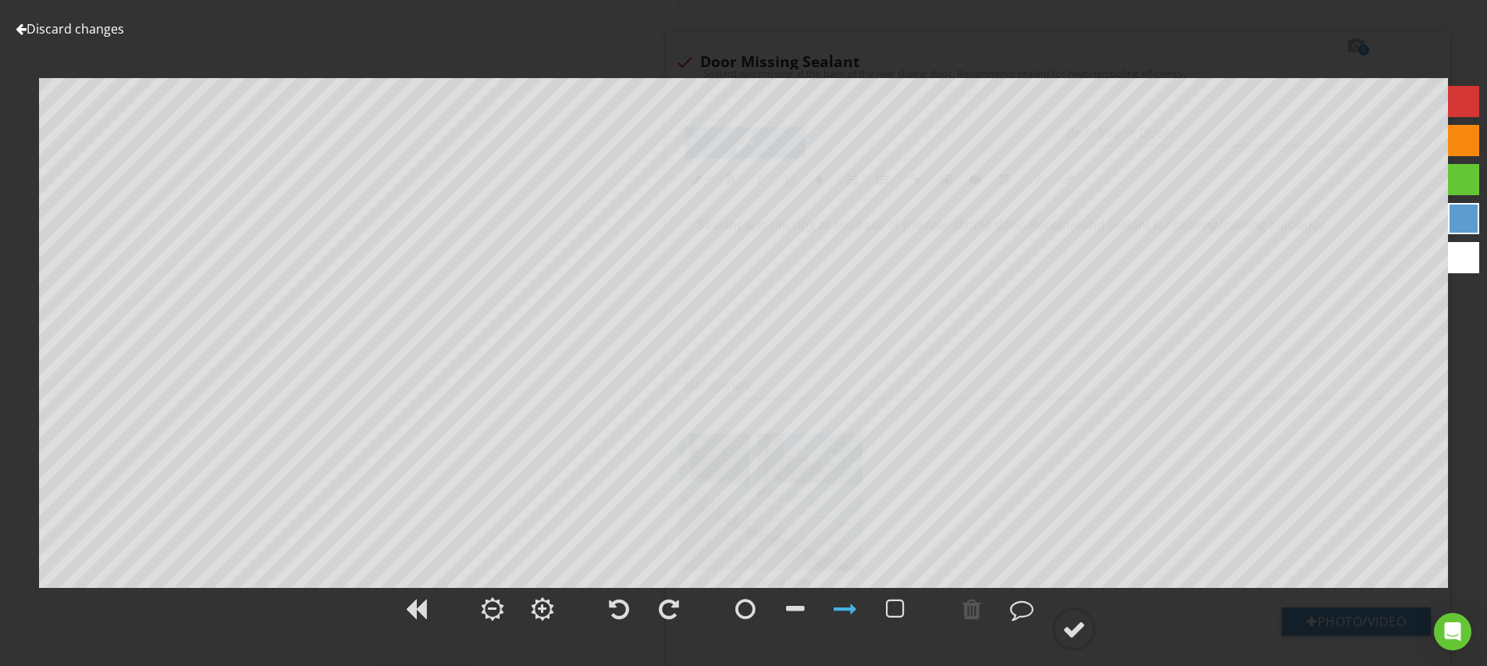
click at [1473, 101] on div at bounding box center [1463, 101] width 31 height 31
click at [791, 604] on div at bounding box center [795, 608] width 19 height 23
click at [976, 613] on div at bounding box center [971, 608] width 19 height 23
click at [851, 609] on div at bounding box center [844, 608] width 23 height 23
click at [1070, 625] on div at bounding box center [1073, 628] width 23 height 23
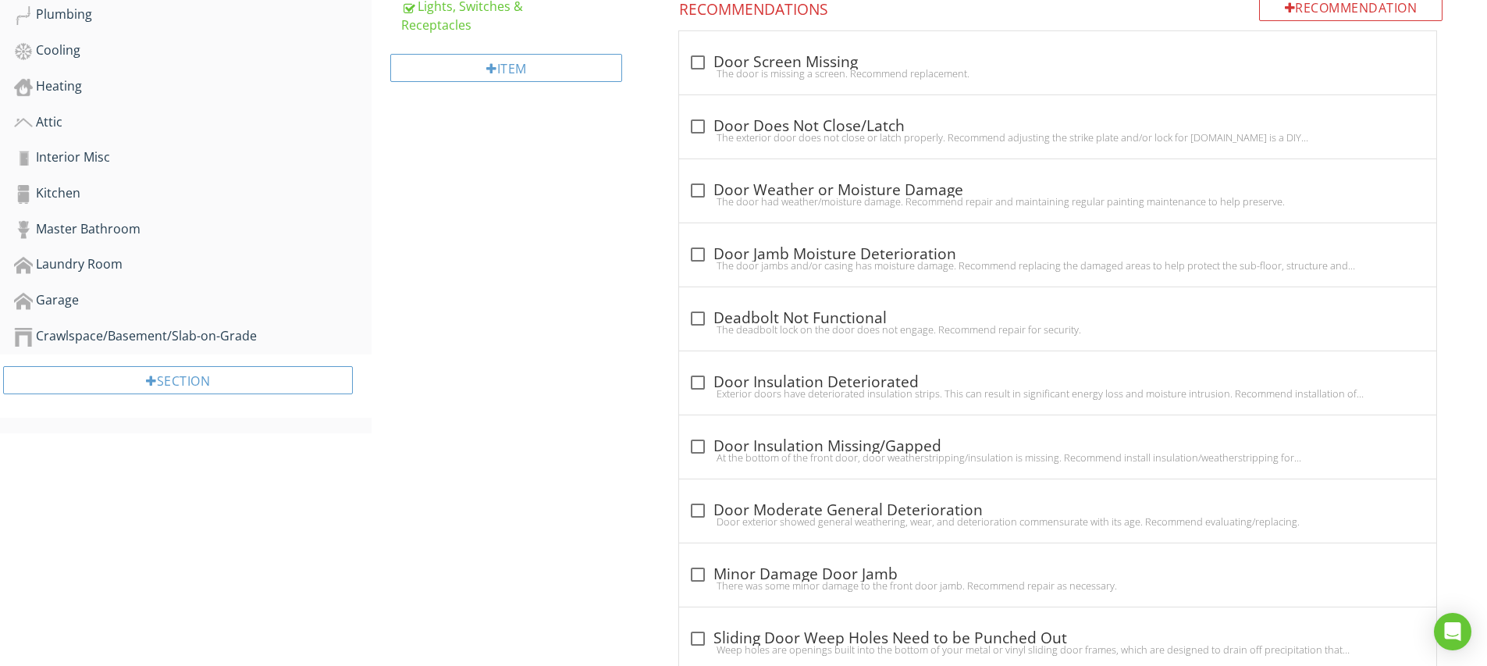
scroll to position [96, 0]
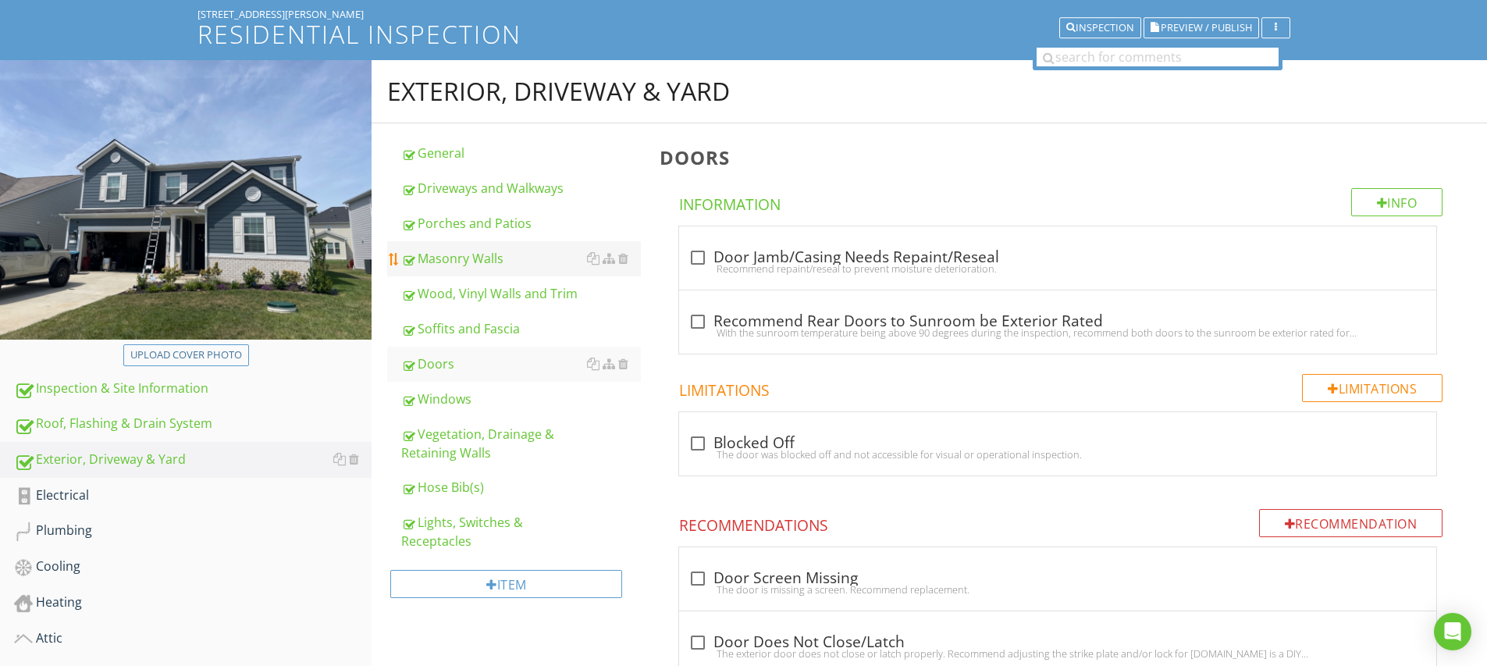
click at [460, 258] on div "Masonry Walls" at bounding box center [521, 258] width 240 height 19
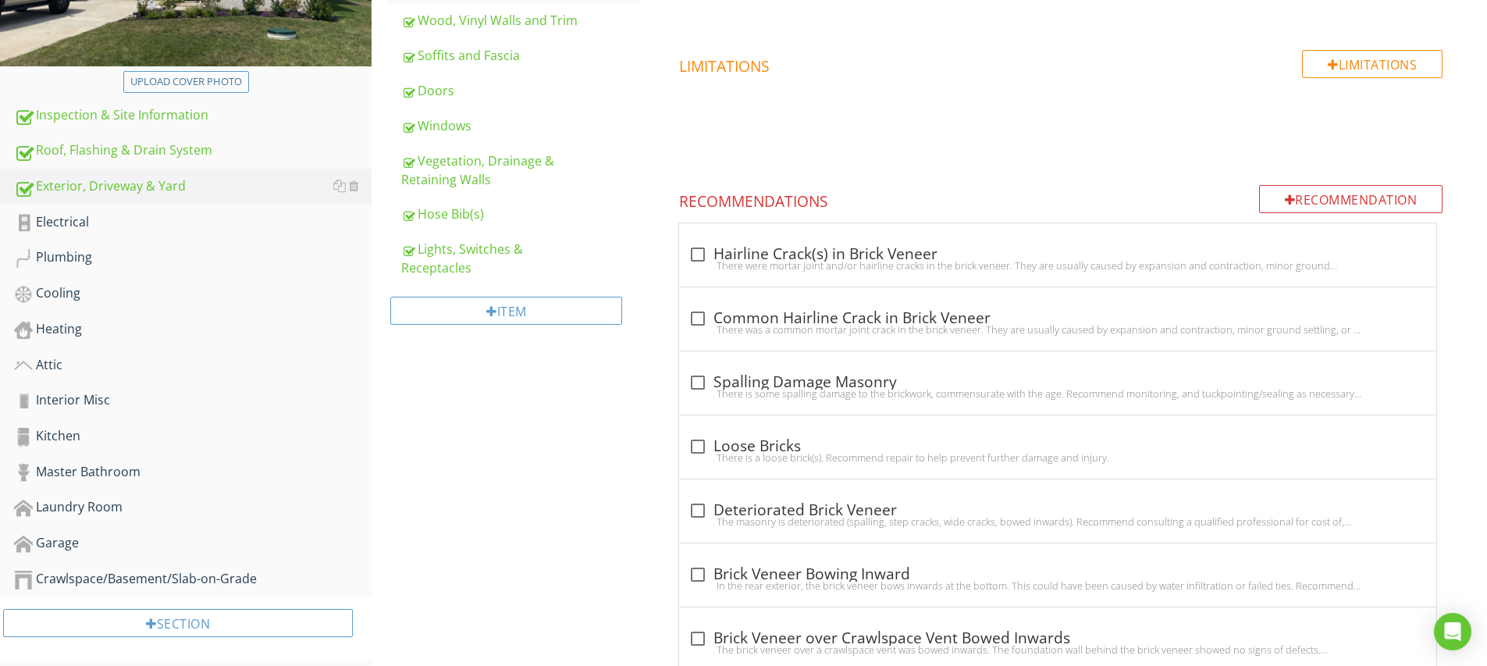
scroll to position [399, 0]
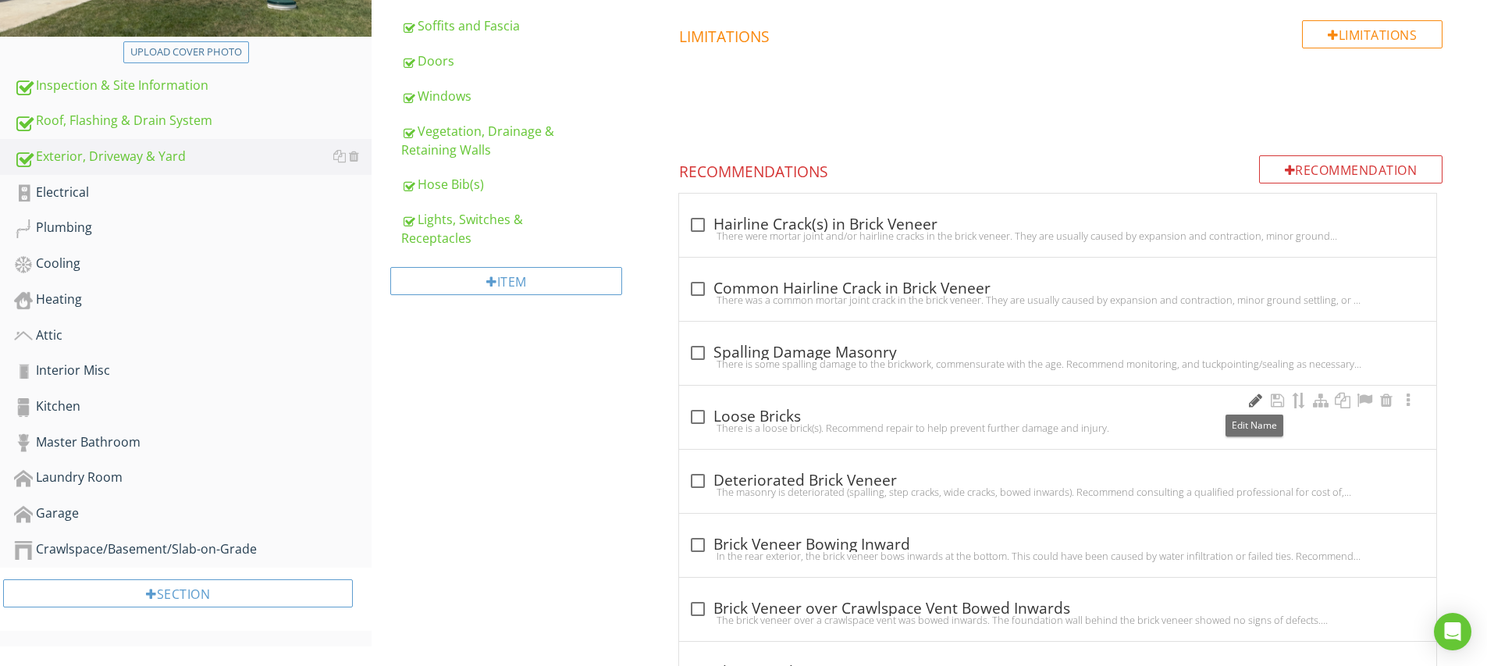
click at [1252, 401] on div at bounding box center [1254, 401] width 19 height 16
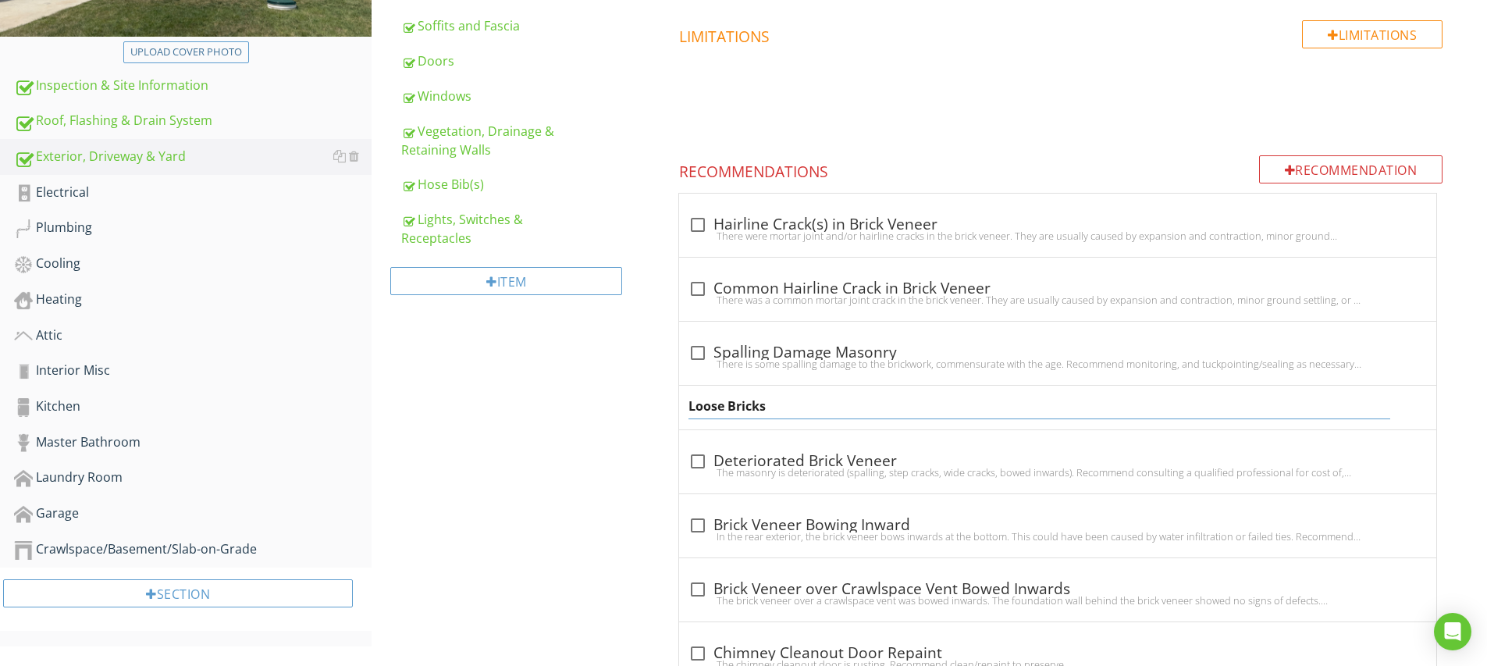
drag, startPoint x: 762, startPoint y: 407, endPoint x: 770, endPoint y: 408, distance: 8.6
click at [770, 408] on input "Loose Bricks" at bounding box center [1038, 406] width 701 height 26
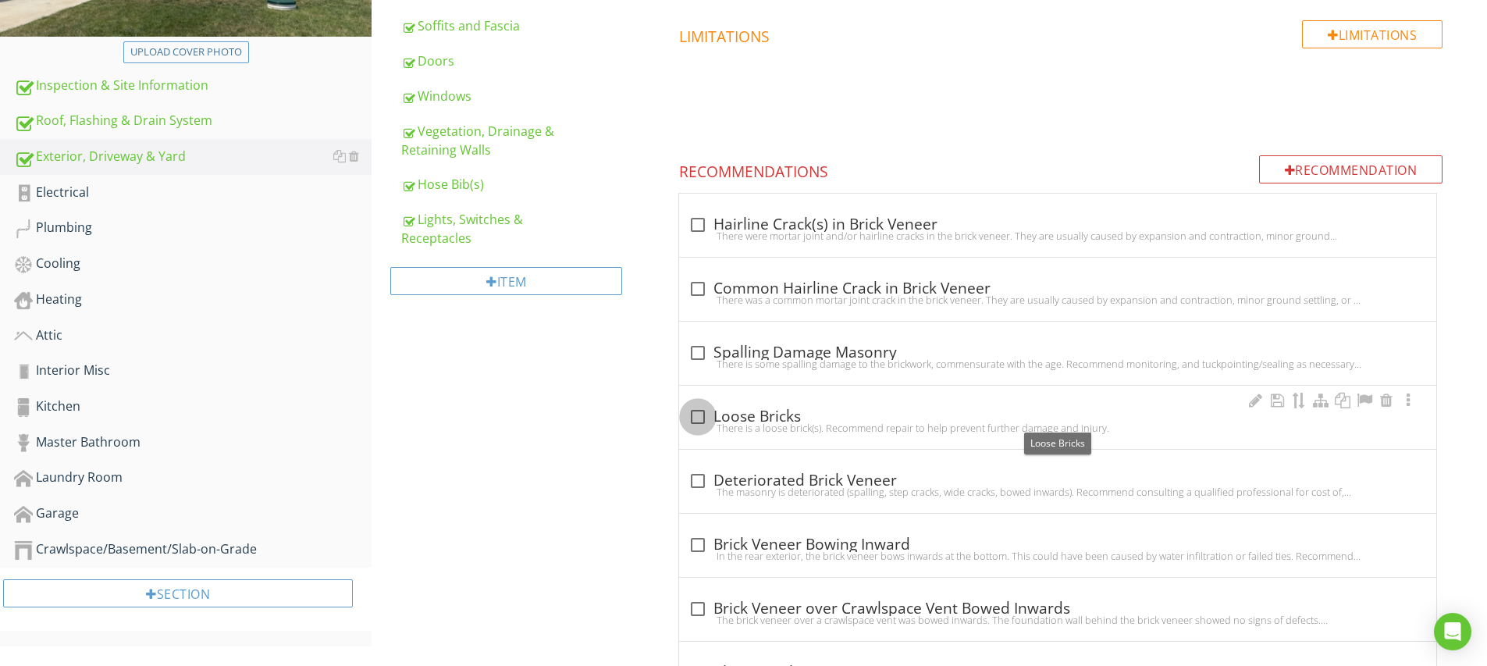
click at [701, 410] on div at bounding box center [697, 416] width 27 height 27
checkbox input "true"
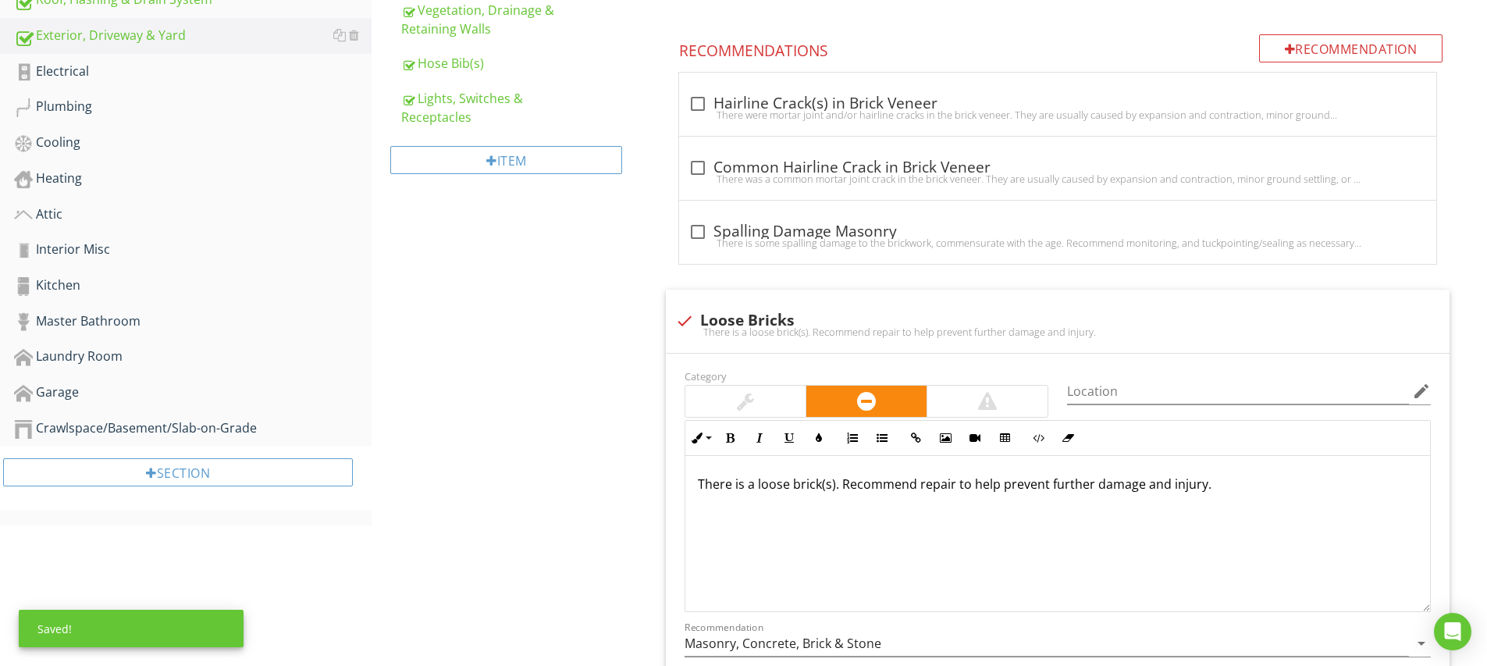
scroll to position [651, 0]
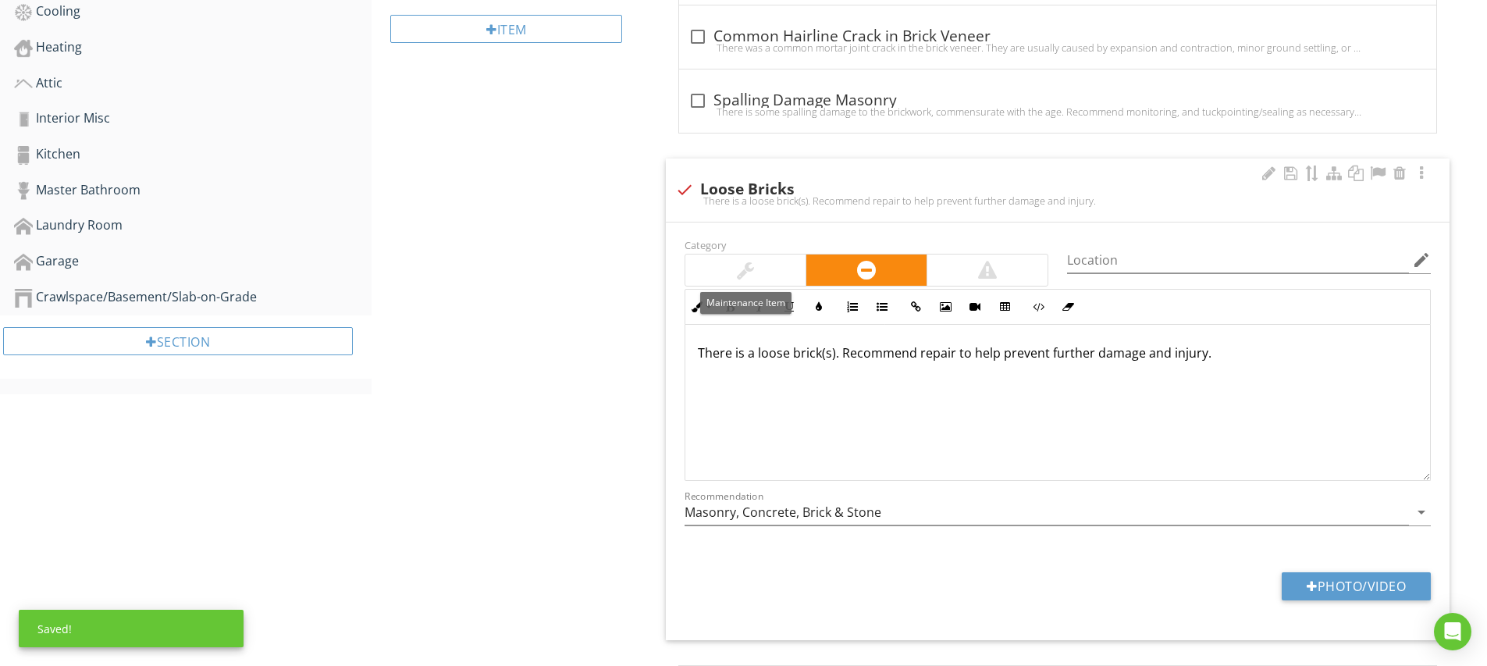
click at [745, 255] on div at bounding box center [745, 269] width 120 height 31
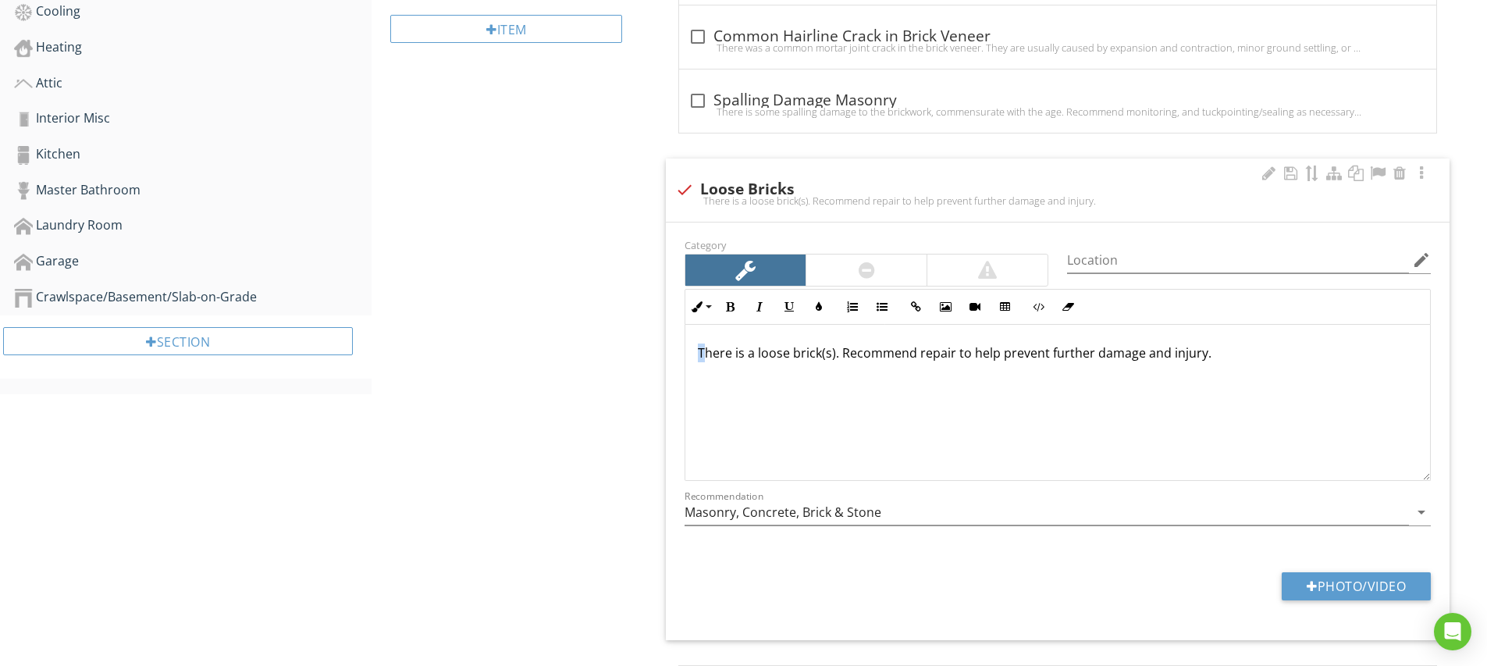
click at [697, 355] on div "There is a loose brick(s). Recommend repair to help prevent further damage and …" at bounding box center [1057, 403] width 744 height 156
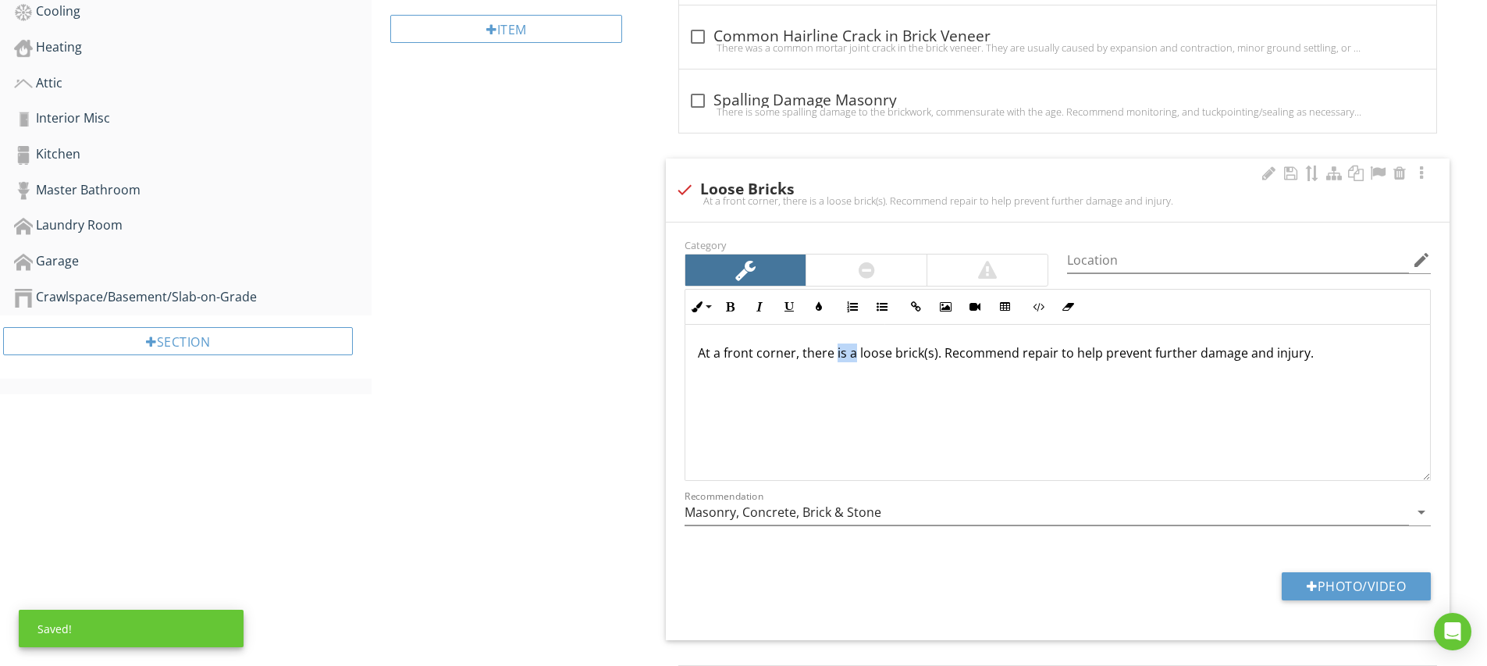
drag, startPoint x: 834, startPoint y: 355, endPoint x: 852, endPoint y: 354, distance: 18.0
click at [852, 354] on p "At a front corner, there is a loose brick(s). Recommend repair to help prevent …" at bounding box center [1058, 352] width 720 height 19
click at [932, 354] on p "At a front corner, there were loose brick(s). Recommend repair to help prevent …" at bounding box center [1058, 352] width 720 height 19
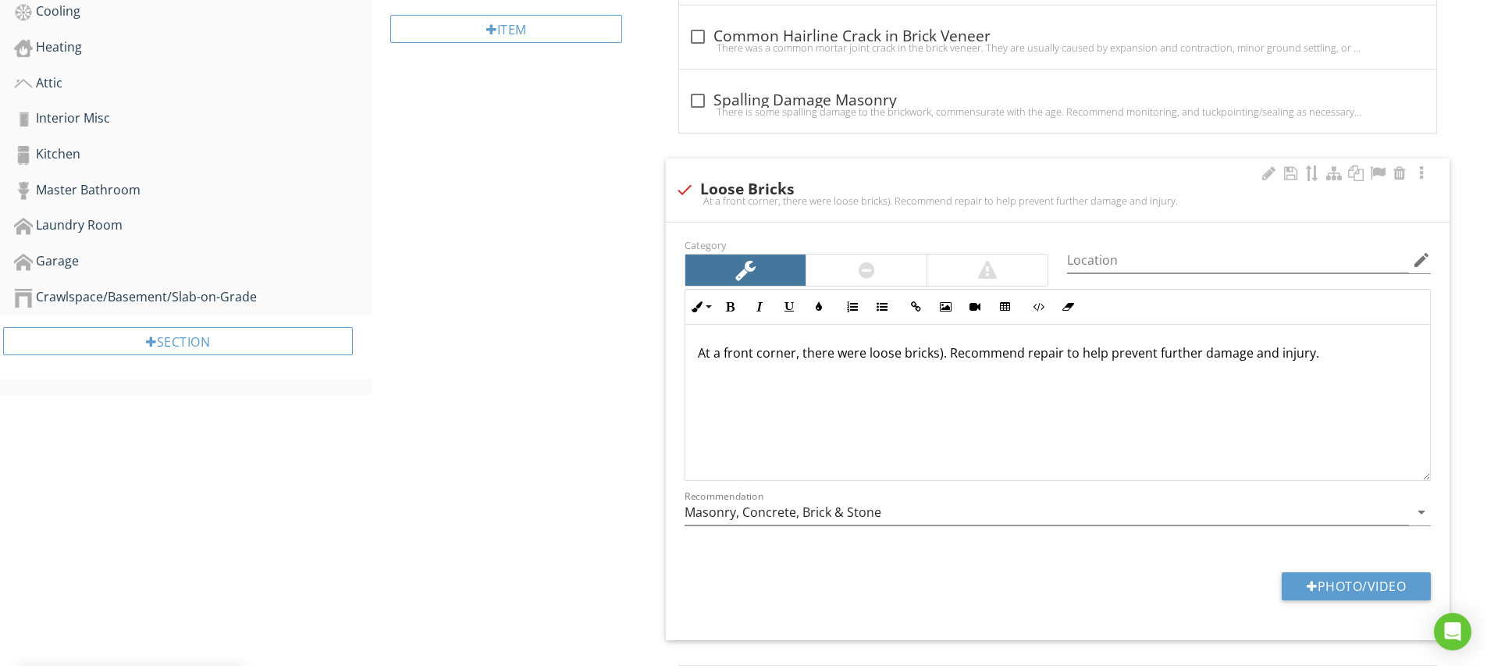
click at [936, 359] on p "At a front corner, there were loose bricks). Recommend repair to help prevent f…" at bounding box center [1058, 352] width 720 height 19
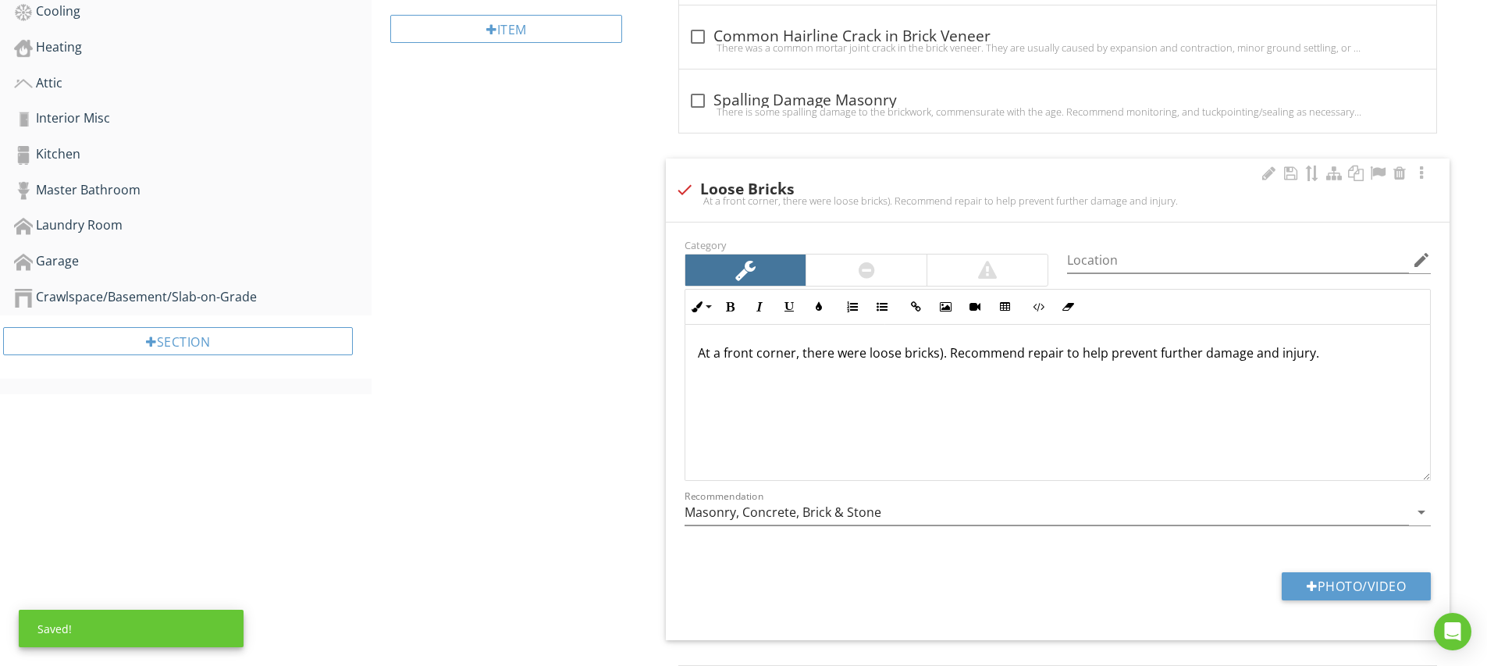
click at [940, 357] on p "At a front corner, there were loose bricks). Recommend repair to help prevent f…" at bounding box center [1058, 352] width 720 height 19
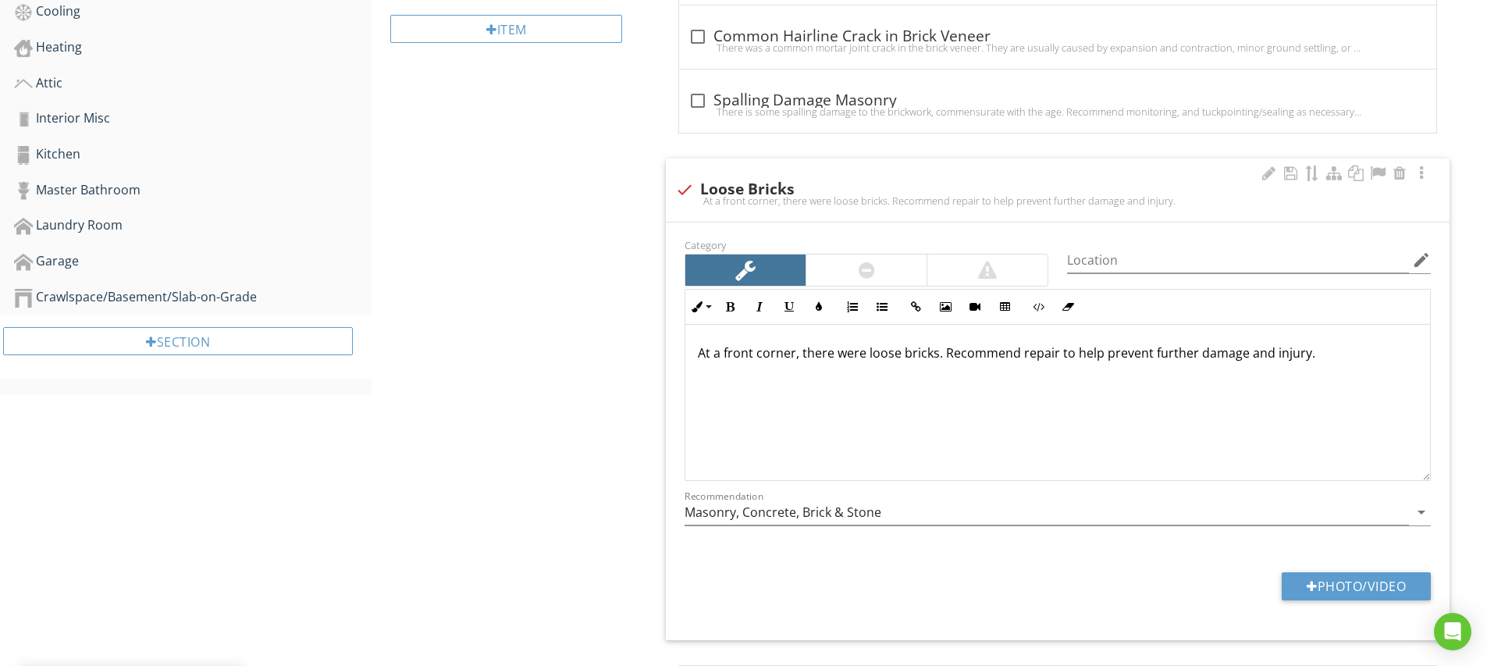
click at [943, 392] on div "At a front corner, there were loose bricks. Recommend repair to help prevent fu…" at bounding box center [1057, 403] width 744 height 156
drag, startPoint x: 1196, startPoint y: 355, endPoint x: 1302, endPoint y: 346, distance: 106.5
click at [1302, 344] on p "At a front corner, there were loose bricks. Recommend repair to help prevent fu…" at bounding box center [1058, 352] width 720 height 19
click at [1159, 410] on div "At a front corner, there were loose bricks. Recommend repair to help prevent fu…" at bounding box center [1057, 403] width 744 height 156
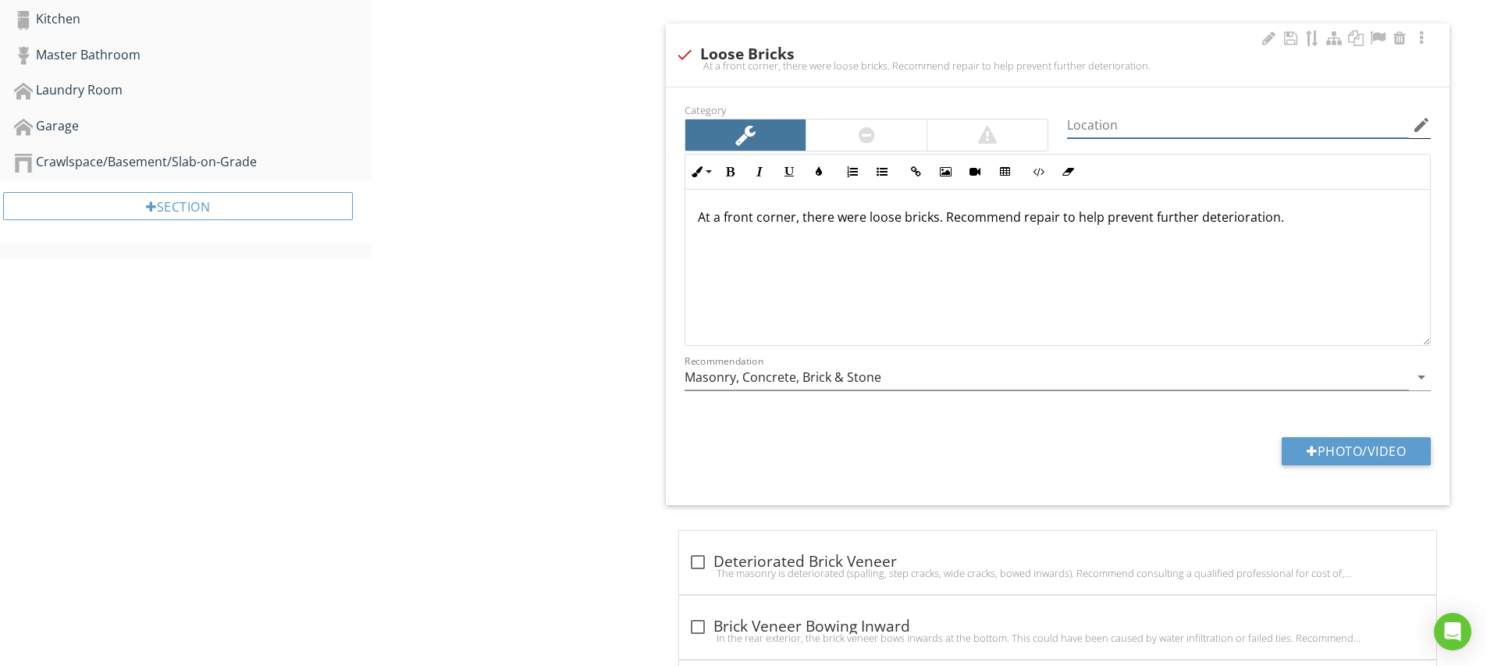
click at [1087, 127] on input "Location" at bounding box center [1238, 125] width 342 height 26
type input "Front, Right Corner"
click at [1334, 451] on button "Photo/Video" at bounding box center [1355, 451] width 149 height 28
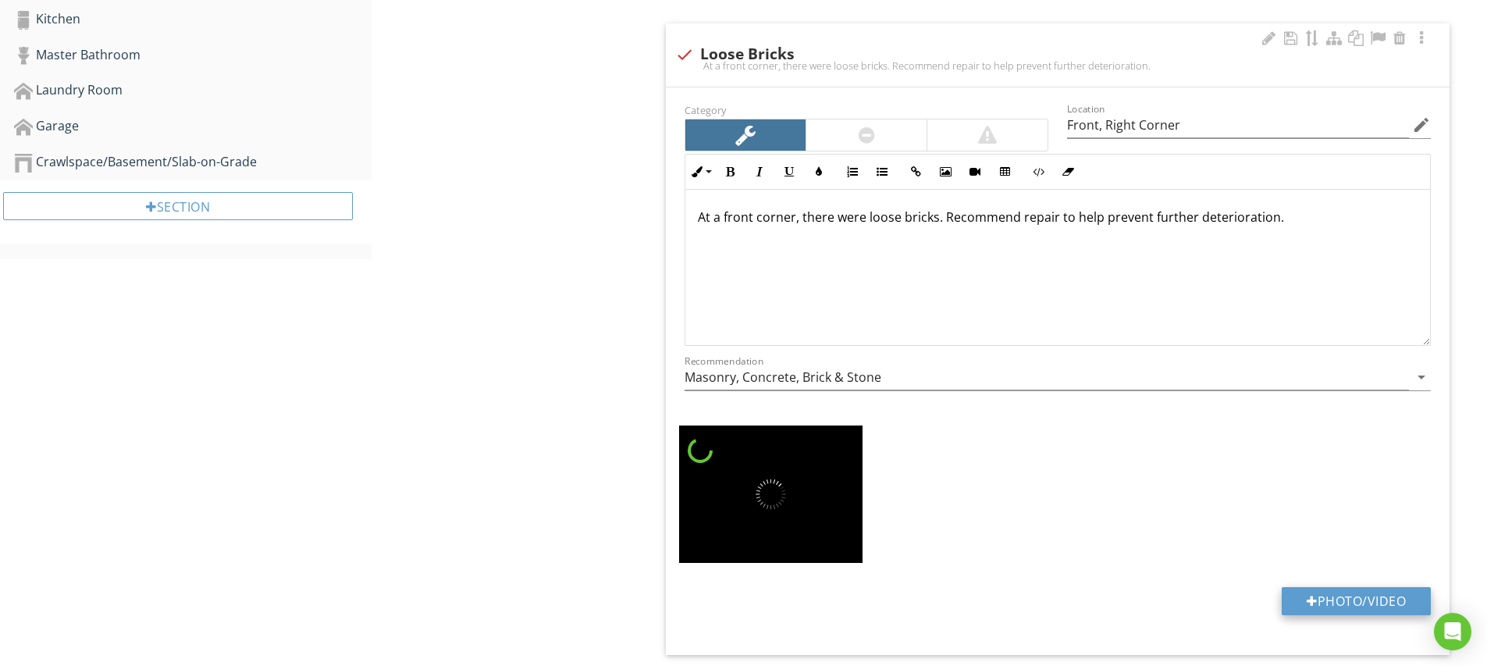
click at [1346, 592] on button "Photo/Video" at bounding box center [1355, 601] width 149 height 28
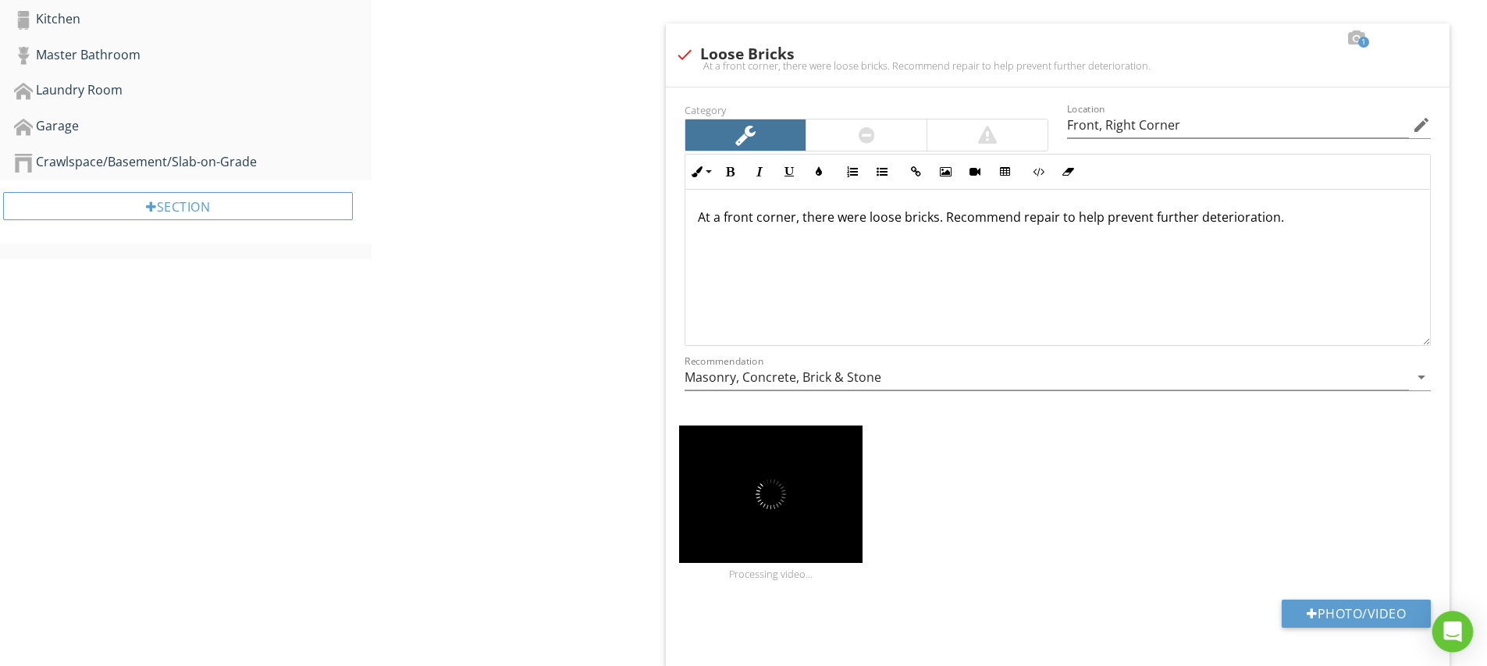
type input "C:\fakepath\IMG_5240.JPG"
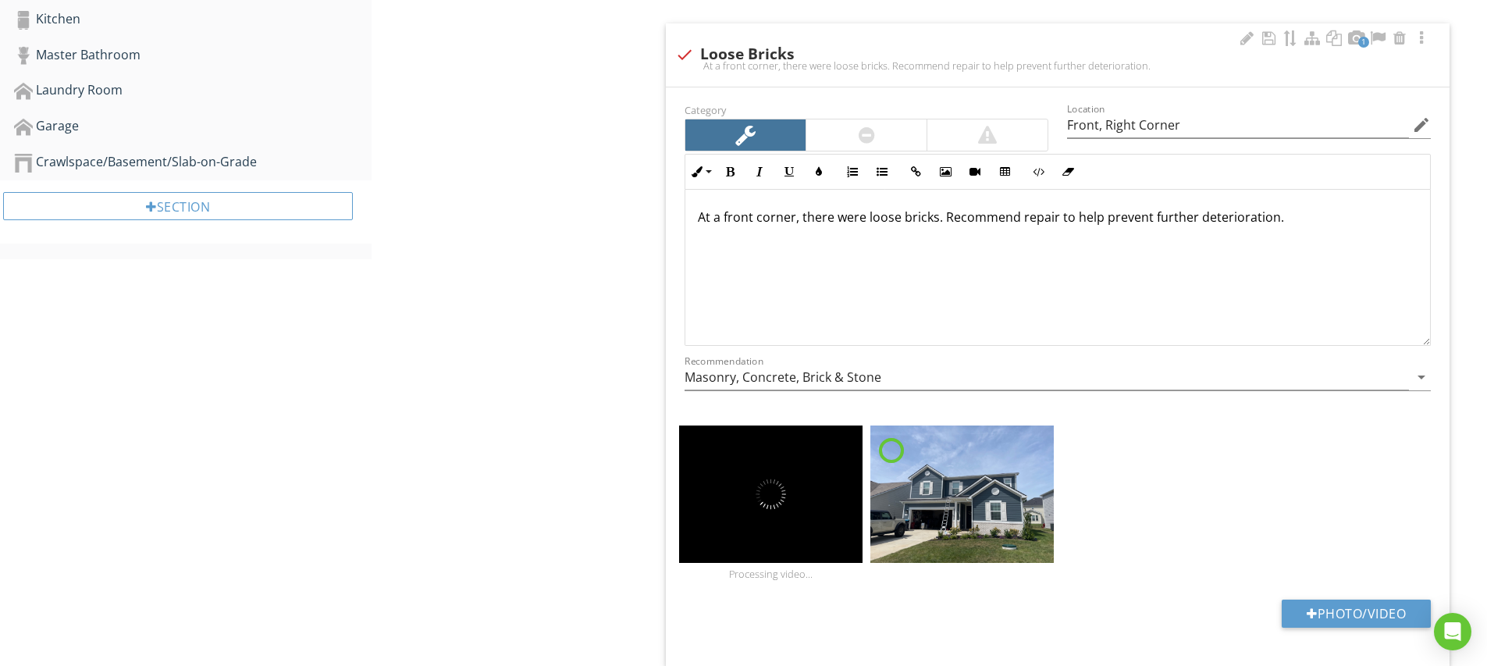
scroll to position [815, 0]
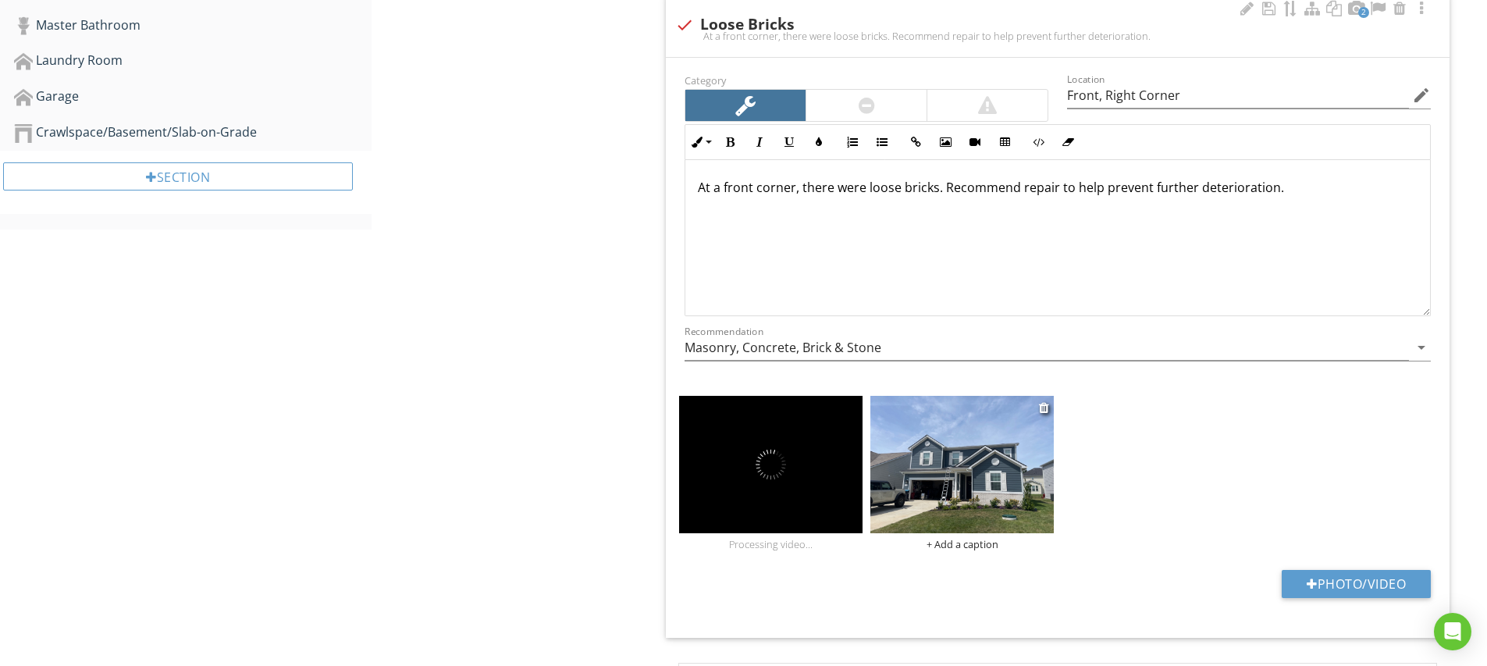
click at [1007, 488] on img at bounding box center [961, 464] width 183 height 137
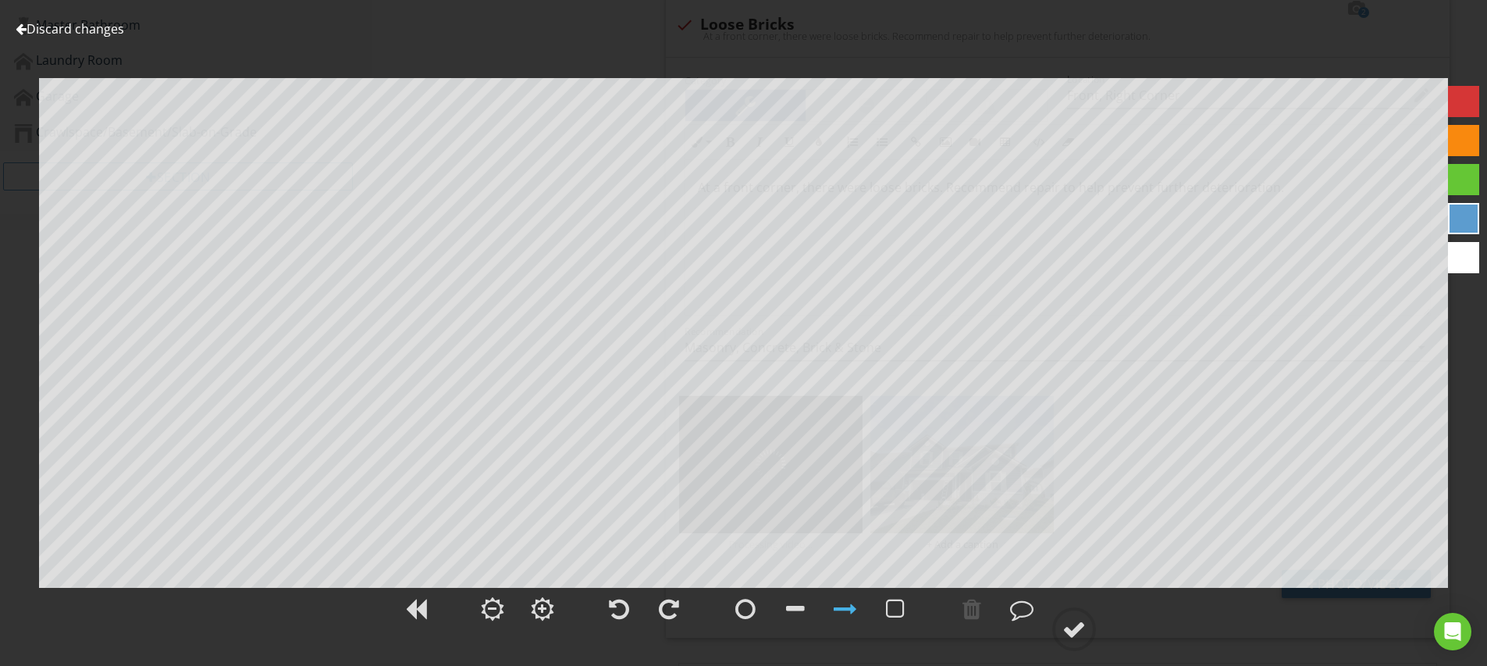
click at [1467, 102] on div at bounding box center [1463, 101] width 31 height 31
click at [752, 610] on div at bounding box center [745, 608] width 20 height 23
drag, startPoint x: 851, startPoint y: 609, endPoint x: 903, endPoint y: 572, distance: 64.3
click at [851, 609] on div at bounding box center [844, 608] width 23 height 23
click at [1074, 630] on div at bounding box center [1073, 628] width 23 height 23
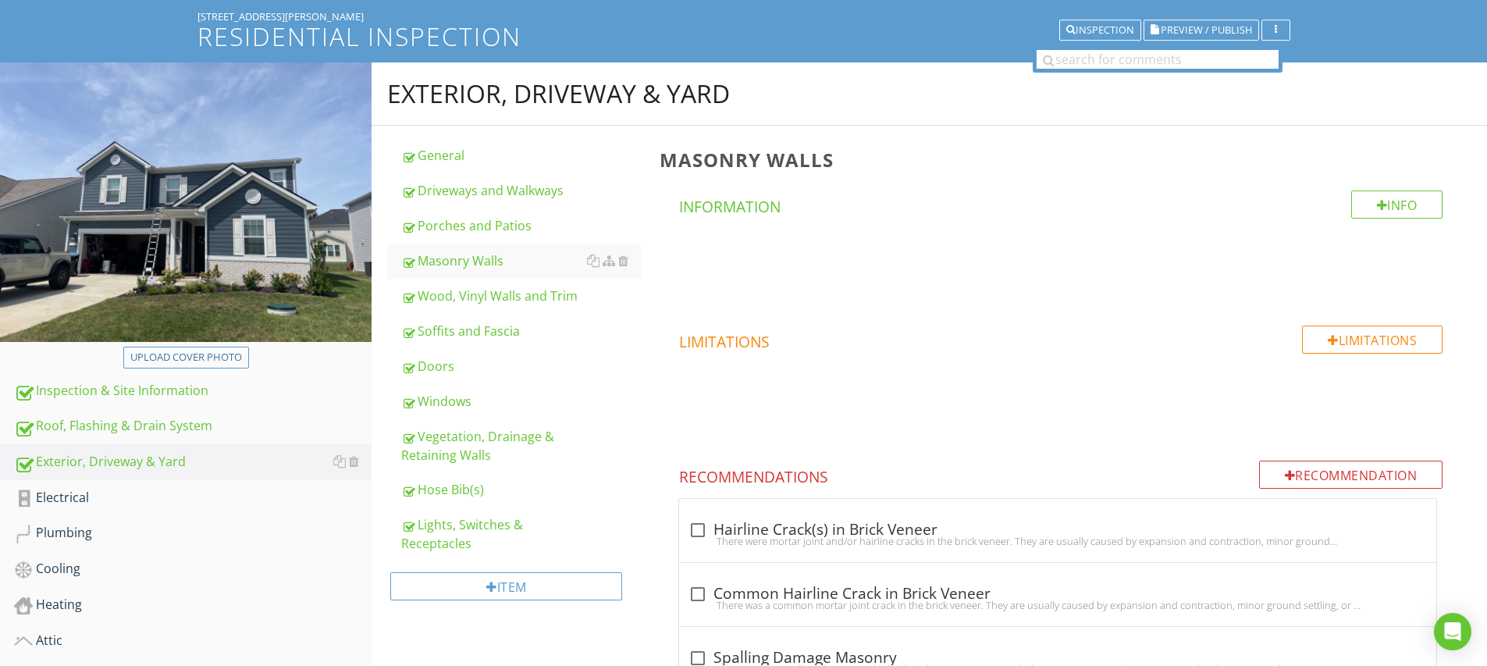
scroll to position [237, 0]
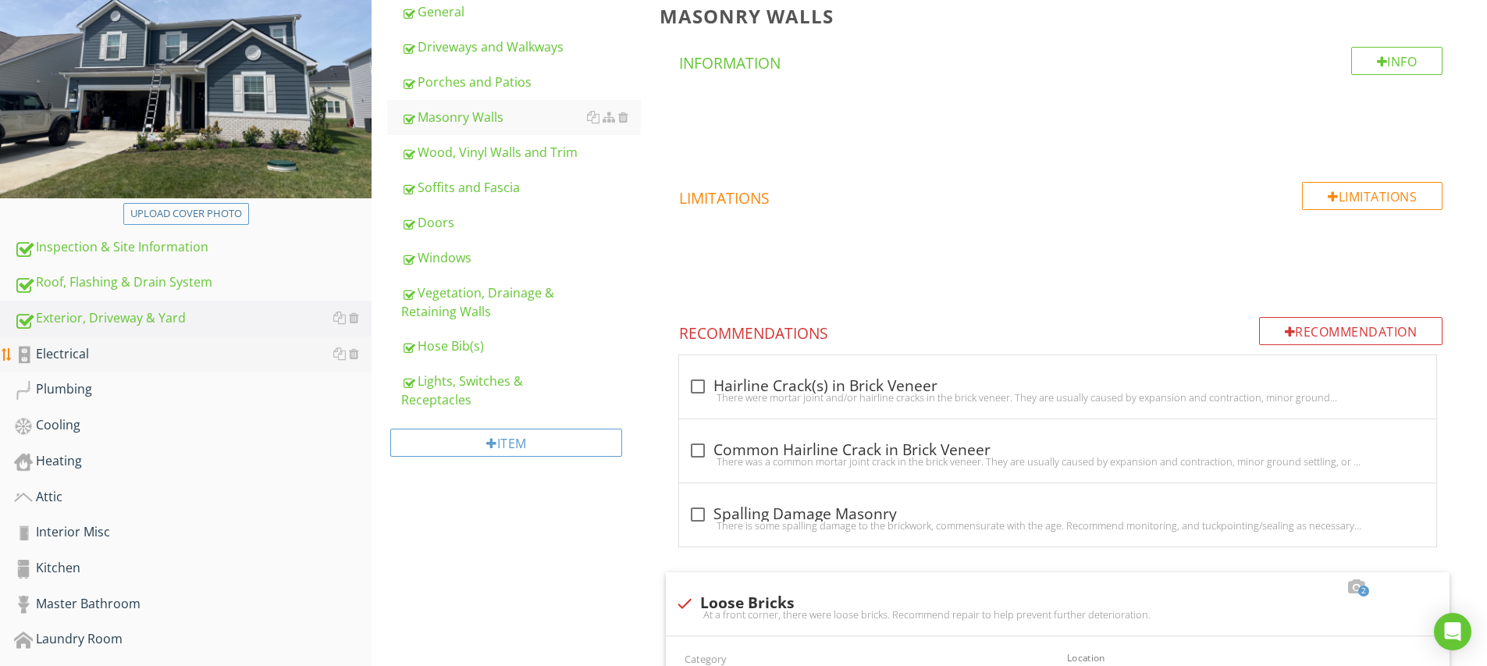
click at [91, 350] on div "Electrical" at bounding box center [192, 354] width 357 height 20
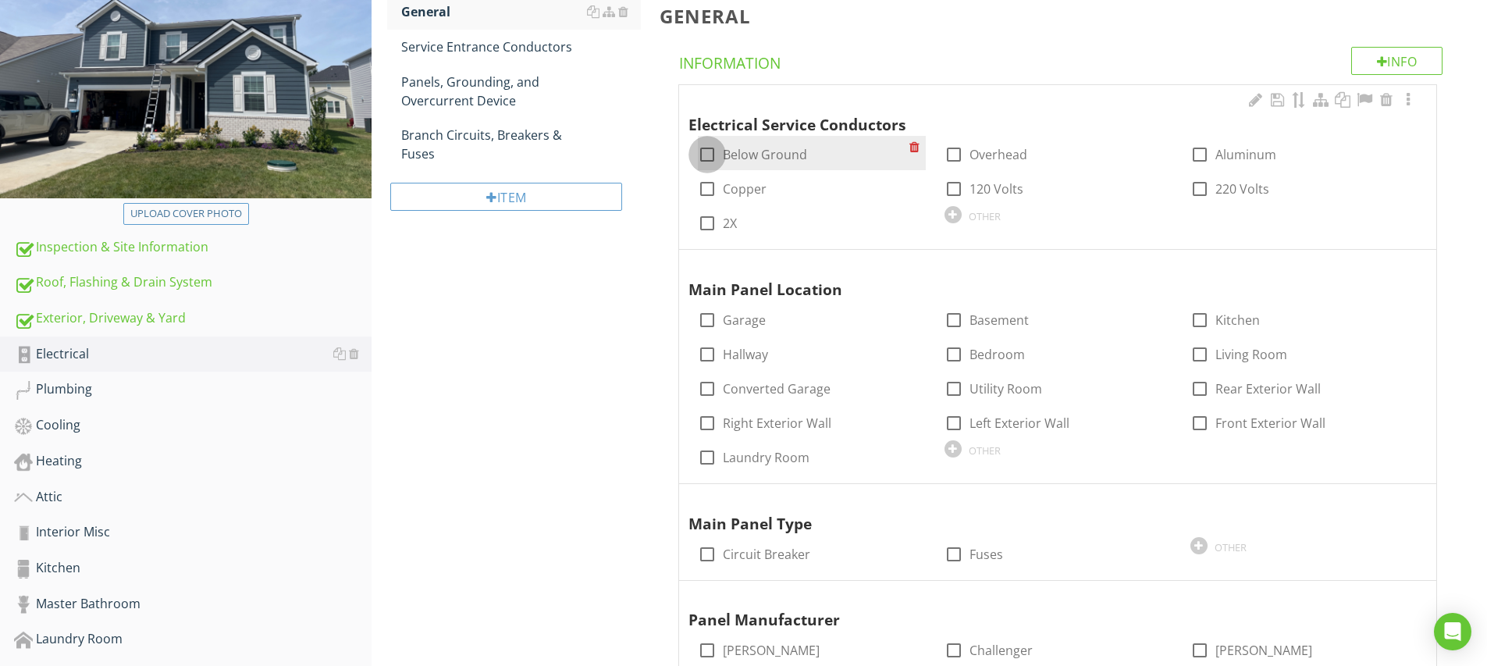
click at [704, 149] on div at bounding box center [707, 154] width 27 height 27
checkbox input "true"
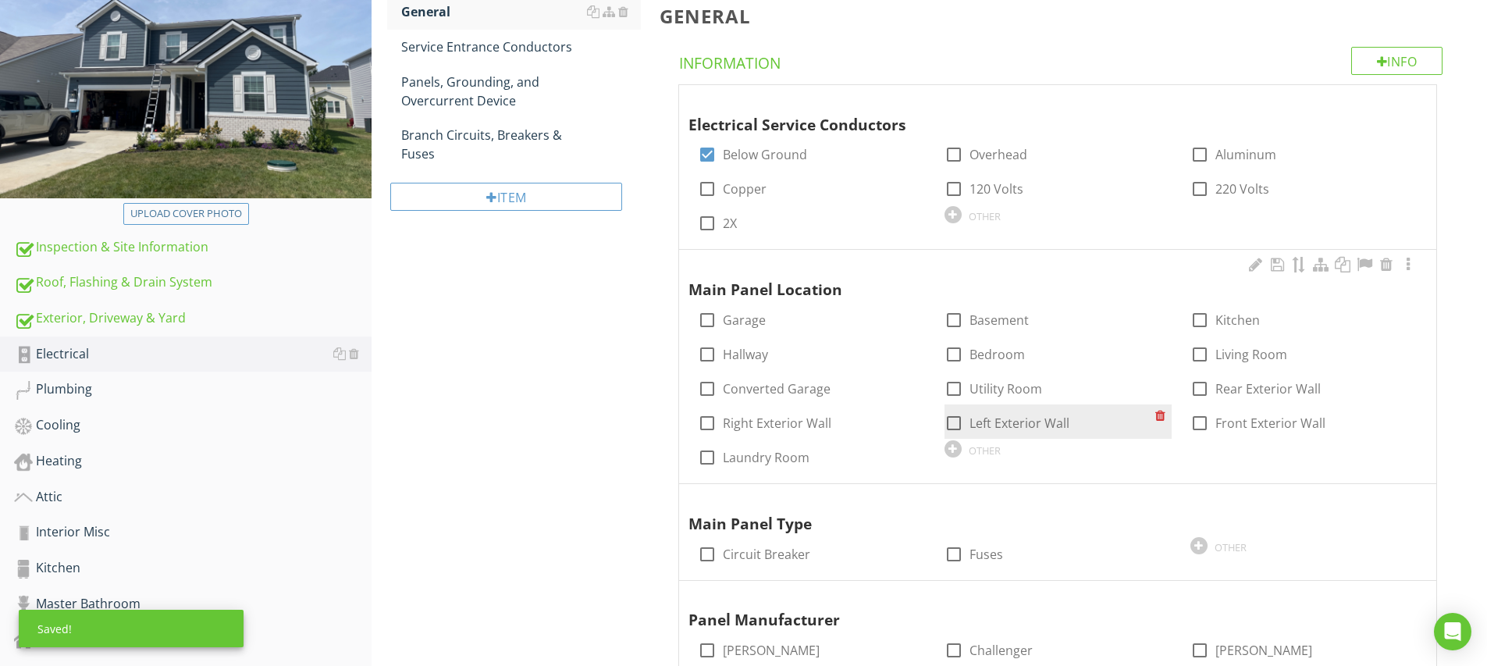
click at [957, 421] on div at bounding box center [953, 423] width 27 height 27
checkbox input "true"
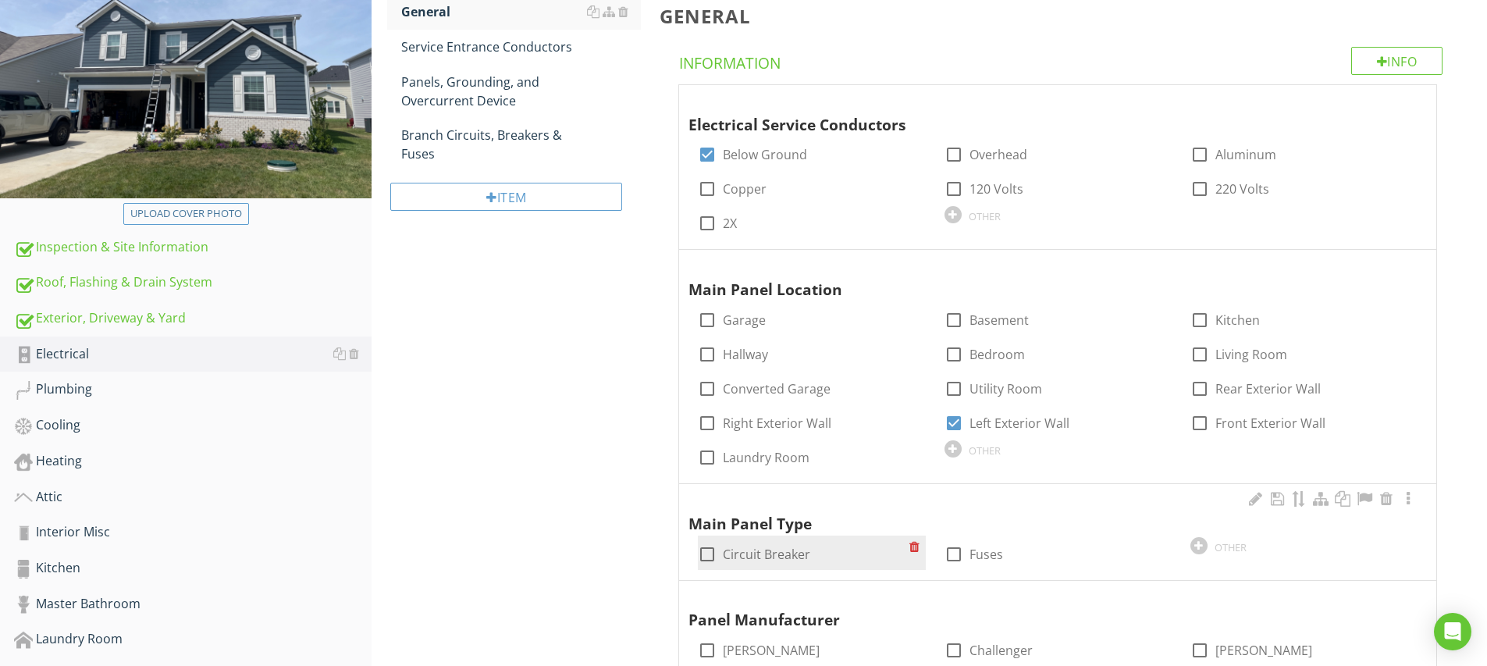
click at [705, 544] on div at bounding box center [707, 554] width 27 height 27
checkbox input "true"
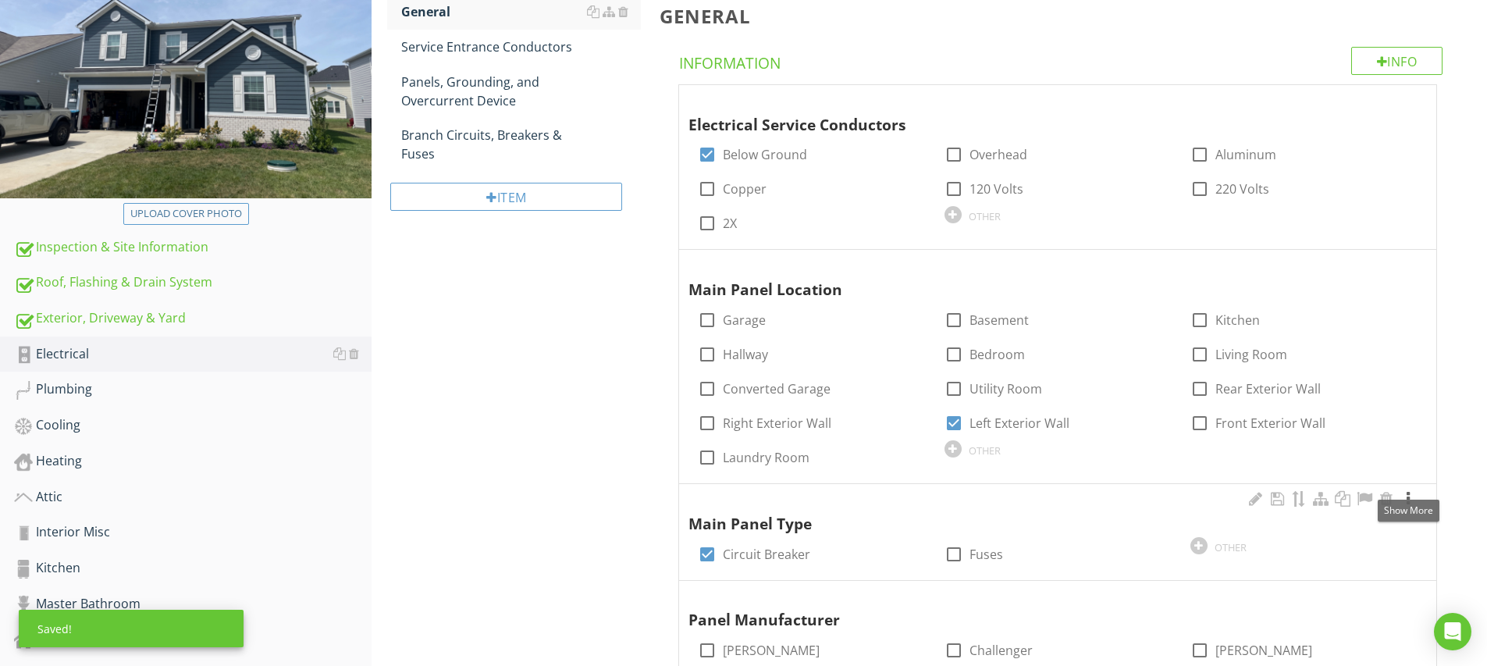
click at [1409, 496] on div at bounding box center [1407, 499] width 19 height 16
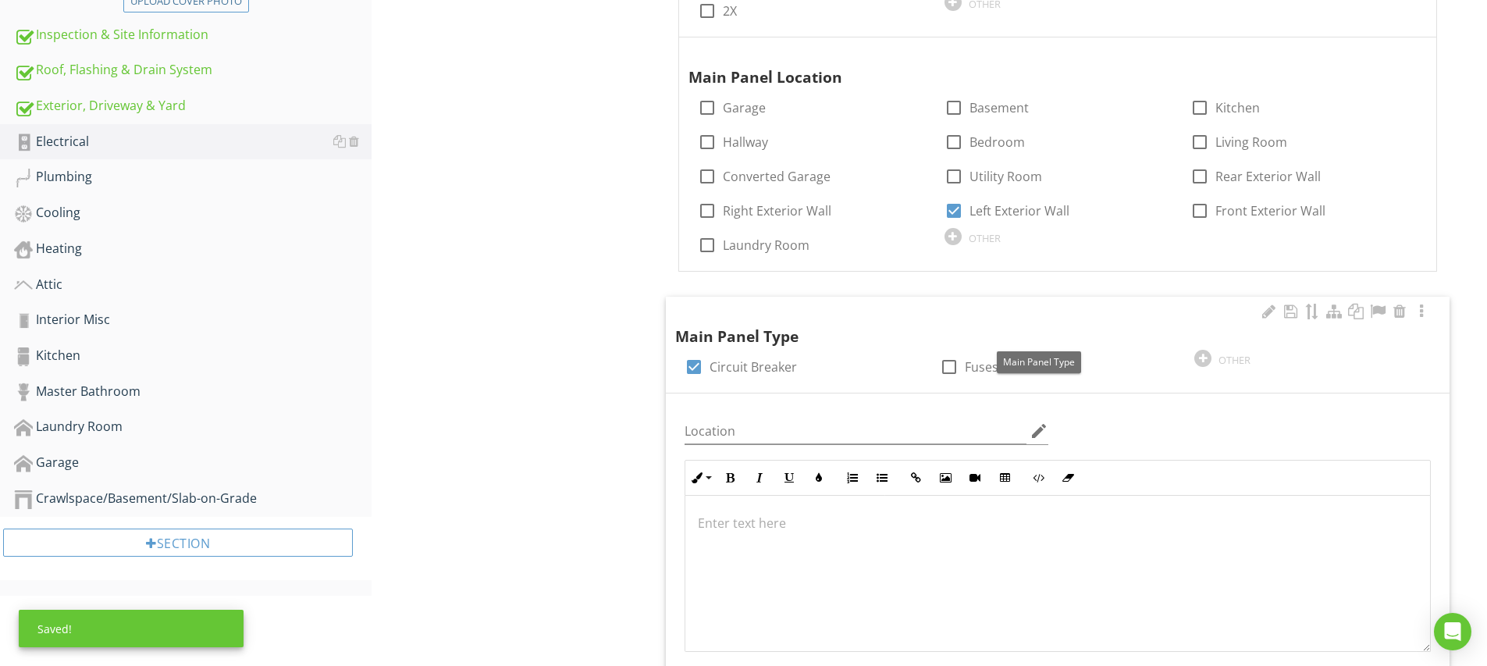
scroll to position [563, 0]
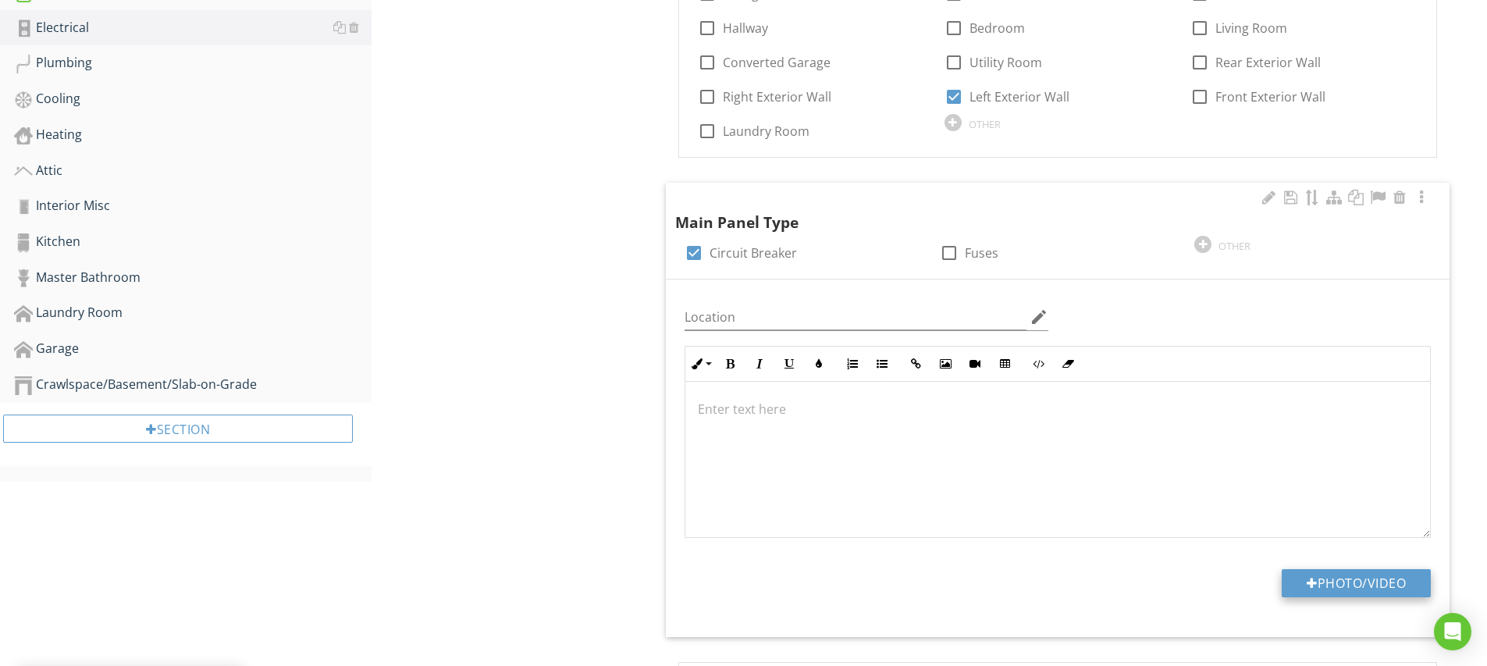
click at [1337, 575] on button "Photo/Video" at bounding box center [1355, 583] width 149 height 28
type input "C:\fakepath\IMG_5255.JPG"
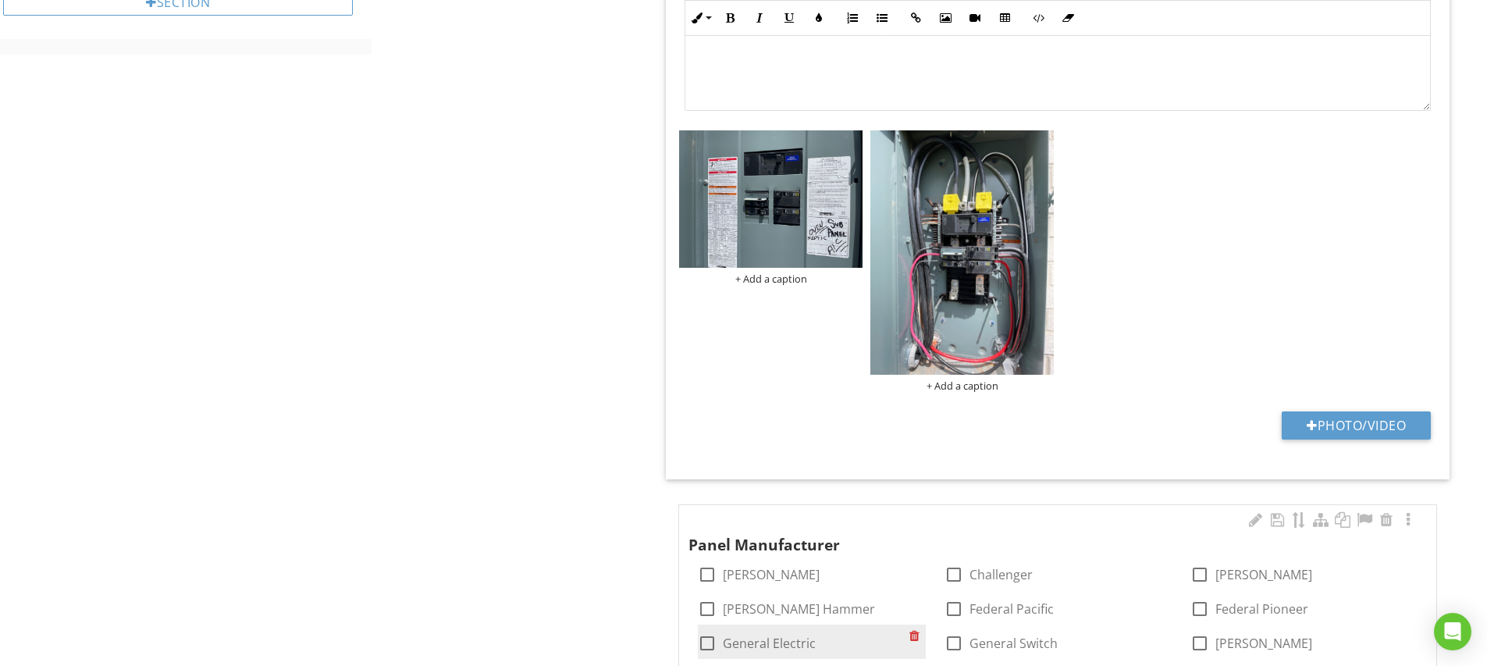
scroll to position [1129, 0]
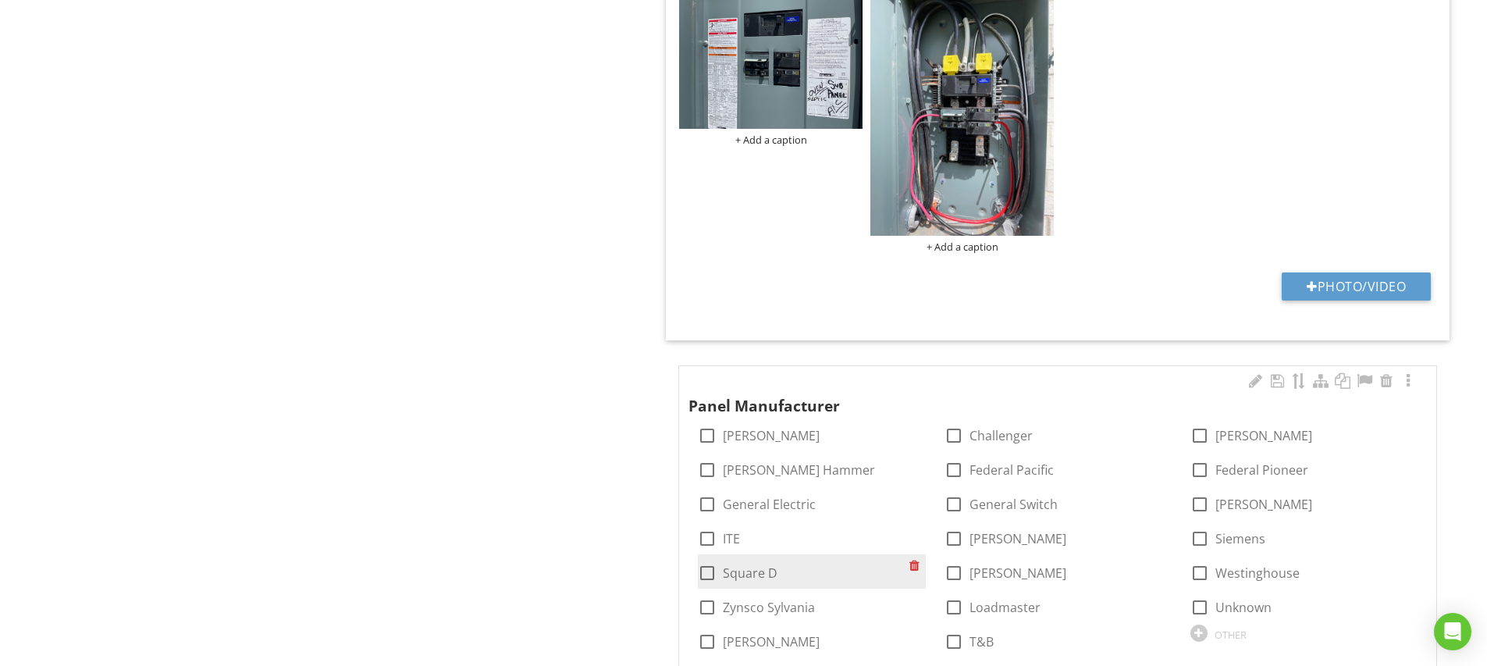
click at [716, 563] on div at bounding box center [707, 573] width 27 height 27
checkbox input "true"
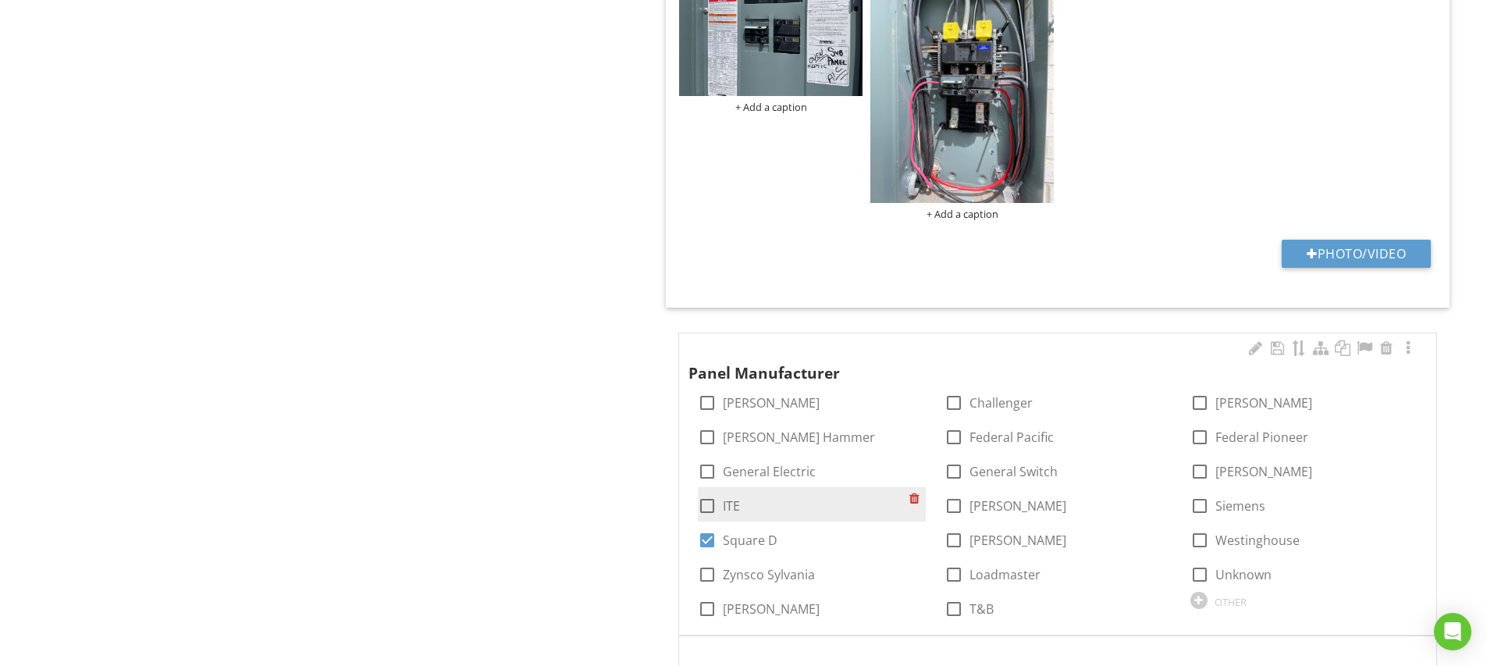
scroll to position [1412, 0]
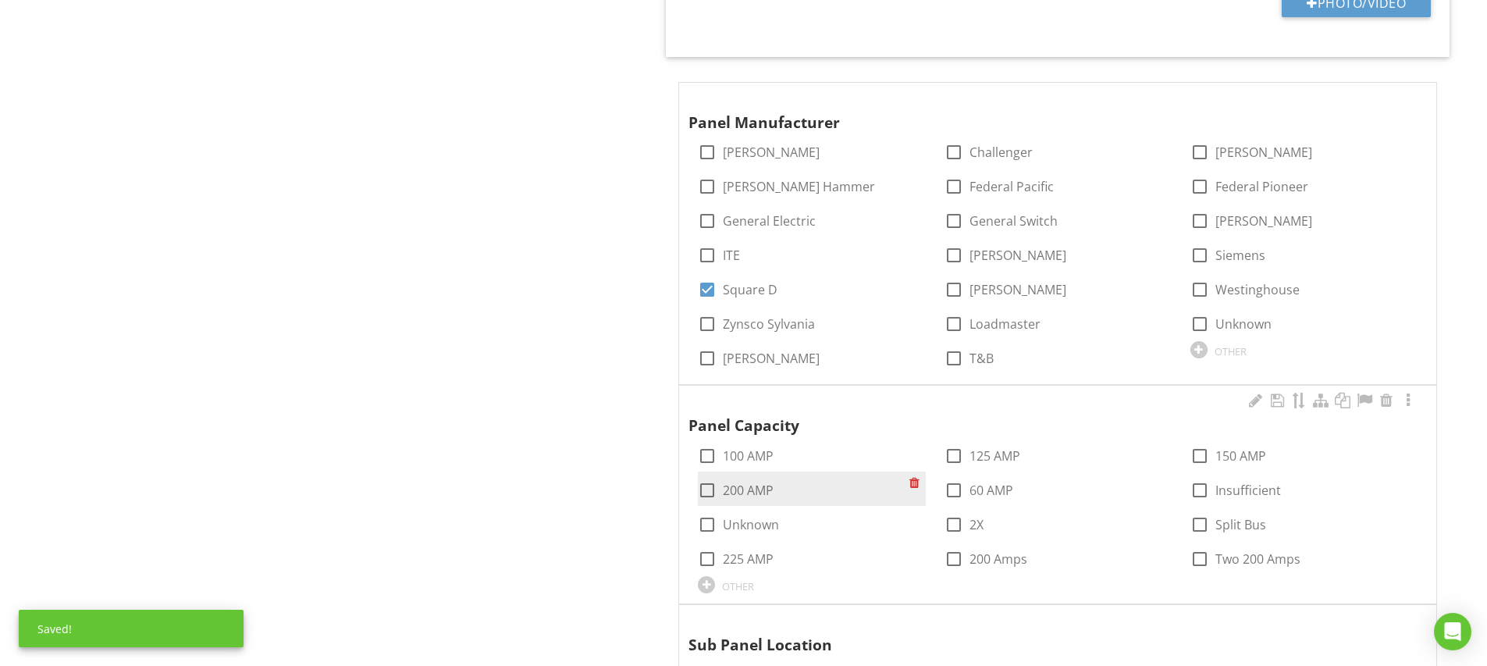
click at [712, 484] on div at bounding box center [707, 490] width 27 height 27
checkbox input "true"
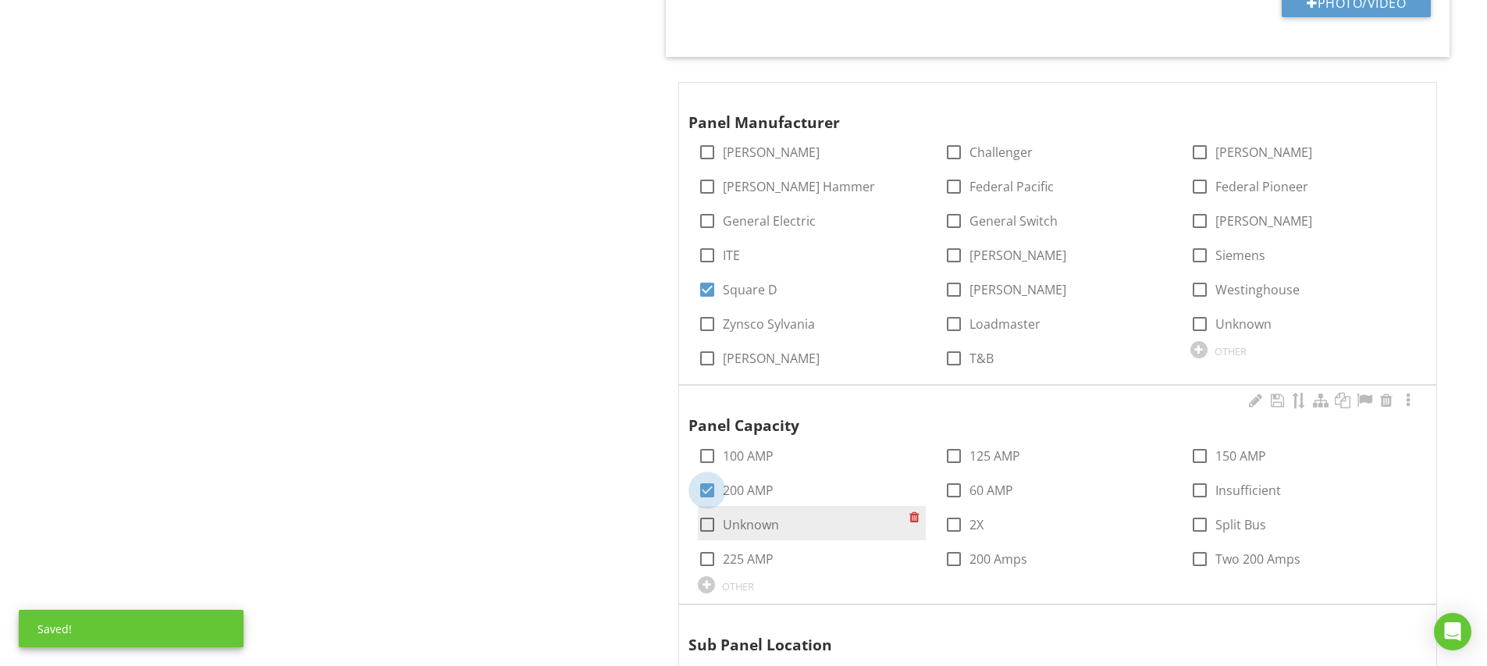
scroll to position [1547, 0]
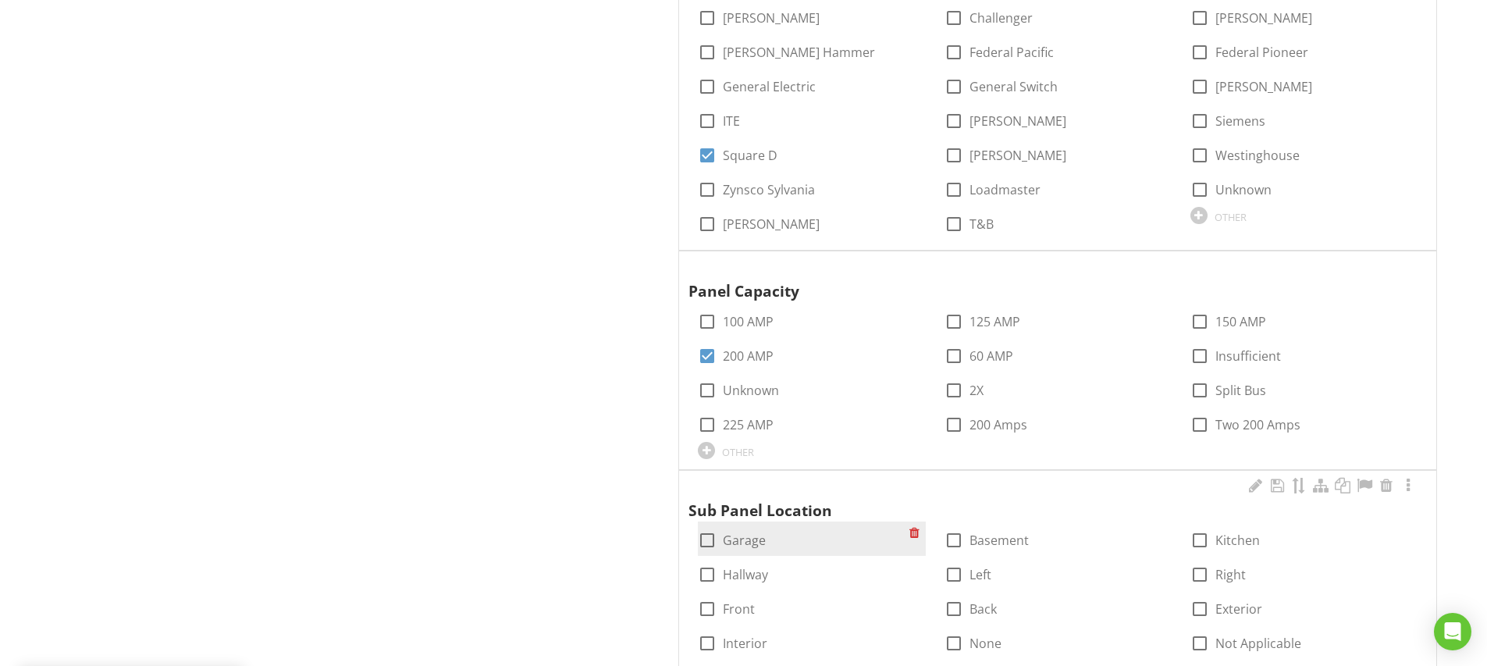
click at [710, 533] on div at bounding box center [707, 540] width 27 height 27
checkbox input "true"
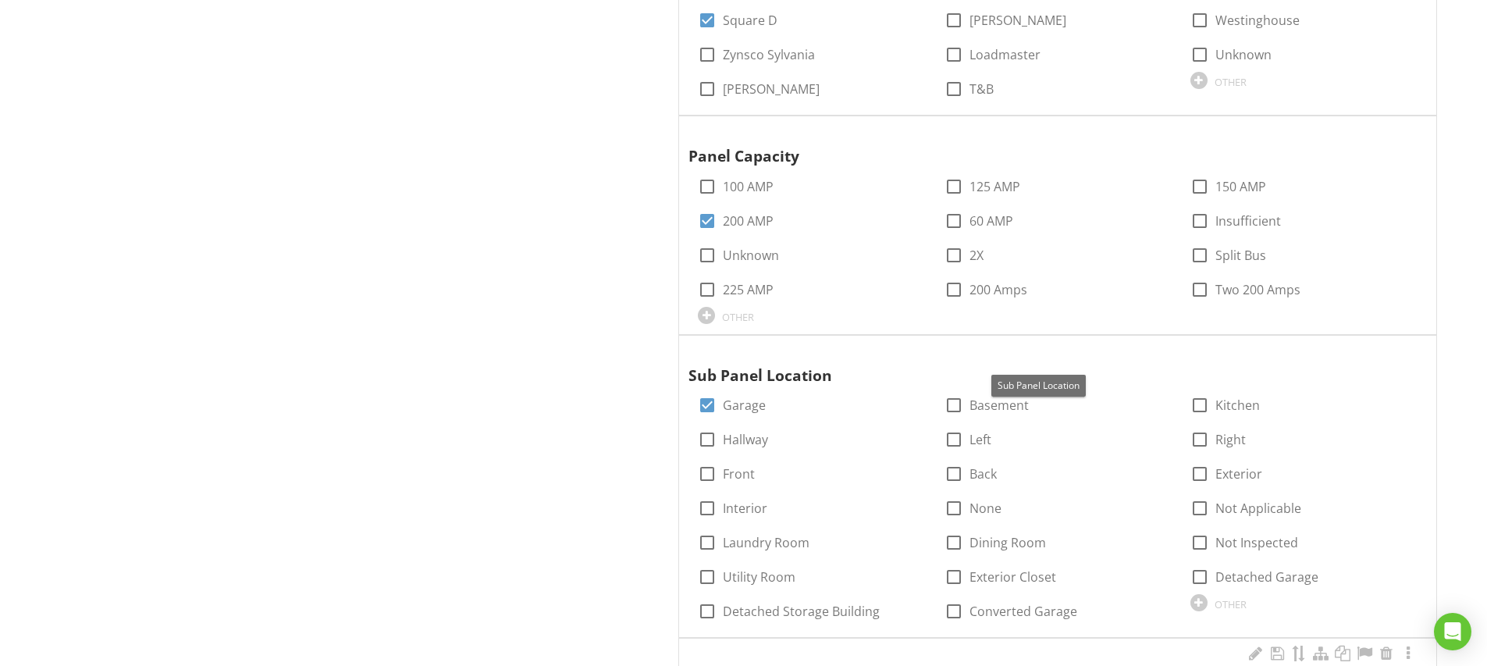
scroll to position [1832, 0]
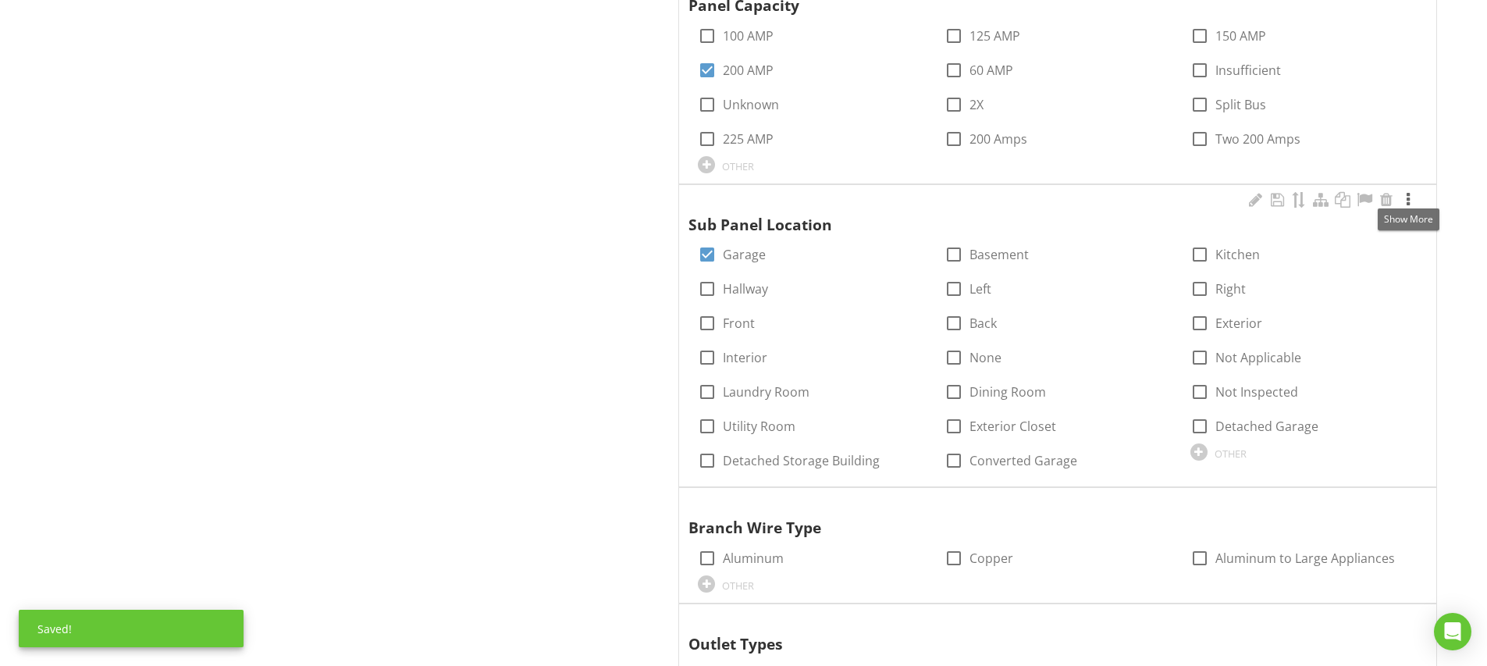
click at [1407, 192] on div at bounding box center [1407, 200] width 19 height 16
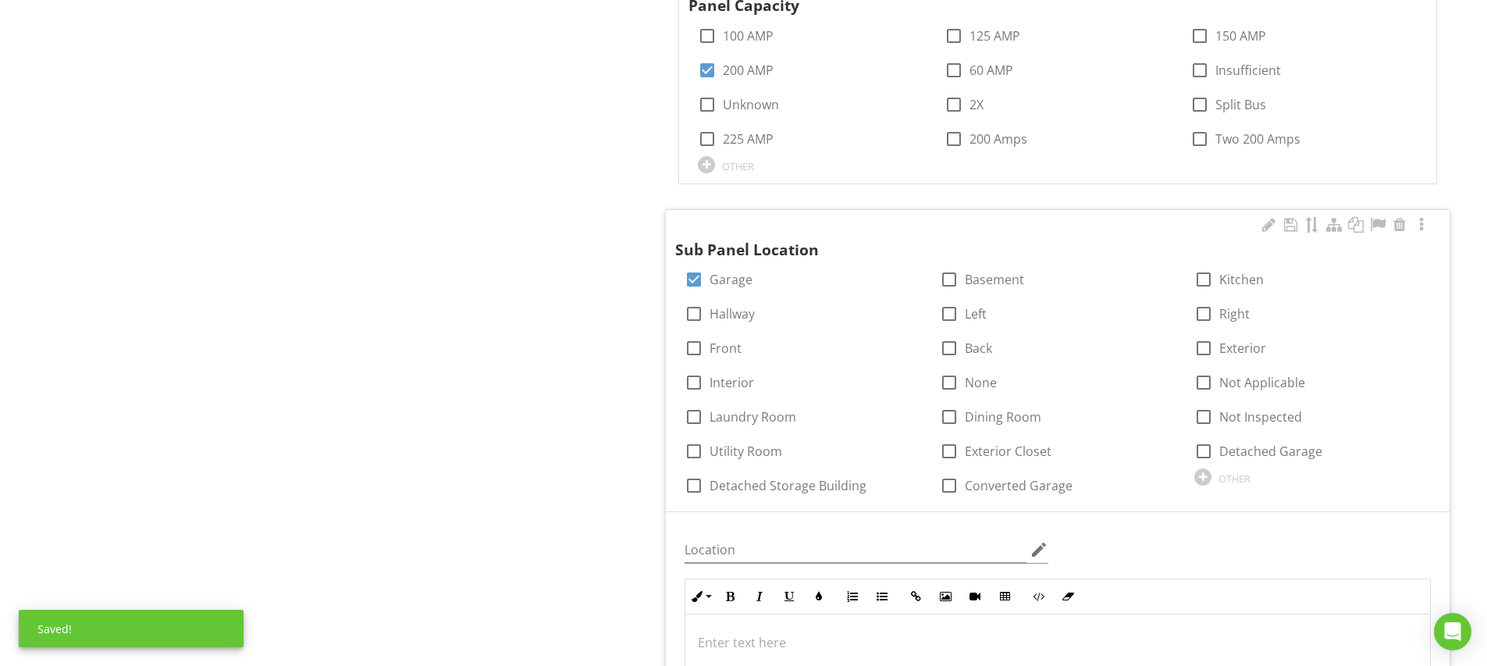
scroll to position [2139, 0]
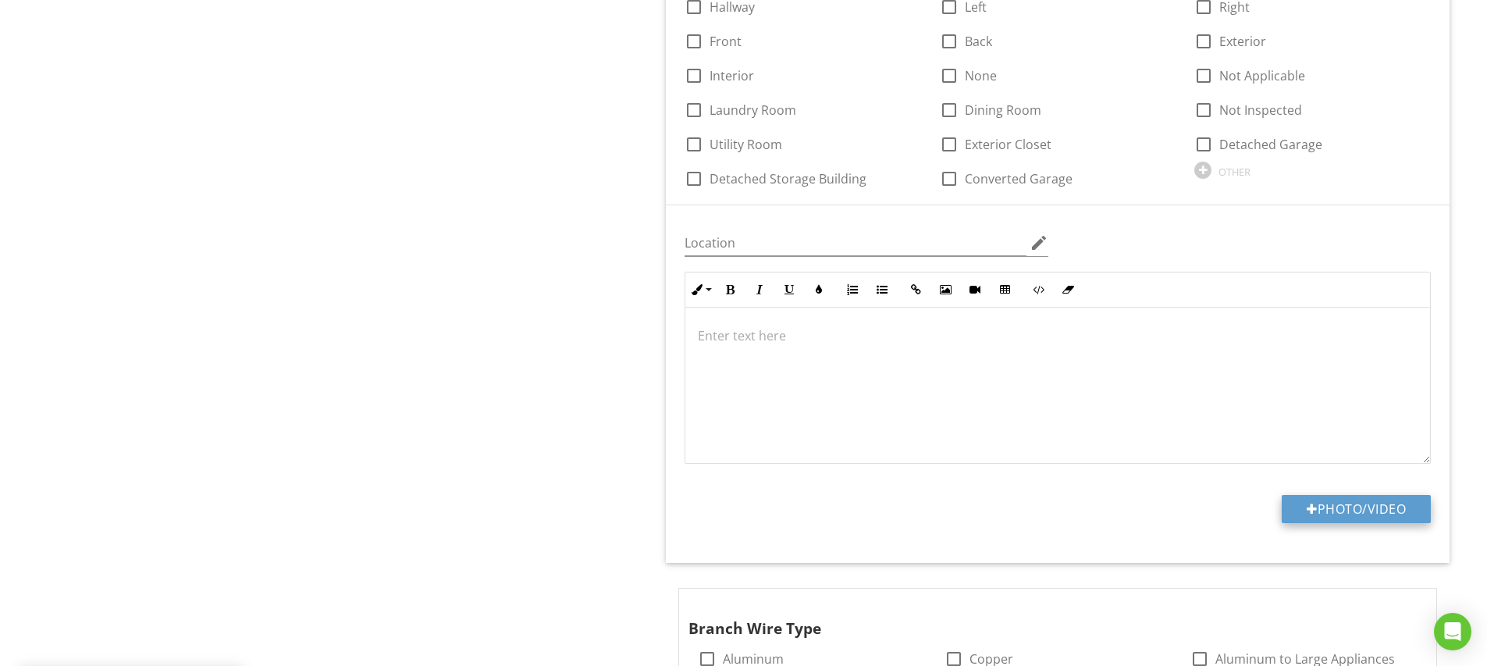
click at [1345, 499] on button "Photo/Video" at bounding box center [1355, 509] width 149 height 28
type input "C:\fakepath\IMG_5279.JPG"
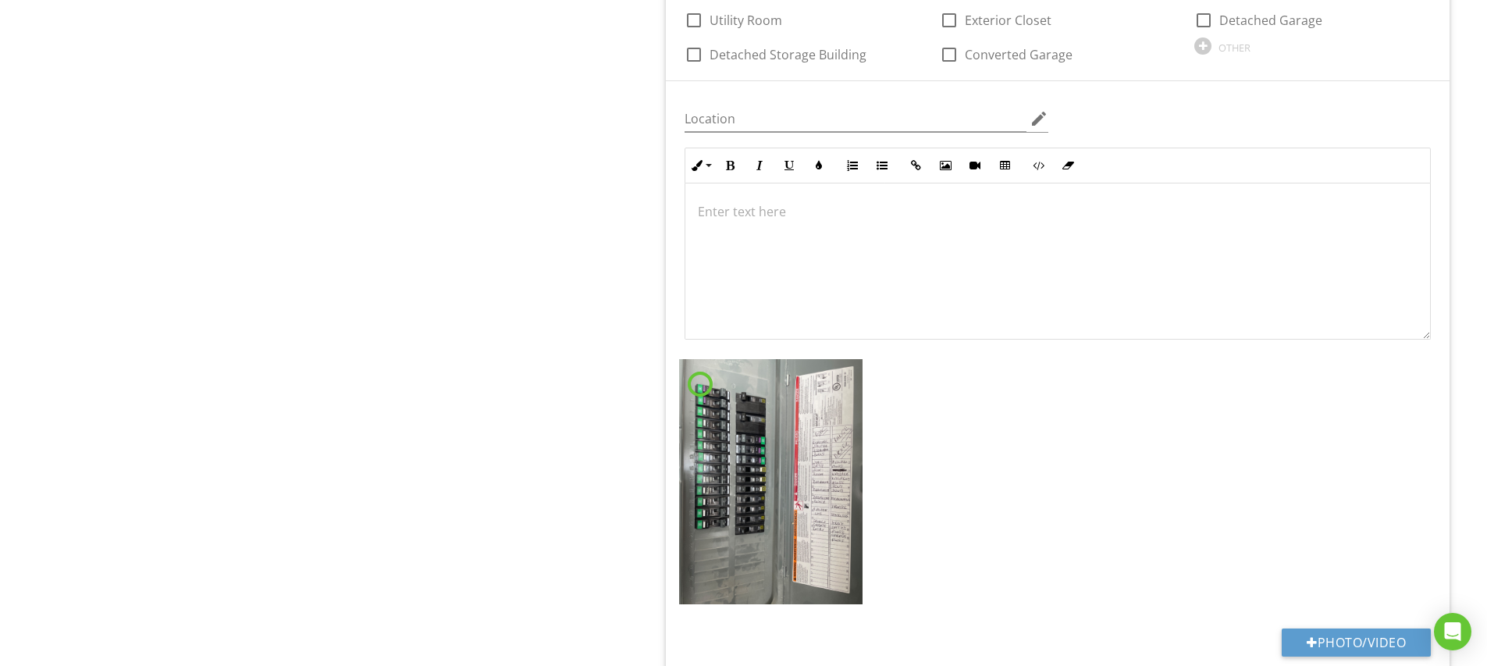
scroll to position [1, 0]
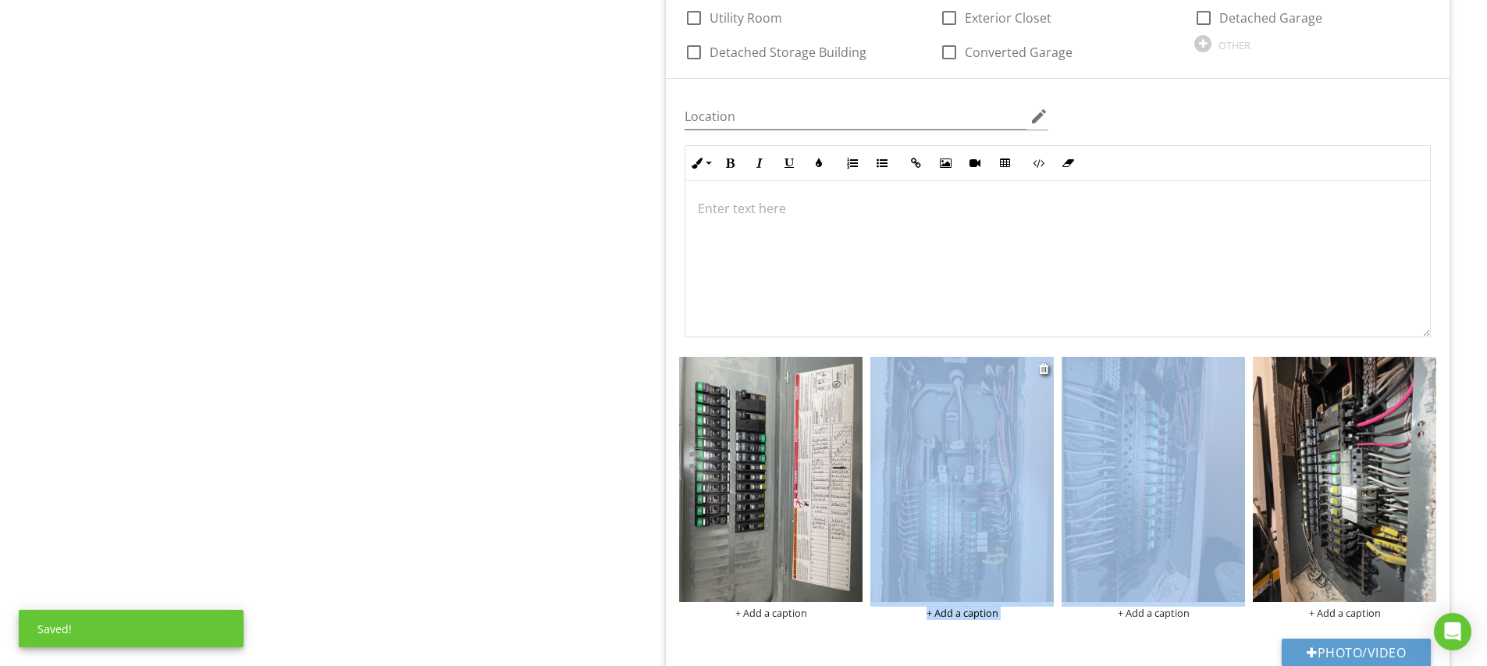
drag, startPoint x: 1149, startPoint y: 523, endPoint x: 944, endPoint y: 518, distance: 204.5
click at [944, 353] on div "+ Add a caption + Add a caption + Add a caption + Add a caption" at bounding box center [1057, 353] width 765 height 0
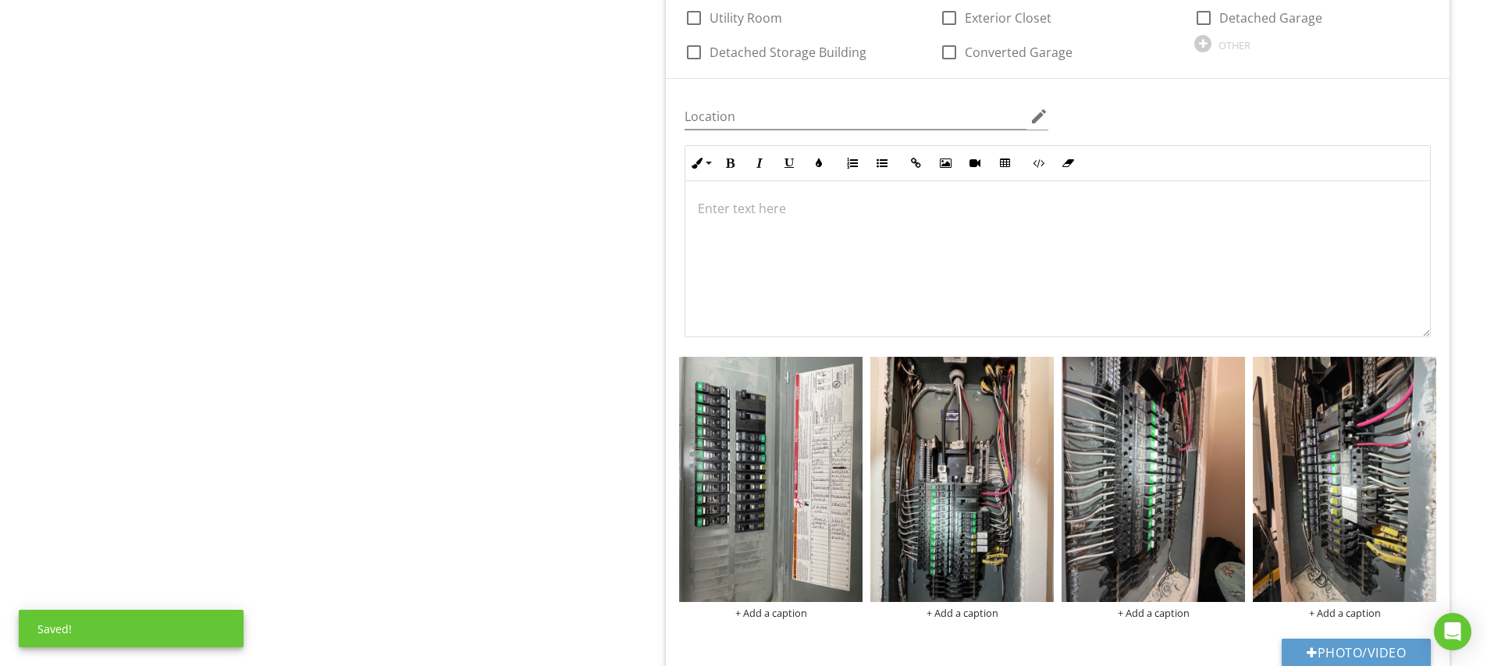
click at [1074, 638] on div "Photo/Video" at bounding box center [1057, 658] width 765 height 40
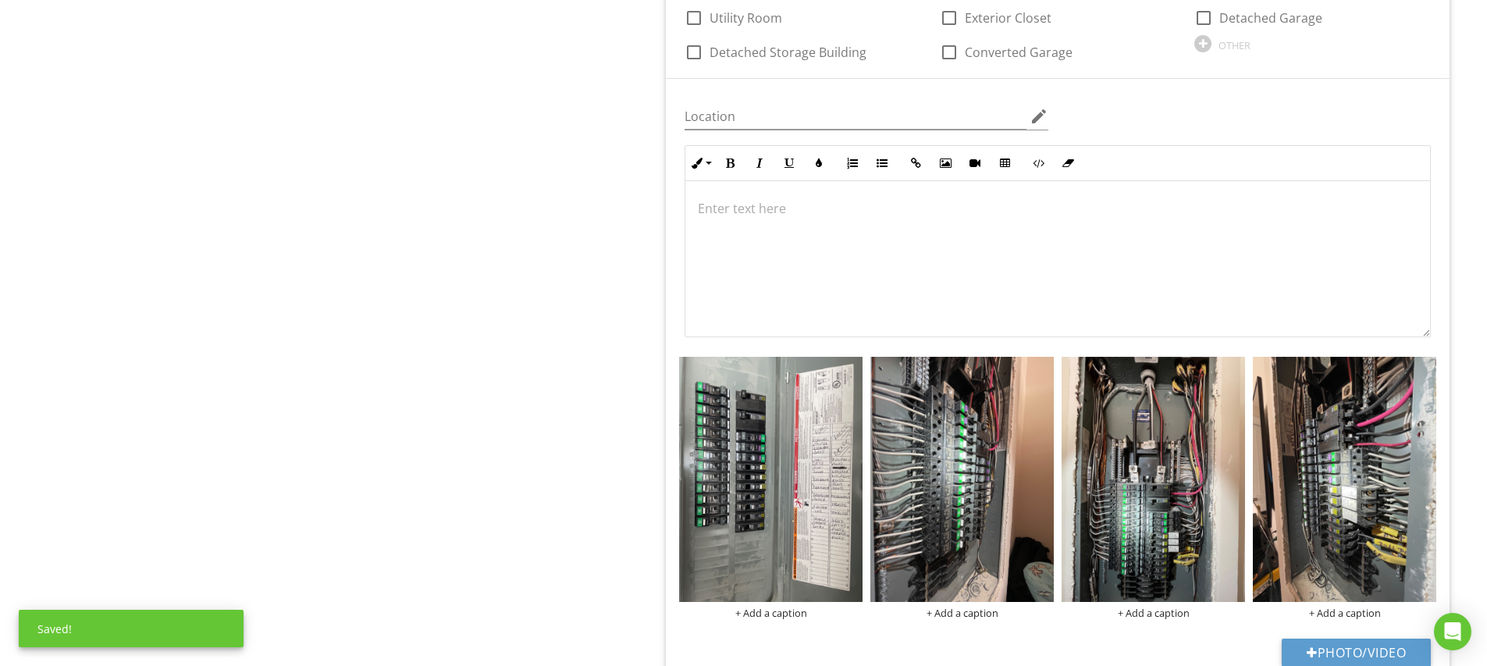
click at [981, 627] on div "Location edit Inline Style XLarge Large Normal Small Light Small/Light Bold Ita…" at bounding box center [1057, 392] width 783 height 627
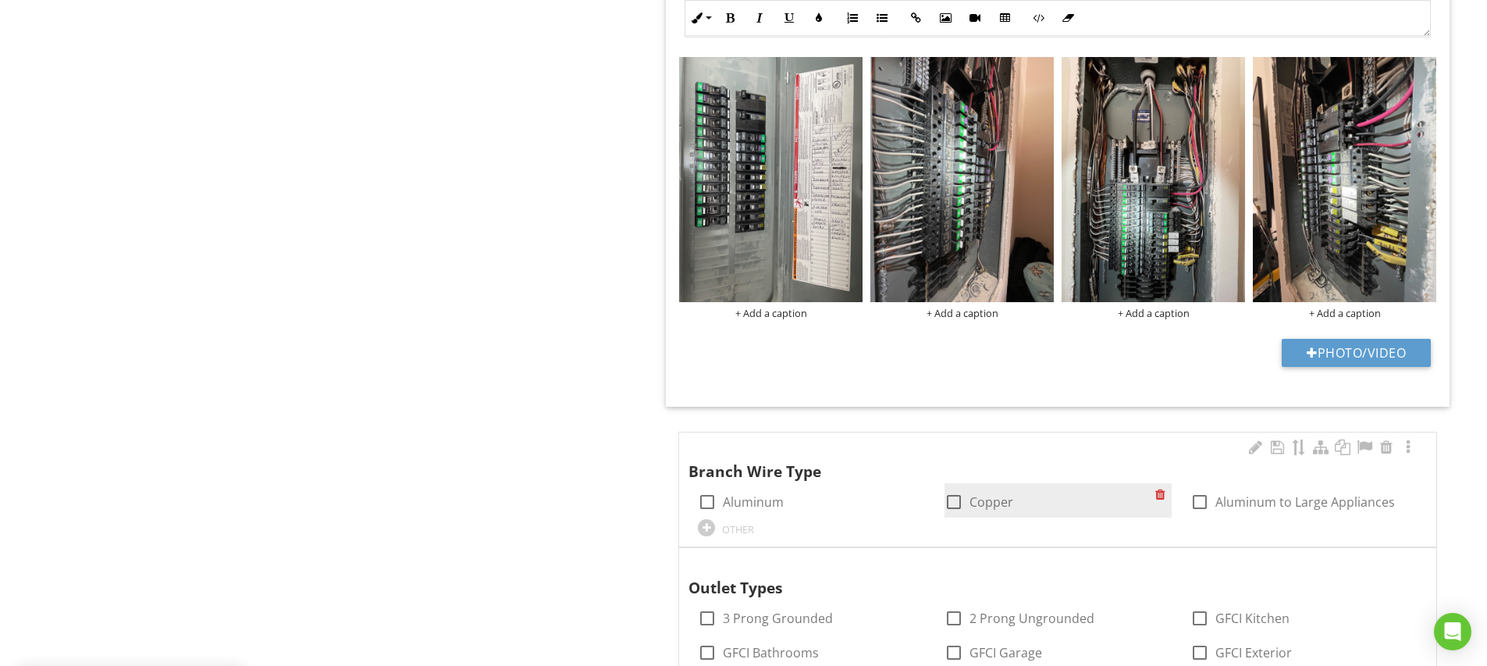
scroll to position [2568, 0]
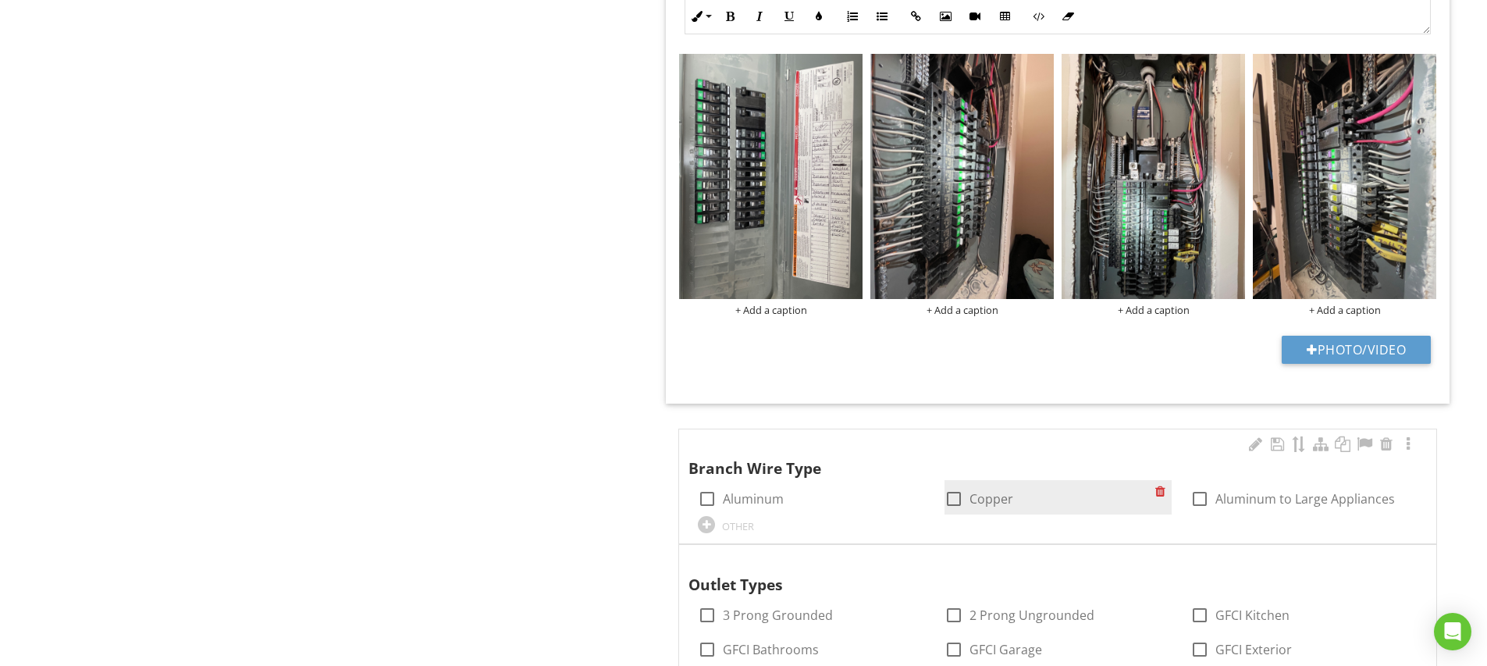
click at [951, 489] on div at bounding box center [953, 498] width 27 height 27
checkbox input "true"
click at [1202, 489] on div at bounding box center [1199, 498] width 27 height 27
checkbox input "true"
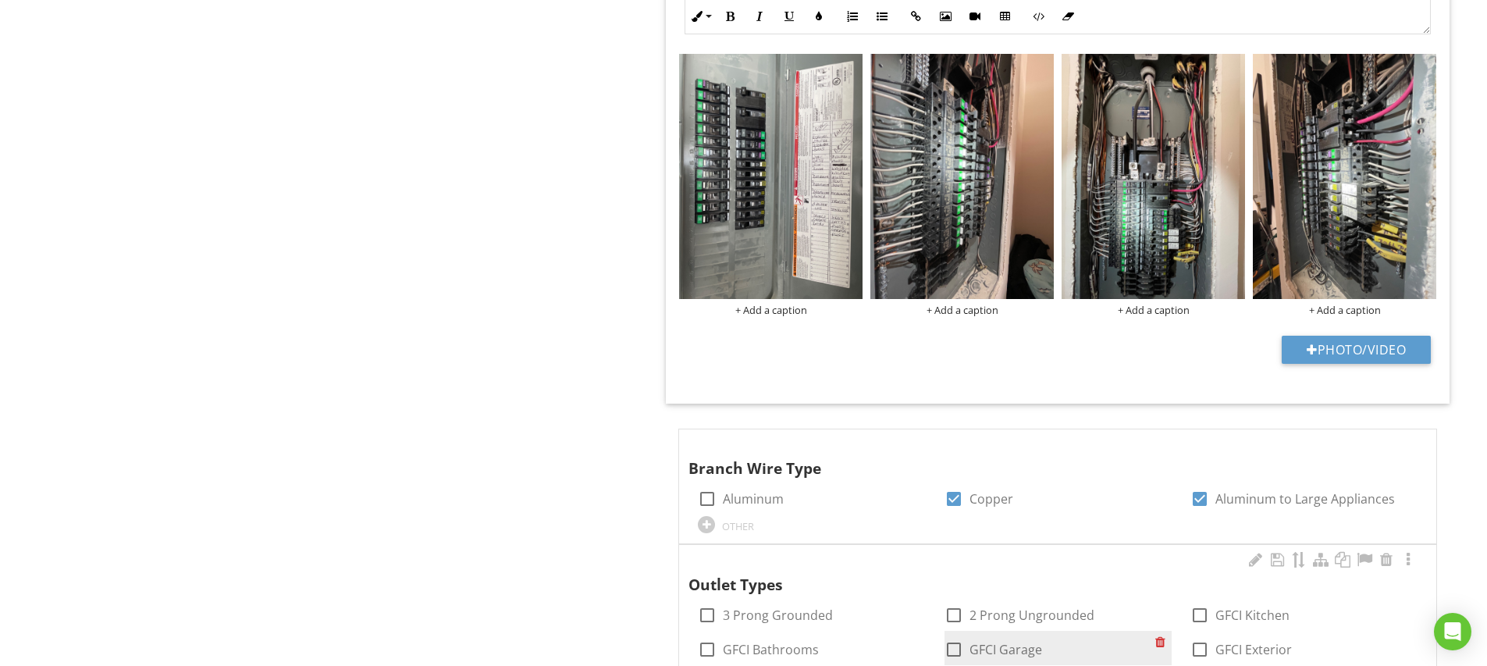
scroll to position [2706, 0]
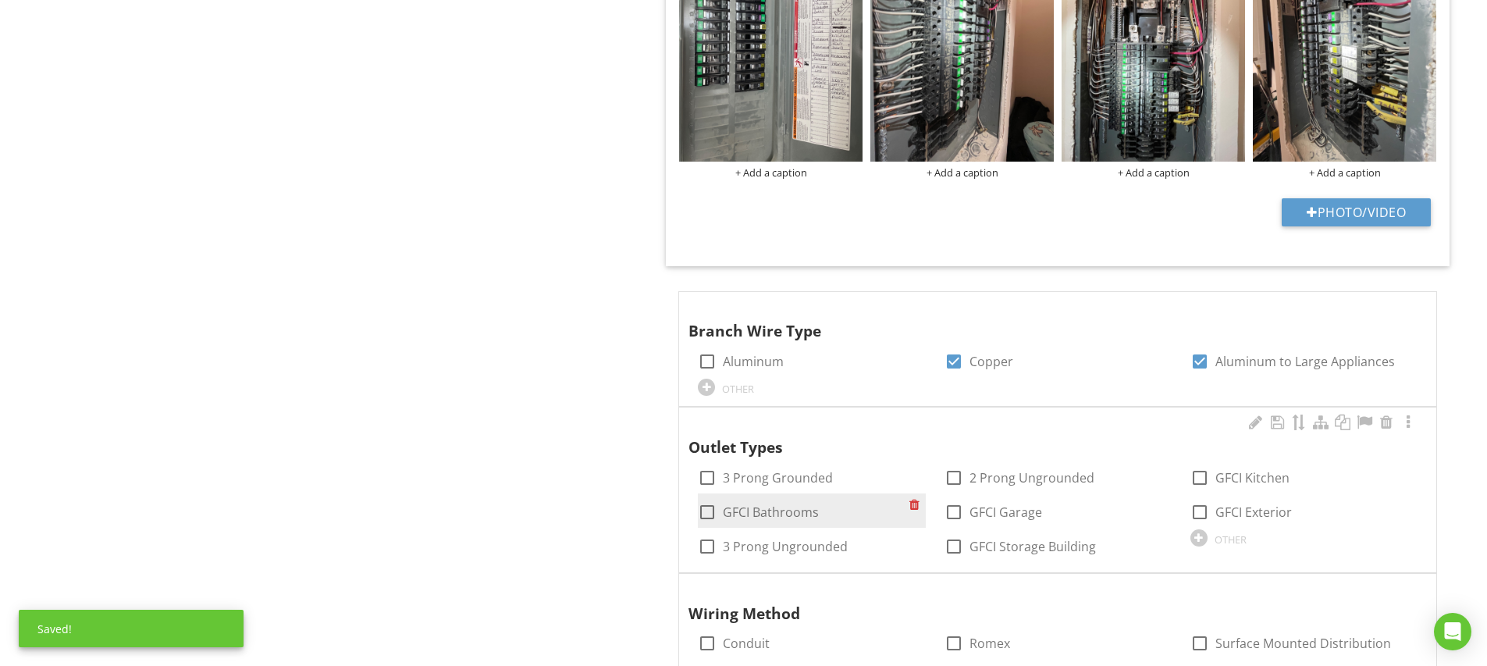
click at [709, 500] on div at bounding box center [707, 512] width 27 height 27
checkbox input "true"
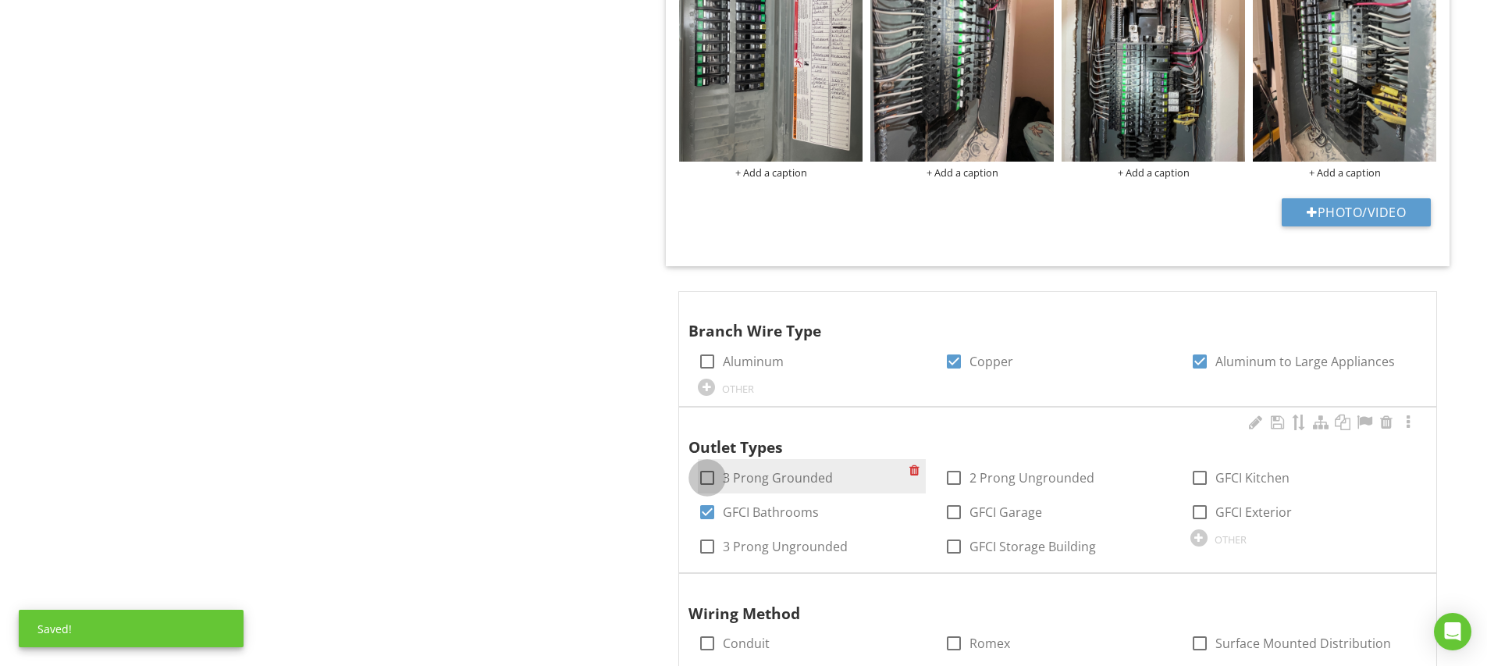
click at [708, 473] on div at bounding box center [707, 477] width 27 height 27
checkbox input "true"
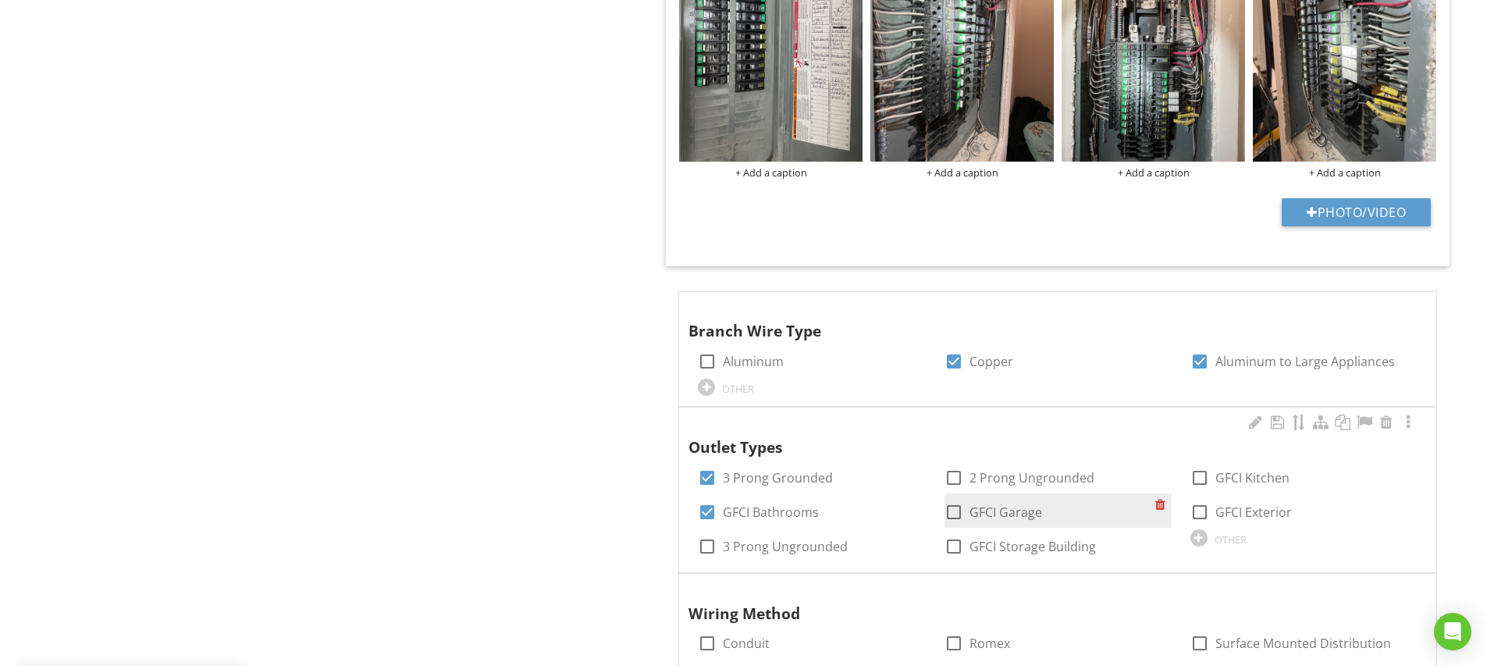
click at [955, 499] on div at bounding box center [953, 512] width 27 height 27
checkbox input "true"
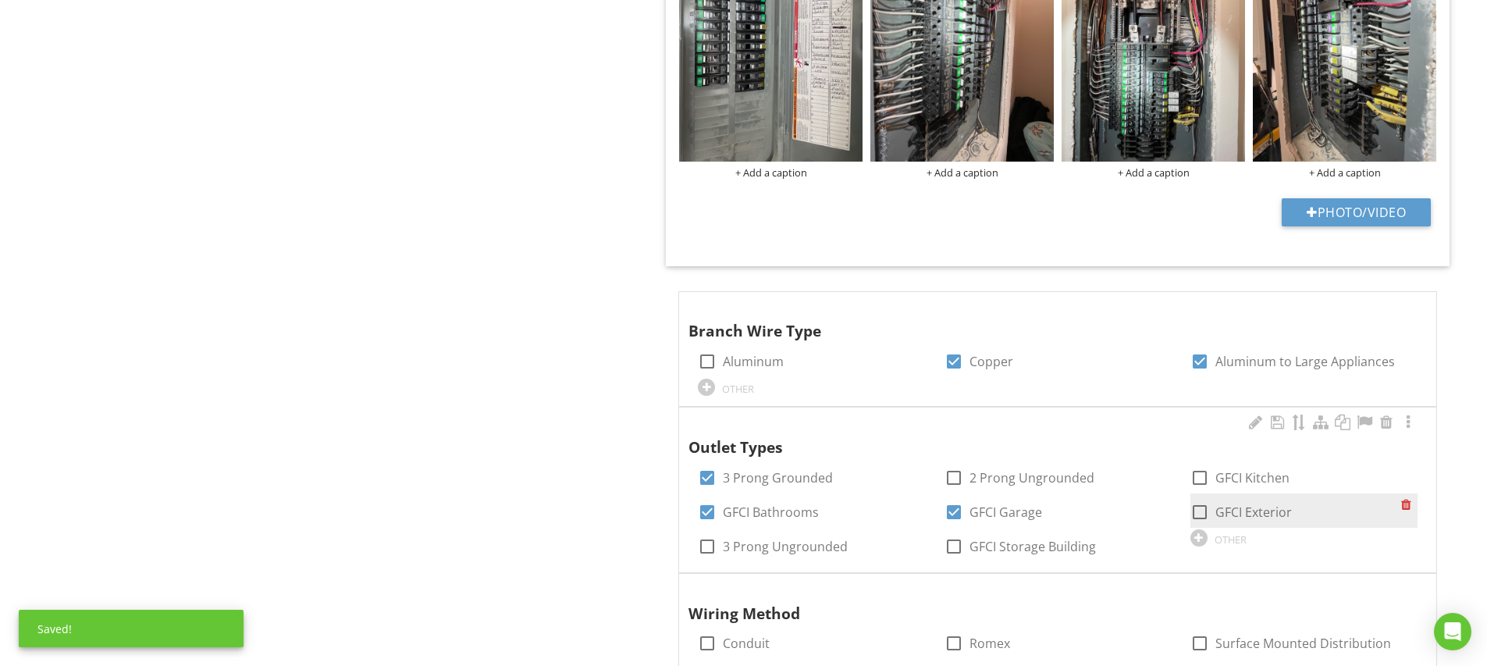
click at [1199, 499] on div at bounding box center [1199, 512] width 27 height 27
checkbox input "true"
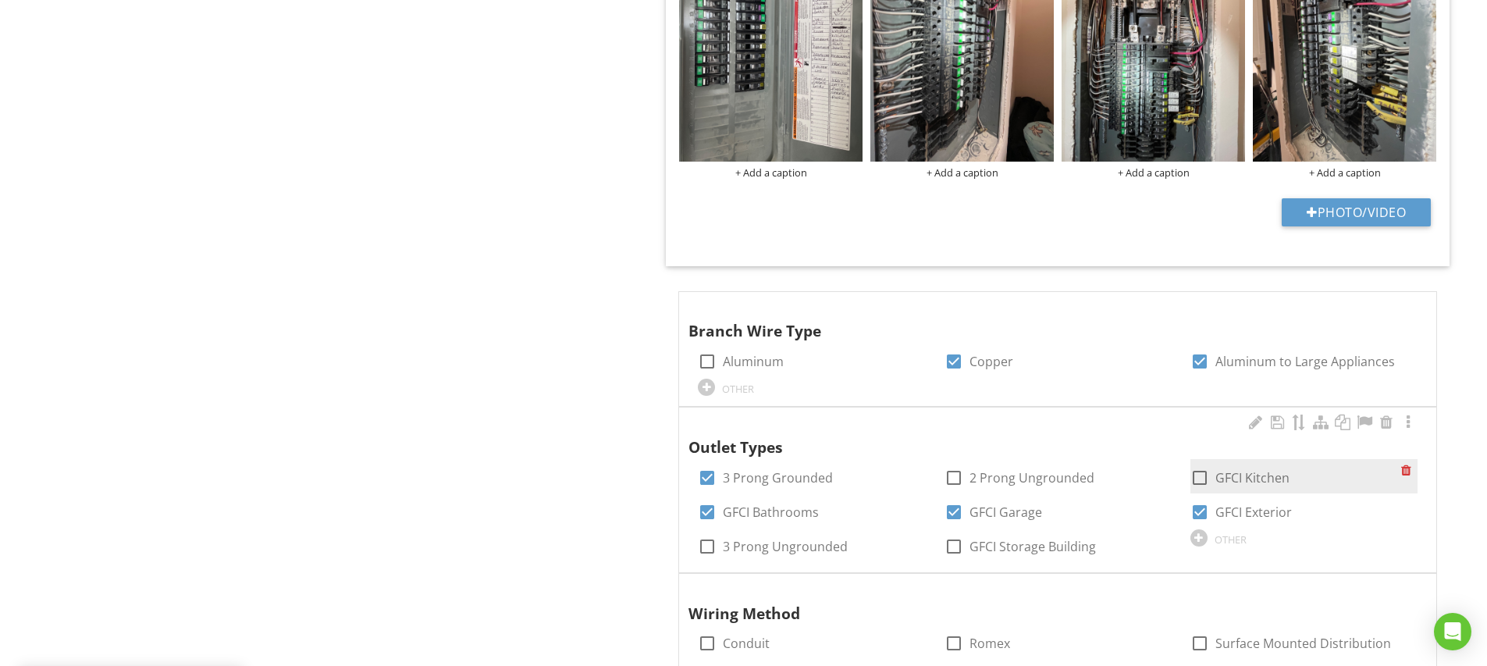
click at [1192, 464] on div at bounding box center [1199, 477] width 27 height 27
checkbox input "true"
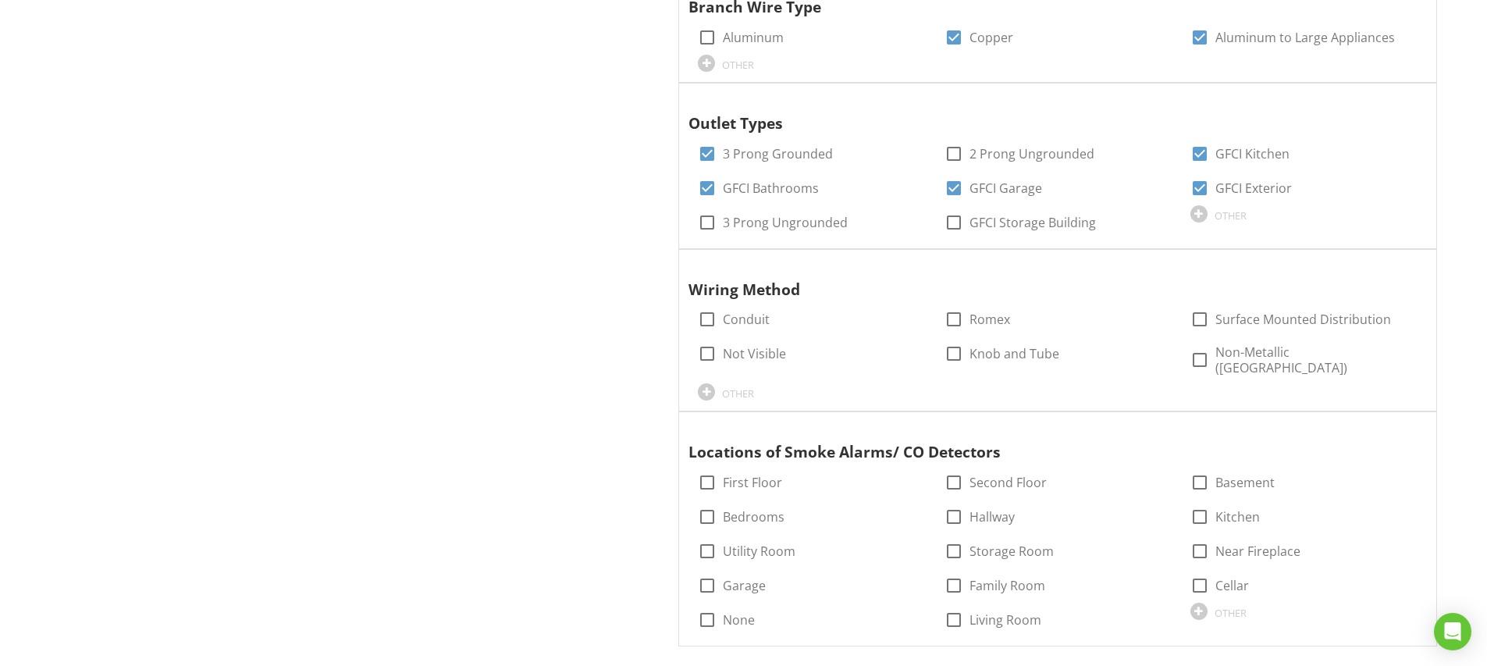
scroll to position [3232, 0]
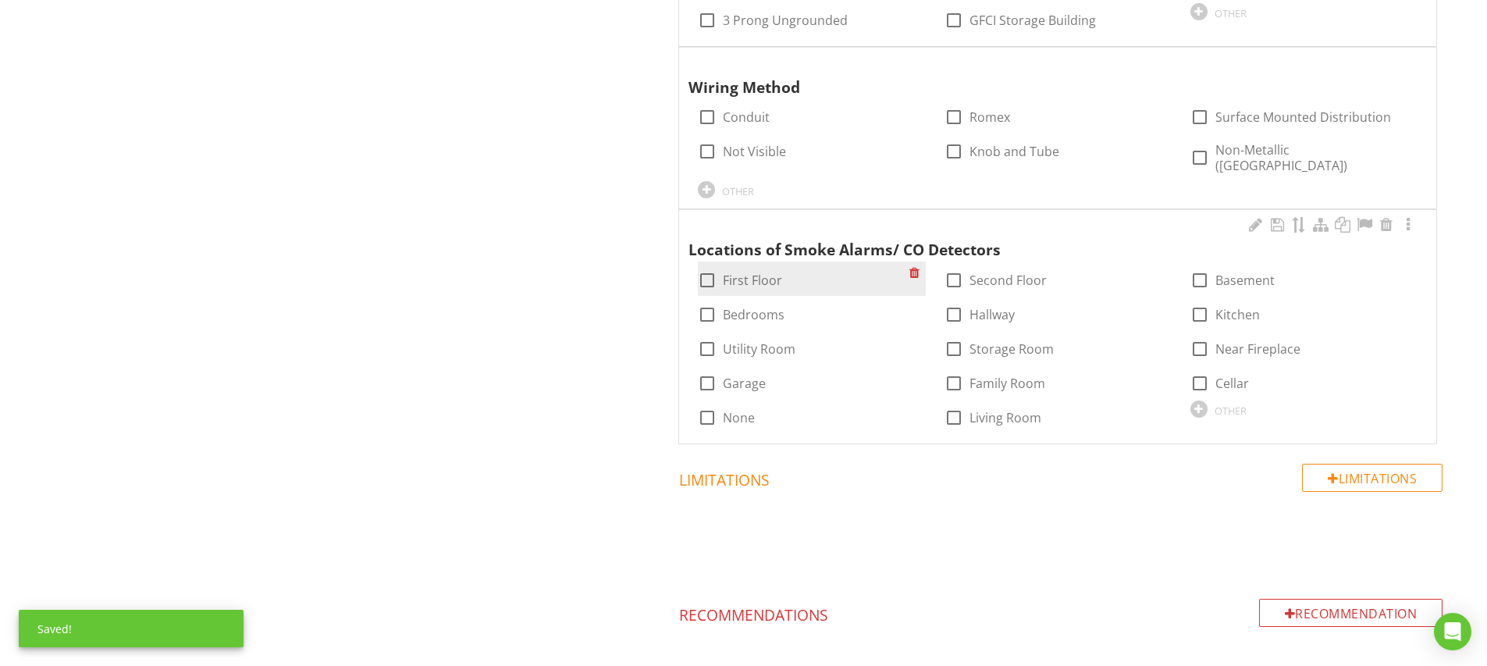
click at [709, 267] on div at bounding box center [707, 280] width 27 height 27
checkbox input "true"
click at [709, 301] on div at bounding box center [707, 314] width 27 height 27
checkbox input "true"
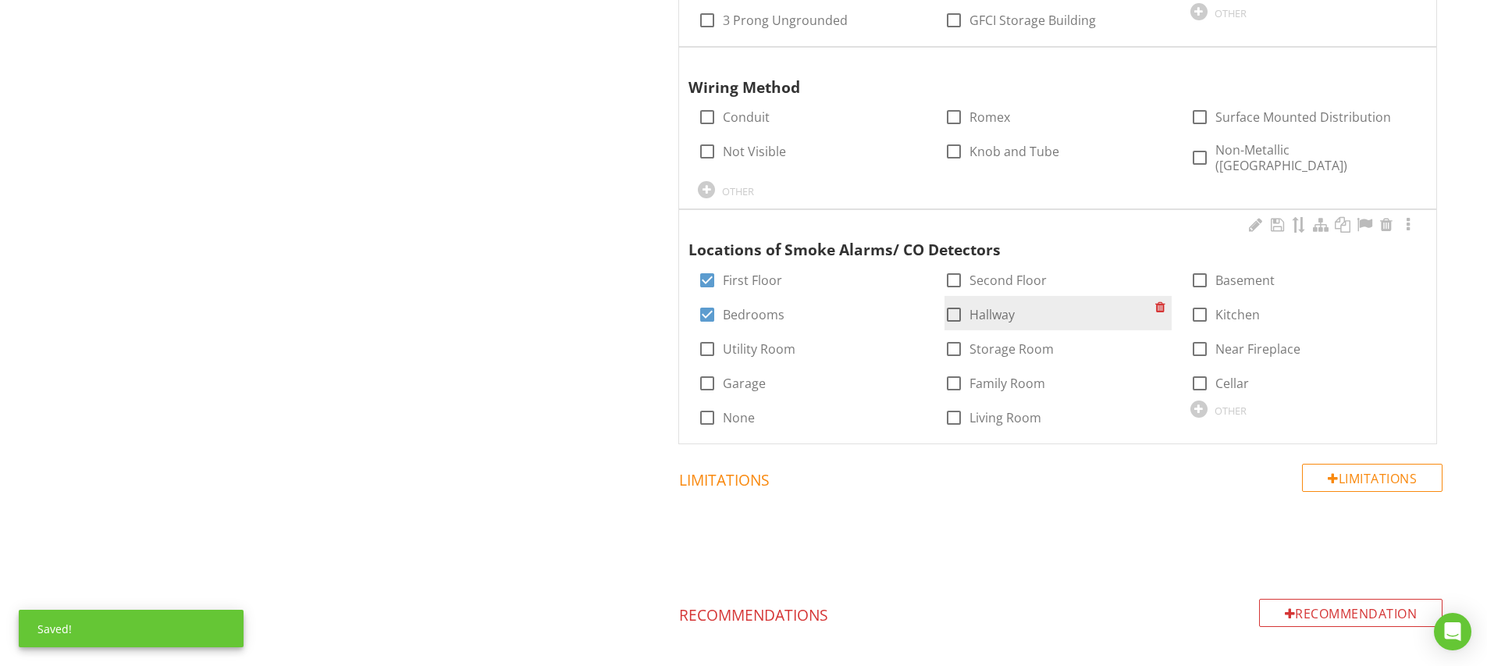
click at [953, 301] on div at bounding box center [953, 314] width 27 height 27
checkbox input "true"
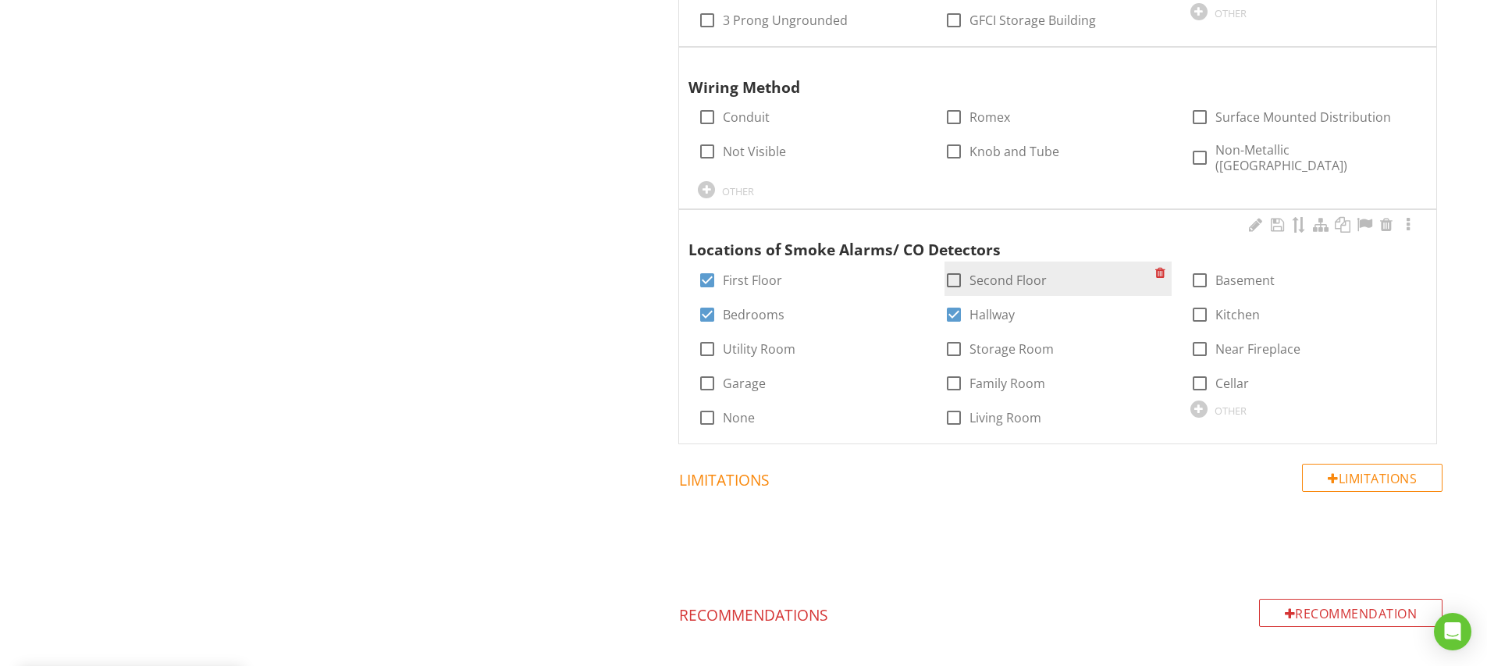
click at [954, 267] on div at bounding box center [953, 280] width 27 height 27
checkbox input "true"
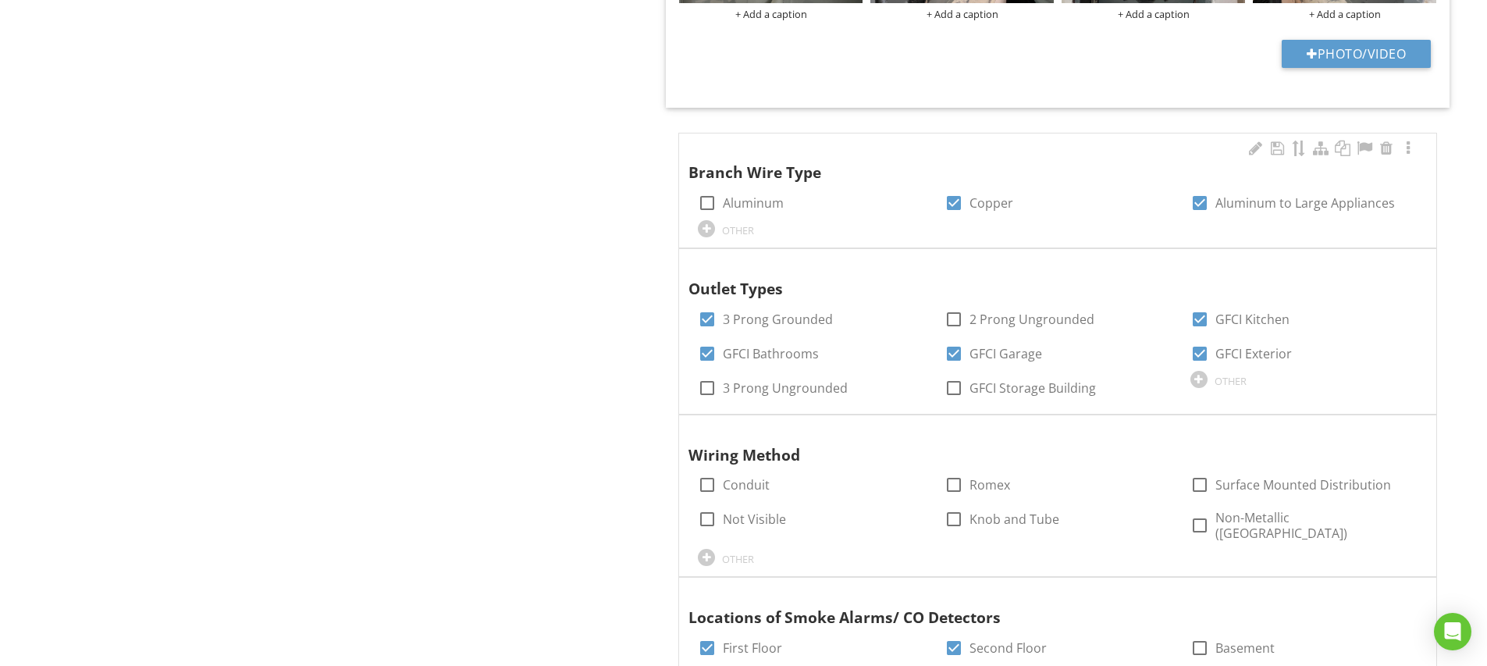
scroll to position [3003, 0]
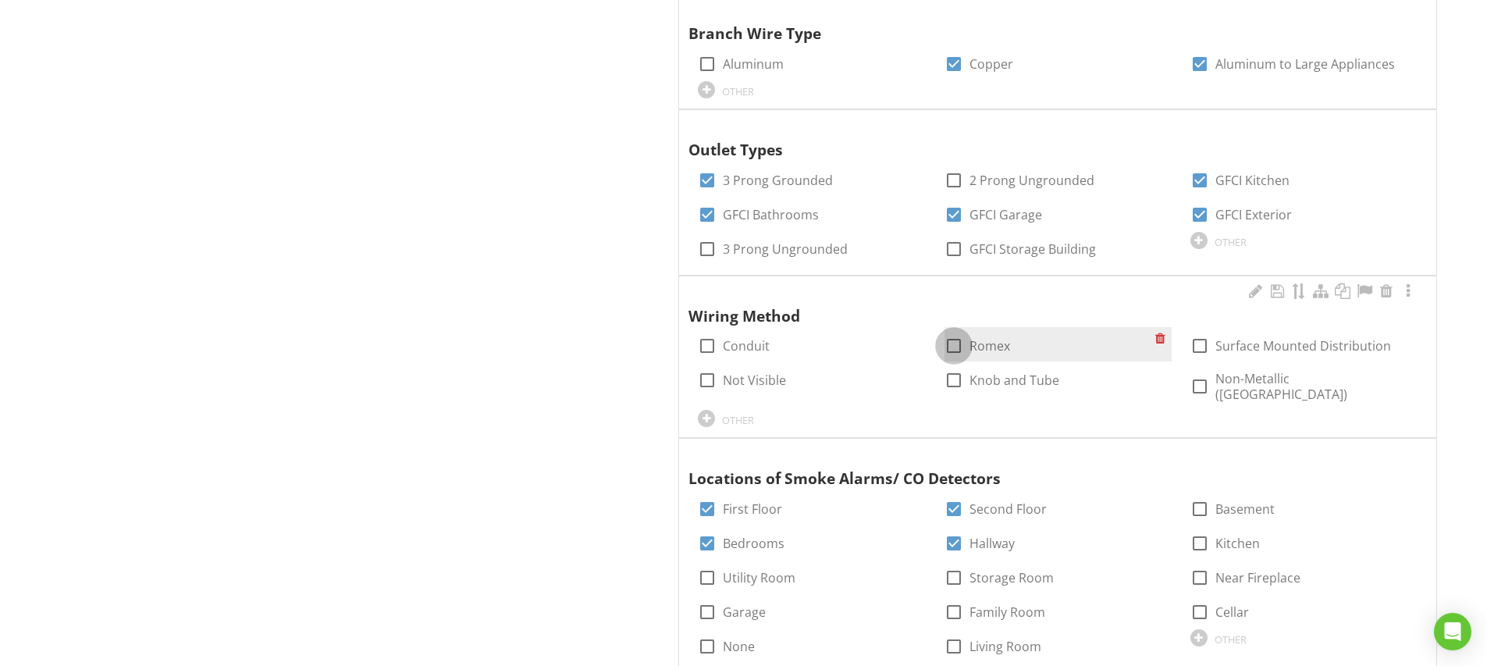
click at [950, 336] on div at bounding box center [953, 345] width 27 height 27
checkbox input "true"
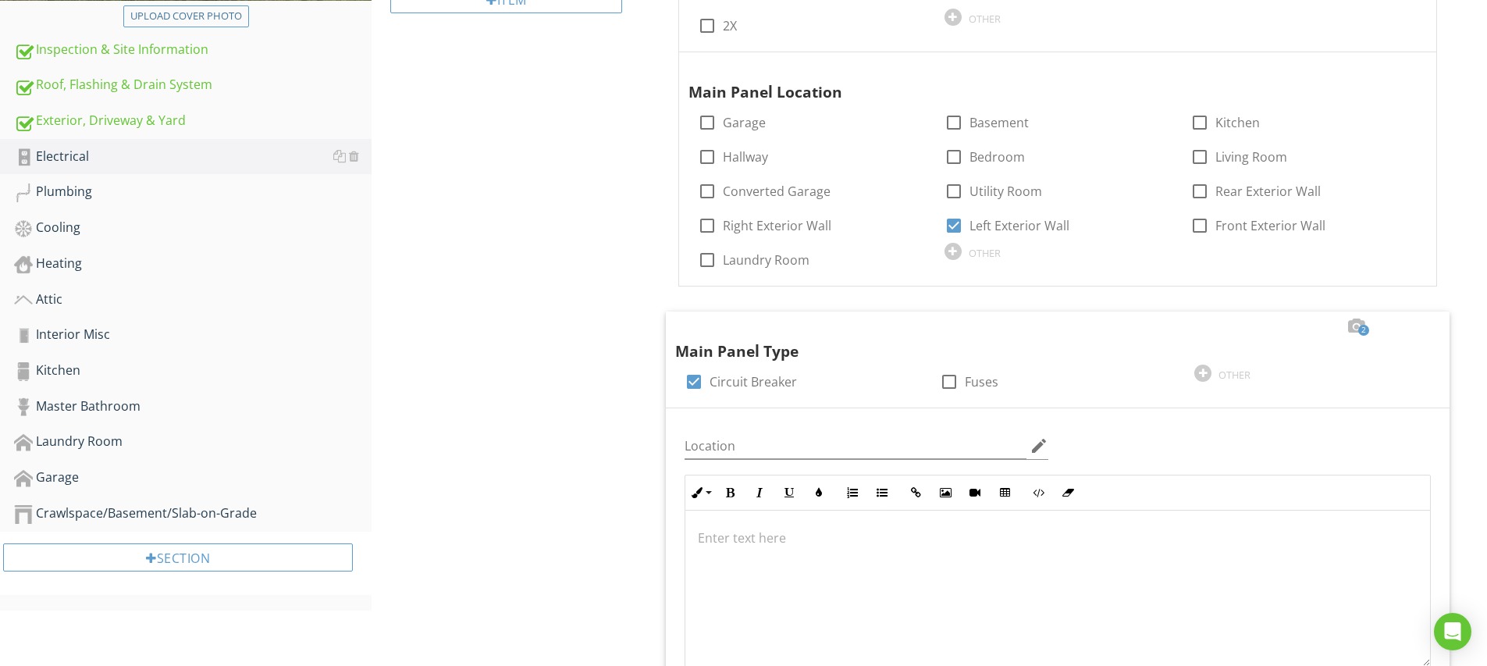
scroll to position [0, 0]
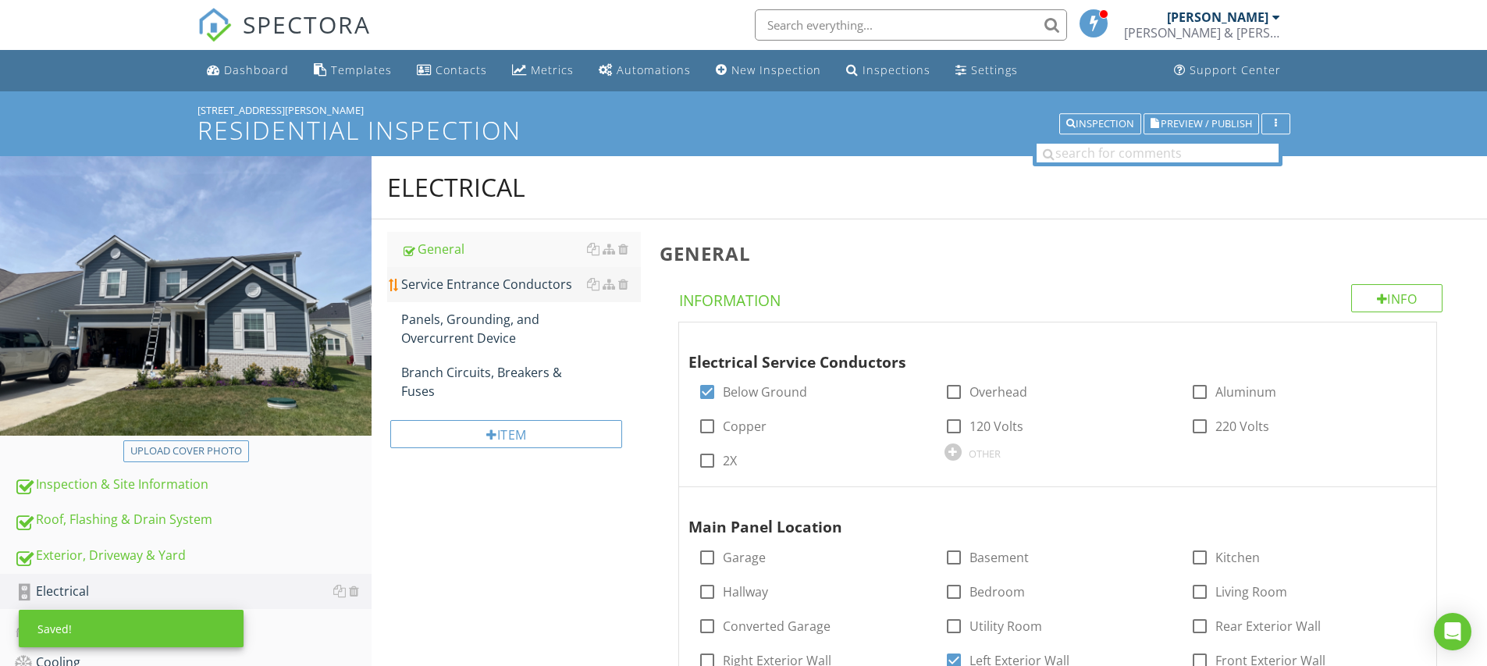
click at [430, 287] on div "Service Entrance Conductors" at bounding box center [521, 284] width 240 height 19
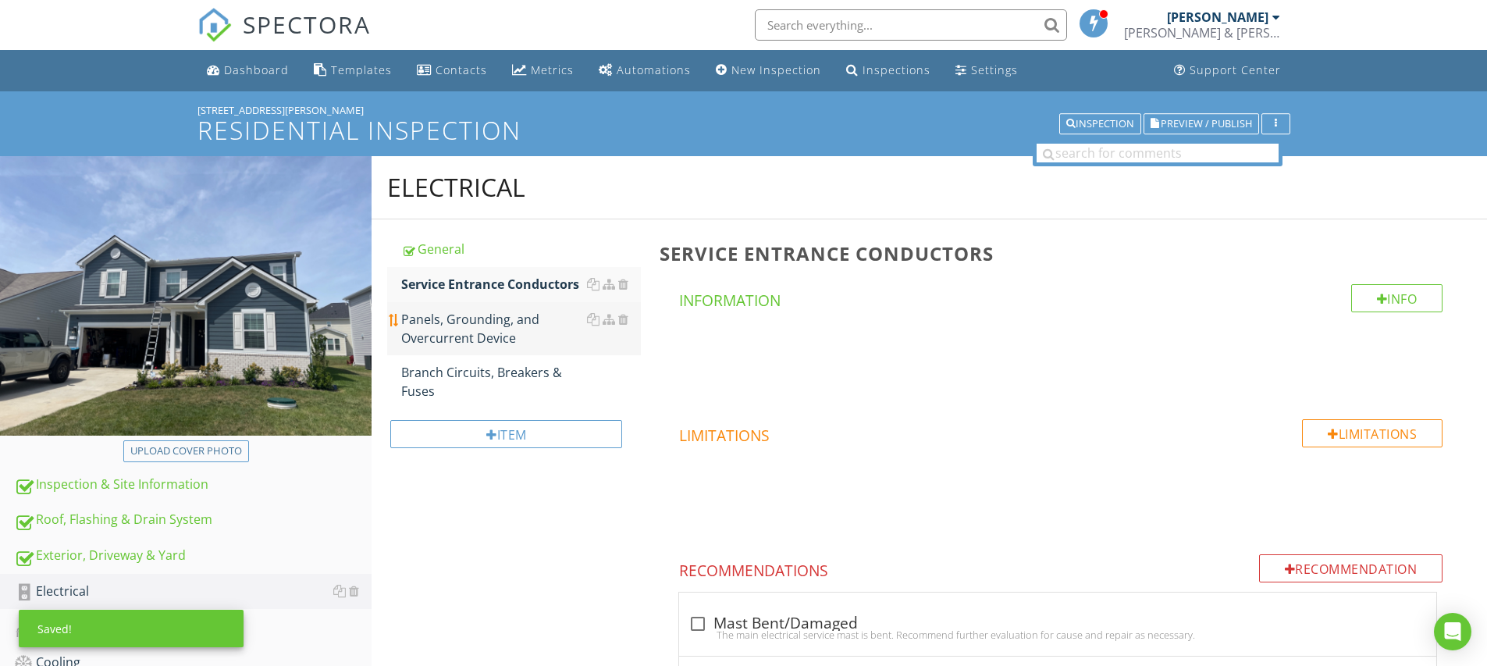
click at [435, 313] on div "Panels, Grounding, and Overcurrent Device" at bounding box center [521, 328] width 240 height 37
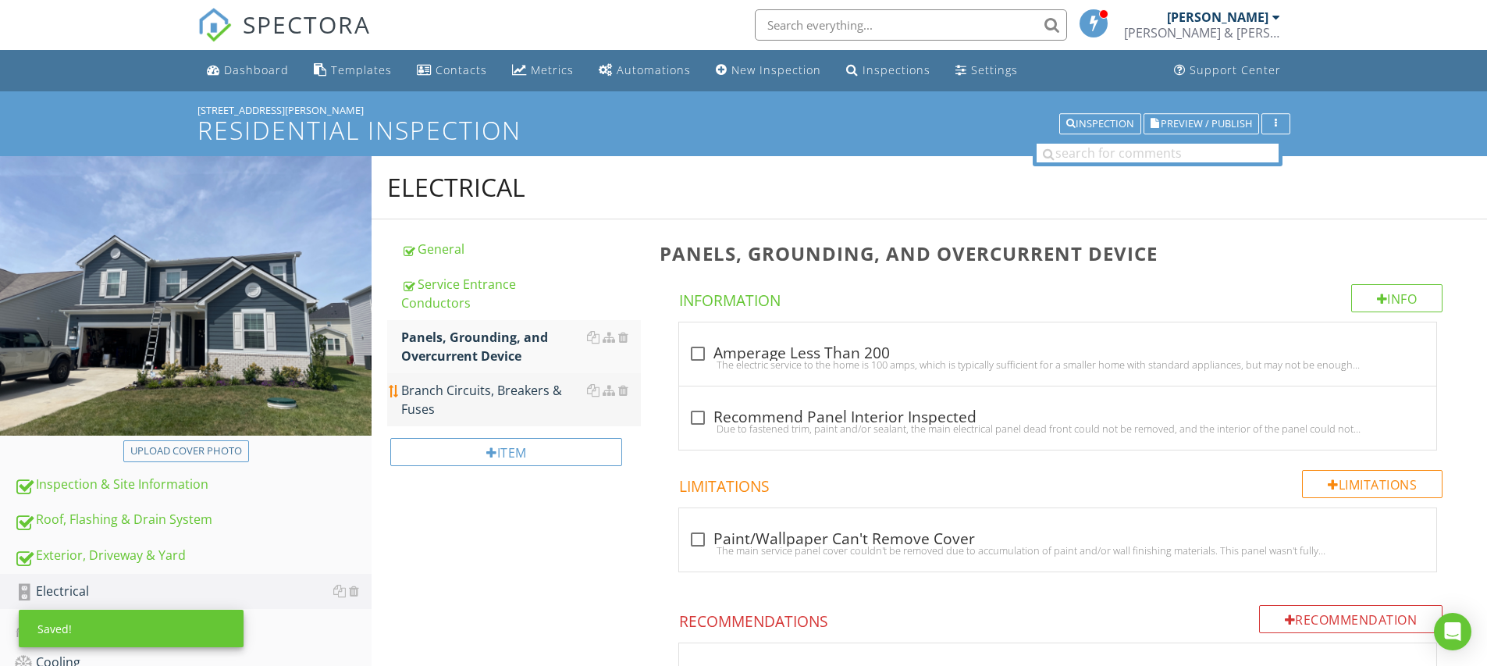
click at [451, 381] on div "Branch Circuits, Breakers & Fuses" at bounding box center [521, 399] width 240 height 37
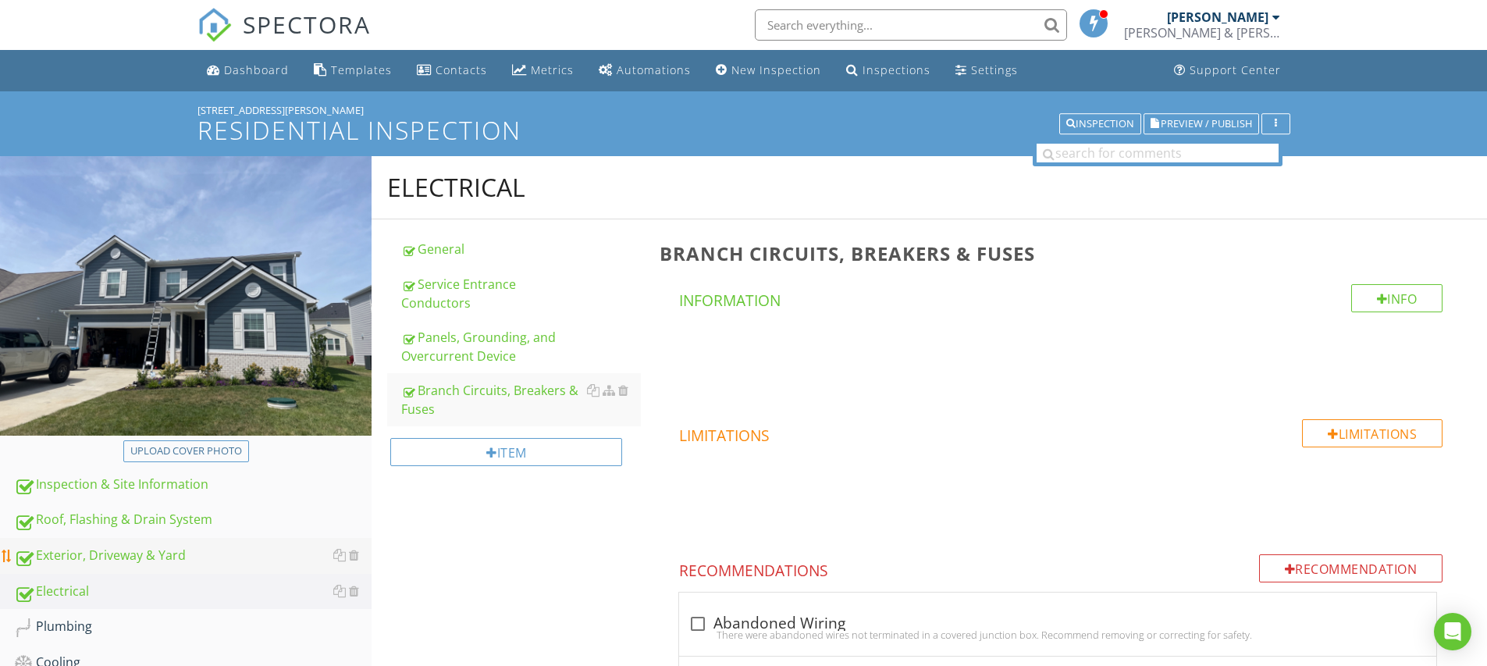
click at [124, 554] on div "Exterior, Driveway & Yard" at bounding box center [192, 555] width 357 height 20
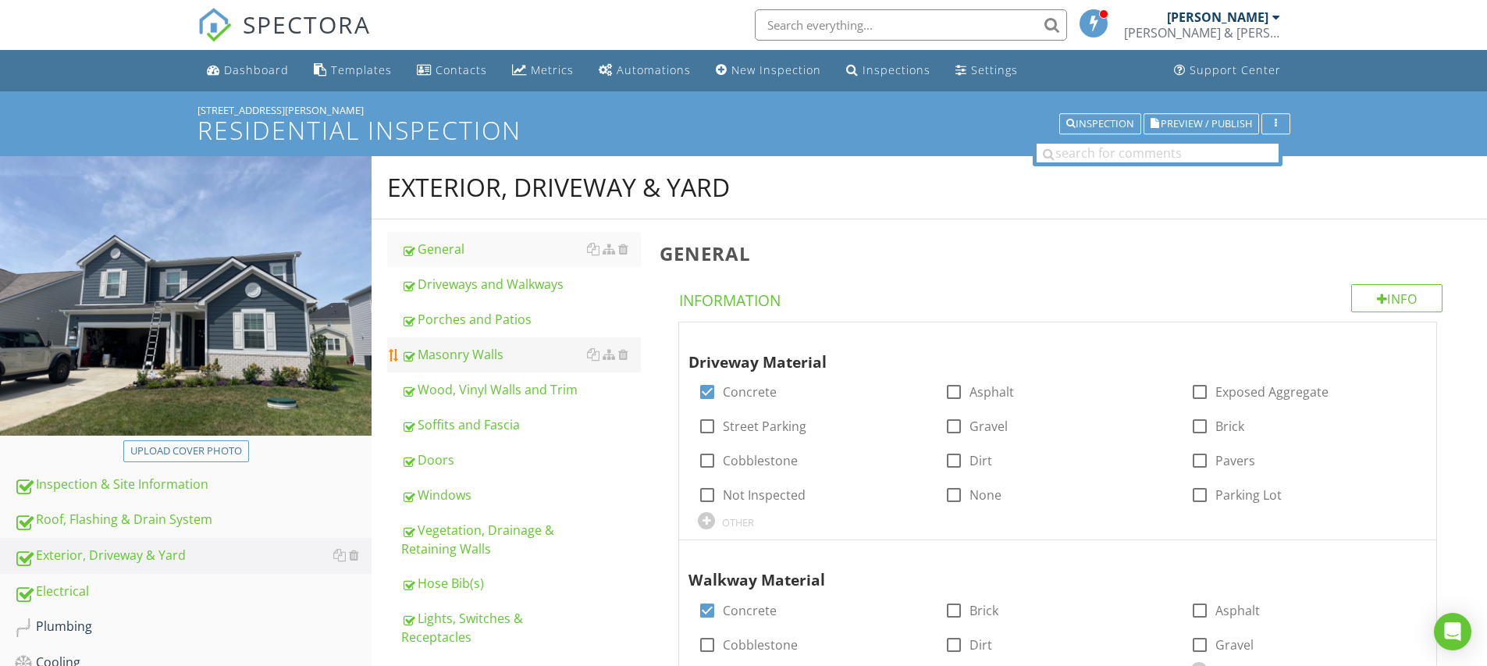
click at [460, 361] on div "Masonry Walls" at bounding box center [521, 354] width 240 height 19
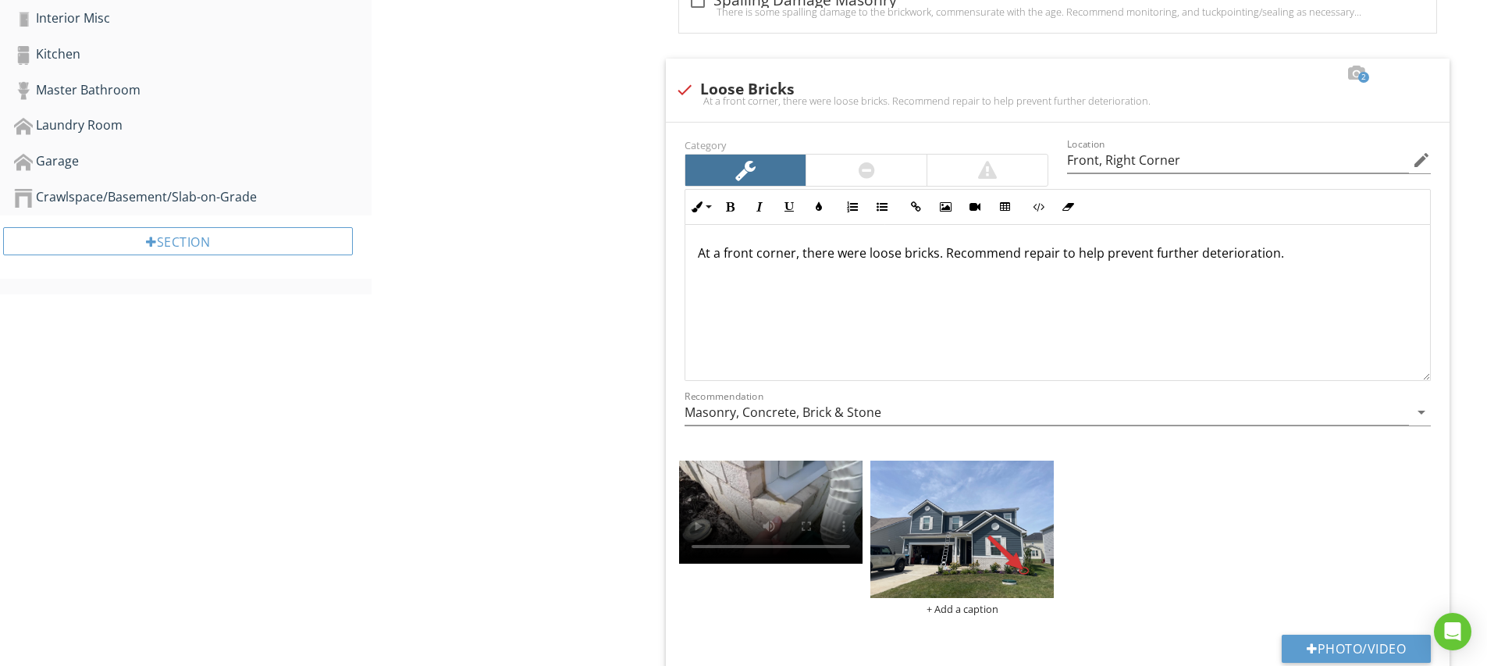
scroll to position [1, 0]
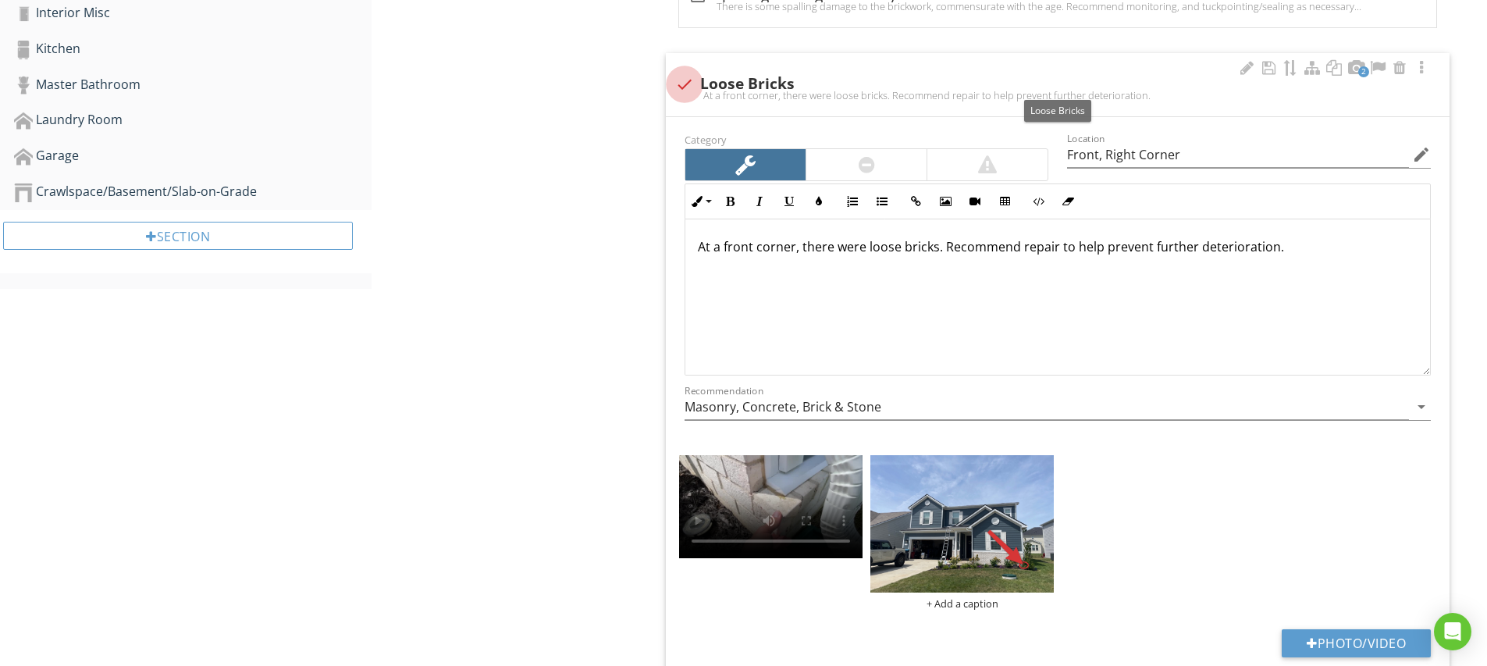
click at [684, 85] on div at bounding box center [684, 84] width 27 height 27
checkbox input "true"
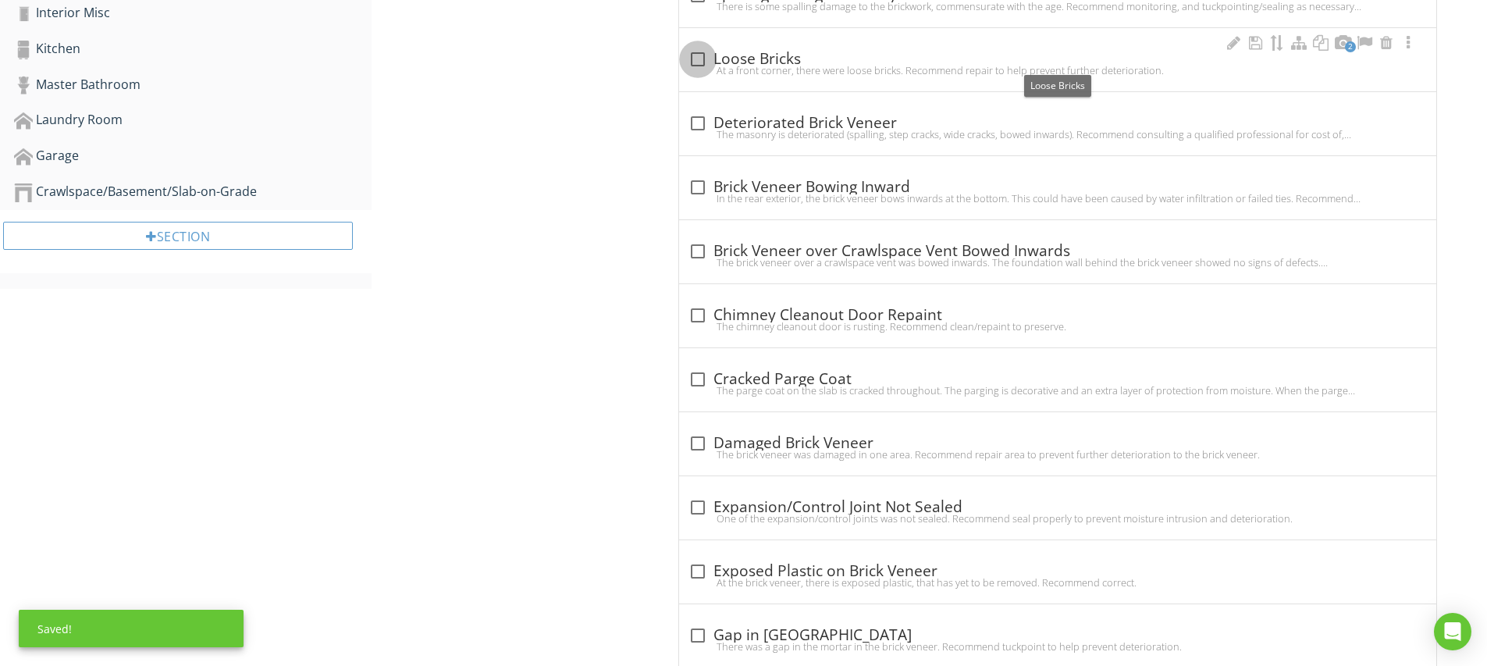
click at [703, 56] on div at bounding box center [697, 59] width 27 height 27
